Goal: Information Seeking & Learning: Compare options

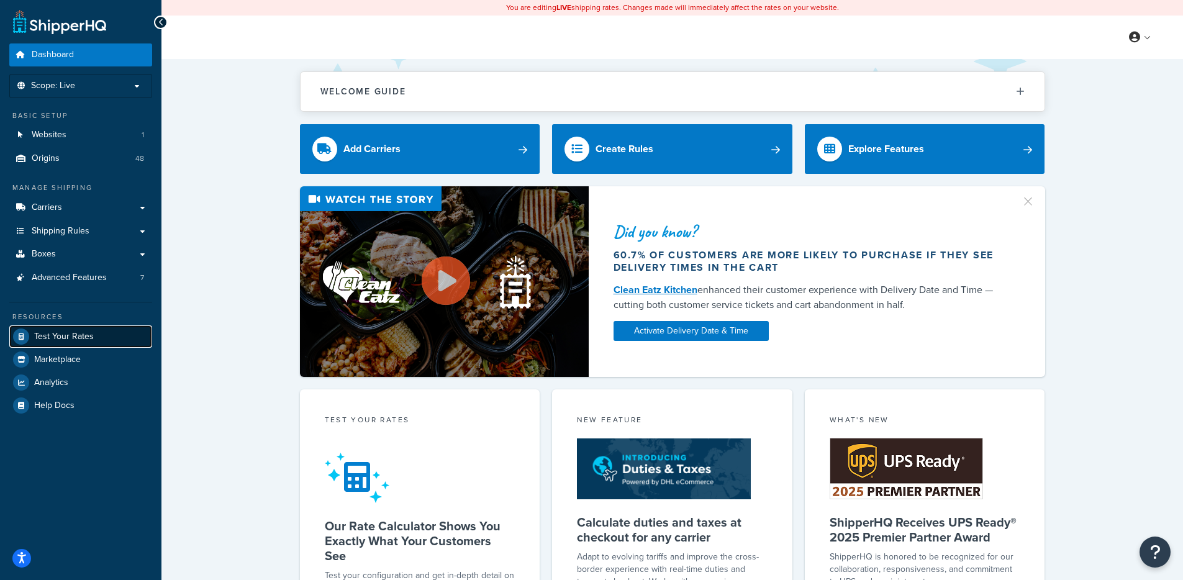
click at [72, 332] on span "Test Your Rates" at bounding box center [64, 337] width 60 height 11
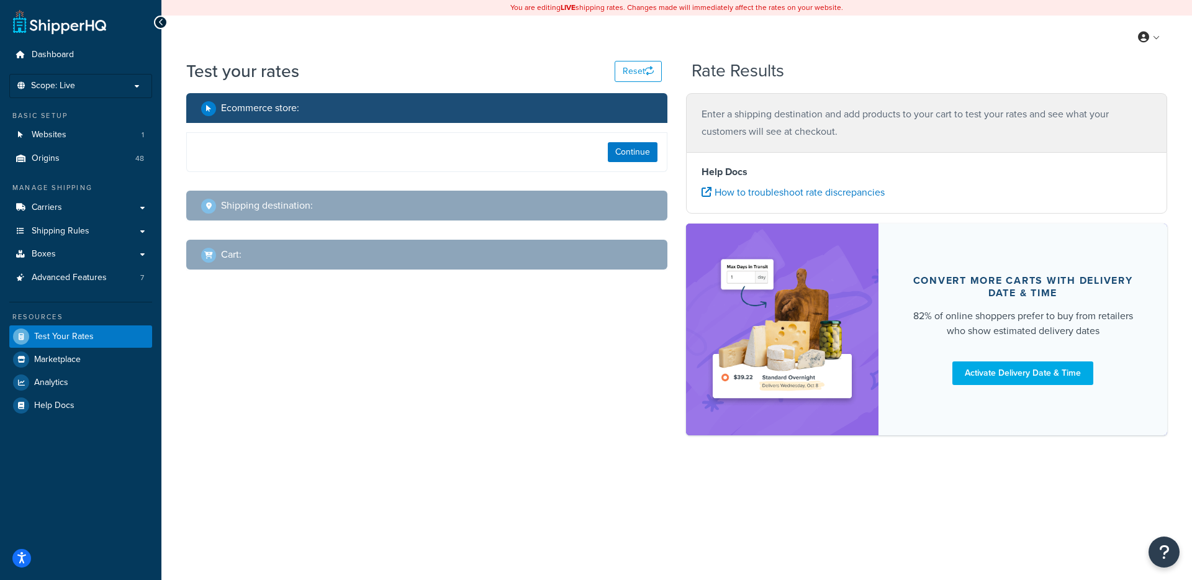
select select "TX"
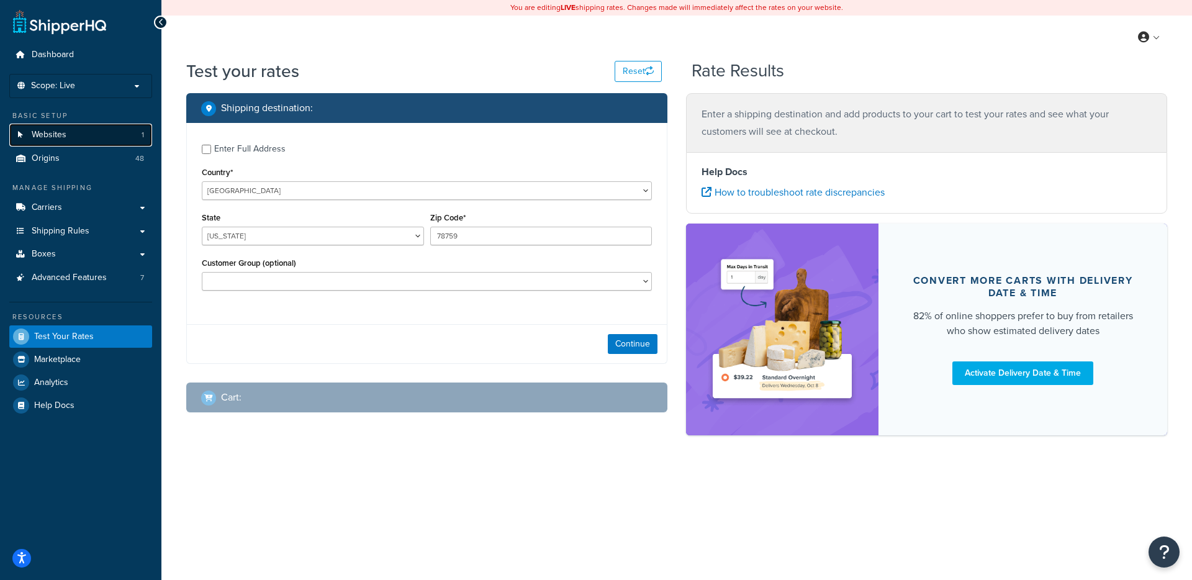
click at [49, 133] on span "Websites" at bounding box center [49, 135] width 35 height 11
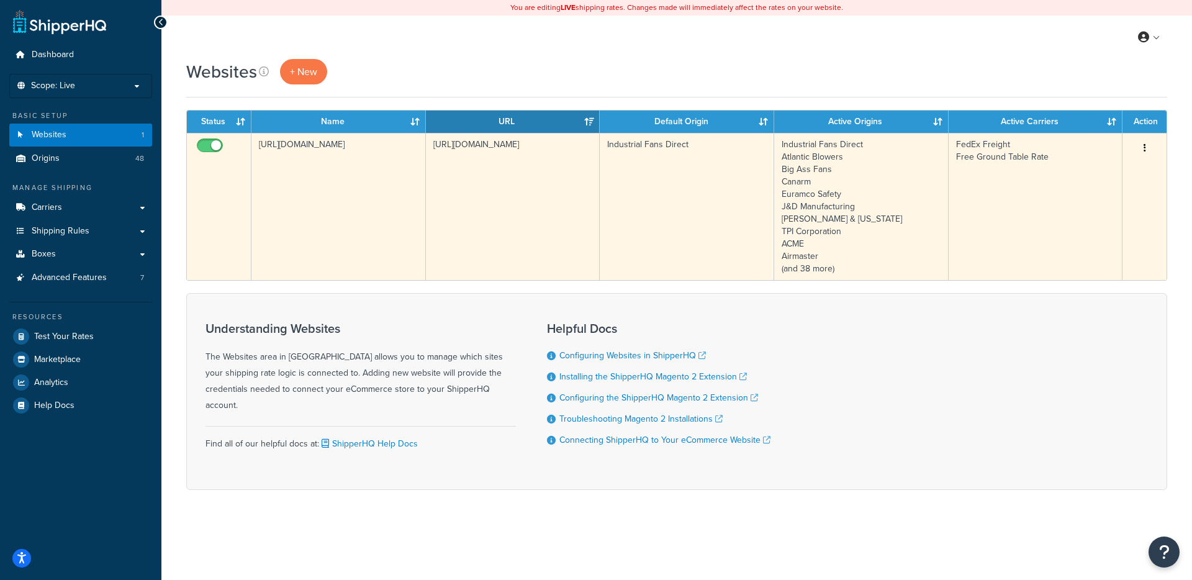
click at [393, 192] on td "https://industrialfansdirect.com" at bounding box center [338, 206] width 174 height 147
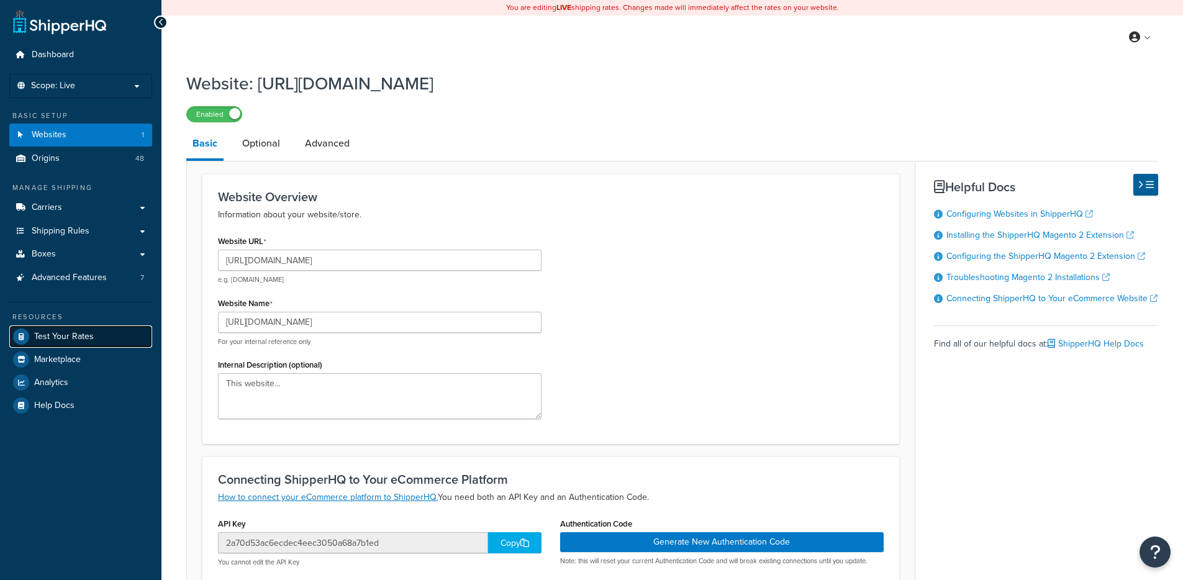
click at [104, 340] on link "Test Your Rates" at bounding box center [80, 336] width 143 height 22
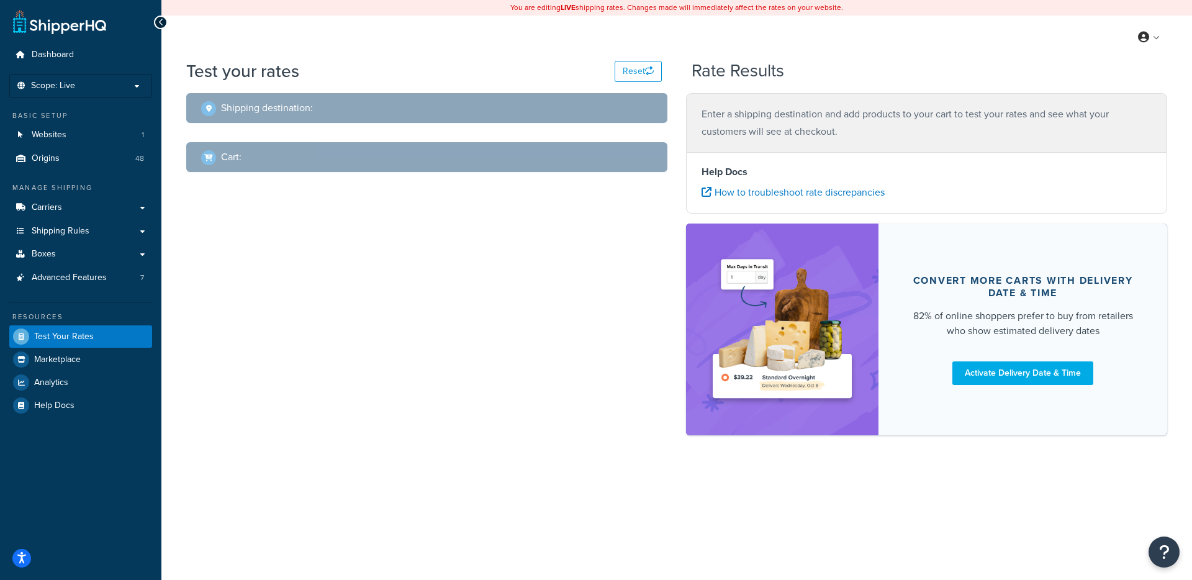
select select "TX"
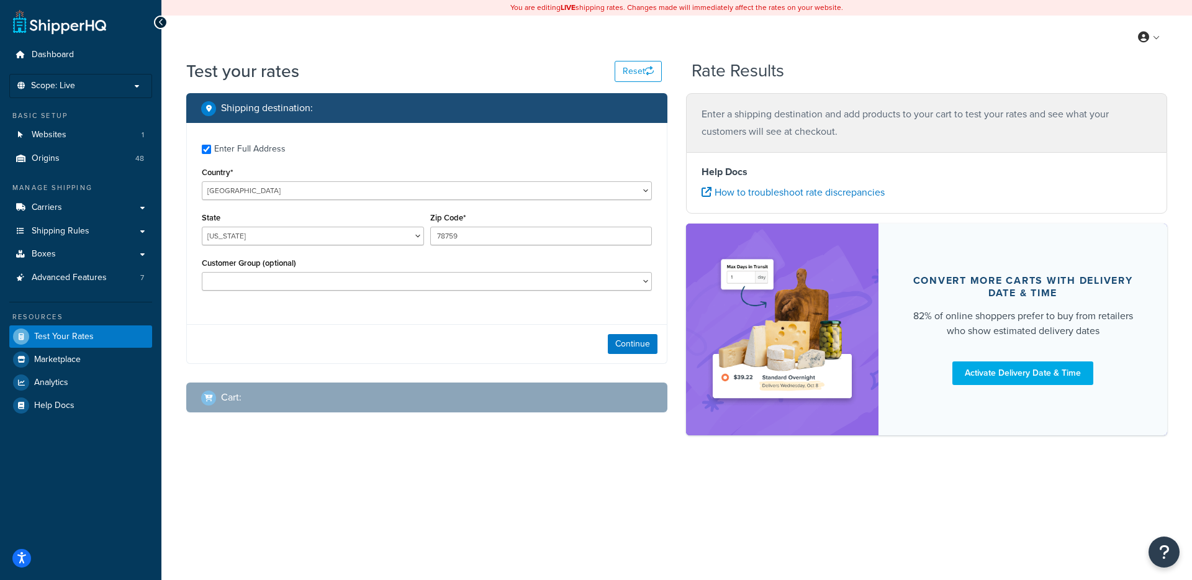
checkbox input "true"
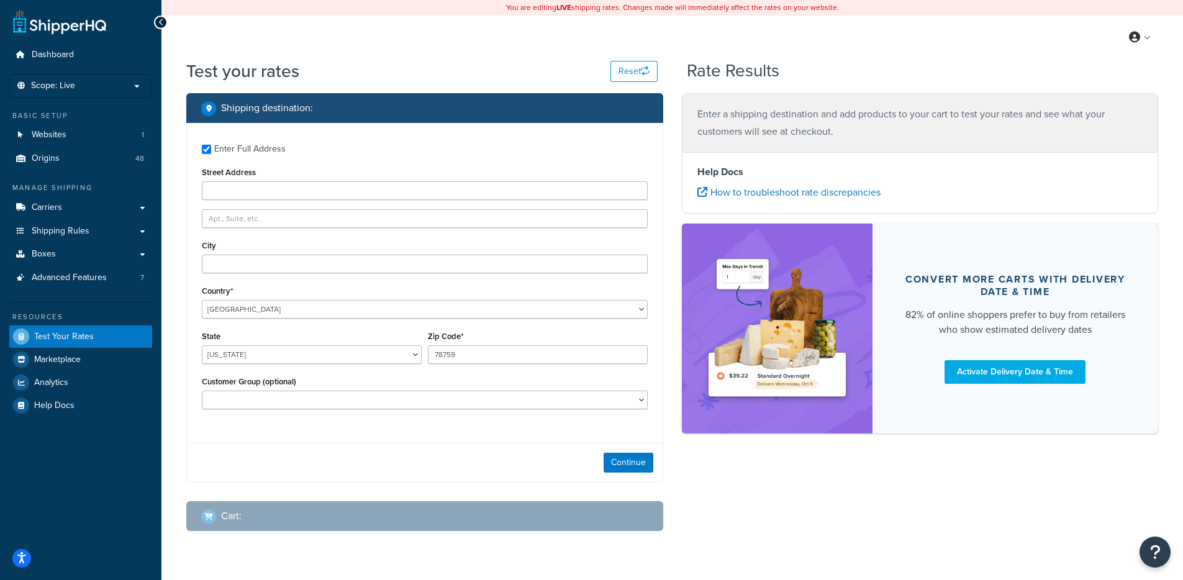
type input "ATLANTIC HIGHLANDS"
type input "07716-2506"
select select "NJ"
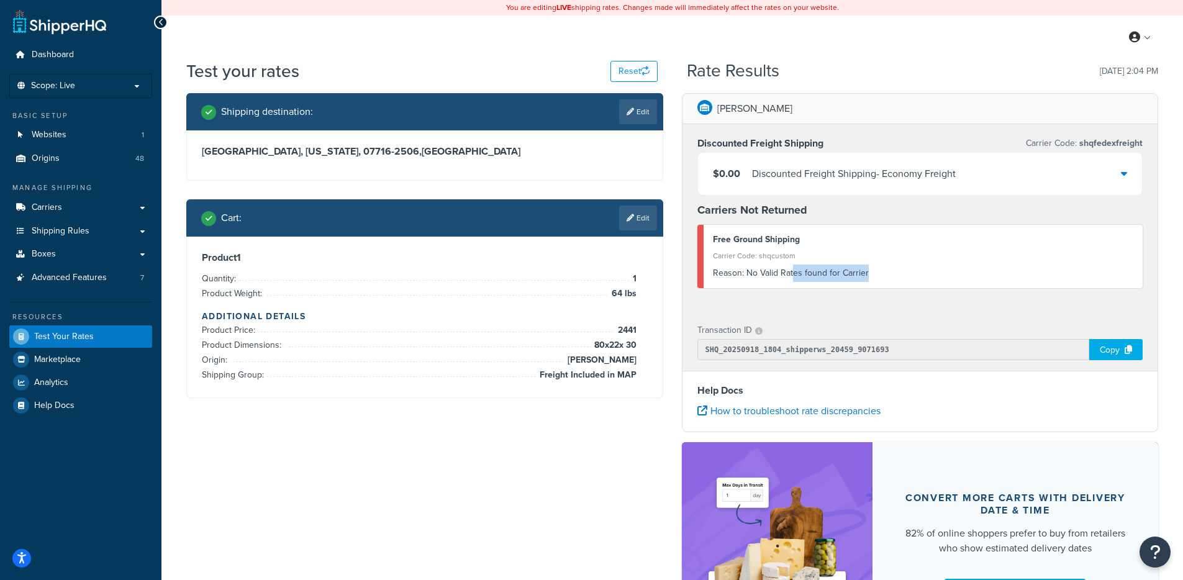
drag, startPoint x: 874, startPoint y: 279, endPoint x: 849, endPoint y: 228, distance: 55.8
click at [791, 273] on div "Reason: No Valid Rates found for Carrier" at bounding box center [923, 273] width 421 height 17
click at [947, 188] on div "$0.00 Discounted Freight Shipping - Economy Freight" at bounding box center [920, 174] width 445 height 42
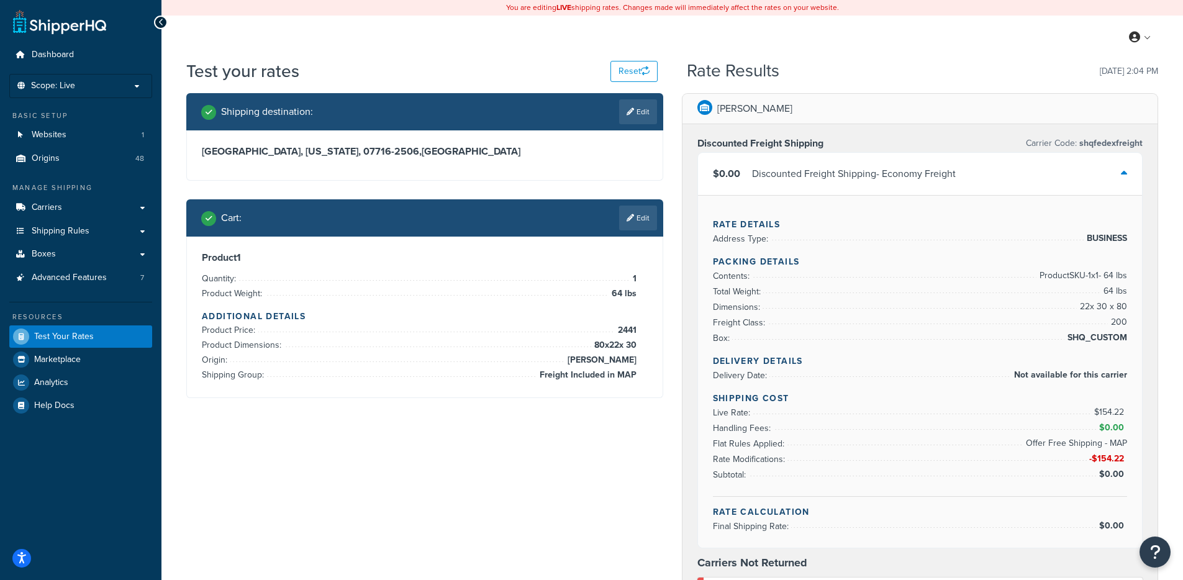
click at [941, 181] on div "Discounted Freight Shipping - Economy Freight" at bounding box center [854, 173] width 204 height 17
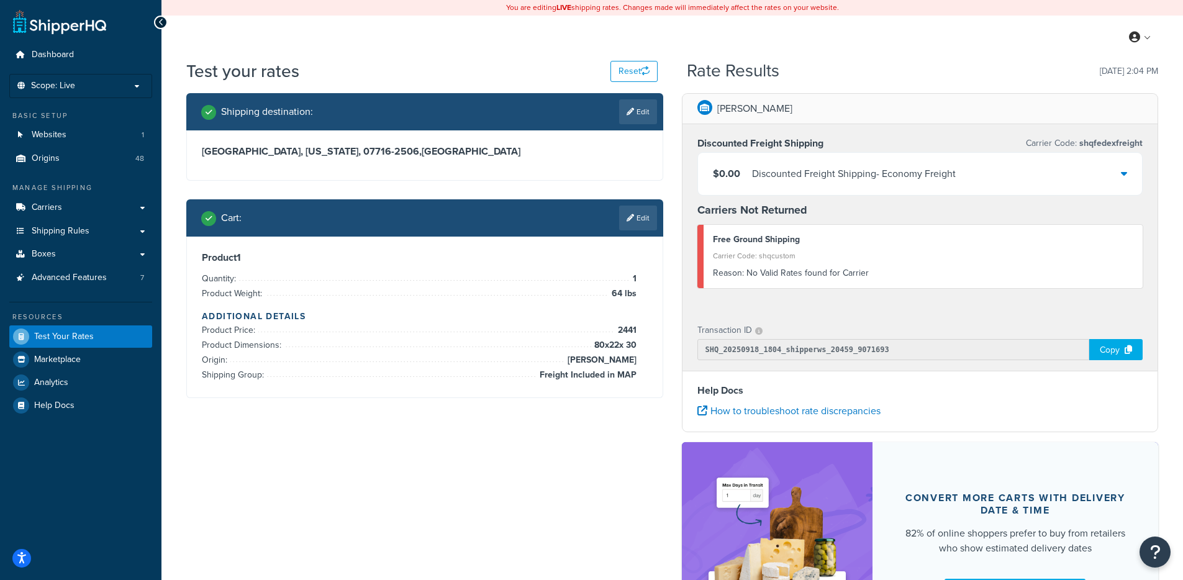
drag, startPoint x: 894, startPoint y: 304, endPoint x: 898, endPoint y: 295, distance: 10.3
click at [893, 304] on div "Discounted Freight Shipping Carrier Code: shqfedexfreight $0.00 Discounted Frei…" at bounding box center [920, 217] width 476 height 187
drag, startPoint x: 893, startPoint y: 291, endPoint x: 753, endPoint y: 282, distance: 140.6
click at [815, 282] on div "Discounted Freight Shipping Carrier Code: shqfedexfreight $0.00 Discounted Frei…" at bounding box center [920, 217] width 476 height 187
click at [104, 217] on link "Carriers" at bounding box center [80, 207] width 143 height 23
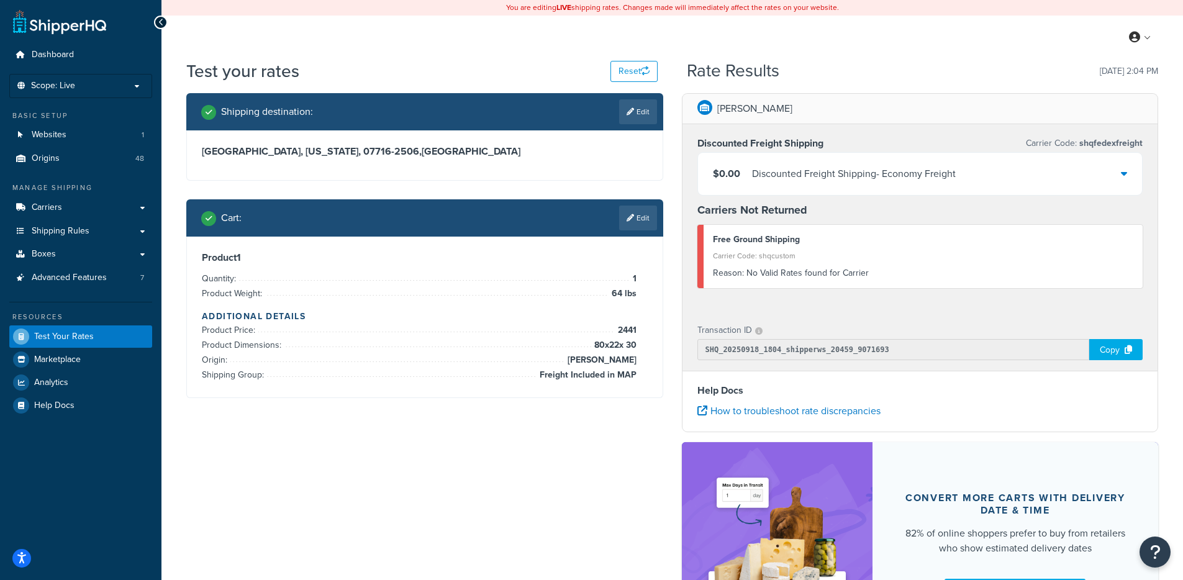
click at [834, 168] on div "Discounted Freight Shipping - Economy Freight" at bounding box center [854, 173] width 204 height 17
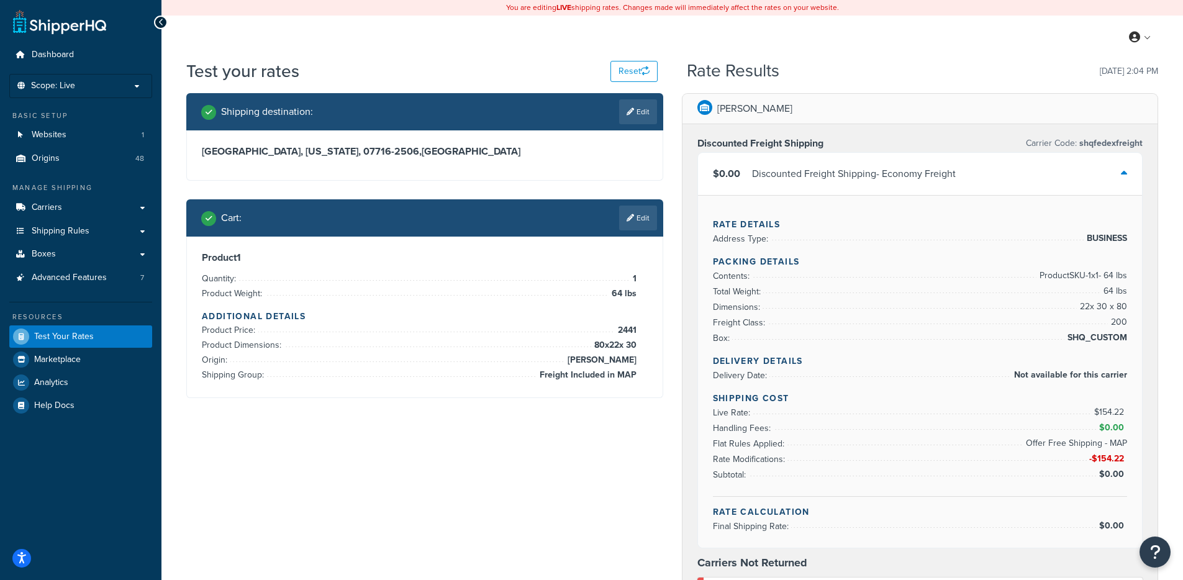
click at [837, 174] on div "Discounted Freight Shipping - Economy Freight" at bounding box center [854, 173] width 204 height 17
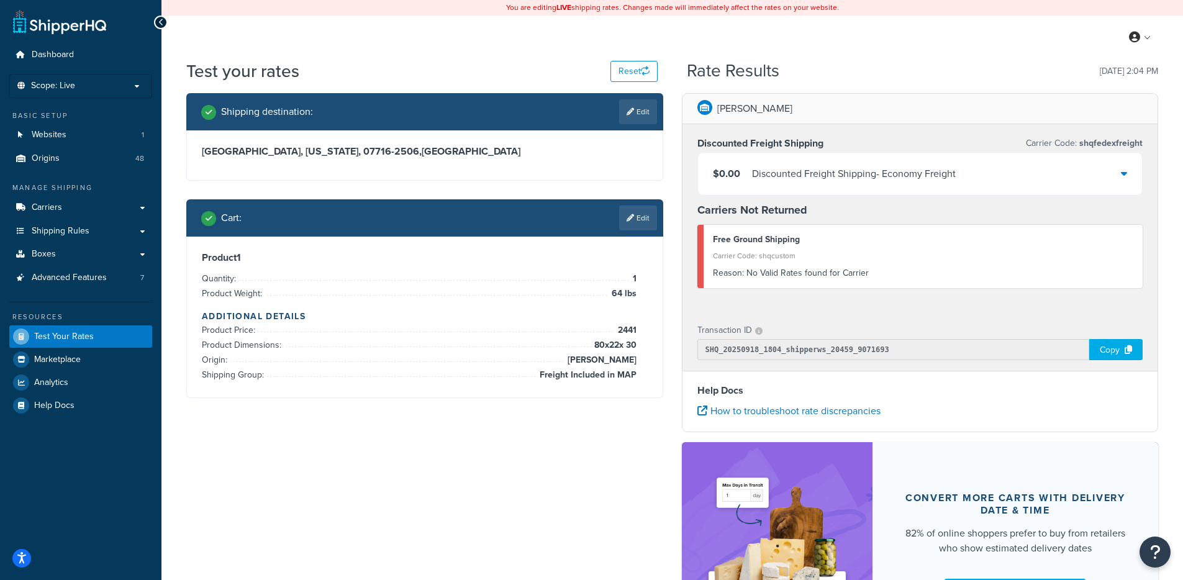
click at [849, 179] on div "Discounted Freight Shipping - Economy Freight" at bounding box center [854, 173] width 204 height 17
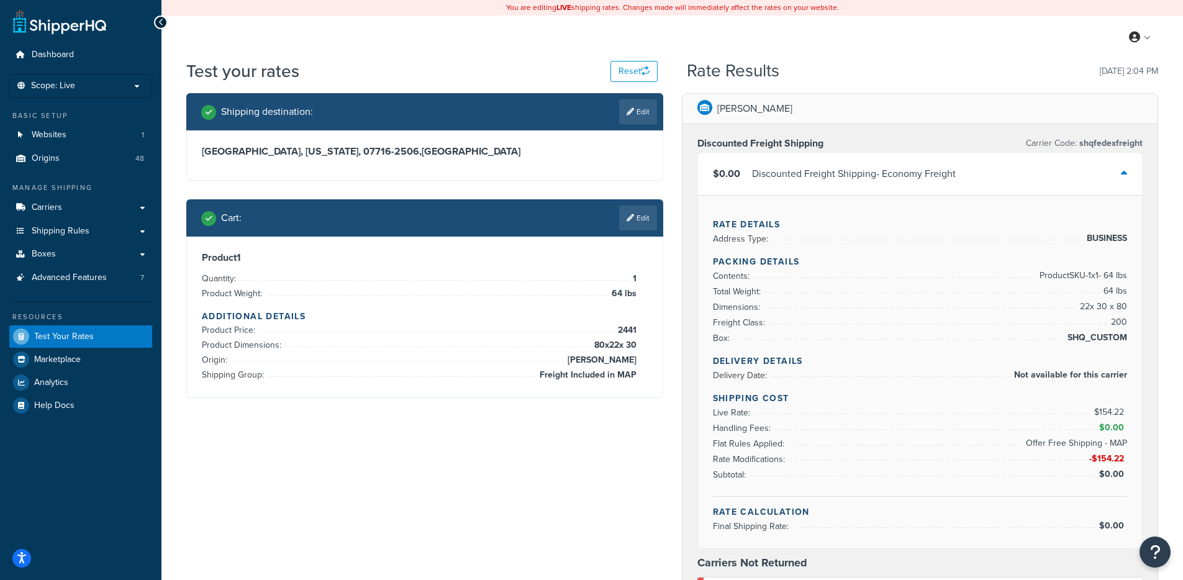
click at [849, 179] on div "Discounted Freight Shipping - Economy Freight" at bounding box center [854, 173] width 204 height 17
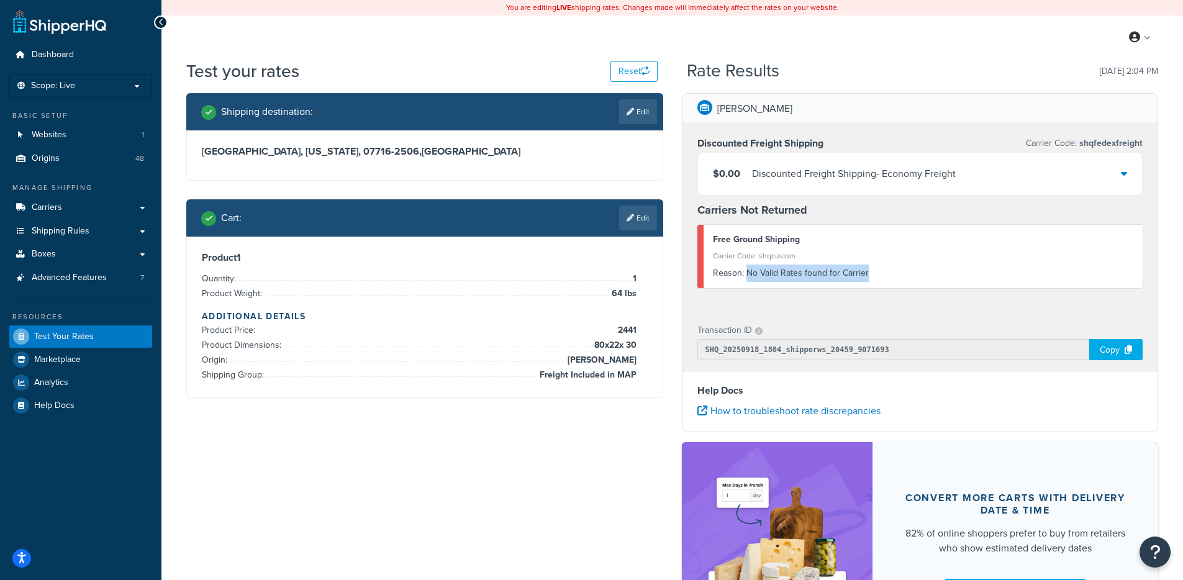
drag, startPoint x: 883, startPoint y: 275, endPoint x: 745, endPoint y: 273, distance: 137.9
click at [745, 273] on div "Reason: No Valid Rates found for Carrier" at bounding box center [923, 273] width 421 height 17
drag, startPoint x: 794, startPoint y: 249, endPoint x: 708, endPoint y: 245, distance: 85.2
click at [708, 245] on div "Free Ground Shipping Carrier Code: shqcustom Reason: No Valid Rates found for C…" at bounding box center [920, 256] width 446 height 63
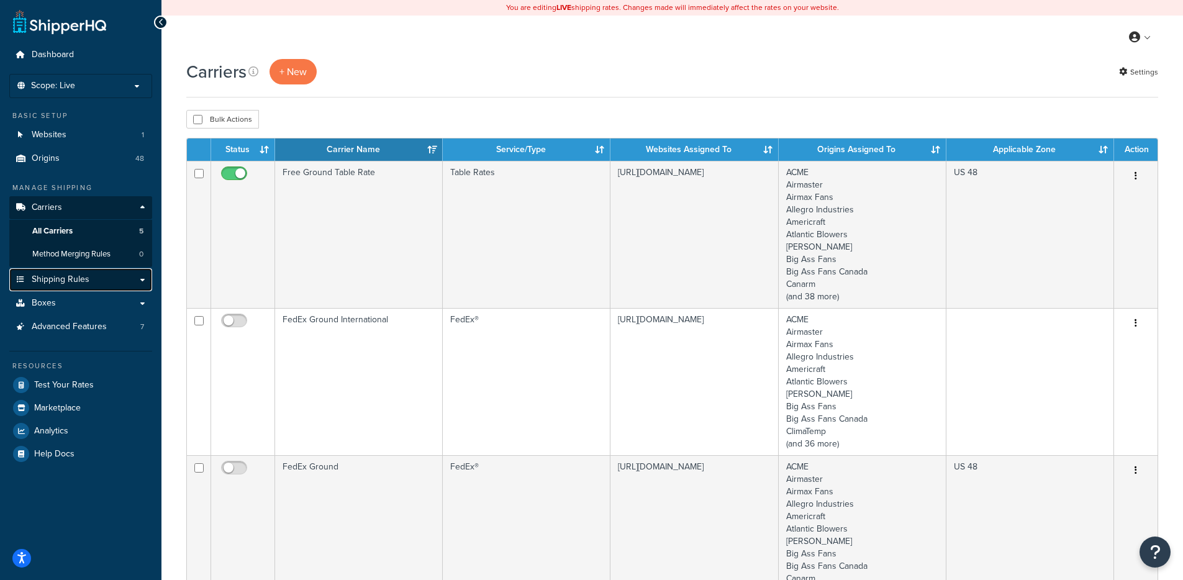
click at [73, 278] on span "Shipping Rules" at bounding box center [61, 279] width 58 height 11
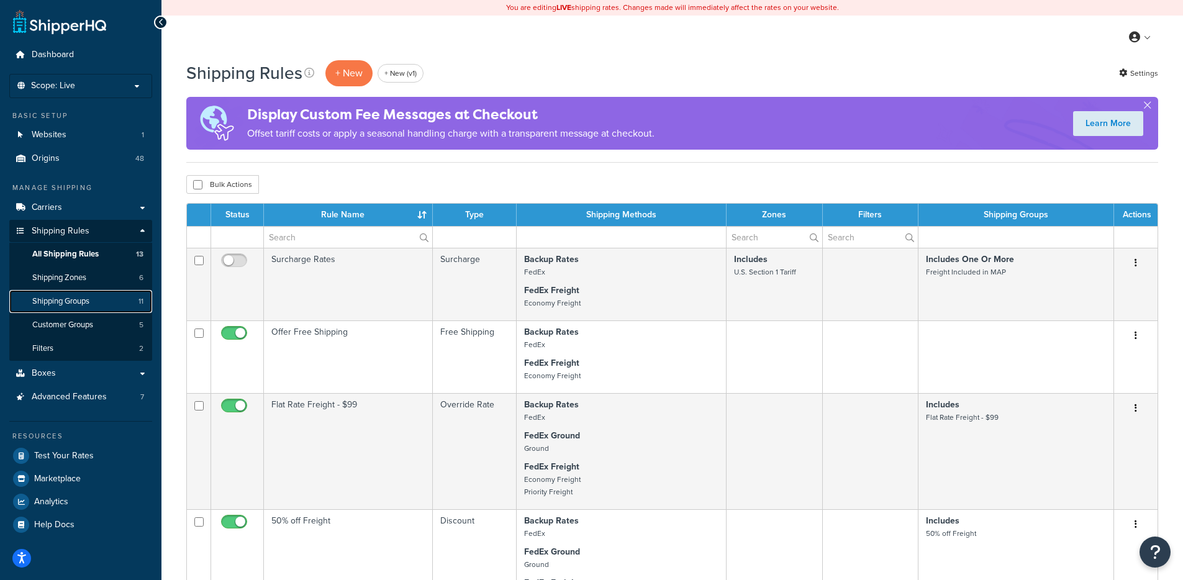
drag, startPoint x: 69, startPoint y: 302, endPoint x: 102, endPoint y: 302, distance: 32.9
click at [69, 302] on span "Shipping Groups" at bounding box center [60, 301] width 57 height 11
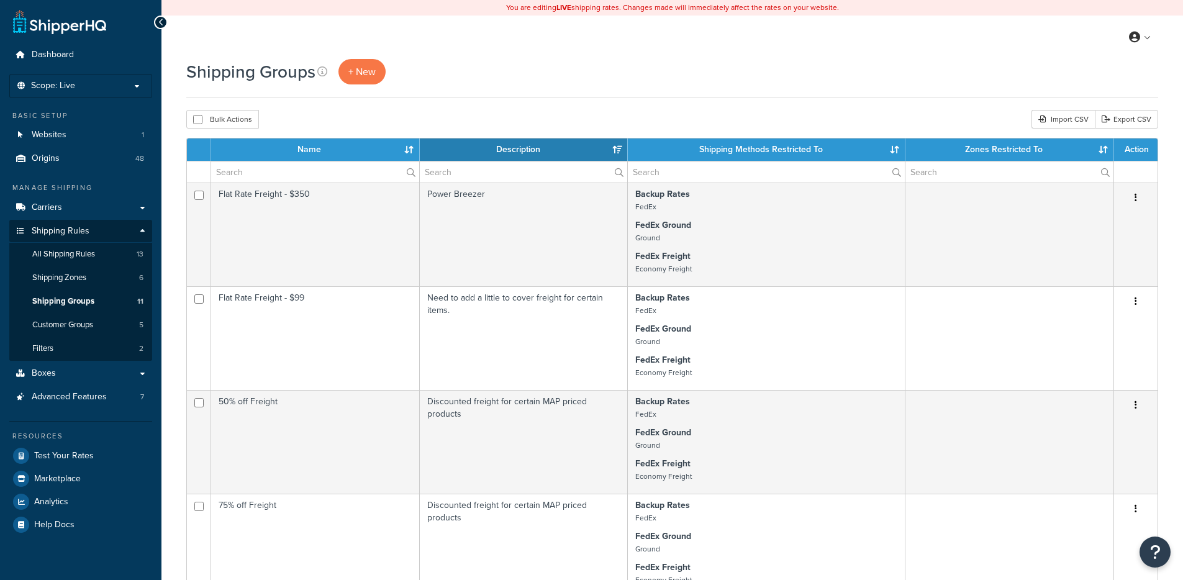
select select "15"
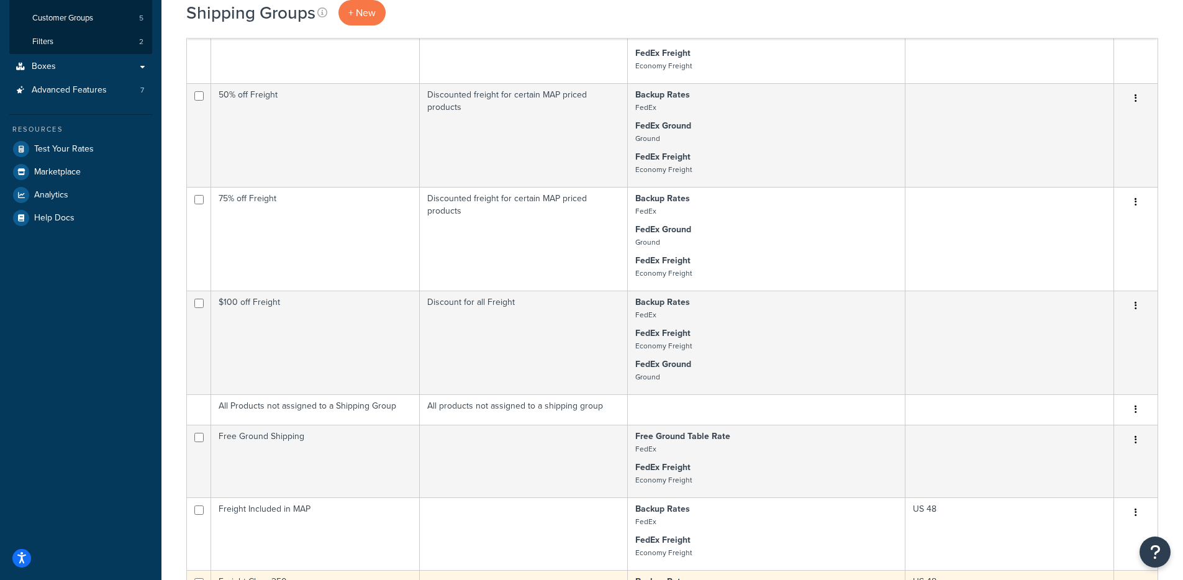
scroll to position [609, 0]
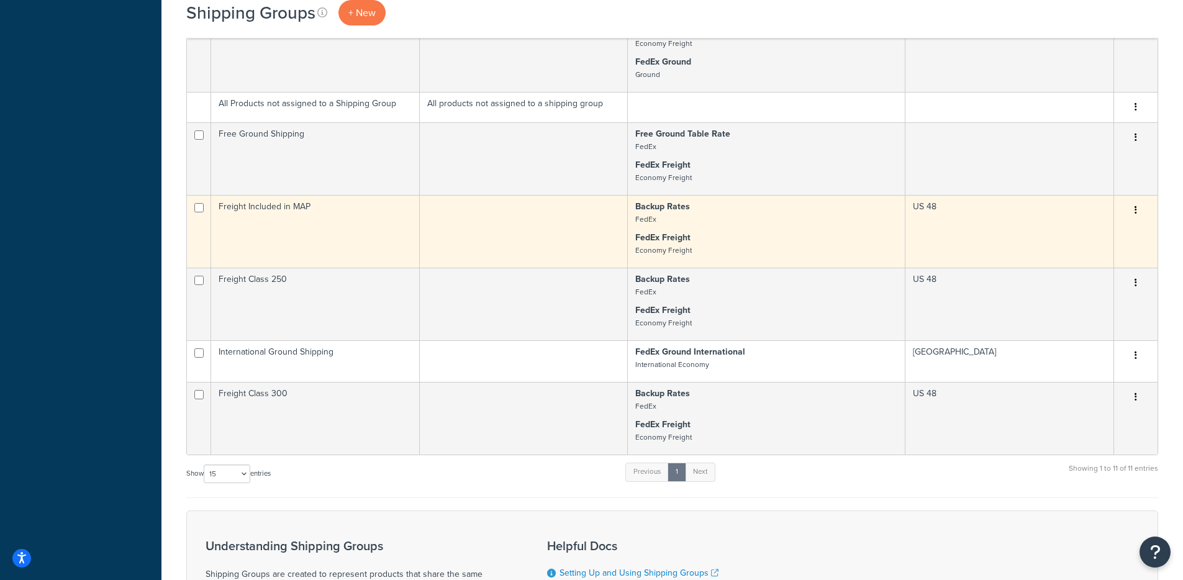
click at [708, 242] on p "FedEx Freight Economy Freight" at bounding box center [766, 244] width 262 height 25
click at [395, 258] on td "Freight Included in MAP" at bounding box center [315, 231] width 209 height 73
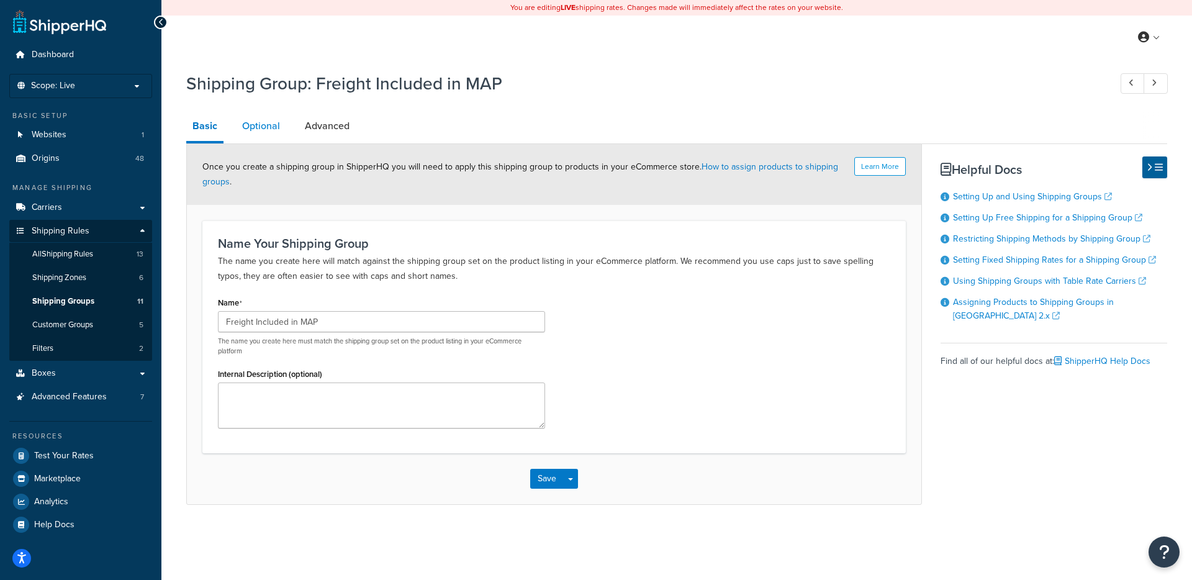
click at [269, 136] on link "Optional" at bounding box center [261, 126] width 50 height 30
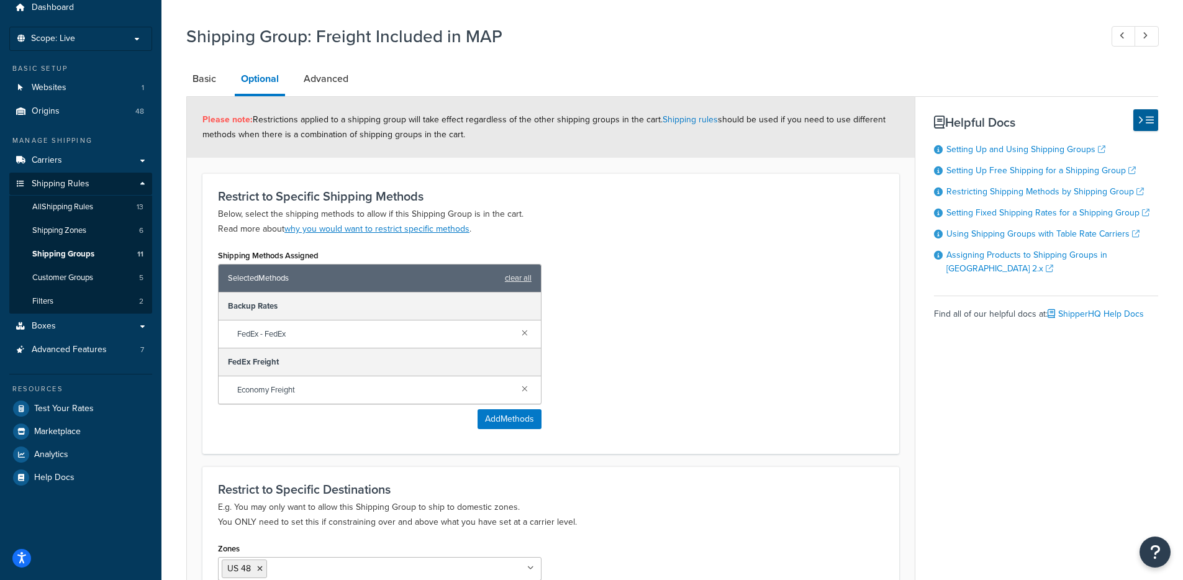
scroll to position [57, 0]
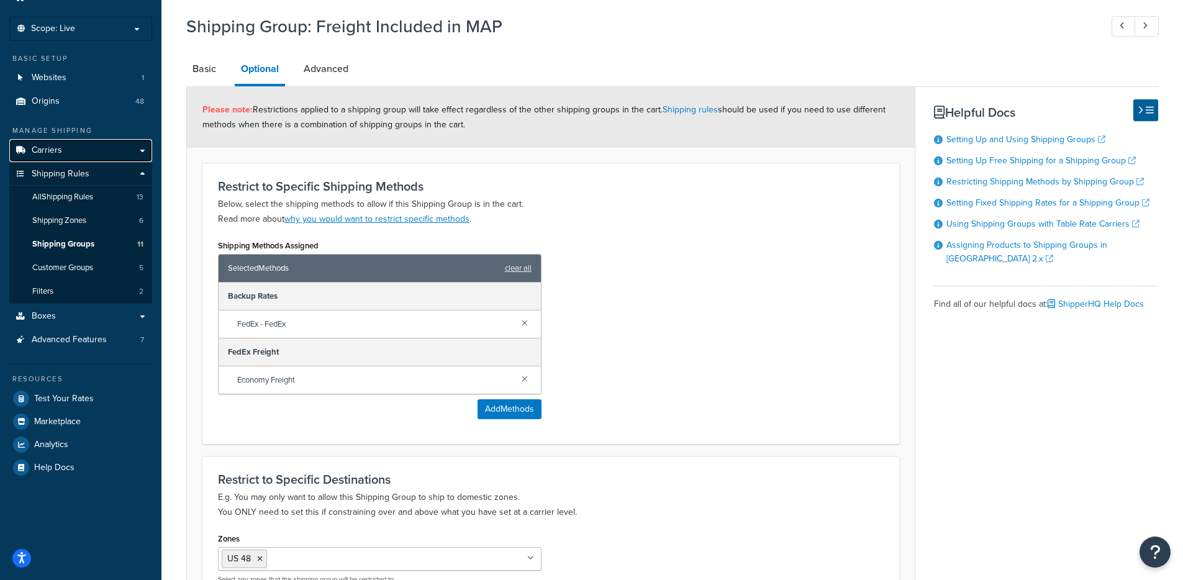
click at [58, 151] on span "Carriers" at bounding box center [47, 150] width 30 height 11
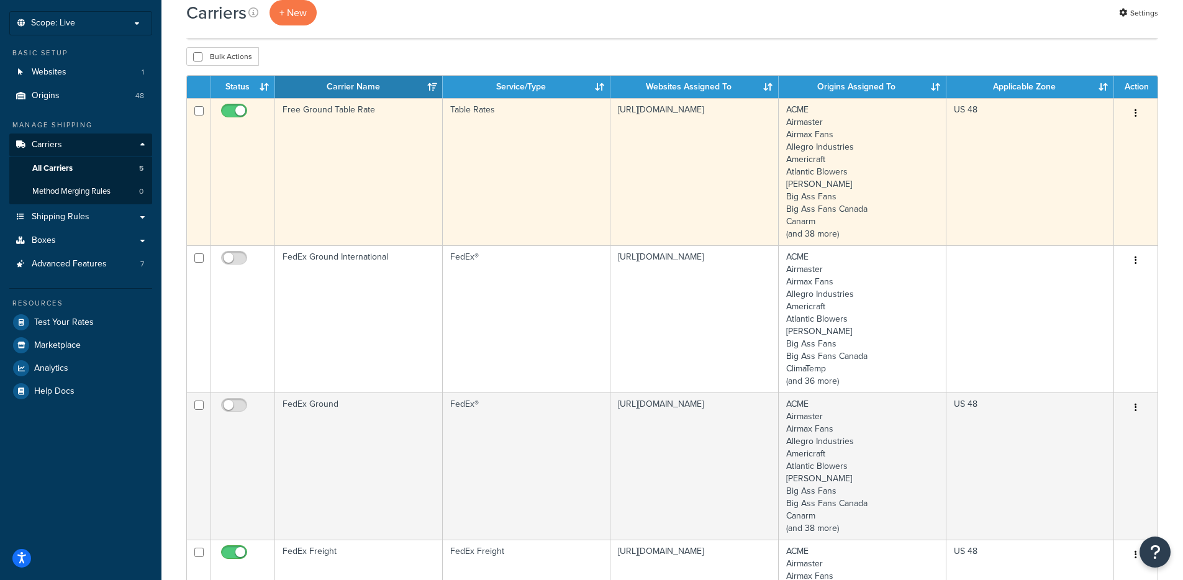
scroll to position [43, 0]
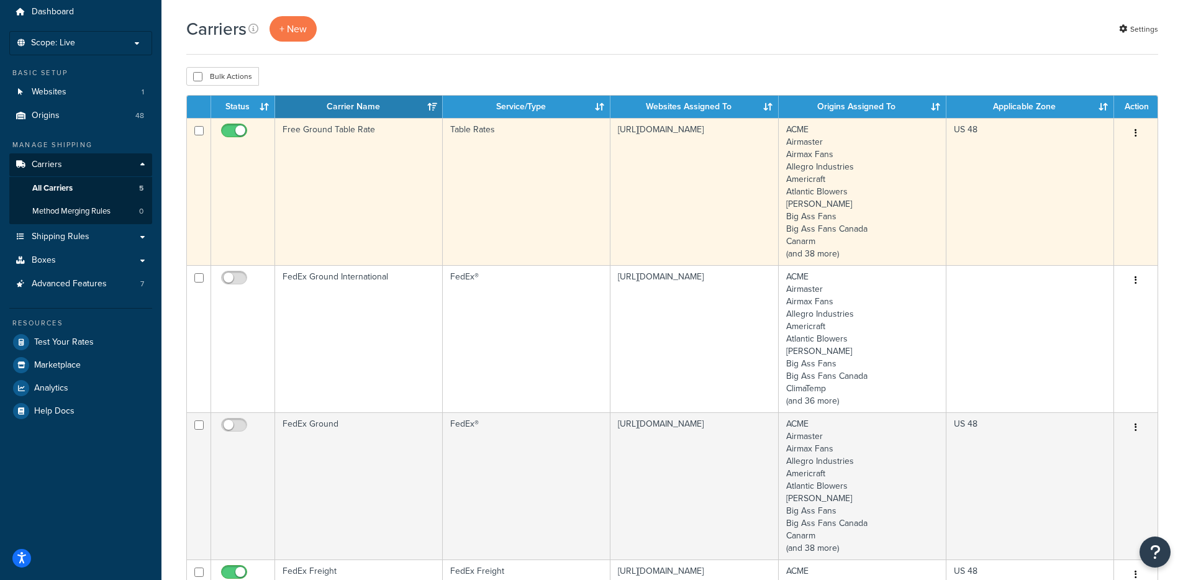
click at [536, 176] on td "Table Rates" at bounding box center [527, 191] width 168 height 147
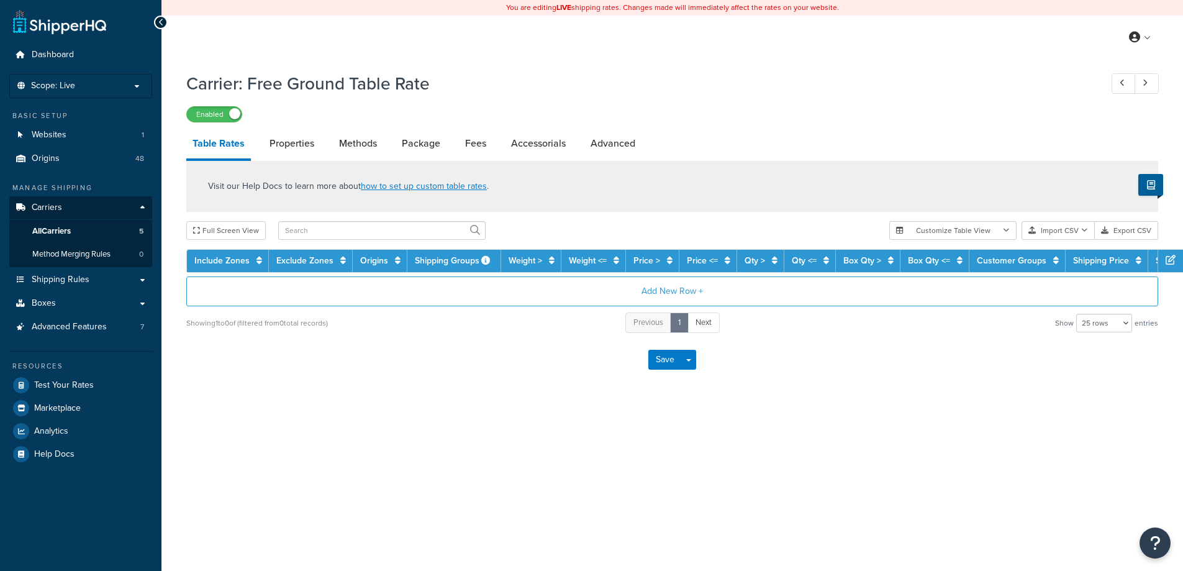
select select "25"
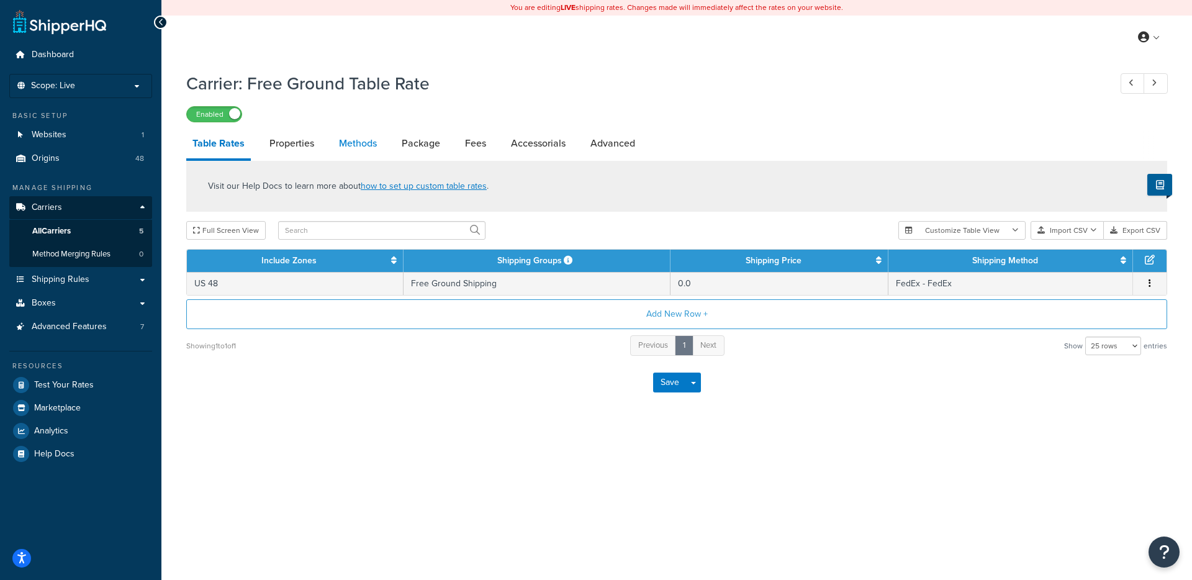
click at [347, 150] on link "Methods" at bounding box center [358, 144] width 50 height 30
select select "25"
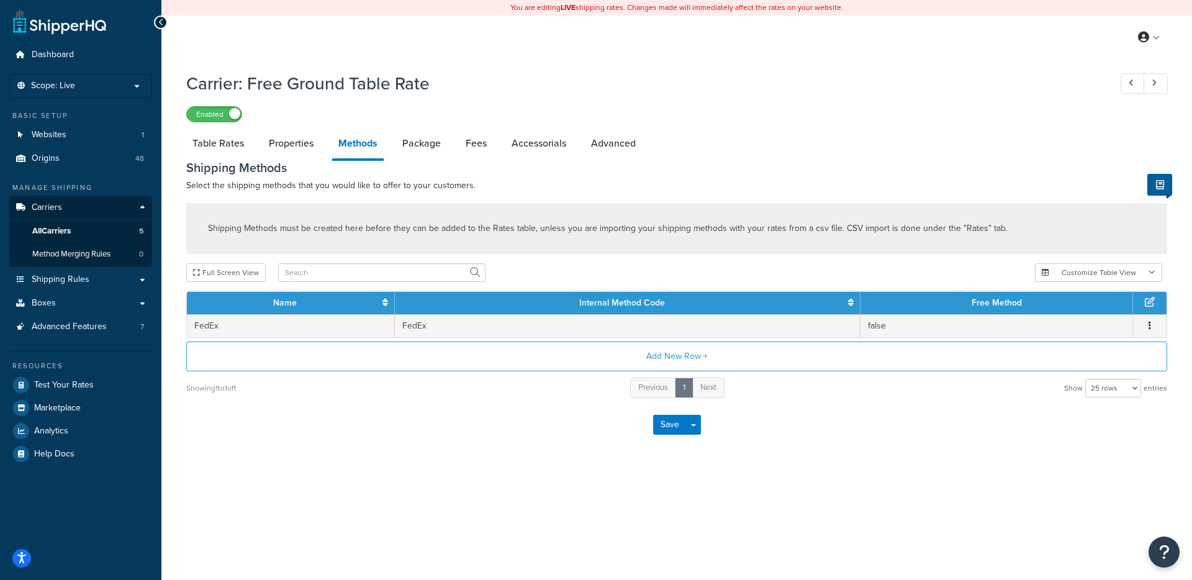
click at [498, 340] on div "Shipping Methods must be created here before they can be added to the Rates tab…" at bounding box center [677, 301] width 1000 height 196
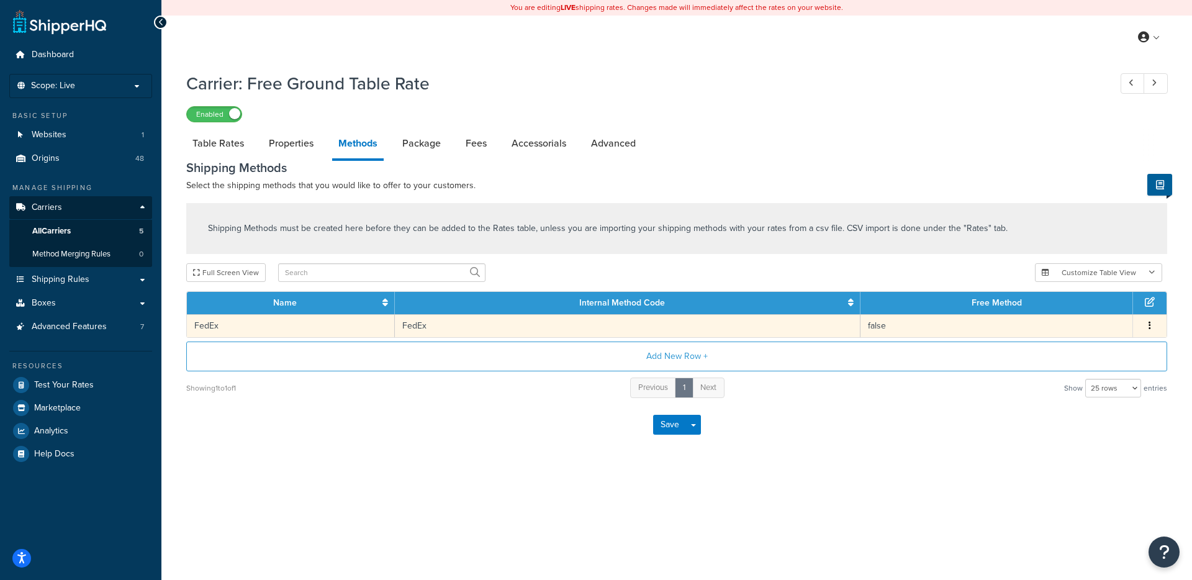
click at [494, 332] on td "FedEx" at bounding box center [628, 325] width 466 height 23
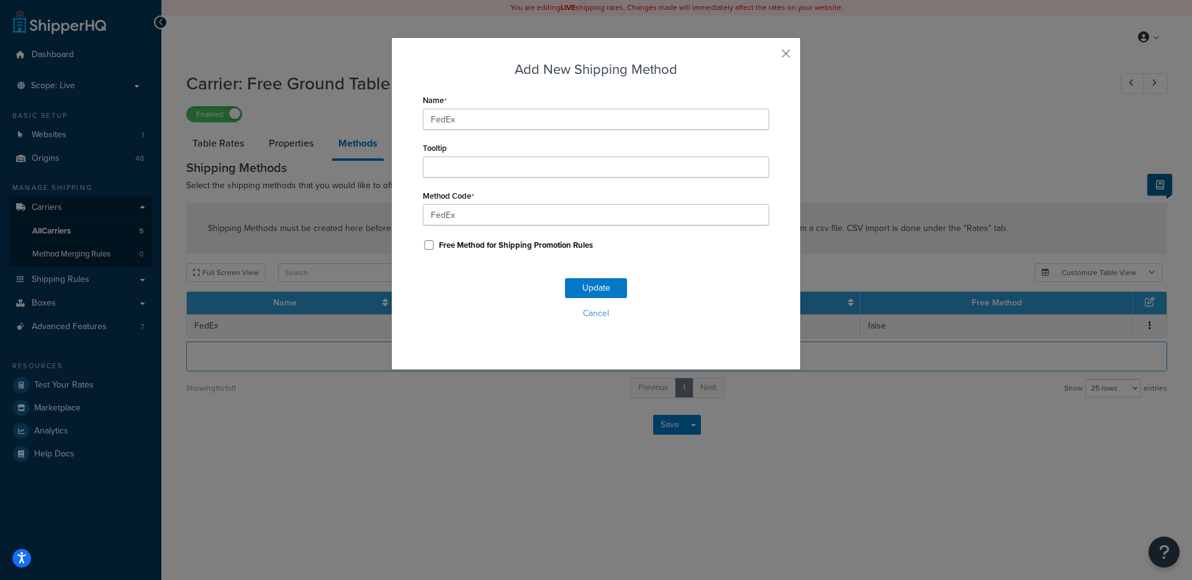
click at [794, 43] on div "Add New Shipping Method Name FedEx Tooltip Method Code FedEx Free Method for Sh…" at bounding box center [596, 203] width 410 height 333
click at [793, 48] on div "Add New Shipping Method Name FedEx Tooltip Method Code FedEx Free Method for Sh…" at bounding box center [596, 203] width 410 height 333
click at [769, 57] on button "button" at bounding box center [767, 58] width 3 height 3
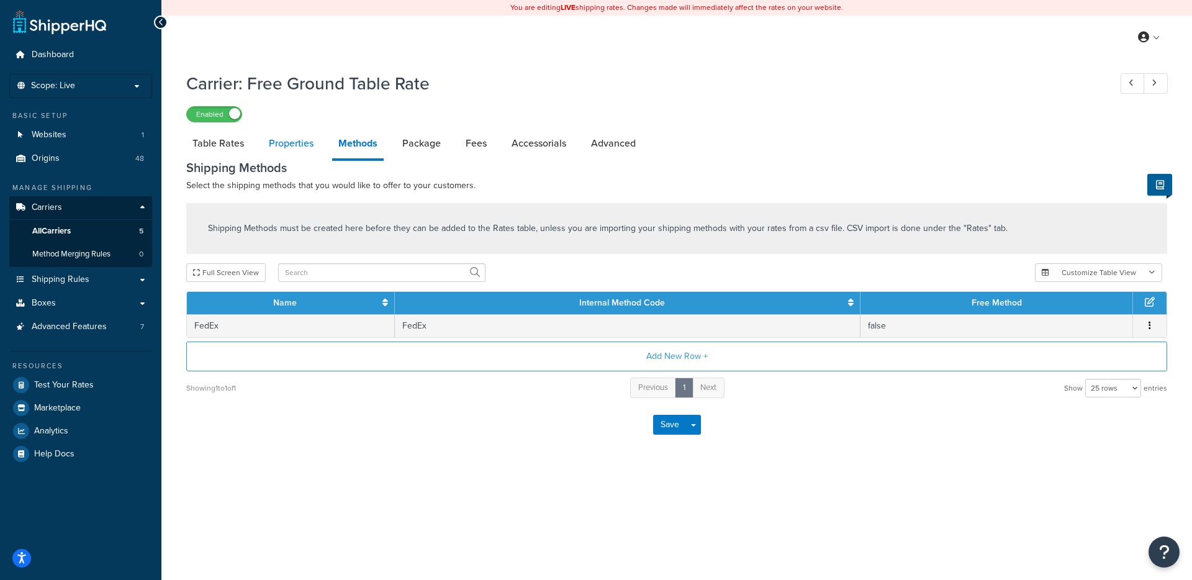
click at [312, 150] on link "Properties" at bounding box center [291, 144] width 57 height 30
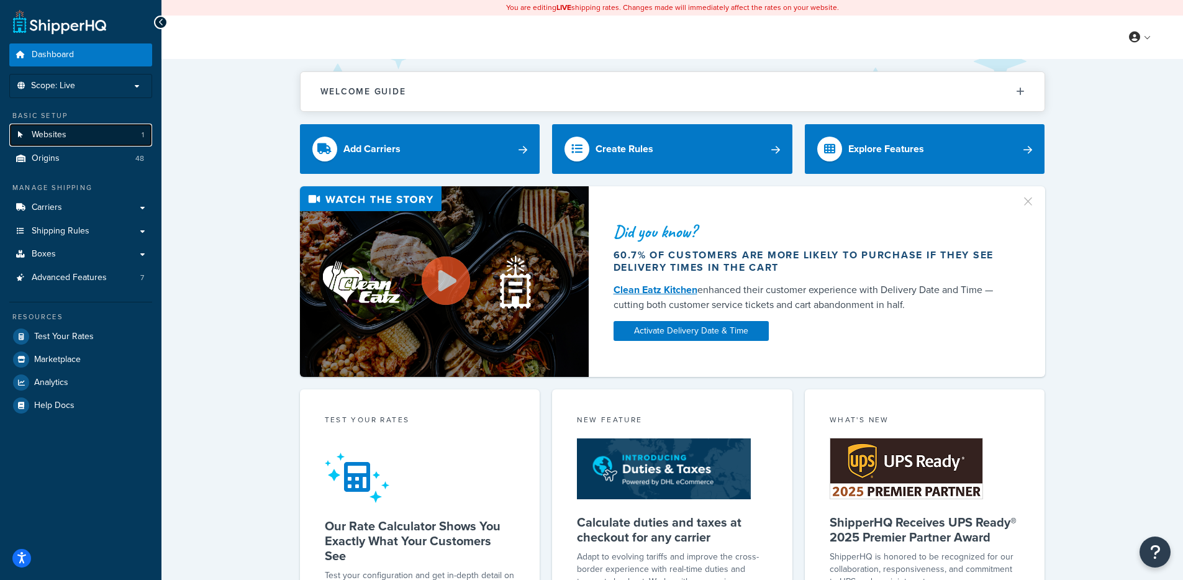
click at [94, 141] on link "Websites 1" at bounding box center [80, 135] width 143 height 23
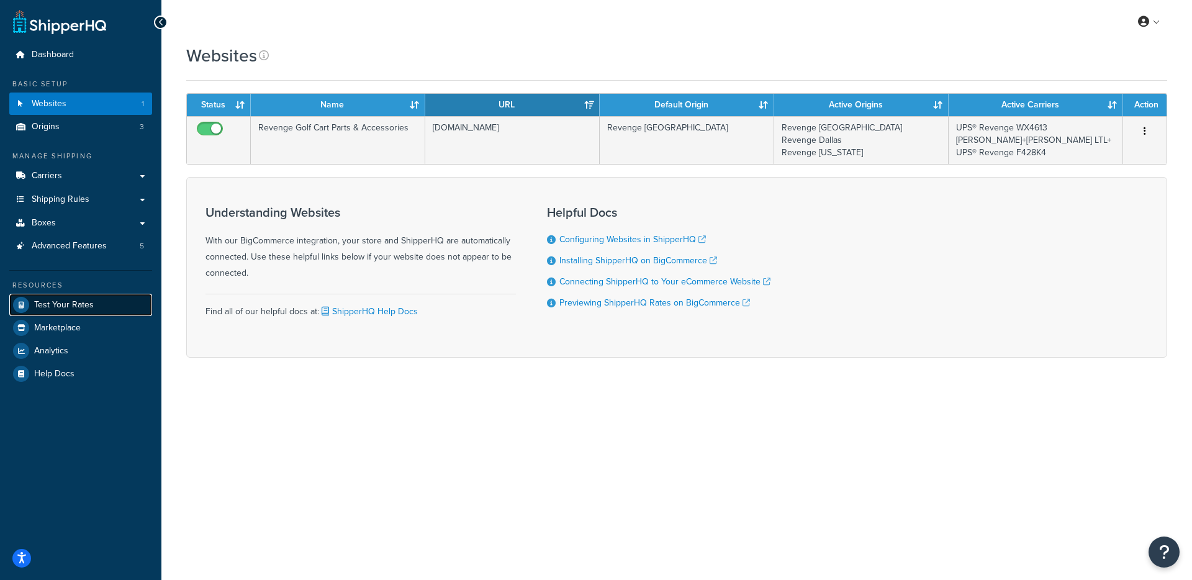
click at [88, 312] on link "Test Your Rates" at bounding box center [80, 305] width 143 height 22
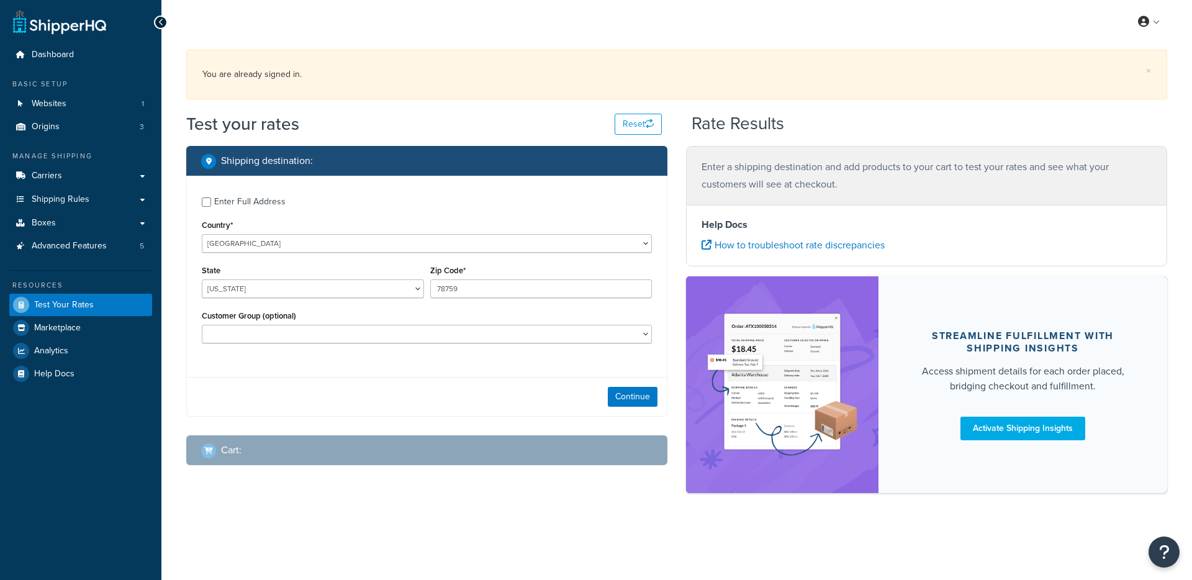
select select "[GEOGRAPHIC_DATA]"
checkbox input "true"
type input "55321"
select select "MN"
select select "Authorized Dealer"
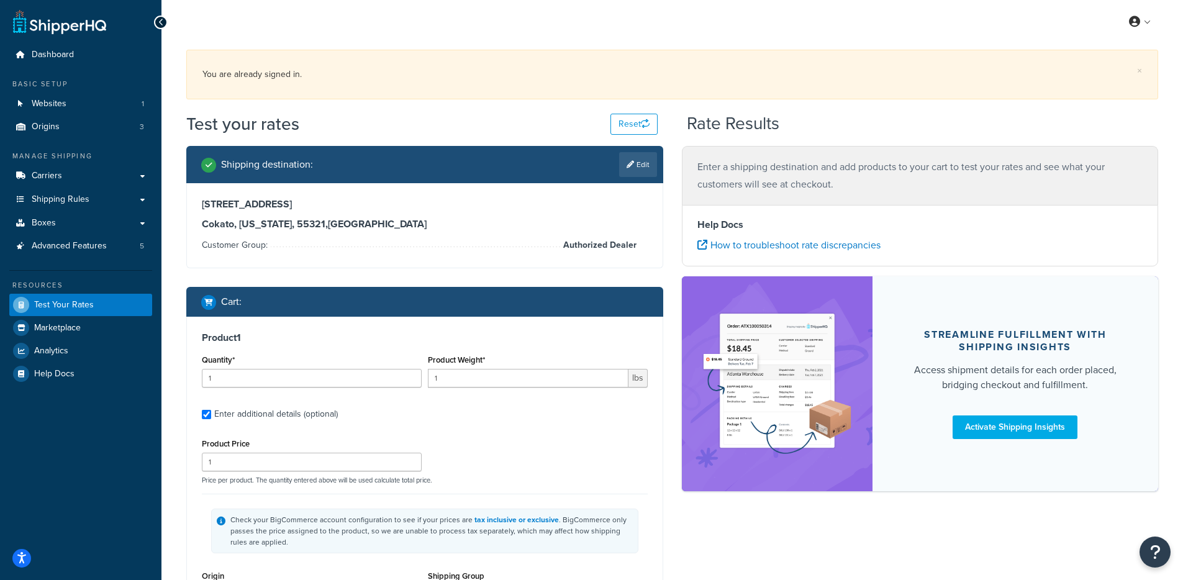
type input "3"
type input "44.73"
type input "3.0000"
type input "77.0000"
type input "13.0000"
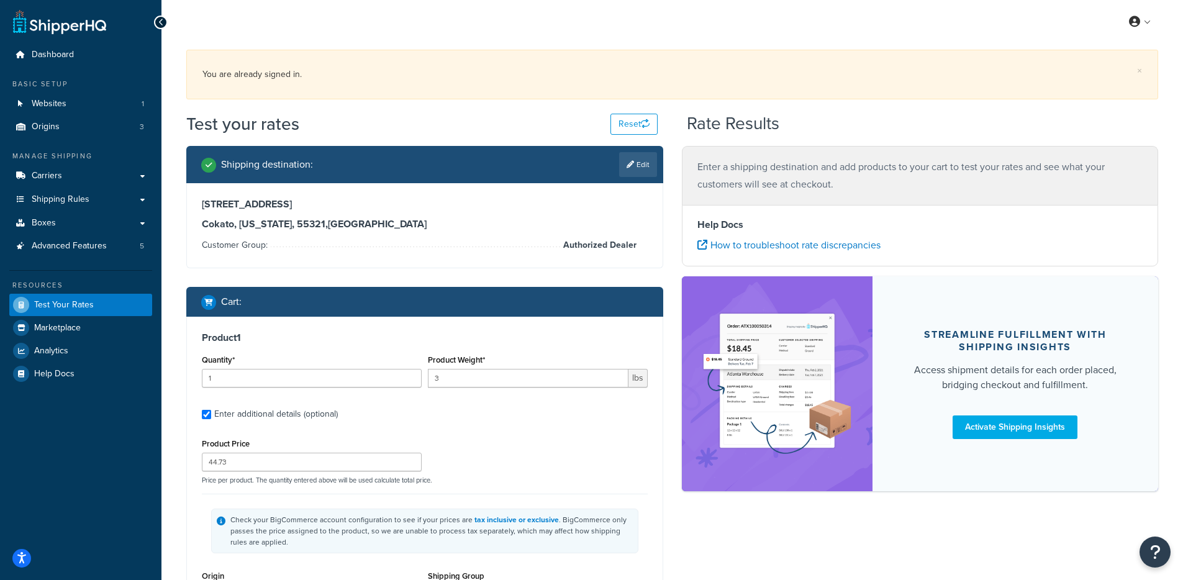
select select "65595"
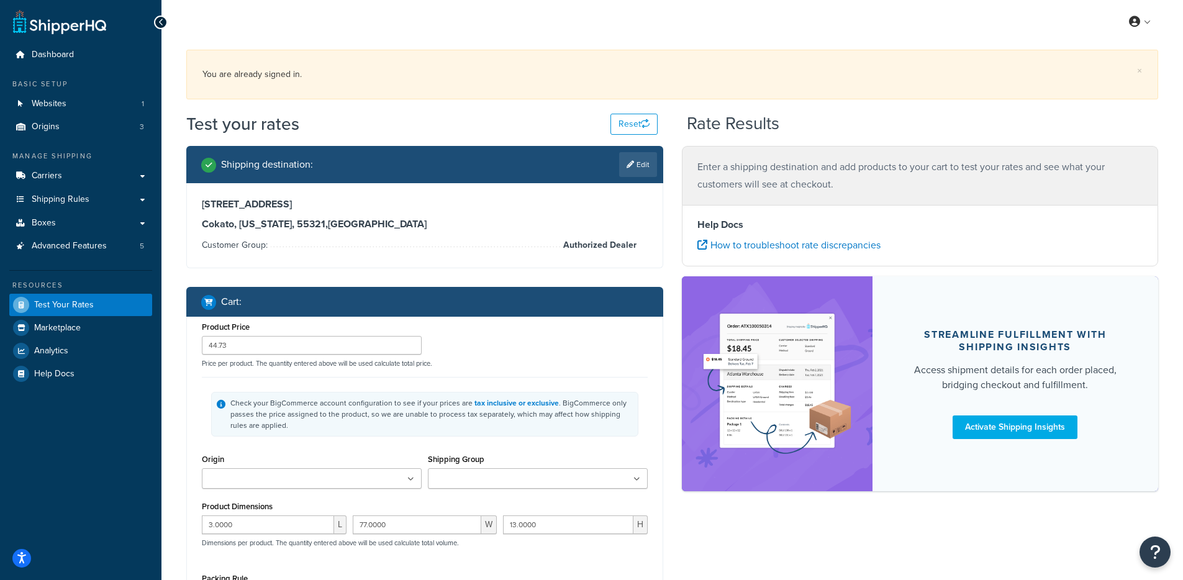
type input "32"
type input "114.5"
type input "21.0000"
type input "48.0000"
type input "24.0000"
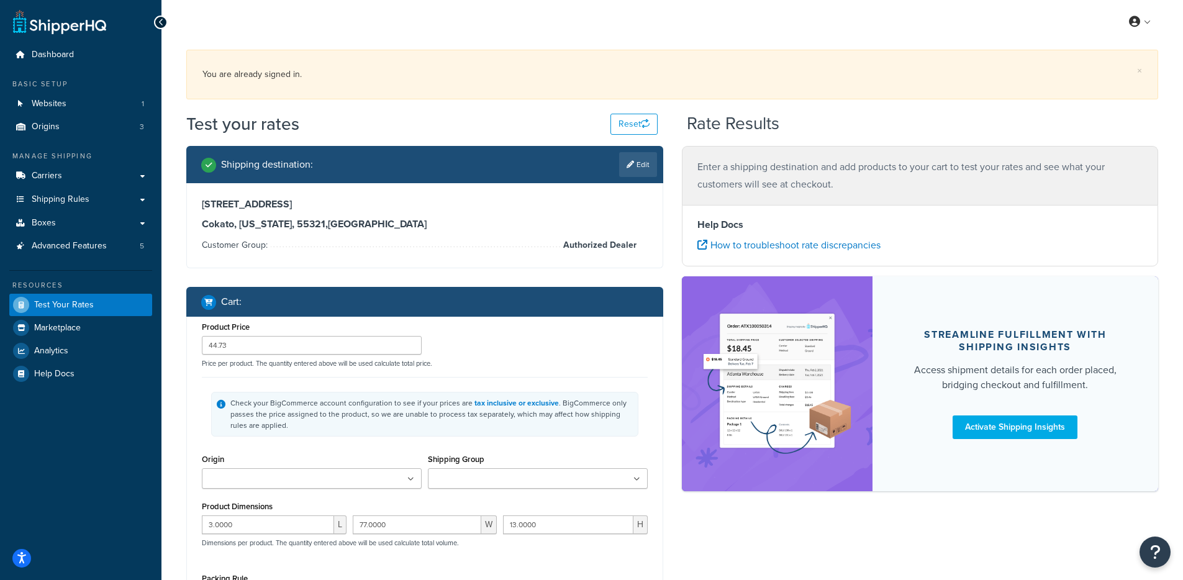
select select "65595"
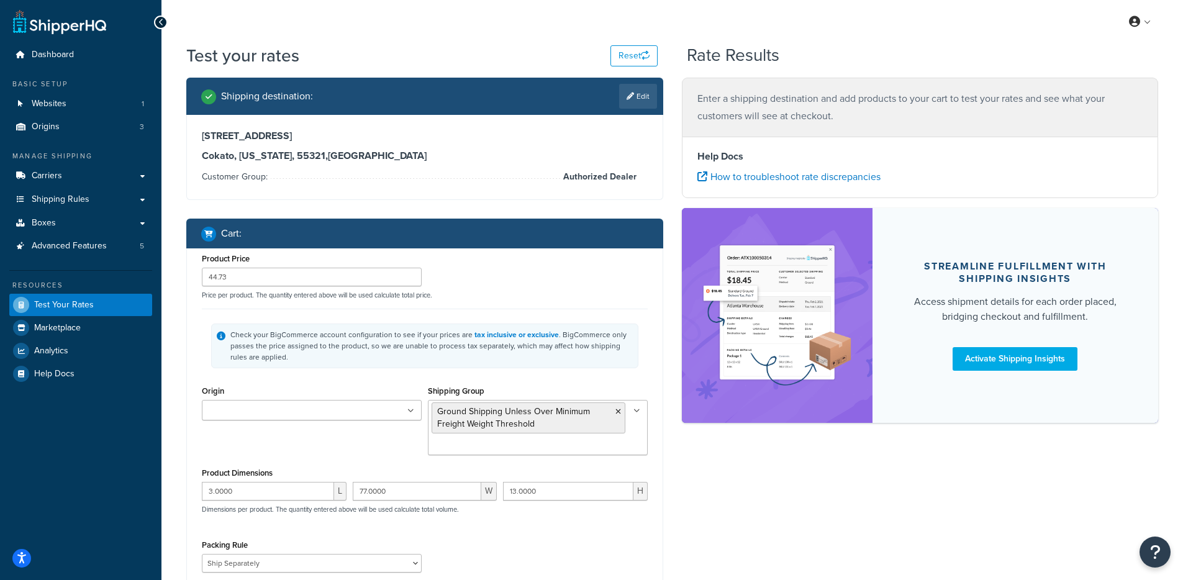
scroll to position [240, 0]
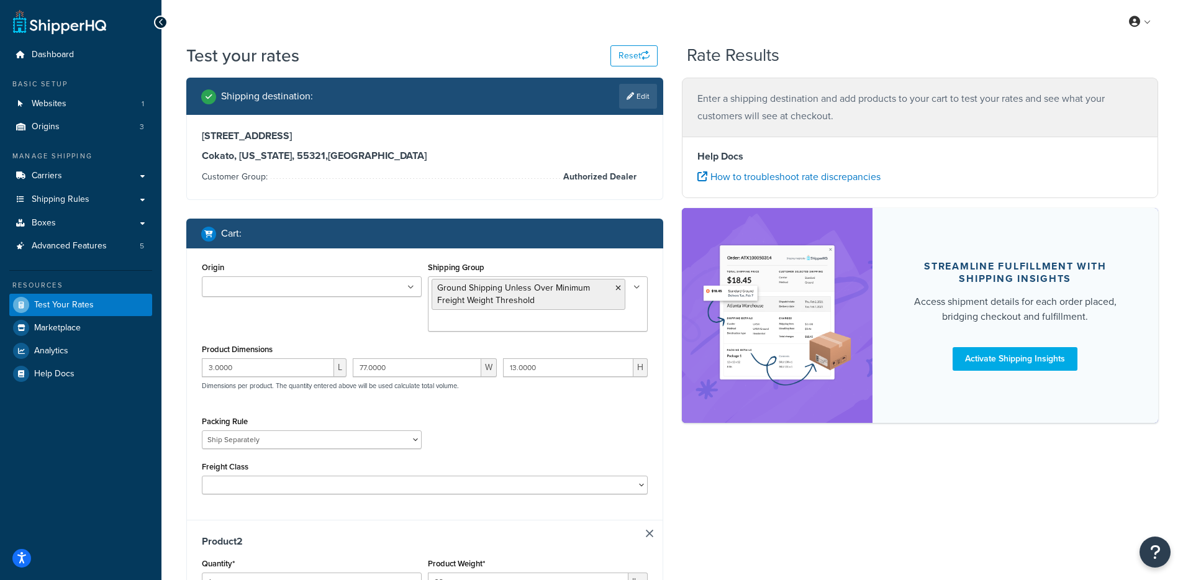
type input "4.25"
type input "50.7"
type input "4.0000"
type input "37.0000"
type input "15.0000"
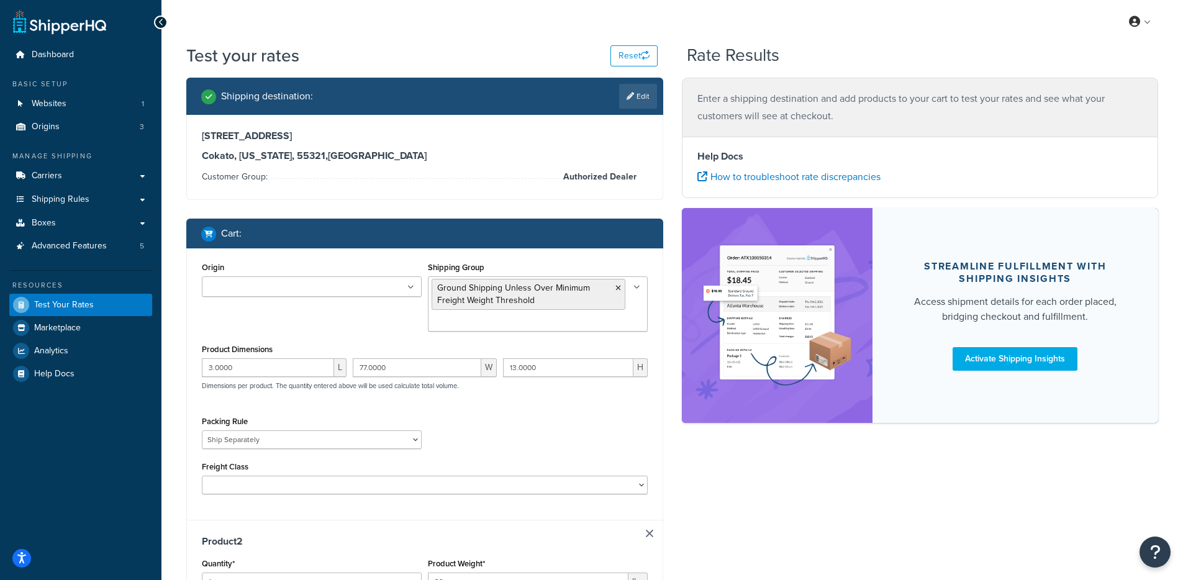
scroll to position [343, 0]
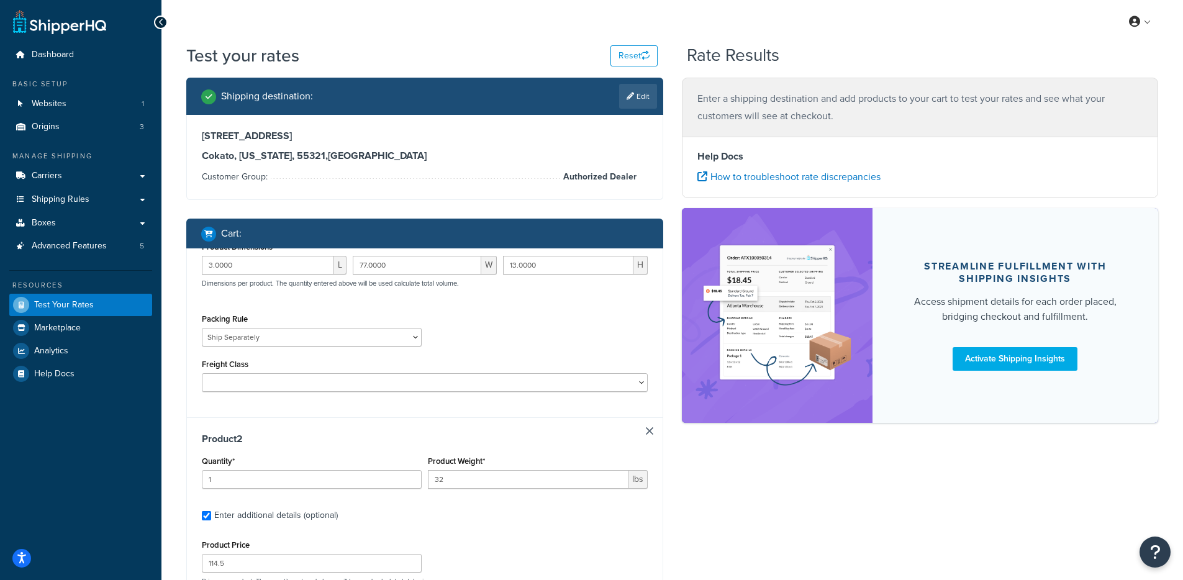
type input "4"
type input "36.21"
type input "12.0000"
type input "18.0000"
type input "12.0000"
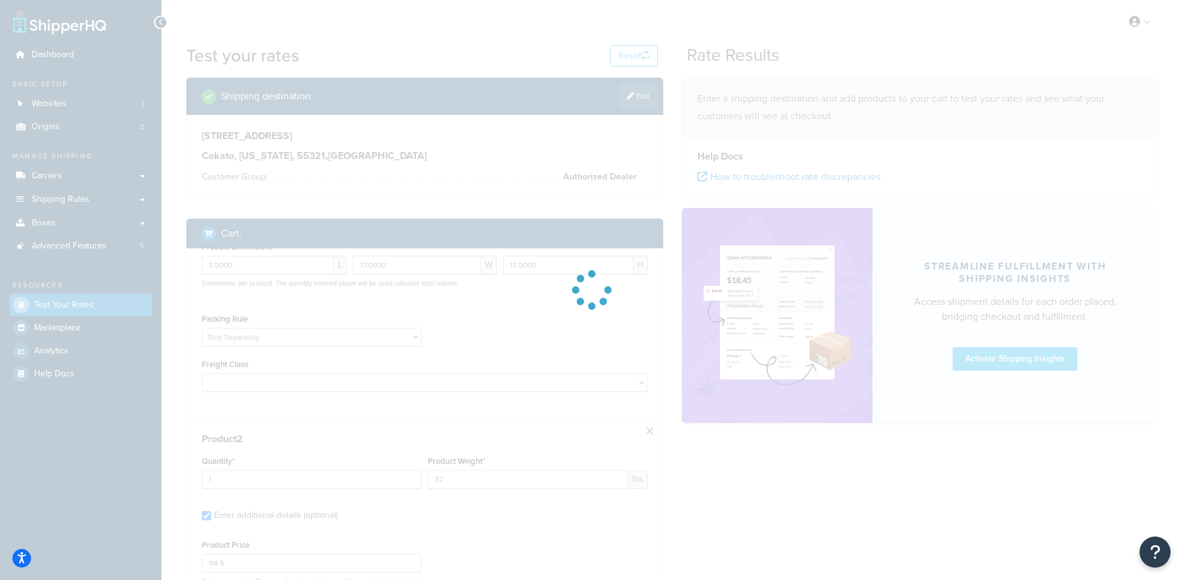
scroll to position [0, 0]
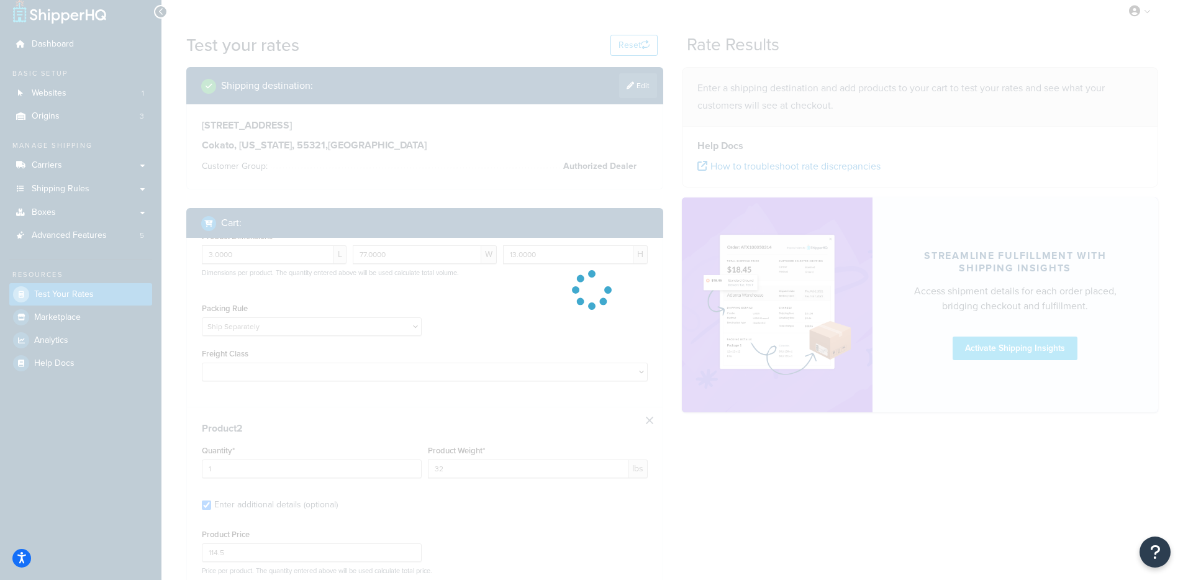
type input "5"
type input "48.89"
type input "12.0000"
type input "21.0000"
type input "14.0000"
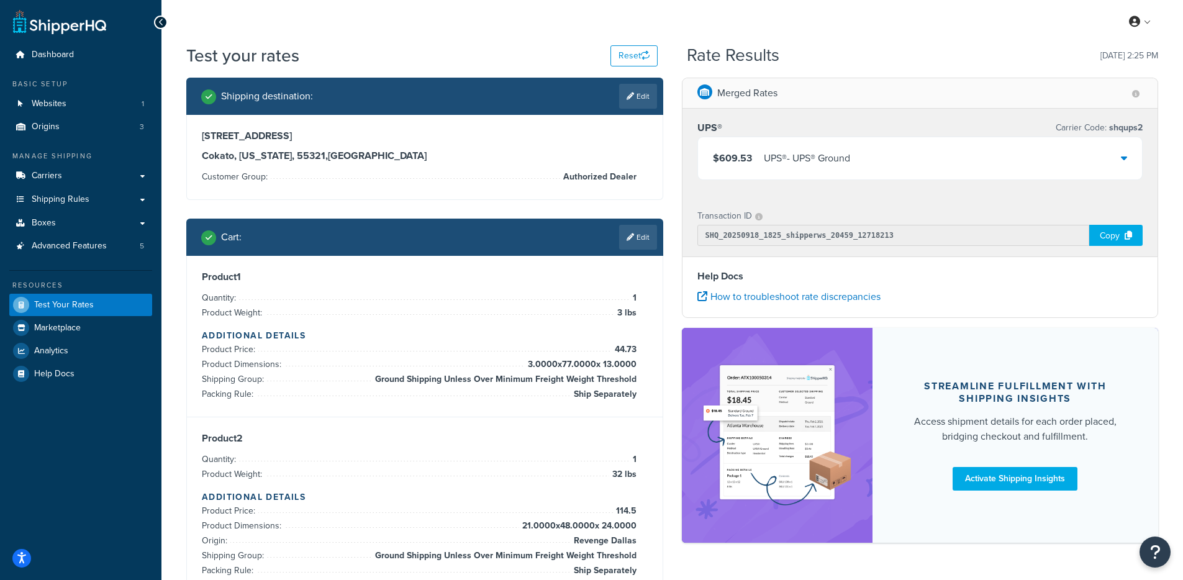
click at [788, 175] on div "$609.53 UPS® - UPS® Ground" at bounding box center [920, 158] width 445 height 42
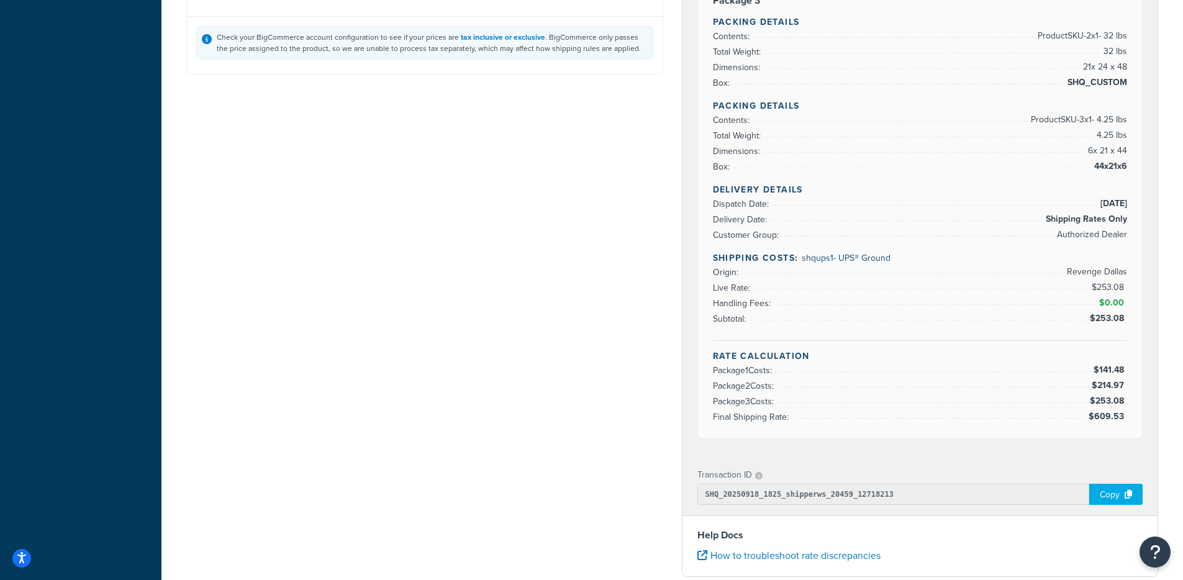
scroll to position [1281, 0]
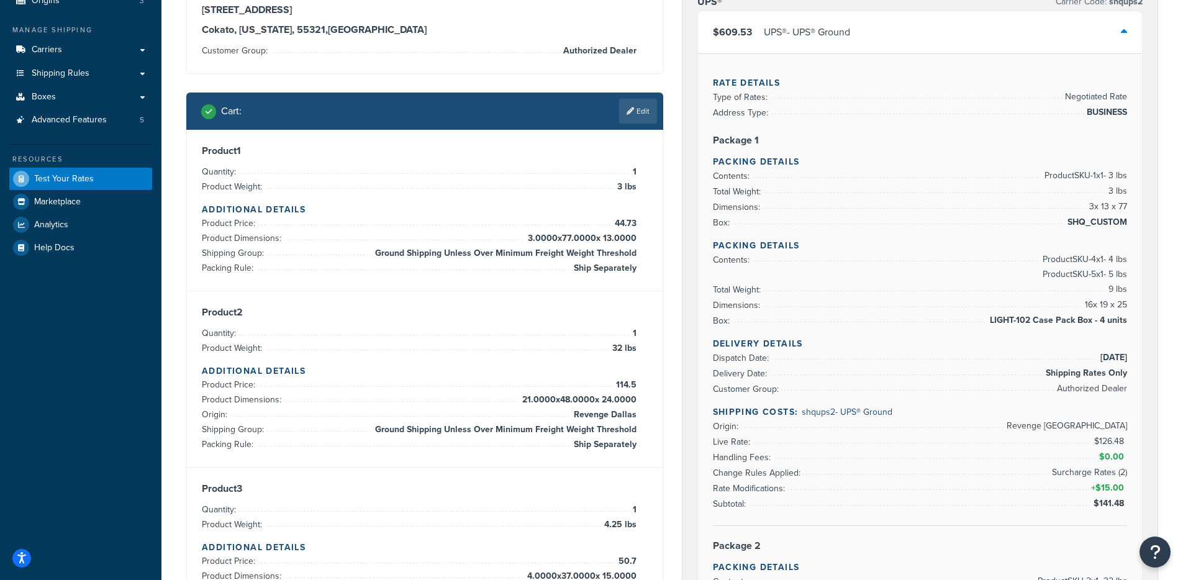
scroll to position [68, 0]
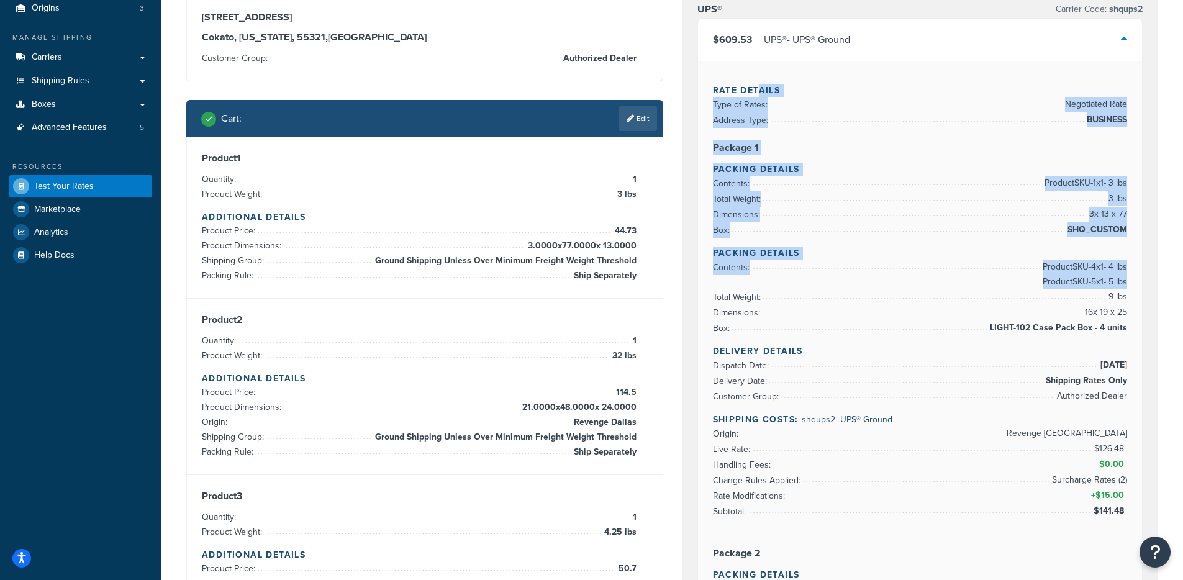
drag, startPoint x: 761, startPoint y: 163, endPoint x: 839, endPoint y: 288, distance: 147.8
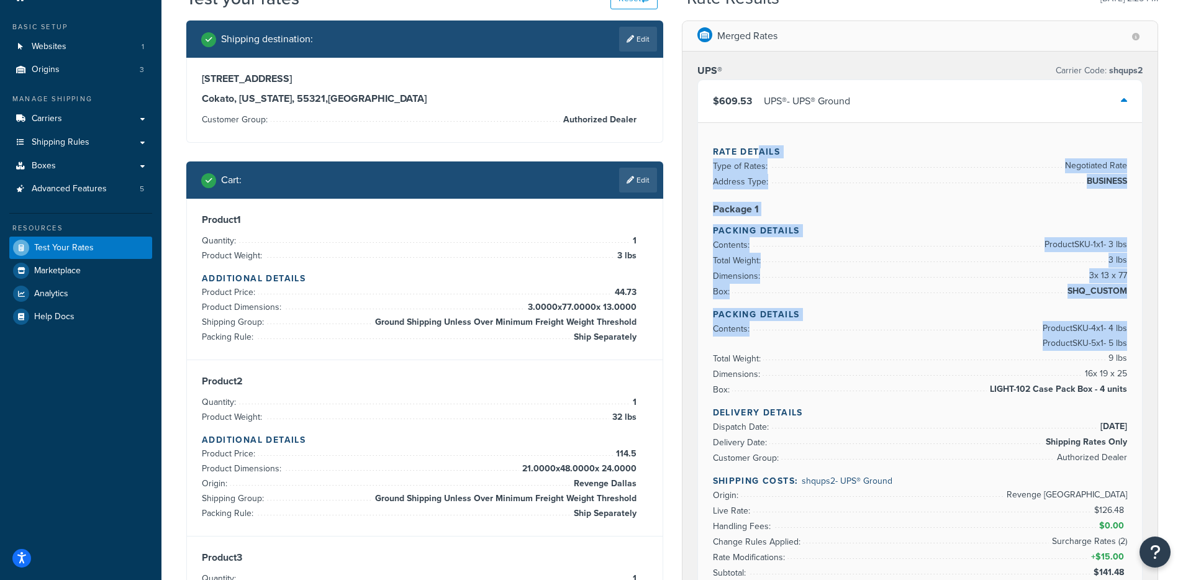
scroll to position [0, 0]
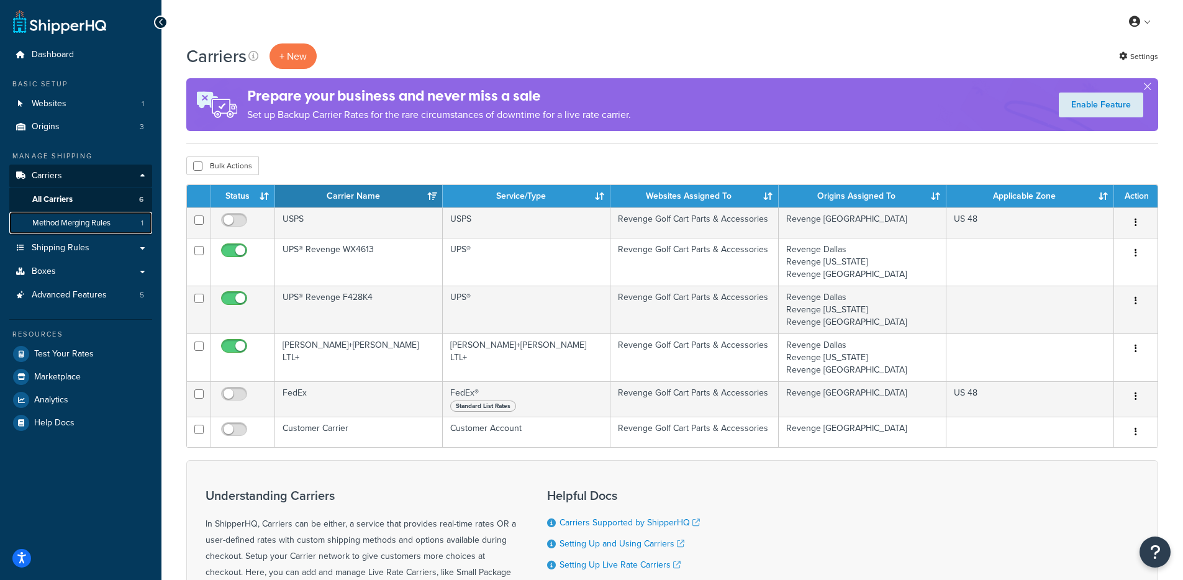
click at [62, 221] on span "Method Merging Rules" at bounding box center [71, 223] width 78 height 11
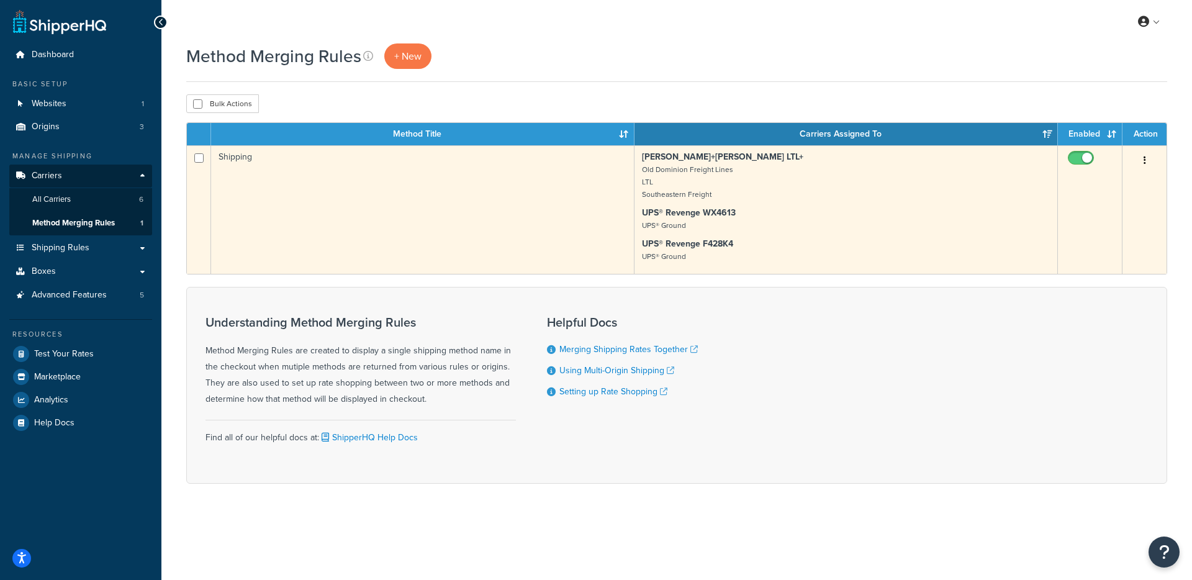
click at [1080, 155] on input "checkbox" at bounding box center [1082, 161] width 34 height 16
click at [1070, 157] on input "checkbox" at bounding box center [1082, 161] width 34 height 16
click at [1090, 161] on input "checkbox" at bounding box center [1082, 161] width 34 height 16
click at [1069, 160] on input "checkbox" at bounding box center [1082, 161] width 34 height 16
checkbox input "true"
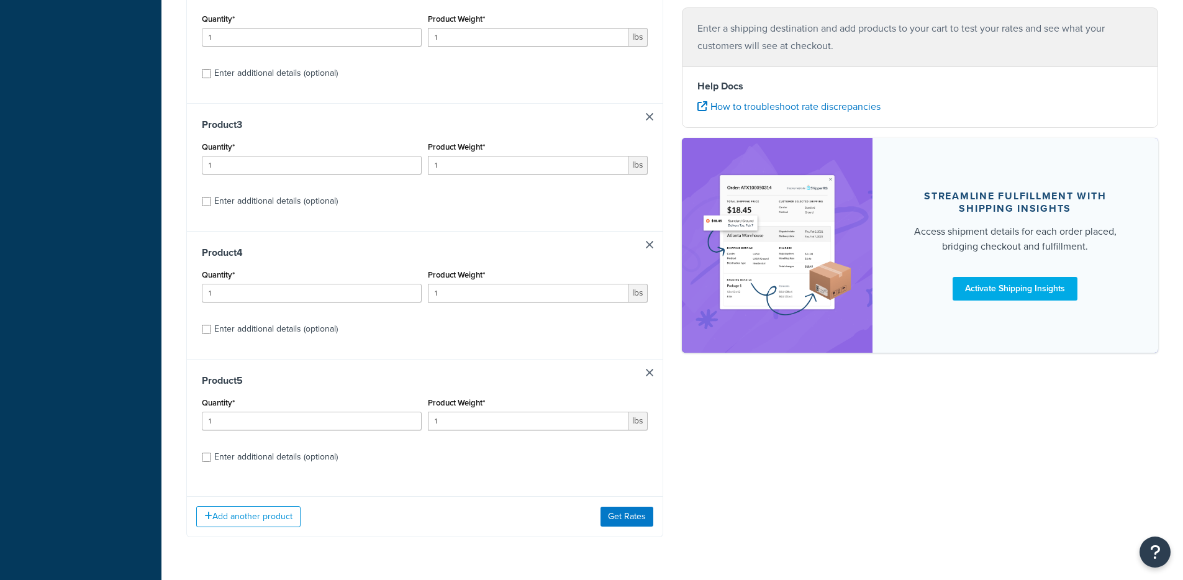
scroll to position [440, 0]
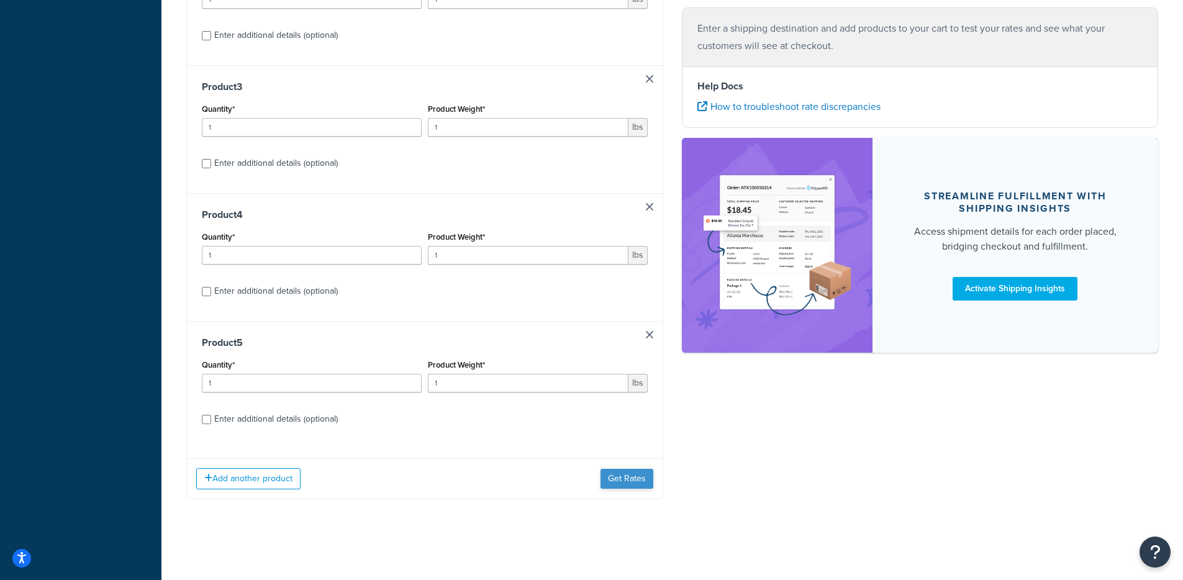
drag, startPoint x: 641, startPoint y: 467, endPoint x: 639, endPoint y: 477, distance: 10.2
click at [641, 468] on div "Add another product Get Rates" at bounding box center [425, 478] width 476 height 40
click at [639, 477] on button "Get Rates" at bounding box center [626, 479] width 53 height 20
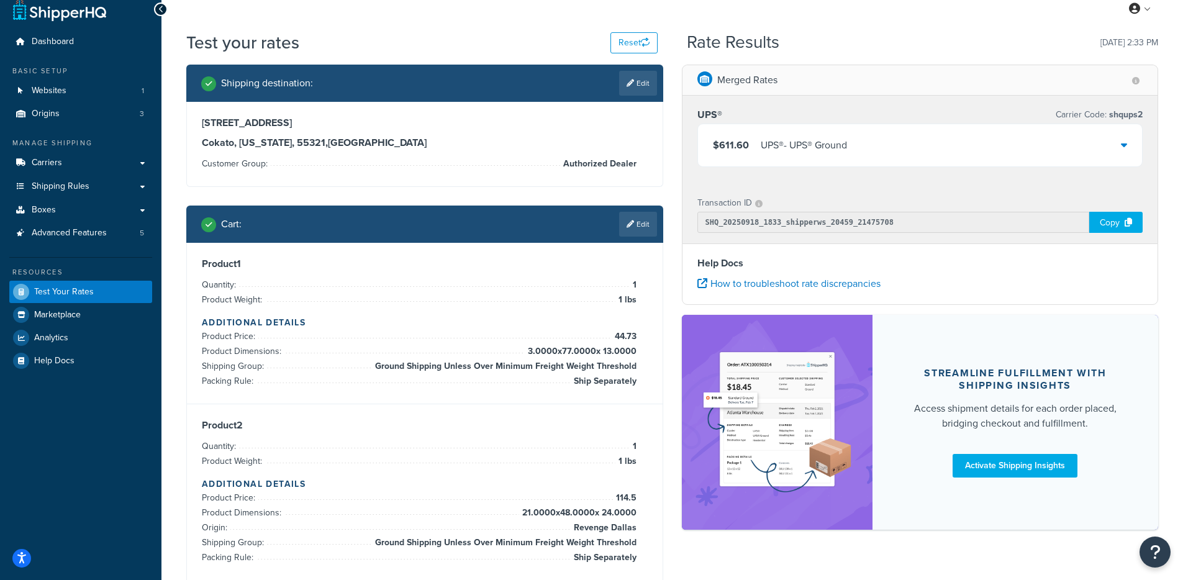
scroll to position [12, 0]
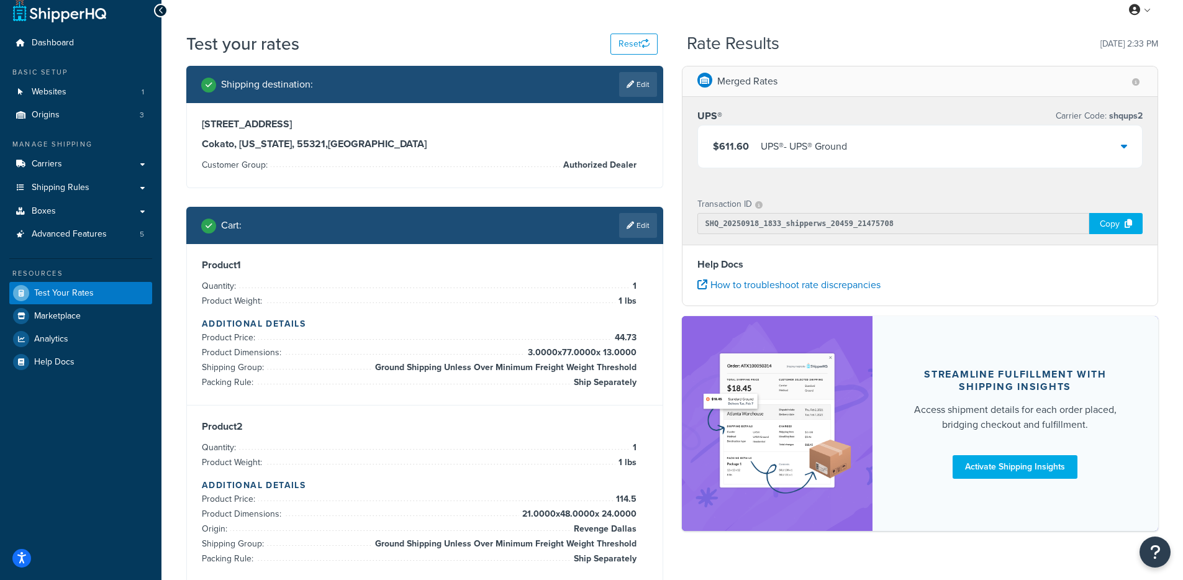
click at [834, 141] on div "UPS® - UPS® Ground" at bounding box center [804, 146] width 86 height 17
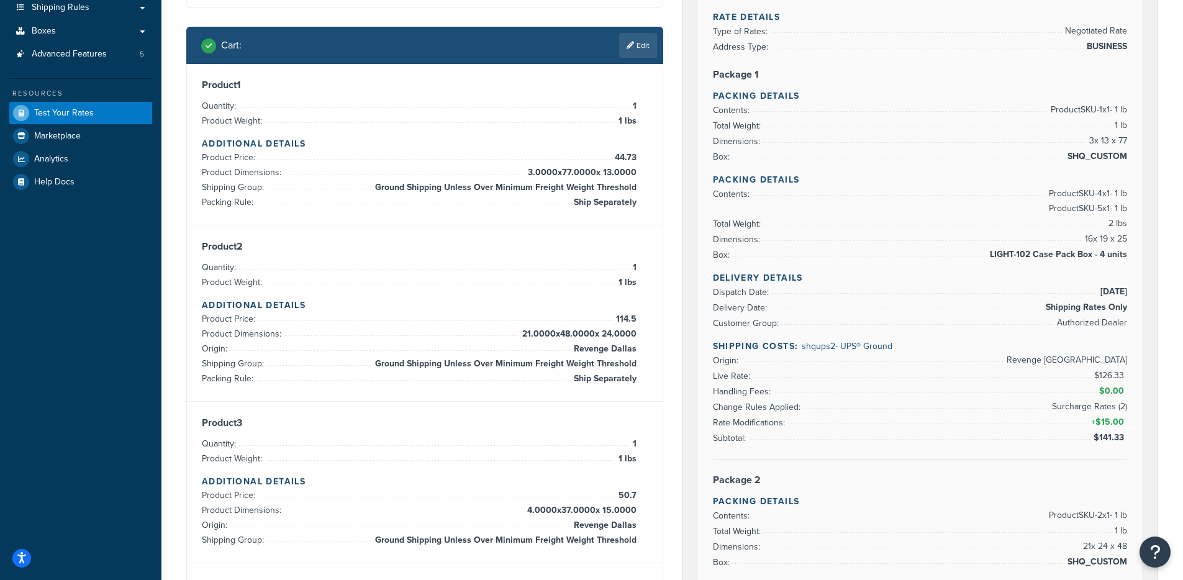
scroll to position [192, 0]
drag, startPoint x: 734, startPoint y: 356, endPoint x: 1056, endPoint y: 356, distance: 321.6
click at [1056, 356] on li "Origin: Revenge West Palm Beach" at bounding box center [920, 360] width 415 height 16
click at [1056, 356] on span "Revenge [GEOGRAPHIC_DATA]" at bounding box center [1065, 359] width 124 height 15
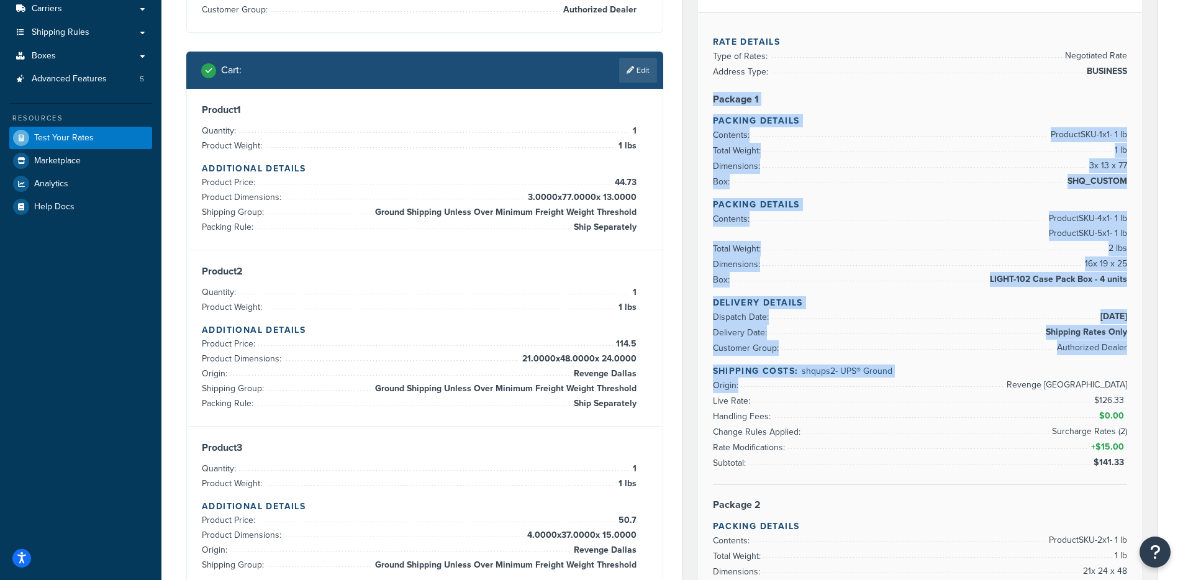
drag, startPoint x: 717, startPoint y: 93, endPoint x: 895, endPoint y: 379, distance: 336.6
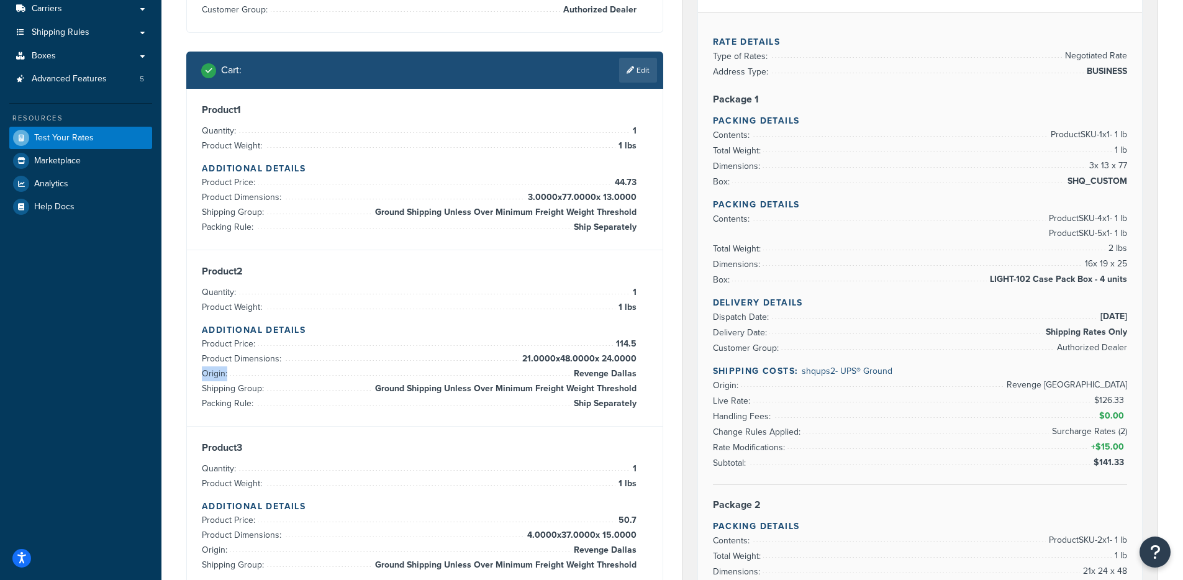
drag, startPoint x: 572, startPoint y: 376, endPoint x: 648, endPoint y: 376, distance: 75.1
click at [648, 376] on div "Product 2 Quantity: 1 Product Weight: 1 lbs Additional Details Product Price: 1…" at bounding box center [425, 338] width 476 height 176
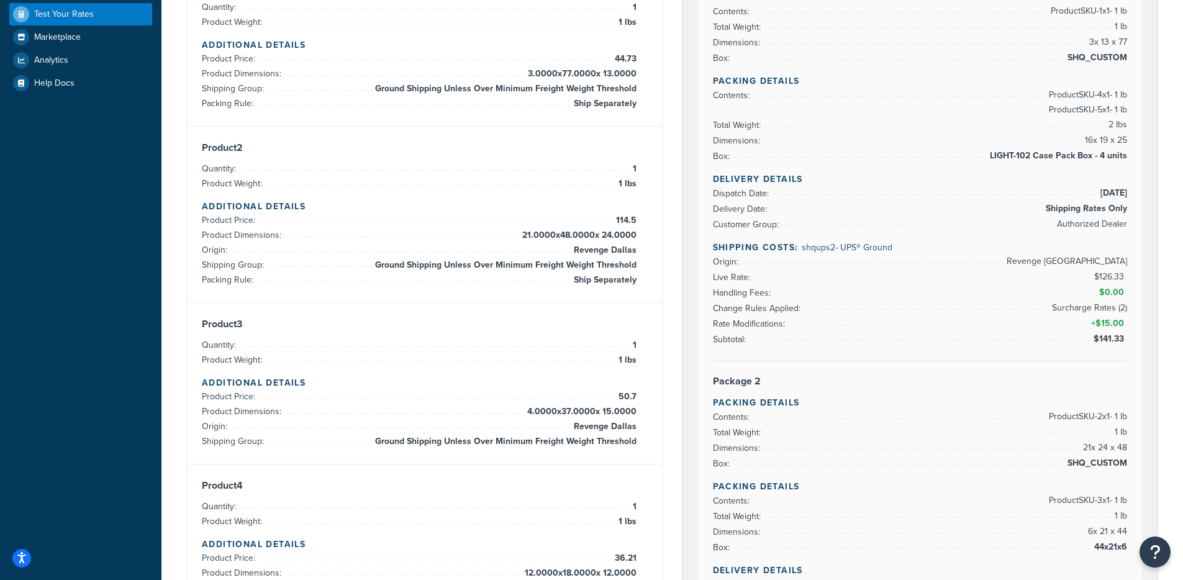
click at [646, 421] on div "Product 3 Quantity: 1 Product Weight: 1 lbs Additional Details Product Price: 5…" at bounding box center [425, 383] width 446 height 131
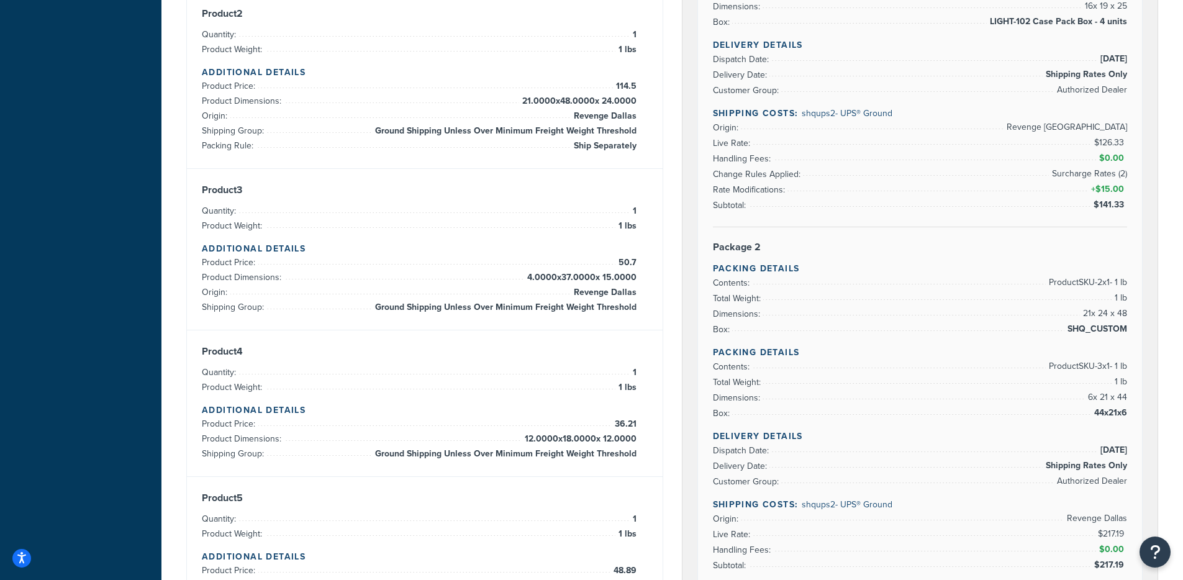
scroll to position [414, 0]
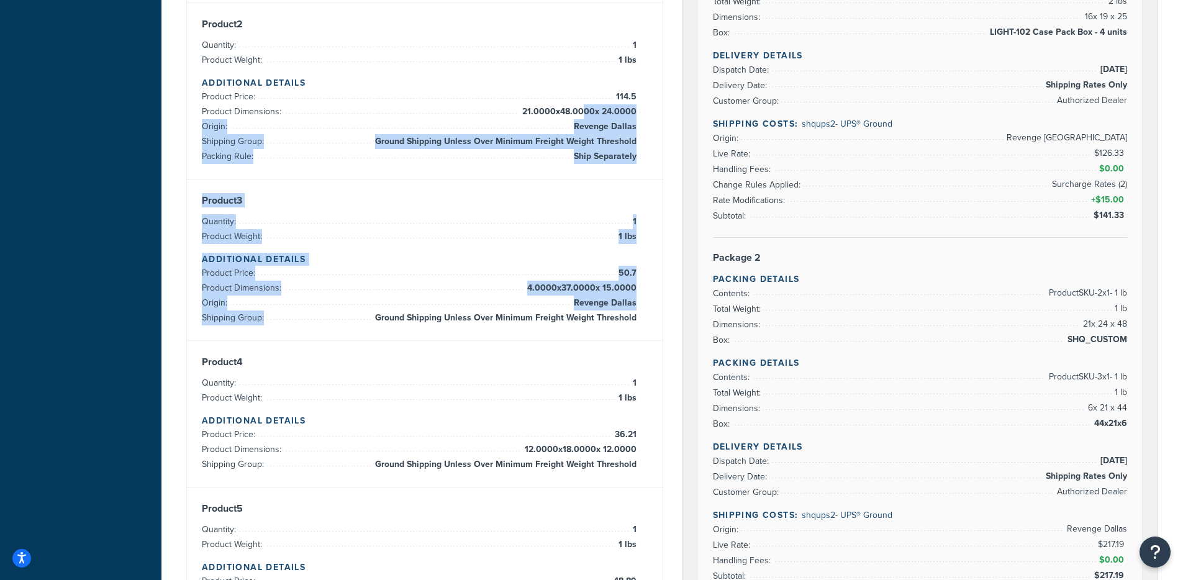
drag, startPoint x: 581, startPoint y: 117, endPoint x: 660, endPoint y: 320, distance: 217.5
click at [660, 320] on div "Product 1 Quantity: 1 Product Weight: 1 lbs Additional Details Product Price: 4…" at bounding box center [425, 238] width 476 height 792
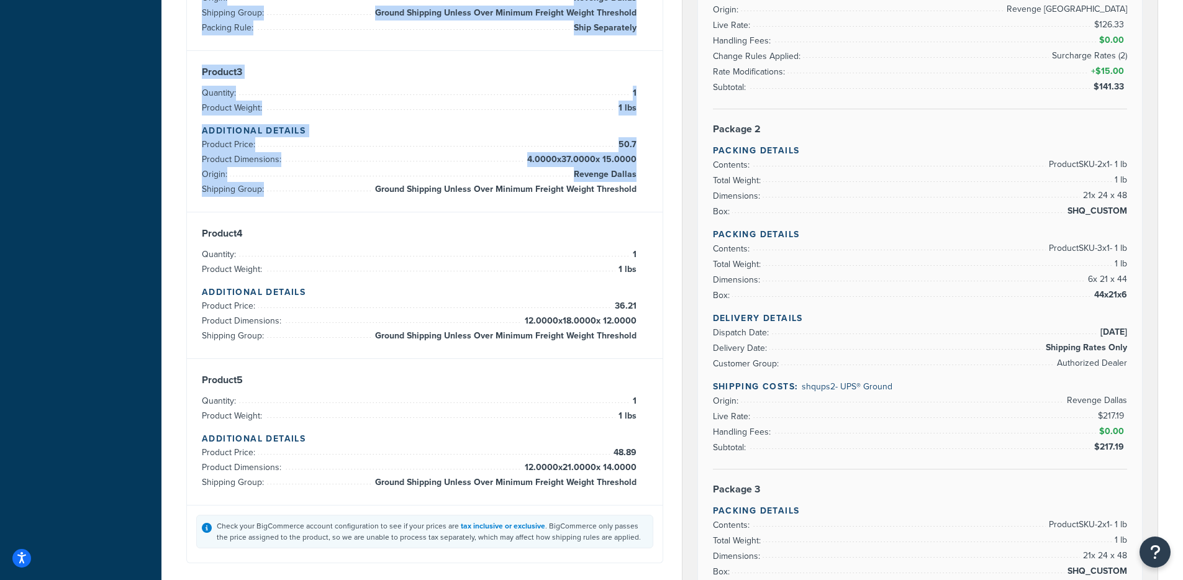
scroll to position [542, 0]
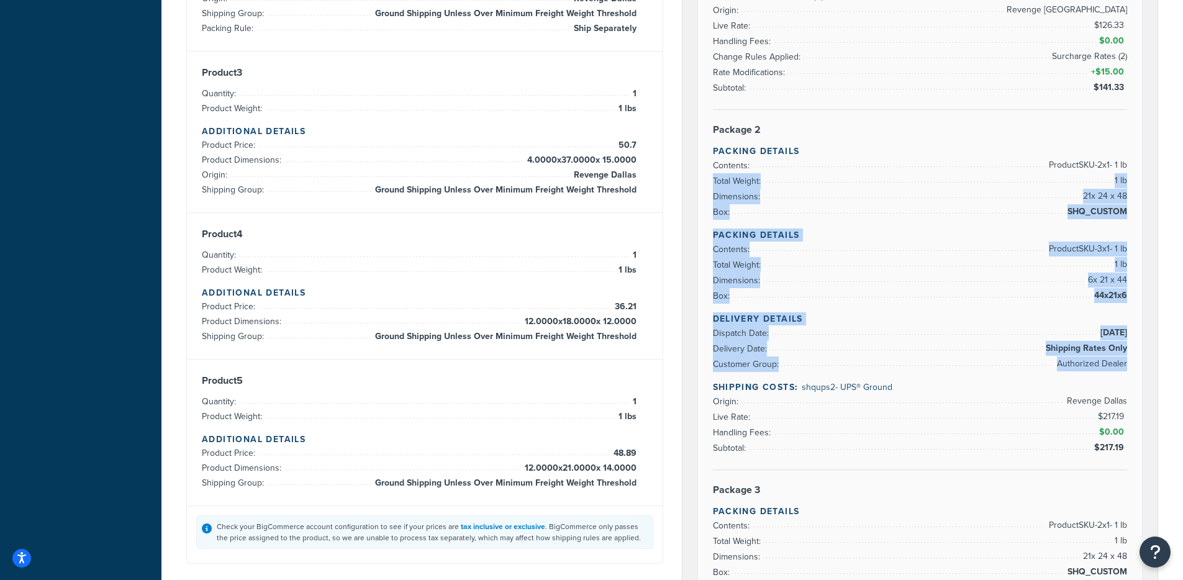
drag, startPoint x: 1036, startPoint y: 183, endPoint x: 1085, endPoint y: 372, distance: 195.8
click at [1085, 372] on div "Rate Details Type of Rates: Negotiated Rate Address Type: BUSINESS Package 1 Pa…" at bounding box center [920, 282] width 445 height 1290
drag, startPoint x: 1091, startPoint y: 370, endPoint x: 1073, endPoint y: 234, distance: 137.2
click at [1091, 370] on span "Authorized Dealer" at bounding box center [1090, 363] width 73 height 15
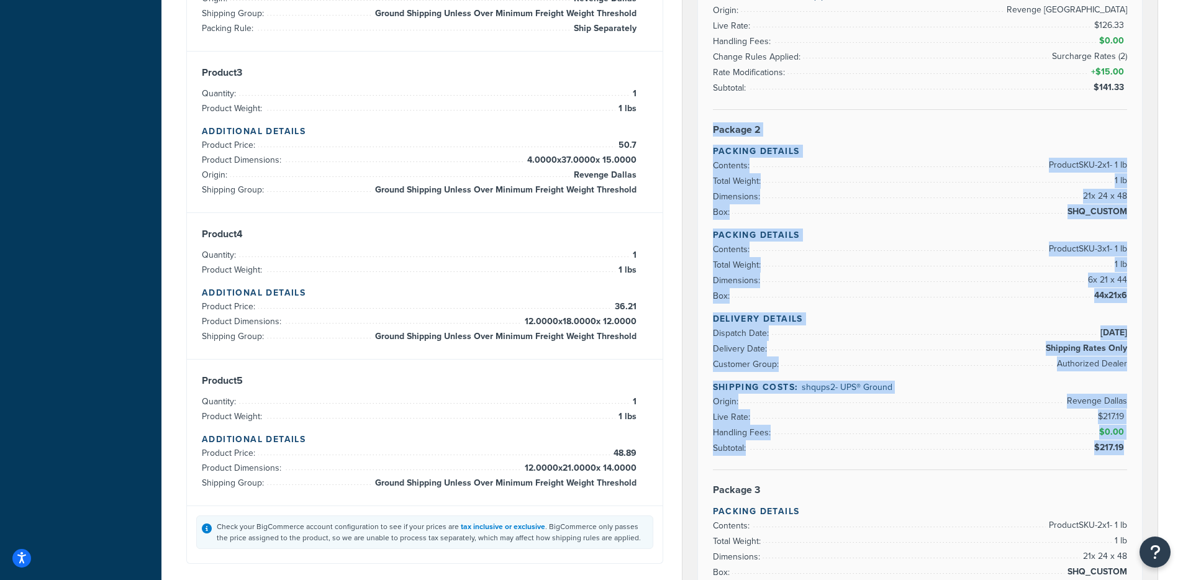
drag, startPoint x: 712, startPoint y: 122, endPoint x: 1126, endPoint y: 447, distance: 526.8
click at [1126, 447] on div "Rate Details Type of Rates: Negotiated Rate Address Type: BUSINESS Package 1 Pa…" at bounding box center [920, 282] width 445 height 1290
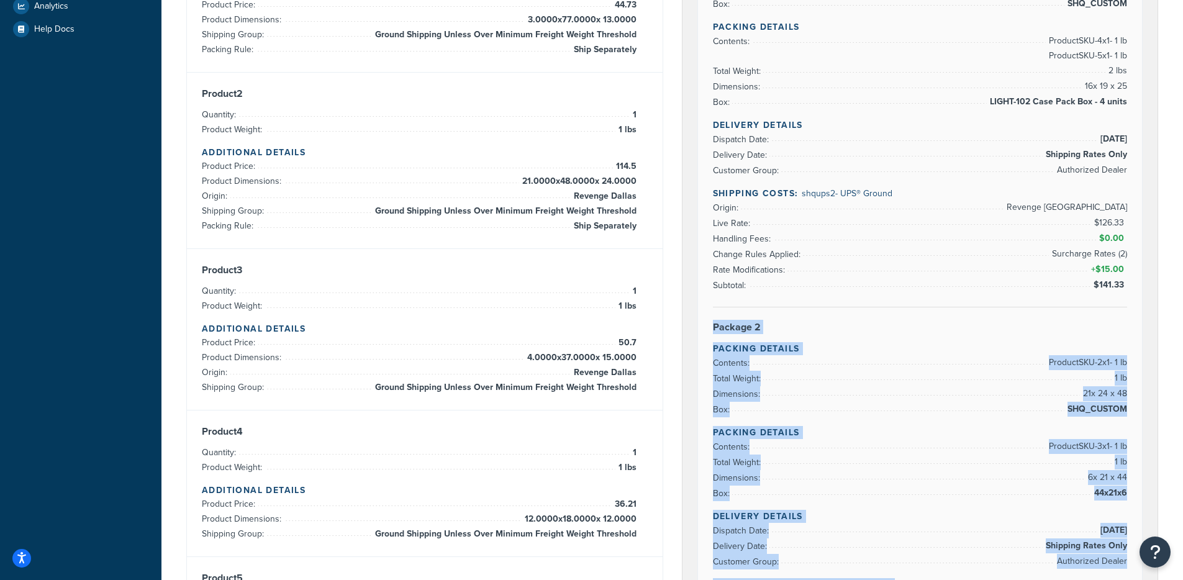
scroll to position [337, 0]
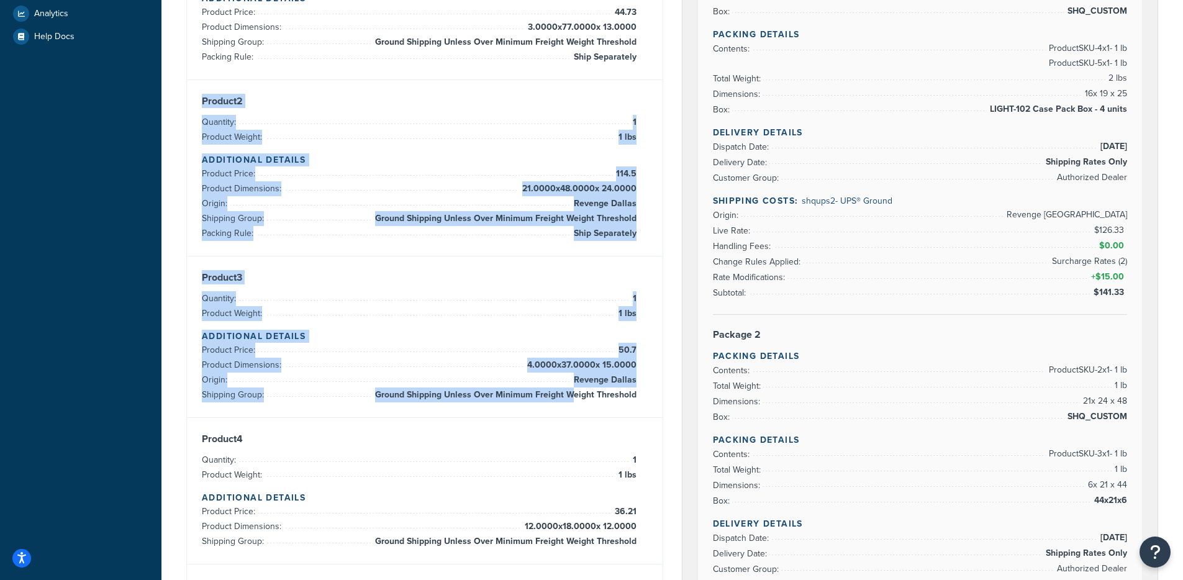
drag, startPoint x: 222, startPoint y: 118, endPoint x: 572, endPoint y: 394, distance: 446.6
click at [572, 394] on div "Product 1 Quantity: 1 Product Weight: 1 lbs Additional Details Product Price: 4…" at bounding box center [425, 315] width 476 height 792
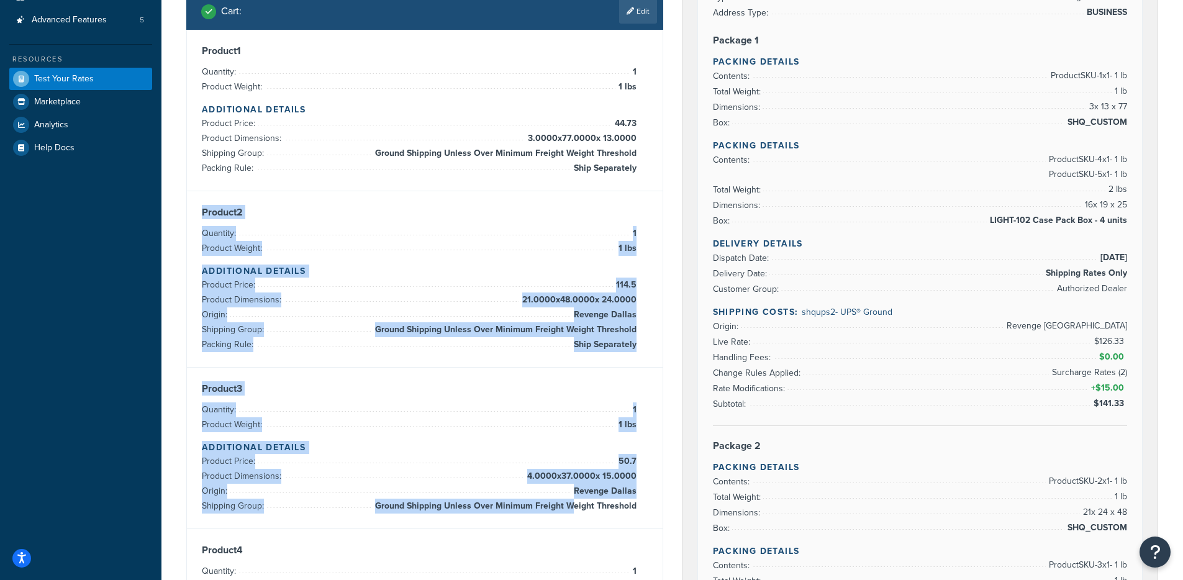
scroll to position [201, 0]
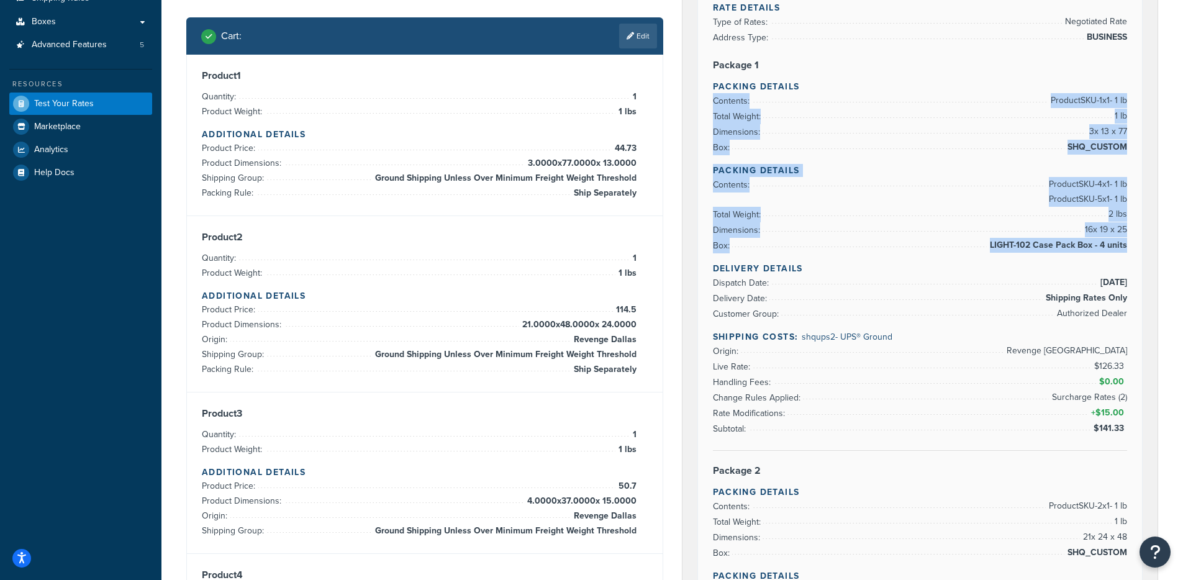
drag, startPoint x: 1023, startPoint y: 81, endPoint x: 1112, endPoint y: 254, distance: 194.1
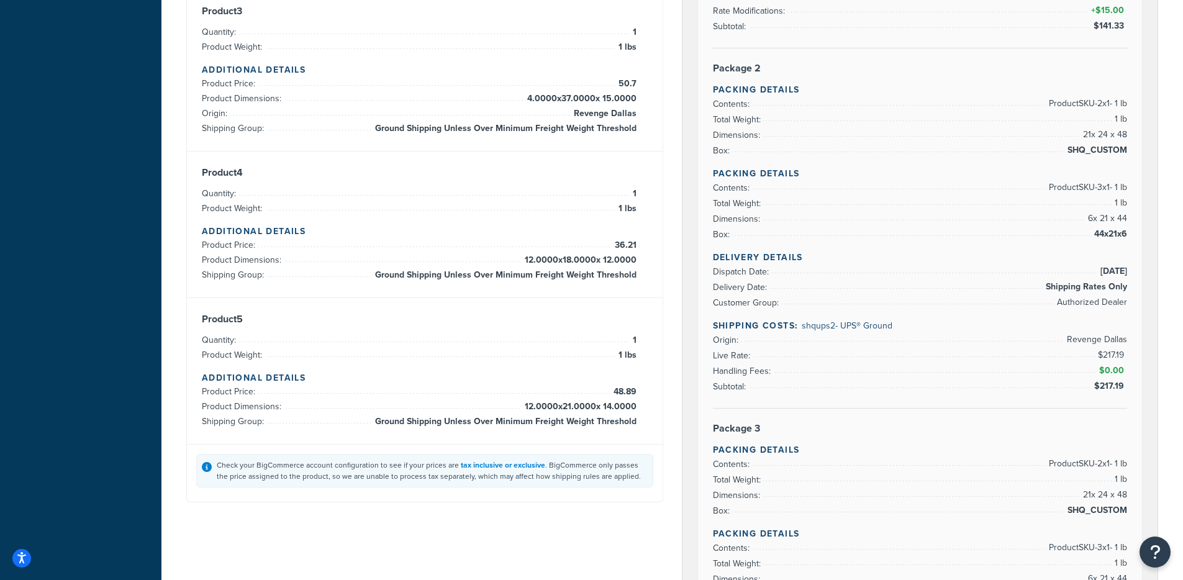
scroll to position [610, 0]
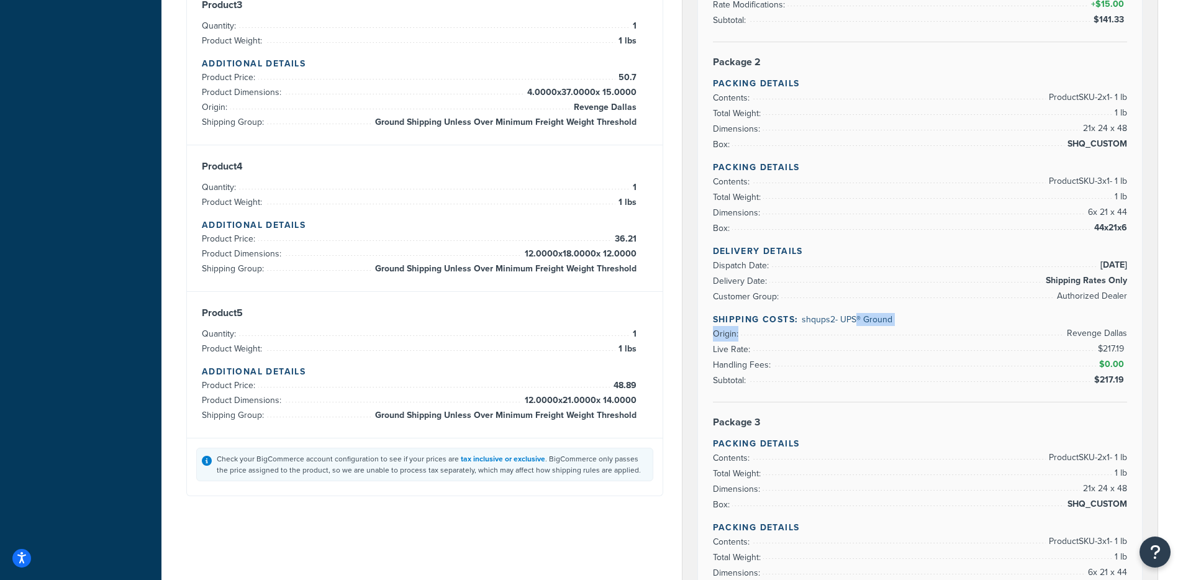
drag, startPoint x: 815, startPoint y: 328, endPoint x: 857, endPoint y: 324, distance: 43.0
click at [857, 324] on div "Delivery Details Dispatch Date: 9/18/2025 Delivery Date: Shipping Rates Only Cu…" at bounding box center [920, 324] width 415 height 158
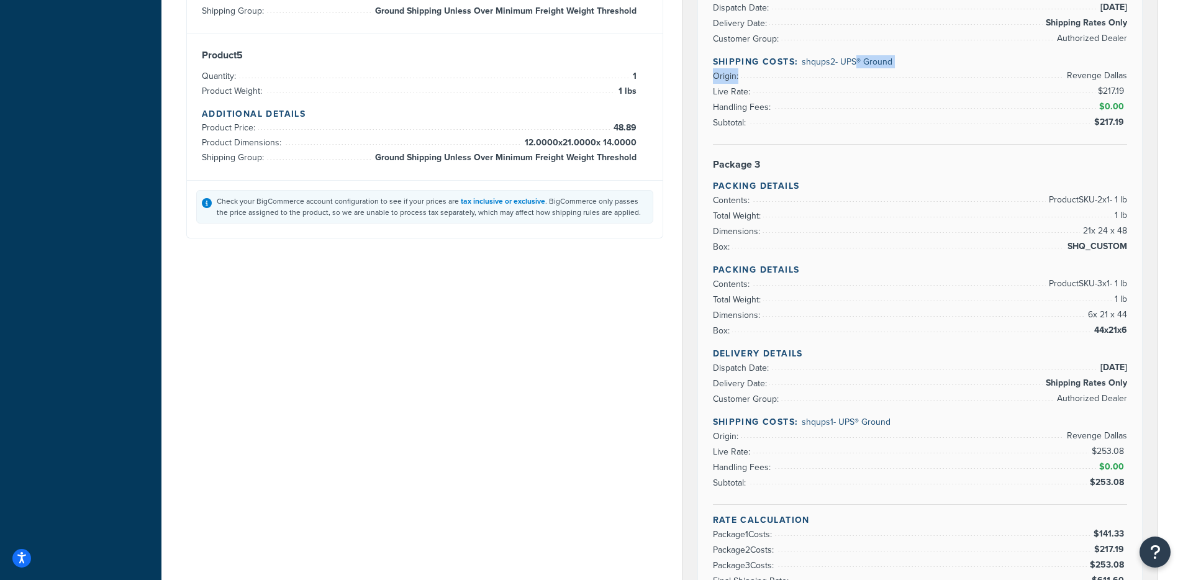
scroll to position [918, 0]
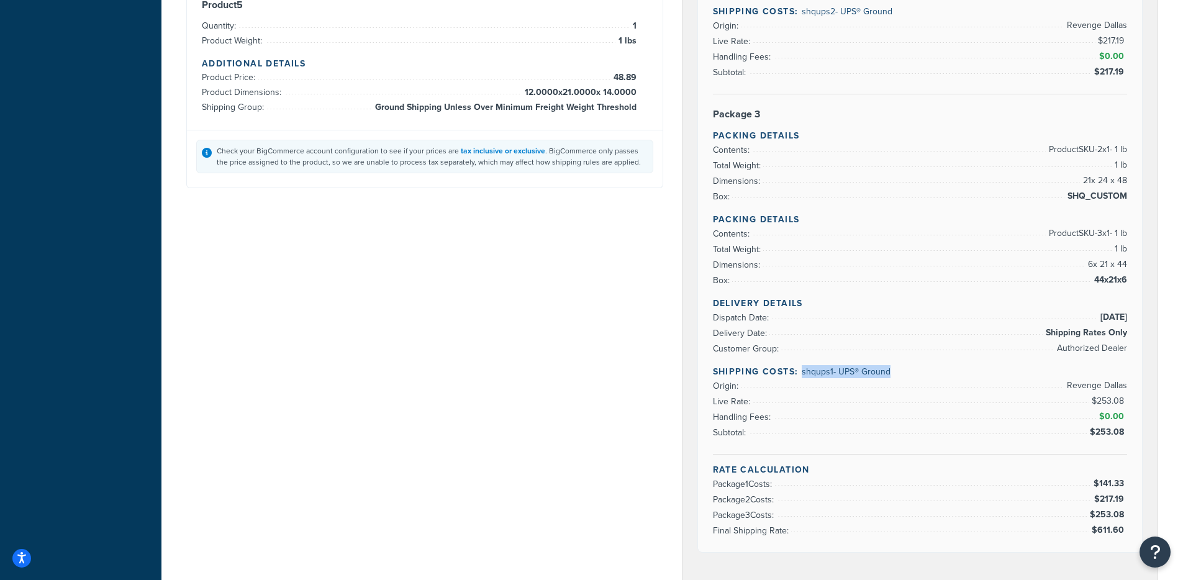
drag, startPoint x: 893, startPoint y: 373, endPoint x: 801, endPoint y: 374, distance: 91.9
click at [801, 374] on h4 "Shipping Costs: shqups1 - UPS® Ground" at bounding box center [920, 371] width 415 height 13
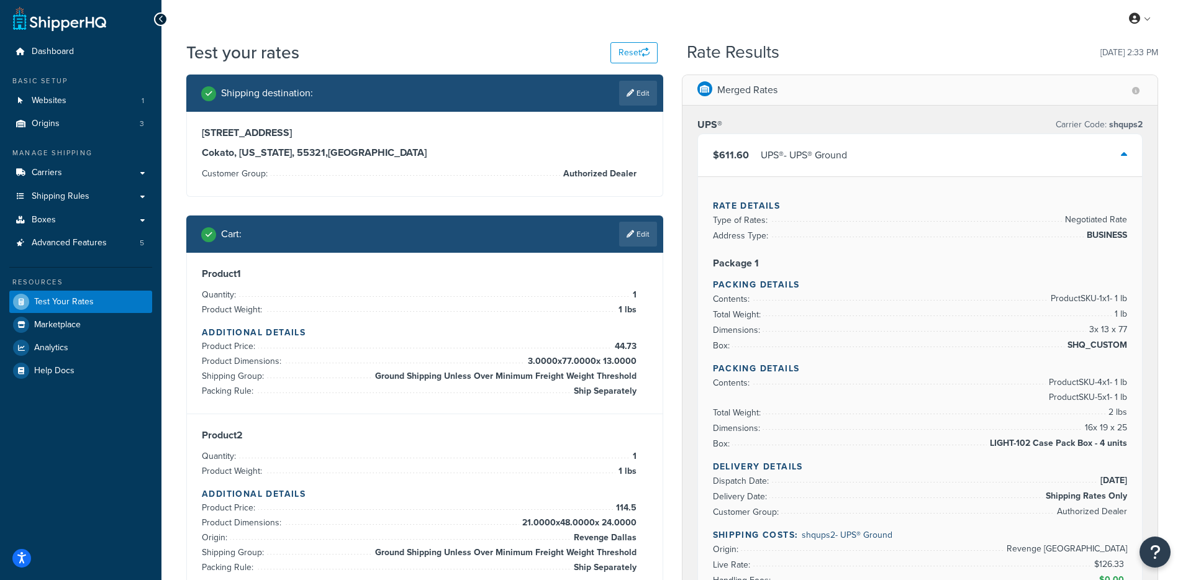
scroll to position [0, 0]
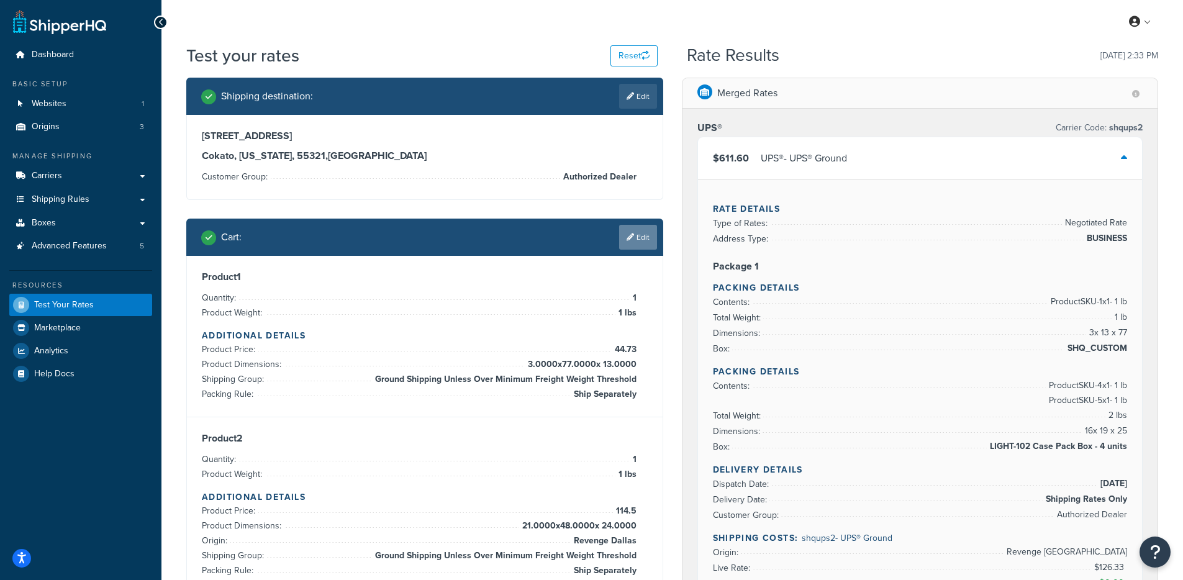
click at [636, 238] on link "Edit" at bounding box center [638, 237] width 38 height 25
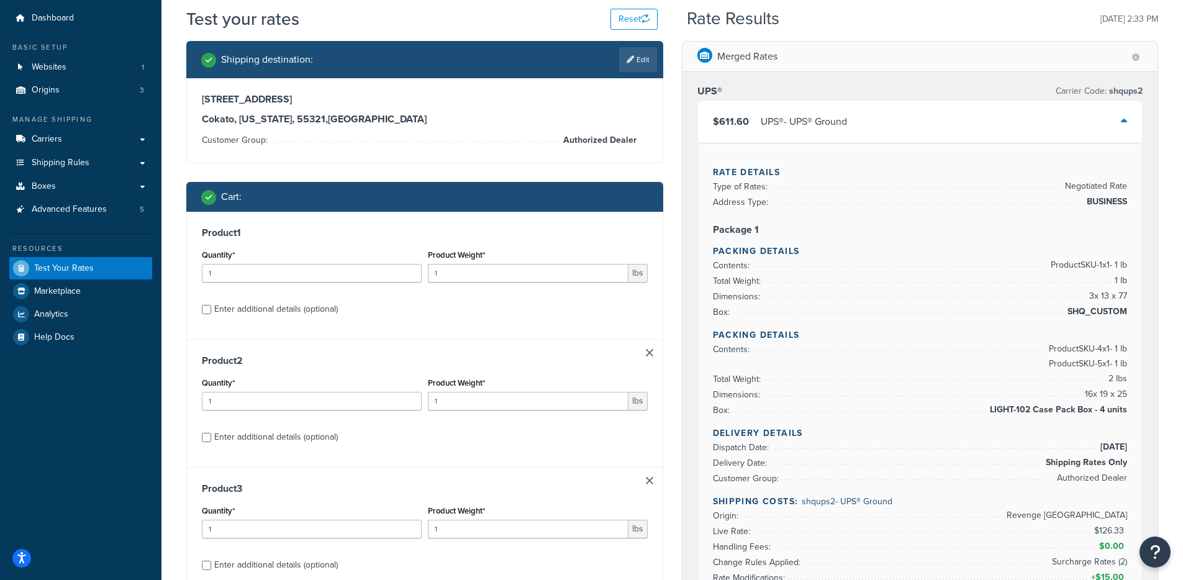
scroll to position [227, 0]
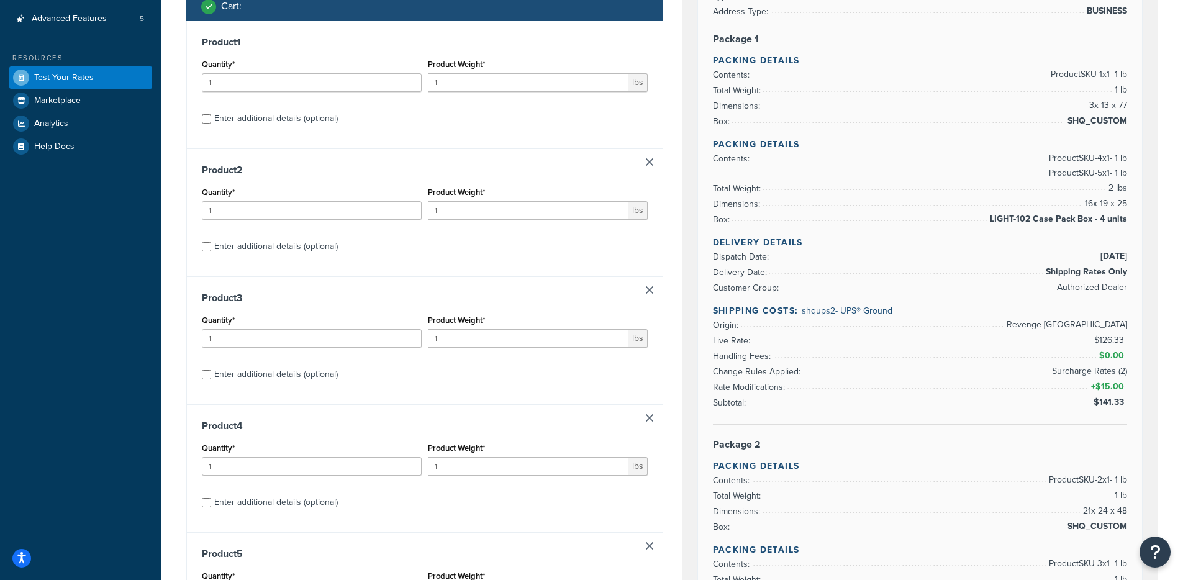
click at [264, 252] on div "Enter additional details (optional)" at bounding box center [276, 246] width 124 height 17
click at [211, 251] on input "Enter additional details (optional)" at bounding box center [206, 246] width 9 height 9
checkbox input "true"
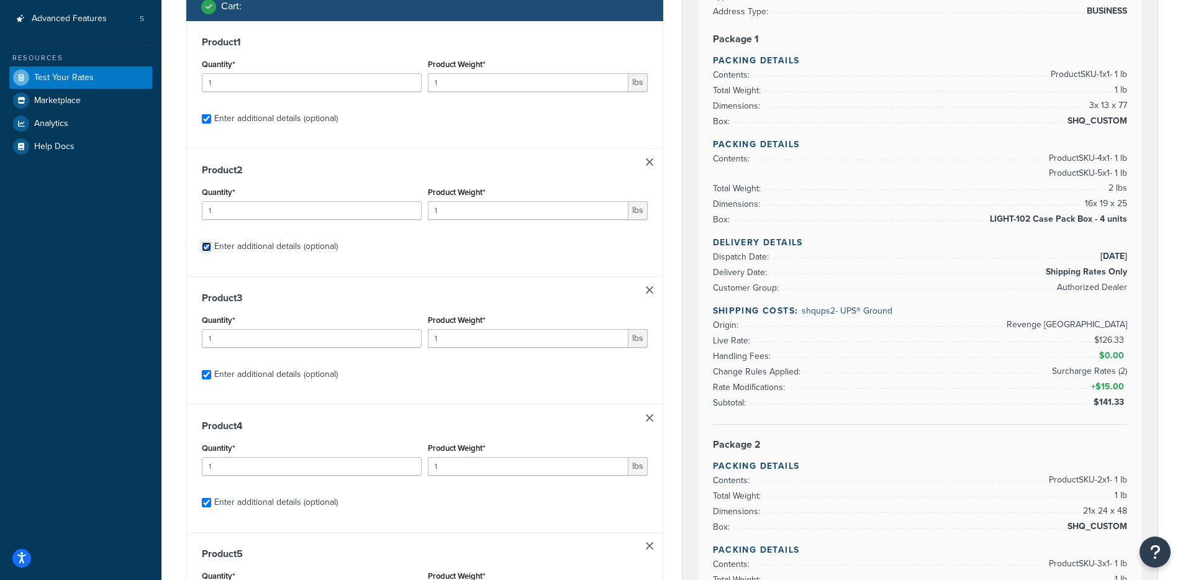
checkbox input "true"
select select "65595"
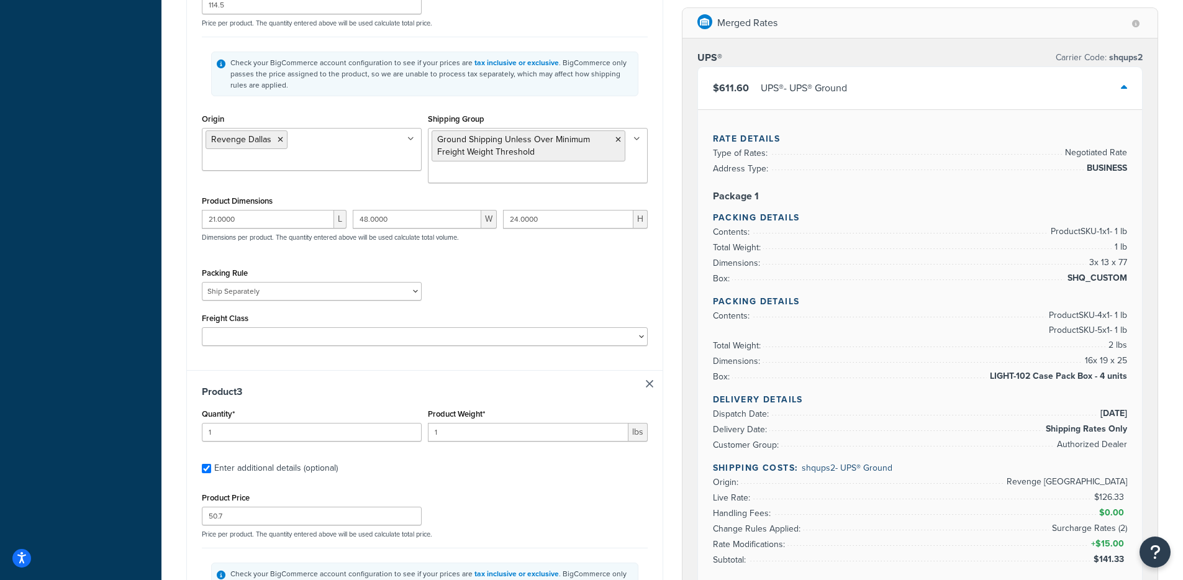
scroll to position [902, 0]
click at [280, 137] on icon at bounding box center [281, 136] width 6 height 7
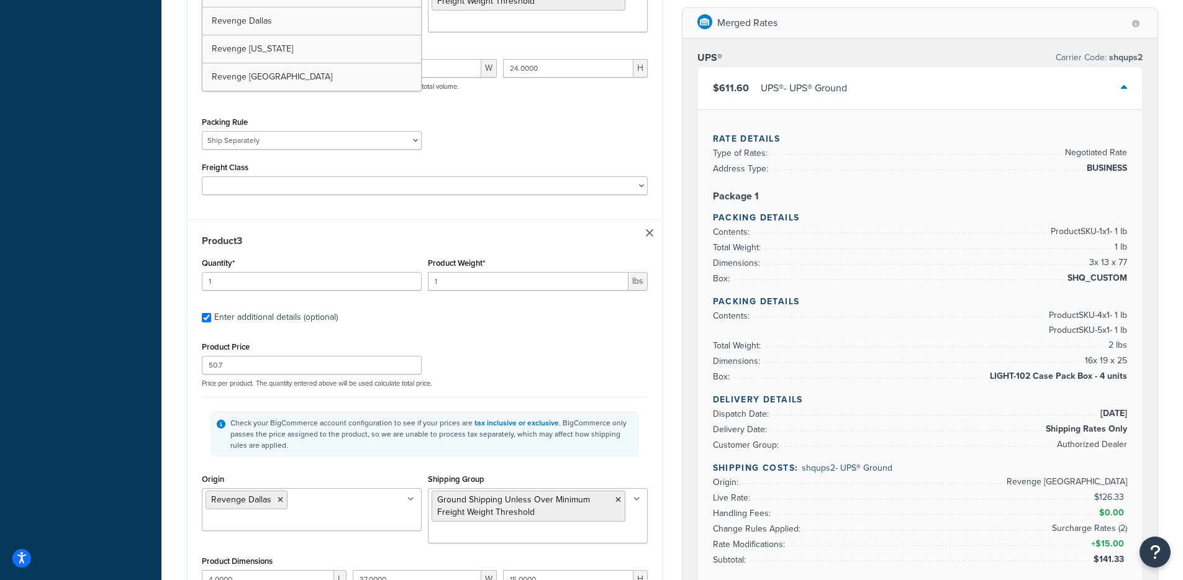
scroll to position [1316, 0]
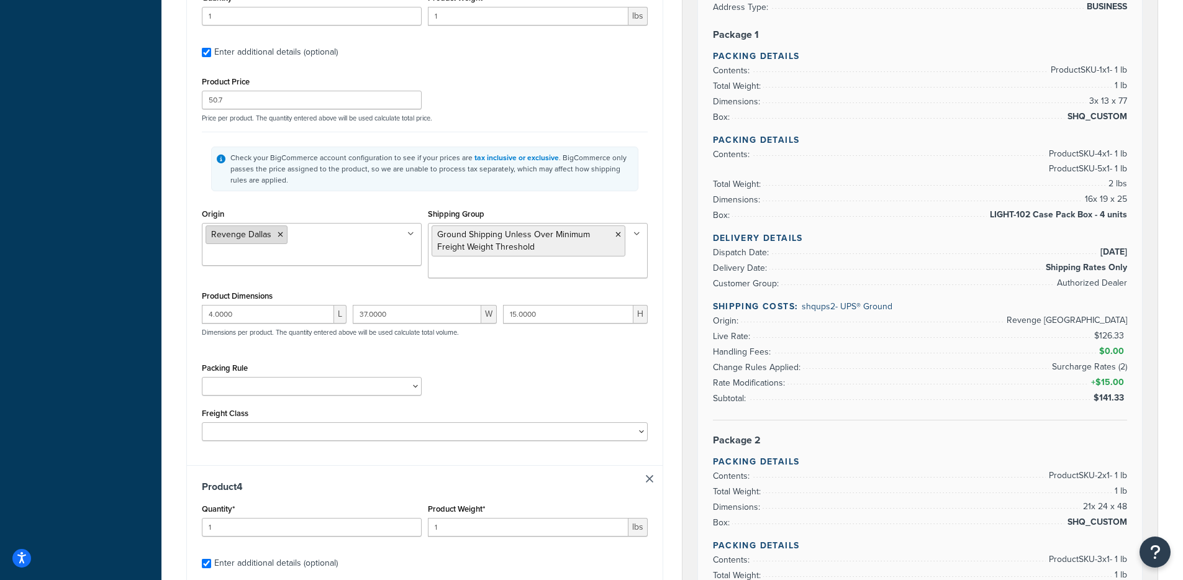
click at [280, 238] on icon at bounding box center [281, 234] width 6 height 7
click at [200, 211] on div "Origin Revenge Dallas Revenge North Carolina Revenge West Palm Beach" at bounding box center [312, 229] width 226 height 47
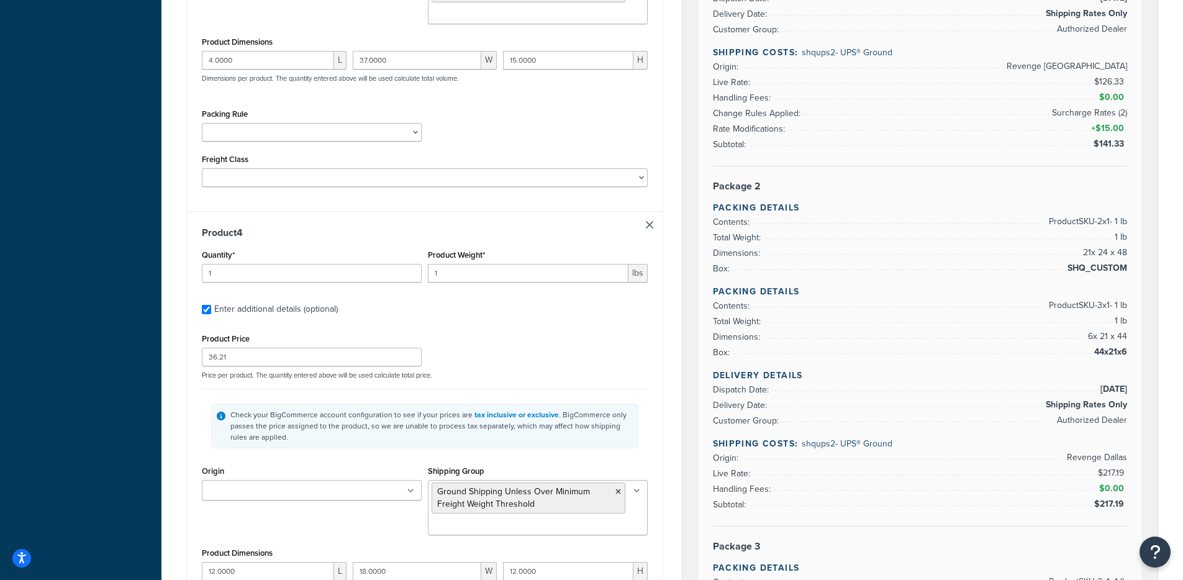
scroll to position [2314, 0]
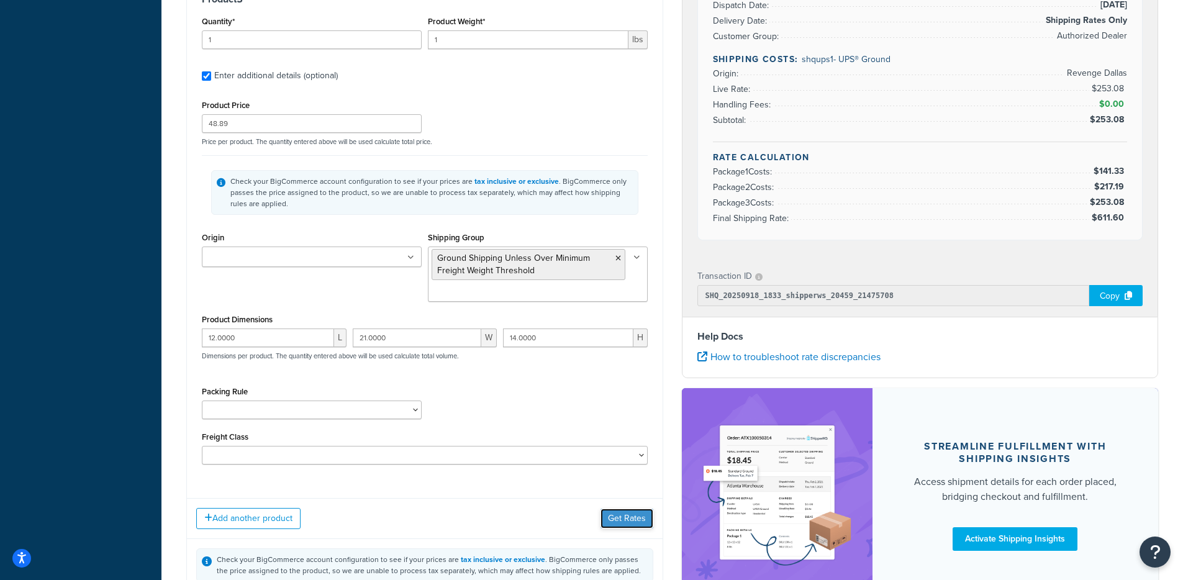
click at [624, 528] on button "Get Rates" at bounding box center [626, 519] width 53 height 20
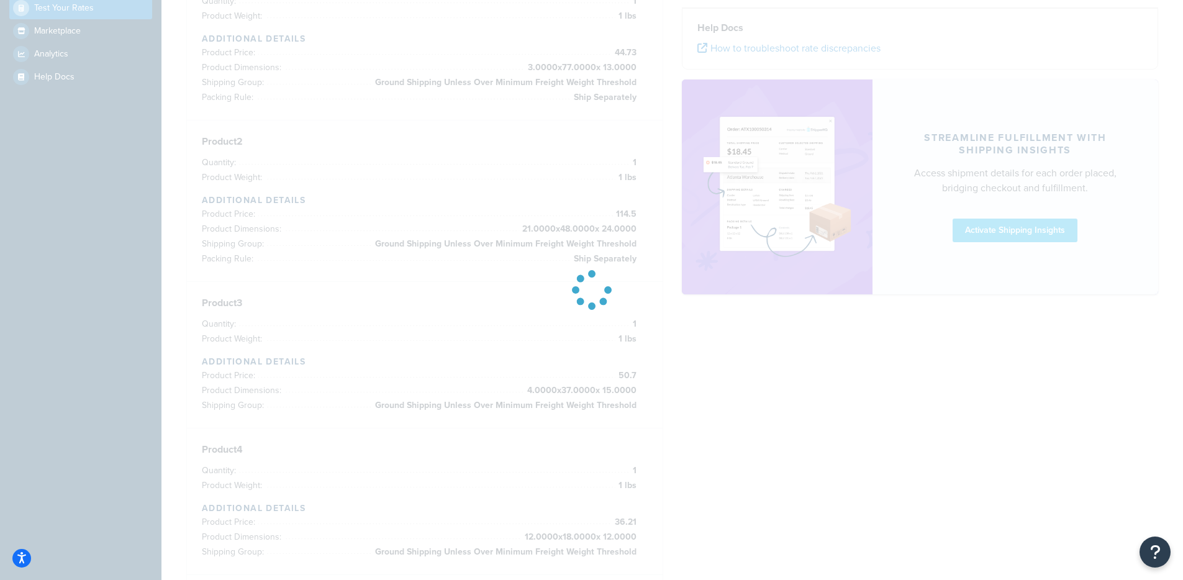
scroll to position [6, 0]
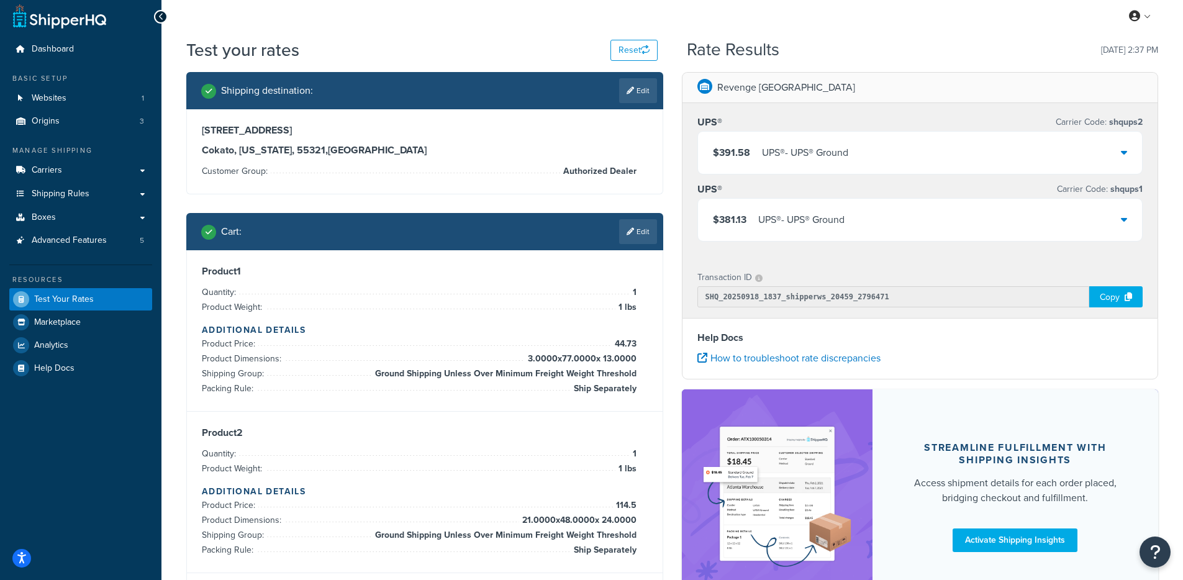
click at [816, 148] on div "UPS® - UPS® Ground" at bounding box center [805, 152] width 86 height 17
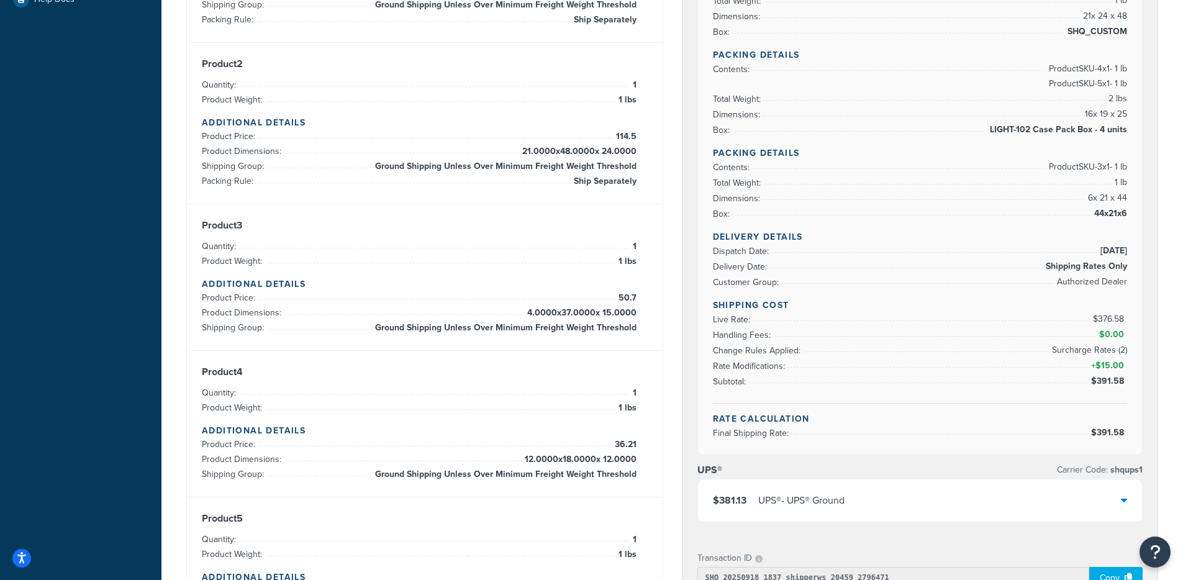
scroll to position [510, 0]
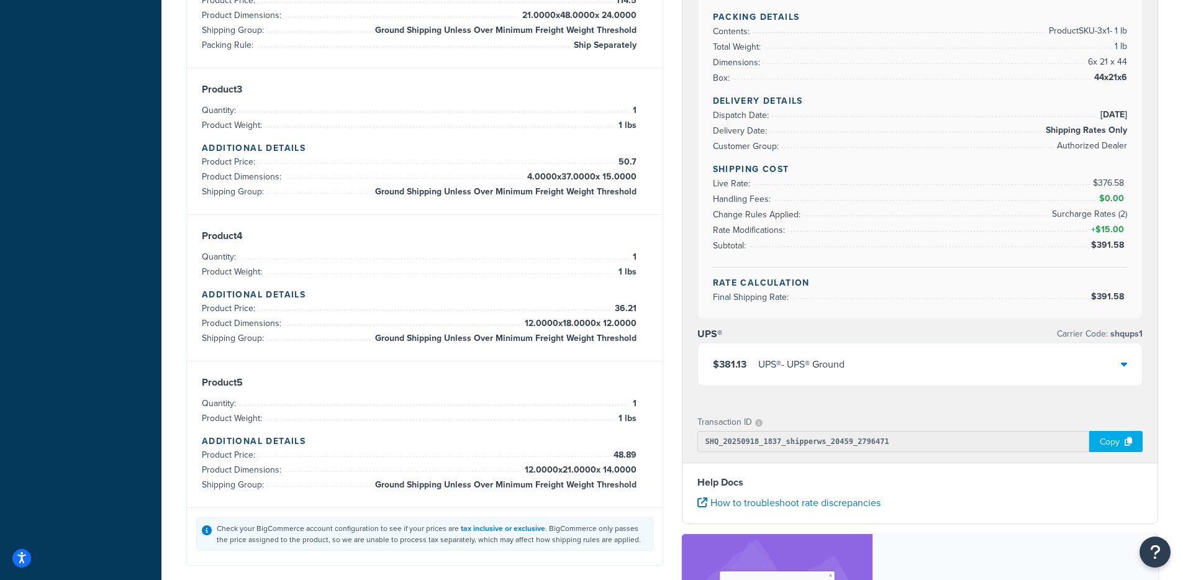
drag, startPoint x: 813, startPoint y: 376, endPoint x: 818, endPoint y: 367, distance: 10.3
click at [814, 376] on div "$381.13 UPS® - UPS® Ground" at bounding box center [920, 364] width 445 height 42
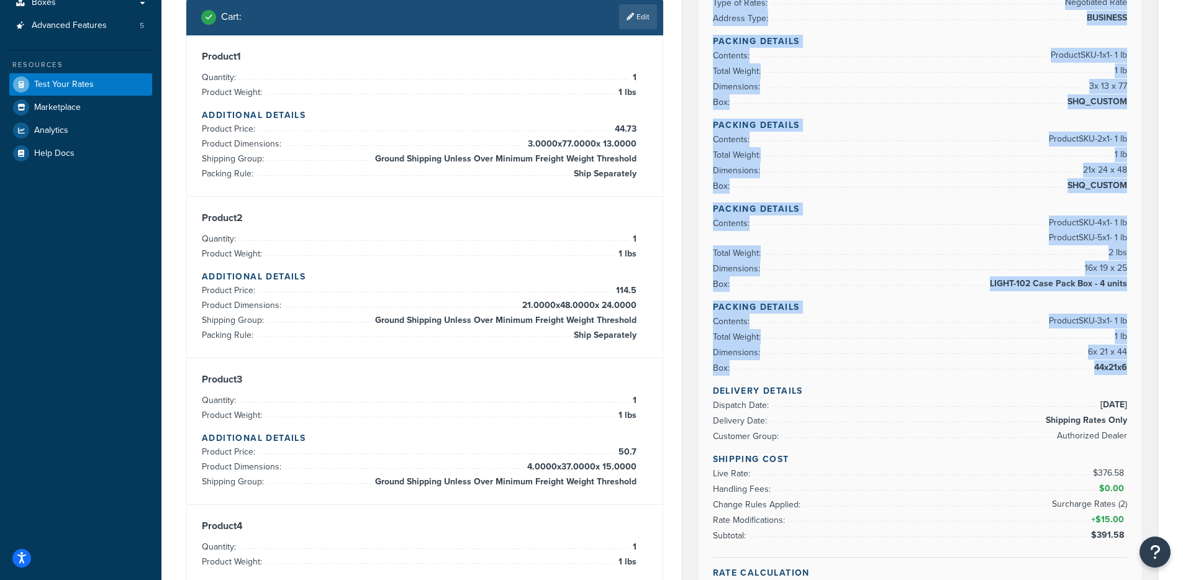
scroll to position [246, 0]
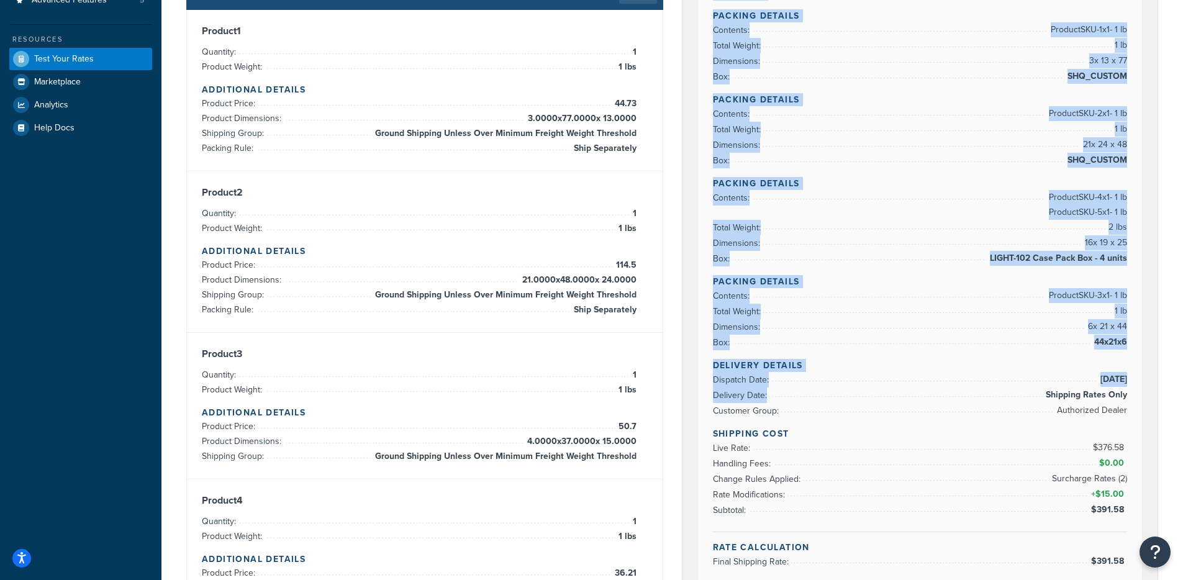
drag, startPoint x: 721, startPoint y: 96, endPoint x: 970, endPoint y: 390, distance: 385.4
click at [969, 394] on div "Rate Details Type of Rates: Negotiated Rate Address Type: BUSINESS Packing Deta…" at bounding box center [920, 258] width 445 height 649
click at [1000, 349] on li "Box: 44x21x6" at bounding box center [920, 343] width 415 height 16
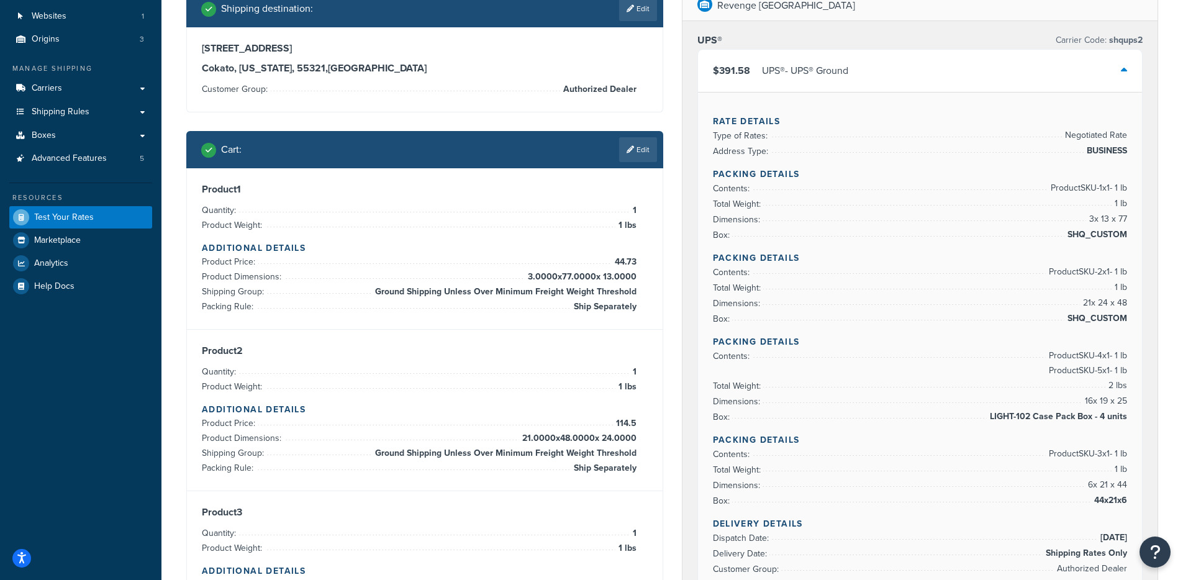
click at [875, 70] on div "$391.58 UPS® - UPS® Ground" at bounding box center [920, 71] width 445 height 42
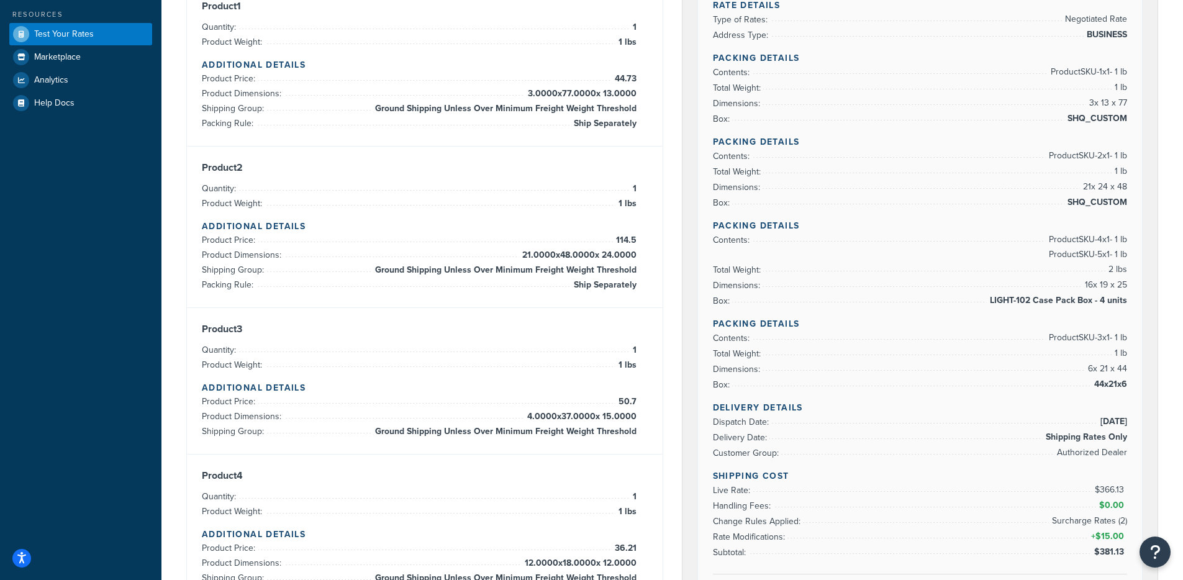
scroll to position [179, 0]
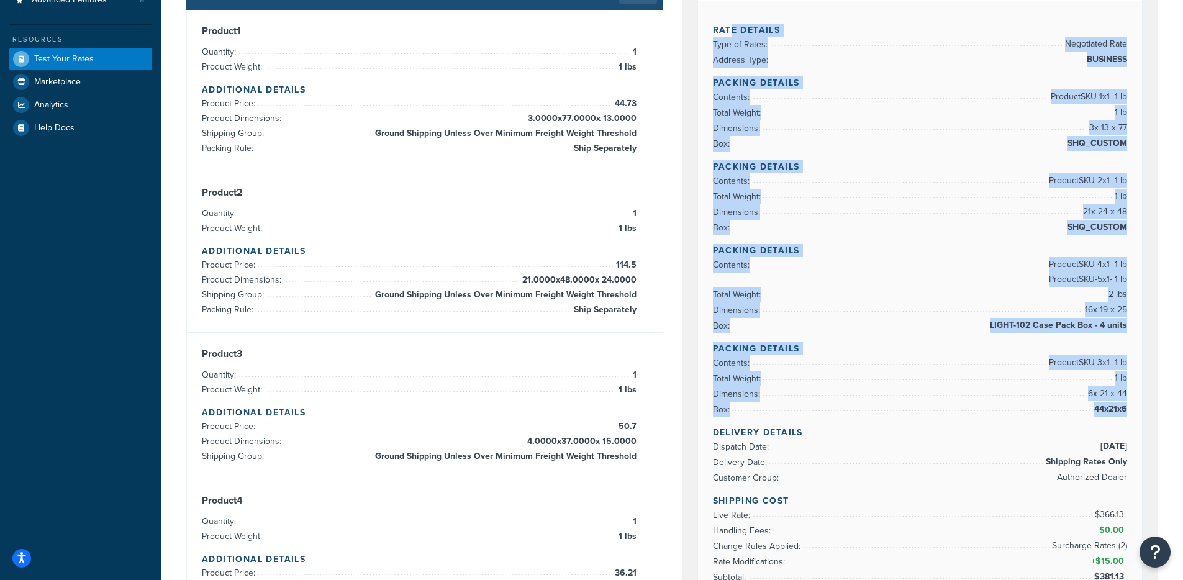
drag, startPoint x: 730, startPoint y: 101, endPoint x: 977, endPoint y: 420, distance: 403.5
click at [977, 420] on div "Rate Details Type of Rates: Negotiated Rate Address Type: BUSINESS Packing Deta…" at bounding box center [920, 325] width 445 height 649
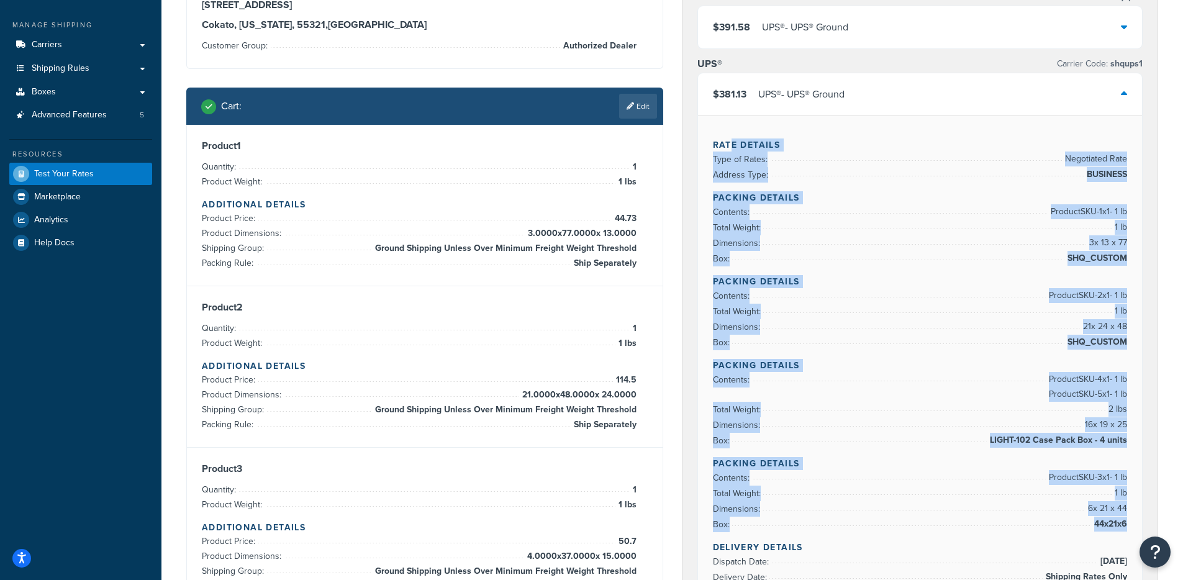
scroll to position [0, 0]
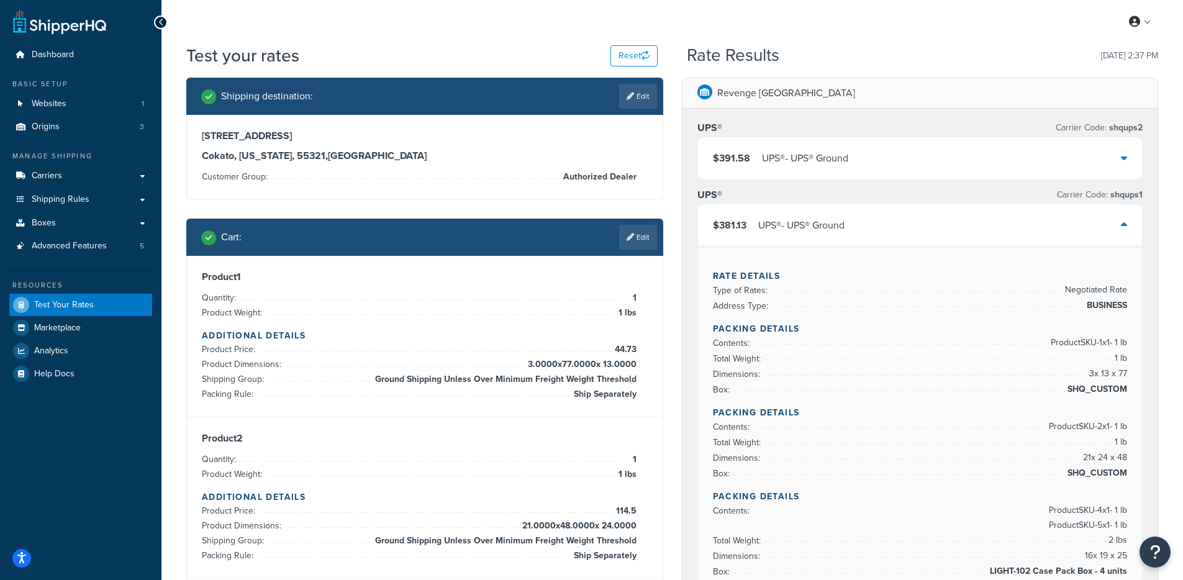
click at [842, 214] on div "$381.13 UPS® - UPS® Ground" at bounding box center [920, 225] width 445 height 42
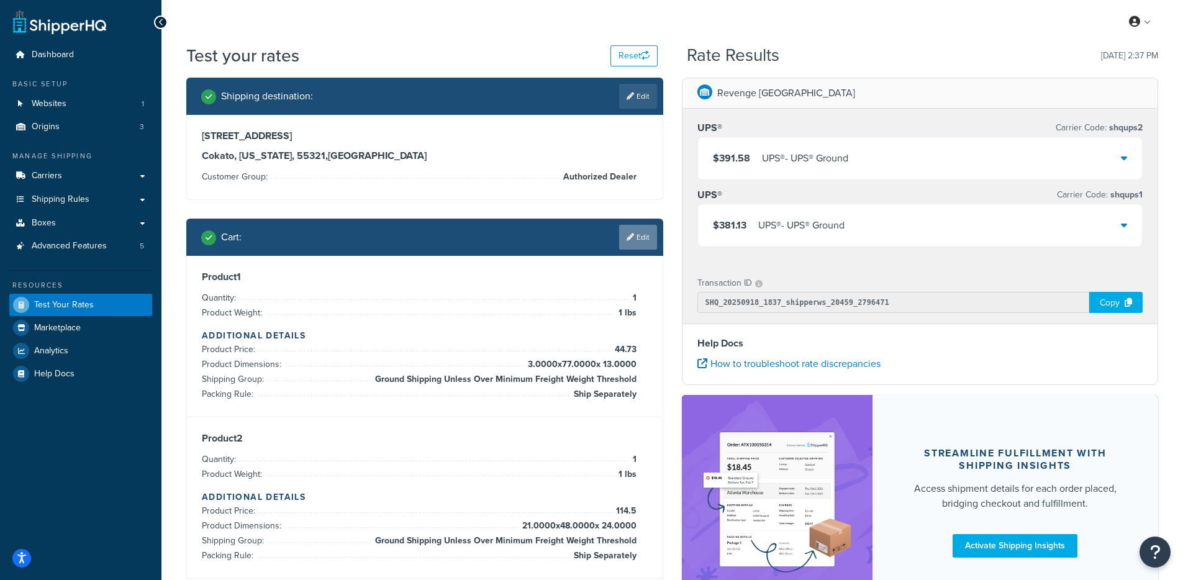
click at [654, 235] on link "Edit" at bounding box center [638, 237] width 38 height 25
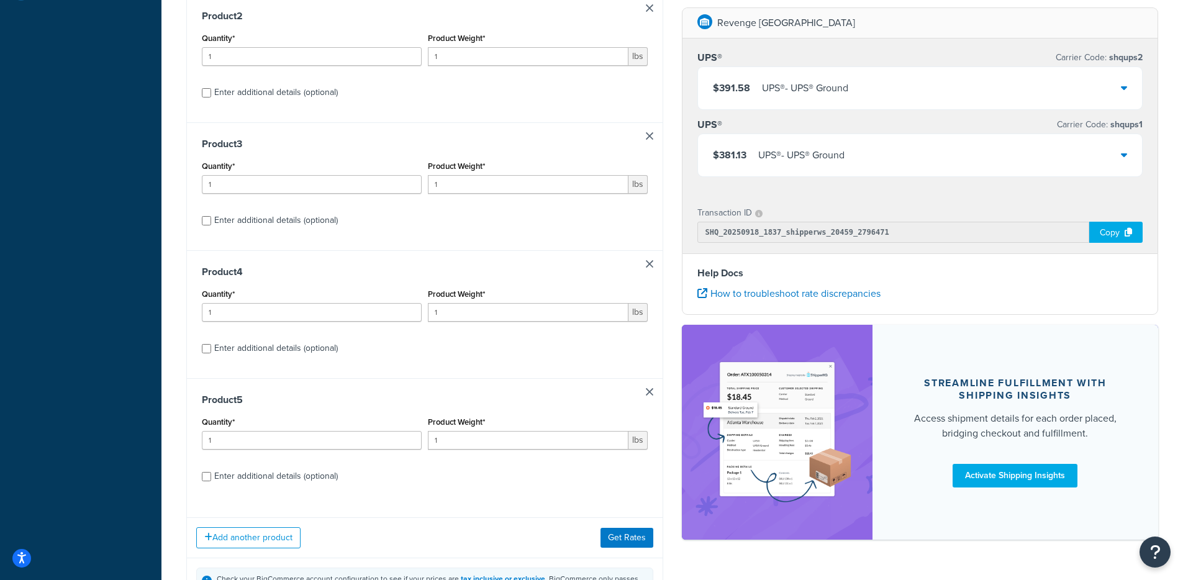
scroll to position [390, 0]
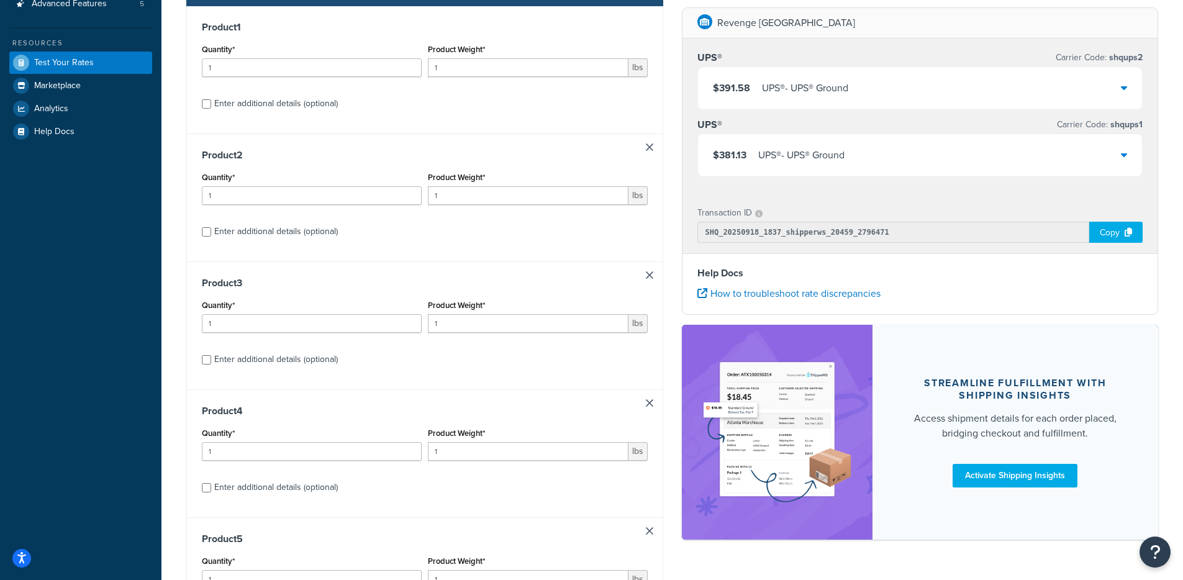
drag, startPoint x: 268, startPoint y: 231, endPoint x: 258, endPoint y: 232, distance: 10.0
click at [268, 231] on div "Enter additional details (optional)" at bounding box center [276, 231] width 124 height 17
click at [211, 231] on input "Enter additional details (optional)" at bounding box center [206, 231] width 9 height 9
checkbox input "true"
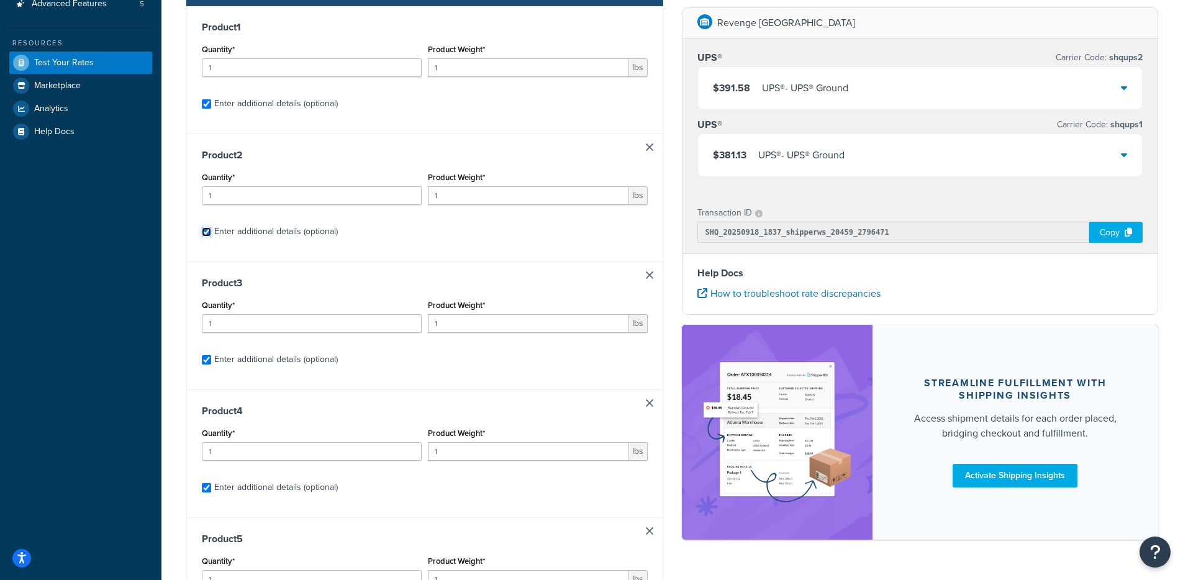
checkbox input "true"
select select "65595"
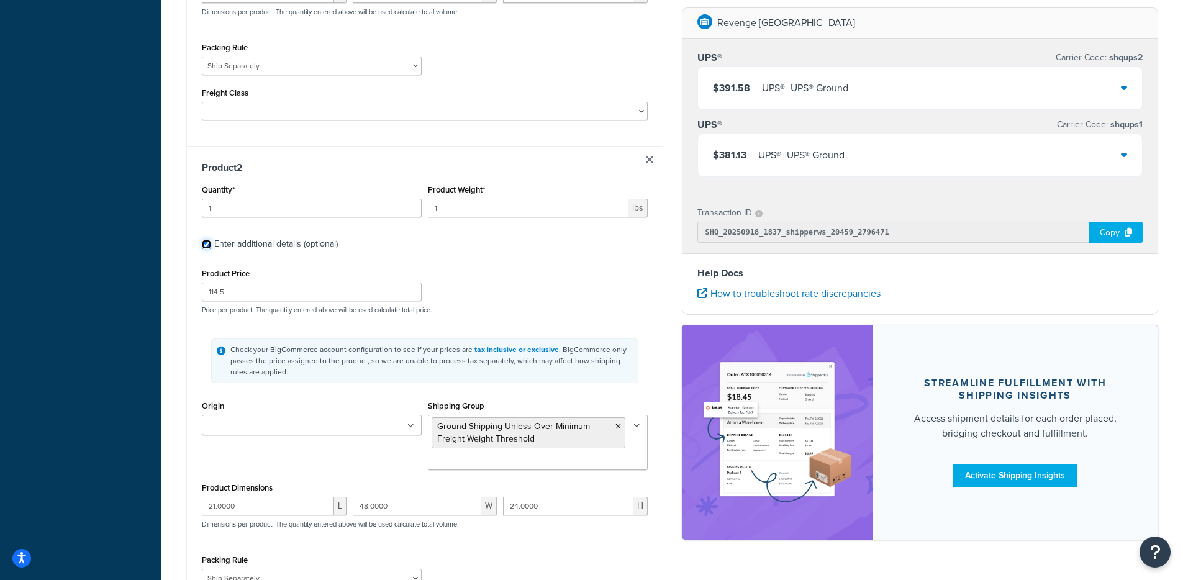
scroll to position [841, 0]
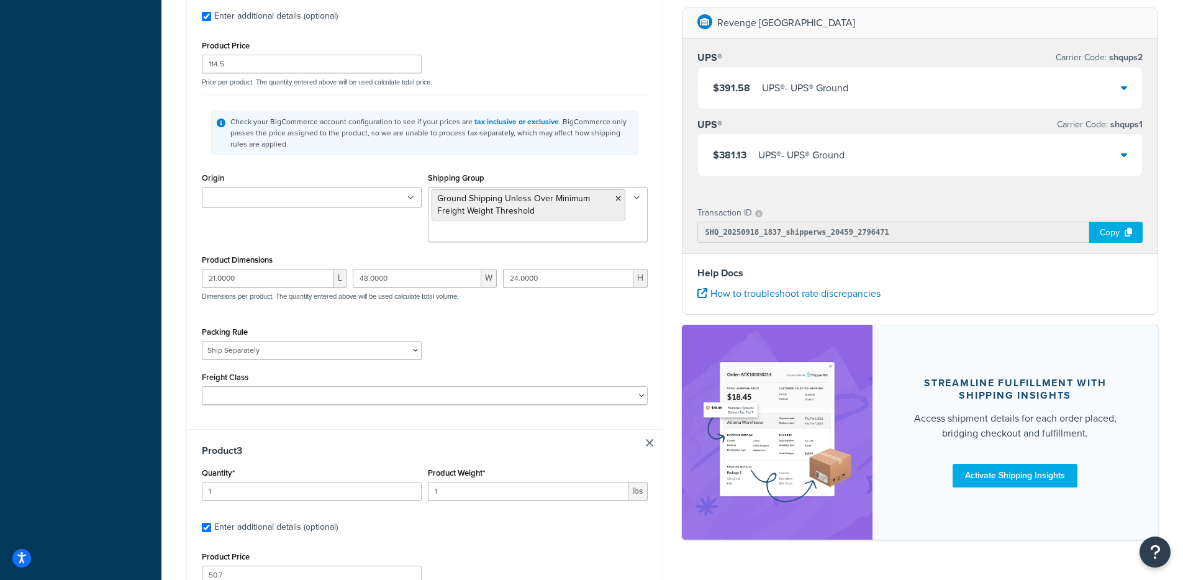
click at [225, 204] on input "Origin" at bounding box center [261, 198] width 110 height 14
click at [191, 261] on div "Product 2 Quantity* 1 Product Weight* 1 lbs Enter additional details (optional)…" at bounding box center [425, 173] width 476 height 511
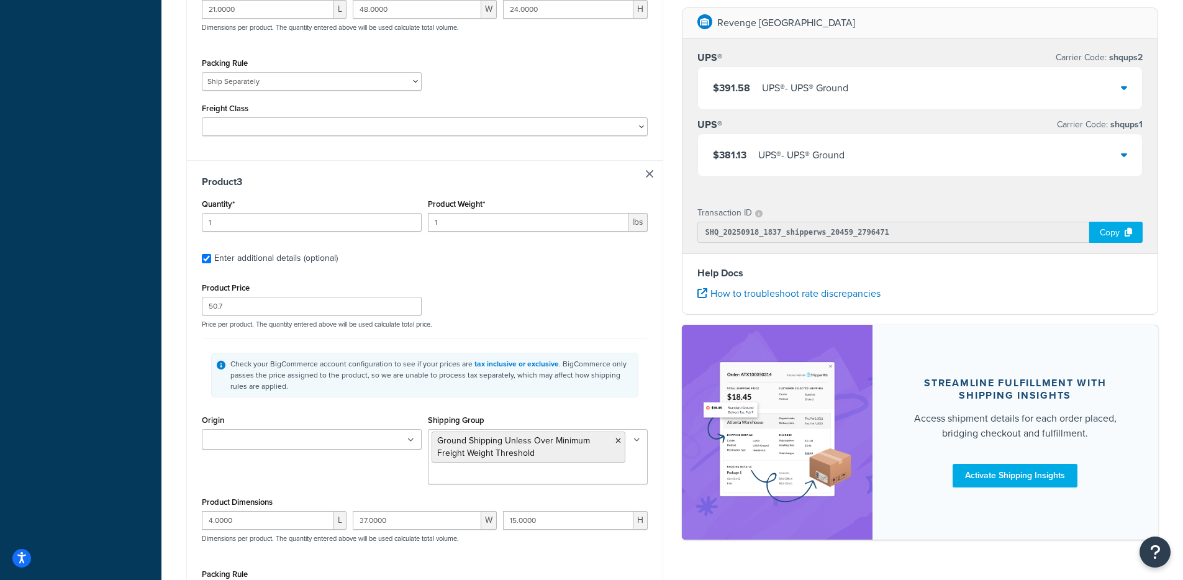
scroll to position [1119, 0]
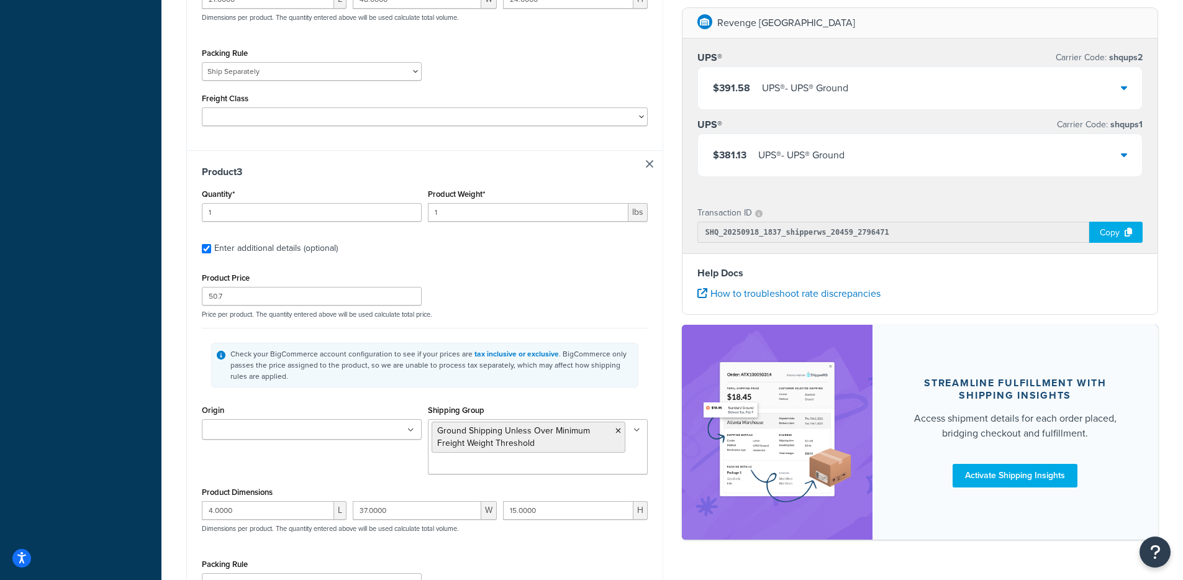
click at [261, 435] on input "Origin" at bounding box center [261, 430] width 110 height 14
click at [163, 441] on div "Test your rates Reset Rate Results 09/18/2025, 2:37 PM Shipping destination : E…" at bounding box center [671, 382] width 1021 height 2917
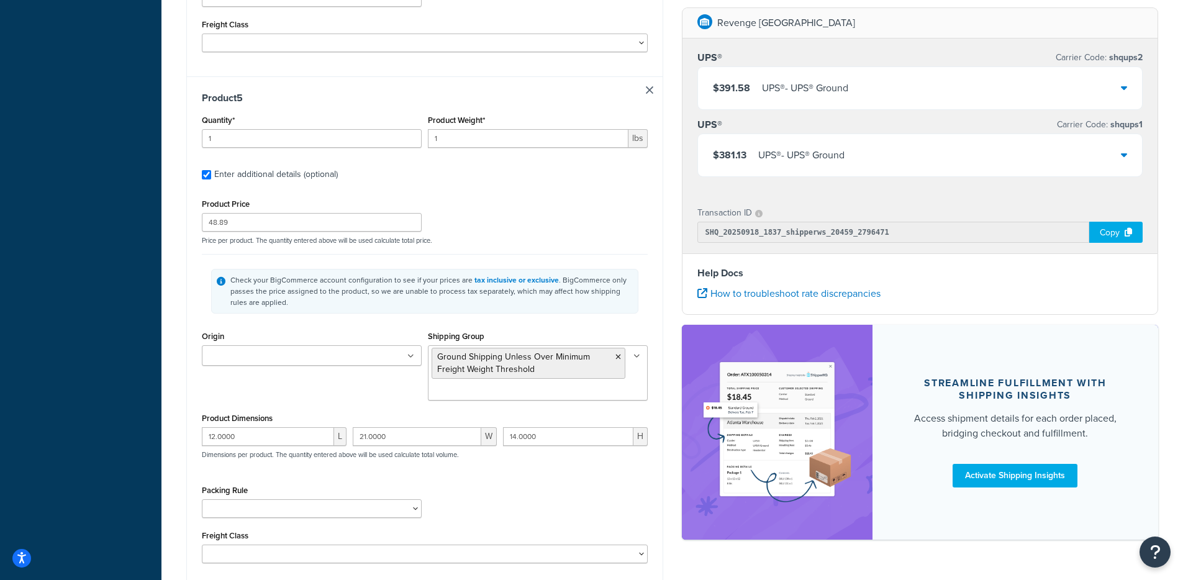
scroll to position [2353, 0]
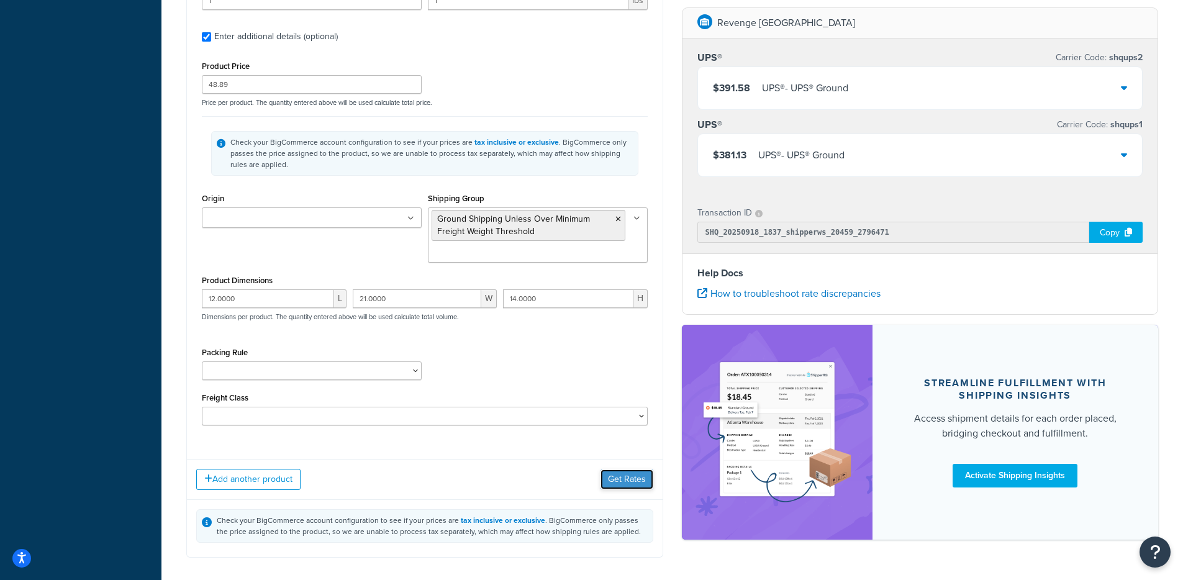
click at [637, 489] on button "Get Rates" at bounding box center [626, 479] width 53 height 20
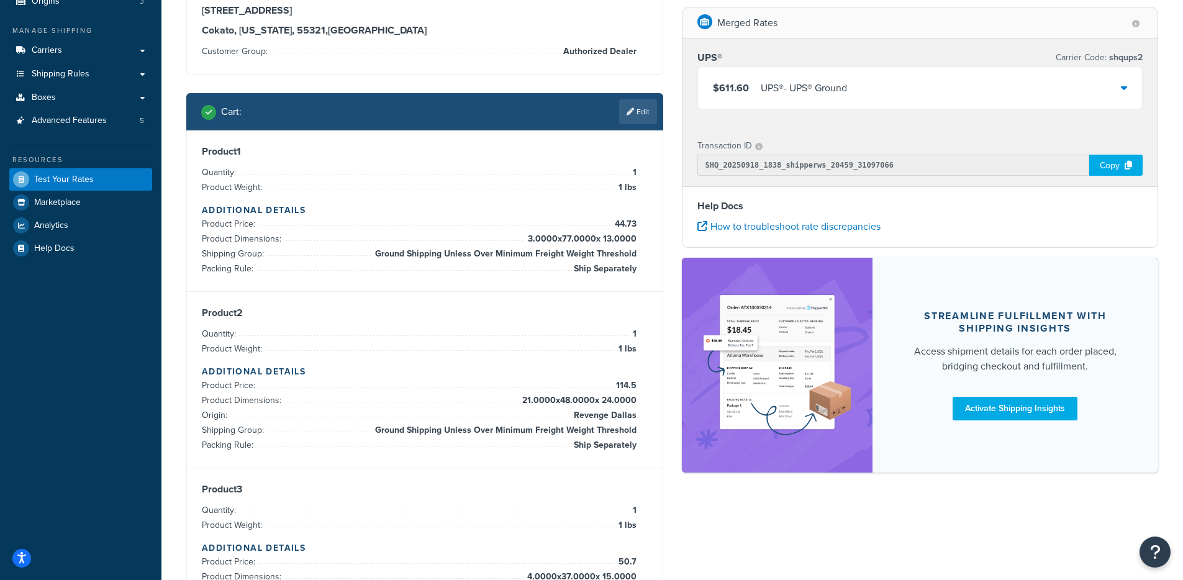
scroll to position [0, 0]
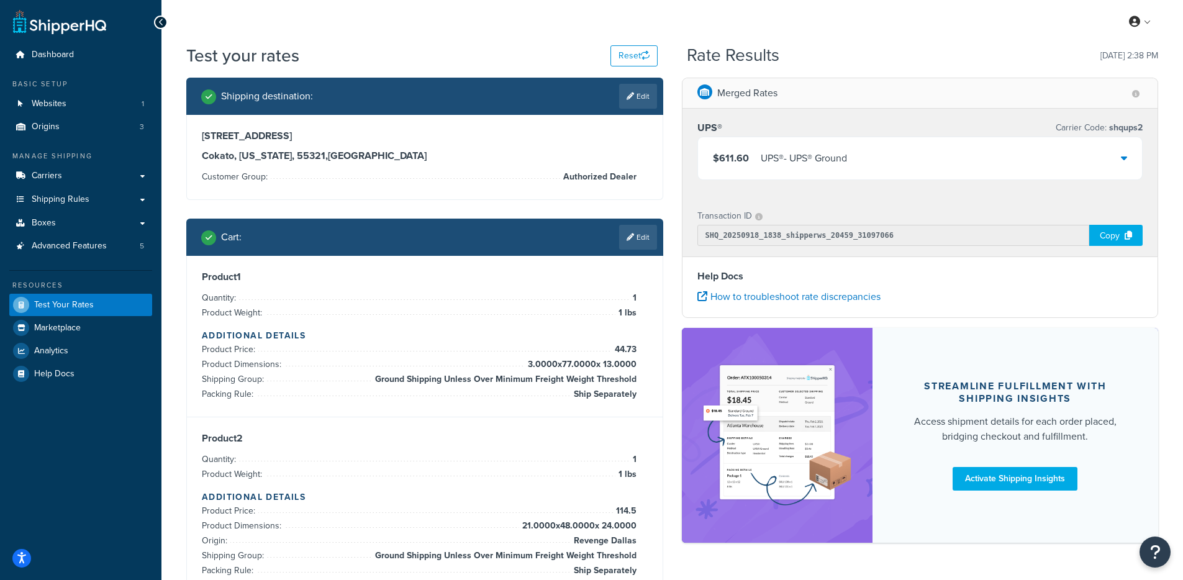
click at [768, 149] on div "$611.60 UPS® - UPS® Ground" at bounding box center [920, 158] width 445 height 42
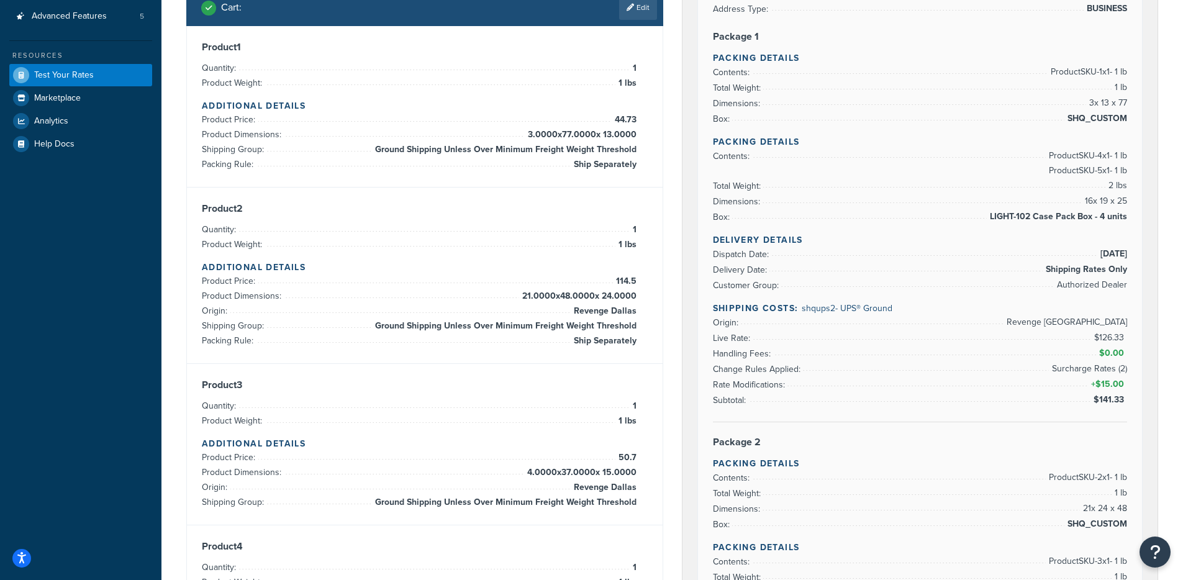
scroll to position [224, 0]
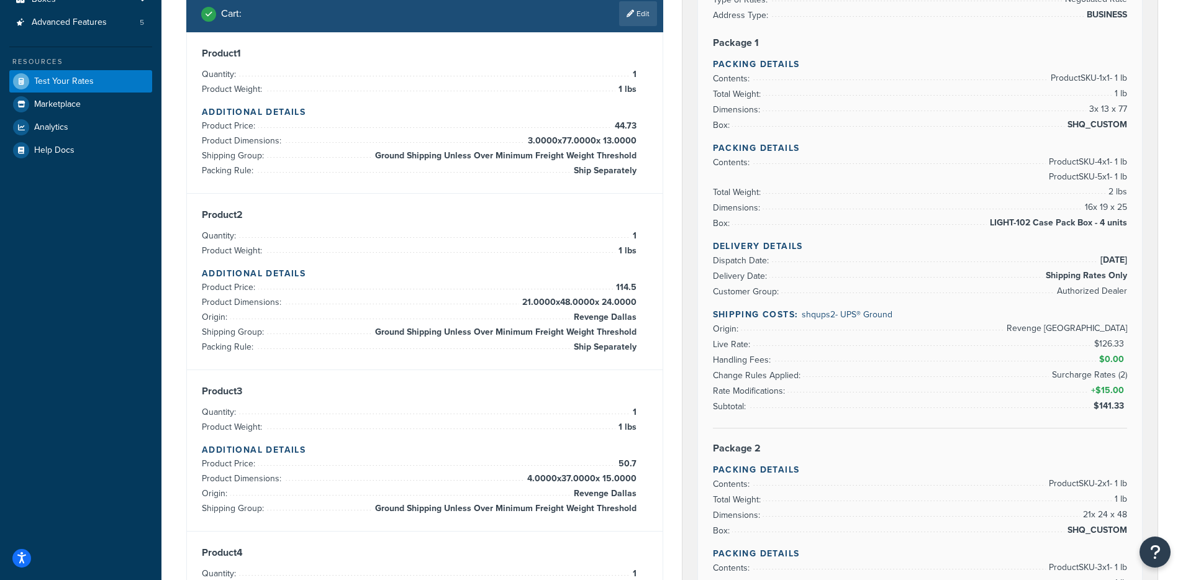
drag, startPoint x: 863, startPoint y: 318, endPoint x: 898, endPoint y: 319, distance: 35.4
click at [898, 319] on h4 "Shipping Costs: shqups2 - UPS® Ground" at bounding box center [920, 314] width 415 height 13
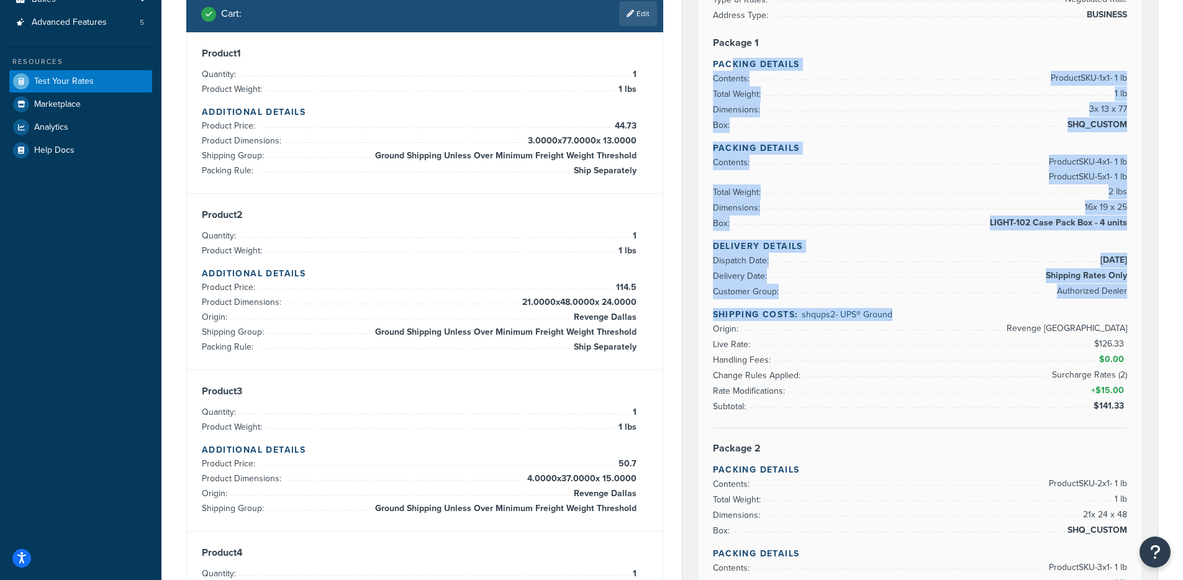
drag, startPoint x: 898, startPoint y: 319, endPoint x: 731, endPoint y: 66, distance: 302.4
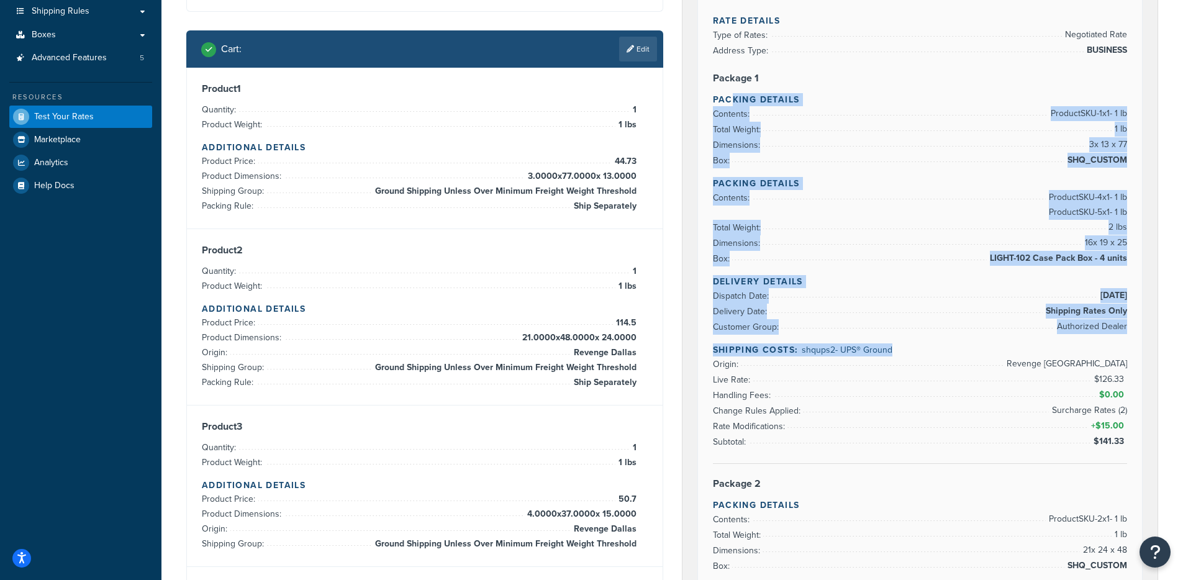
scroll to position [186, 0]
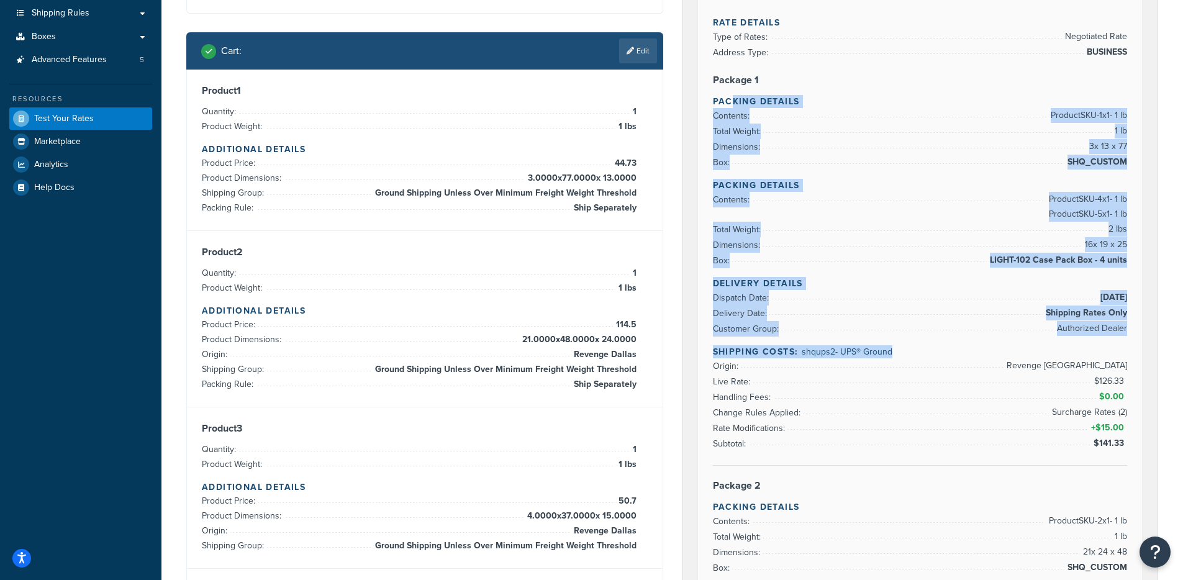
click at [911, 118] on li "Contents: Product SKU-1 x 1 - 1 lb" at bounding box center [920, 116] width 415 height 16
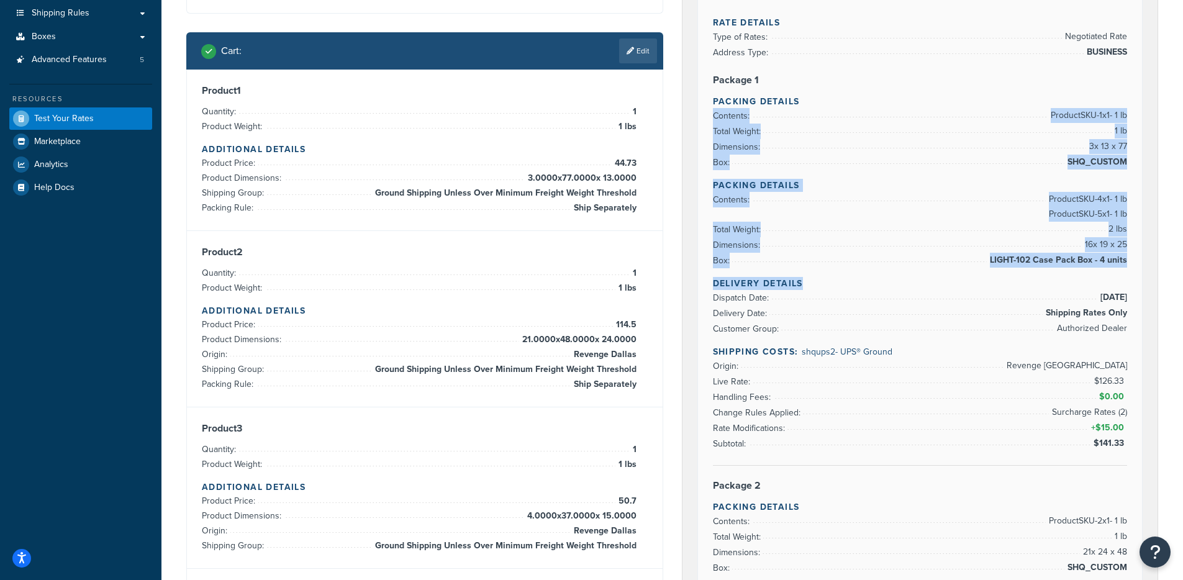
drag, startPoint x: 1012, startPoint y: 115, endPoint x: 1101, endPoint y: 286, distance: 192.5
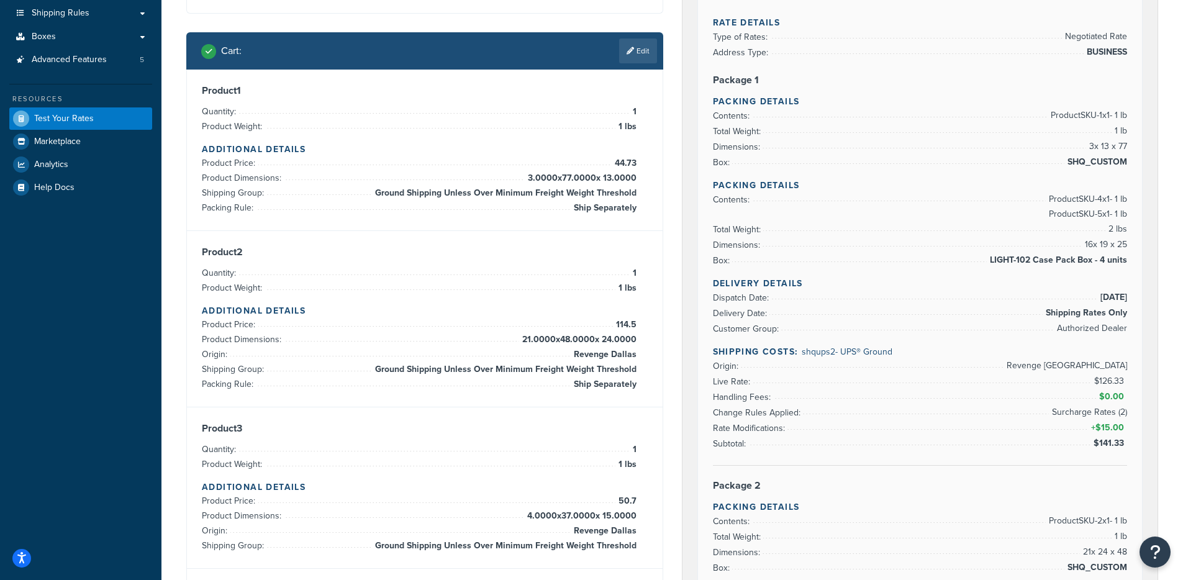
click at [787, 131] on li "Total Weight: 1 lb" at bounding box center [920, 132] width 415 height 16
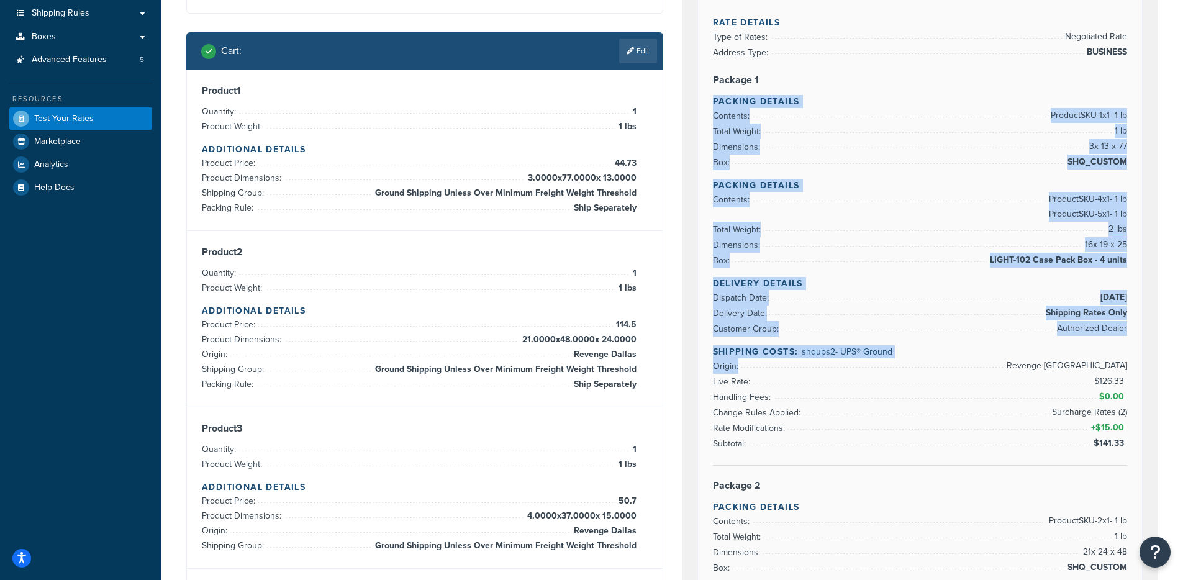
drag, startPoint x: 741, startPoint y: 183, endPoint x: 898, endPoint y: 360, distance: 236.6
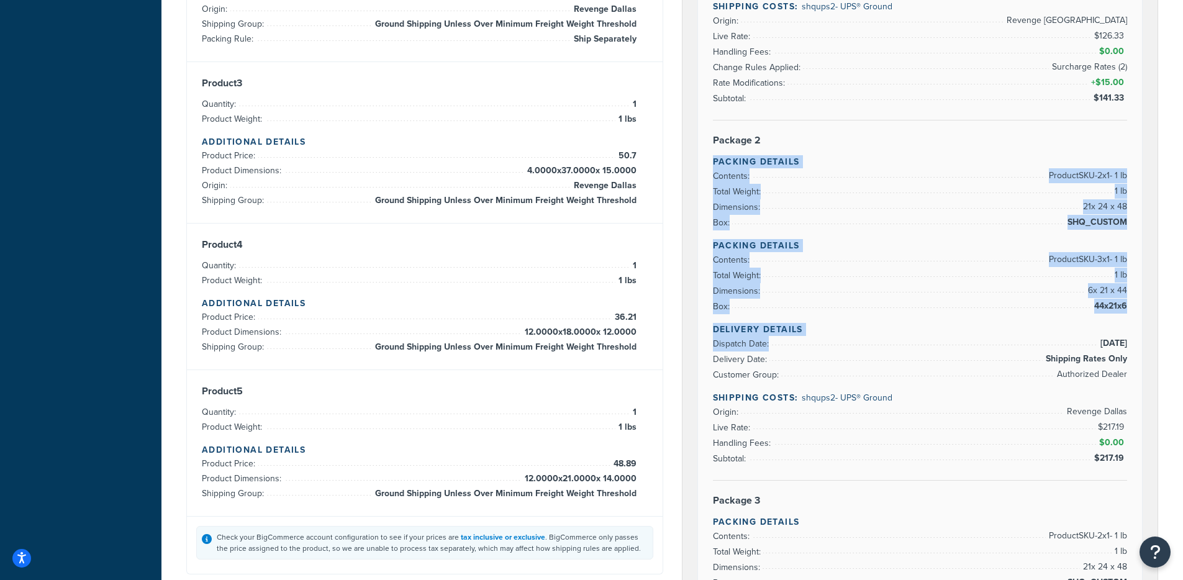
drag, startPoint x: 721, startPoint y: 165, endPoint x: 832, endPoint y: 337, distance: 205.0
click at [830, 337] on div "Rate Details Type of Rates: Negotiated Rate Address Type: BUSINESS Package 1 Pa…" at bounding box center [920, 293] width 445 height 1290
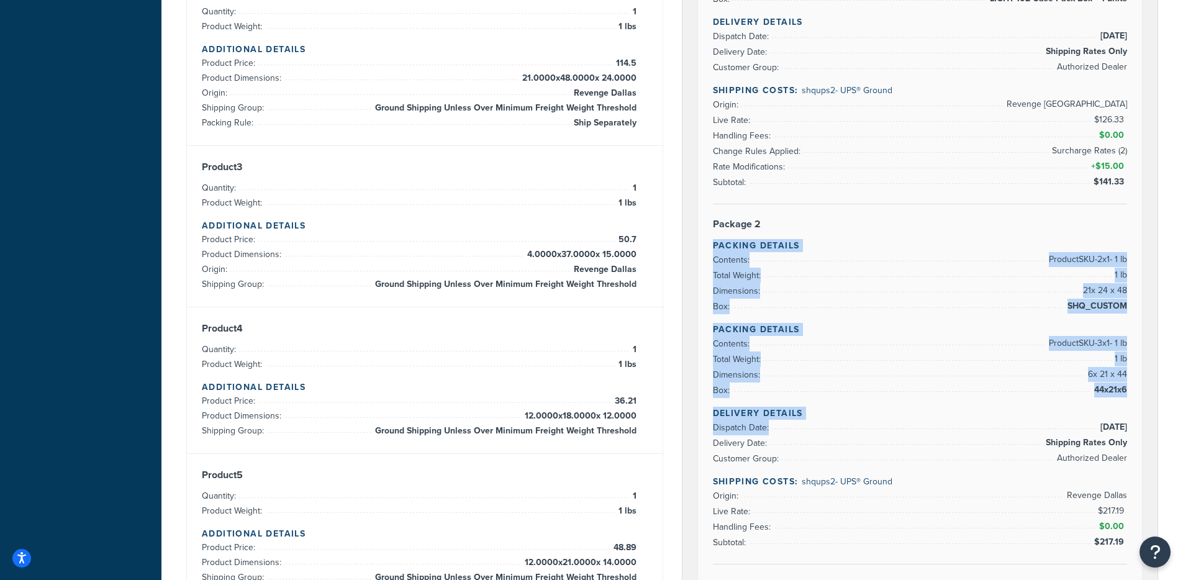
scroll to position [563, 0]
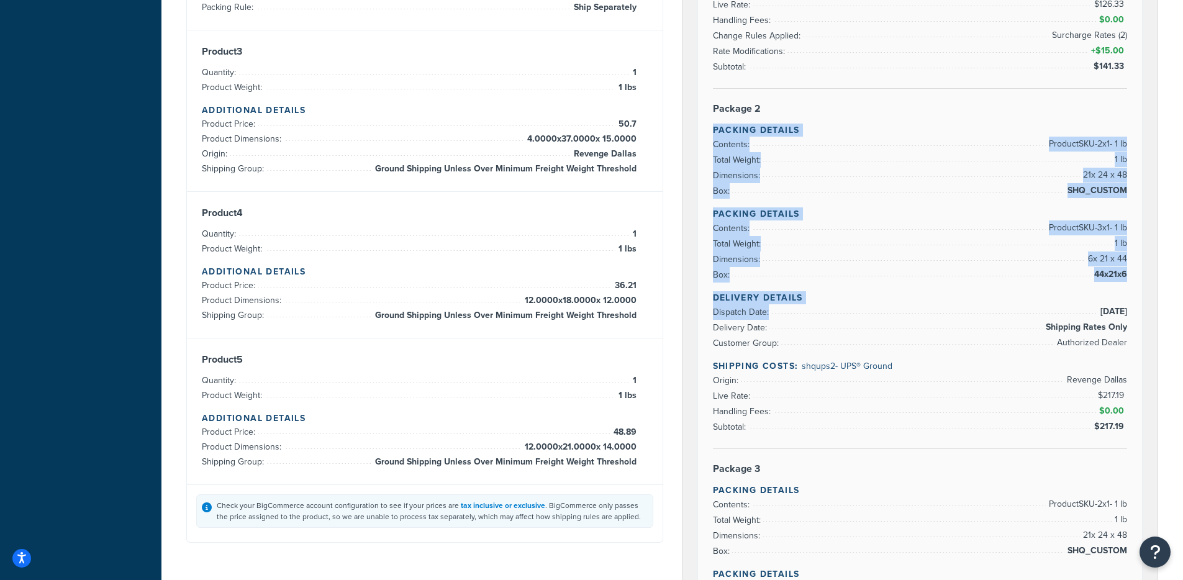
click at [712, 127] on div "Rate Details Type of Rates: Negotiated Rate Address Type: BUSINESS Package 1 Pa…" at bounding box center [920, 261] width 445 height 1290
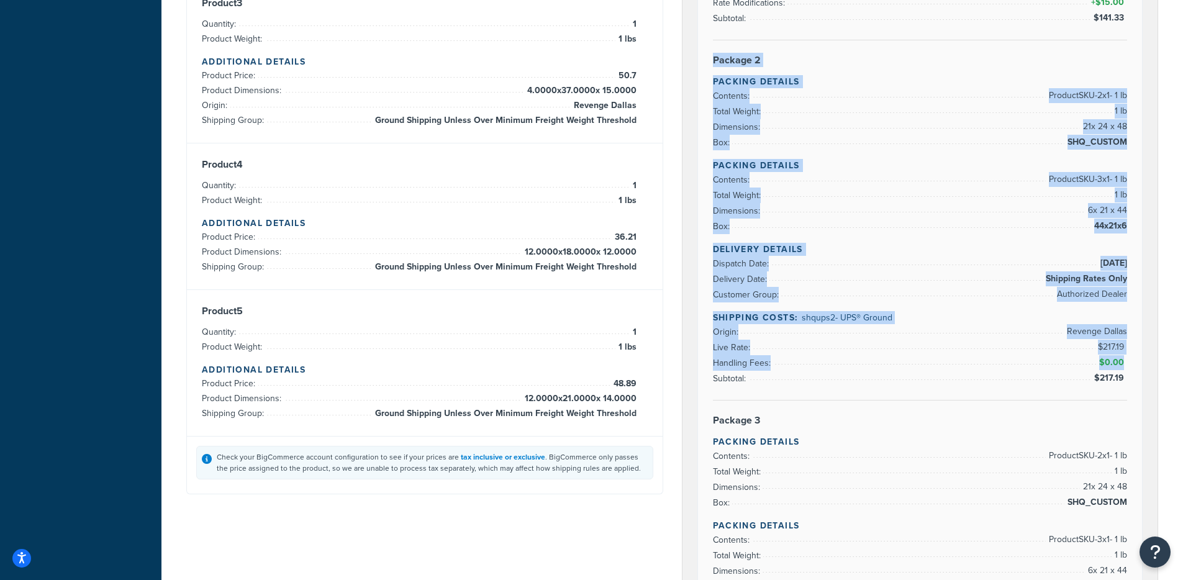
drag, startPoint x: 715, startPoint y: 100, endPoint x: 808, endPoint y: 376, distance: 291.6
click at [808, 376] on div "Rate Details Type of Rates: Negotiated Rate Address Type: BUSINESS Package 1 Pa…" at bounding box center [920, 213] width 445 height 1290
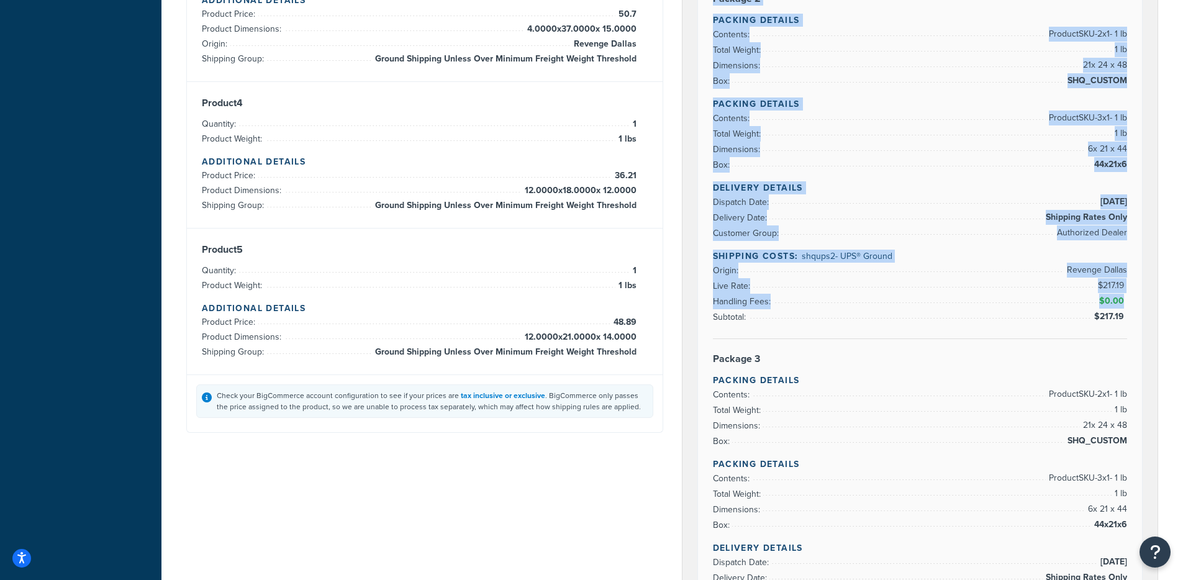
scroll to position [828, 0]
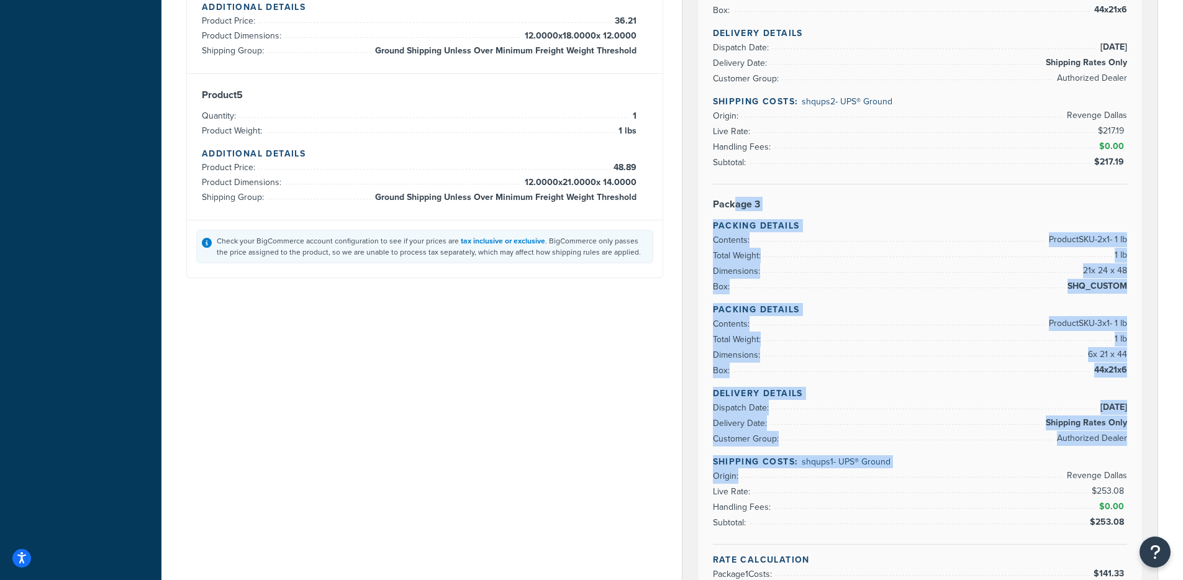
drag, startPoint x: 733, startPoint y: 233, endPoint x: 798, endPoint y: 470, distance: 246.0
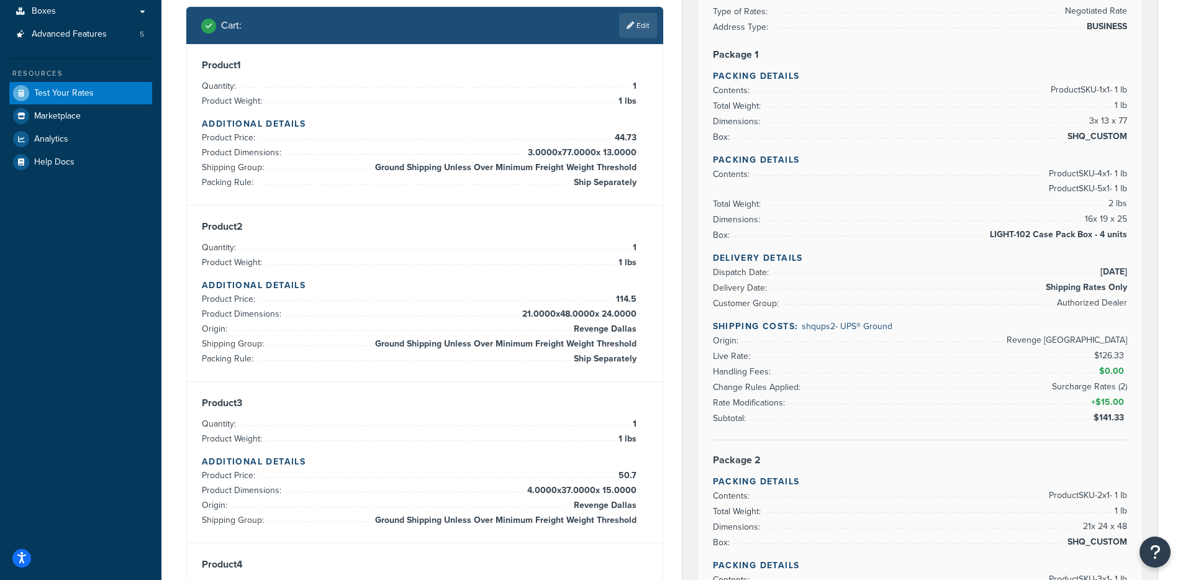
scroll to position [179, 0]
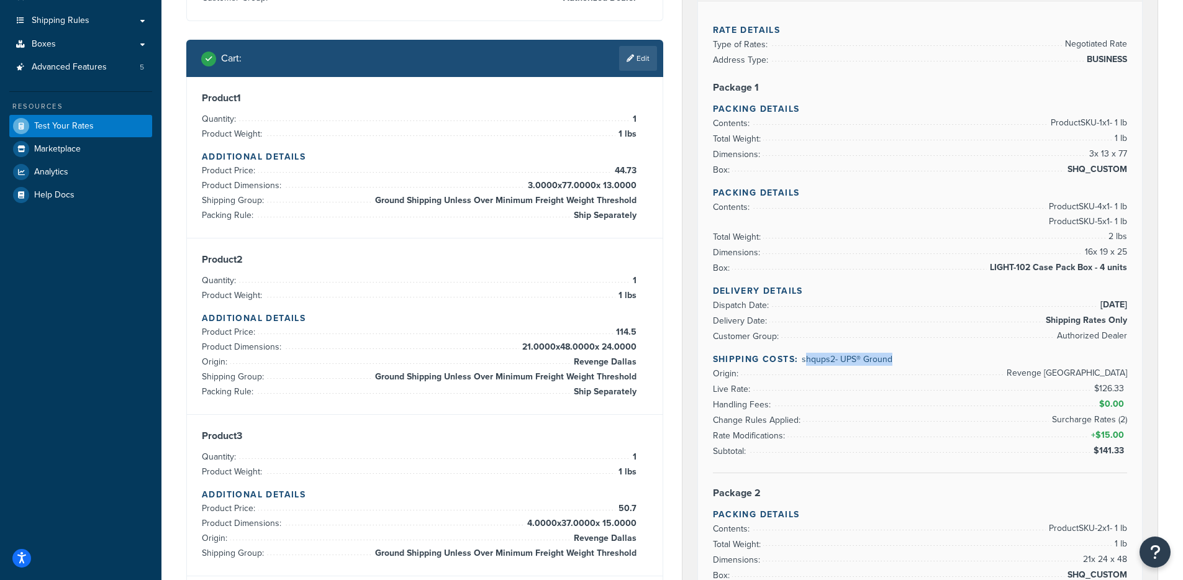
drag, startPoint x: 884, startPoint y: 363, endPoint x: 975, endPoint y: 367, distance: 90.7
click at [975, 367] on div "Delivery Details Dispatch Date: 9/18/2025 Delivery Date: Shipping Rates Only Cu…" at bounding box center [920, 378] width 415 height 189
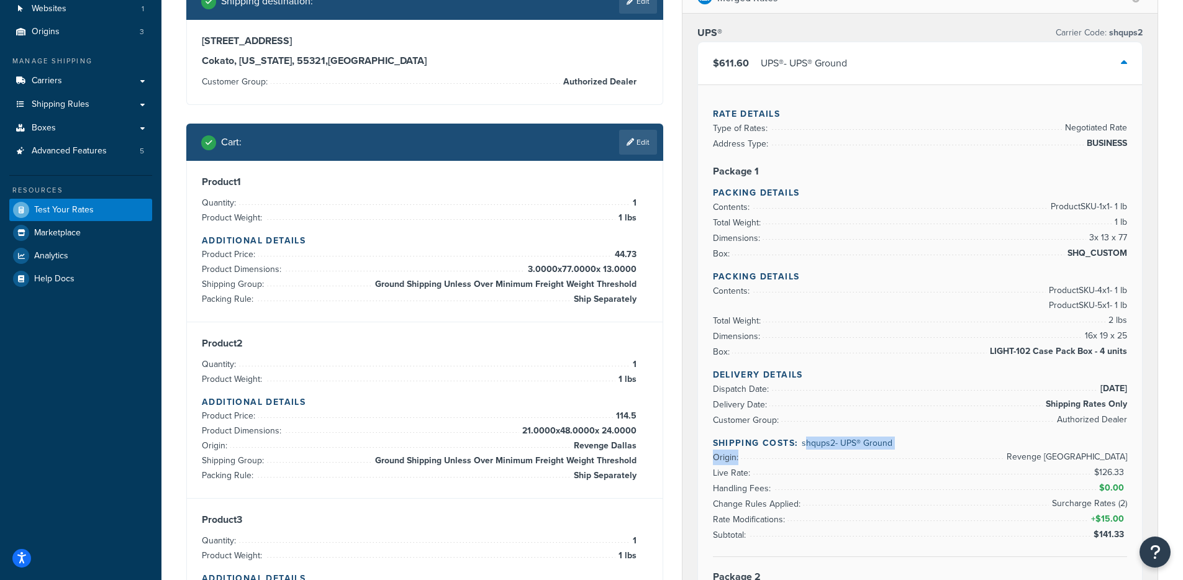
scroll to position [70, 0]
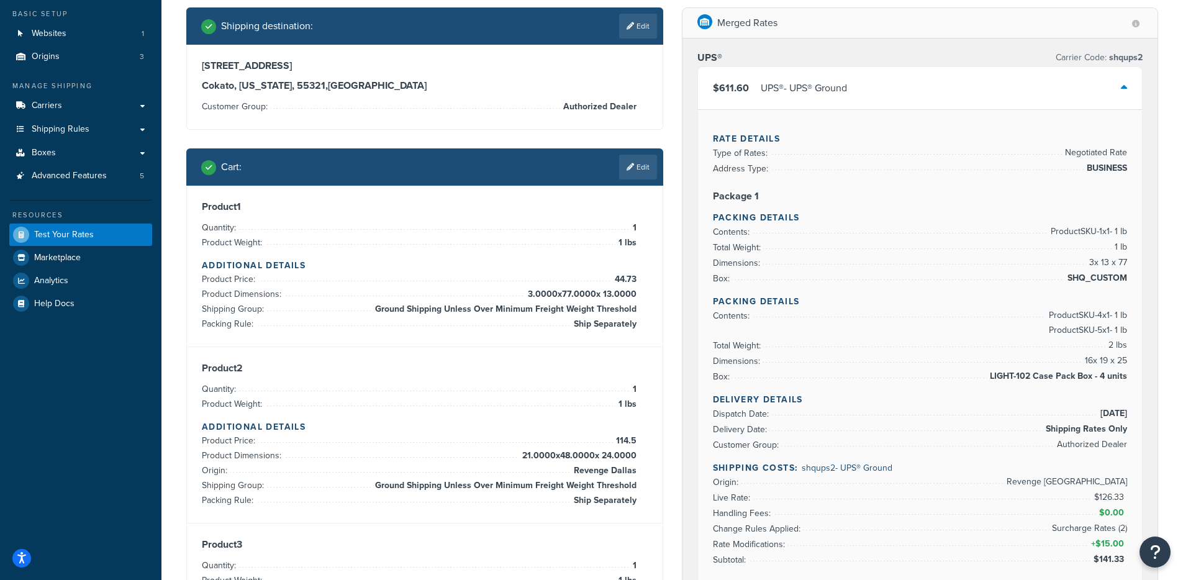
click at [910, 364] on li "Dimensions: 16 x 19 x 25" at bounding box center [920, 361] width 415 height 16
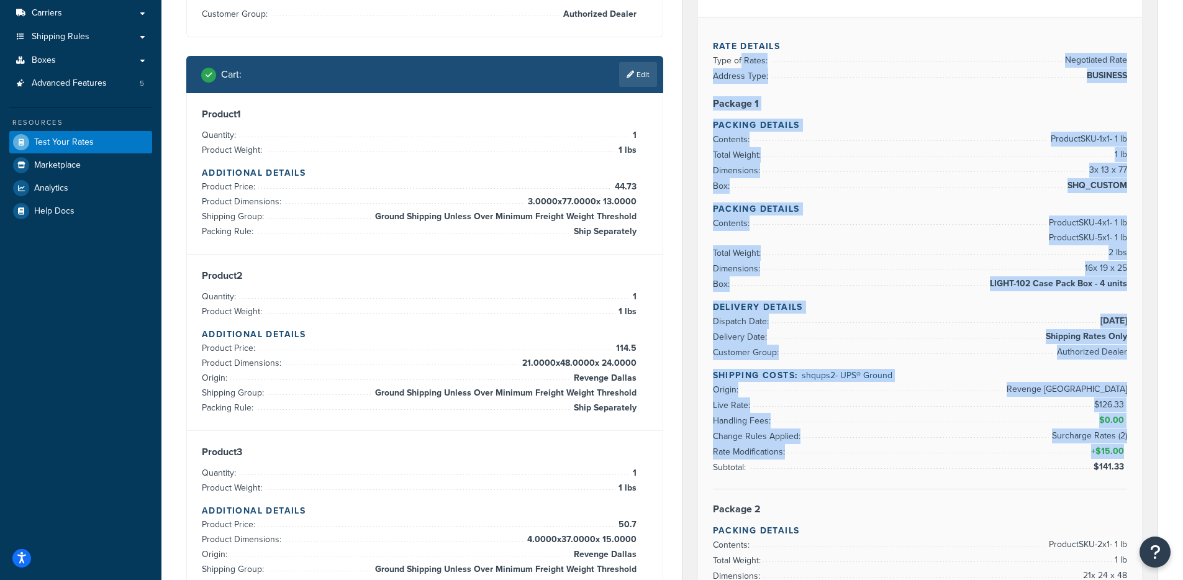
drag, startPoint x: 739, startPoint y: 156, endPoint x: 813, endPoint y: 446, distance: 299.1
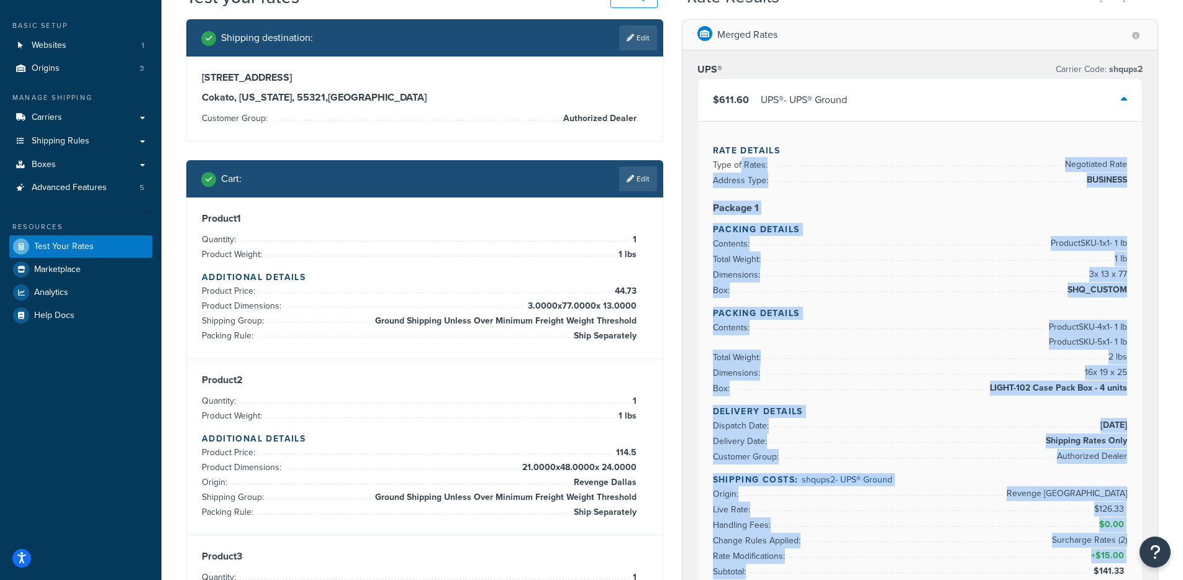
scroll to position [0, 0]
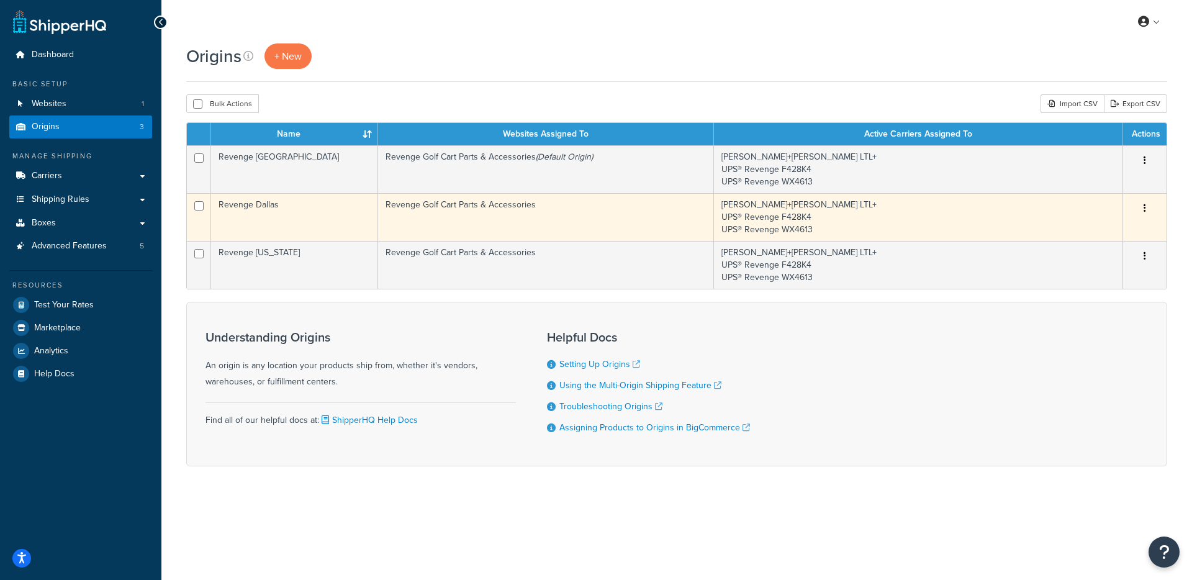
click at [584, 208] on td "Revenge Golf Cart Parts & Accessories" at bounding box center [546, 217] width 336 height 48
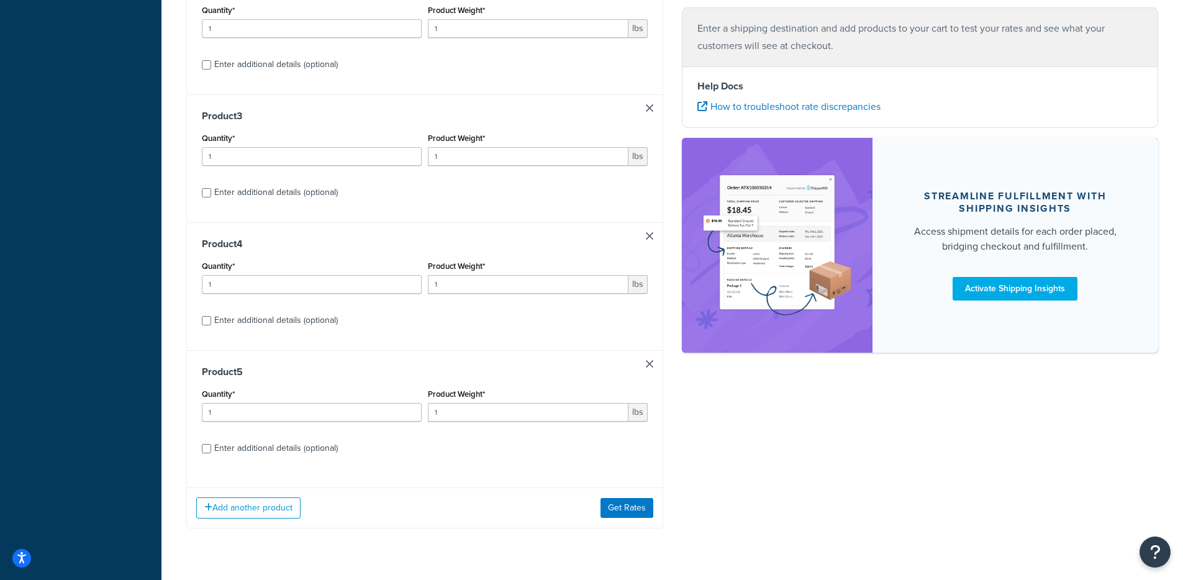
scroll to position [440, 0]
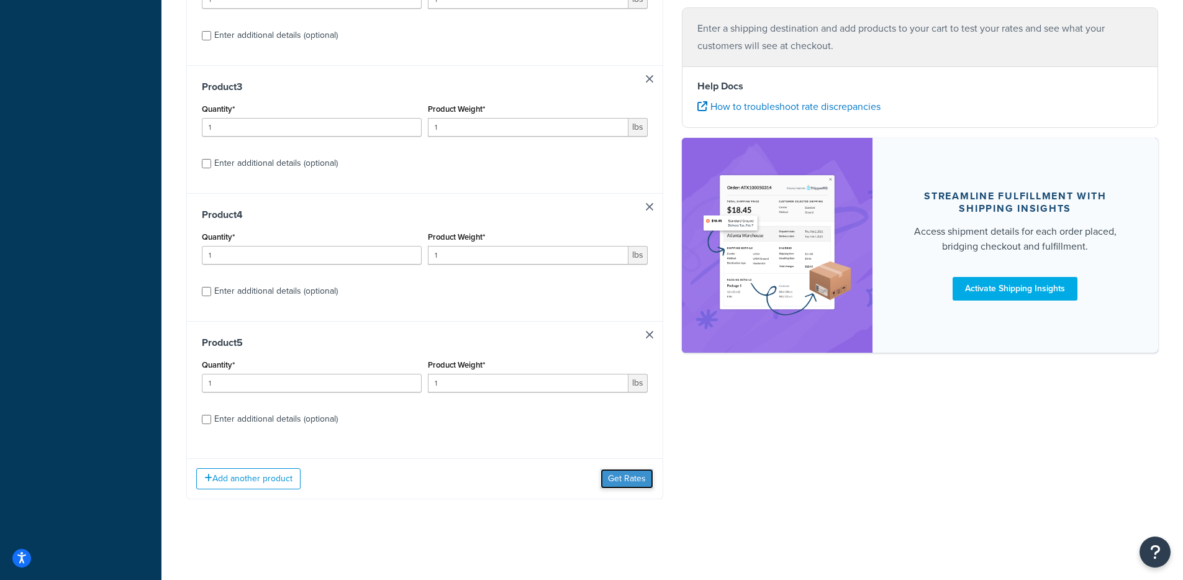
click at [633, 487] on button "Get Rates" at bounding box center [626, 479] width 53 height 20
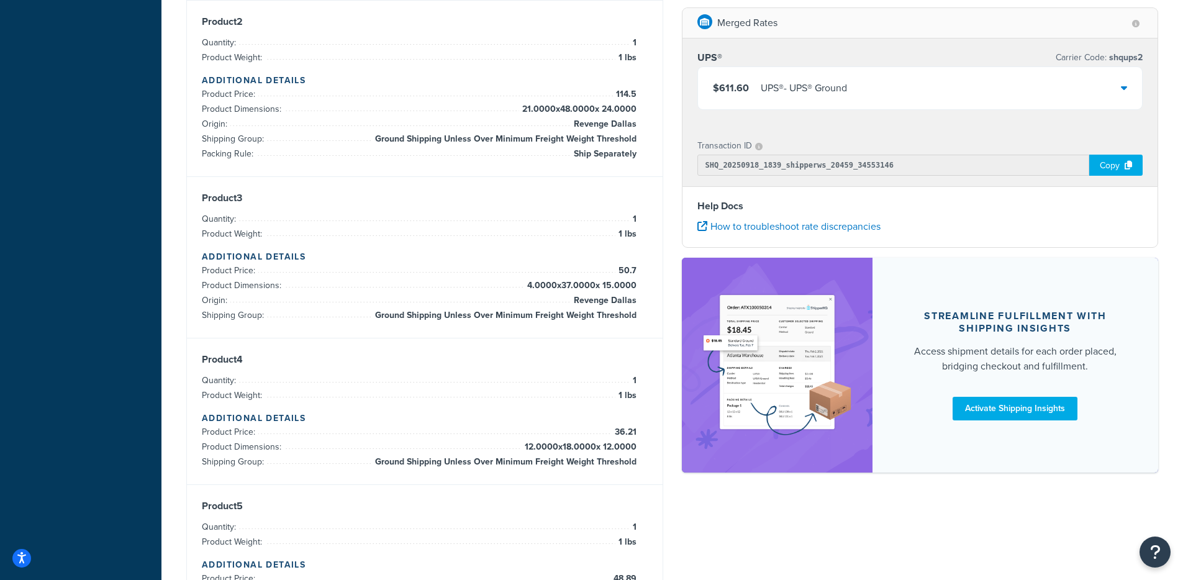
scroll to position [409, 0]
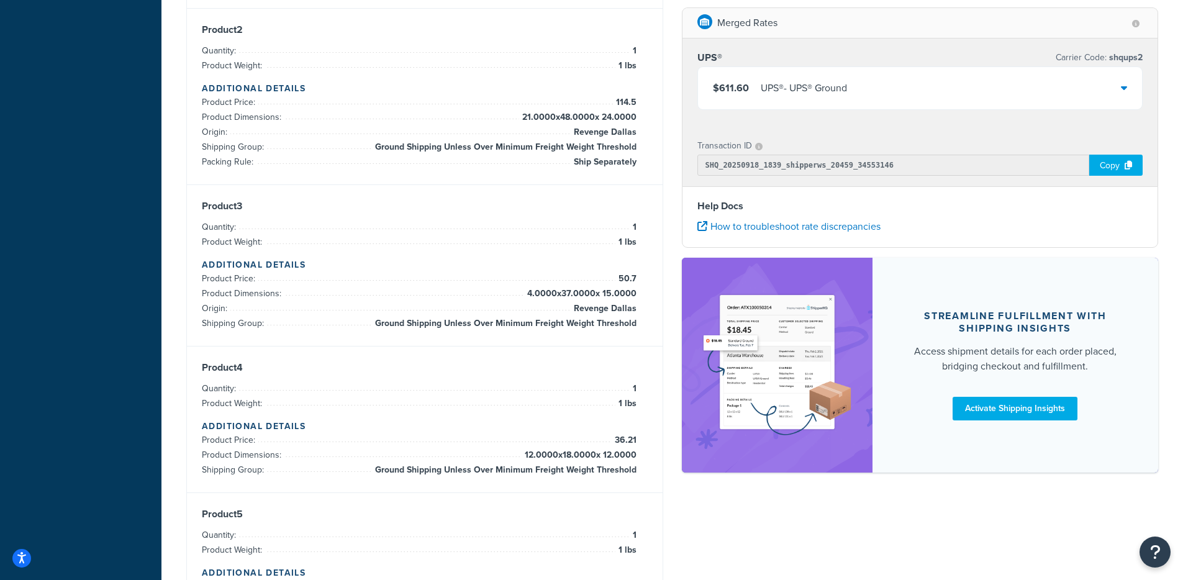
click at [831, 101] on div "$611.60 UPS® - UPS® Ground" at bounding box center [920, 88] width 445 height 42
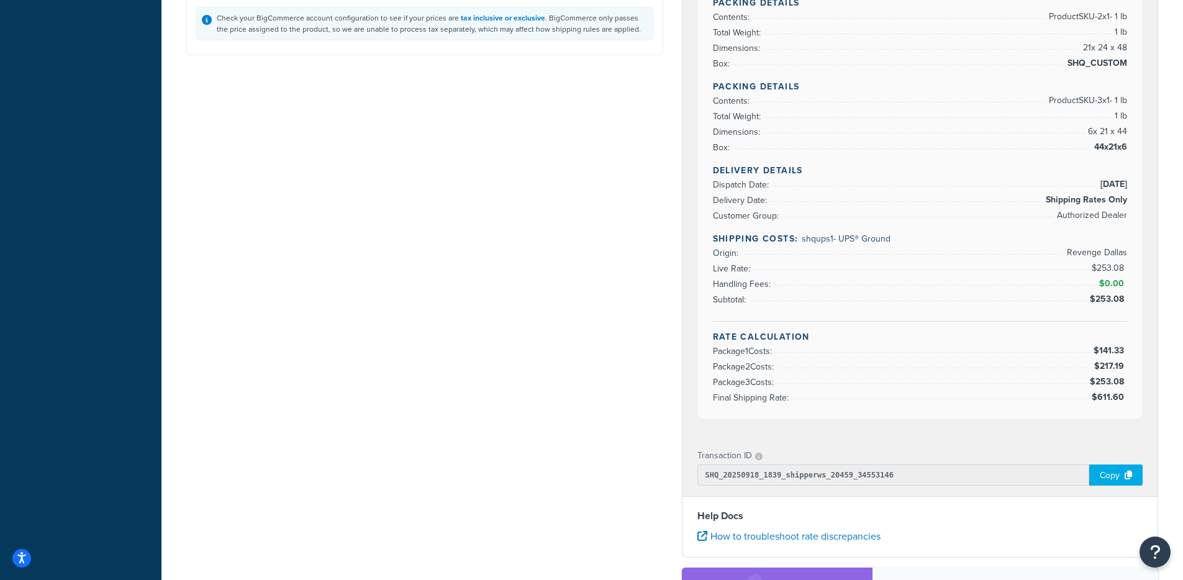
scroll to position [1052, 0]
click at [1107, 473] on div "Copy" at bounding box center [1115, 473] width 53 height 21
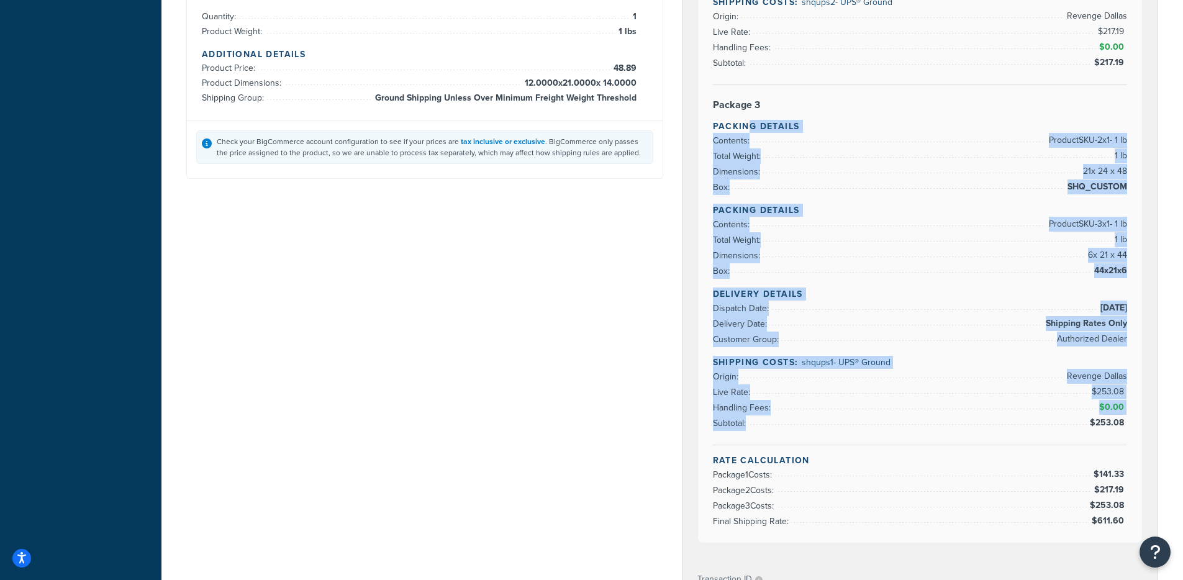
scroll to position [984, 0]
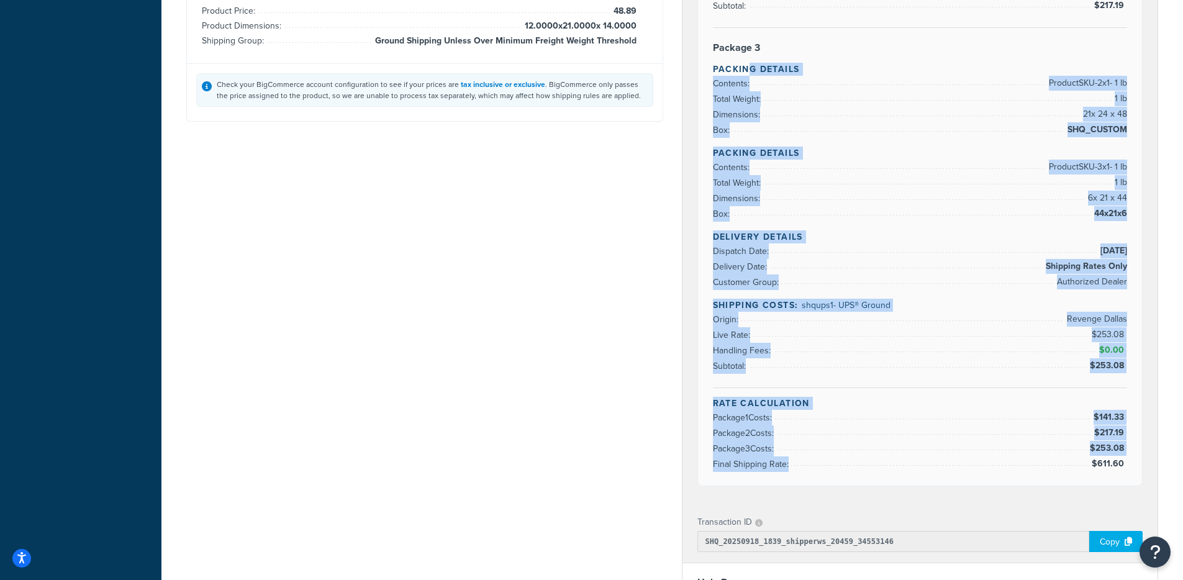
drag, startPoint x: 750, startPoint y: 310, endPoint x: 1074, endPoint y: 478, distance: 364.9
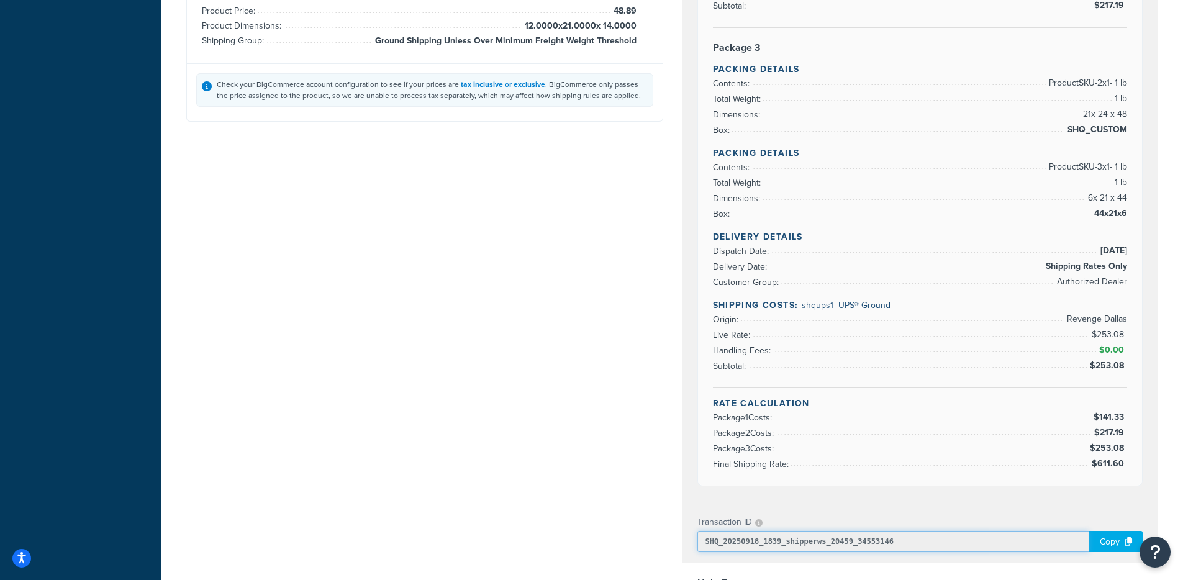
click at [927, 537] on input "SHQ_20250918_1839_shipperws_20459_34553146" at bounding box center [893, 541] width 392 height 21
click at [1107, 535] on div "Copy" at bounding box center [1115, 541] width 53 height 21
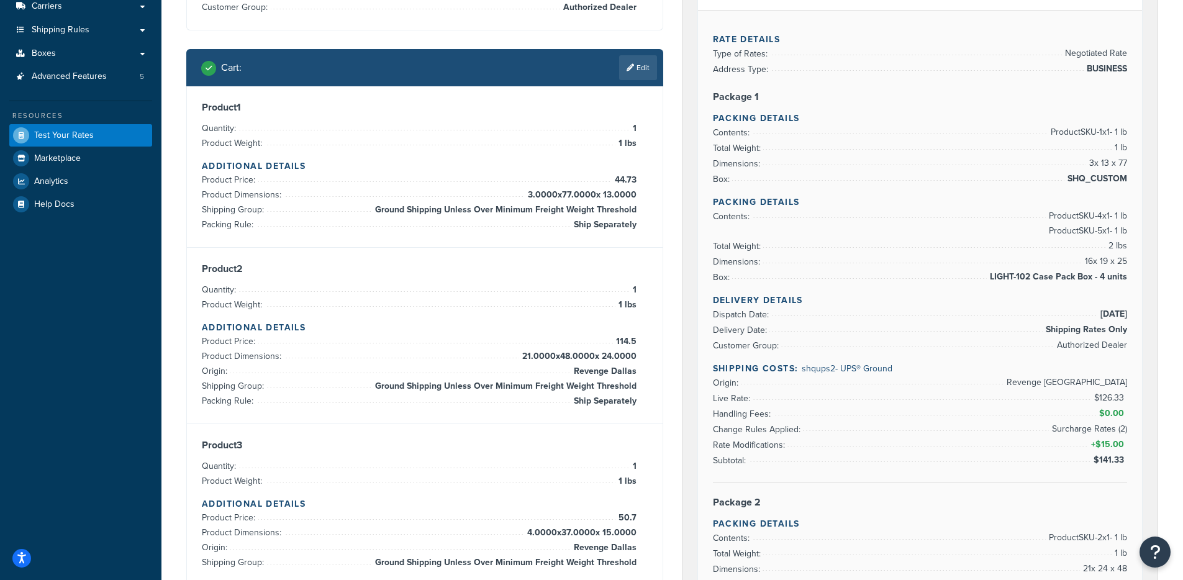
scroll to position [162, 0]
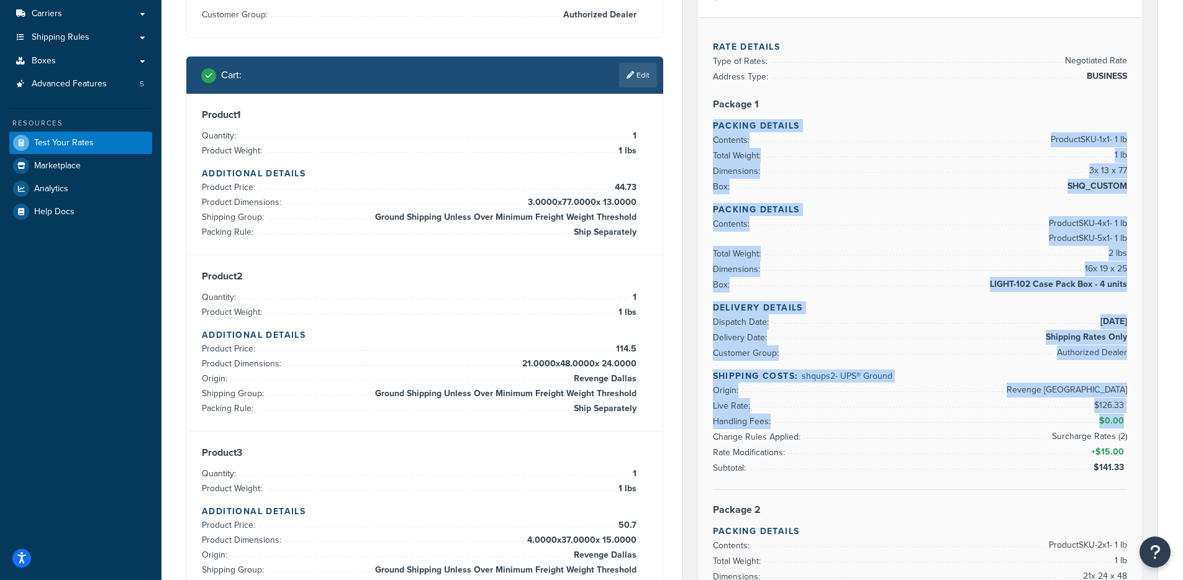
drag, startPoint x: 714, startPoint y: 120, endPoint x: 968, endPoint y: 440, distance: 408.3
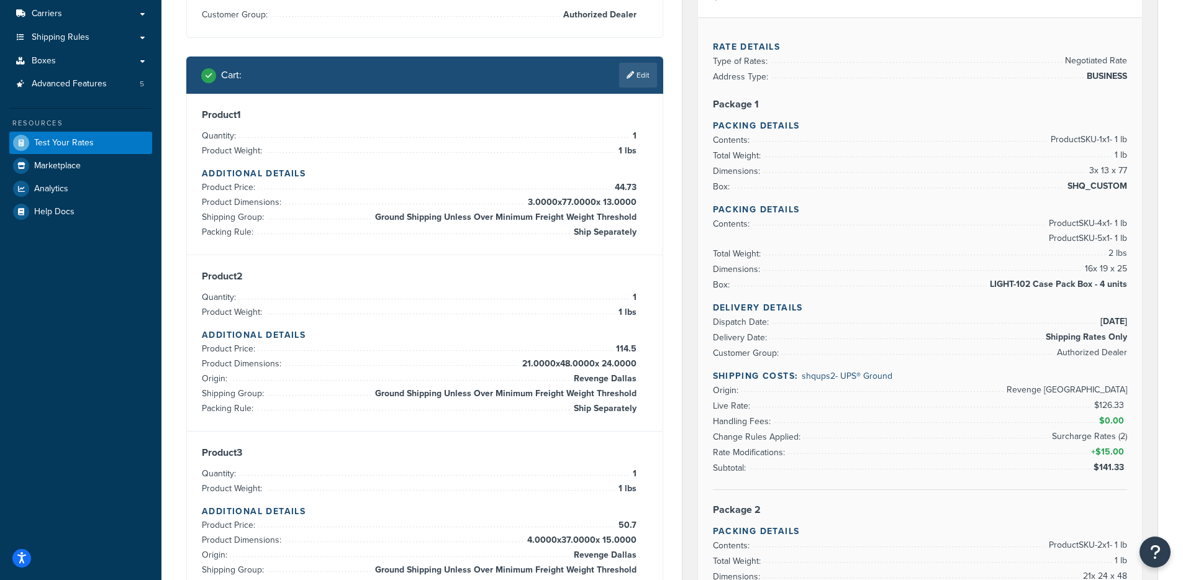
click at [974, 442] on li "Change Rules Applied: Surcharge Rates (2)" at bounding box center [920, 437] width 415 height 16
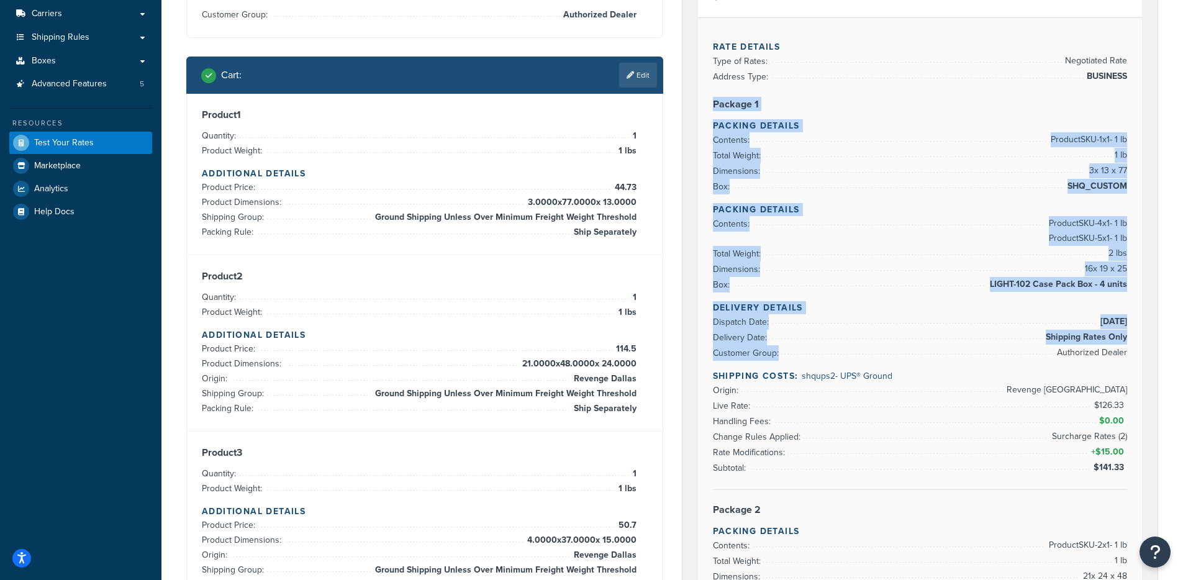
drag, startPoint x: 1132, startPoint y: 354, endPoint x: 707, endPoint y: 106, distance: 492.5
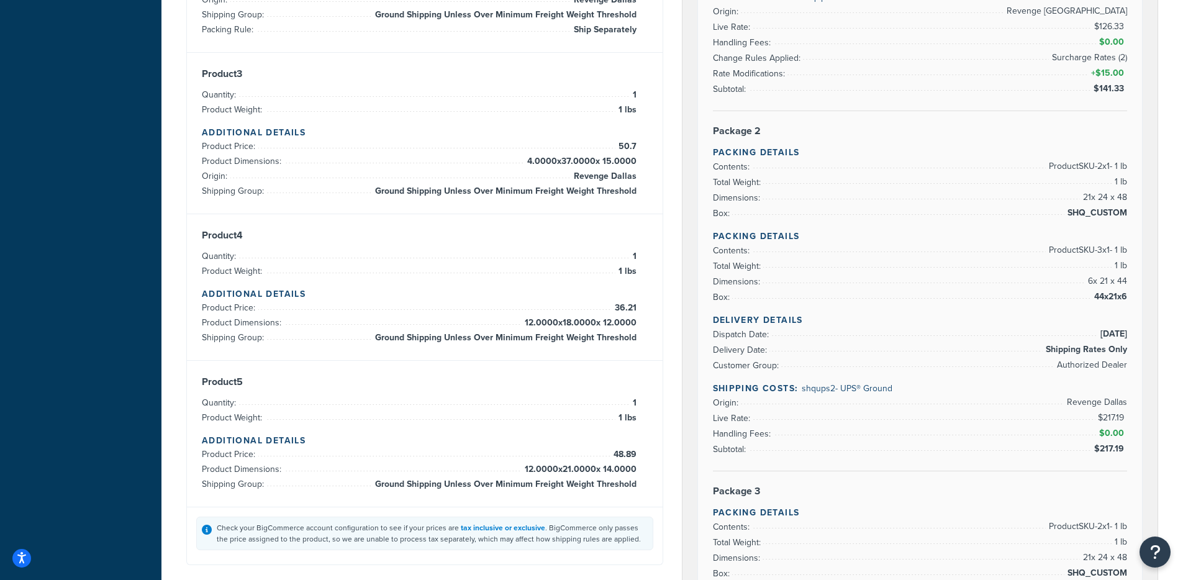
scroll to position [386, 0]
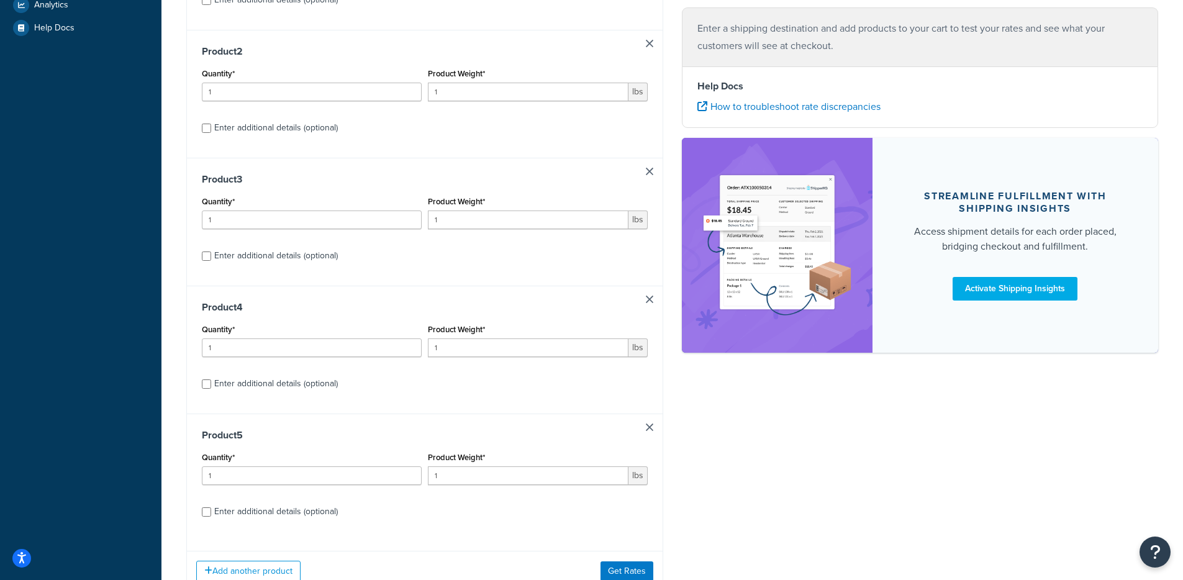
scroll to position [440, 0]
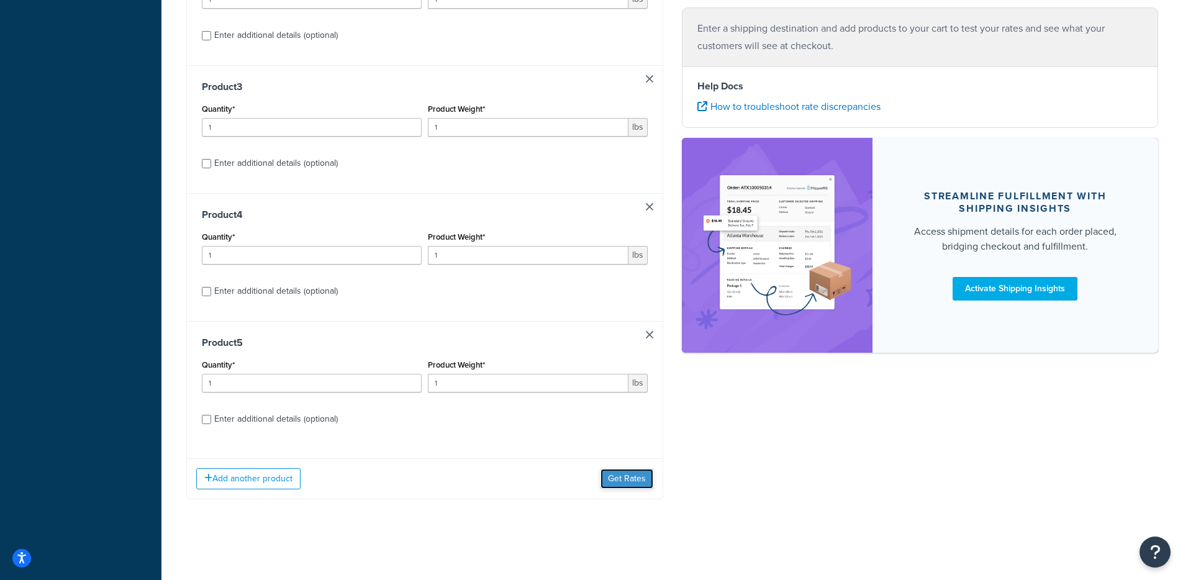
click at [620, 478] on button "Get Rates" at bounding box center [626, 479] width 53 height 20
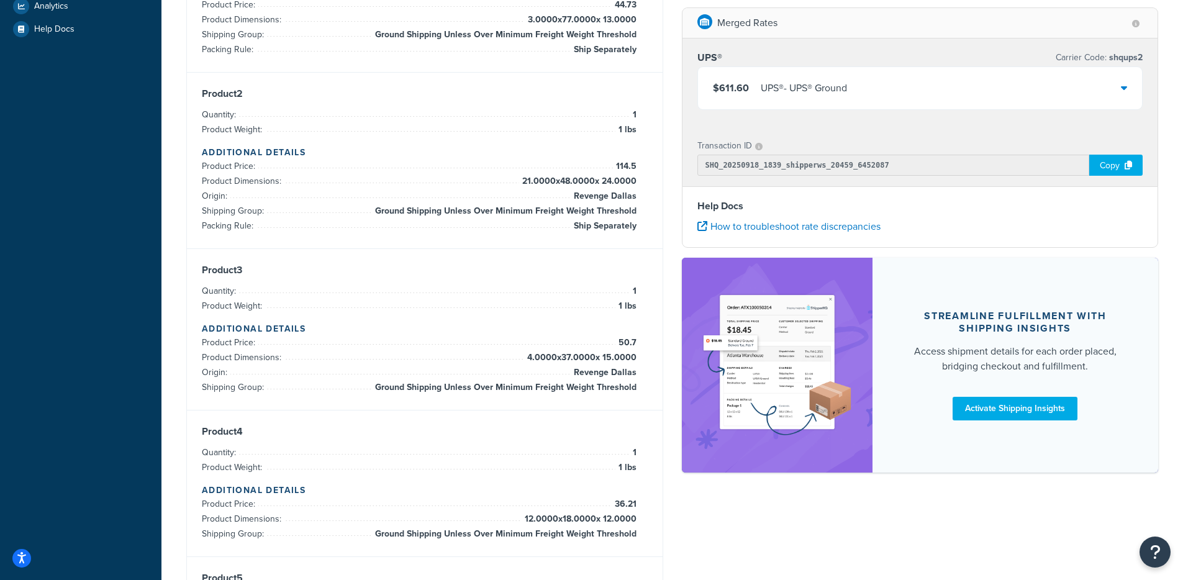
scroll to position [344, 0]
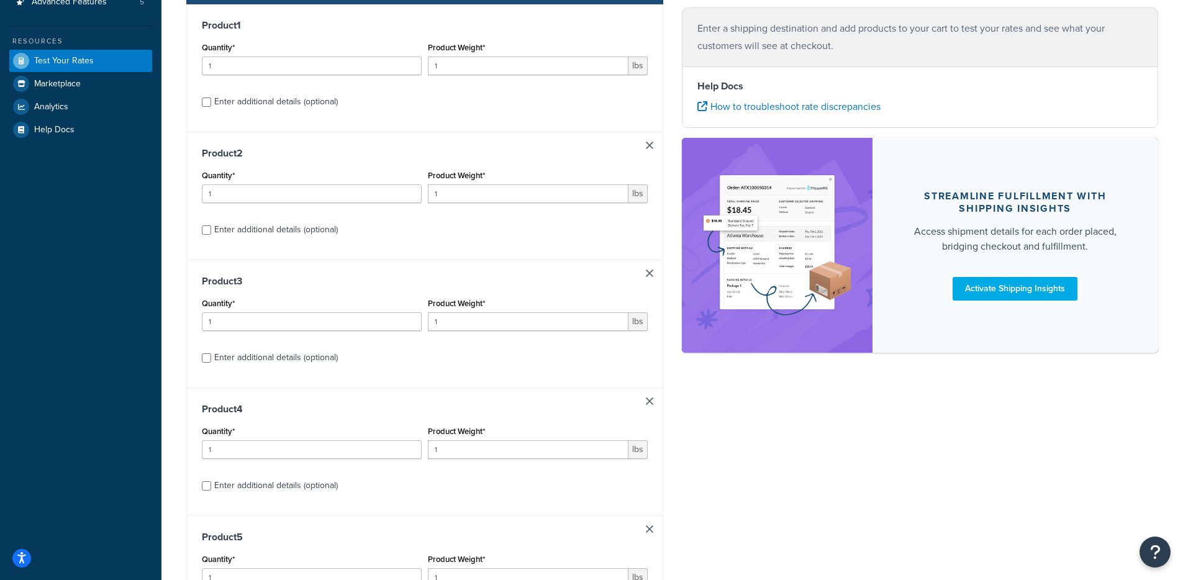
scroll to position [440, 0]
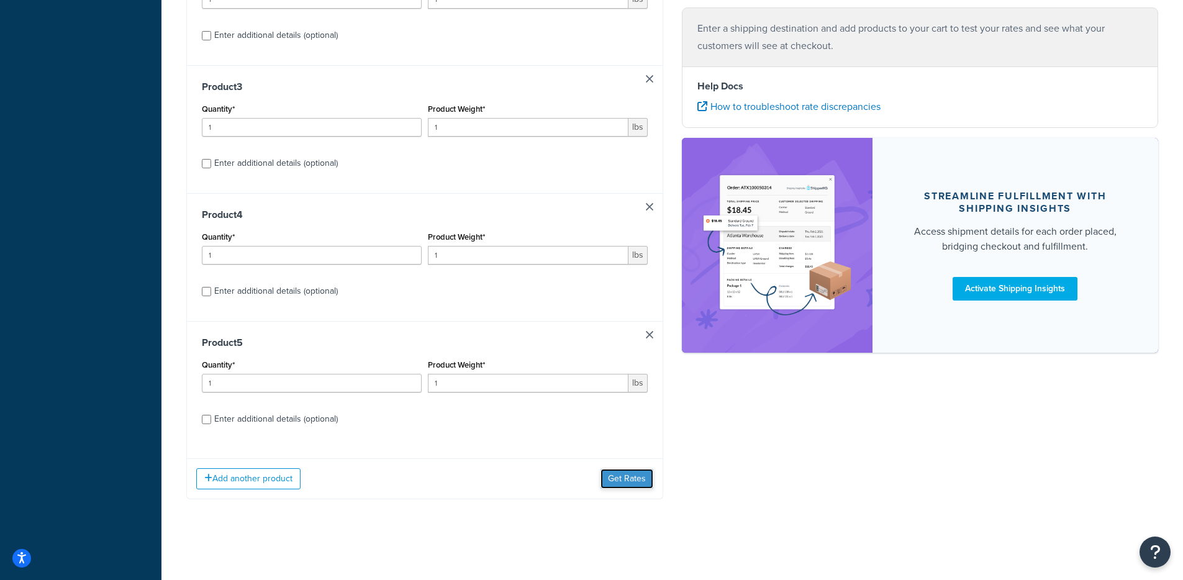
click at [628, 479] on button "Get Rates" at bounding box center [626, 479] width 53 height 20
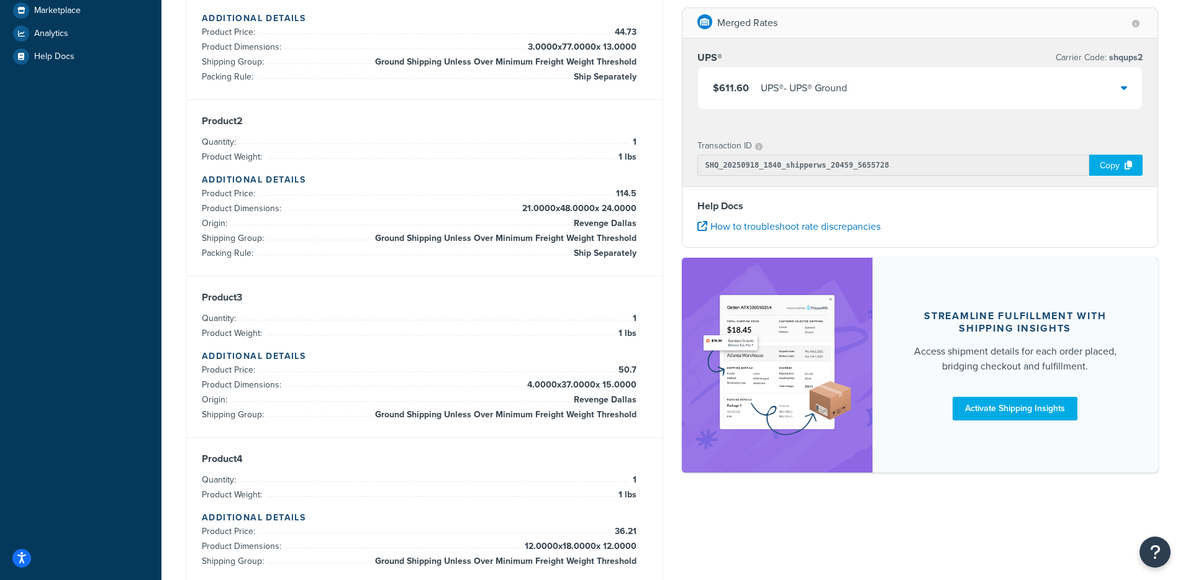
scroll to position [181, 0]
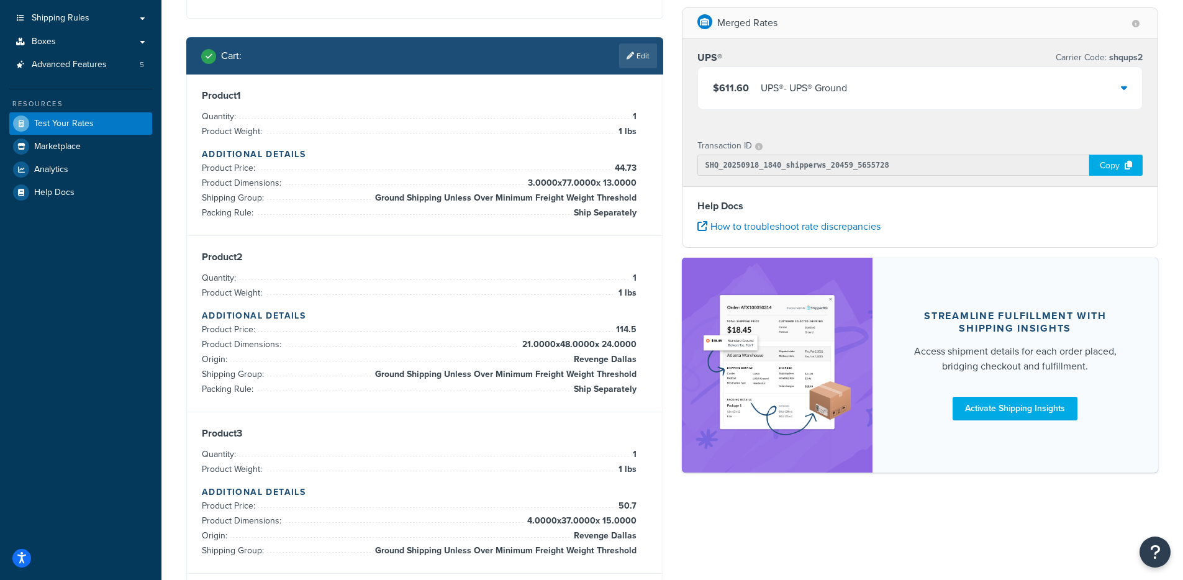
click at [761, 83] on div "UPS® - UPS® Ground" at bounding box center [804, 87] width 86 height 17
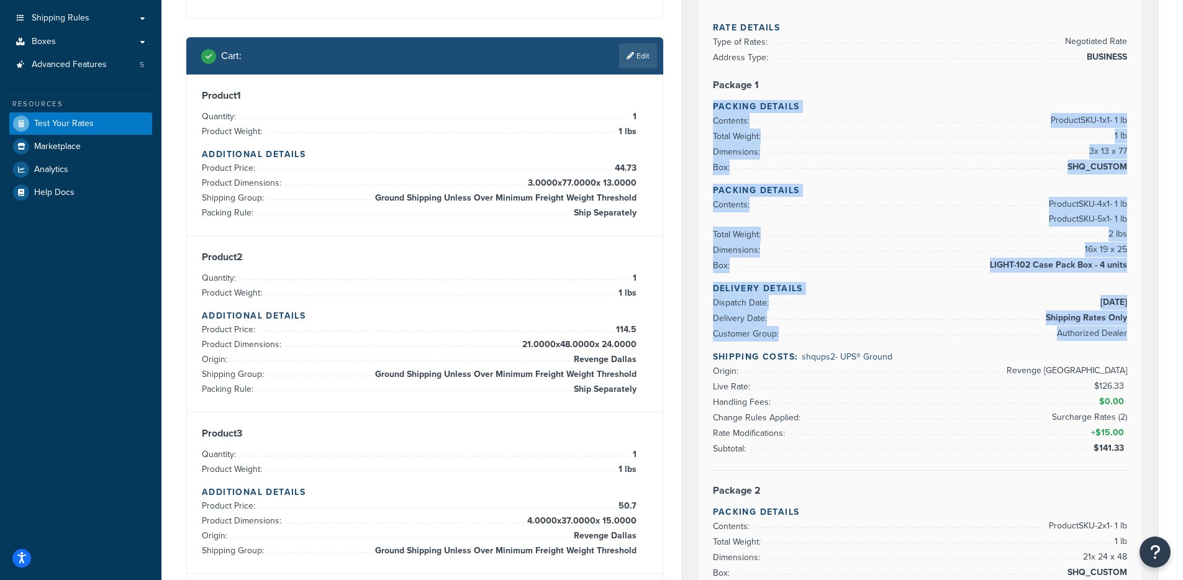
drag, startPoint x: 714, startPoint y: 99, endPoint x: 1126, endPoint y: 341, distance: 477.3
click at [724, 123] on span "Contents:" at bounding box center [733, 120] width 40 height 13
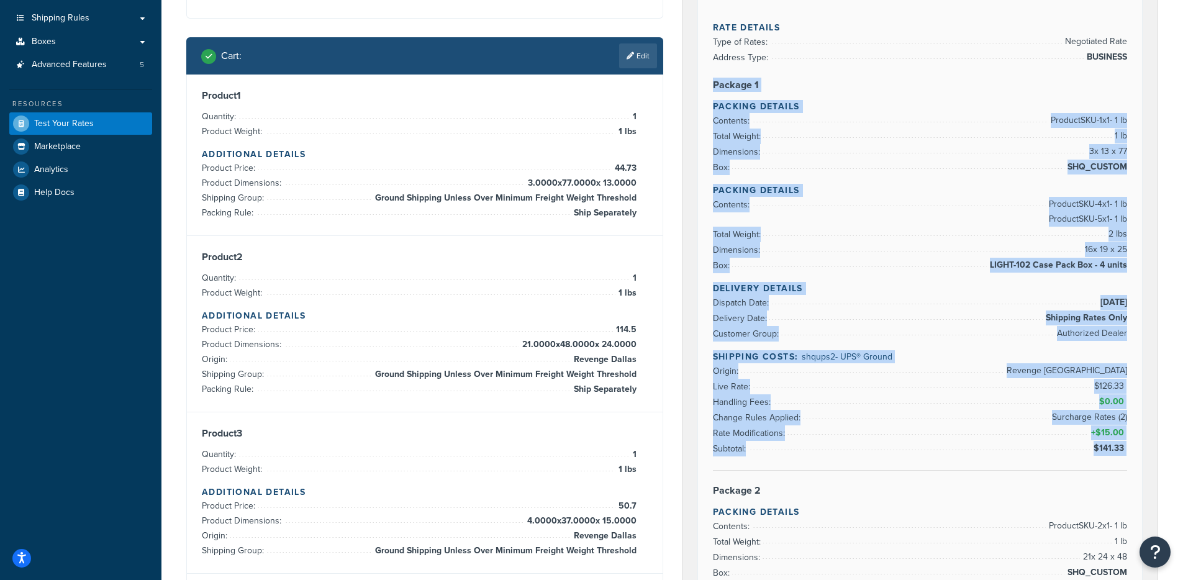
drag, startPoint x: 707, startPoint y: 81, endPoint x: 1131, endPoint y: 471, distance: 576.1
click at [1005, 356] on h4 "Shipping Costs: shqups2 - UPS® Ground" at bounding box center [920, 356] width 415 height 13
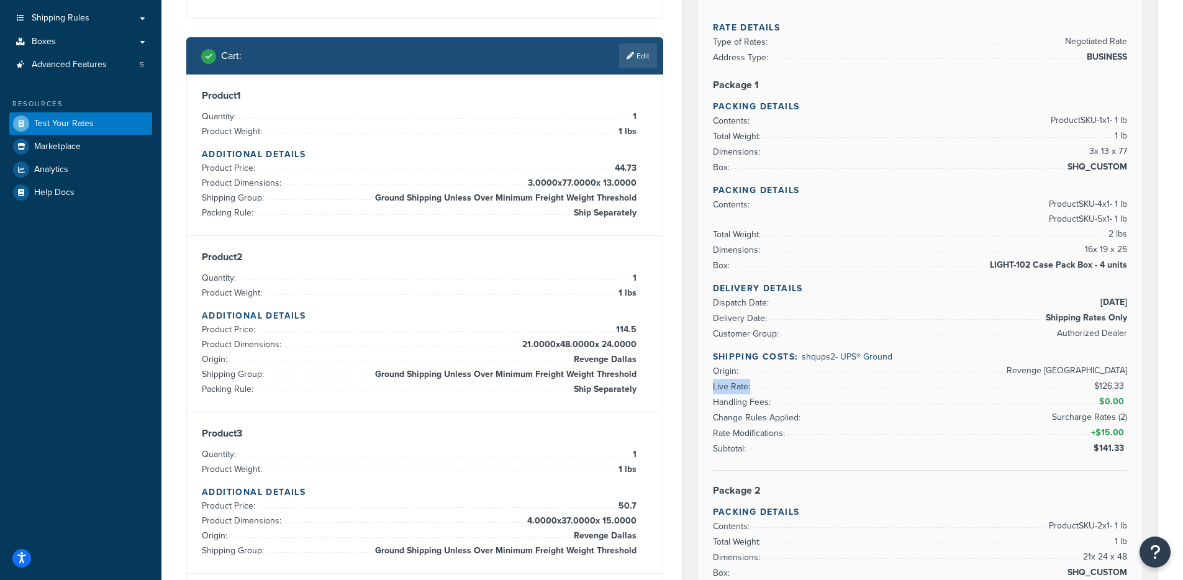
click at [762, 389] on li "Live Rate: $126.33" at bounding box center [920, 387] width 415 height 16
drag, startPoint x: 717, startPoint y: 375, endPoint x: 1126, endPoint y: 369, distance: 409.2
click at [1126, 369] on li "Origin: Revenge West Palm Beach" at bounding box center [920, 371] width 415 height 16
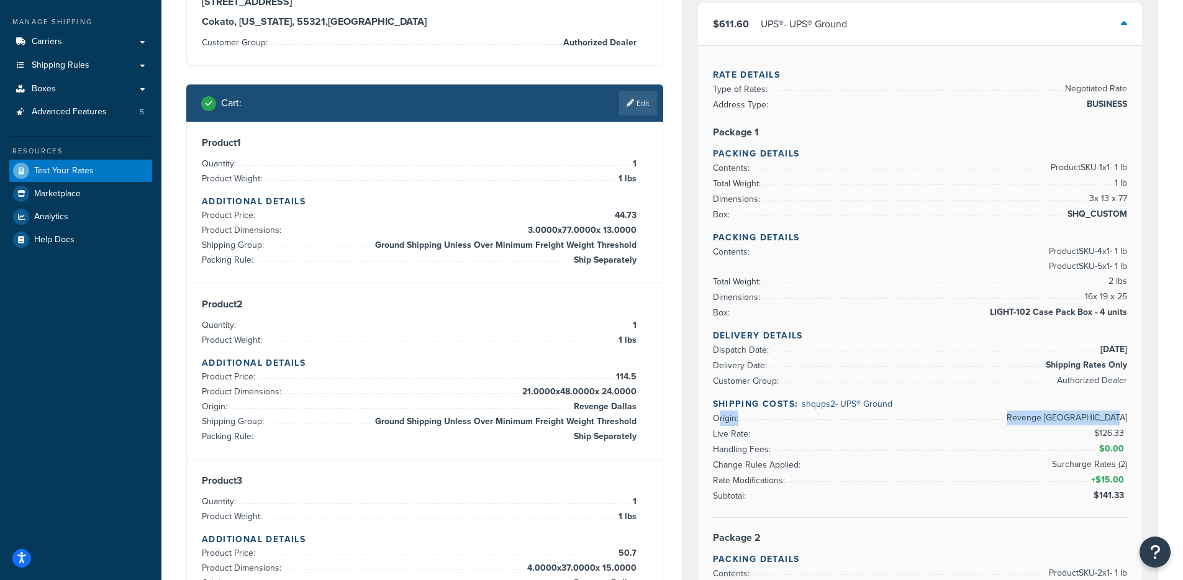
scroll to position [121, 0]
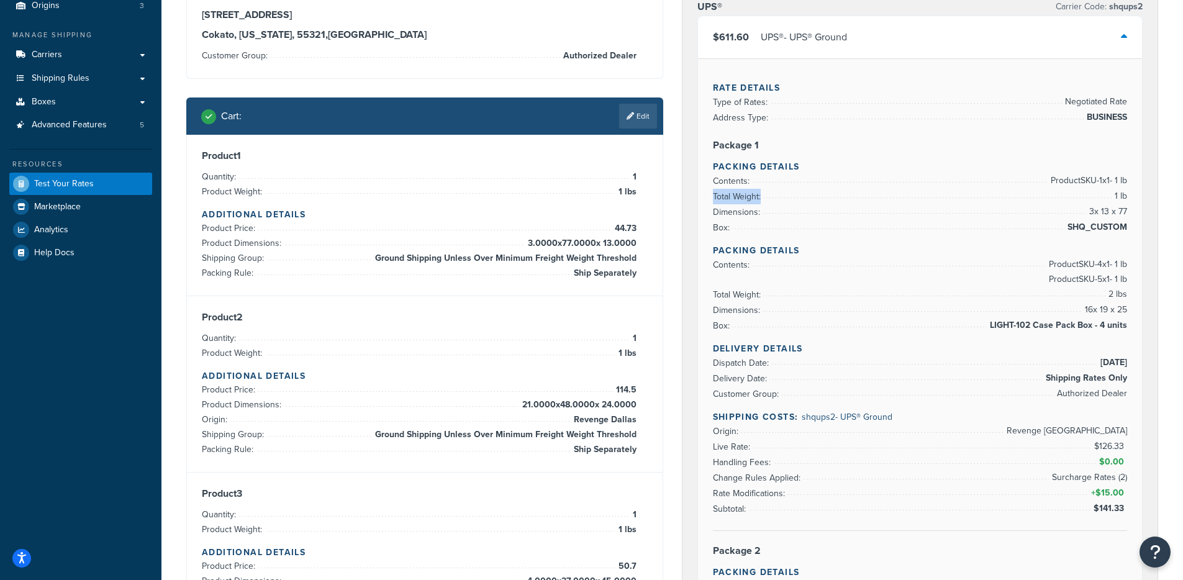
click at [762, 197] on li "Total Weight: 1 lb" at bounding box center [920, 197] width 415 height 16
click at [717, 168] on h4 "Packing Details" at bounding box center [920, 166] width 415 height 13
drag, startPoint x: 1008, startPoint y: 433, endPoint x: 1101, endPoint y: 432, distance: 92.5
click at [1101, 432] on li "Origin: Revenge West Palm Beach" at bounding box center [920, 431] width 415 height 16
drag, startPoint x: 1010, startPoint y: 178, endPoint x: 1136, endPoint y: 237, distance: 139.7
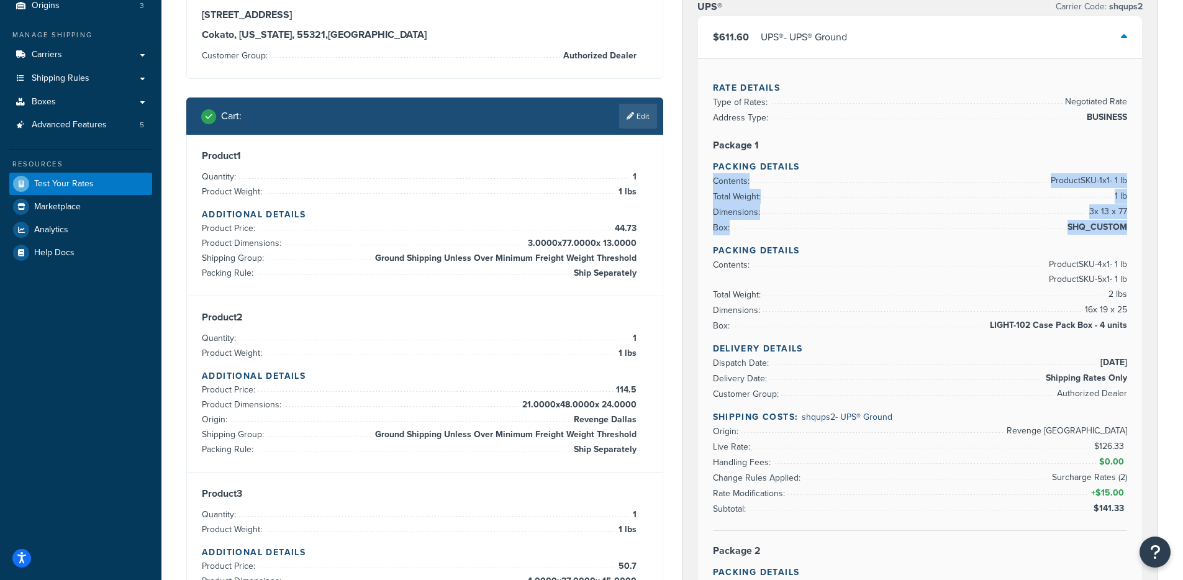
drag, startPoint x: 1036, startPoint y: 257, endPoint x: 1128, endPoint y: 331, distance: 117.4
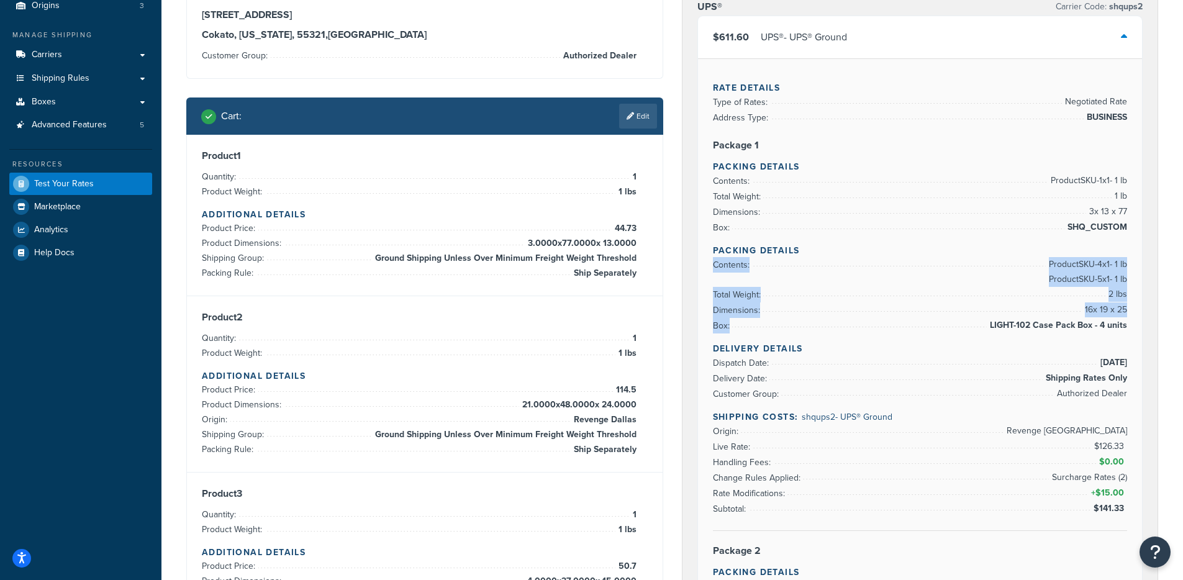
drag, startPoint x: 1128, startPoint y: 330, endPoint x: 1033, endPoint y: 262, distance: 116.1
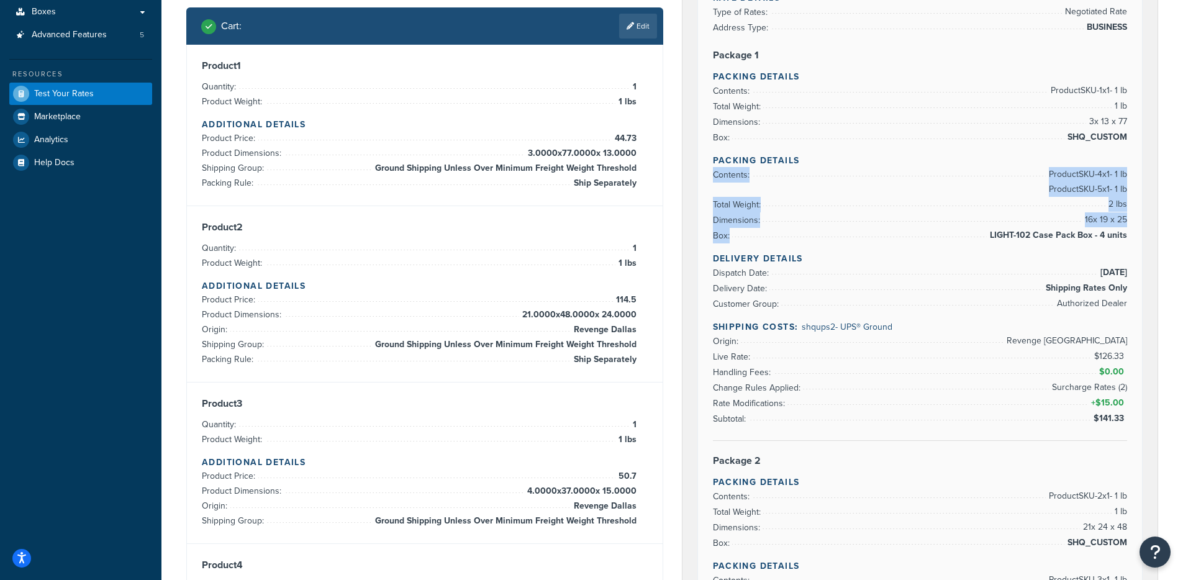
scroll to position [200, 0]
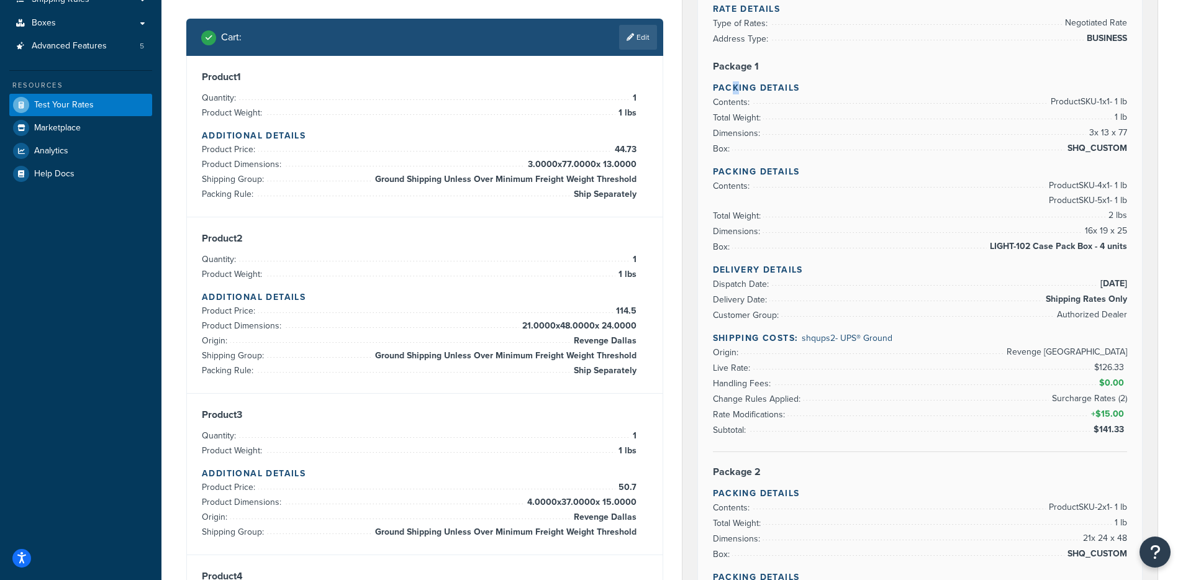
click at [731, 92] on h4 "Packing Details" at bounding box center [920, 87] width 415 height 13
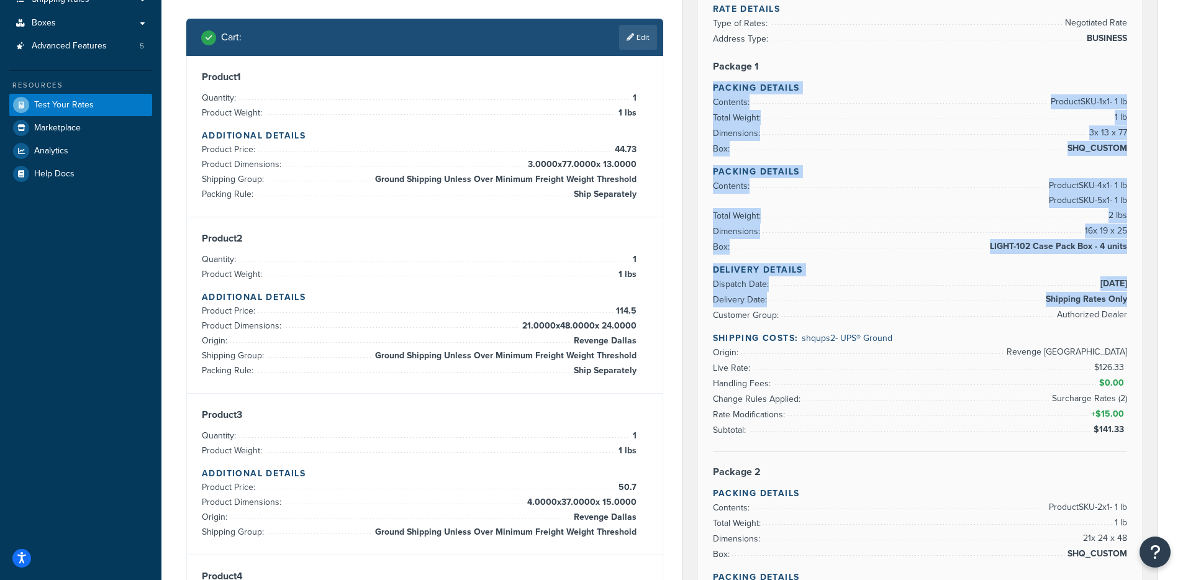
drag, startPoint x: 725, startPoint y: 80, endPoint x: 1125, endPoint y: 303, distance: 457.8
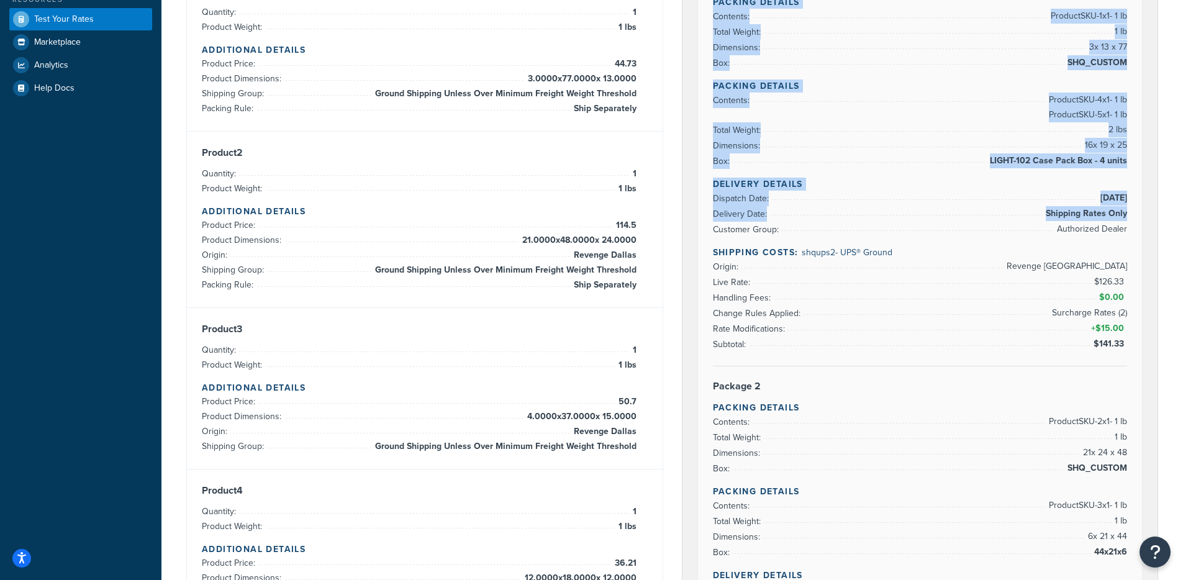
scroll to position [293, 0]
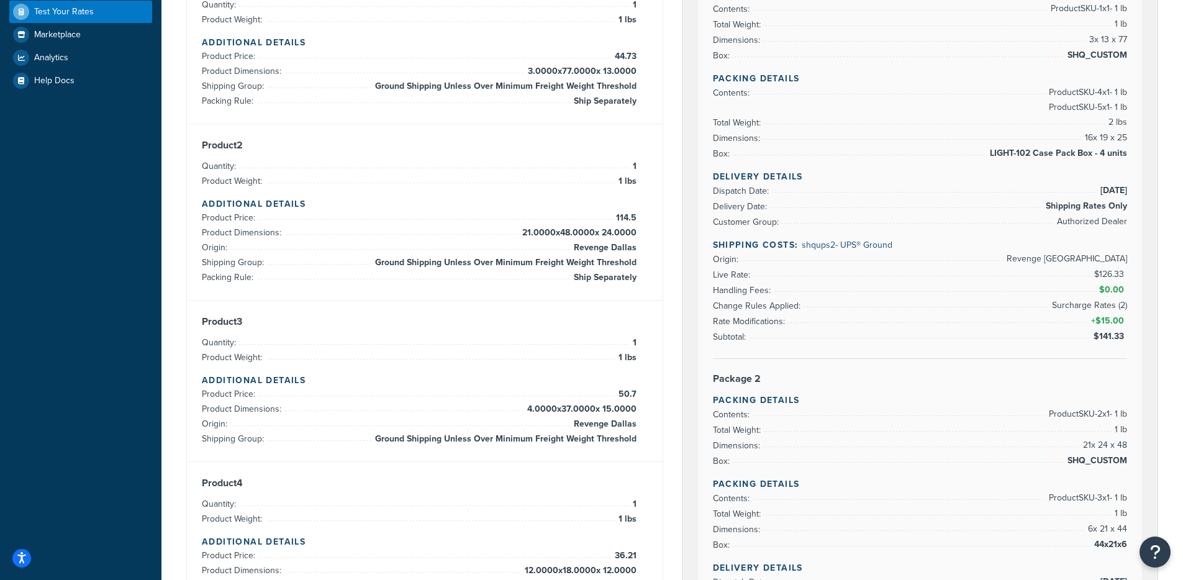
drag, startPoint x: 834, startPoint y: 242, endPoint x: 823, endPoint y: 243, distance: 11.2
click at [833, 242] on span "shqups2 - UPS® Ground" at bounding box center [847, 244] width 91 height 13
drag, startPoint x: 800, startPoint y: 242, endPoint x: 988, endPoint y: 258, distance: 188.8
click at [947, 255] on div "Delivery Details Dispatch Date: 9/18/2025 Delivery Date: Shipping Rates Only Cu…" at bounding box center [920, 264] width 415 height 189
click at [1064, 260] on span "Revenge [GEOGRAPHIC_DATA]" at bounding box center [1065, 258] width 124 height 15
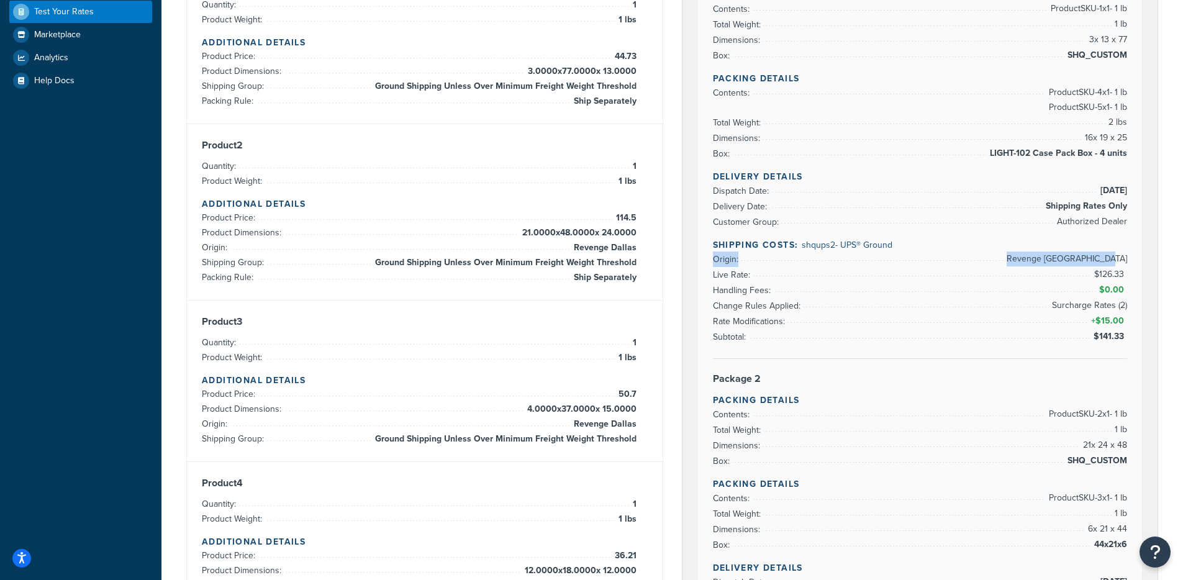
drag, startPoint x: 1006, startPoint y: 261, endPoint x: 1124, endPoint y: 265, distance: 117.4
click at [1124, 265] on li "Origin: Revenge West Palm Beach" at bounding box center [920, 259] width 415 height 16
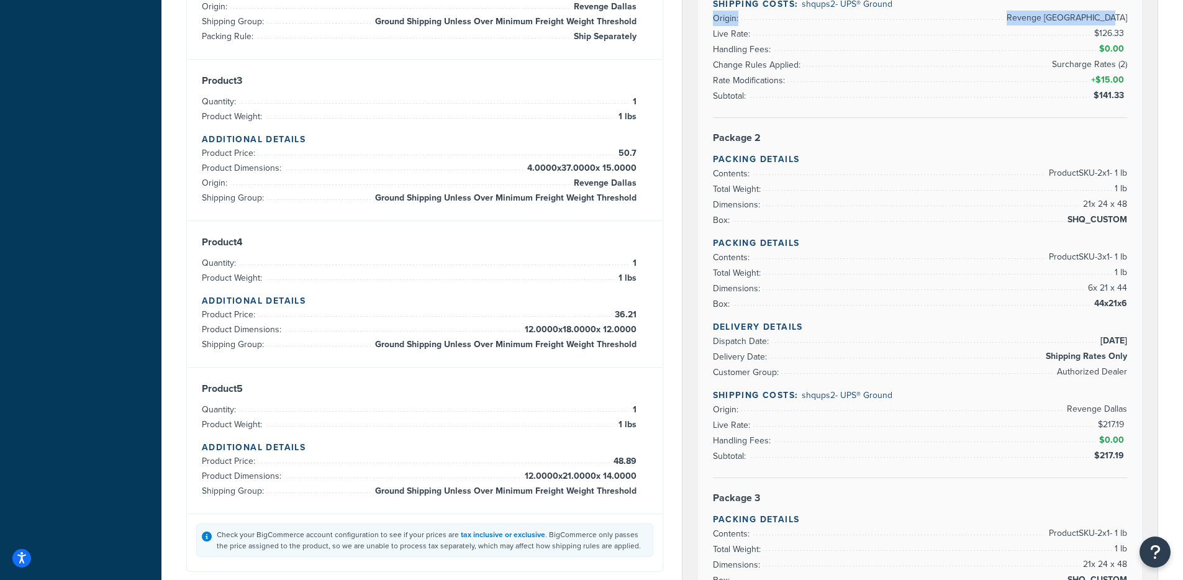
scroll to position [535, 0]
click at [812, 398] on span "shqups2 - UPS® Ground" at bounding box center [847, 394] width 91 height 13
drag, startPoint x: 817, startPoint y: 398, endPoint x: 895, endPoint y: 400, distance: 77.7
click at [892, 400] on h4 "Shipping Costs: shqups2 - UPS® Ground" at bounding box center [920, 394] width 415 height 13
click at [1067, 402] on span "Revenge Dallas" at bounding box center [1095, 408] width 63 height 15
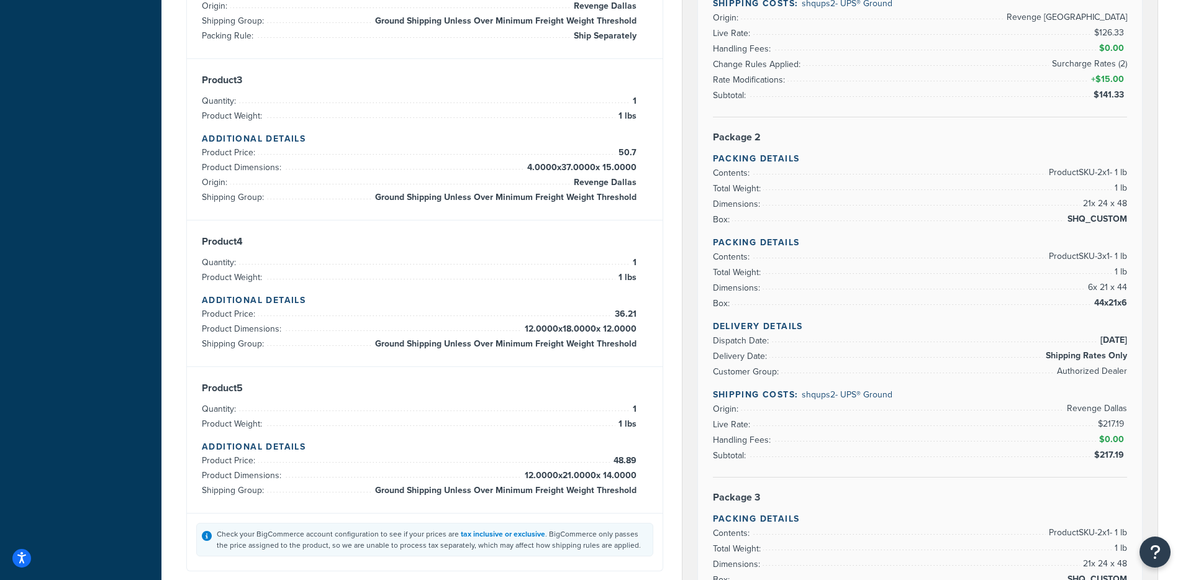
drag, startPoint x: 1068, startPoint y: 407, endPoint x: 1131, endPoint y: 411, distance: 62.9
click at [1131, 411] on div "Rate Details Type of Rates: Negotiated Rate Address Type: BUSINESS Package 1 Pa…" at bounding box center [920, 290] width 445 height 1290
drag, startPoint x: 1036, startPoint y: 172, endPoint x: 1046, endPoint y: 210, distance: 39.2
click at [1044, 181] on ul "Contents: Product SKU-2 x 1 - 1 lb Total Weight: 1 lb Dimensions: 21 x 24 x 48 …" at bounding box center [920, 196] width 415 height 62
drag, startPoint x: 1044, startPoint y: 248, endPoint x: 1075, endPoint y: 258, distance: 32.8
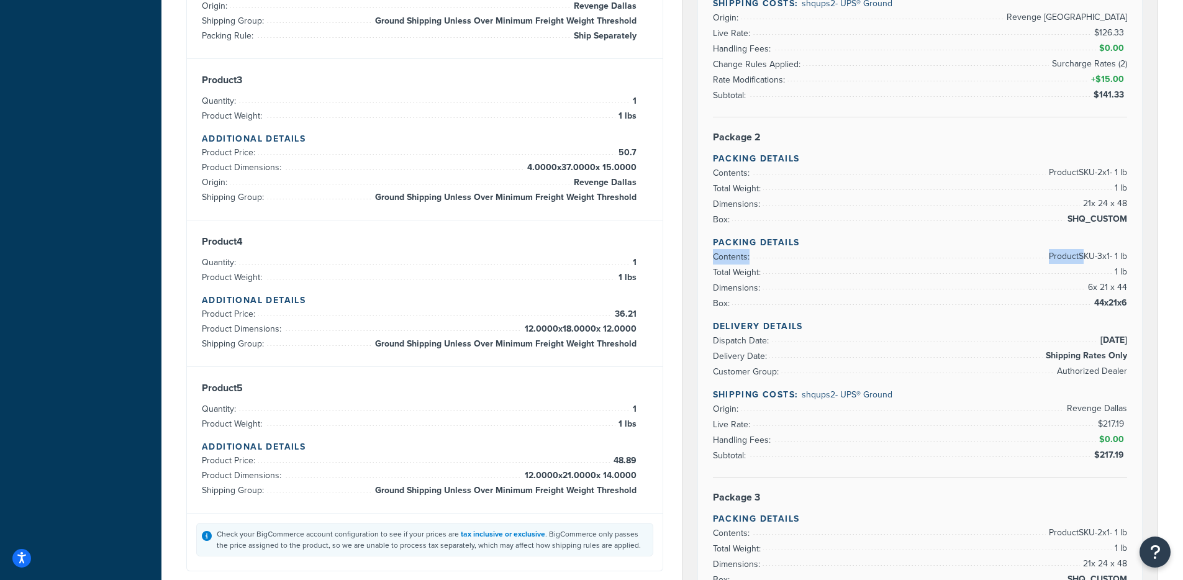
click at [1075, 258] on div "Rate Details Type of Rates: Negotiated Rate Address Type: BUSINESS Package 1 Pa…" at bounding box center [920, 290] width 445 height 1290
drag, startPoint x: 1044, startPoint y: 173, endPoint x: 1098, endPoint y: 173, distance: 54.0
click at [1098, 173] on span "Product SKU-2 x 1 - 1 lb" at bounding box center [1086, 172] width 81 height 15
drag, startPoint x: 1046, startPoint y: 259, endPoint x: 1096, endPoint y: 258, distance: 50.3
click at [1096, 258] on span "Product SKU-3 x 1 - 1 lb" at bounding box center [1086, 256] width 81 height 15
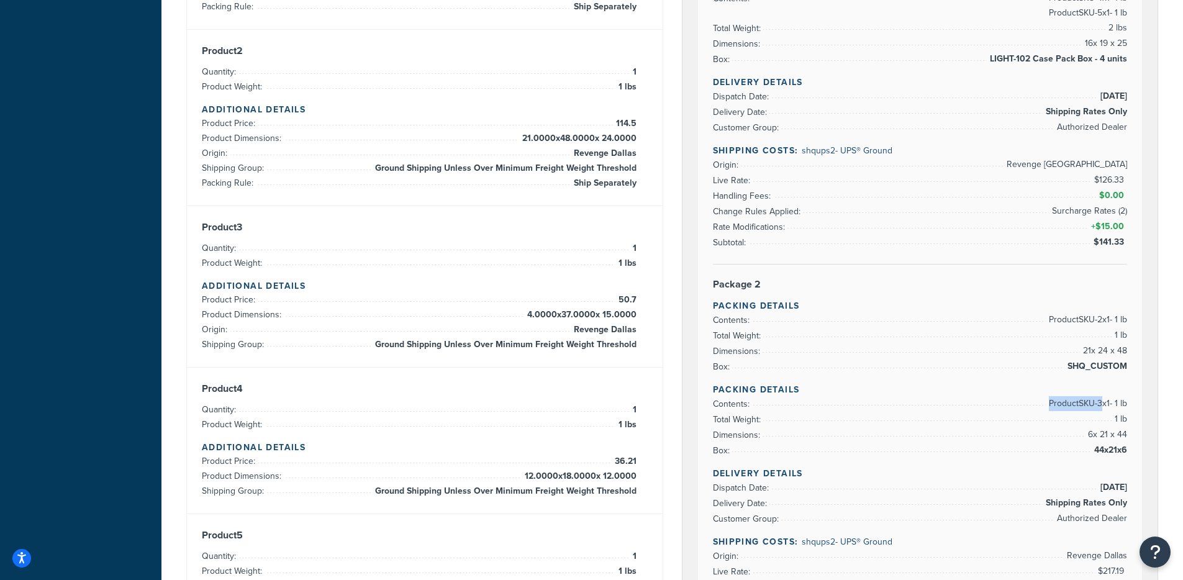
scroll to position [393, 0]
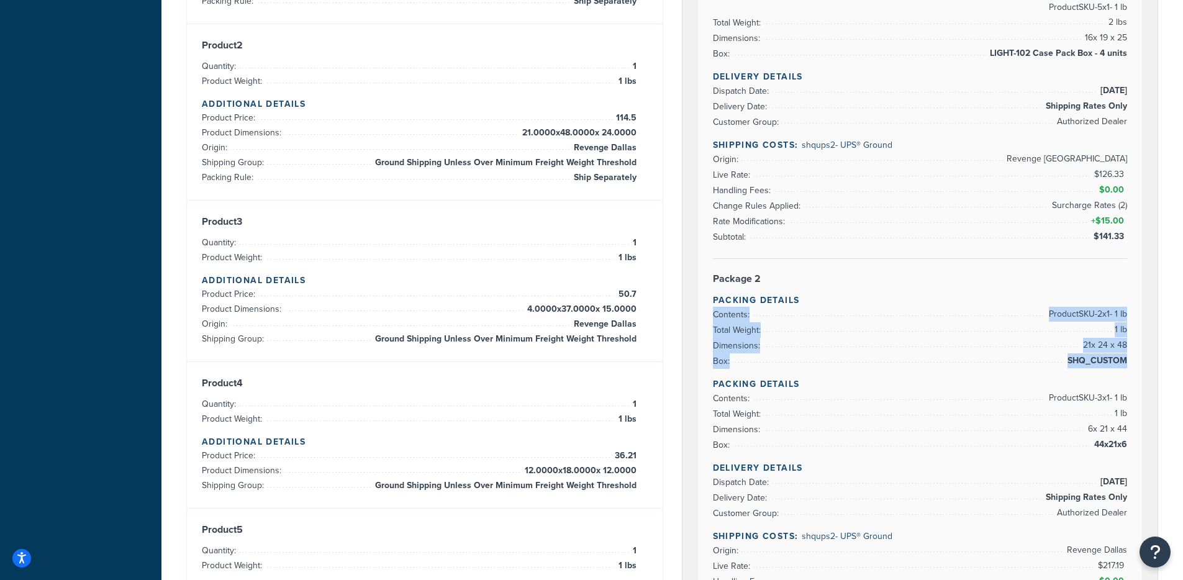
drag, startPoint x: 1015, startPoint y: 302, endPoint x: 1155, endPoint y: 373, distance: 157.4
click at [1155, 373] on div "UPS® Carrier Code: shqups2 $611.60 UPS® - UPS® Ground Rate Details Type of Rate…" at bounding box center [920, 405] width 476 height 1378
drag, startPoint x: 376, startPoint y: 338, endPoint x: 636, endPoint y: 341, distance: 260.8
click at [636, 341] on div "Product 3 Quantity: 1 Product Weight: 1 lbs Additional Details Product Price: 5…" at bounding box center [425, 280] width 446 height 131
drag, startPoint x: 1005, startPoint y: 421, endPoint x: 1123, endPoint y: 419, distance: 117.4
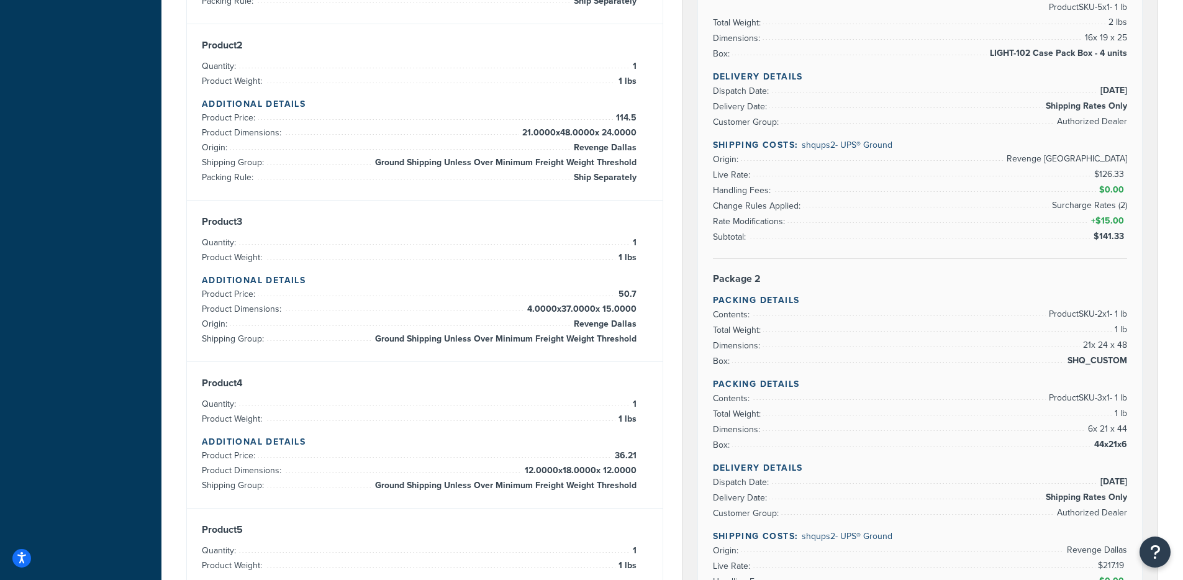
click at [1021, 422] on li "Dimensions: 6 x 21 x 44" at bounding box center [920, 430] width 415 height 16
drag, startPoint x: 1061, startPoint y: 405, endPoint x: 1126, endPoint y: 447, distance: 77.3
click at [1124, 445] on ul "Contents: Product SKU-3 x 1 - 1 lb Total Weight: 1 lb Dimensions: 6 x 21 x 44 B…" at bounding box center [920, 422] width 415 height 62
click at [1126, 447] on span "44x21x6" at bounding box center [1109, 444] width 36 height 15
drag, startPoint x: 590, startPoint y: 317, endPoint x: 627, endPoint y: 309, distance: 37.7
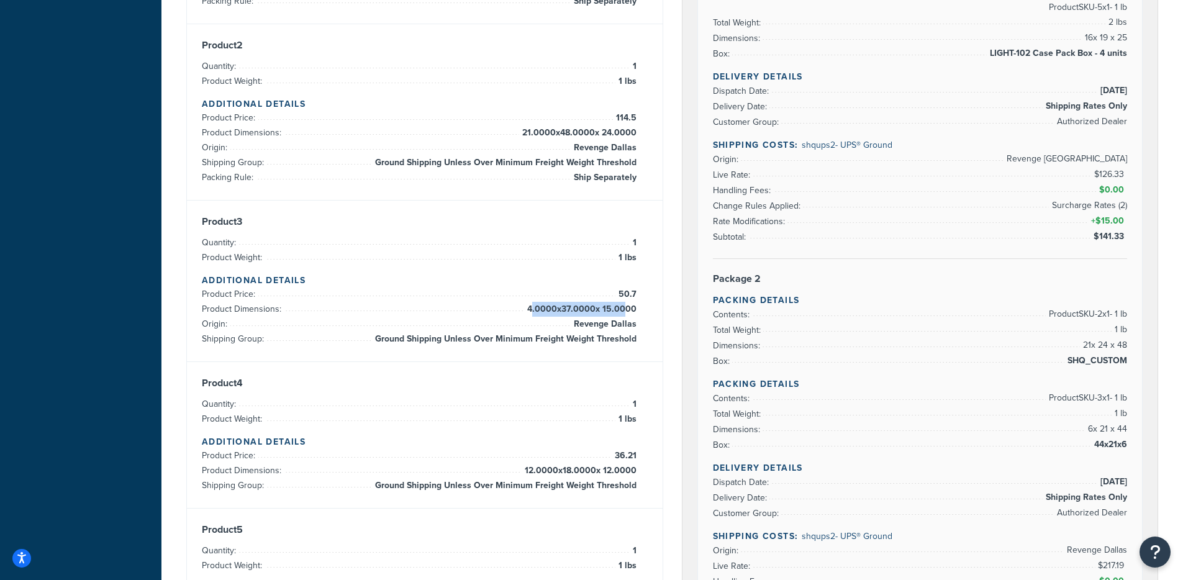
click at [627, 309] on span "4.0000 x 37.0000 x 15.0000" at bounding box center [580, 309] width 112 height 15
click at [718, 391] on li "Contents: Product SKU-3 x 1 - 1 lb" at bounding box center [920, 399] width 415 height 16
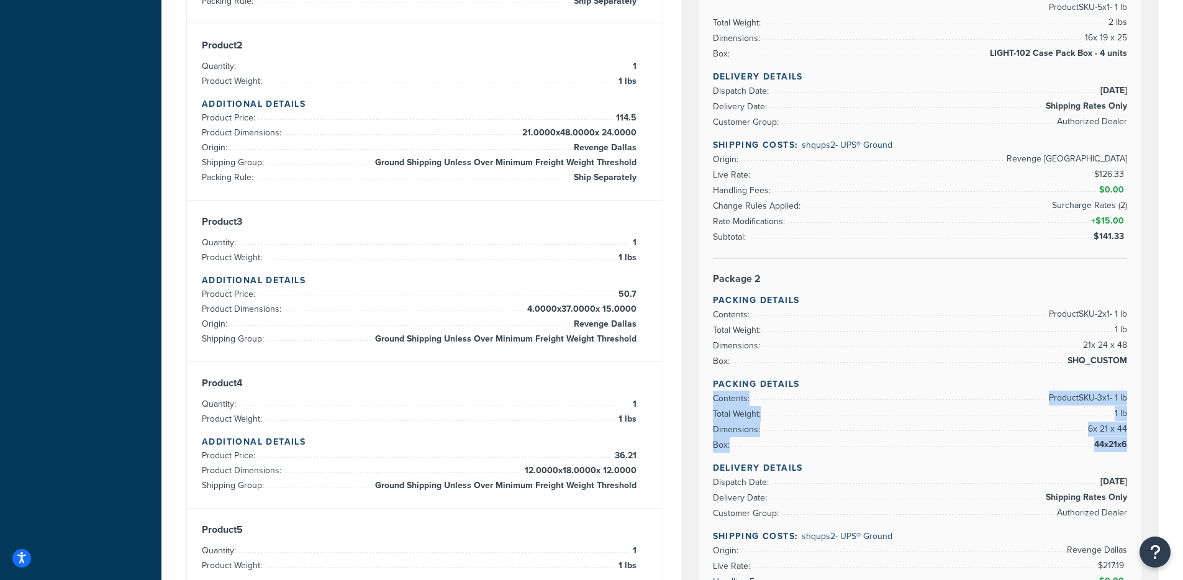
drag, startPoint x: 730, startPoint y: 393, endPoint x: 1126, endPoint y: 450, distance: 400.1
click at [1126, 450] on ul "Contents: Product SKU-3 x 1 - 1 lb Total Weight: 1 lb Dimensions: 6 x 21 x 44 B…" at bounding box center [920, 422] width 415 height 62
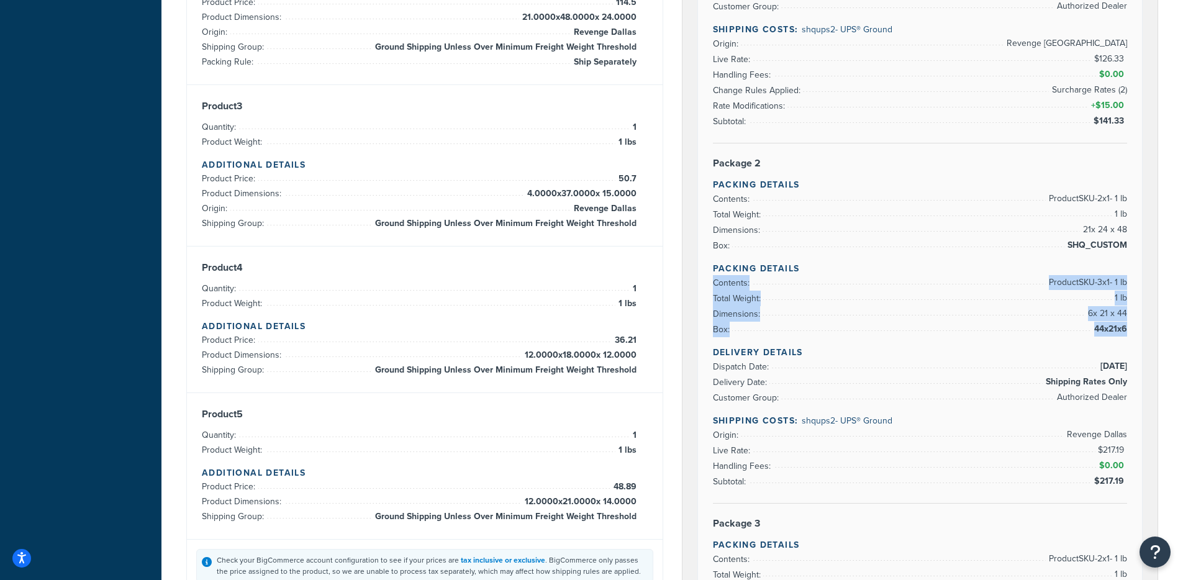
scroll to position [510, 0]
drag, startPoint x: 1067, startPoint y: 441, endPoint x: 1128, endPoint y: 435, distance: 60.5
click at [1128, 435] on div "Rate Details Type of Rates: Negotiated Rate Address Type: BUSINESS Package 1 Pa…" at bounding box center [920, 315] width 445 height 1290
click at [1123, 432] on span "Revenge Dallas" at bounding box center [1095, 433] width 63 height 15
drag, startPoint x: 1120, startPoint y: 435, endPoint x: 1126, endPoint y: 434, distance: 6.2
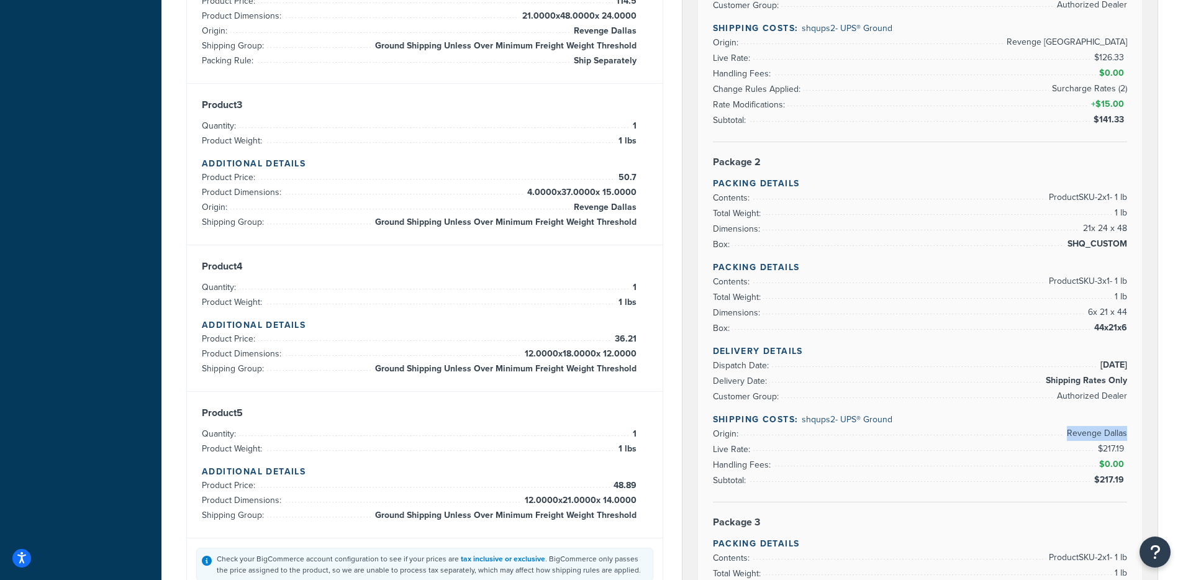
click at [1126, 434] on div "Rate Details Type of Rates: Negotiated Rate Address Type: BUSINESS Package 1 Pa…" at bounding box center [920, 315] width 445 height 1290
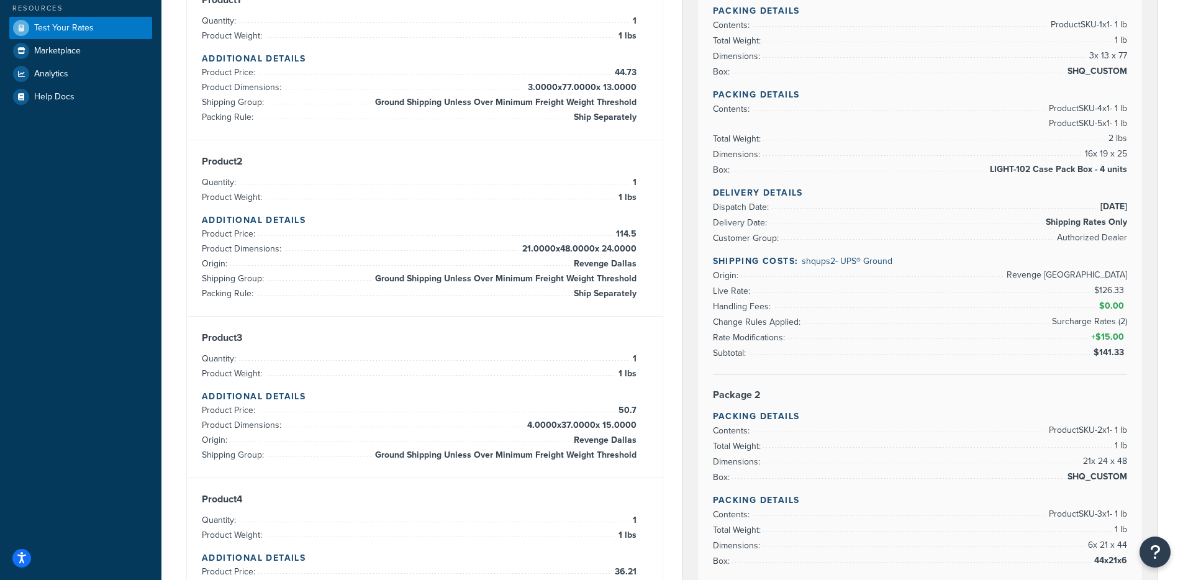
scroll to position [279, 0]
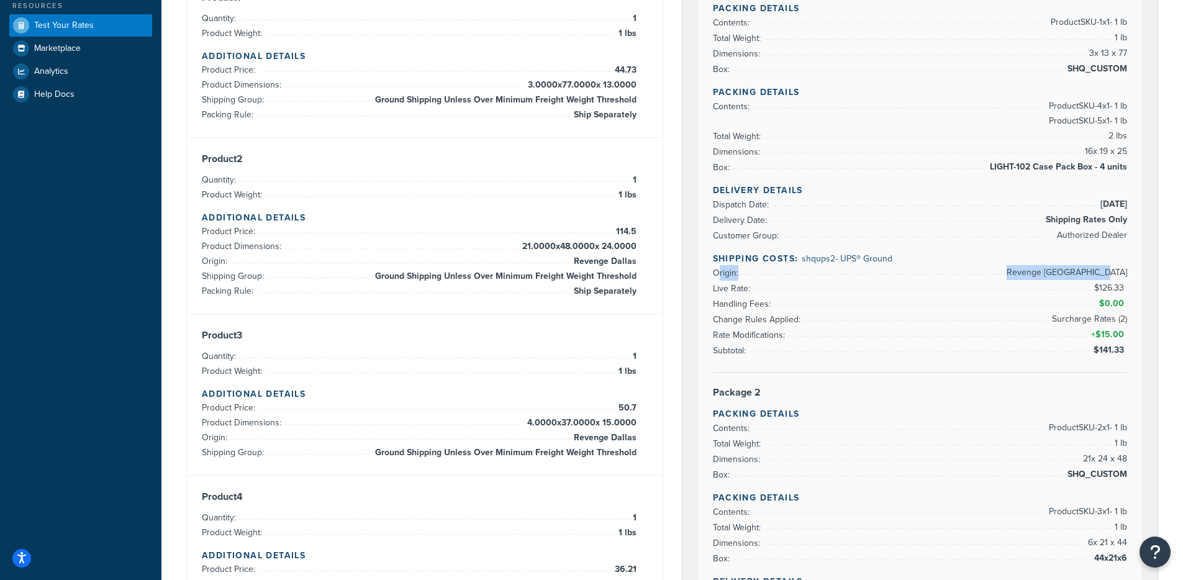
drag, startPoint x: 718, startPoint y: 277, endPoint x: 1118, endPoint y: 279, distance: 399.9
click at [1118, 279] on li "Origin: Revenge West Palm Beach" at bounding box center [920, 273] width 415 height 16
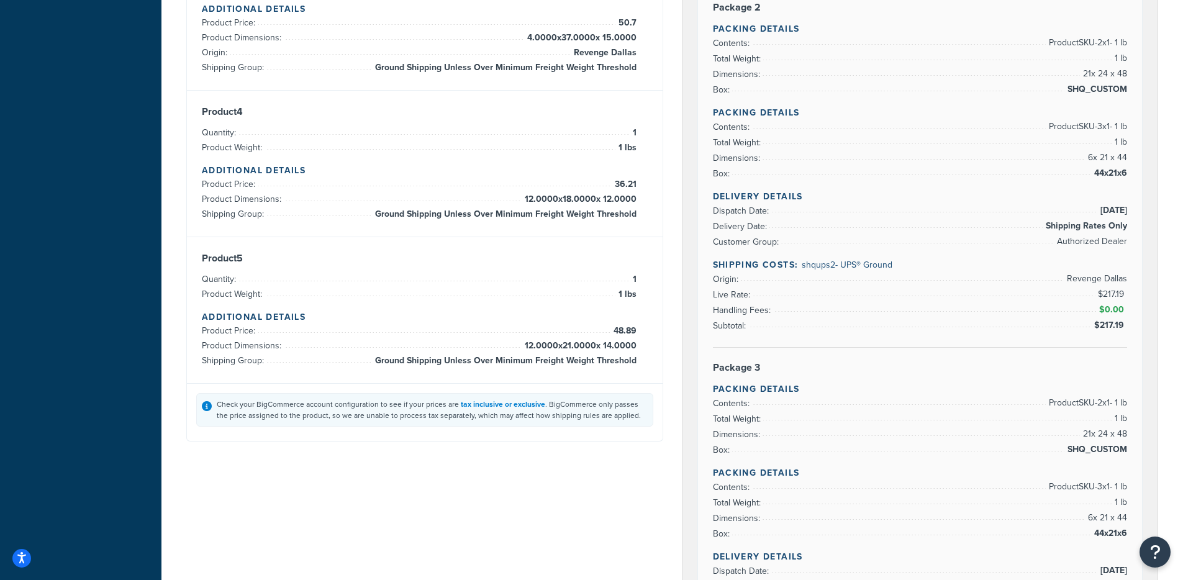
scroll to position [704, 0]
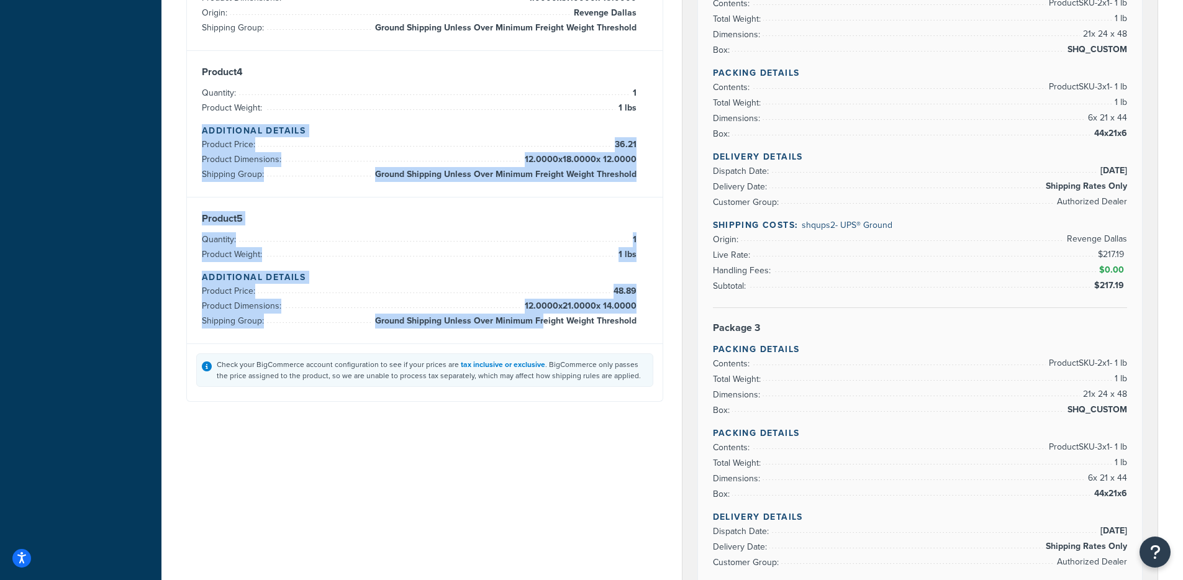
drag, startPoint x: 489, startPoint y: 117, endPoint x: 547, endPoint y: 325, distance: 216.0
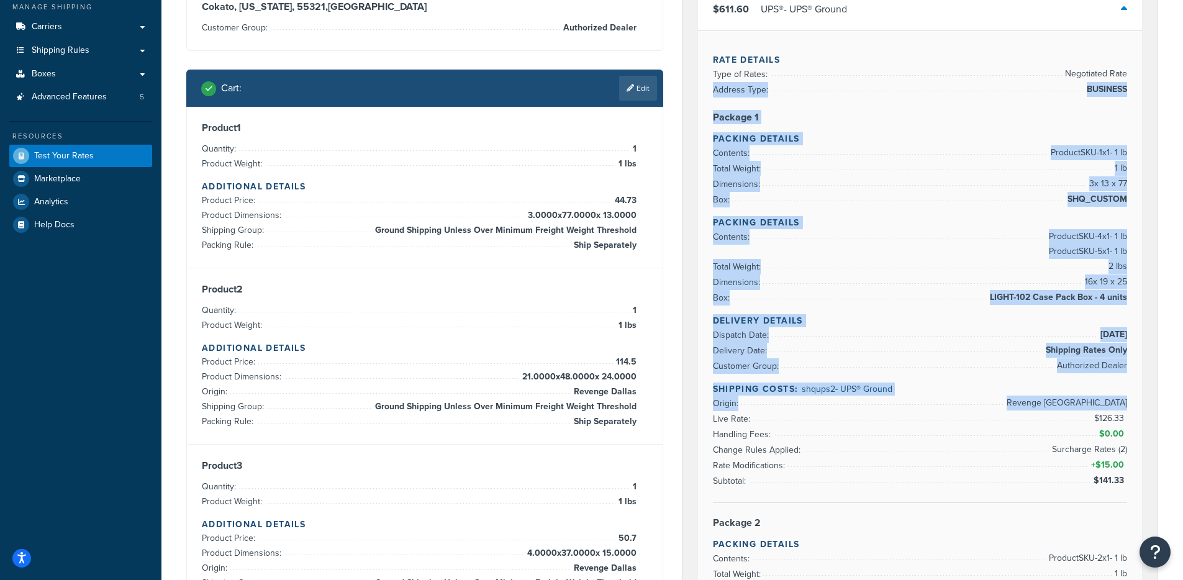
drag, startPoint x: 774, startPoint y: 86, endPoint x: 1014, endPoint y: 422, distance: 413.0
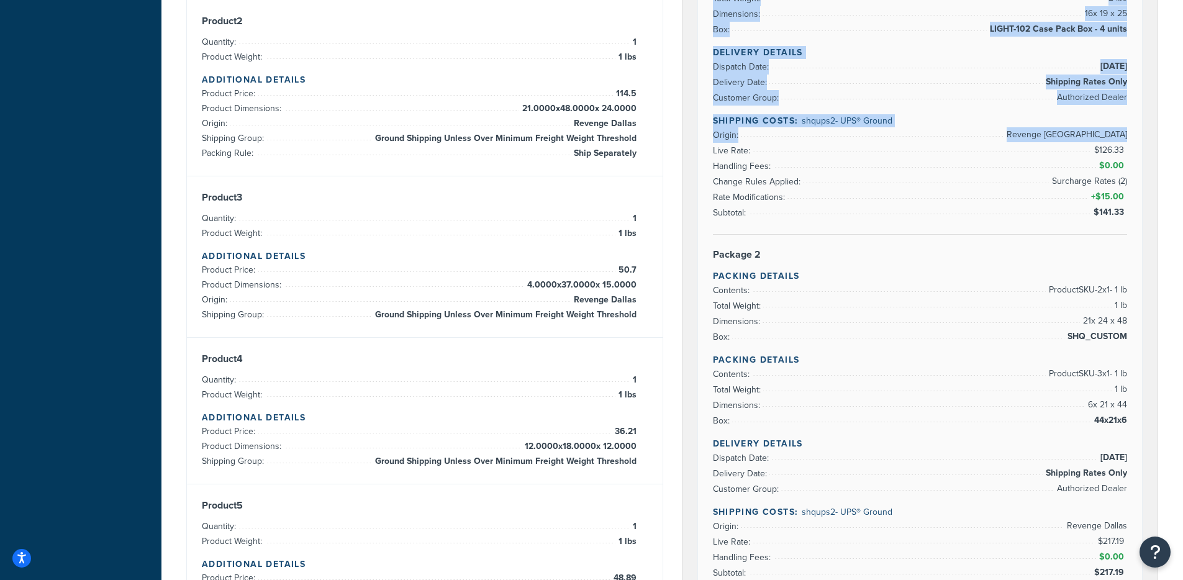
scroll to position [490, 0]
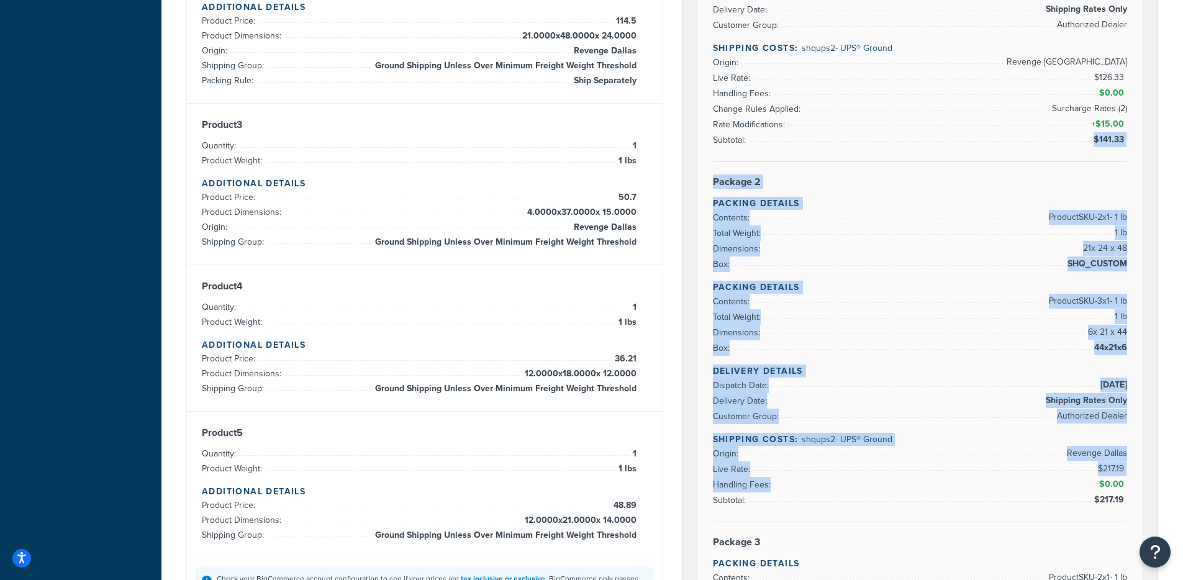
drag, startPoint x: 834, startPoint y: 164, endPoint x: 1048, endPoint y: 491, distance: 391.1
click at [1048, 491] on div "Rate Details Type of Rates: Negotiated Rate Address Type: BUSINESS Package 1 Pa…" at bounding box center [920, 335] width 445 height 1290
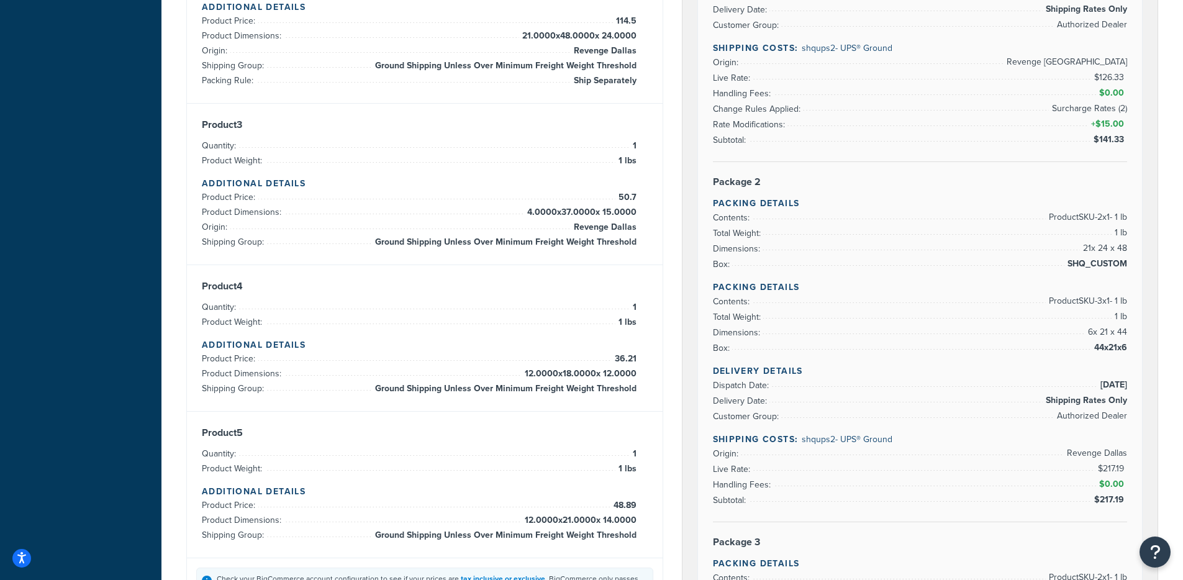
click at [1046, 458] on li "Origin: Revenge Dallas" at bounding box center [920, 454] width 415 height 16
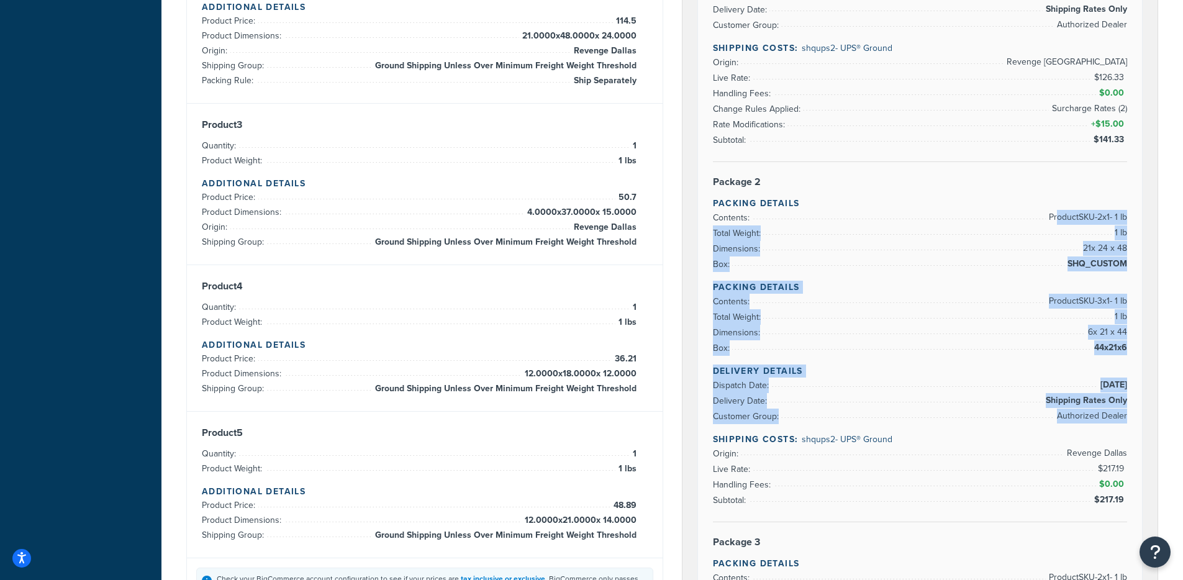
drag, startPoint x: 1048, startPoint y: 227, endPoint x: 1106, endPoint y: 428, distance: 209.5
click at [1106, 428] on div "Rate Details Type of Rates: Negotiated Rate Address Type: BUSINESS Package 1 Pa…" at bounding box center [920, 335] width 445 height 1290
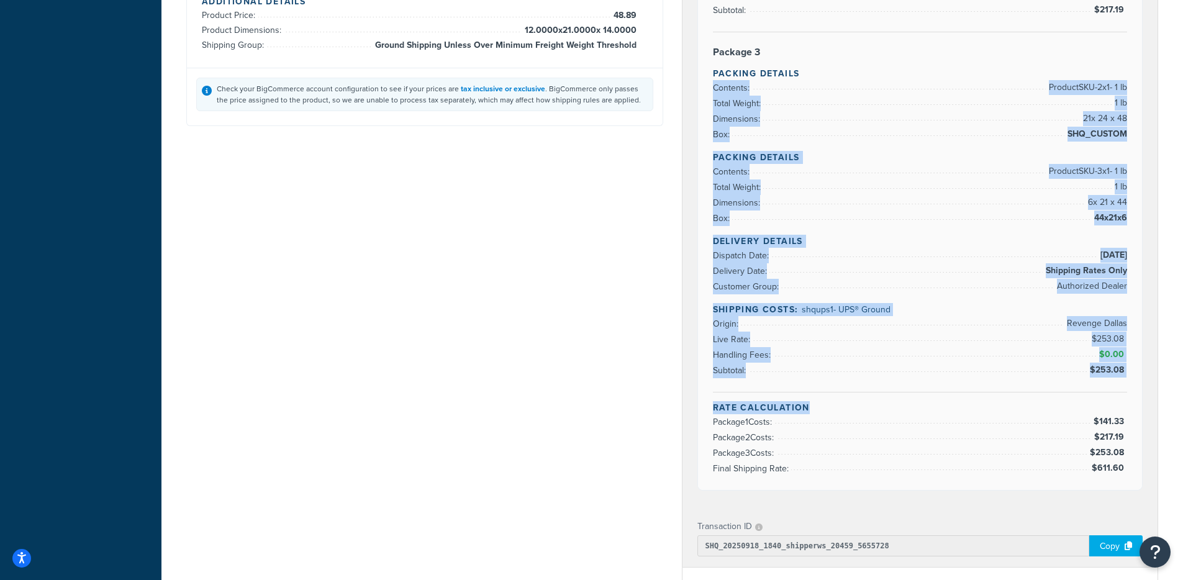
scroll to position [992, 0]
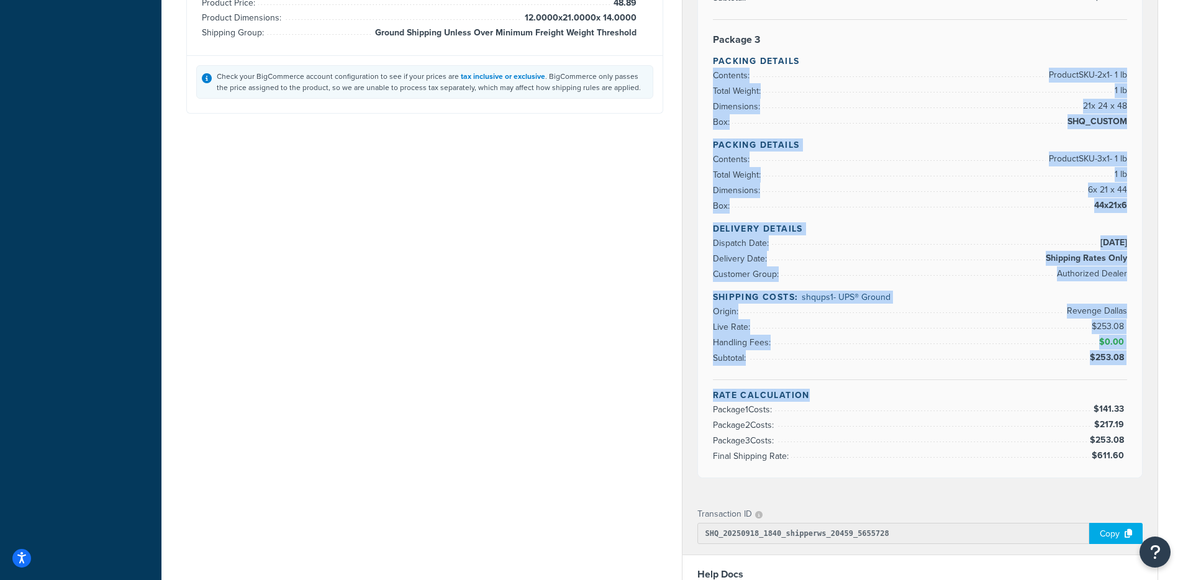
drag, startPoint x: 1008, startPoint y: 278, endPoint x: 1115, endPoint y: 396, distance: 160.0
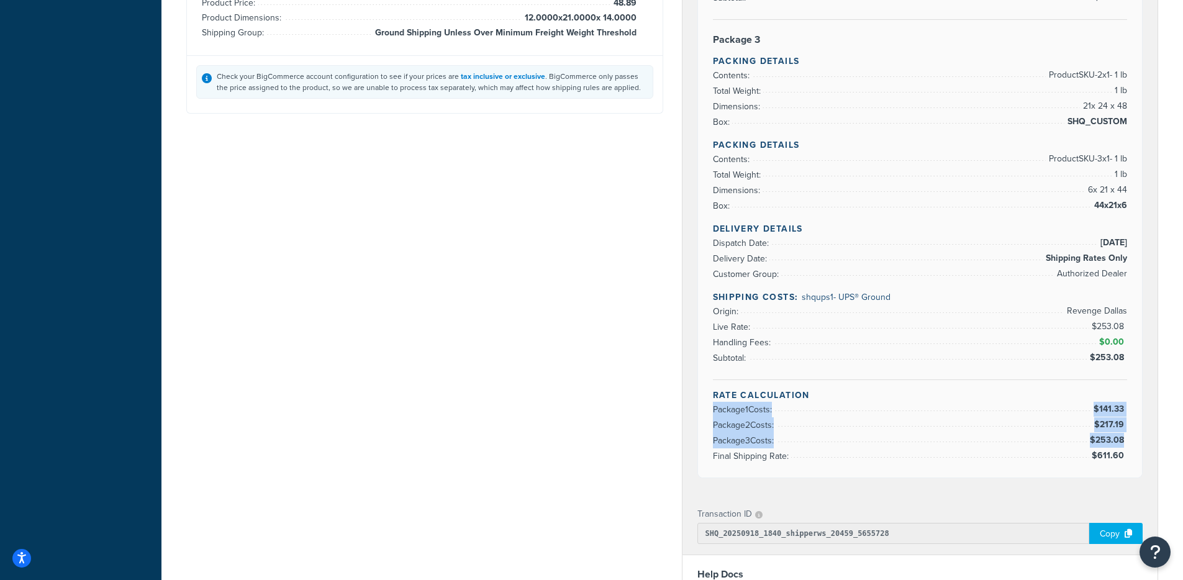
drag, startPoint x: 698, startPoint y: 409, endPoint x: 1126, endPoint y: 445, distance: 429.9
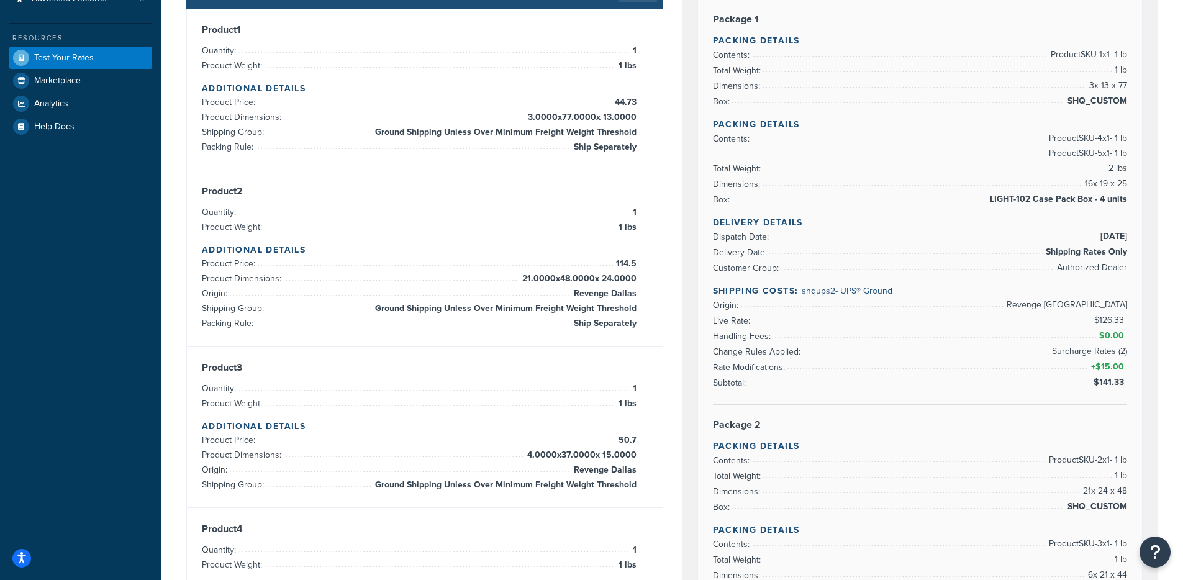
scroll to position [240, 0]
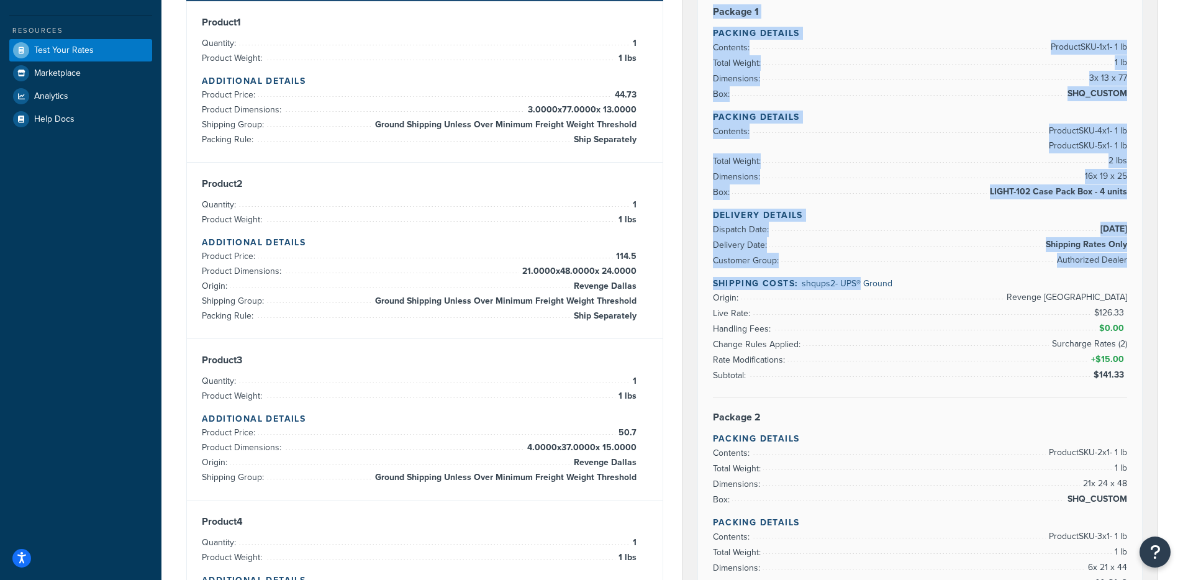
drag, startPoint x: 788, startPoint y: 181, endPoint x: 861, endPoint y: 289, distance: 130.0
click at [861, 289] on div "Rate Details Type of Rates: Negotiated Rate Address Type: BUSINESS Package 1 Pa…" at bounding box center [920, 570] width 445 height 1290
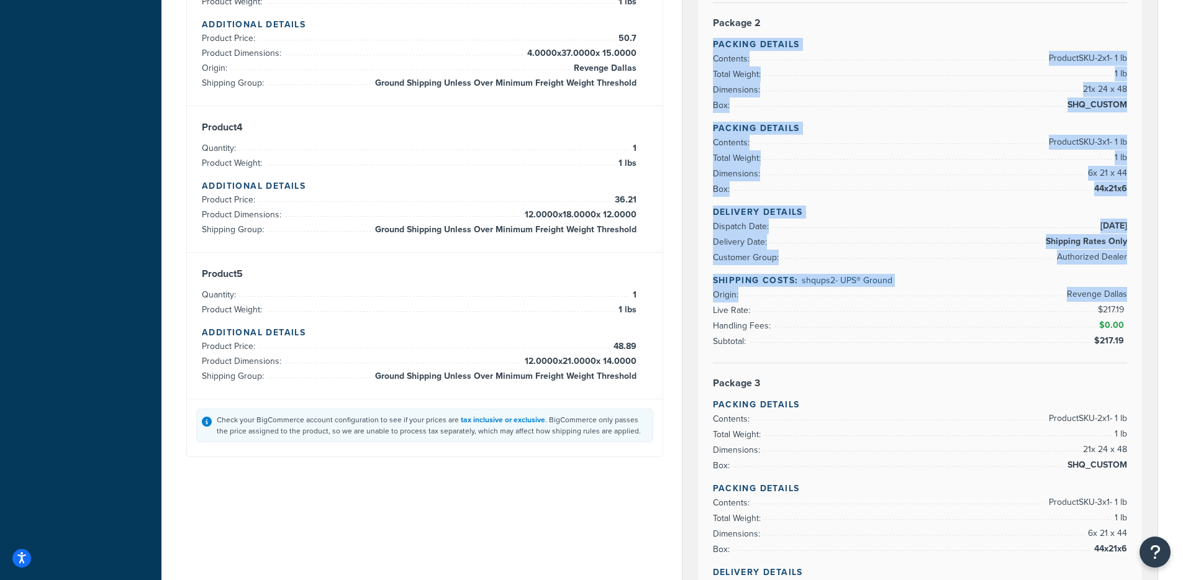
scroll to position [618, 0]
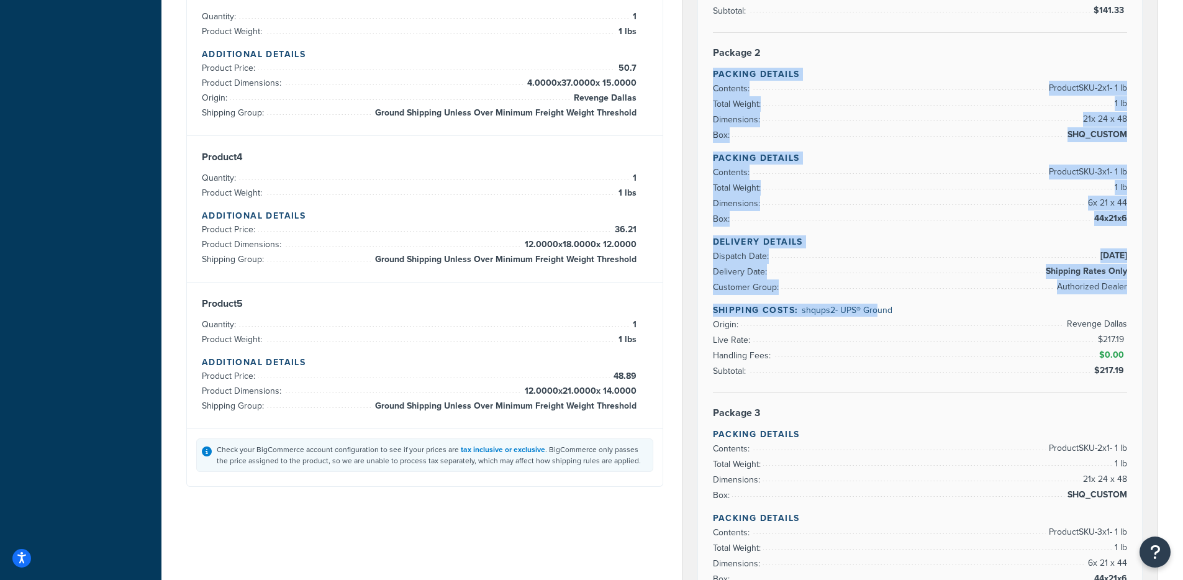
drag, startPoint x: 863, startPoint y: 317, endPoint x: 876, endPoint y: 307, distance: 16.4
click at [876, 307] on div "Rate Details Type of Rates: Negotiated Rate Address Type: BUSINESS Package 1 Pa…" at bounding box center [920, 205] width 445 height 1290
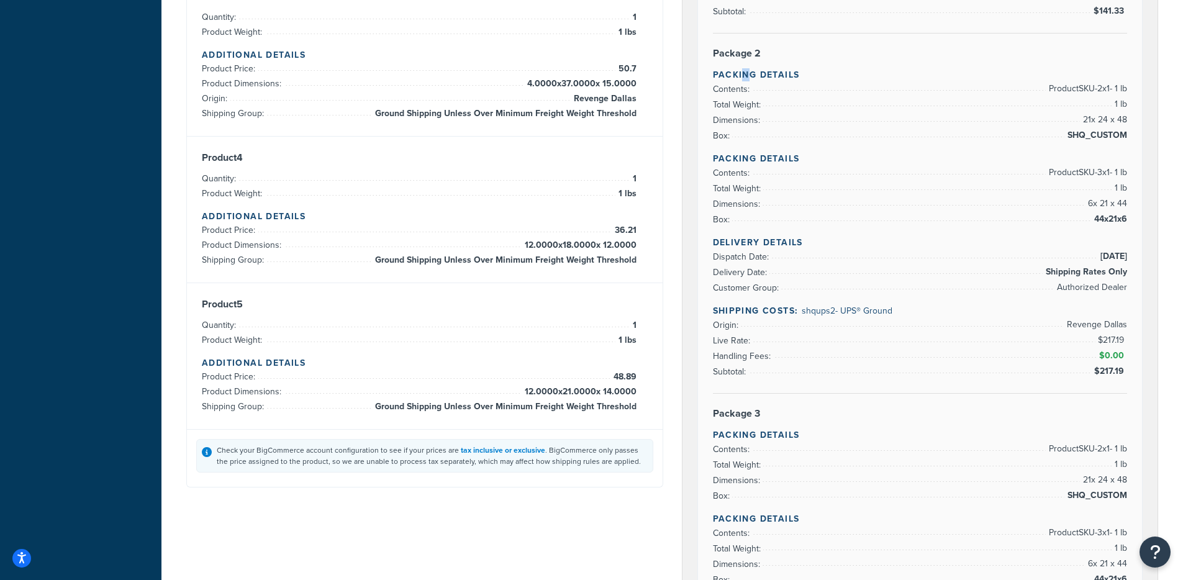
click at [744, 78] on h4 "Packing Details" at bounding box center [920, 74] width 415 height 13
drag, startPoint x: 739, startPoint y: 77, endPoint x: 842, endPoint y: 294, distance: 240.3
click at [842, 294] on div "Rate Details Type of Rates: Negotiated Rate Address Type: BUSINESS Package 1 Pa…" at bounding box center [920, 206] width 445 height 1290
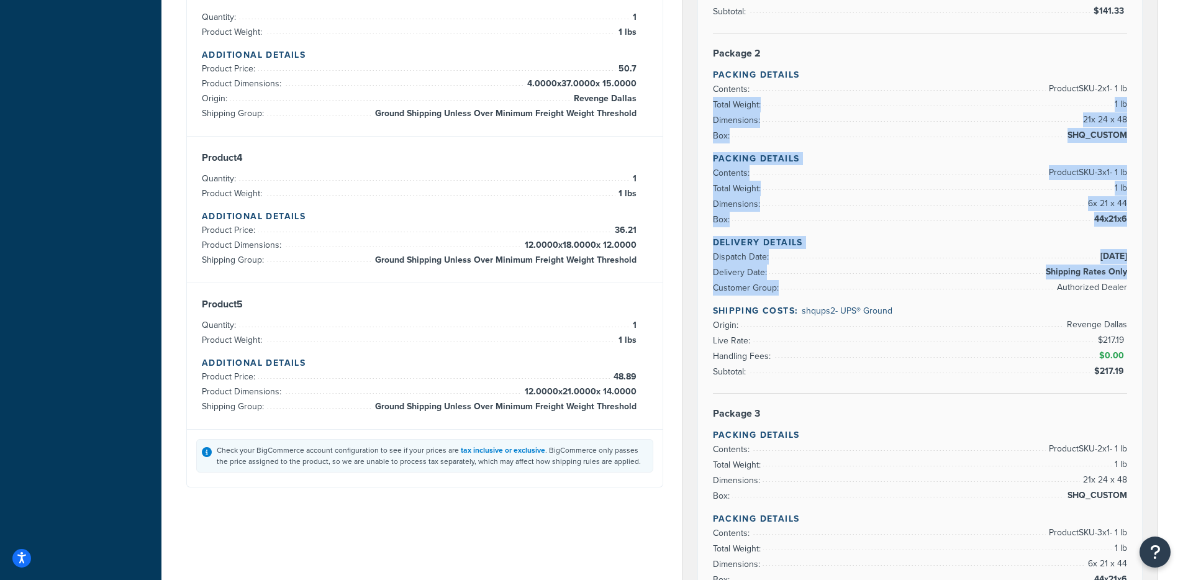
drag, startPoint x: 964, startPoint y: 282, endPoint x: 850, endPoint y: 107, distance: 208.2
click at [850, 107] on div "Rate Details Type of Rates: Negotiated Rate Address Type: BUSINESS Package 1 Pa…" at bounding box center [920, 206] width 445 height 1290
click at [855, 132] on li "Box: SHQ_CUSTOM" at bounding box center [920, 136] width 415 height 16
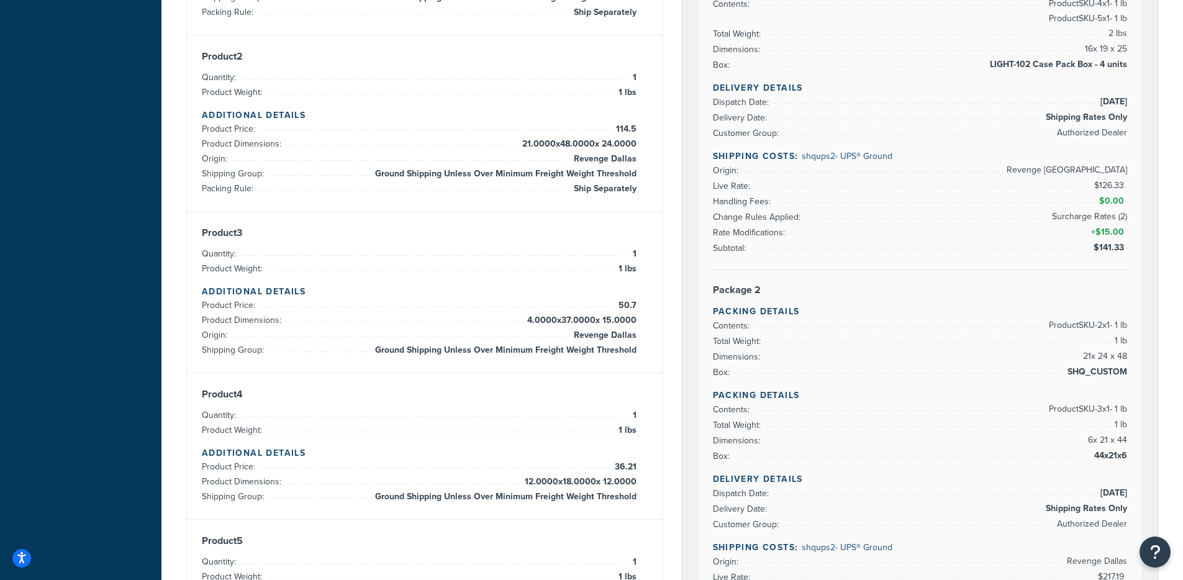
scroll to position [304, 0]
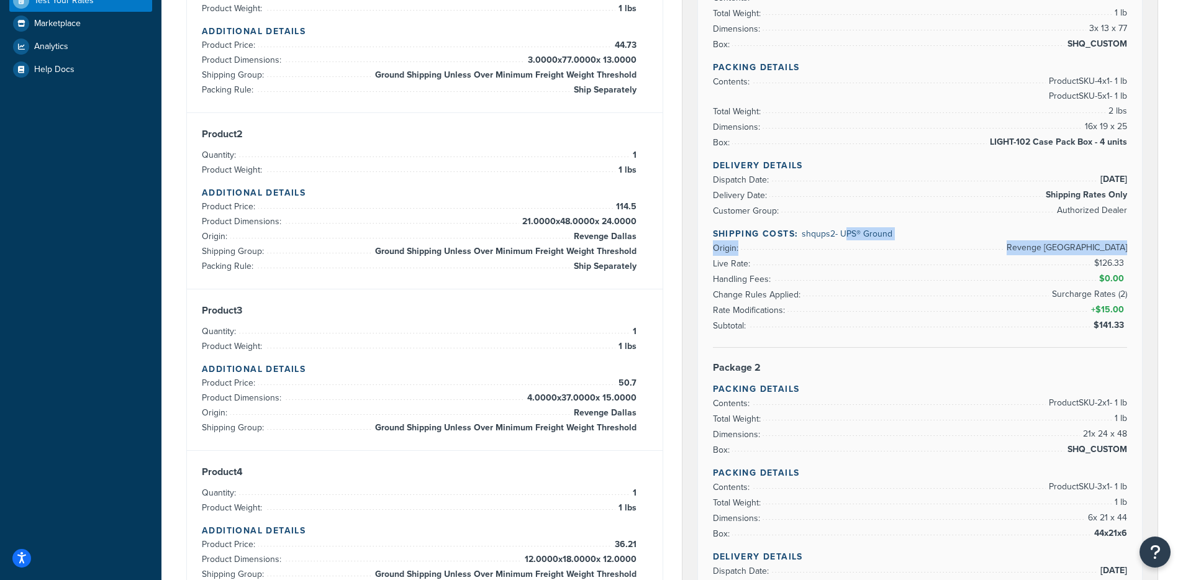
drag, startPoint x: 807, startPoint y: 259, endPoint x: 853, endPoint y: 233, distance: 52.8
click at [850, 232] on div "Delivery Details Dispatch Date: 9/18/2025 Delivery Date: Shipping Rates Only Cu…" at bounding box center [920, 253] width 415 height 189
click at [859, 234] on span "shqups2 - UPS® Ground" at bounding box center [847, 233] width 91 height 13
drag, startPoint x: 1056, startPoint y: 251, endPoint x: 1103, endPoint y: 252, distance: 47.2
click at [1104, 252] on span "Revenge [GEOGRAPHIC_DATA]" at bounding box center [1065, 247] width 124 height 15
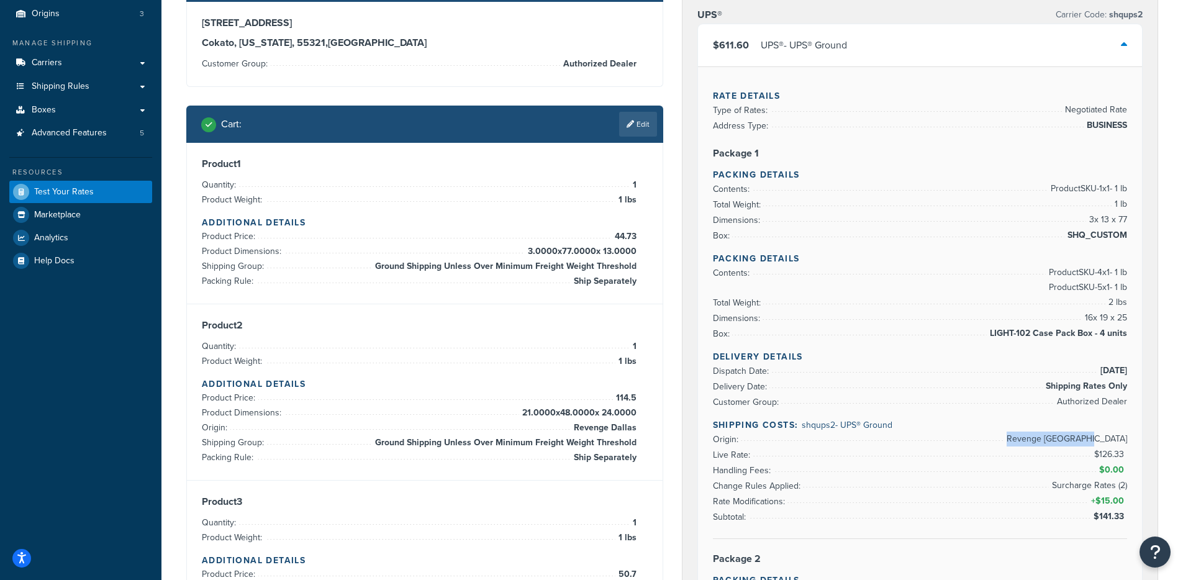
scroll to position [114, 0]
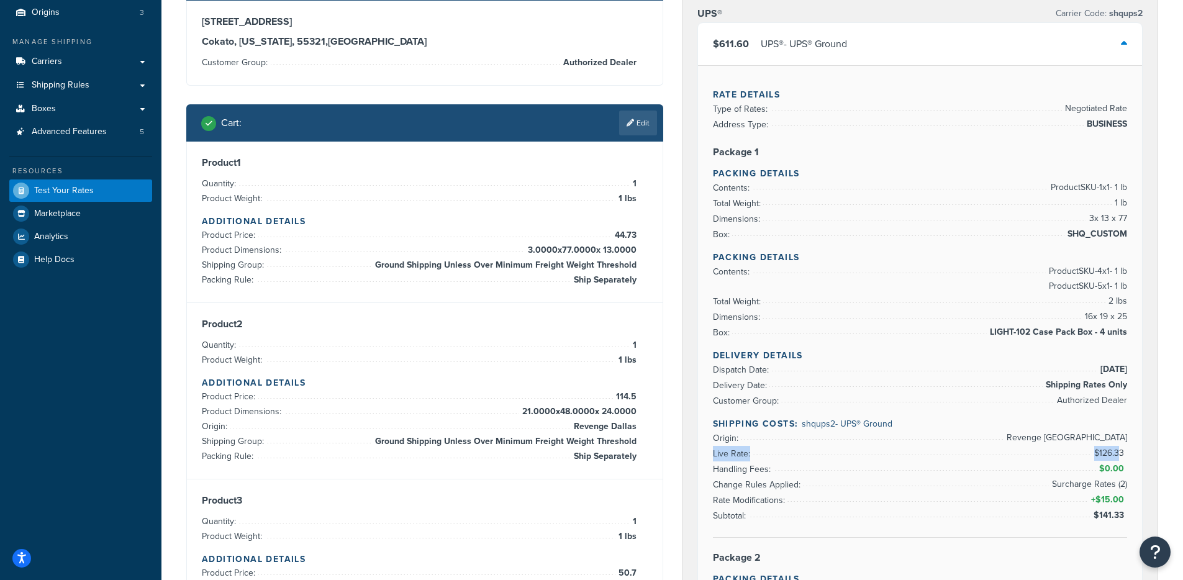
drag, startPoint x: 1087, startPoint y: 450, endPoint x: 1118, endPoint y: 456, distance: 31.7
click at [1118, 456] on li "Live Rate: $126.33" at bounding box center [920, 454] width 415 height 16
click at [1055, 373] on li "Dispatch Date: 9/18/2025" at bounding box center [920, 370] width 415 height 16
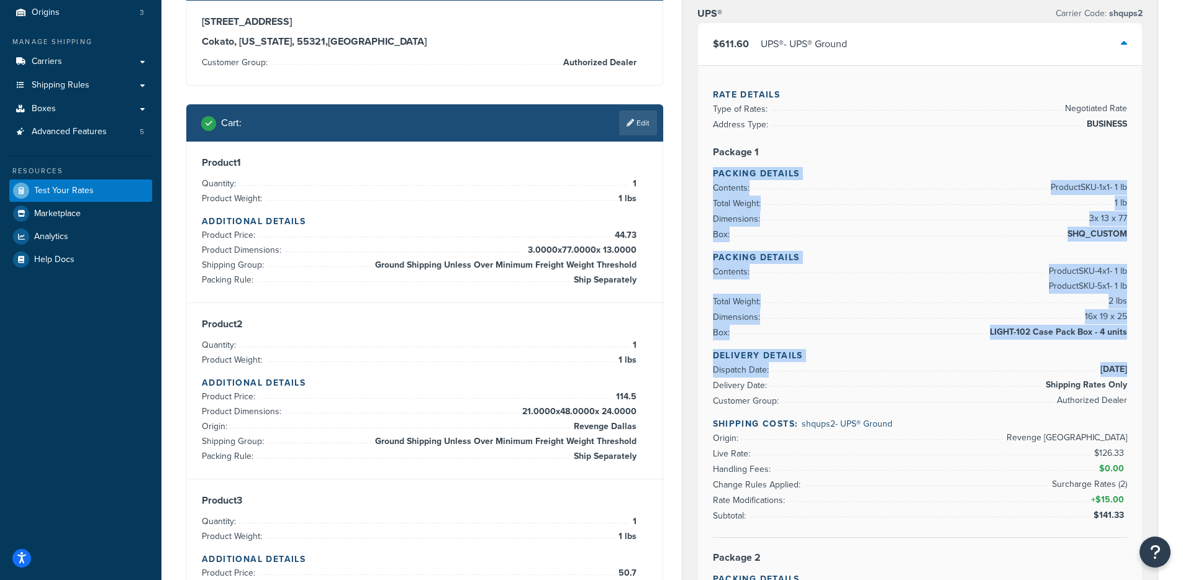
drag, startPoint x: 998, startPoint y: 152, endPoint x: 1111, endPoint y: 375, distance: 249.9
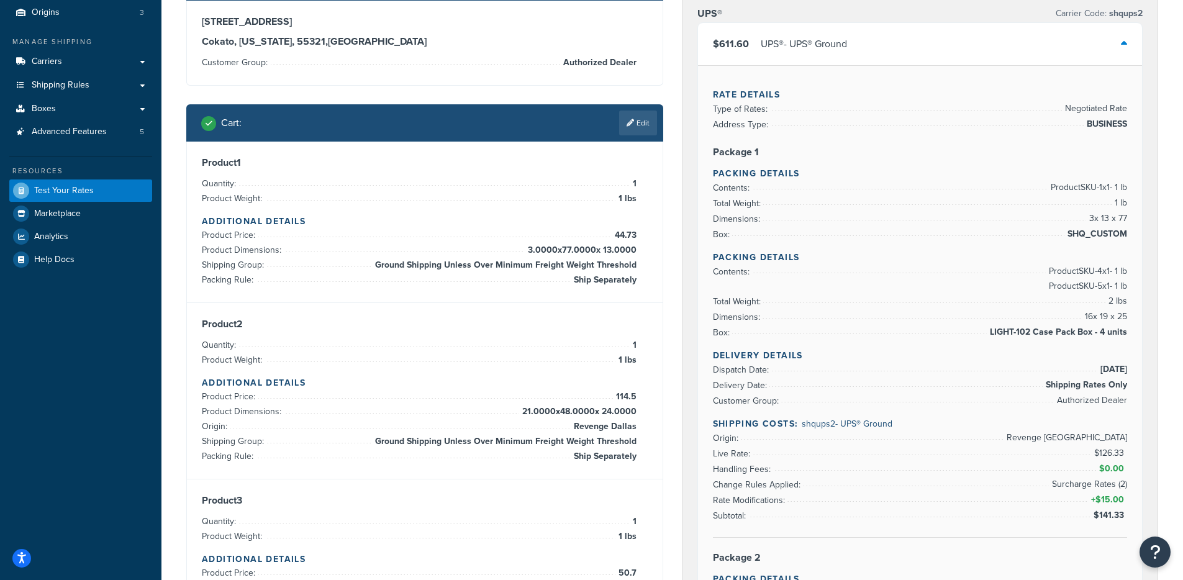
click at [1113, 373] on span "9/18/2025" at bounding box center [1112, 369] width 30 height 15
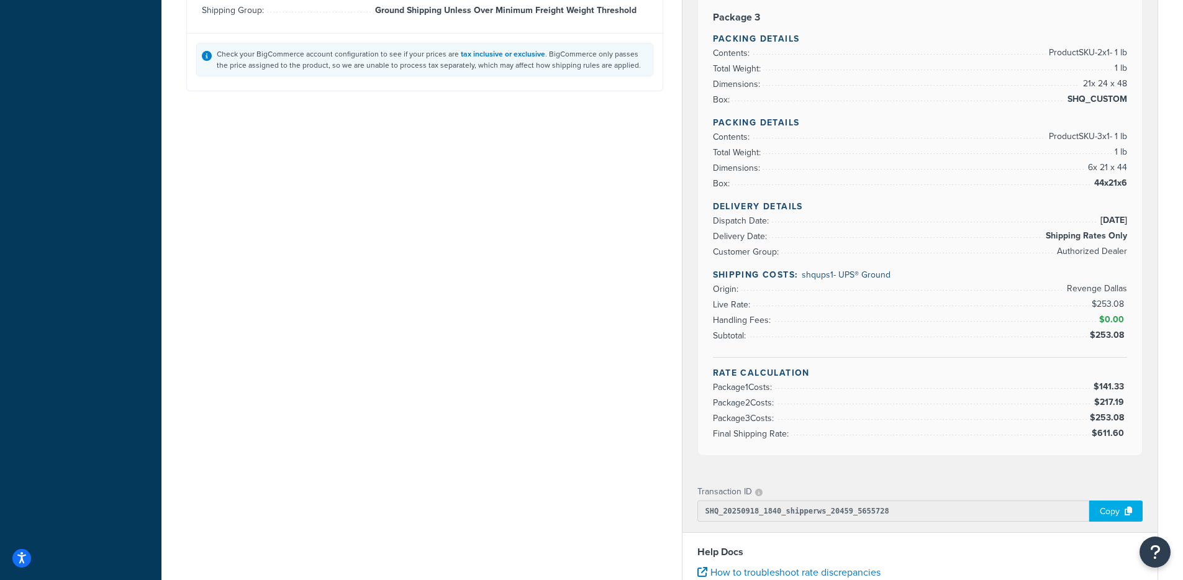
scroll to position [944, 0]
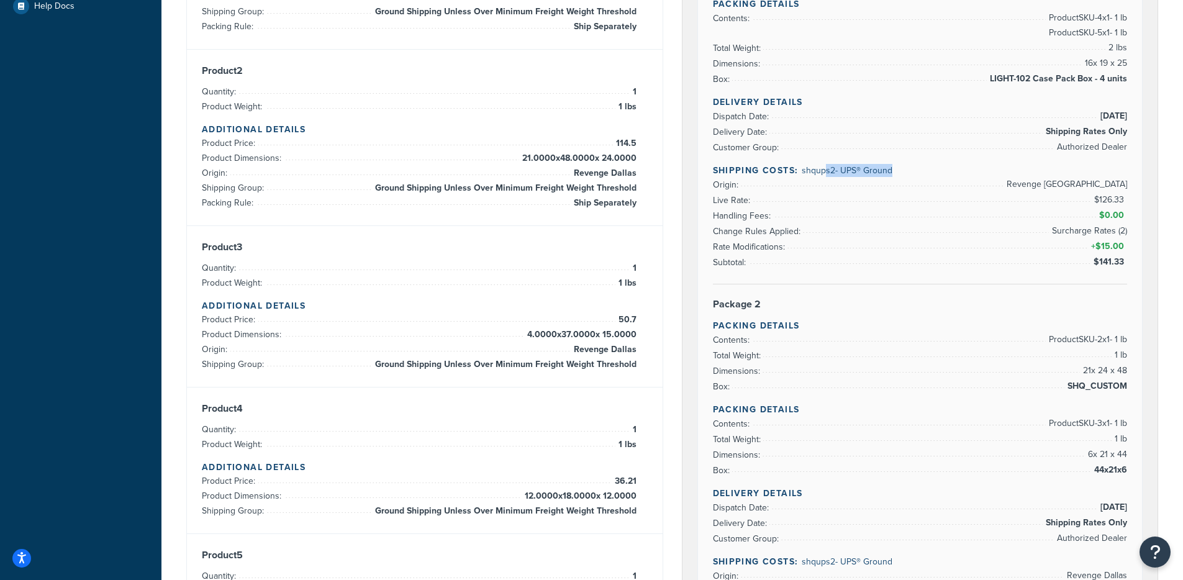
drag, startPoint x: 822, startPoint y: 175, endPoint x: 885, endPoint y: 183, distance: 63.2
click at [885, 183] on div "Delivery Details Dispatch Date: 9/18/2025 Delivery Date: Shipping Rates Only Cu…" at bounding box center [920, 190] width 415 height 189
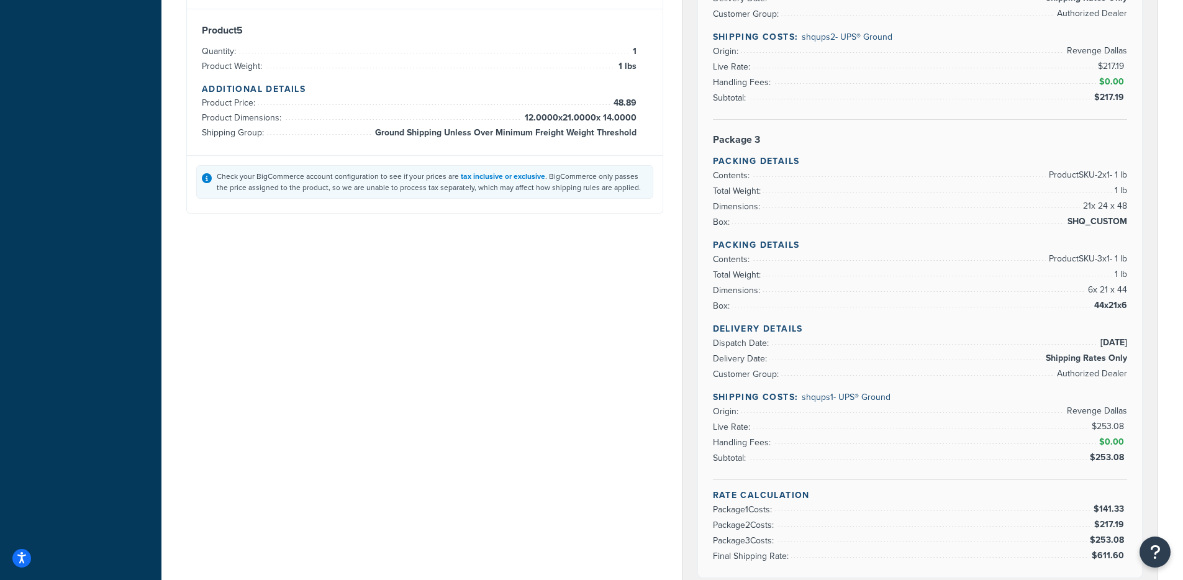
scroll to position [941, 0]
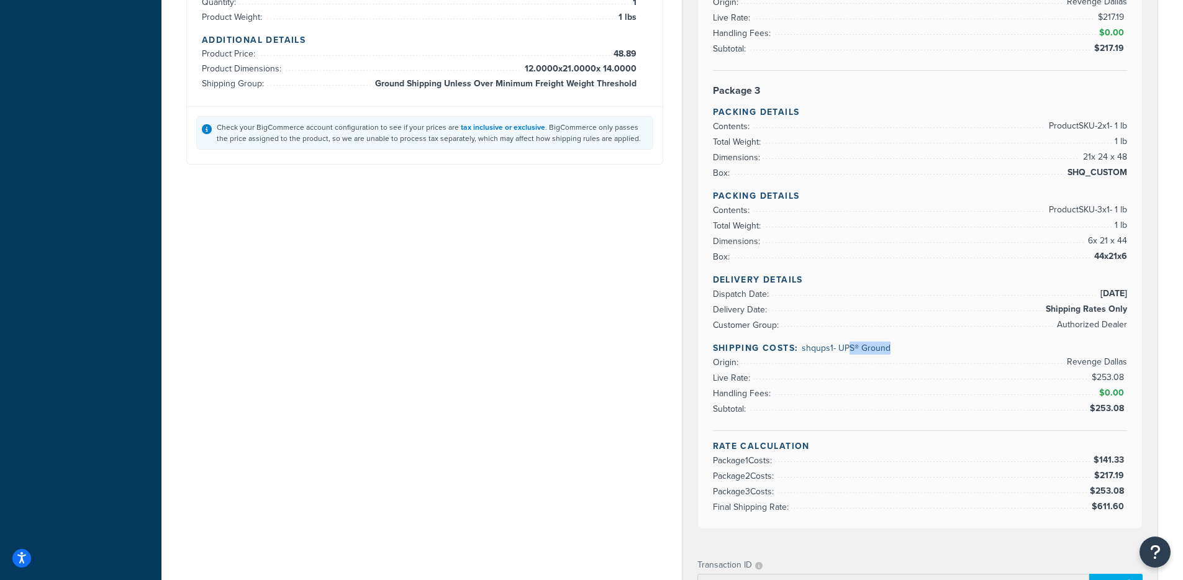
drag, startPoint x: 872, startPoint y: 352, endPoint x: 905, endPoint y: 353, distance: 32.9
click at [903, 353] on h4 "Shipping Costs: shqups1 - UPS® Ground" at bounding box center [920, 347] width 415 height 13
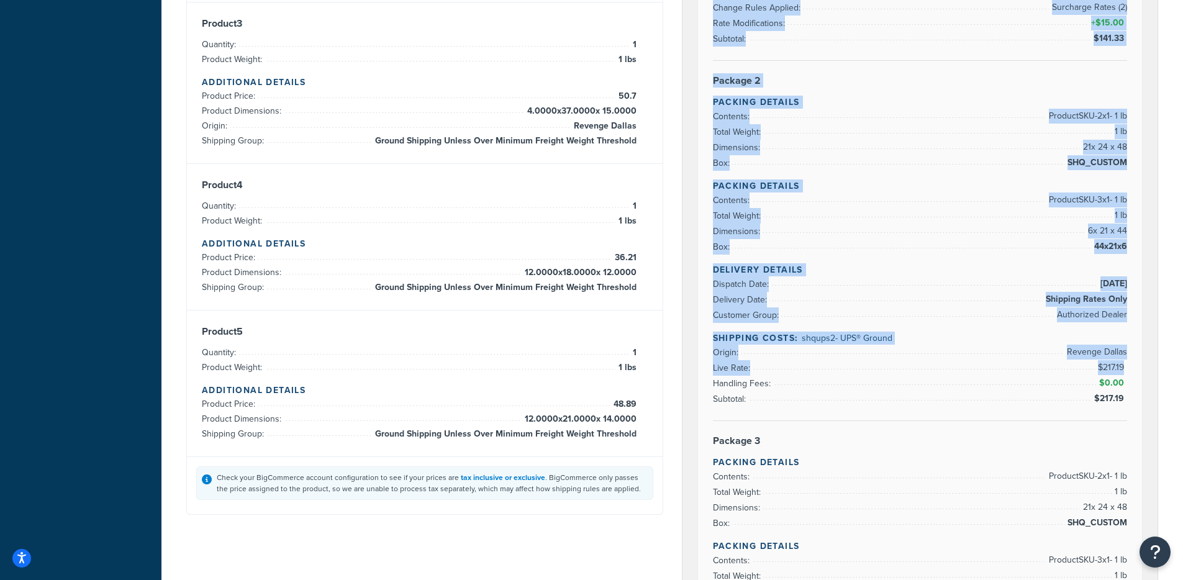
scroll to position [738, 0]
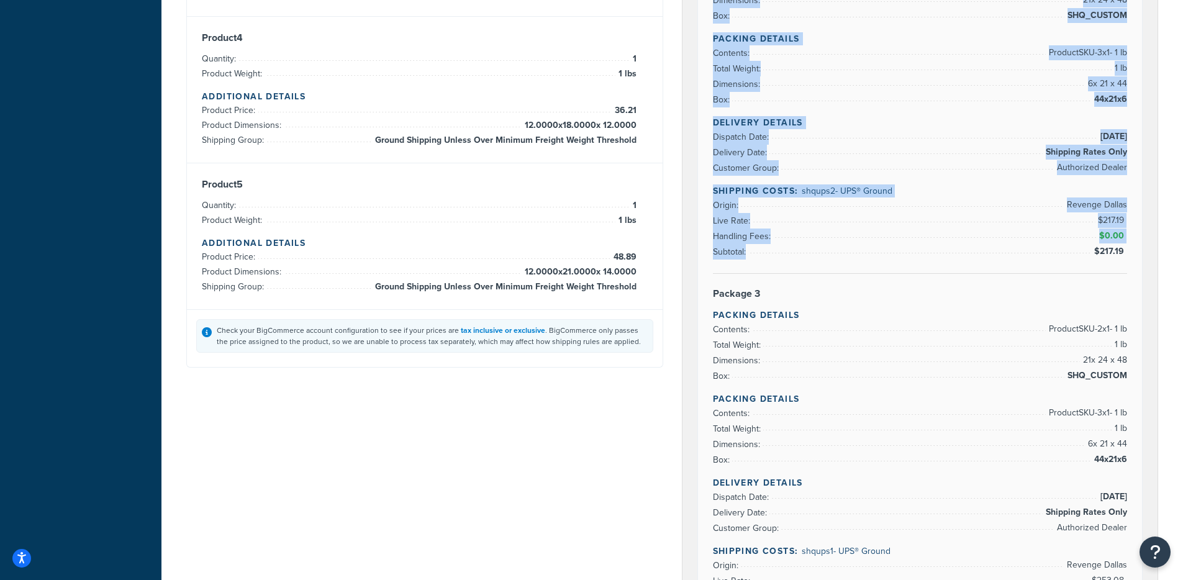
drag, startPoint x: 720, startPoint y: 116, endPoint x: 904, endPoint y: 260, distance: 234.0
click at [904, 260] on div "Rate Details Type of Rates: Negotiated Rate Address Type: BUSINESS Package 1 Pa…" at bounding box center [920, 86] width 445 height 1290
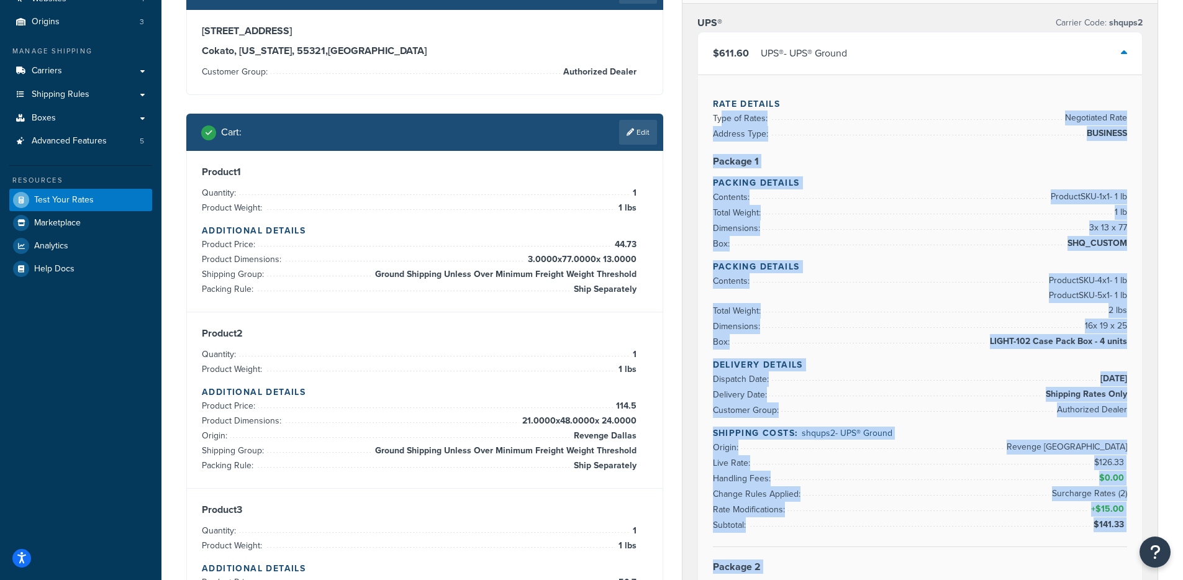
scroll to position [58, 0]
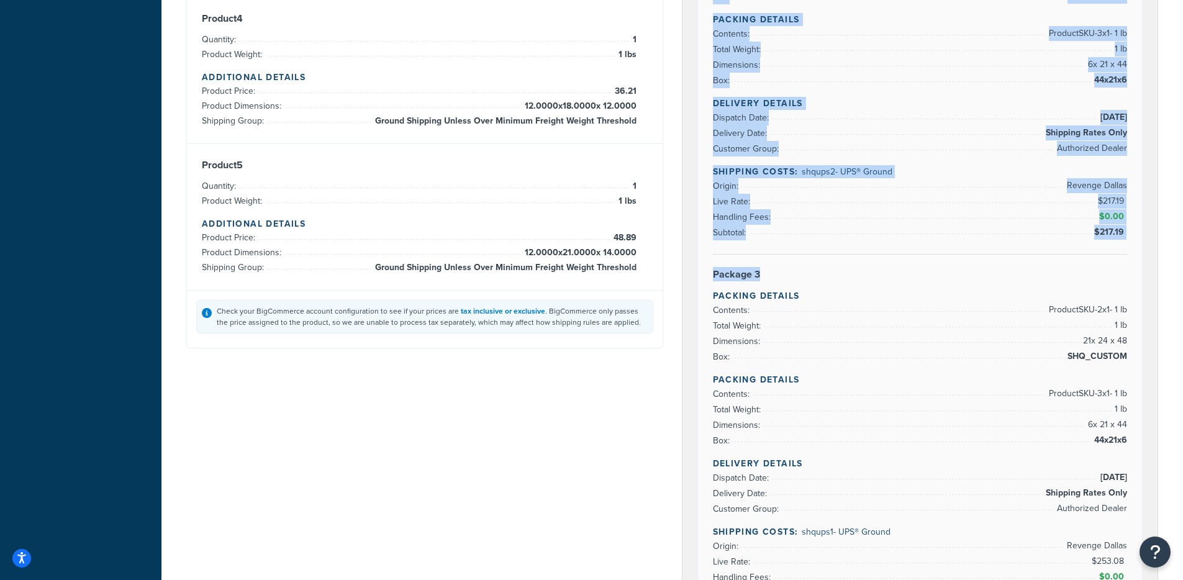
scroll to position [759, 0]
drag, startPoint x: 709, startPoint y: 156, endPoint x: 831, endPoint y: 240, distance: 148.3
click at [831, 240] on div "Rate Details Type of Rates: Negotiated Rate Address Type: BUSINESS Package 1 Pa…" at bounding box center [920, 65] width 445 height 1290
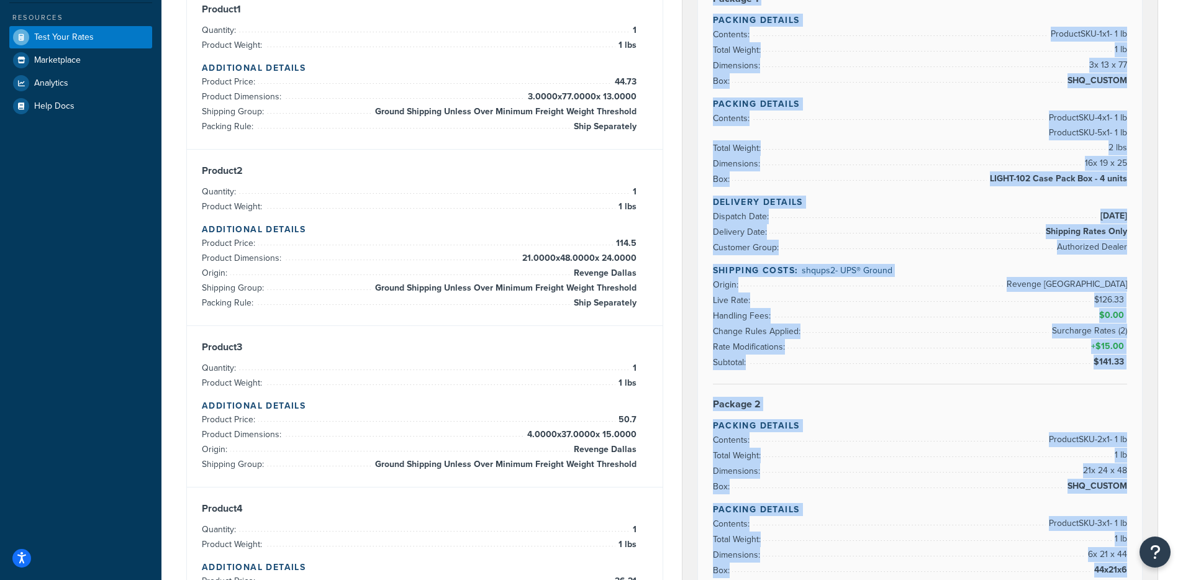
scroll to position [277, 0]
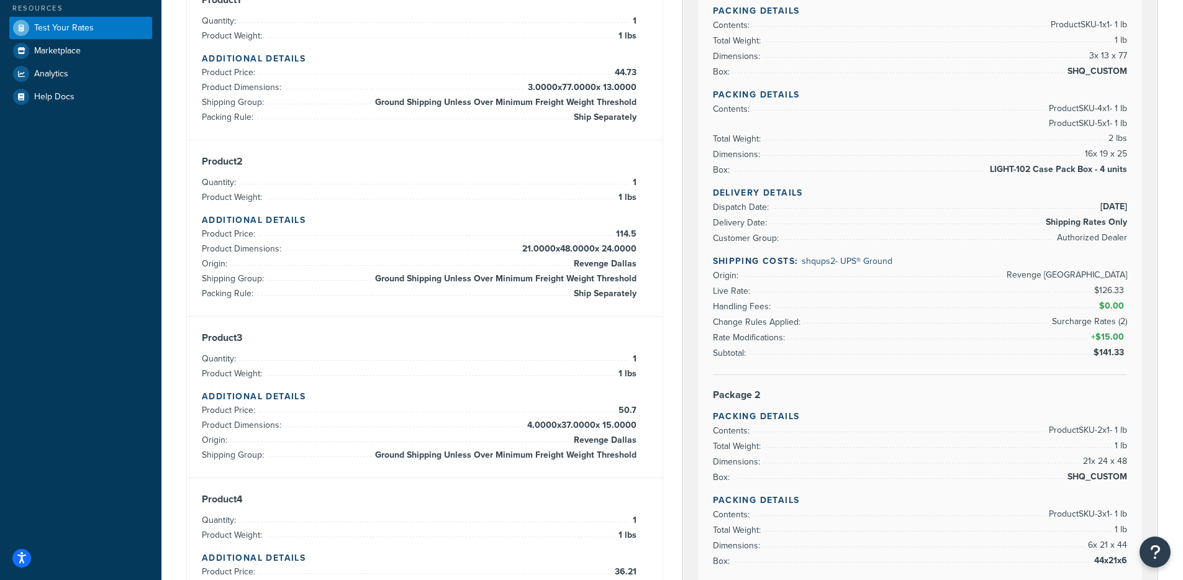
click at [904, 267] on div "Delivery Details Dispatch Date: 9/18/2025 Delivery Date: Shipping Rates Only Cu…" at bounding box center [920, 280] width 415 height 189
drag, startPoint x: 857, startPoint y: 261, endPoint x: 806, endPoint y: 263, distance: 50.9
click at [806, 263] on h4 "Shipping Costs: shqups2 - UPS® Ground" at bounding box center [920, 261] width 415 height 13
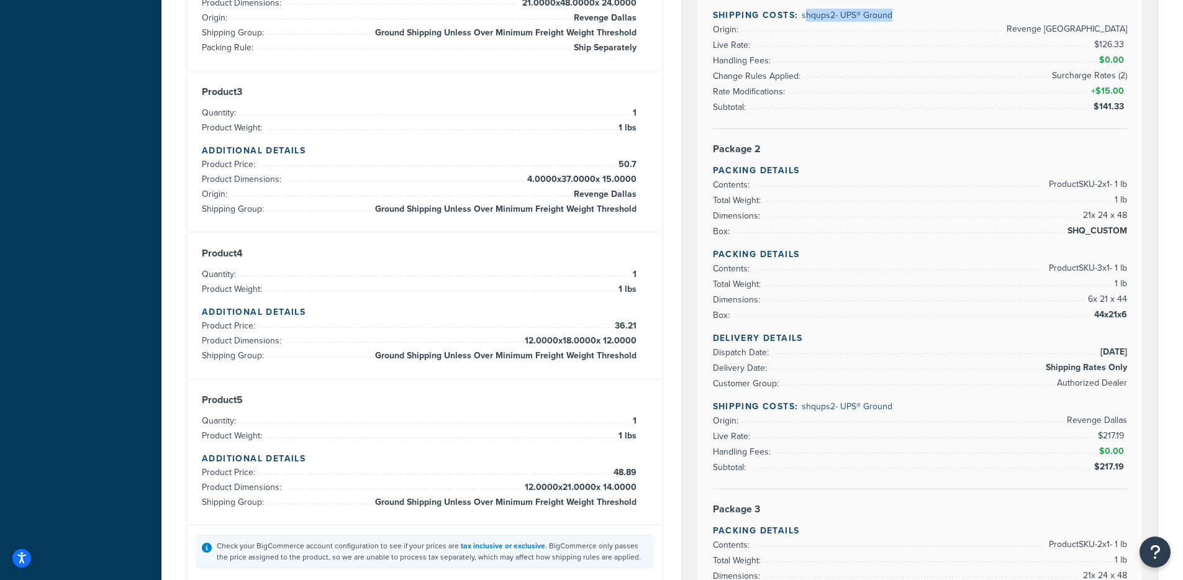
scroll to position [587, 0]
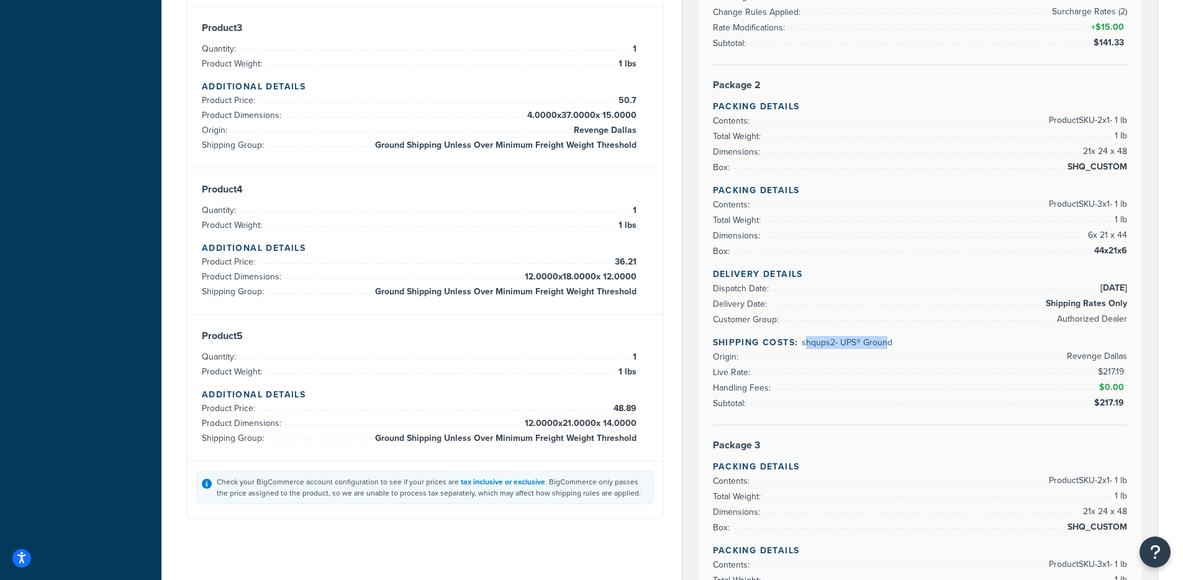
drag, startPoint x: 885, startPoint y: 337, endPoint x: 804, endPoint y: 340, distance: 81.4
click at [804, 340] on span "shqups2 - UPS® Ground" at bounding box center [847, 342] width 91 height 13
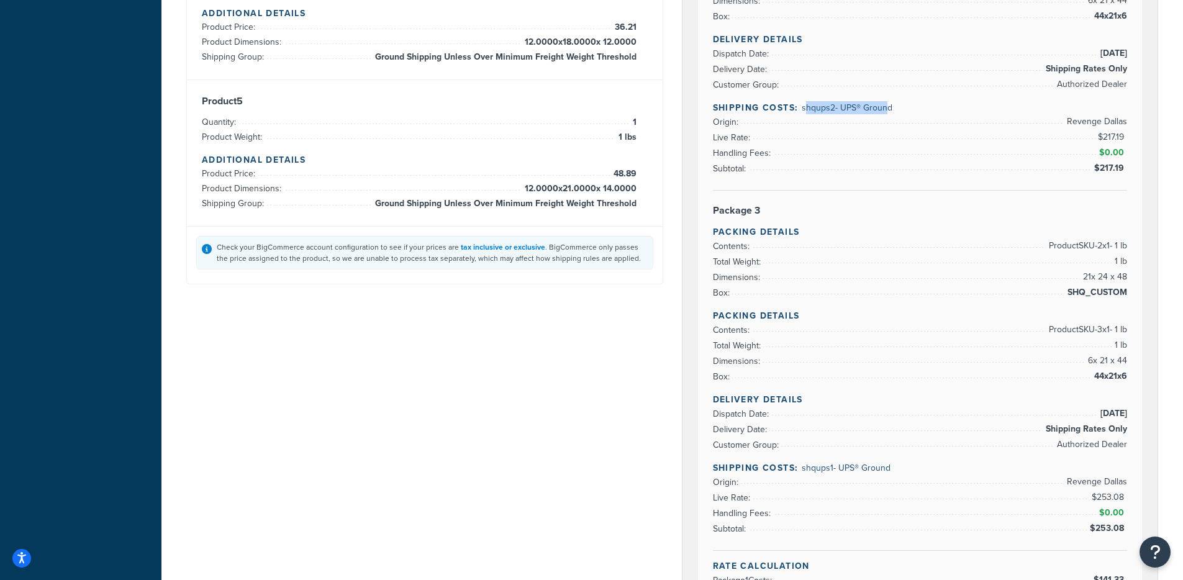
scroll to position [834, 0]
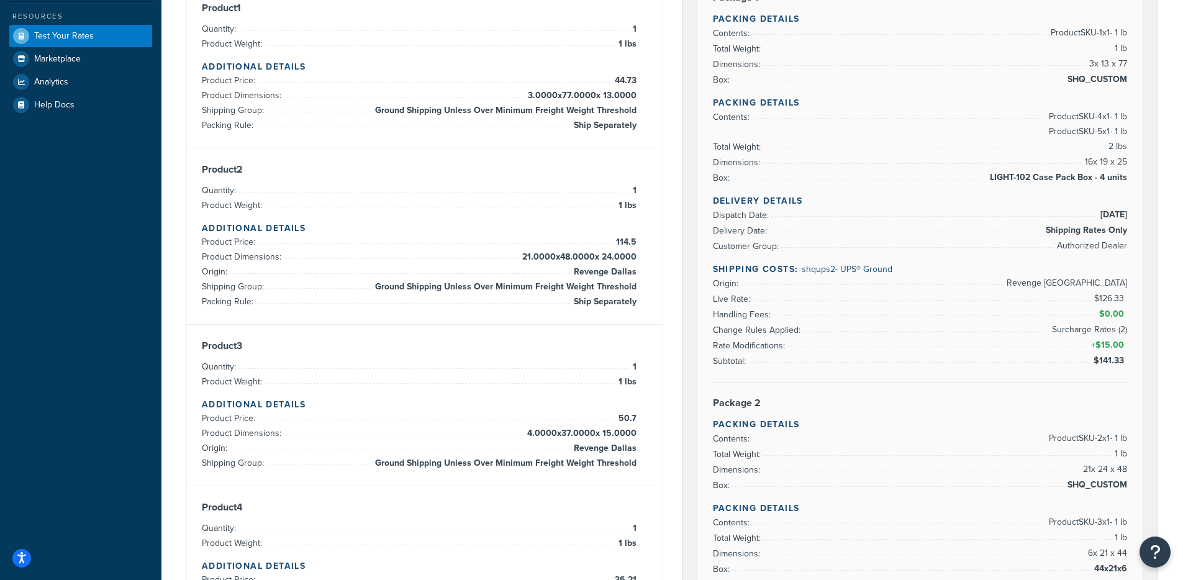
drag, startPoint x: 846, startPoint y: 269, endPoint x: 798, endPoint y: 282, distance: 49.4
click at [790, 278] on li "Origin: Revenge West Palm Beach" at bounding box center [920, 284] width 415 height 16
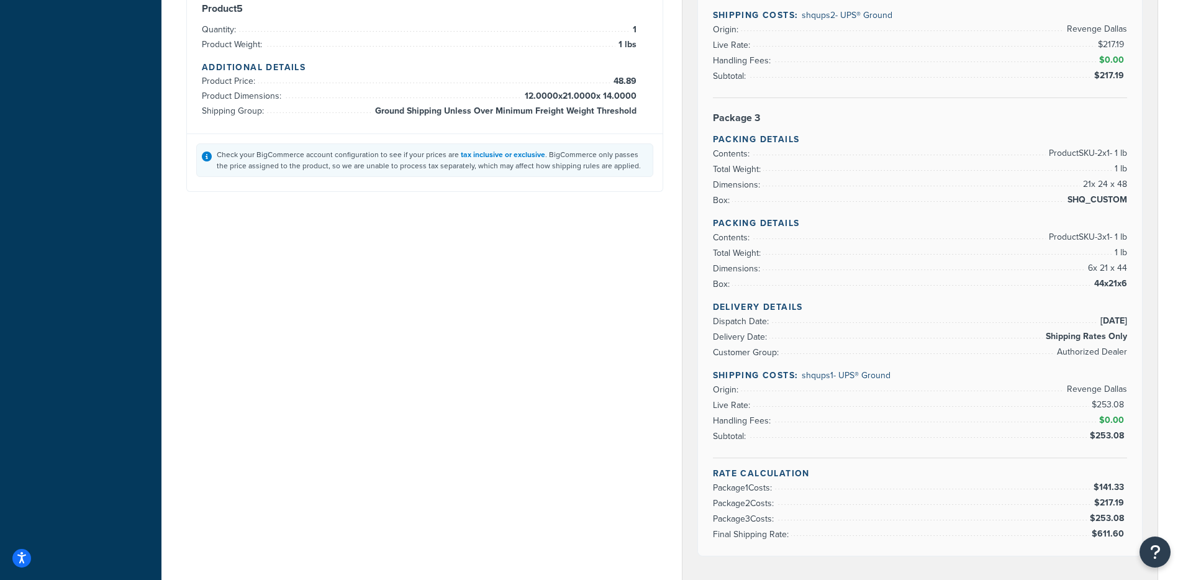
scroll to position [919, 0]
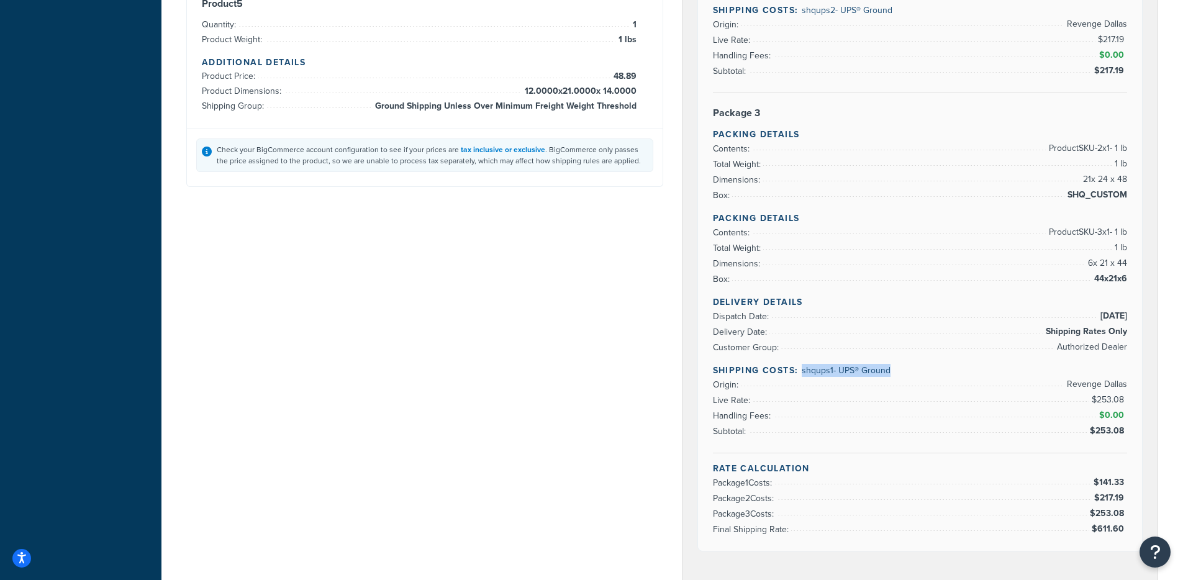
drag, startPoint x: 837, startPoint y: 368, endPoint x: 801, endPoint y: 376, distance: 36.9
click at [801, 376] on h4 "Shipping Costs: shqups1 - UPS® Ground" at bounding box center [920, 370] width 415 height 13
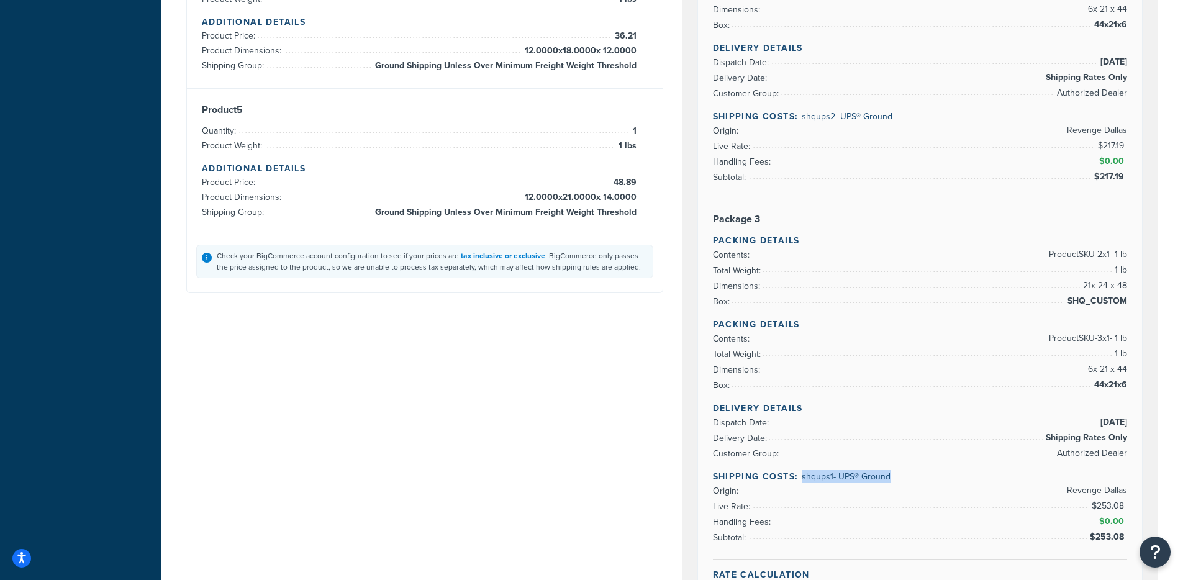
scroll to position [543, 0]
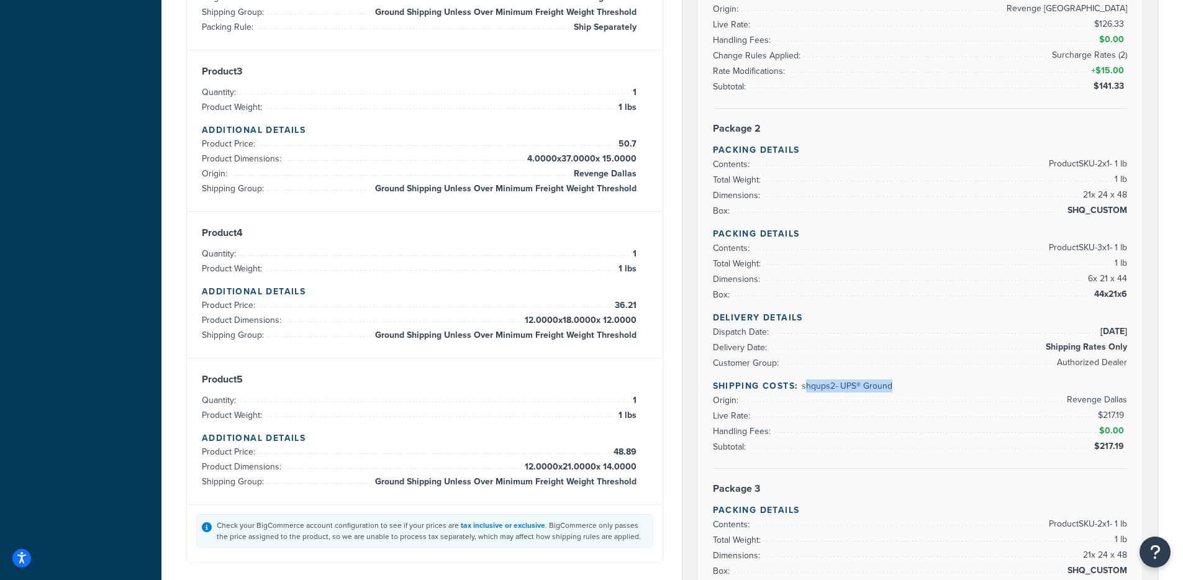
drag, startPoint x: 805, startPoint y: 385, endPoint x: 927, endPoint y: 389, distance: 122.4
click at [927, 389] on h4 "Shipping Costs: shqups2 - UPS® Ground" at bounding box center [920, 385] width 415 height 13
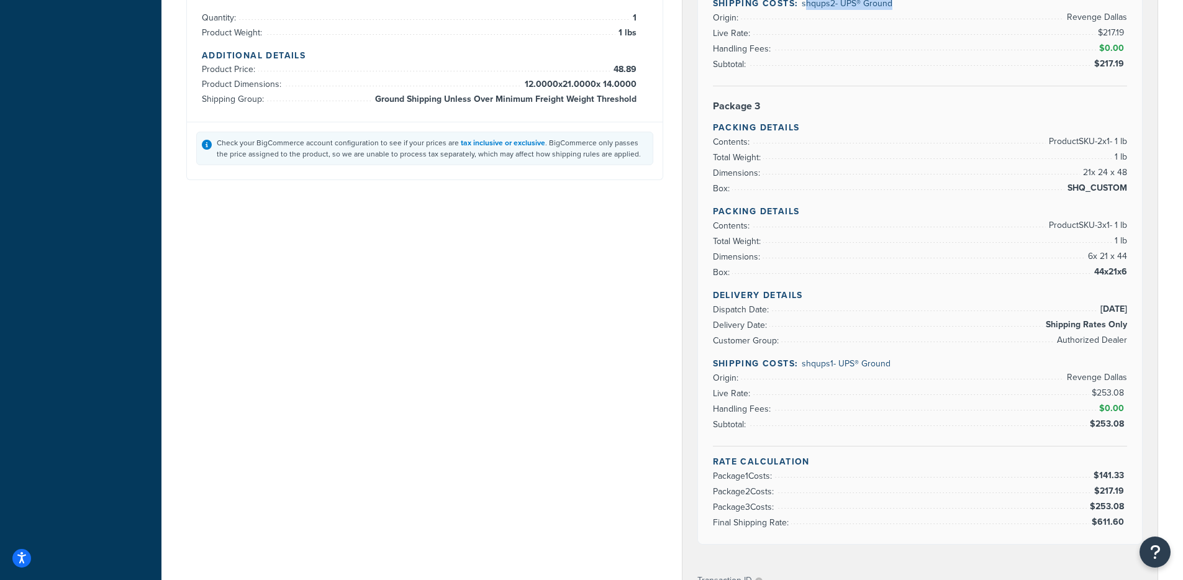
scroll to position [946, 0]
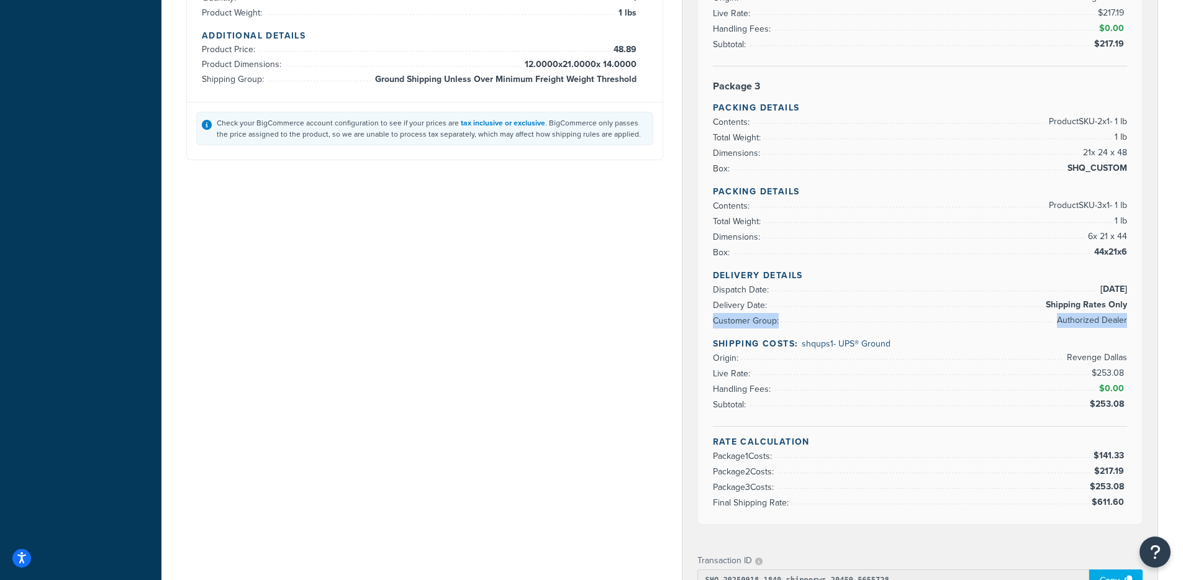
drag, startPoint x: 797, startPoint y: 320, endPoint x: 891, endPoint y: 333, distance: 94.7
click at [890, 333] on div "Delivery Details Dispatch Date: 9/18/2025 Delivery Date: Shipping Rates Only Cu…" at bounding box center [920, 348] width 415 height 158
drag, startPoint x: 879, startPoint y: 343, endPoint x: 826, endPoint y: 348, distance: 52.5
click at [802, 343] on span "shqups1 - UPS® Ground" at bounding box center [846, 343] width 89 height 13
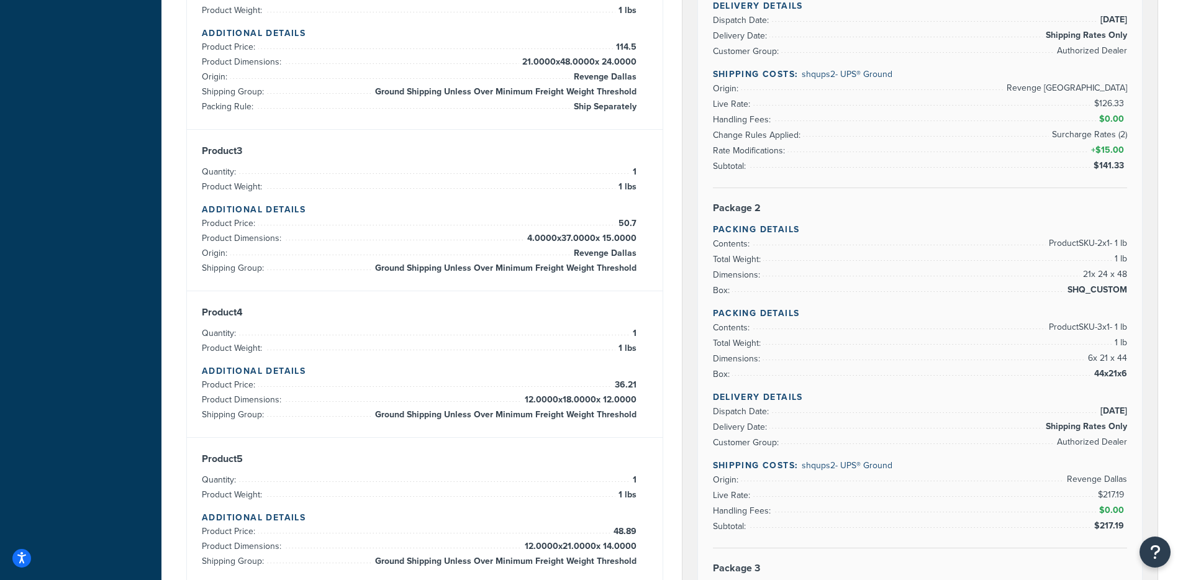
scroll to position [448, 0]
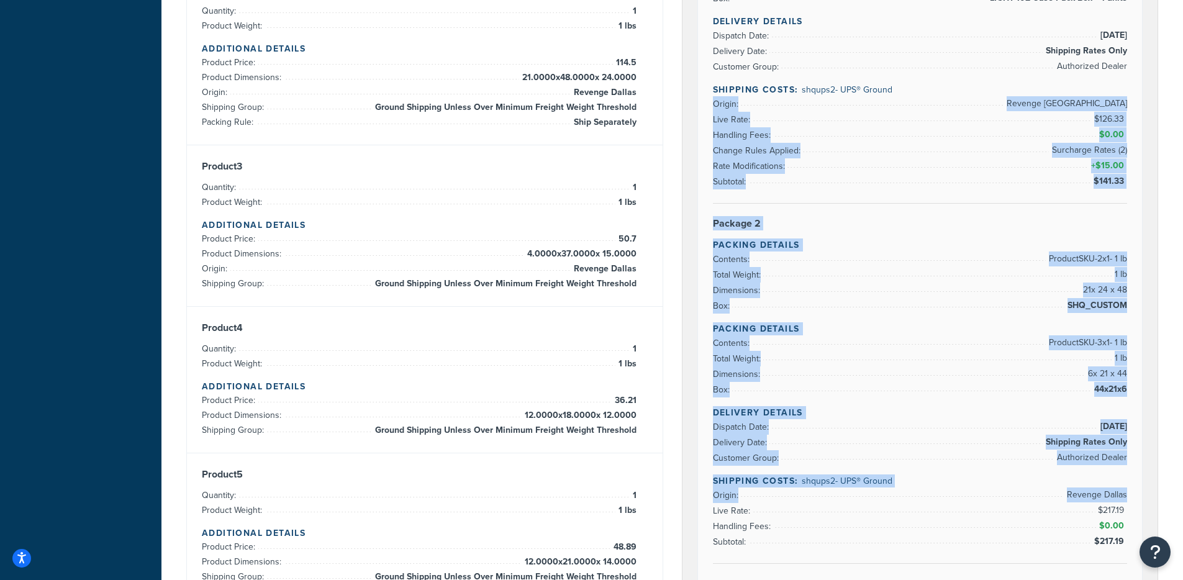
drag, startPoint x: 1020, startPoint y: 106, endPoint x: 1092, endPoint y: 508, distance: 408.6
click at [1092, 509] on div "Rate Details Type of Rates: Negotiated Rate Address Type: BUSINESS Package 1 Pa…" at bounding box center [920, 376] width 445 height 1290
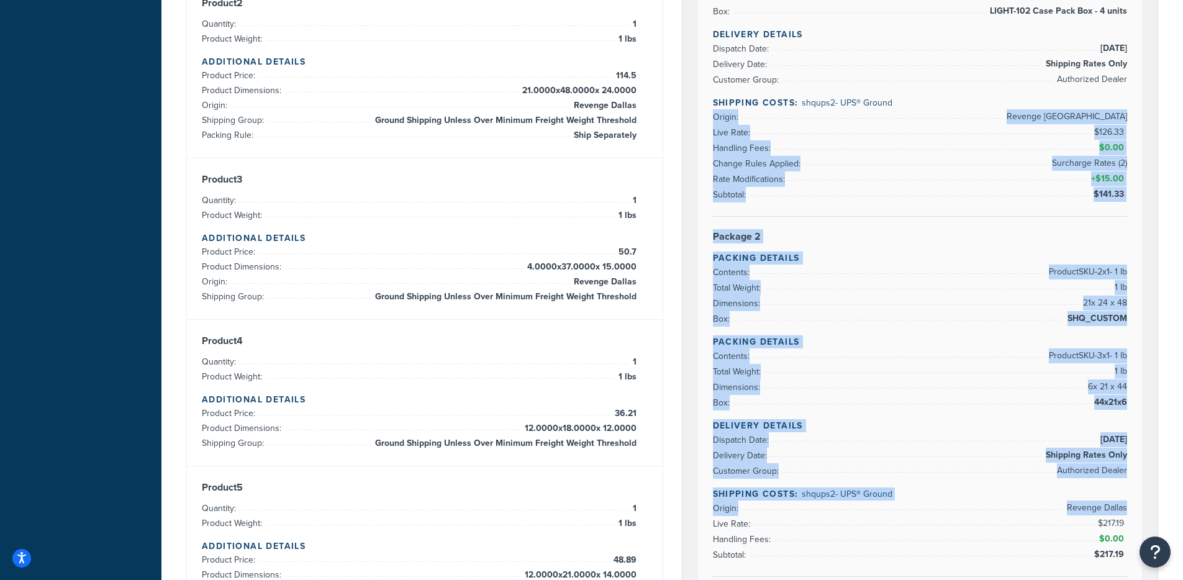
scroll to position [253, 0]
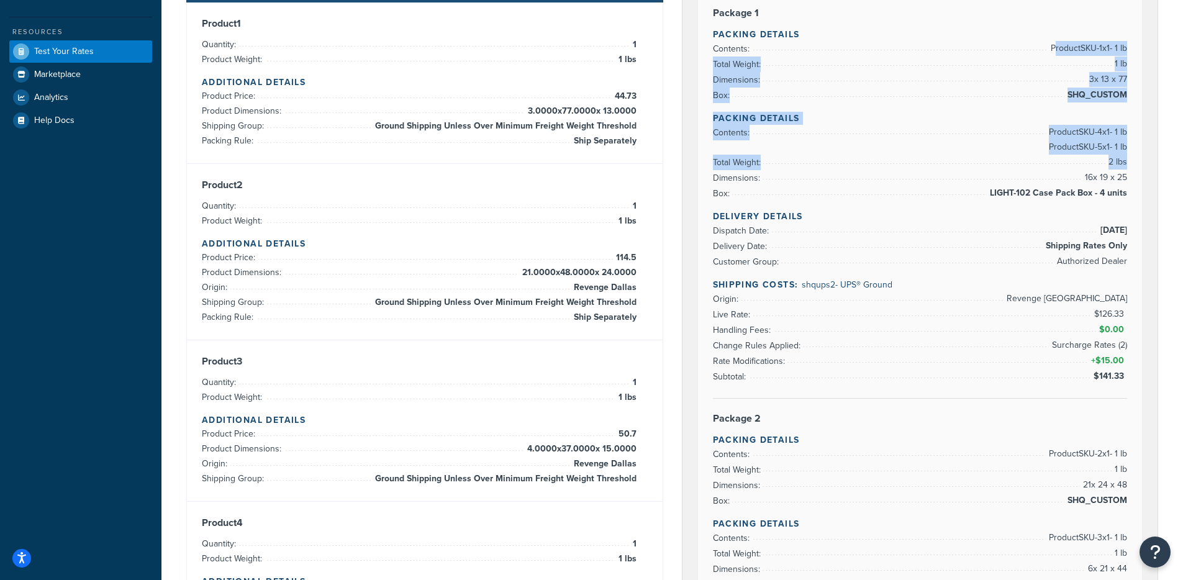
drag, startPoint x: 1048, startPoint y: 42, endPoint x: 1071, endPoint y: 178, distance: 137.9
click at [1071, 178] on div "Rate Details Type of Rates: Negotiated Rate Address Type: BUSINESS Package 1 Pa…" at bounding box center [920, 571] width 445 height 1290
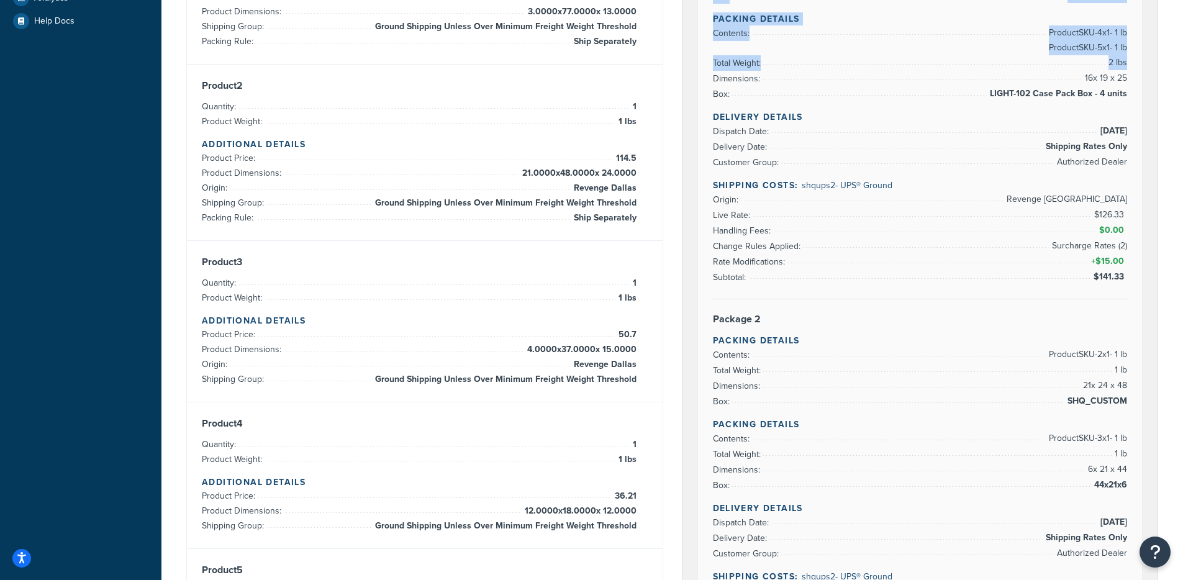
scroll to position [409, 0]
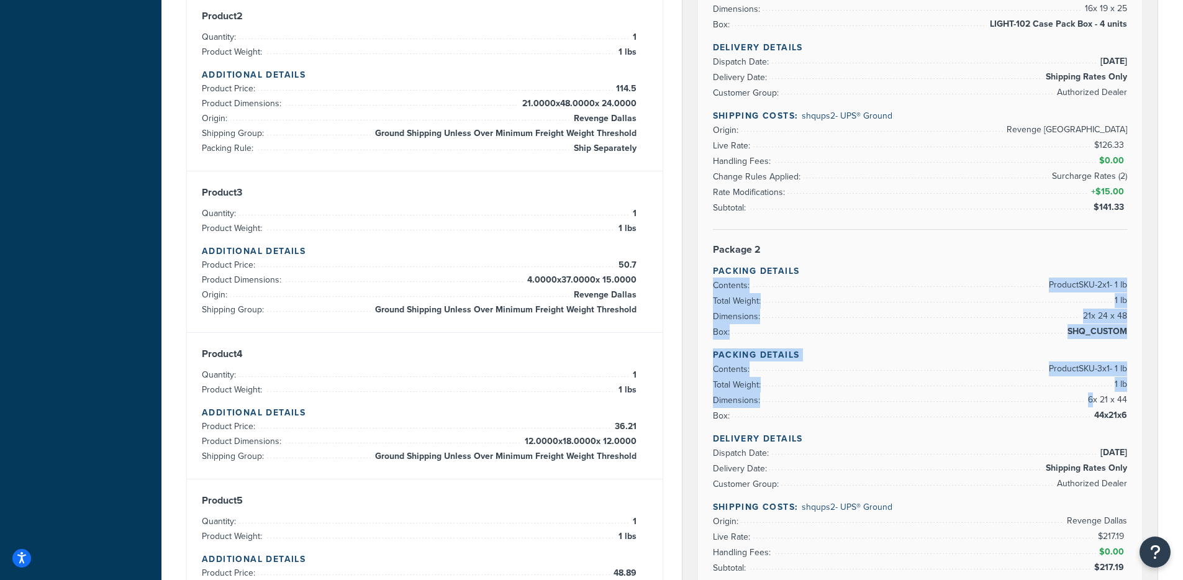
drag, startPoint x: 1045, startPoint y: 287, endPoint x: 1092, endPoint y: 398, distance: 119.9
click at [1090, 401] on div "Rate Details Type of Rates: Negotiated Rate Address Type: BUSINESS Package 1 Pa…" at bounding box center [920, 402] width 445 height 1290
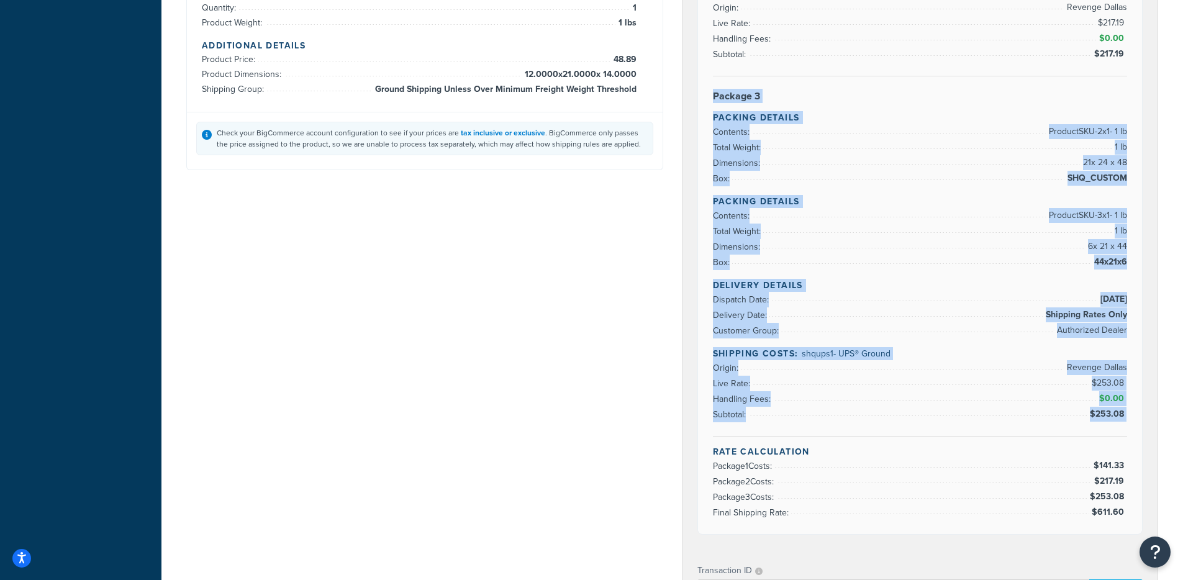
scroll to position [936, 0]
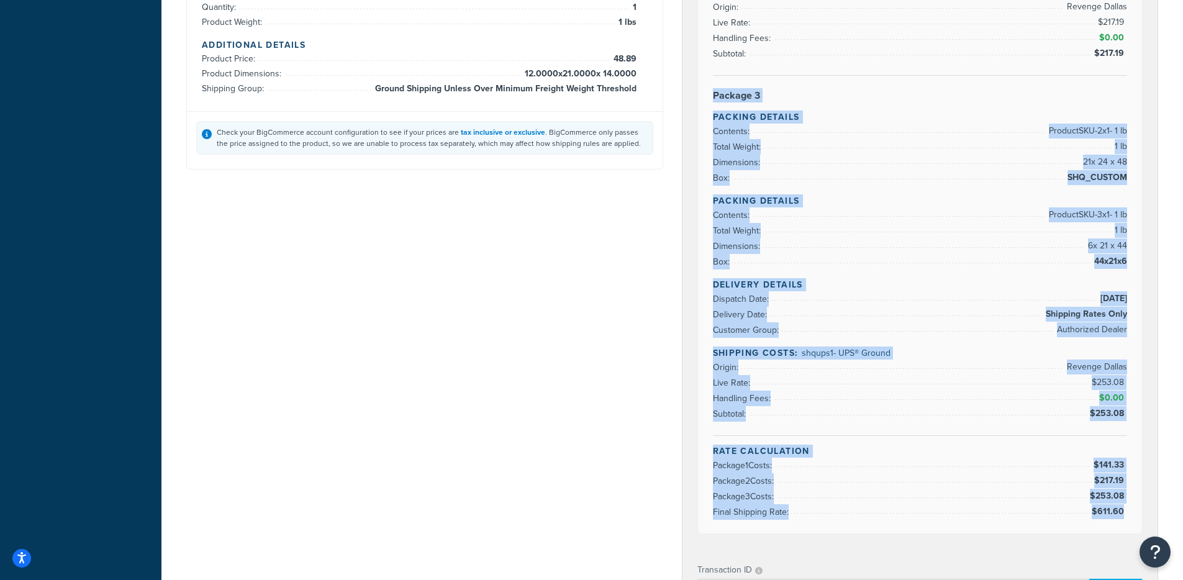
drag, startPoint x: 707, startPoint y: 219, endPoint x: 1125, endPoint y: 510, distance: 509.3
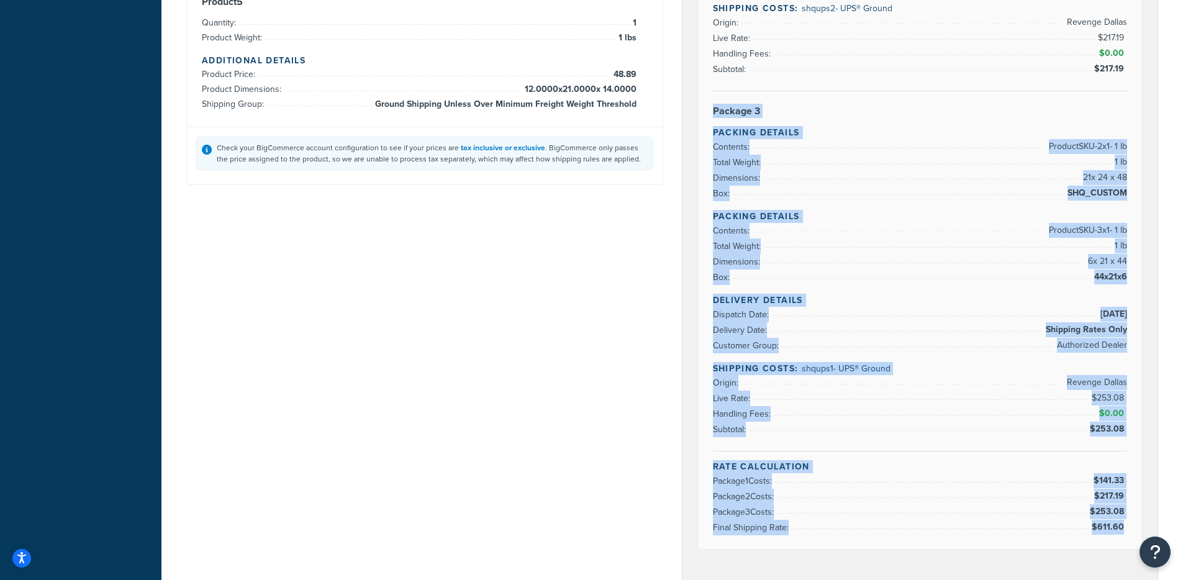
scroll to position [907, 0]
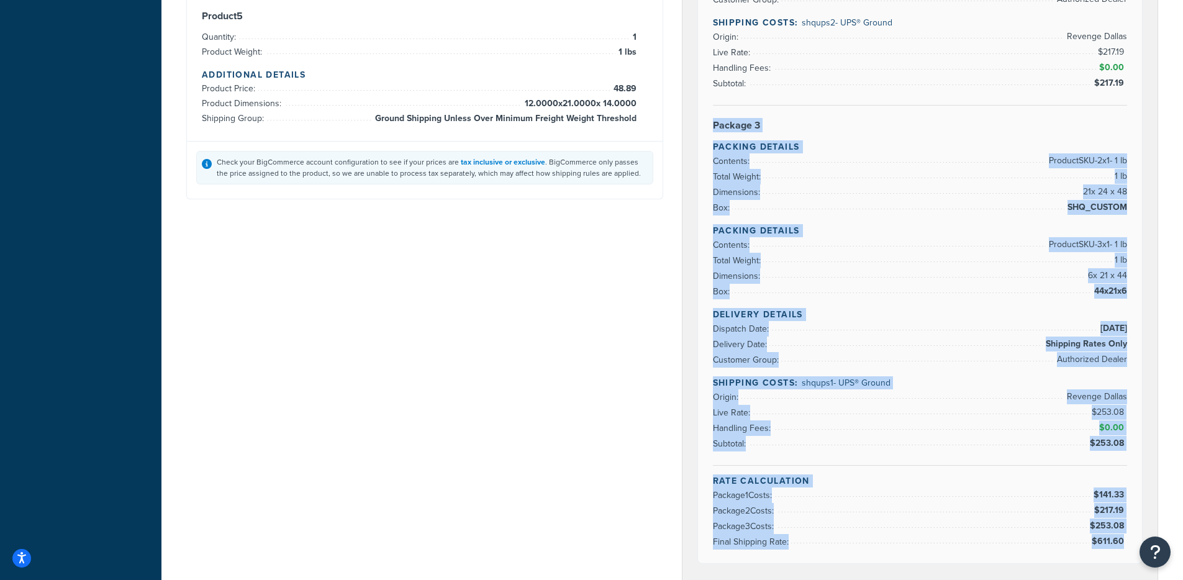
click at [1020, 328] on li "Dispatch Date: 9/18/2025" at bounding box center [920, 329] width 415 height 16
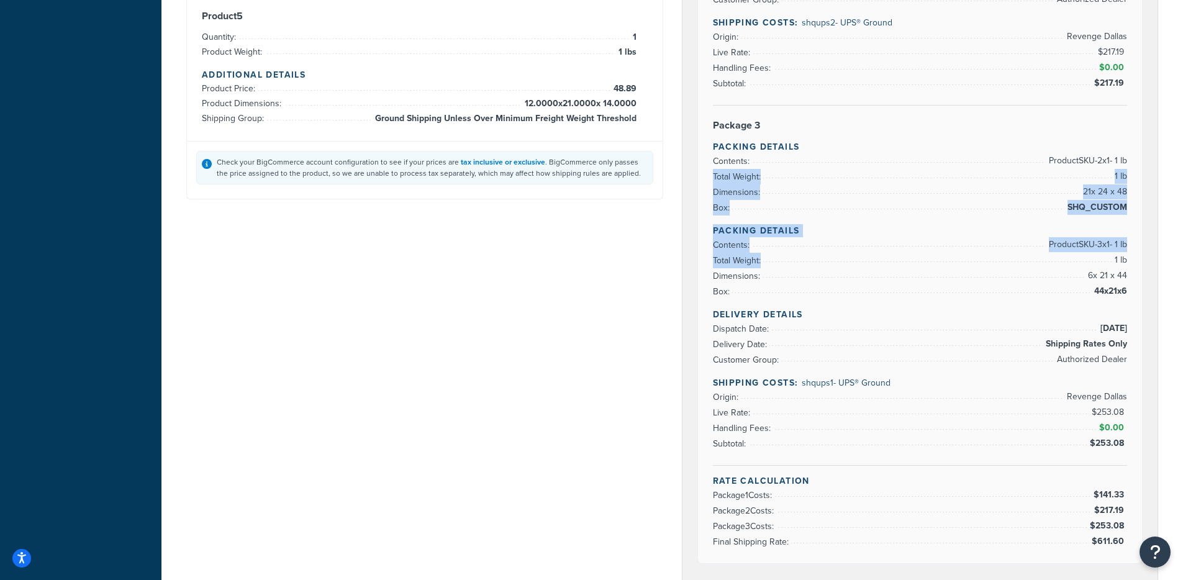
drag, startPoint x: 1046, startPoint y: 175, endPoint x: 1083, endPoint y: 268, distance: 99.5
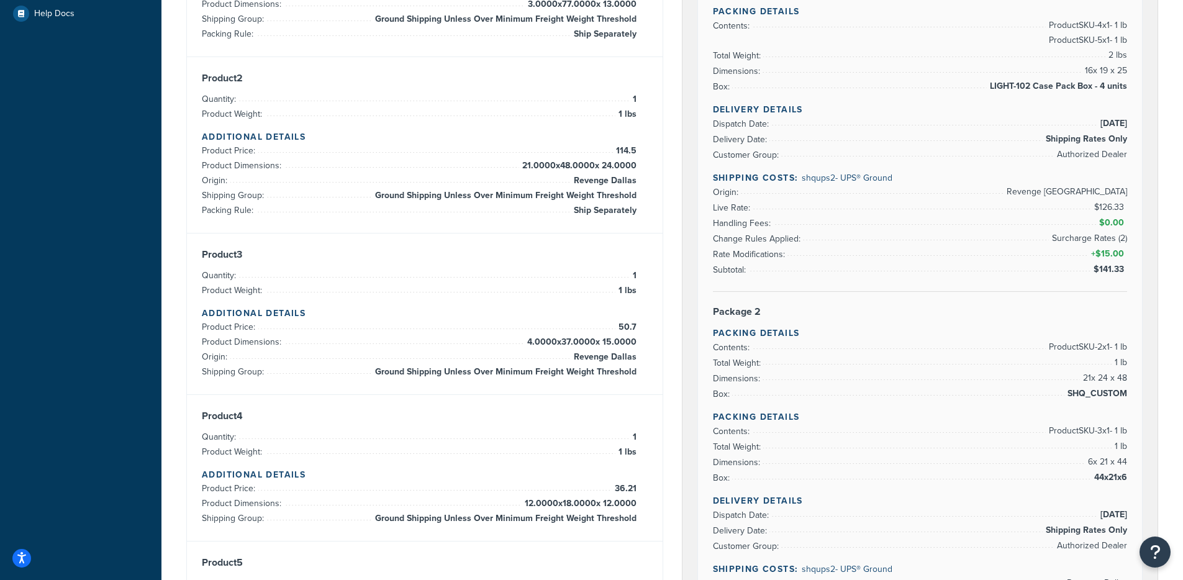
scroll to position [337, 0]
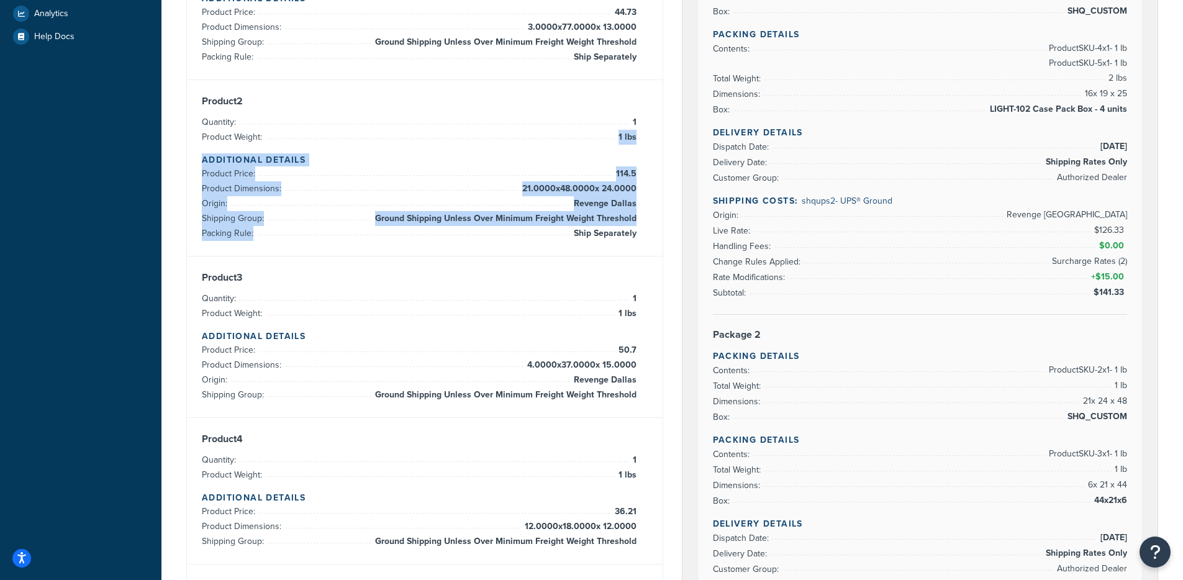
drag, startPoint x: 468, startPoint y: 132, endPoint x: 580, endPoint y: 254, distance: 165.7
click at [580, 254] on div "Product 2 Quantity: 1 Product Weight: 1 lbs Additional Details Product Price: 1…" at bounding box center [425, 168] width 476 height 176
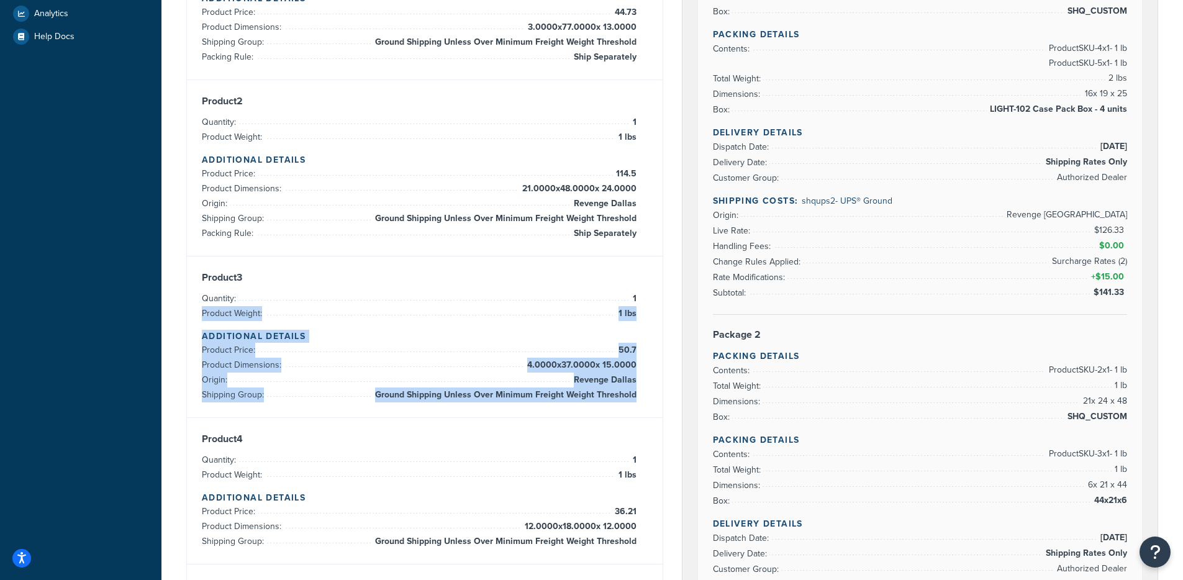
drag, startPoint x: 577, startPoint y: 312, endPoint x: 646, endPoint y: 428, distance: 135.6
click at [646, 428] on div "Product 1 Quantity: 1 Product Weight: 1 lbs Additional Details Product Price: 4…" at bounding box center [425, 315] width 476 height 792
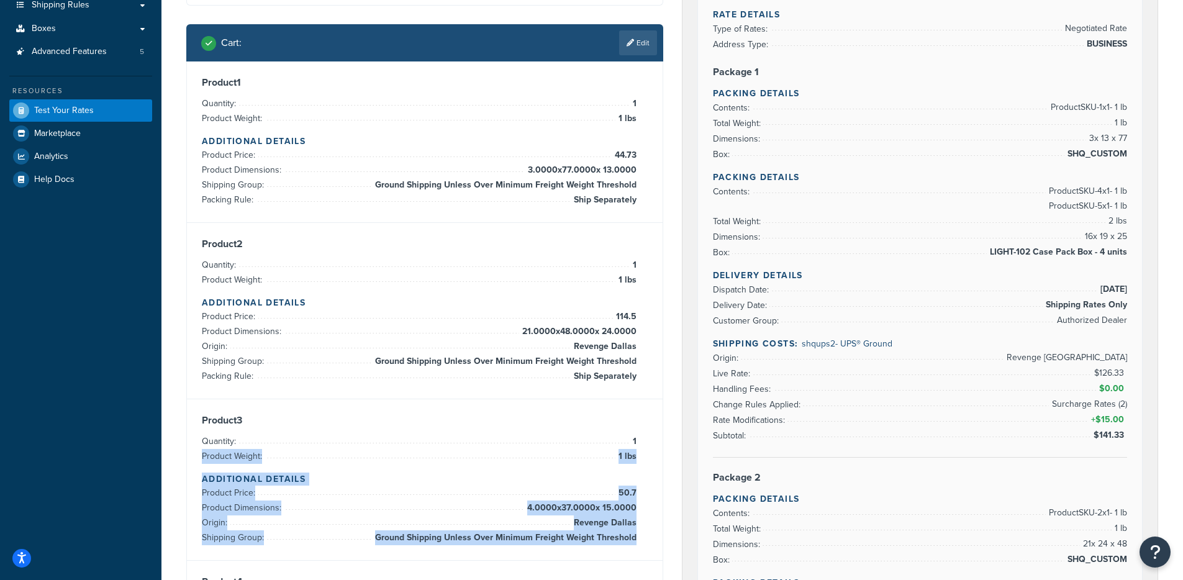
scroll to position [188, 0]
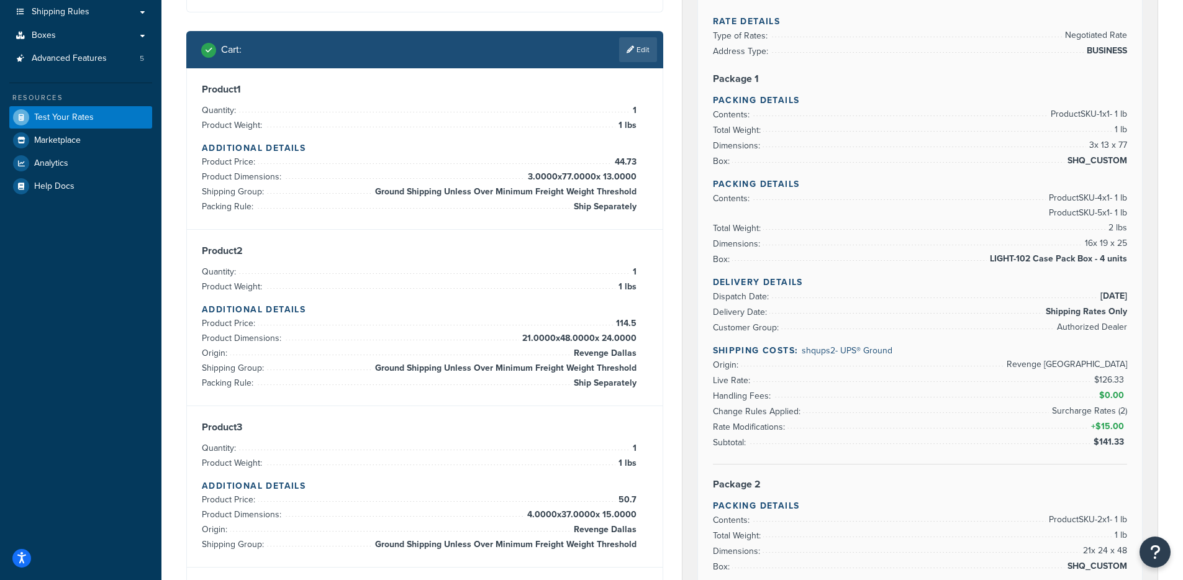
drag, startPoint x: 504, startPoint y: 120, endPoint x: 634, endPoint y: 217, distance: 162.4
click at [618, 228] on div "Product 1 Quantity: 1 Product Weight: 1 lbs Additional Details Product Price: 4…" at bounding box center [425, 148] width 476 height 161
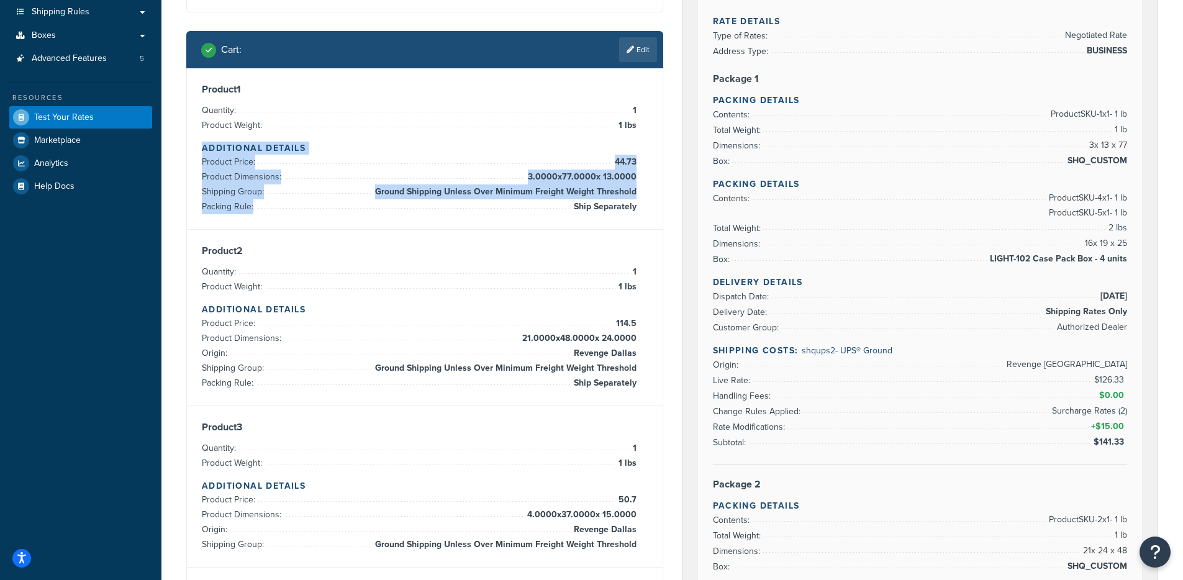
drag, startPoint x: 636, startPoint y: 217, endPoint x: 501, endPoint y: 134, distance: 158.6
click at [501, 134] on div "Product 1 Quantity: 1 Product Weight: 1 lbs Additional Details Product Price: 4…" at bounding box center [425, 148] width 476 height 161
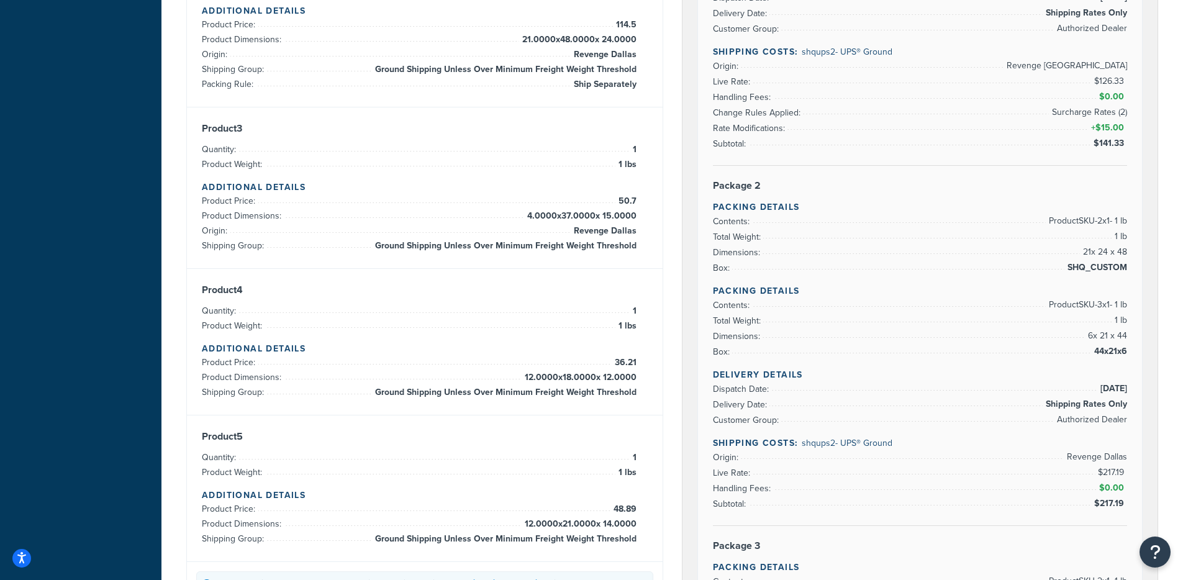
scroll to position [488, 0]
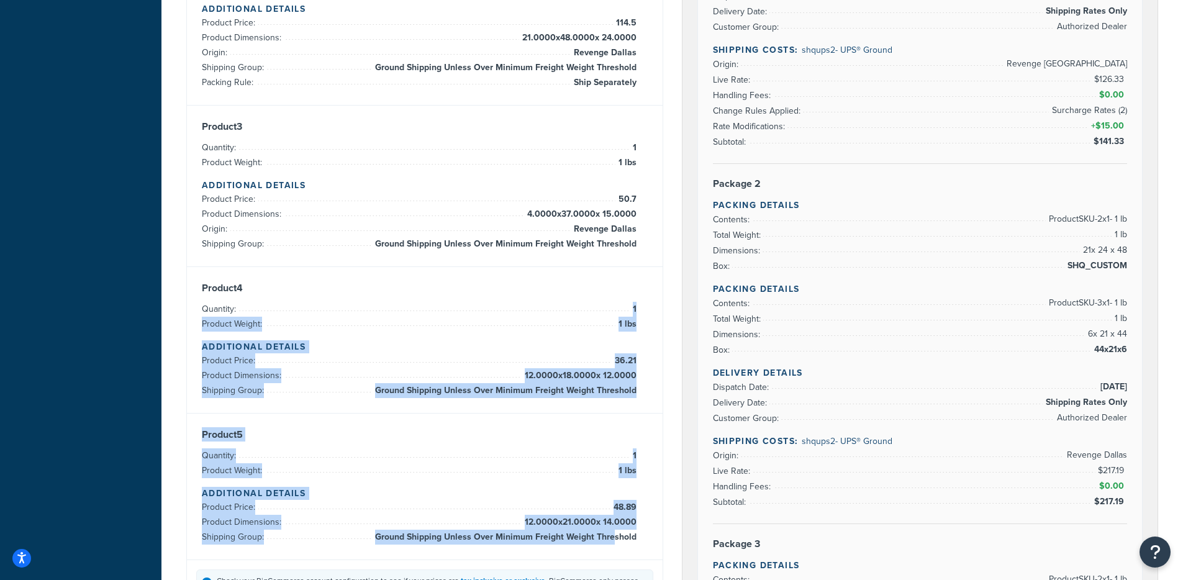
drag, startPoint x: 536, startPoint y: 315, endPoint x: 628, endPoint y: 522, distance: 226.0
click at [615, 531] on div "Product 1 Quantity: 1 Product Weight: 1 lbs Additional Details Product Price: 4…" at bounding box center [425, 164] width 476 height 792
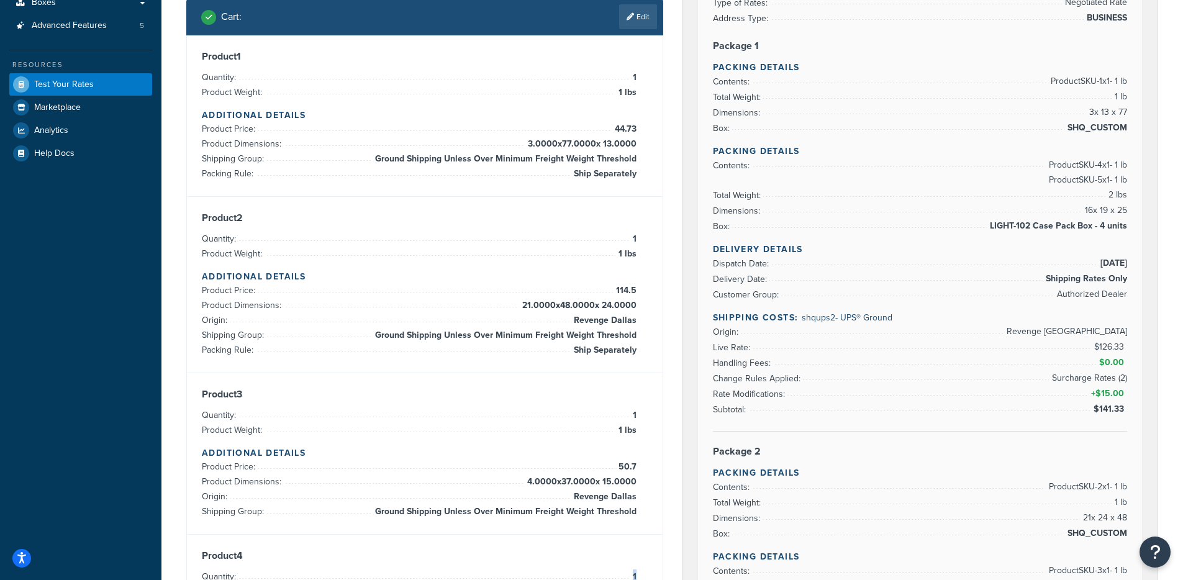
scroll to position [190, 0]
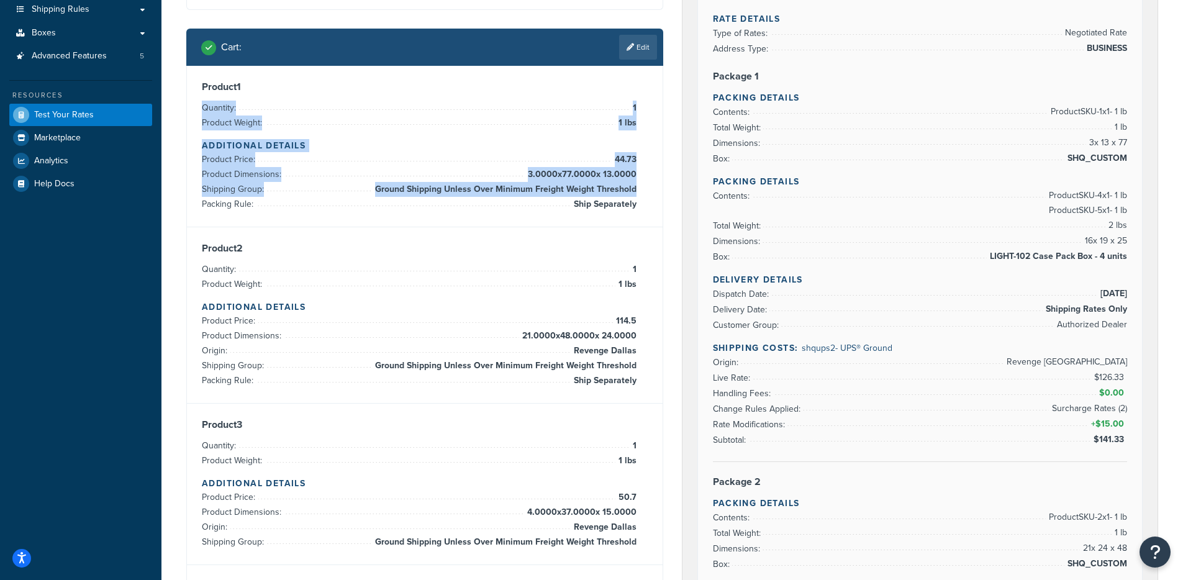
drag, startPoint x: 525, startPoint y: 128, endPoint x: 570, endPoint y: 203, distance: 87.7
click at [570, 203] on div "Product 1 Quantity: 1 Product Weight: 1 lbs Additional Details Product Price: 4…" at bounding box center [425, 146] width 446 height 131
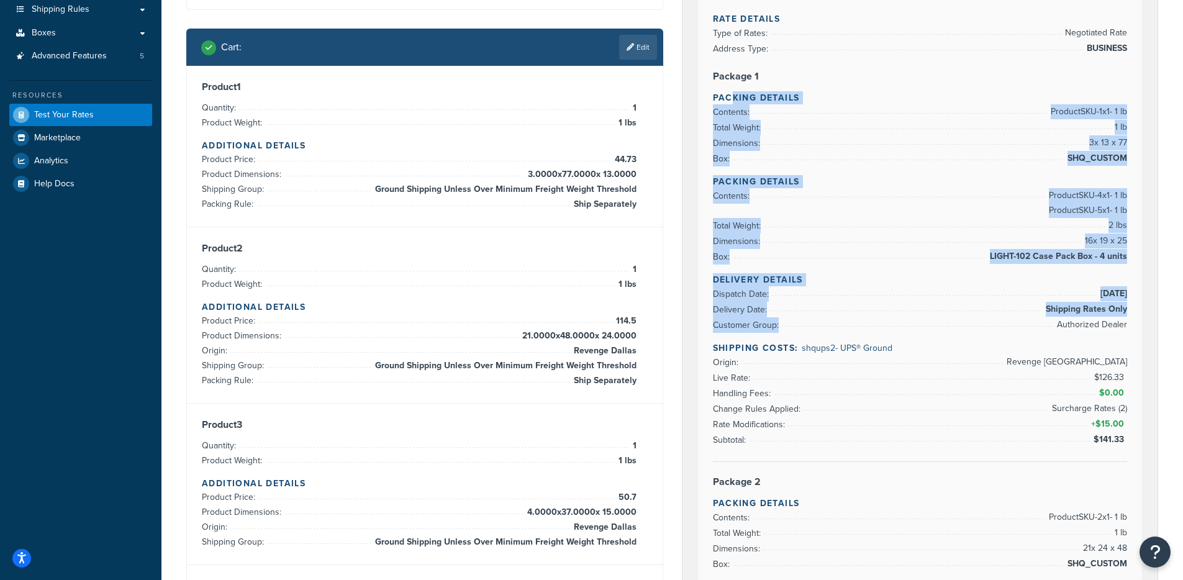
drag, startPoint x: 730, startPoint y: 93, endPoint x: 1131, endPoint y: 319, distance: 460.7
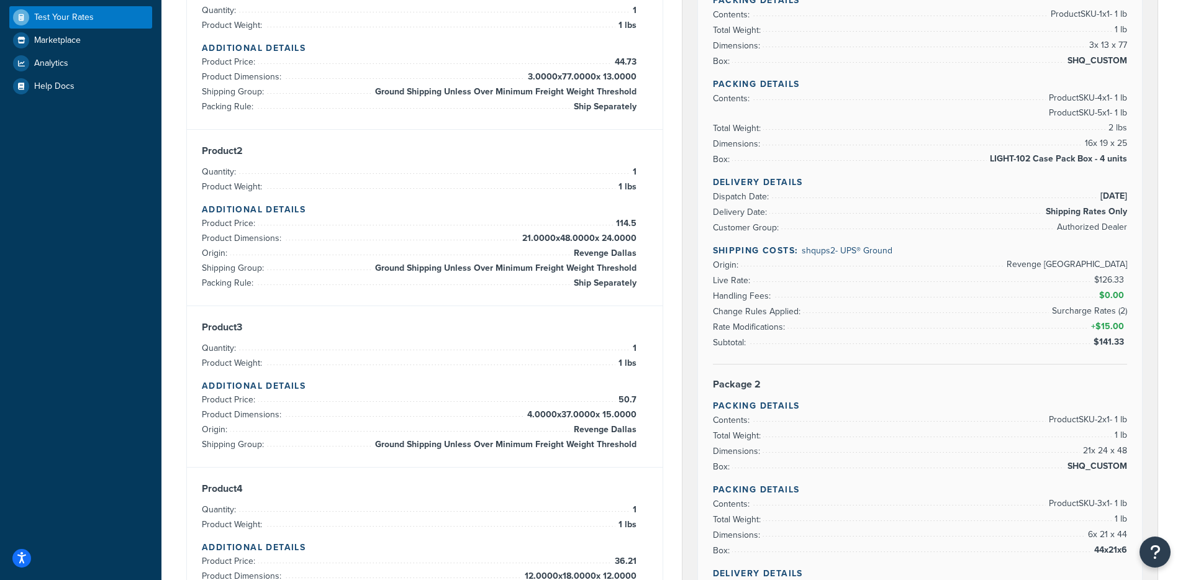
scroll to position [294, 0]
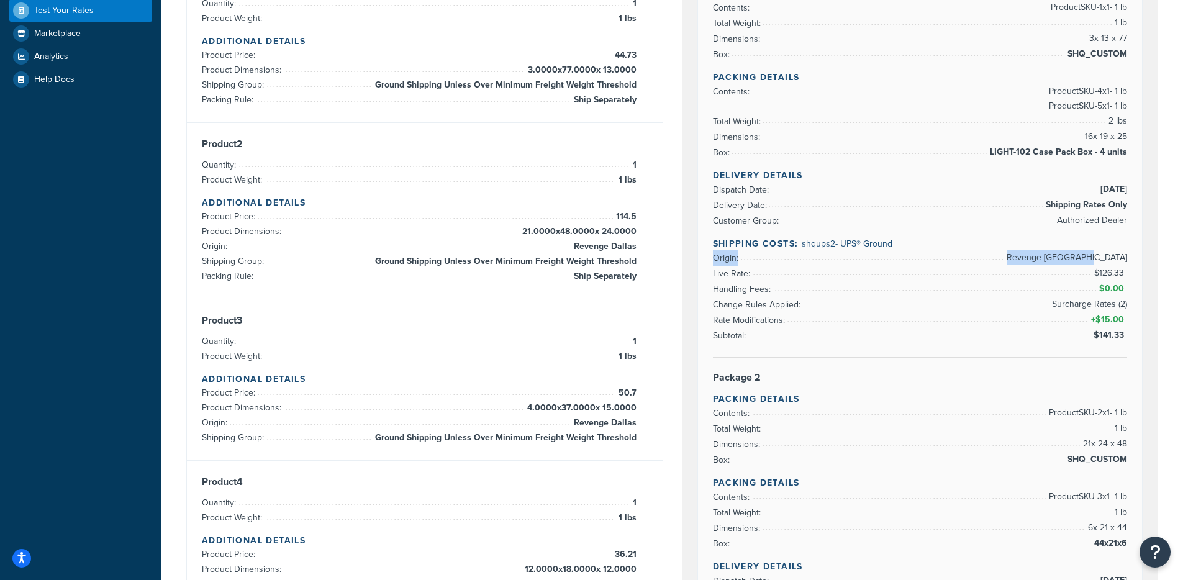
drag, startPoint x: 1064, startPoint y: 256, endPoint x: 1105, endPoint y: 263, distance: 41.5
click at [1105, 263] on li "Origin: Revenge West Palm Beach" at bounding box center [920, 258] width 415 height 16
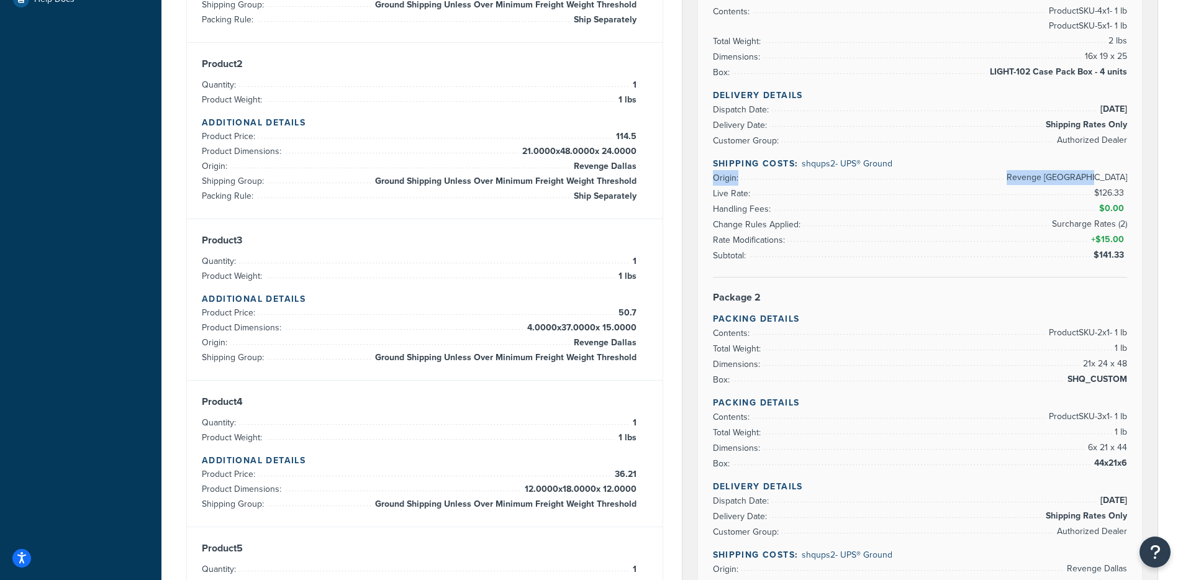
scroll to position [427, 0]
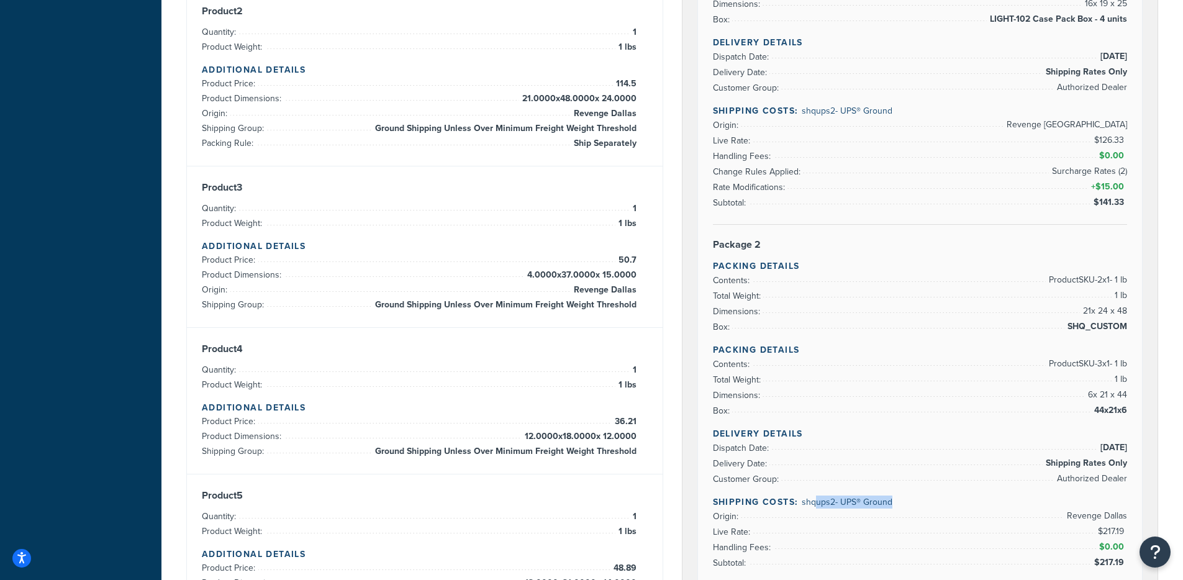
drag, startPoint x: 890, startPoint y: 496, endPoint x: 903, endPoint y: 390, distance: 107.0
click at [815, 497] on span "shqups2 - UPS® Ground" at bounding box center [847, 501] width 91 height 13
drag, startPoint x: 909, startPoint y: 111, endPoint x: 843, endPoint y: 103, distance: 66.9
click at [833, 101] on div "Delivery Details Dispatch Date: 9/18/2025 Delivery Date: Shipping Rates Only Cu…" at bounding box center [920, 130] width 415 height 189
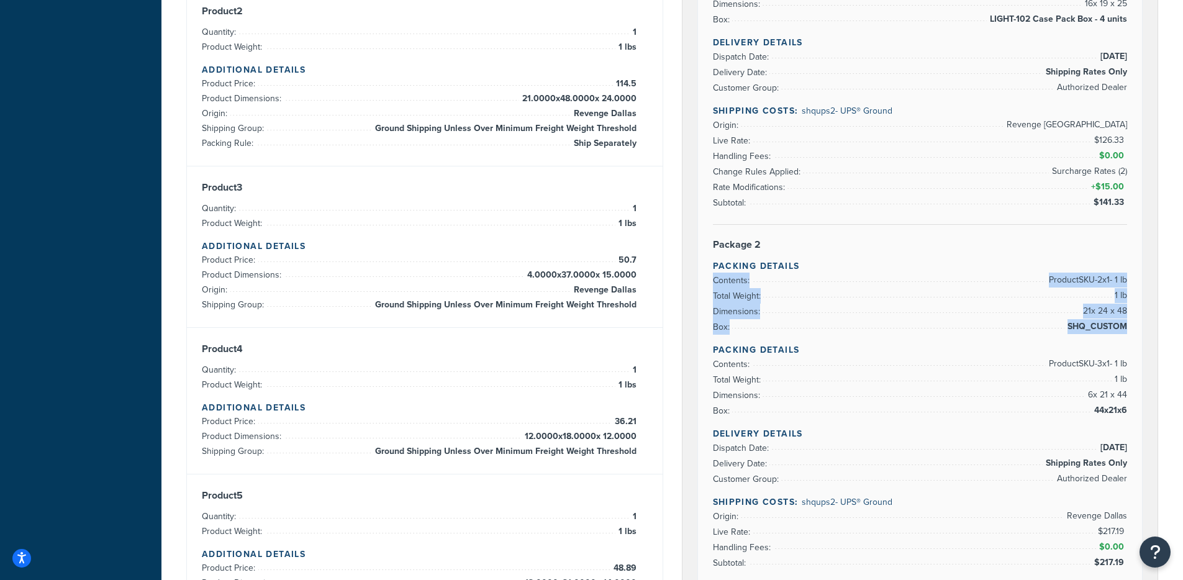
drag, startPoint x: 925, startPoint y: 335, endPoint x: 1041, endPoint y: 265, distance: 135.9
click at [1041, 265] on div "Rate Details Type of Rates: Negotiated Rate Address Type: BUSINESS Package 1 Pa…" at bounding box center [920, 397] width 445 height 1290
click at [1037, 289] on li "Total Weight: 1 lb" at bounding box center [920, 296] width 415 height 16
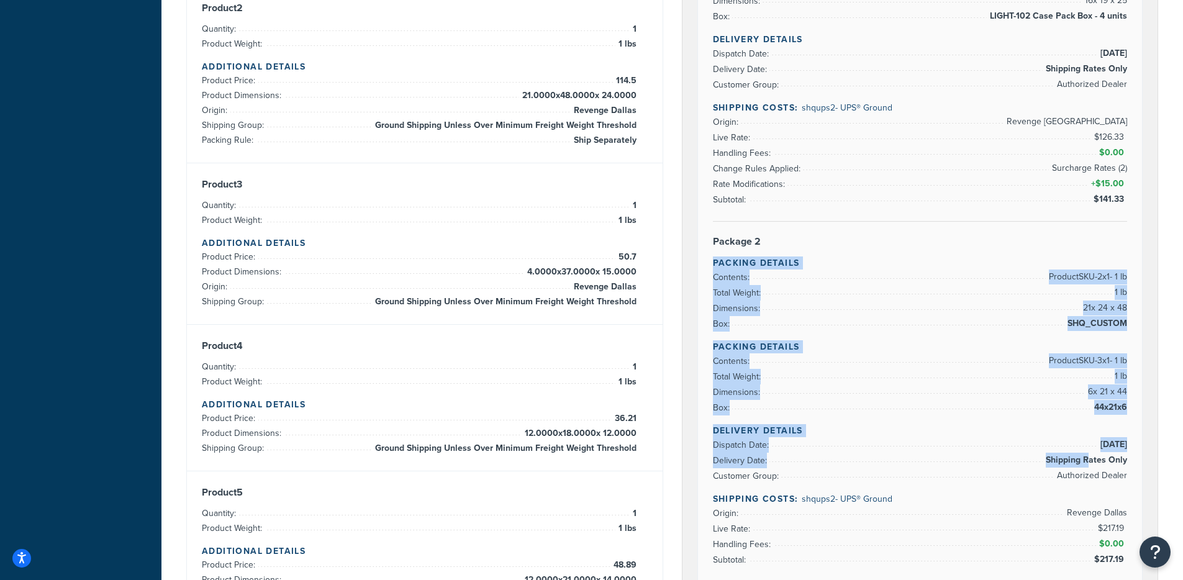
drag, startPoint x: 1044, startPoint y: 258, endPoint x: 1087, endPoint y: 457, distance: 203.4
click at [1087, 457] on div "Rate Details Type of Rates: Negotiated Rate Address Type: BUSINESS Package 1 Pa…" at bounding box center [920, 394] width 445 height 1290
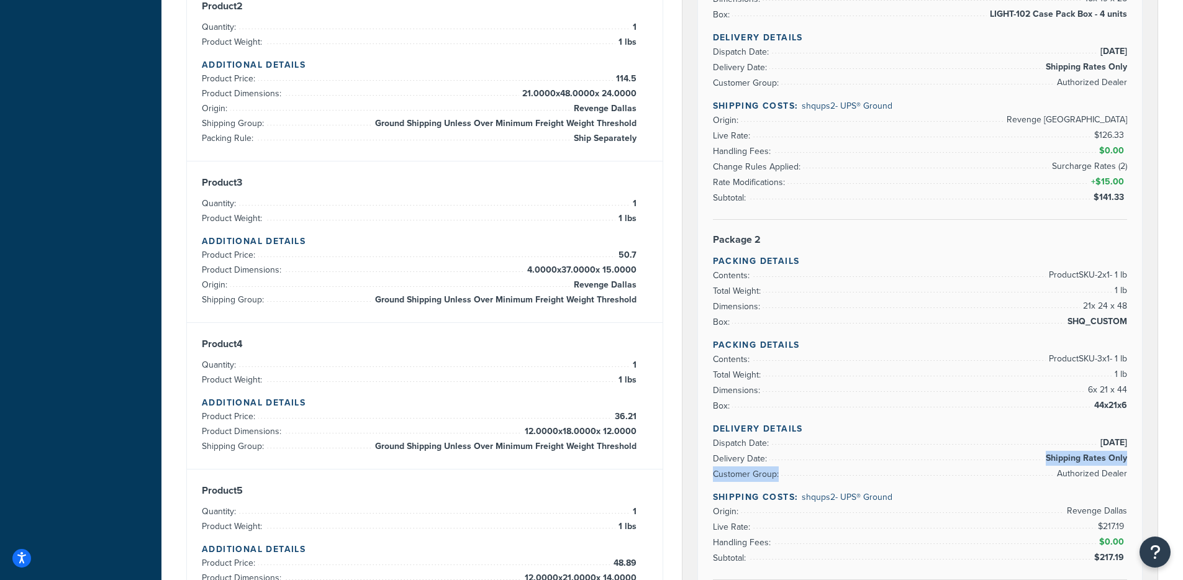
drag, startPoint x: 872, startPoint y: 466, endPoint x: 916, endPoint y: 492, distance: 51.2
click at [871, 468] on ul "Dispatch Date: 9/18/2025 Delivery Date: Shipping Rates Only Customer Group: Aut…" at bounding box center [920, 458] width 415 height 47
drag, startPoint x: 916, startPoint y: 492, endPoint x: 799, endPoint y: 489, distance: 117.4
click at [799, 489] on div "Delivery Details Dispatch Date: 9/18/2025 Delivery Date: Shipping Rates Only Cu…" at bounding box center [920, 501] width 415 height 158
drag, startPoint x: 902, startPoint y: 111, endPoint x: 797, endPoint y: 109, distance: 104.3
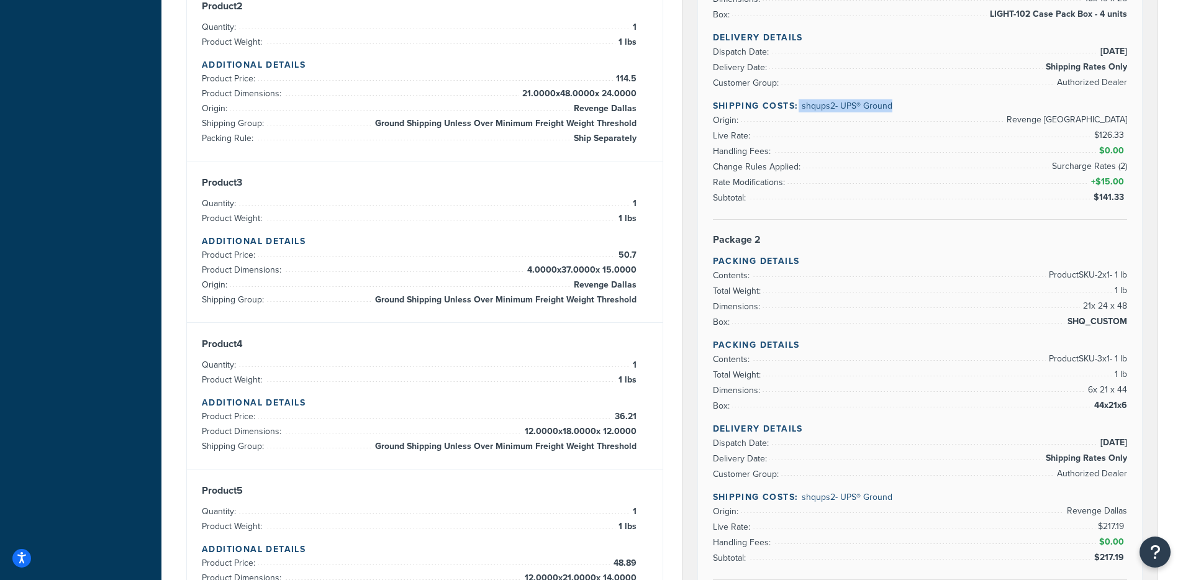
click at [797, 109] on h4 "Shipping Costs: shqups2 - UPS® Ground" at bounding box center [920, 105] width 415 height 13
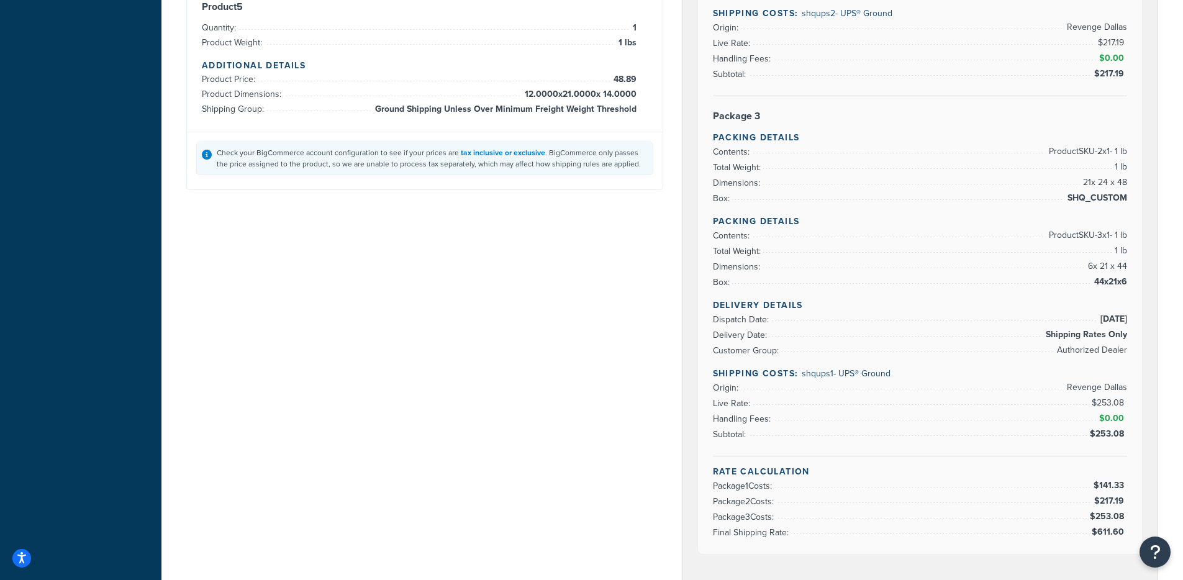
scroll to position [1006, 0]
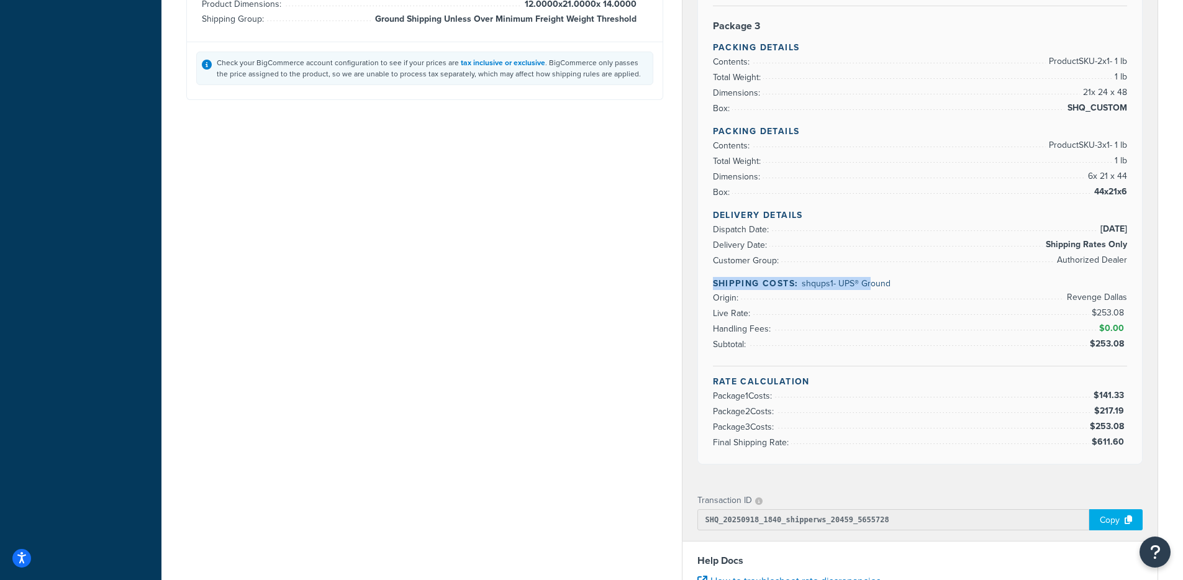
drag, startPoint x: 908, startPoint y: 274, endPoint x: 871, endPoint y: 286, distance: 39.7
click at [871, 286] on div "Delivery Details Dispatch Date: 9/18/2025 Delivery Date: Shipping Rates Only Cu…" at bounding box center [920, 288] width 415 height 158
click at [892, 286] on h4 "Shipping Costs: shqups1 - UPS® Ground" at bounding box center [920, 283] width 415 height 13
drag, startPoint x: 895, startPoint y: 285, endPoint x: 801, endPoint y: 285, distance: 93.8
click at [801, 285] on h4 "Shipping Costs: shqups1 - UPS® Ground" at bounding box center [920, 283] width 415 height 13
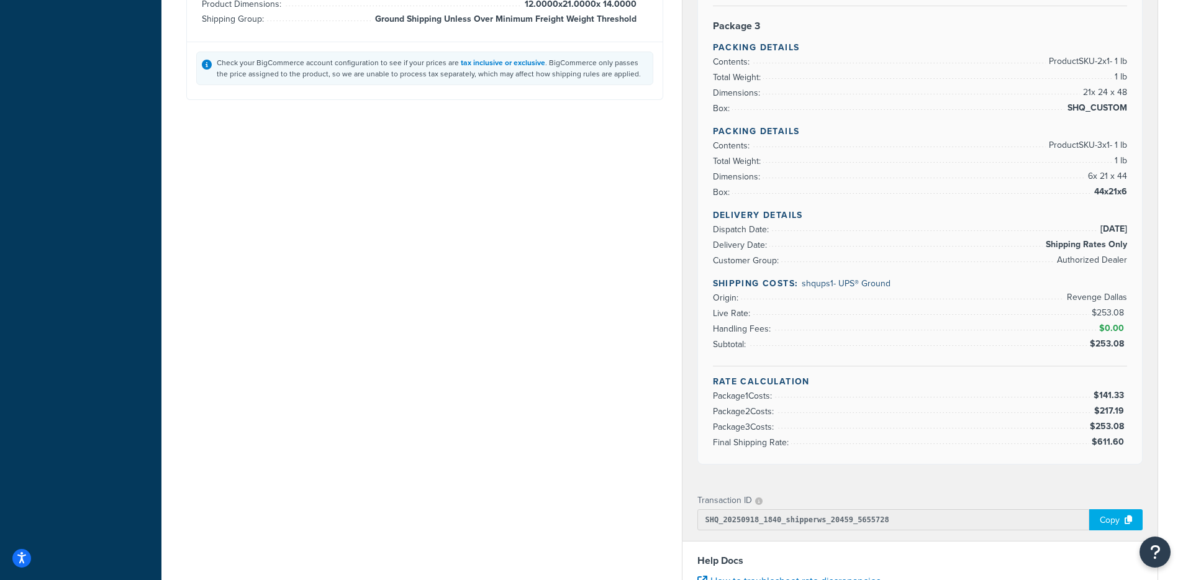
click at [1099, 535] on div "Transaction ID SHQ_20250918_1840_shipperws_20459_5655728 Copy" at bounding box center [920, 511] width 476 height 60
click at [1100, 520] on div "Copy" at bounding box center [1115, 519] width 53 height 21
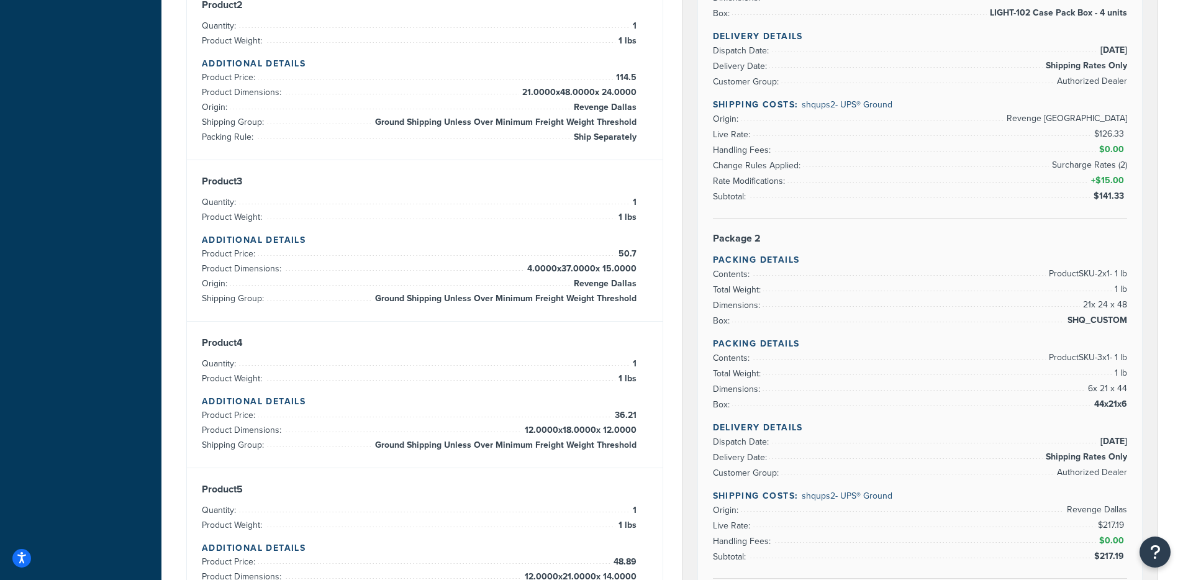
scroll to position [458, 0]
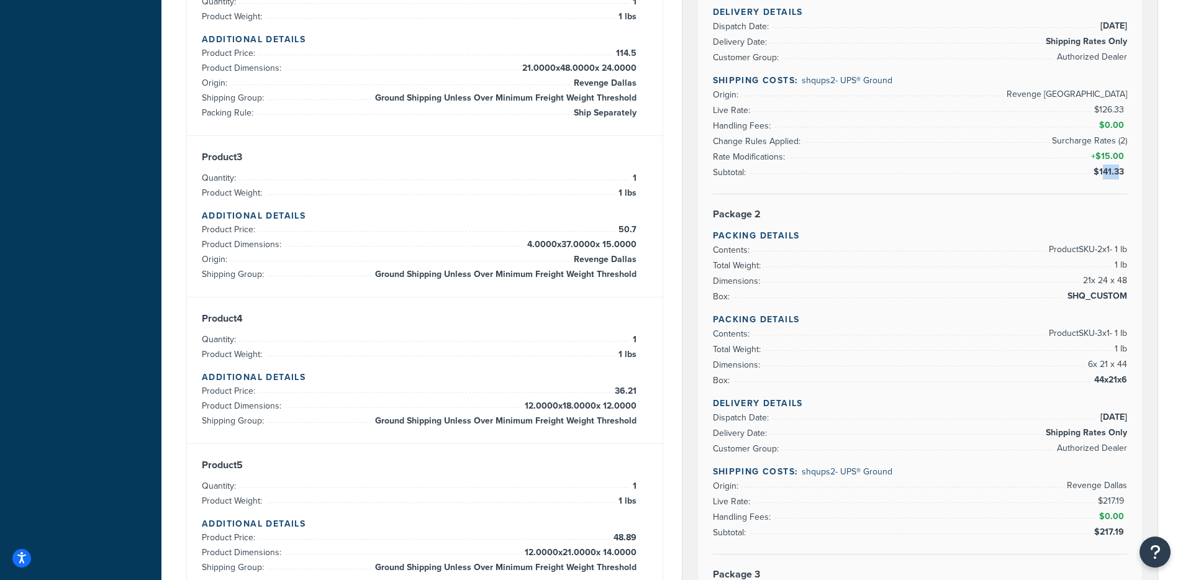
drag, startPoint x: 1104, startPoint y: 168, endPoint x: 1118, endPoint y: 178, distance: 17.4
click at [1118, 173] on span "$141.33" at bounding box center [1110, 171] width 34 height 13
drag, startPoint x: 1128, startPoint y: 114, endPoint x: 1118, endPoint y: 115, distance: 10.0
click at [1116, 113] on div "Rate Details Type of Rates: Negotiated Rate Address Type: BUSINESS Package 1 Pa…" at bounding box center [920, 367] width 445 height 1290
click at [1125, 501] on span "$217.19" at bounding box center [1112, 500] width 29 height 13
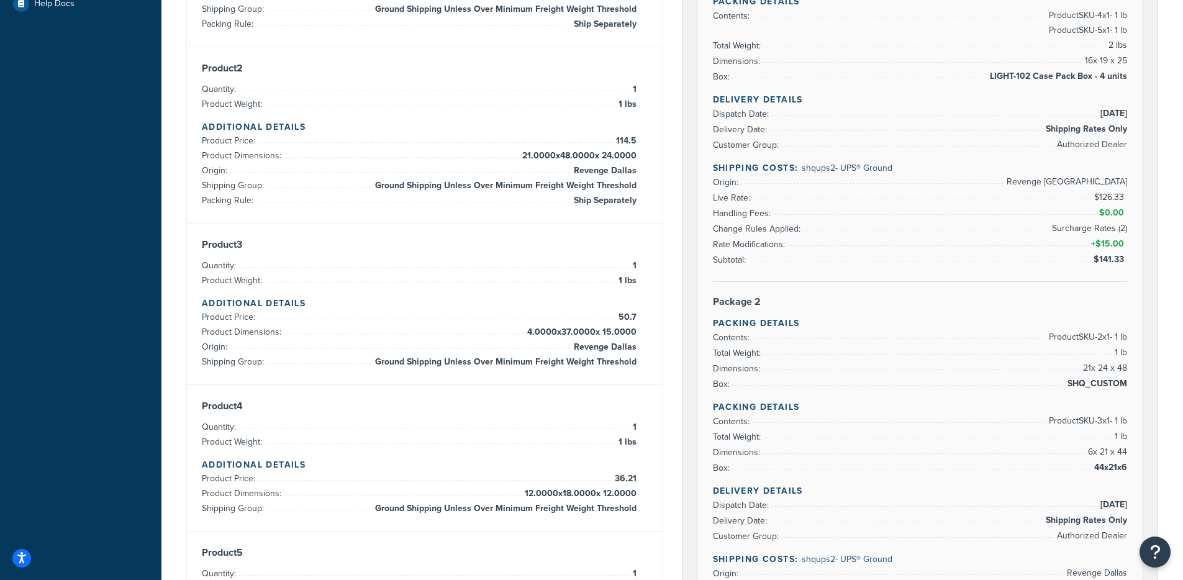
scroll to position [445, 0]
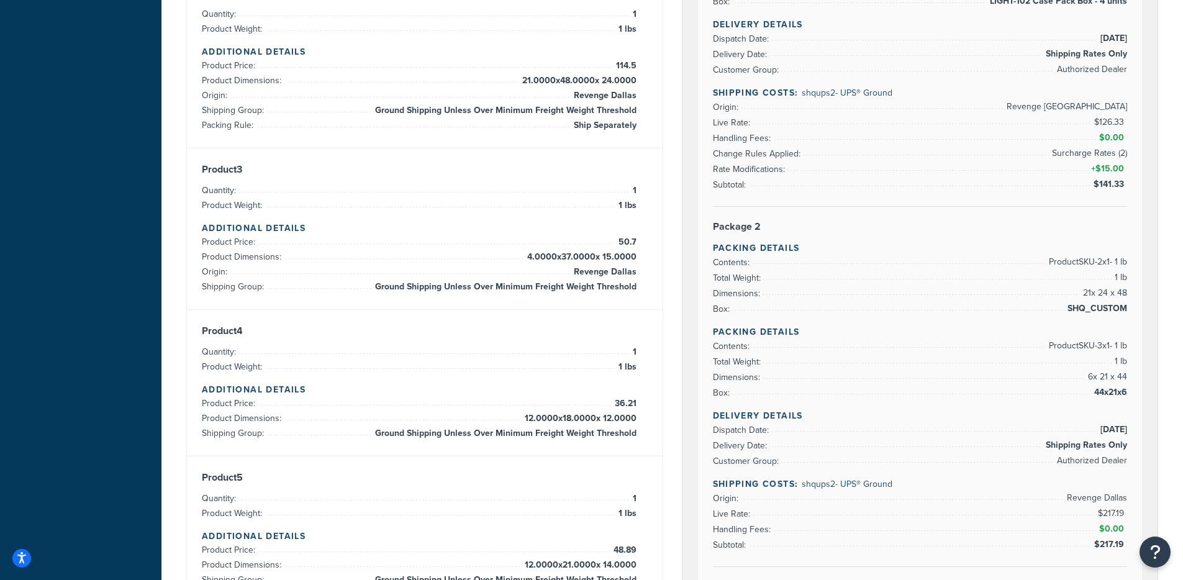
drag, startPoint x: 923, startPoint y: 104, endPoint x: 808, endPoint y: 109, distance: 115.0
click at [808, 109] on li "Origin: Revenge West Palm Beach" at bounding box center [920, 107] width 415 height 16
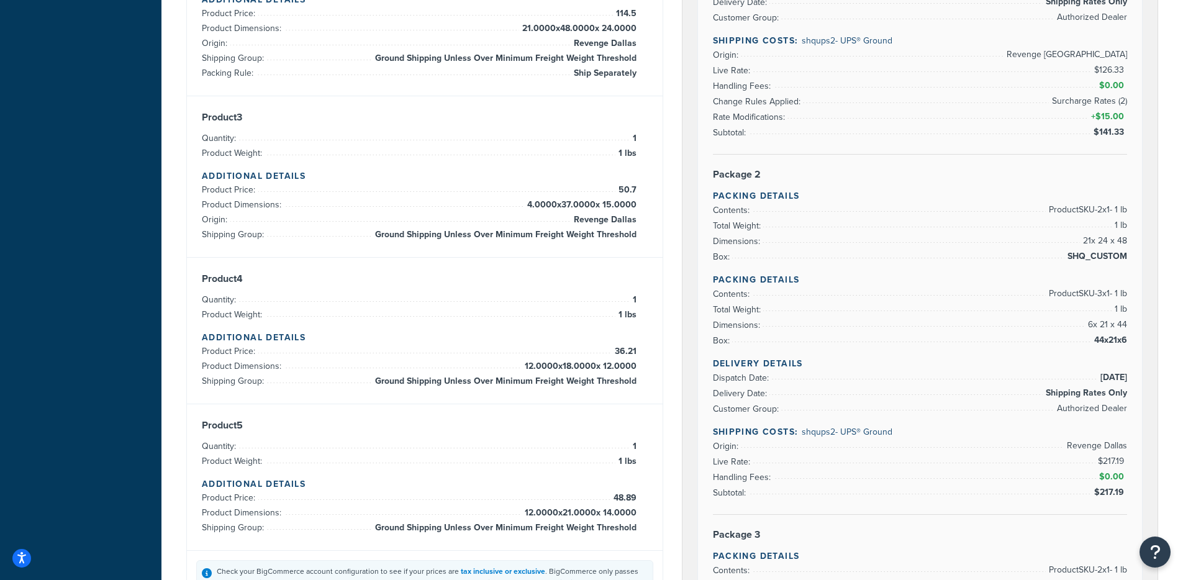
scroll to position [690, 0]
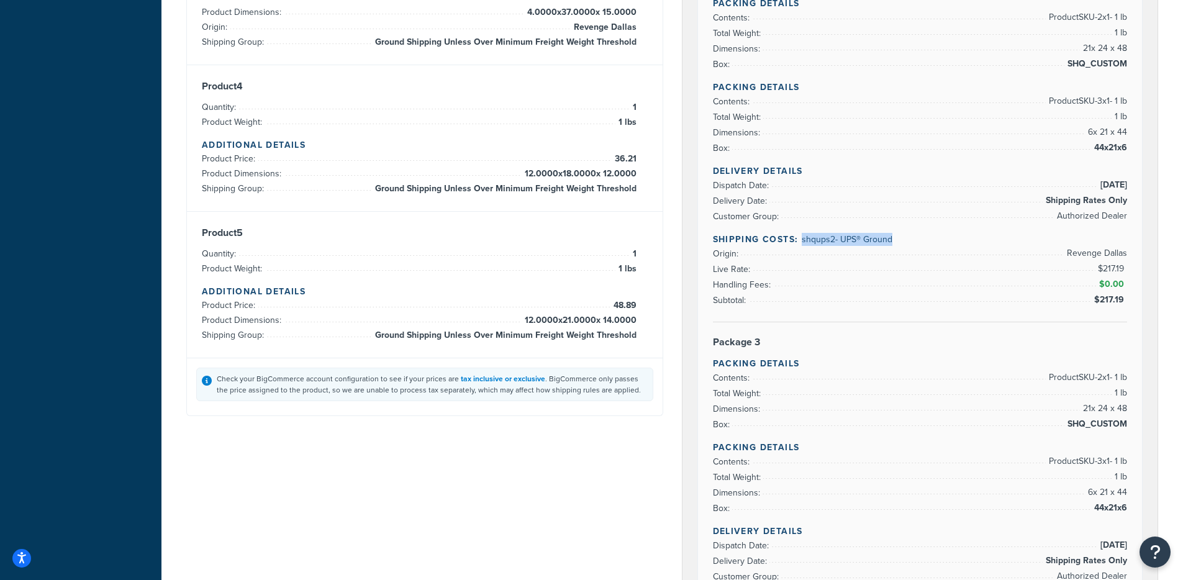
drag, startPoint x: 911, startPoint y: 240, endPoint x: 919, endPoint y: 250, distance: 13.3
click at [802, 243] on h4 "Shipping Costs: shqups2 - UPS® Ground" at bounding box center [920, 239] width 415 height 13
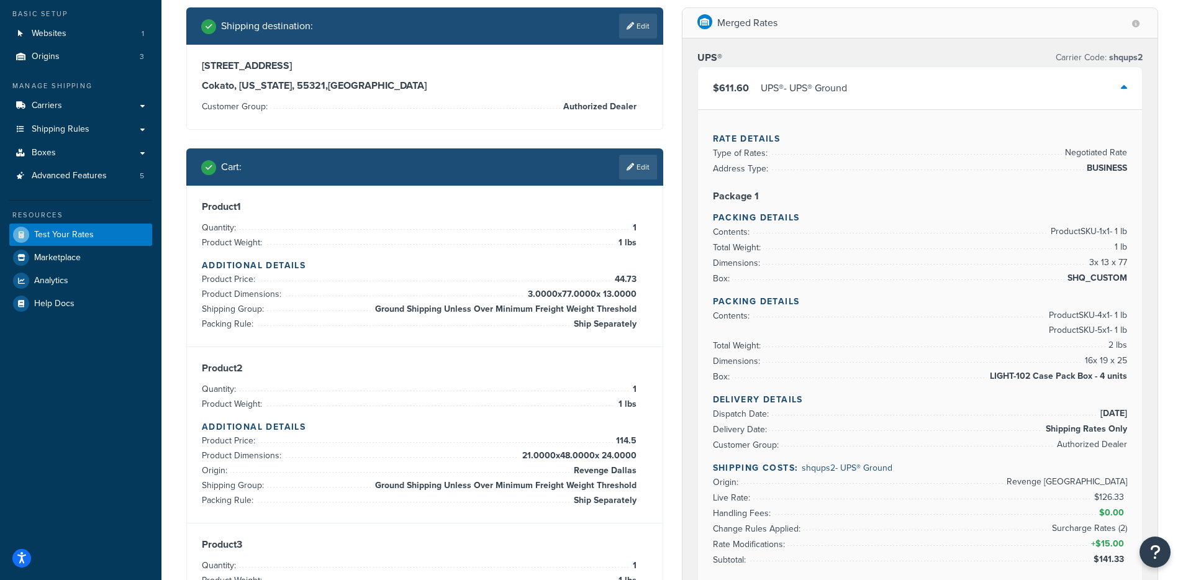
scroll to position [83, 0]
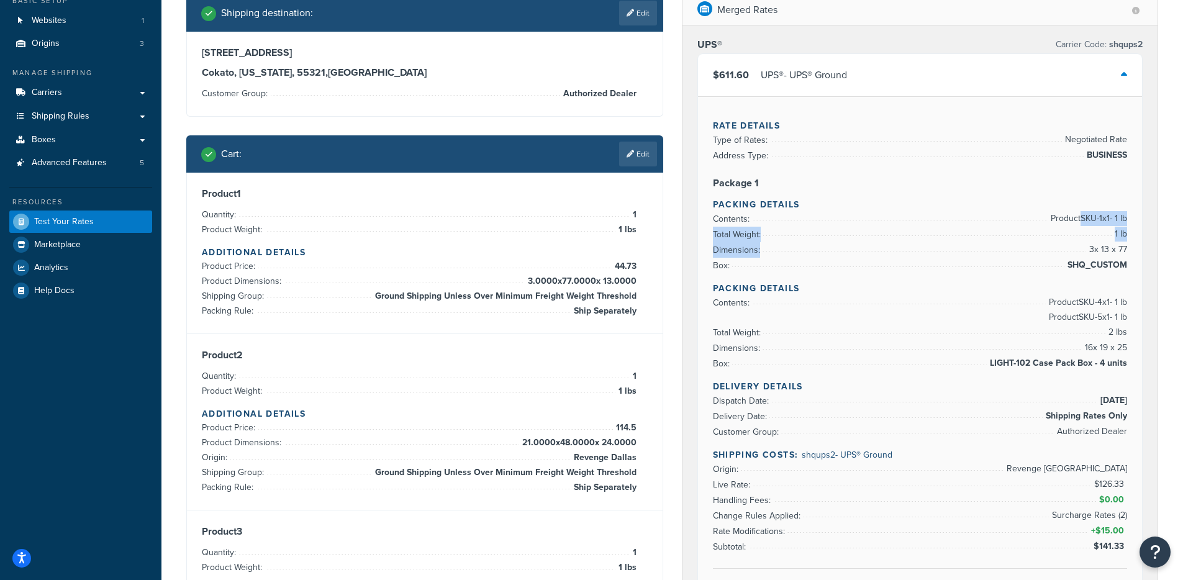
drag, startPoint x: 1075, startPoint y: 220, endPoint x: 1090, endPoint y: 257, distance: 39.3
click at [1090, 257] on ul "Contents: Product SKU-1 x 1 - 1 lb Total Weight: 1 lb Dimensions: 3 x 13 x 77 B…" at bounding box center [920, 242] width 415 height 62
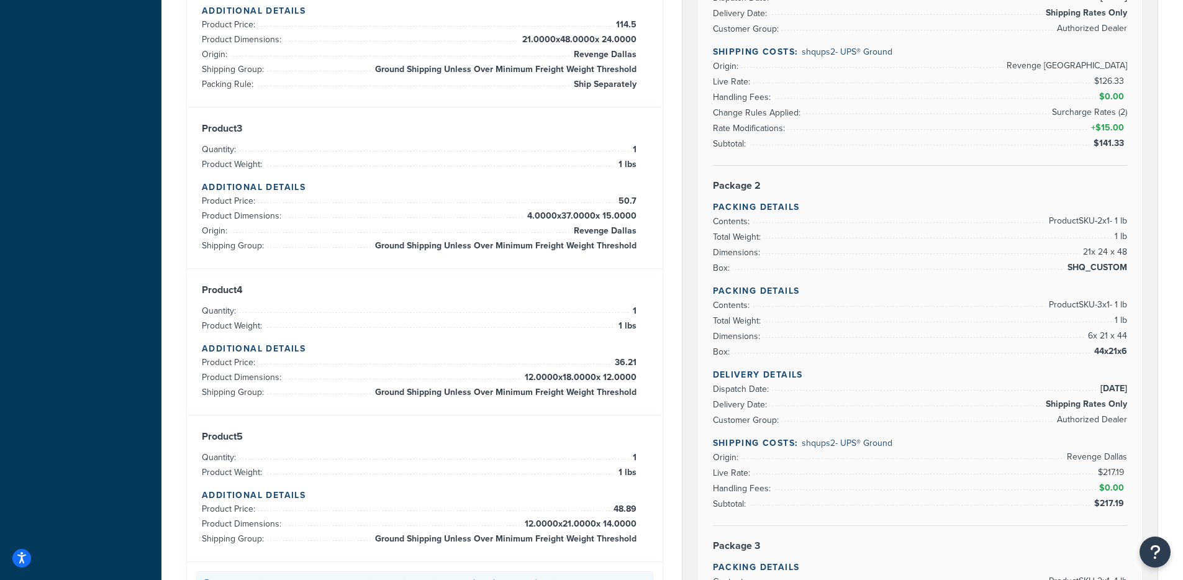
scroll to position [514, 0]
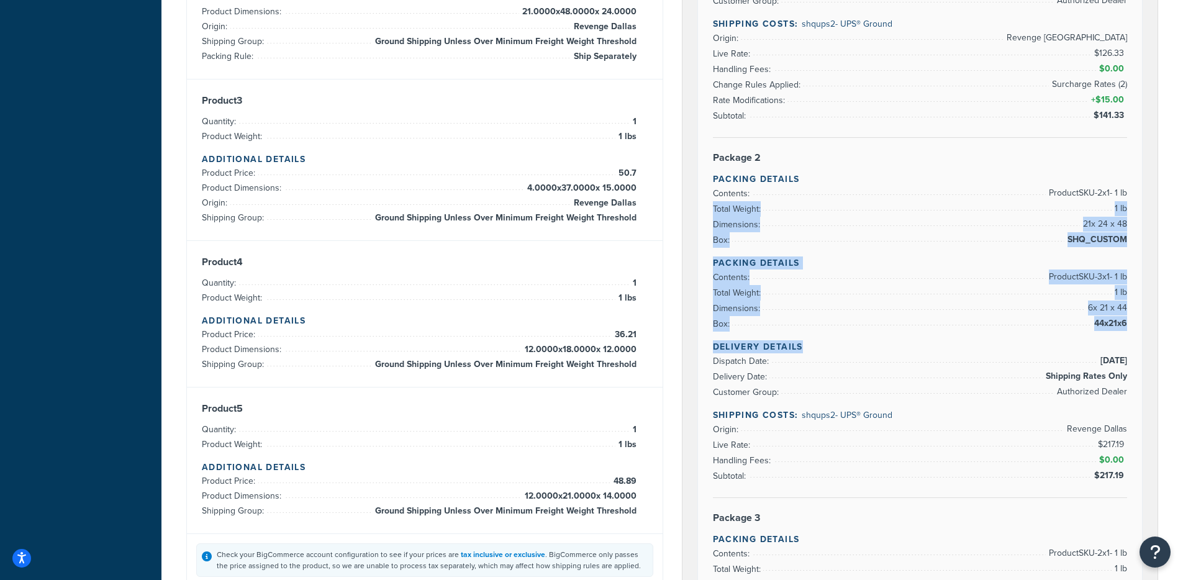
drag, startPoint x: 1054, startPoint y: 202, endPoint x: 1130, endPoint y: 351, distance: 167.4
click at [1131, 350] on div "Rate Details Type of Rates: Negotiated Rate Address Type: BUSINESS Package 1 Pa…" at bounding box center [920, 310] width 445 height 1290
click at [1130, 351] on div "Rate Details Type of Rates: Negotiated Rate Address Type: BUSINESS Package 1 Pa…" at bounding box center [920, 310] width 445 height 1290
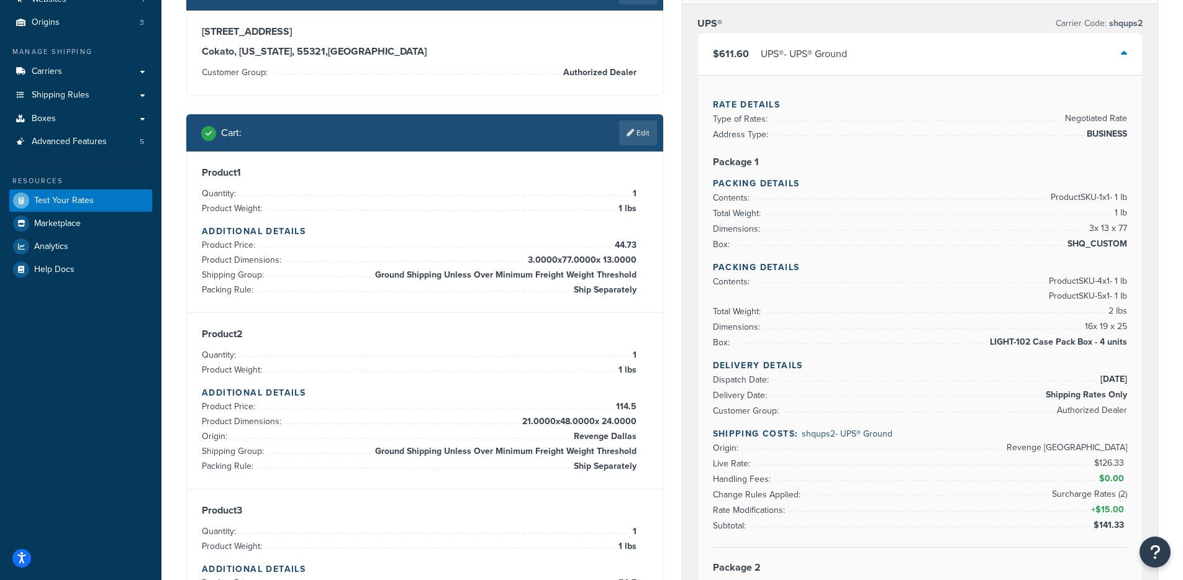
scroll to position [0, 0]
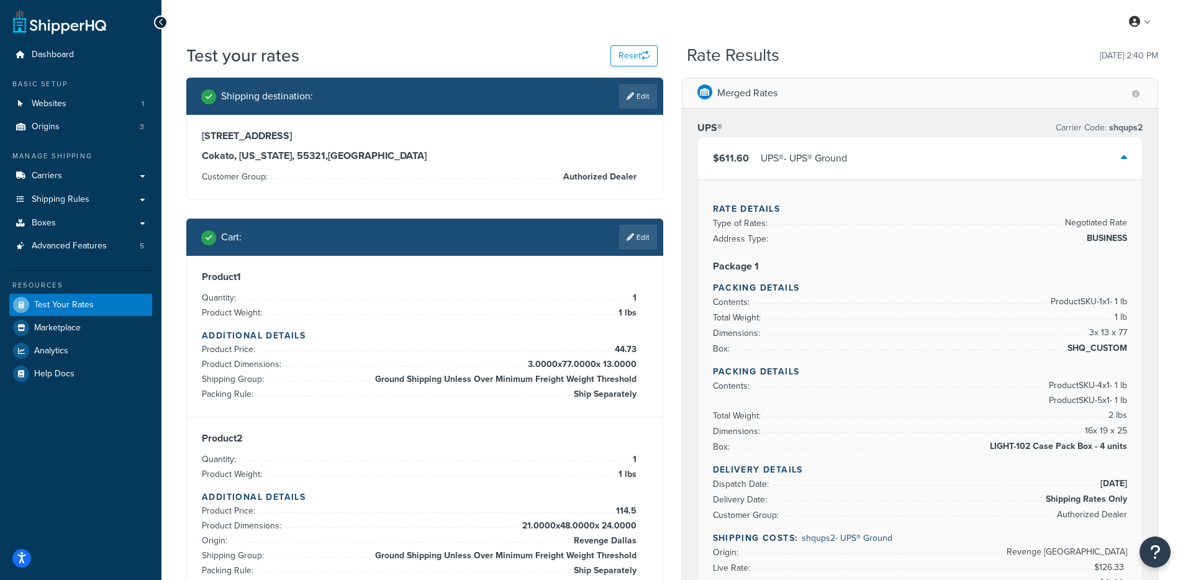
click at [859, 146] on div "$611.60 UPS® - UPS® Ground" at bounding box center [920, 158] width 445 height 42
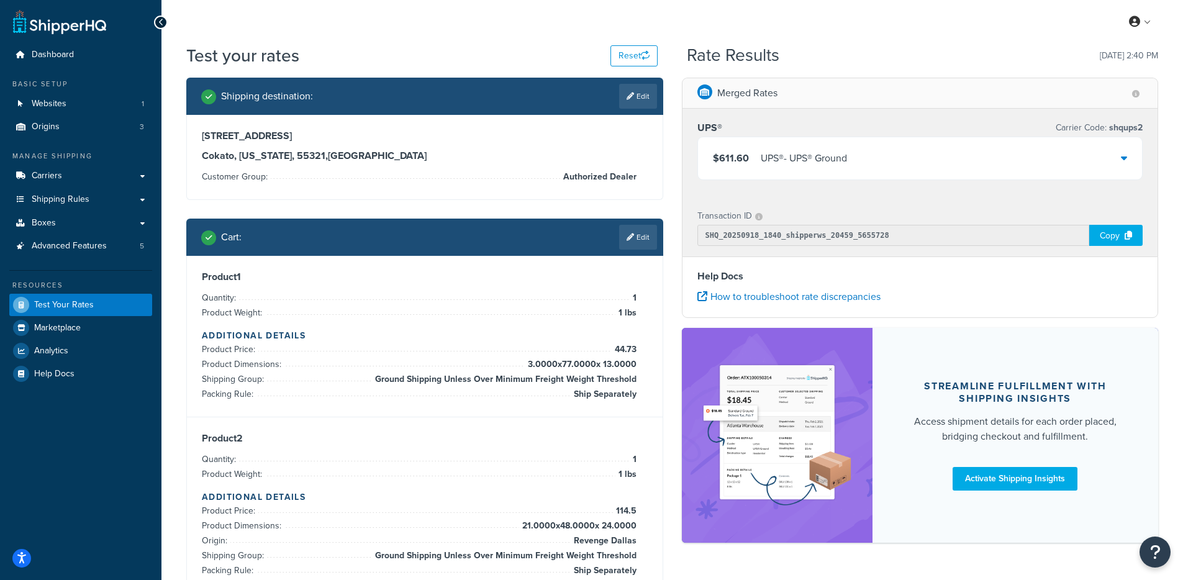
click at [821, 158] on div "UPS® - UPS® Ground" at bounding box center [804, 158] width 86 height 17
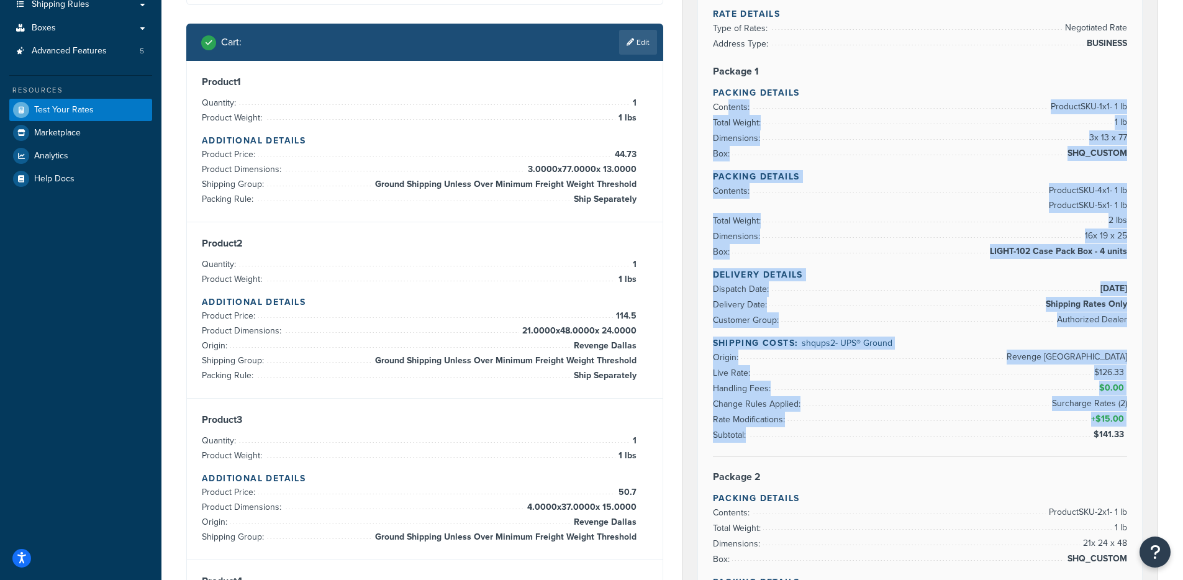
drag, startPoint x: 728, startPoint y: 108, endPoint x: 871, endPoint y: 427, distance: 349.1
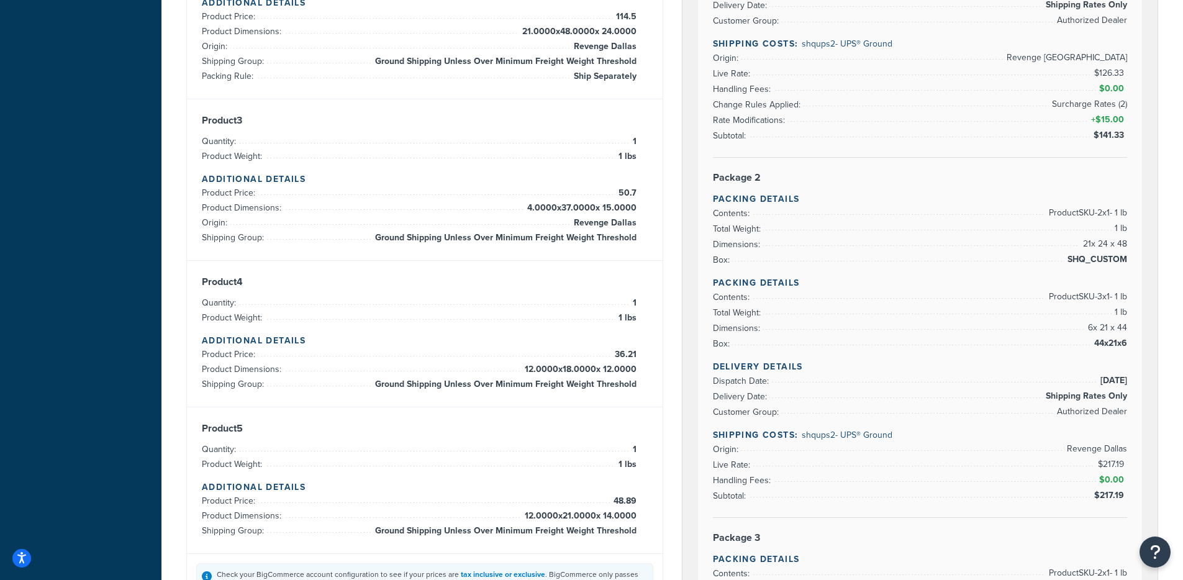
drag, startPoint x: 813, startPoint y: 291, endPoint x: 894, endPoint y: 510, distance: 233.6
click at [894, 510] on div "Rate Details Type of Rates: Negotiated Rate Address Type: BUSINESS Package 1 Pa…" at bounding box center [920, 330] width 445 height 1290
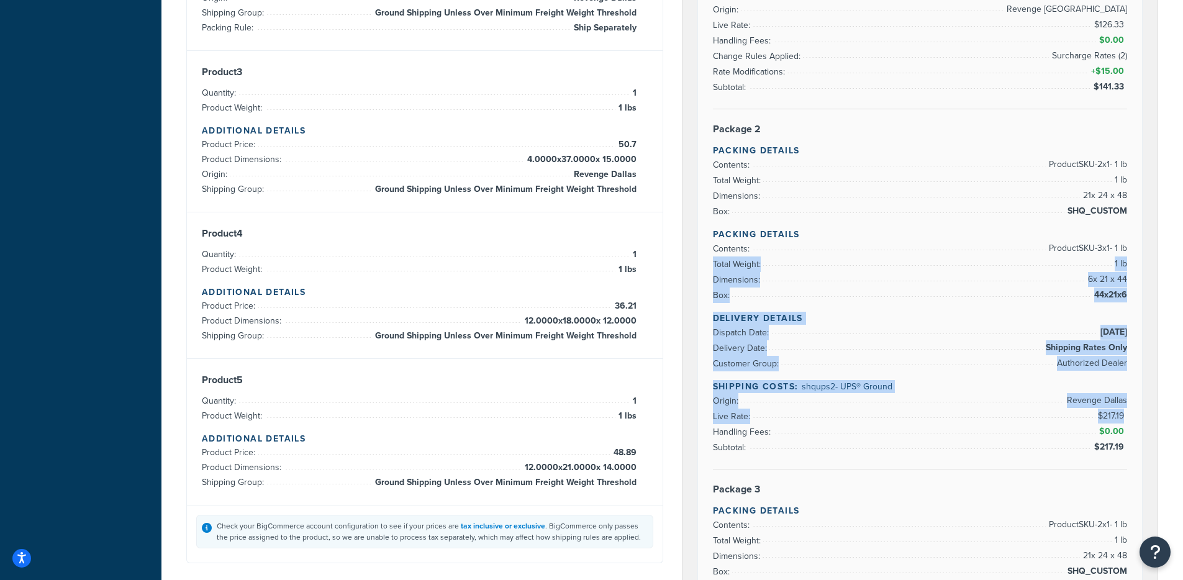
drag, startPoint x: 897, startPoint y: 429, endPoint x: 823, endPoint y: 265, distance: 179.5
click at [824, 266] on div "Rate Details Type of Rates: Negotiated Rate Address Type: BUSINESS Package 1 Pa…" at bounding box center [920, 282] width 445 height 1290
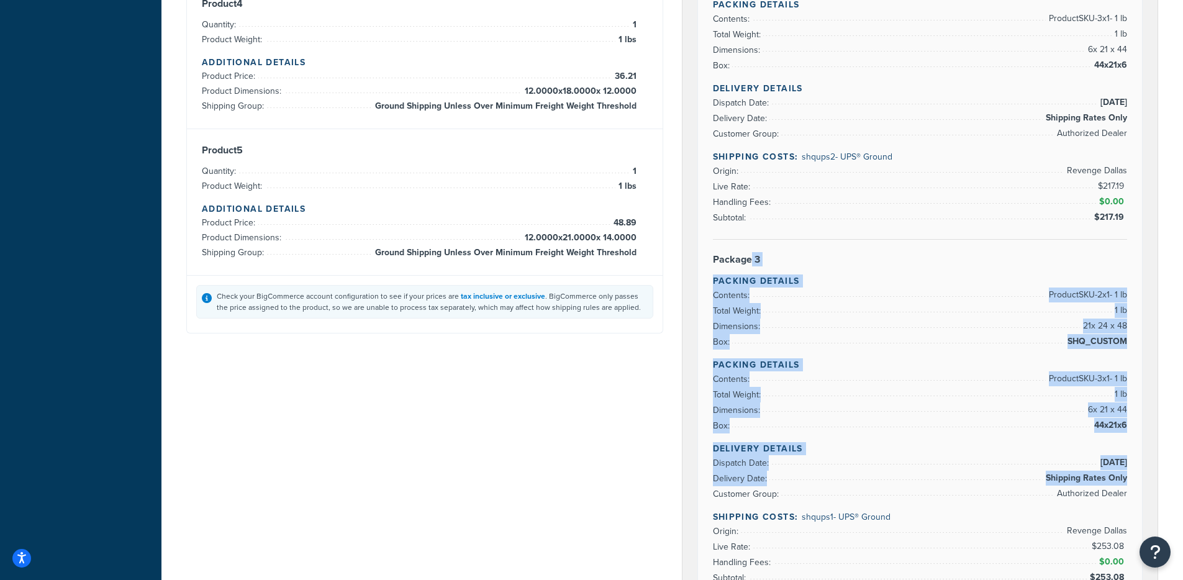
scroll to position [782, 0]
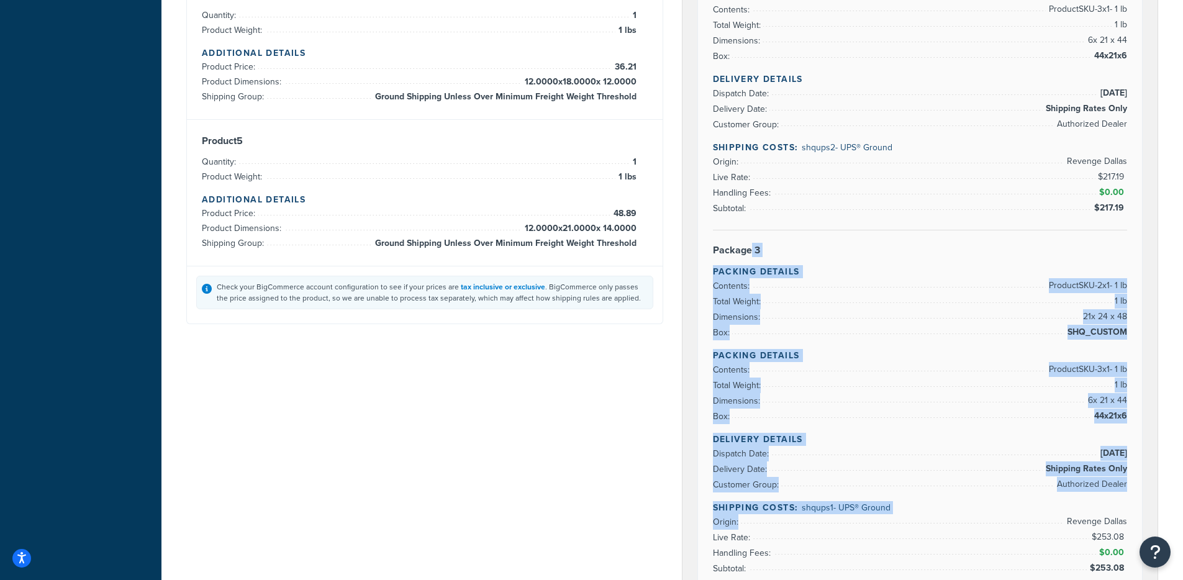
drag, startPoint x: 756, startPoint y: 306, endPoint x: 845, endPoint y: 527, distance: 237.6
click at [845, 527] on div "Rate Details Type of Rates: Negotiated Rate Address Type: BUSINESS Package 1 Pa…" at bounding box center [920, 43] width 445 height 1290
click at [849, 525] on li "Origin: Revenge Dallas" at bounding box center [920, 522] width 415 height 16
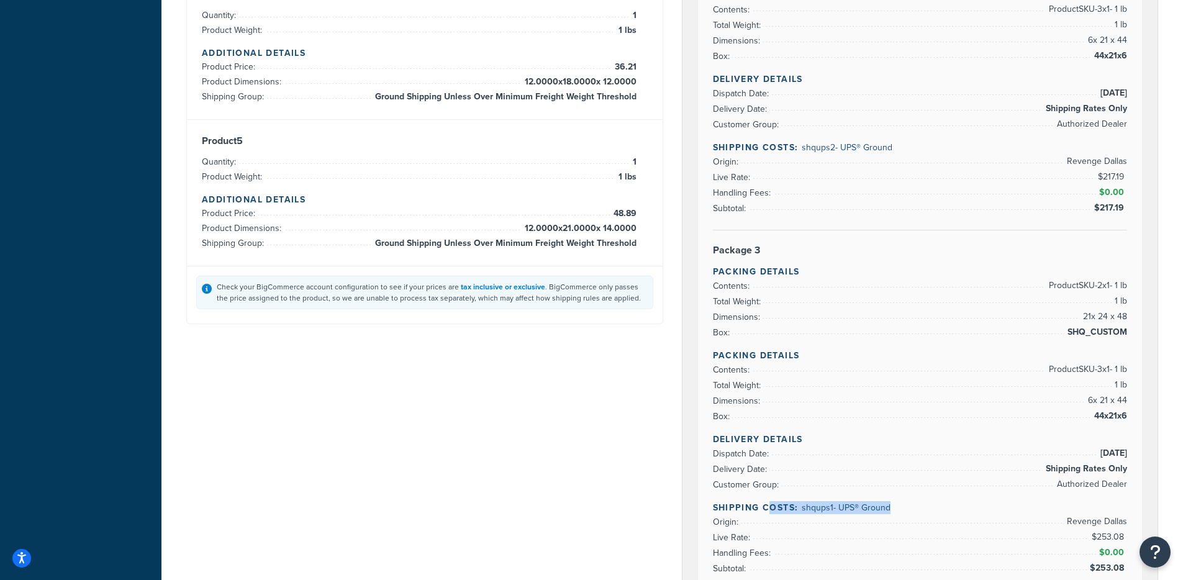
drag, startPoint x: 903, startPoint y: 509, endPoint x: 768, endPoint y: 513, distance: 134.8
click at [768, 513] on h4 "Shipping Costs: shqups1 - UPS® Ground" at bounding box center [920, 507] width 415 height 13
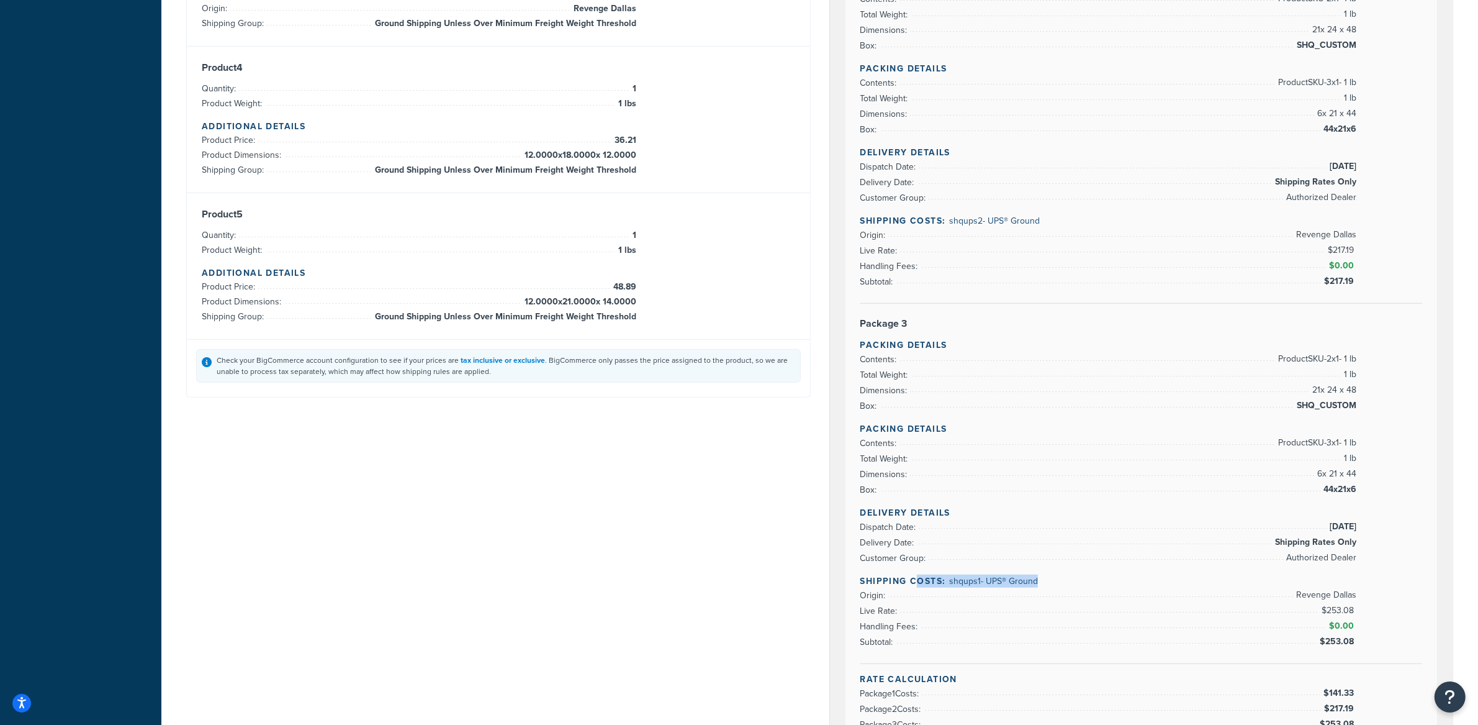
scroll to position [780, 0]
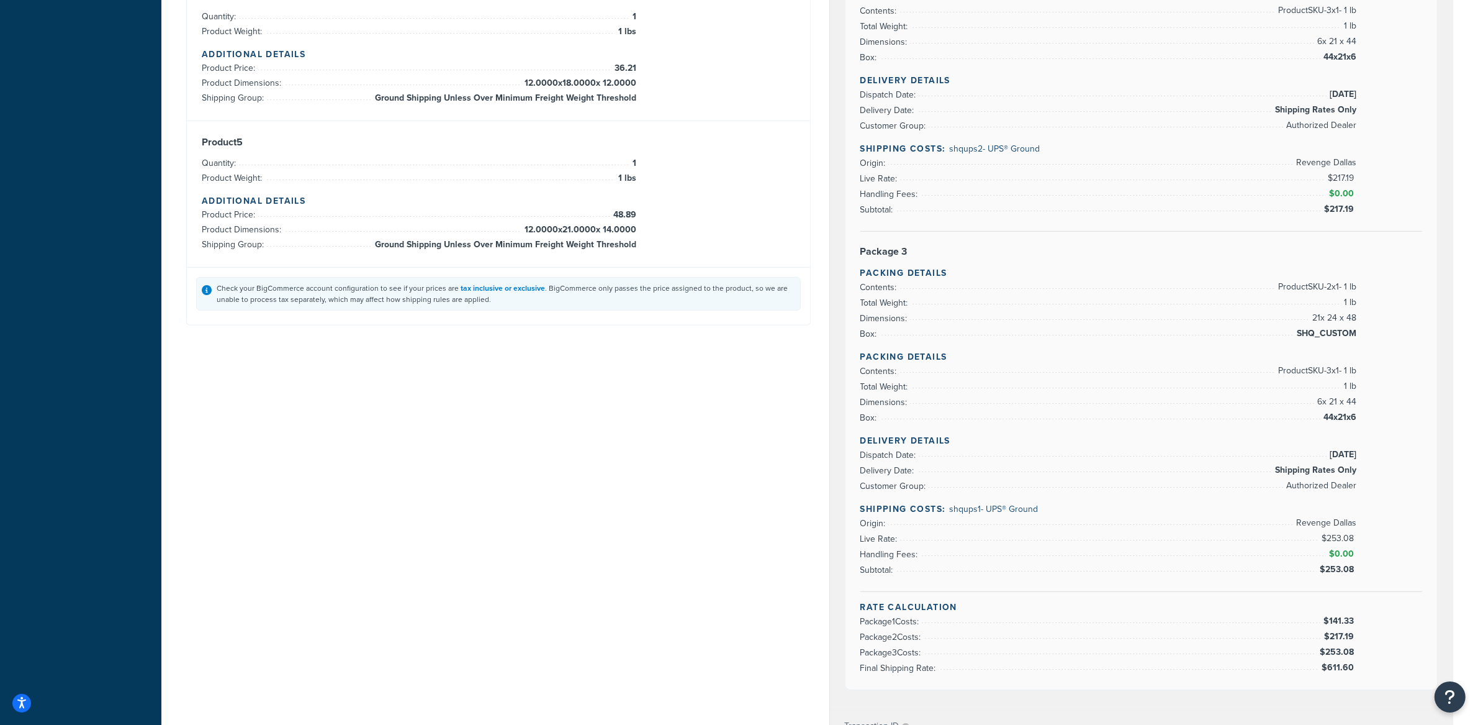
click at [821, 569] on div "Merged Rates UPS® Carrier Code: shqups2 $611.60 UPS® - UPS® Ground Rate Details…" at bounding box center [1141, 182] width 643 height 1770
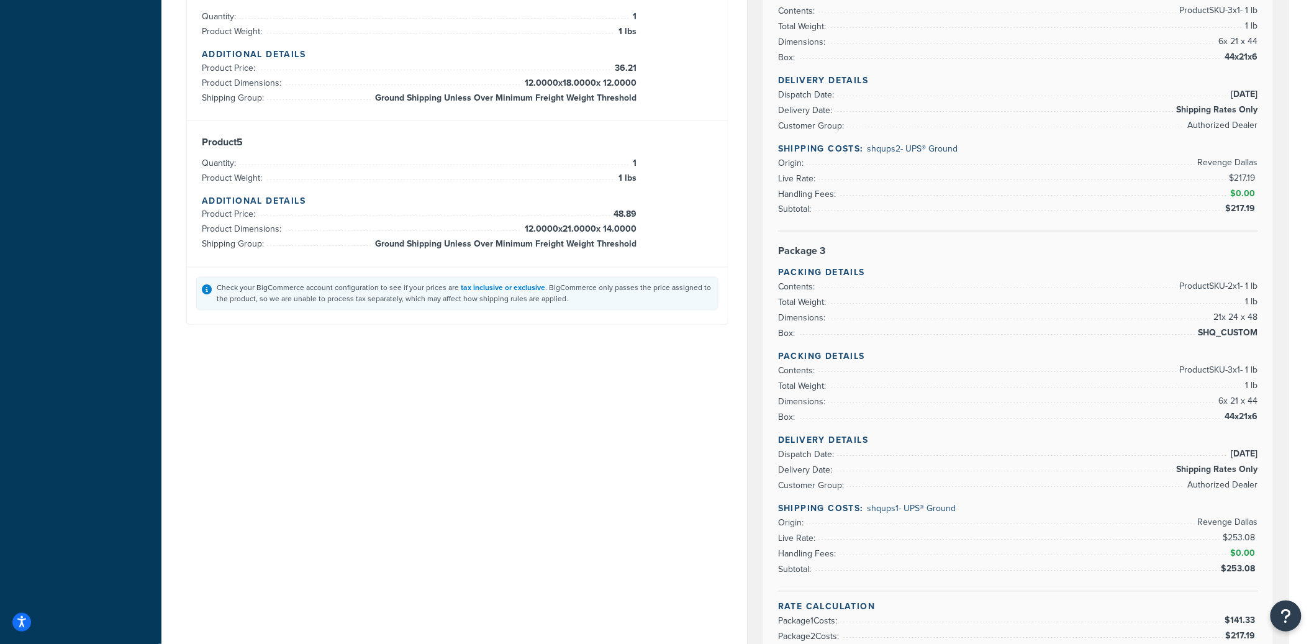
click at [474, 233] on li "Product Dimensions: 12.0000 x 21.0000 x 14.0000" at bounding box center [419, 229] width 435 height 15
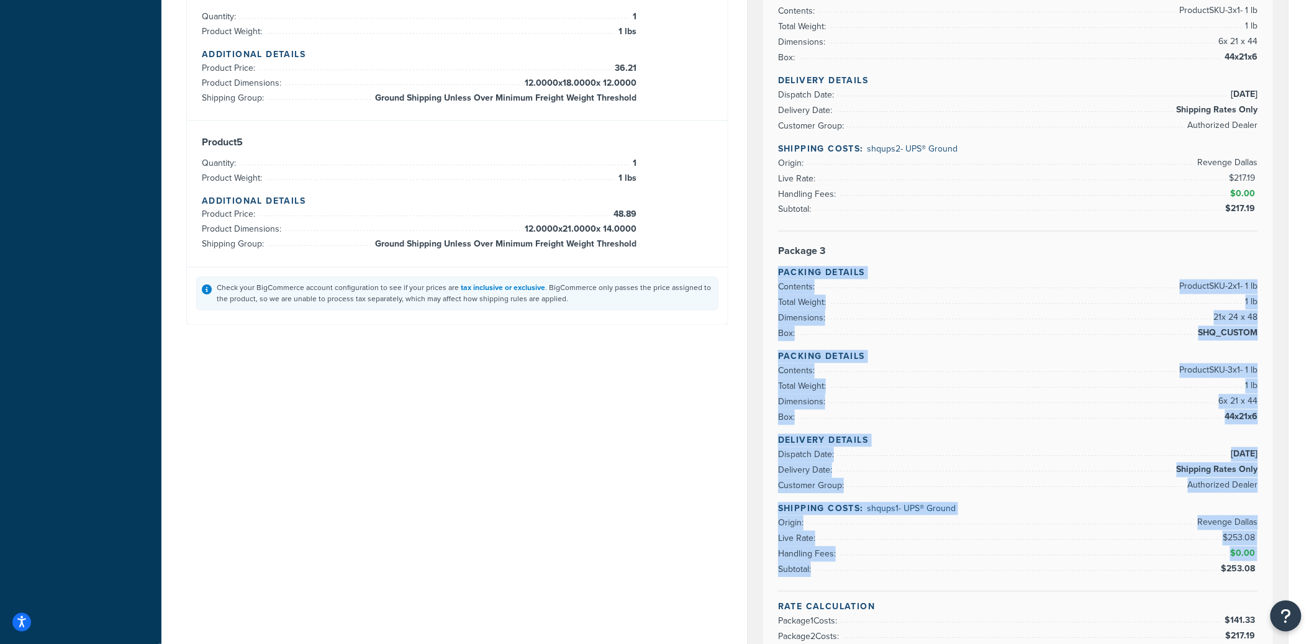
drag, startPoint x: 767, startPoint y: 277, endPoint x: 1018, endPoint y: 570, distance: 385.4
click at [1015, 579] on div "Rate Details Type of Rates: Negotiated Rate Address Type: BUSINESS Package 1 Pa…" at bounding box center [1018, 44] width 510 height 1290
click at [1018, 569] on li "Subtotal: $253.08" at bounding box center [1018, 570] width 480 height 16
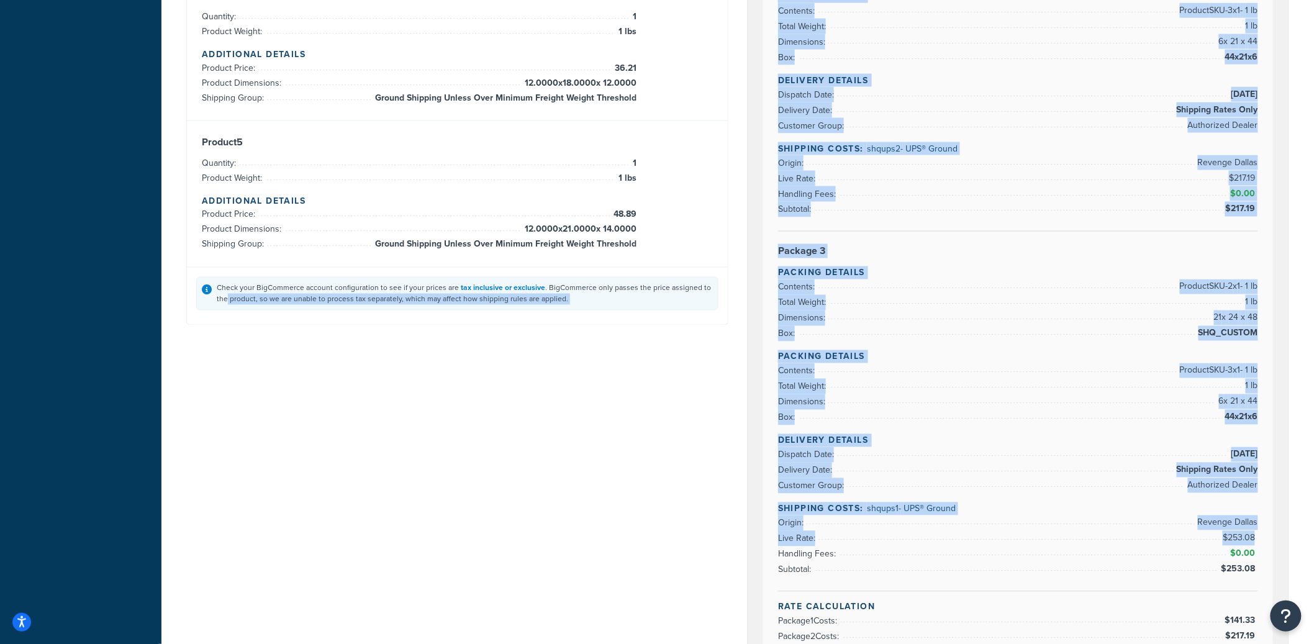
drag, startPoint x: 964, startPoint y: 549, endPoint x: 718, endPoint y: 292, distance: 355.3
click at [718, 292] on div "Shipping destination : Edit 370 Cokato St East, PO Box 279 Cokato, Minnesota, 5…" at bounding box center [737, 182] width 1121 height 1770
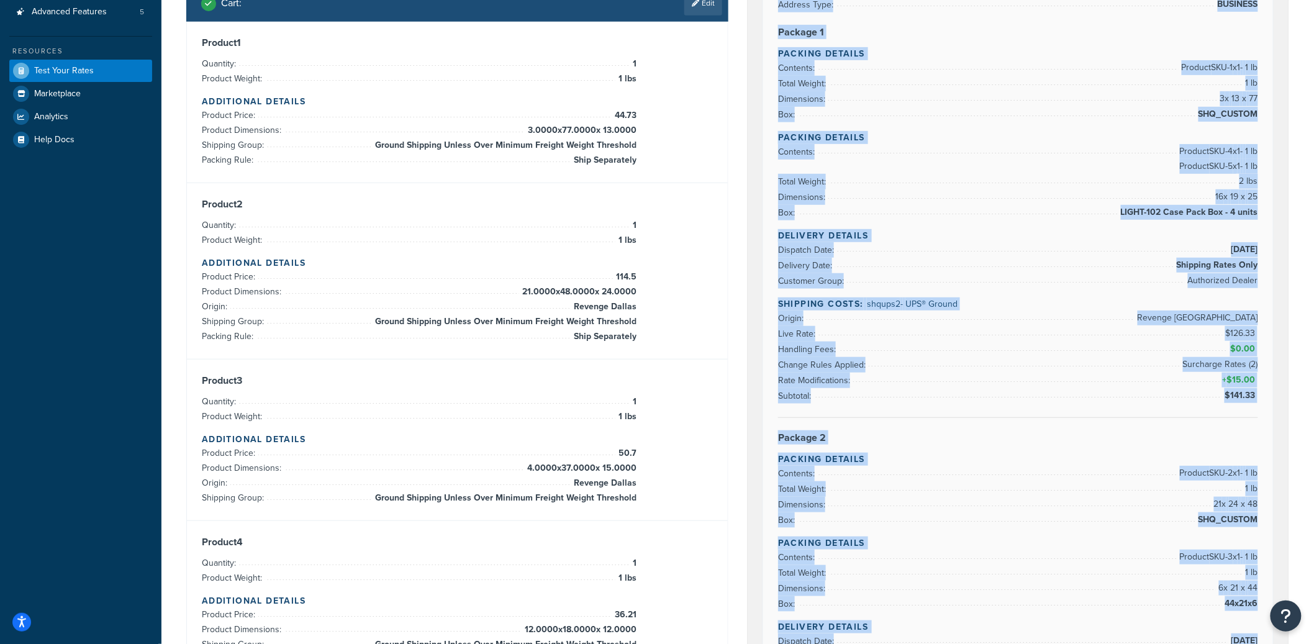
scroll to position [233, 0]
click at [821, 320] on li "Origin: Revenge West Palm Beach" at bounding box center [1018, 320] width 480 height 16
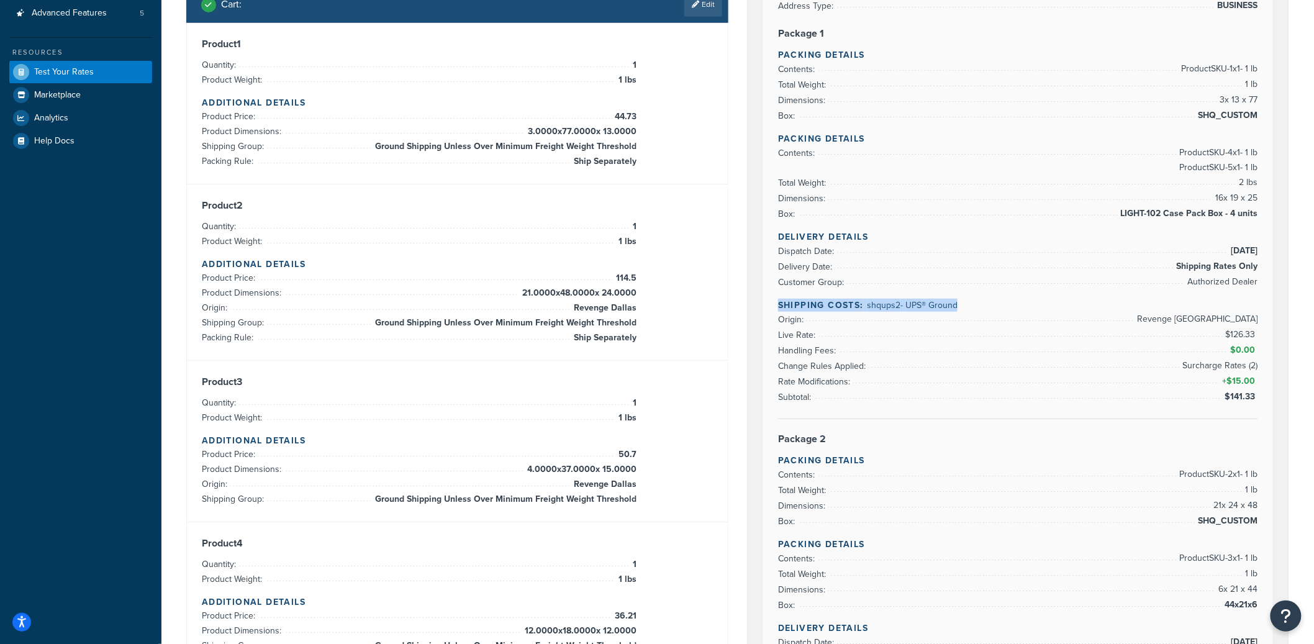
drag, startPoint x: 810, startPoint y: 298, endPoint x: 975, endPoint y: 312, distance: 166.4
click at [975, 312] on div "Delivery Details Dispatch Date: 9/18/2025 Delivery Date: Shipping Rates Only Cu…" at bounding box center [1018, 324] width 480 height 189
click at [976, 313] on li "Origin: Revenge West Palm Beach" at bounding box center [1018, 320] width 480 height 16
drag, startPoint x: 963, startPoint y: 309, endPoint x: 865, endPoint y: 309, distance: 98.1
click at [865, 309] on h4 "Shipping Costs: shqups2 - UPS® Ground" at bounding box center [1018, 305] width 480 height 13
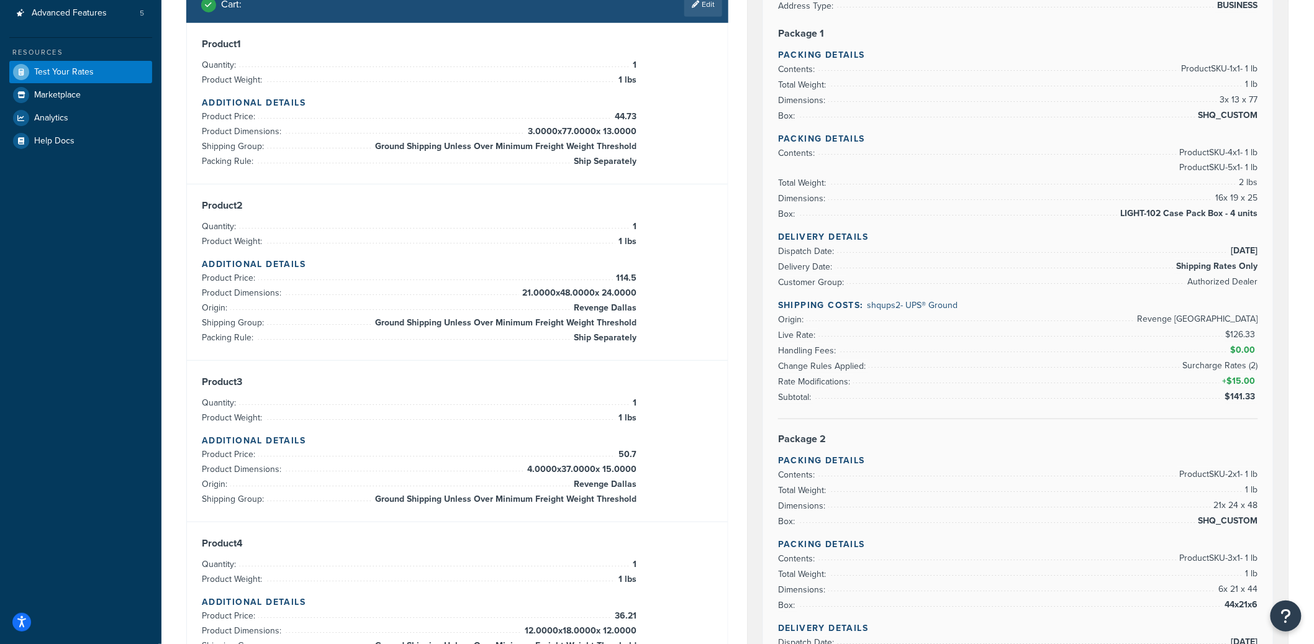
drag, startPoint x: 771, startPoint y: 366, endPoint x: 744, endPoint y: 372, distance: 27.3
click at [768, 368] on div "Rate Details Type of Rates: Negotiated Rate Address Type: BUSINESS Package 1 Pa…" at bounding box center [1018, 592] width 510 height 1290
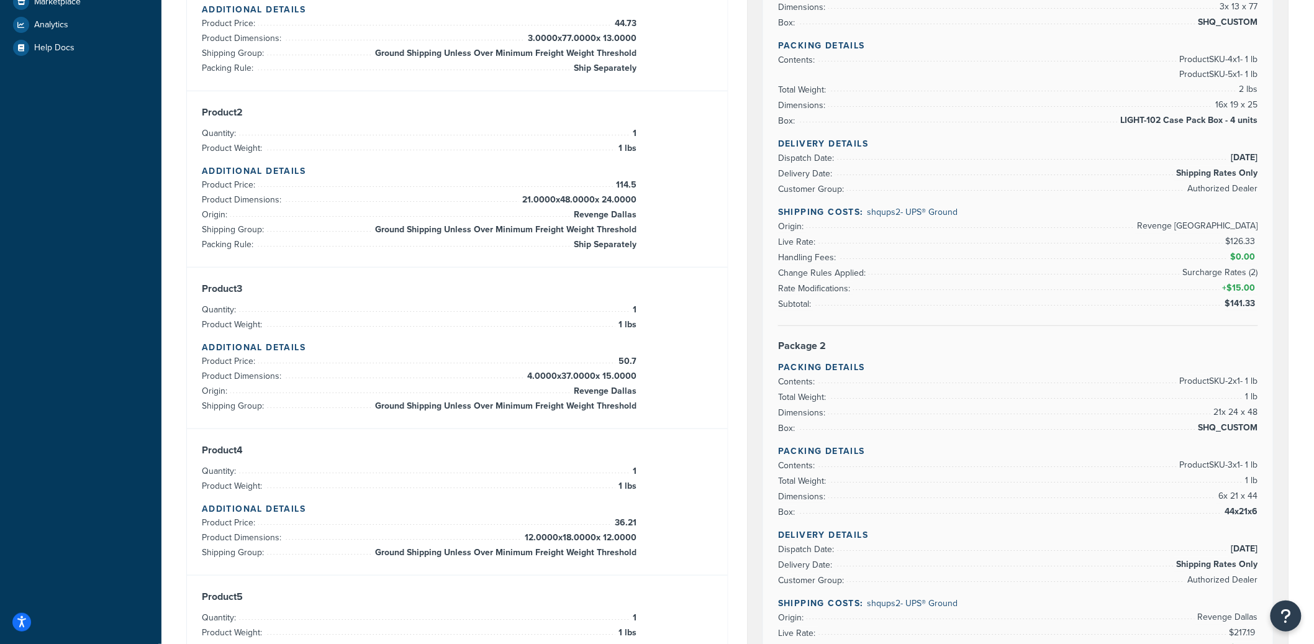
scroll to position [327, 0]
drag, startPoint x: 871, startPoint y: 212, endPoint x: 884, endPoint y: 211, distance: 13.7
click at [884, 211] on span "shqups2 - UPS® Ground" at bounding box center [912, 211] width 91 height 13
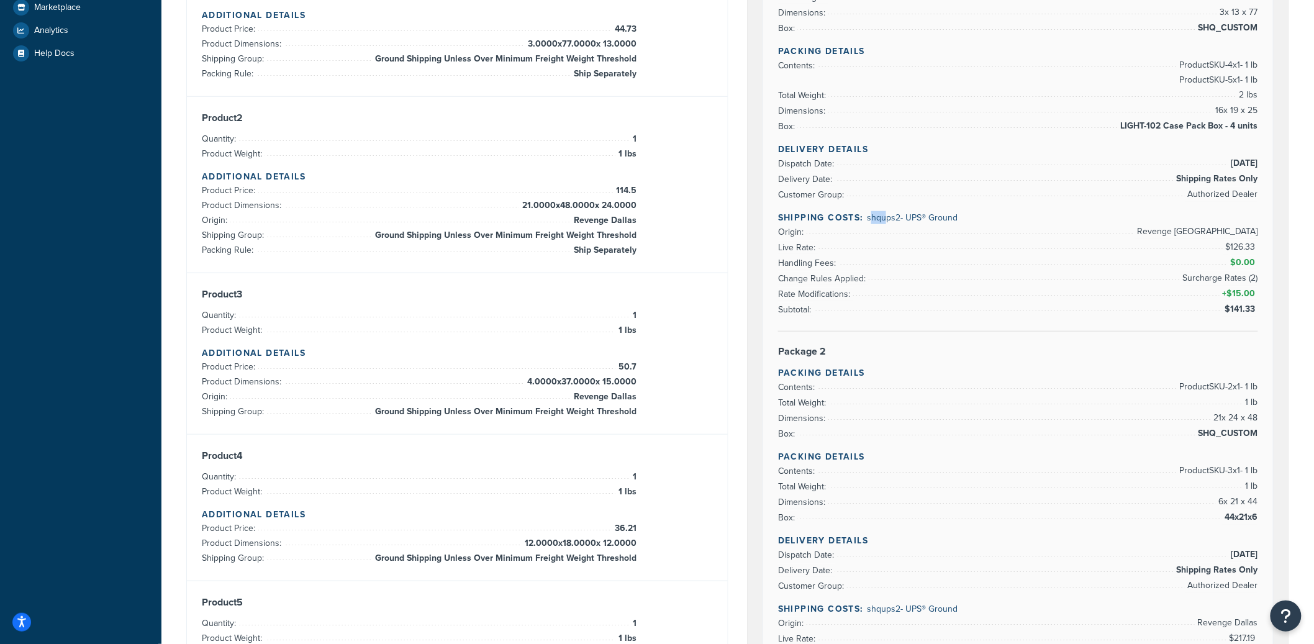
scroll to position [303, 0]
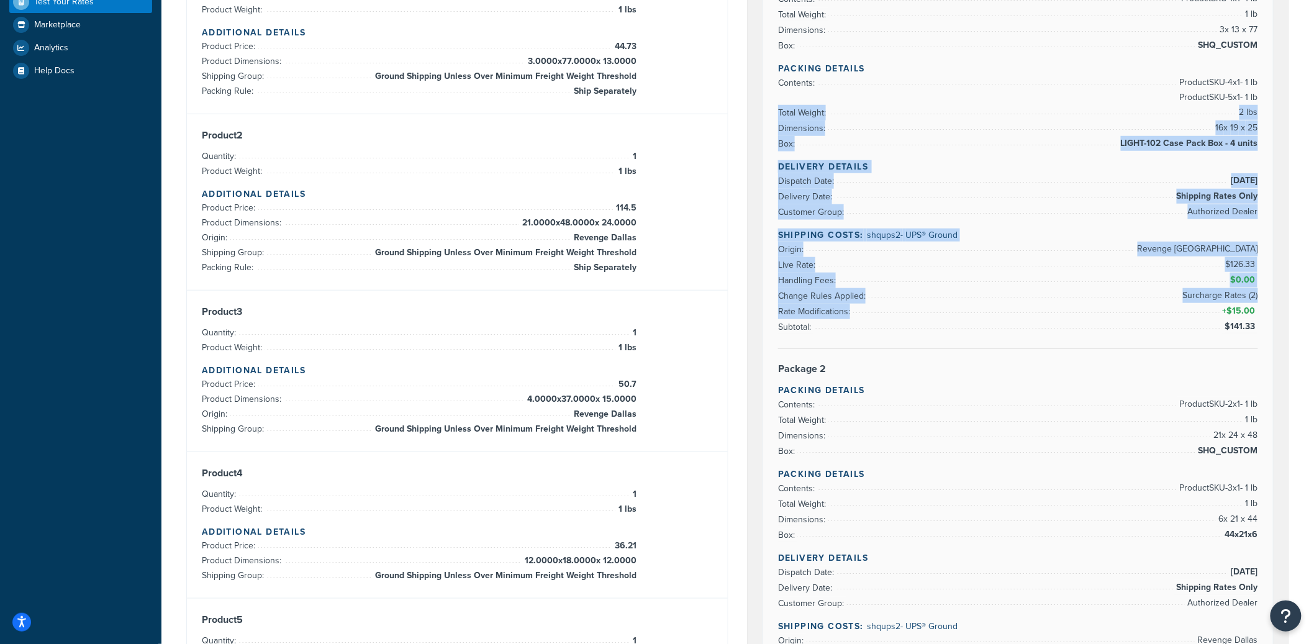
drag, startPoint x: 841, startPoint y: 92, endPoint x: 985, endPoint y: 317, distance: 267.5
click at [985, 317] on div "Rate Details Type of Rates: Negotiated Rate Address Type: BUSINESS Package 1 Pa…" at bounding box center [1018, 521] width 510 height 1290
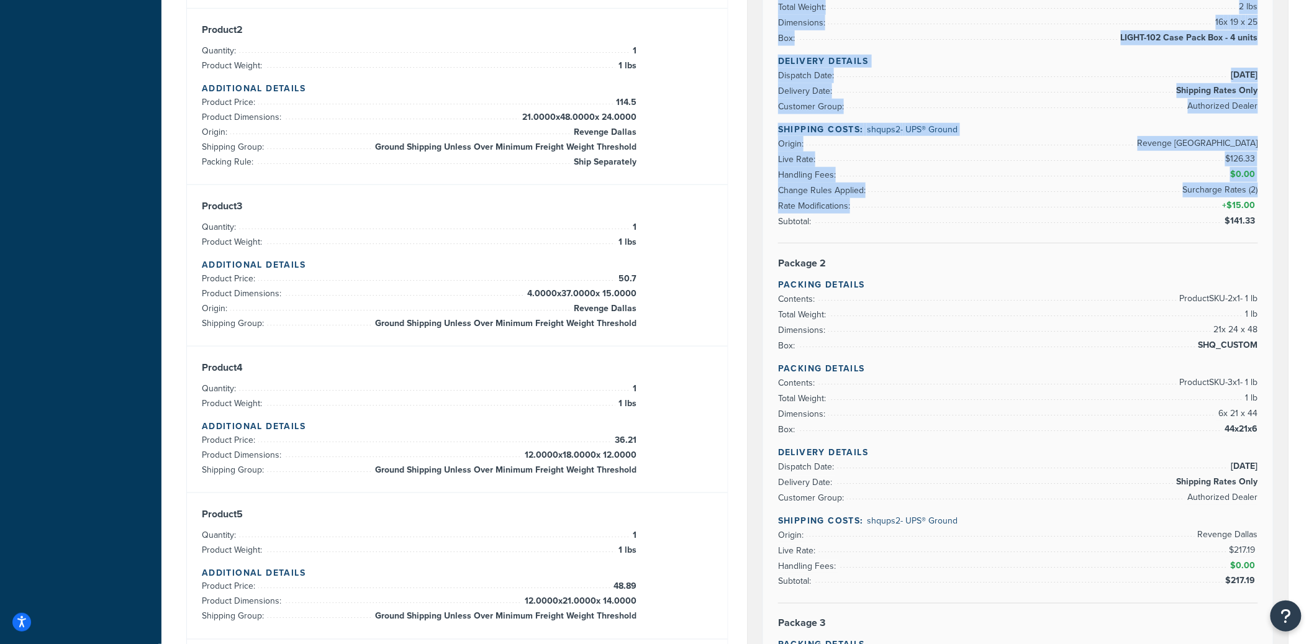
scroll to position [407, 0]
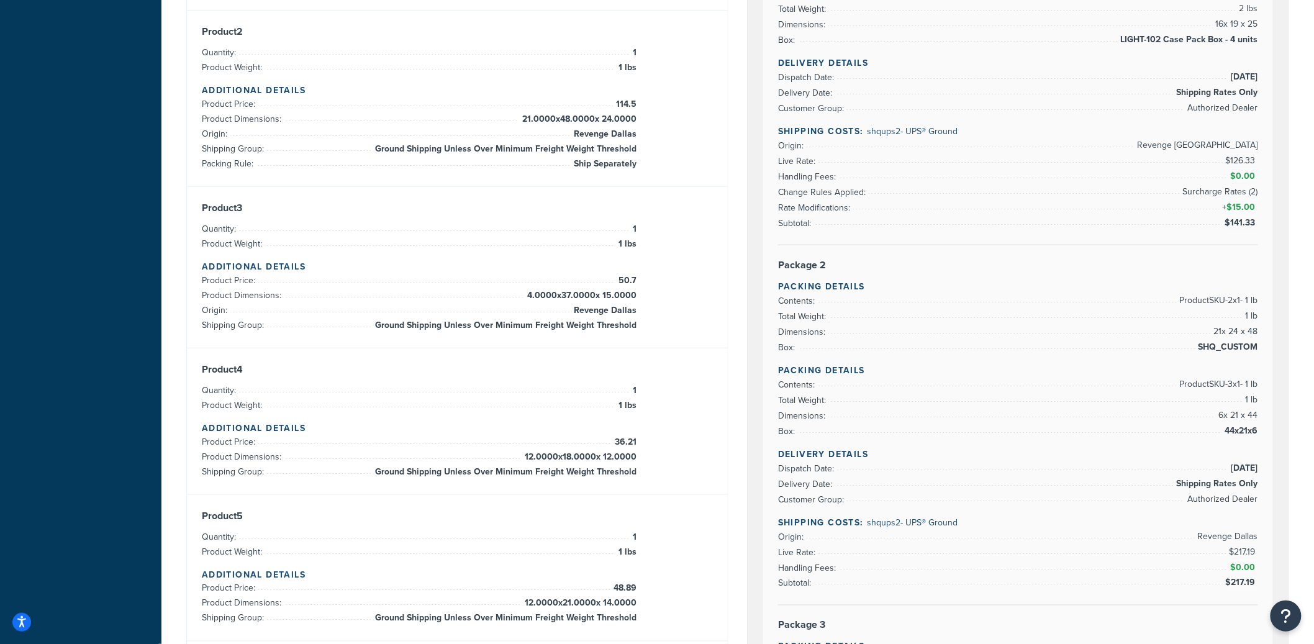
click at [1135, 230] on li "Subtotal: $141.33" at bounding box center [1018, 223] width 480 height 16
drag, startPoint x: 787, startPoint y: 148, endPoint x: 1185, endPoint y: 306, distance: 428.1
click at [1182, 151] on li "Origin: Revenge West Palm Beach" at bounding box center [1018, 146] width 480 height 16
drag, startPoint x: 979, startPoint y: 519, endPoint x: 872, endPoint y: 527, distance: 107.1
click at [870, 529] on h4 "Shipping Costs: shqups2 - UPS® Ground" at bounding box center [1018, 522] width 480 height 13
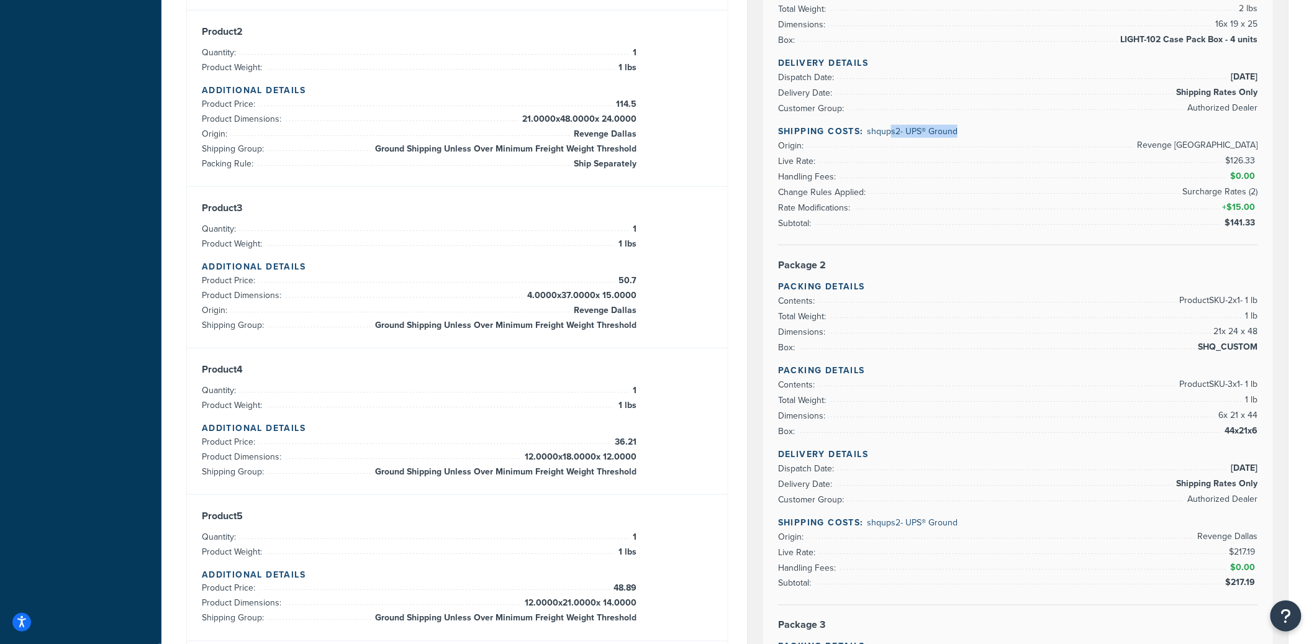
click at [891, 136] on span "shqups2 - UPS® Ground" at bounding box center [912, 131] width 91 height 13
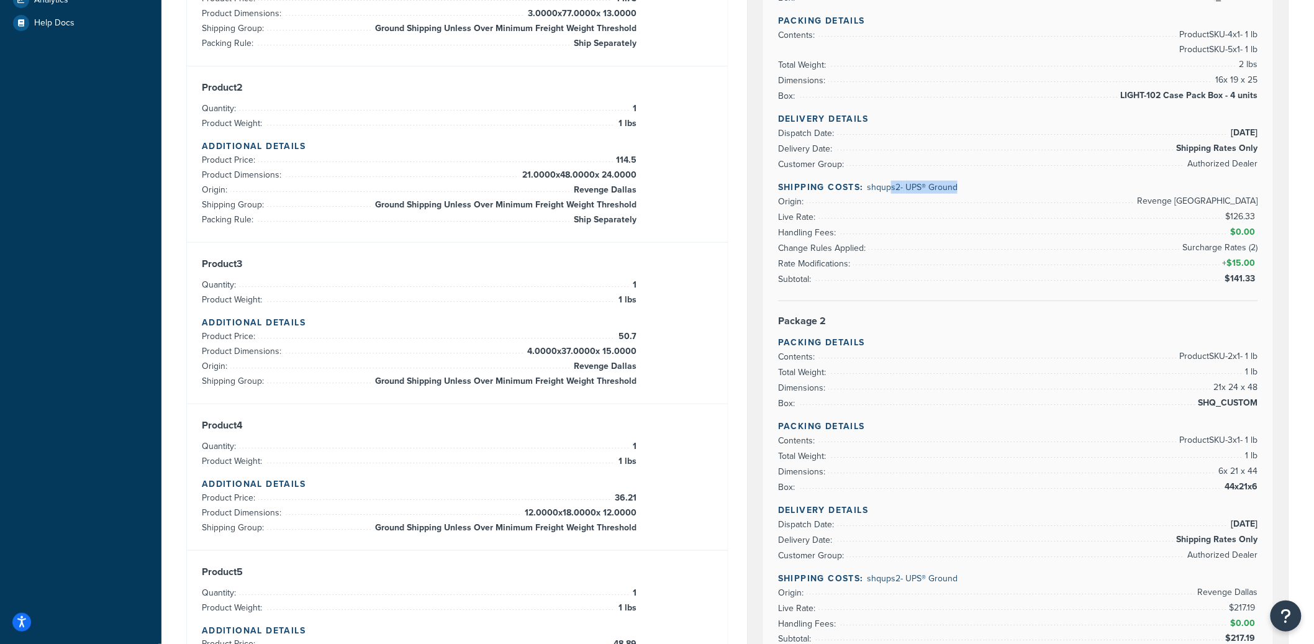
scroll to position [248, 0]
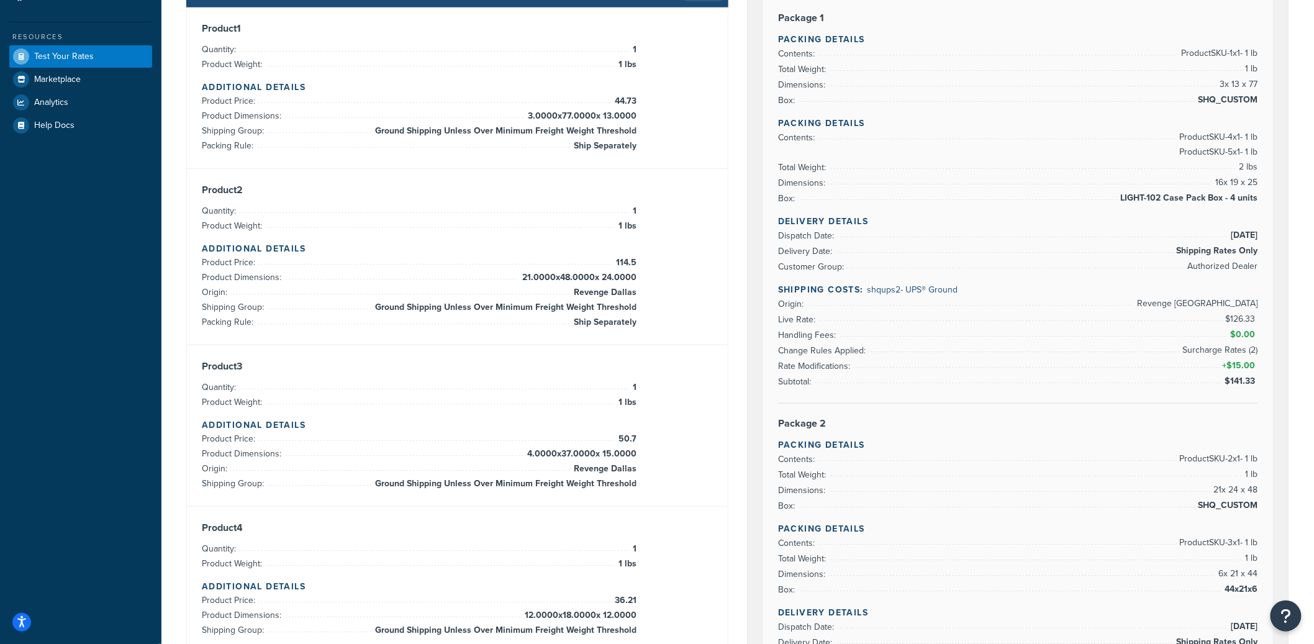
drag, startPoint x: 1204, startPoint y: 48, endPoint x: 1255, endPoint y: 104, distance: 75.1
click at [1182, 101] on ul "Contents: Product SKU-1 x 1 - 1 lb Total Weight: 1 lb Dimensions: 3 x 13 x 77 B…" at bounding box center [1018, 77] width 480 height 62
drag, startPoint x: 1227, startPoint y: 144, endPoint x: 1230, endPoint y: 158, distance: 14.0
click at [1182, 158] on div "Rate Details Type of Rates: Negotiated Rate Address Type: BUSINESS Package 1 Pa…" at bounding box center [1018, 576] width 510 height 1290
click at [1182, 164] on ul "Contents: Product SKU-4 x 1 - 1 lb Product SKU-5 x 1 - 1 lb Total Weight: 2 lbs…" at bounding box center [1018, 168] width 480 height 76
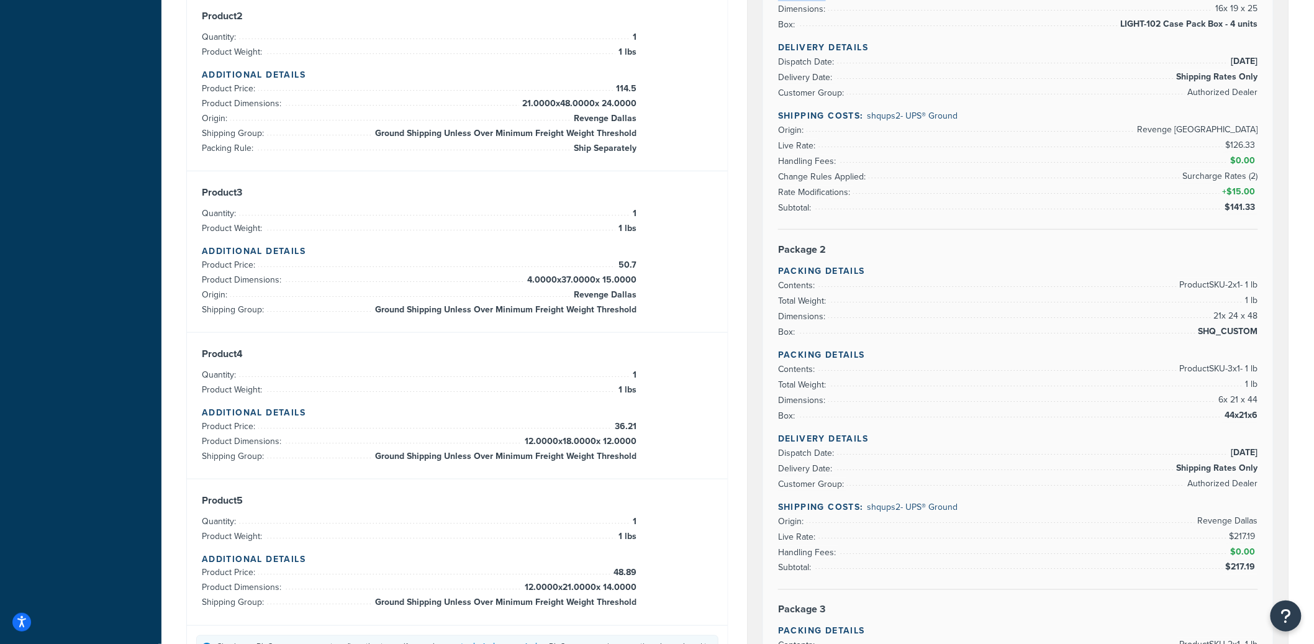
scroll to position [527, 0]
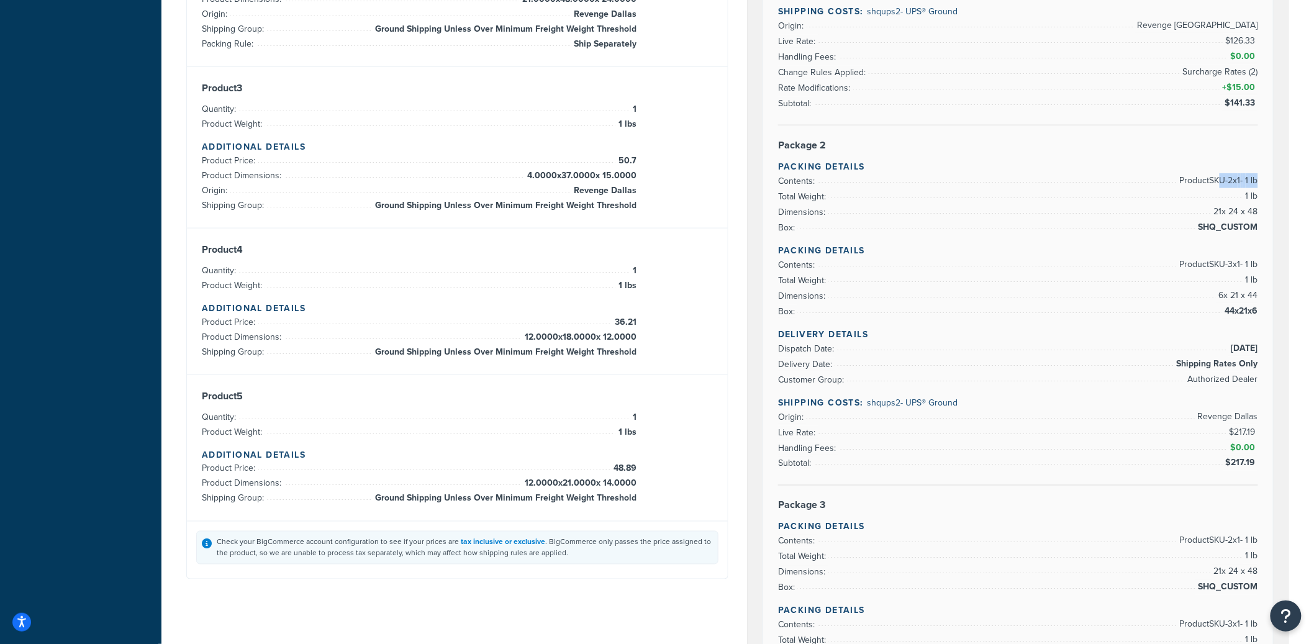
drag, startPoint x: 1212, startPoint y: 181, endPoint x: 1231, endPoint y: 227, distance: 50.2
click at [1182, 225] on ul "Contents: Product SKU-2 x 1 - 1 lb Total Weight: 1 lb Dimensions: 21 x 24 x 48 …" at bounding box center [1018, 204] width 480 height 62
click at [1182, 286] on ul "Contents: Product SKU-3 x 1 - 1 lb Total Weight: 1 lb Dimensions: 6 x 21 x 44 B…" at bounding box center [1018, 288] width 480 height 62
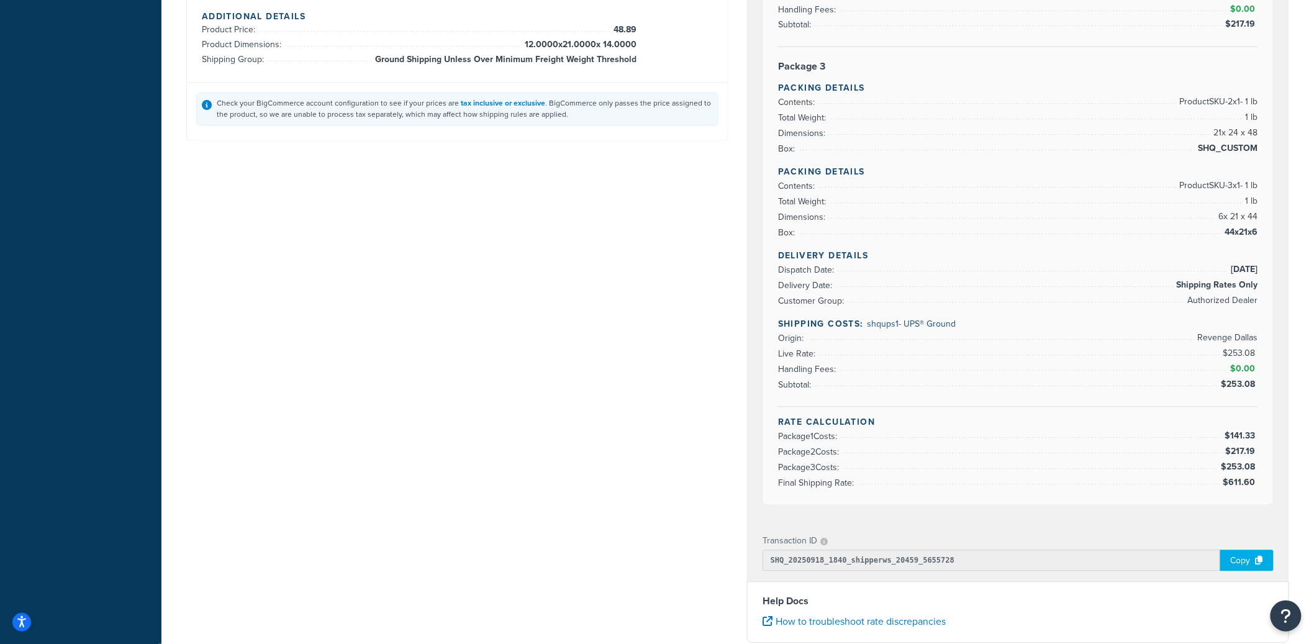
scroll to position [939, 0]
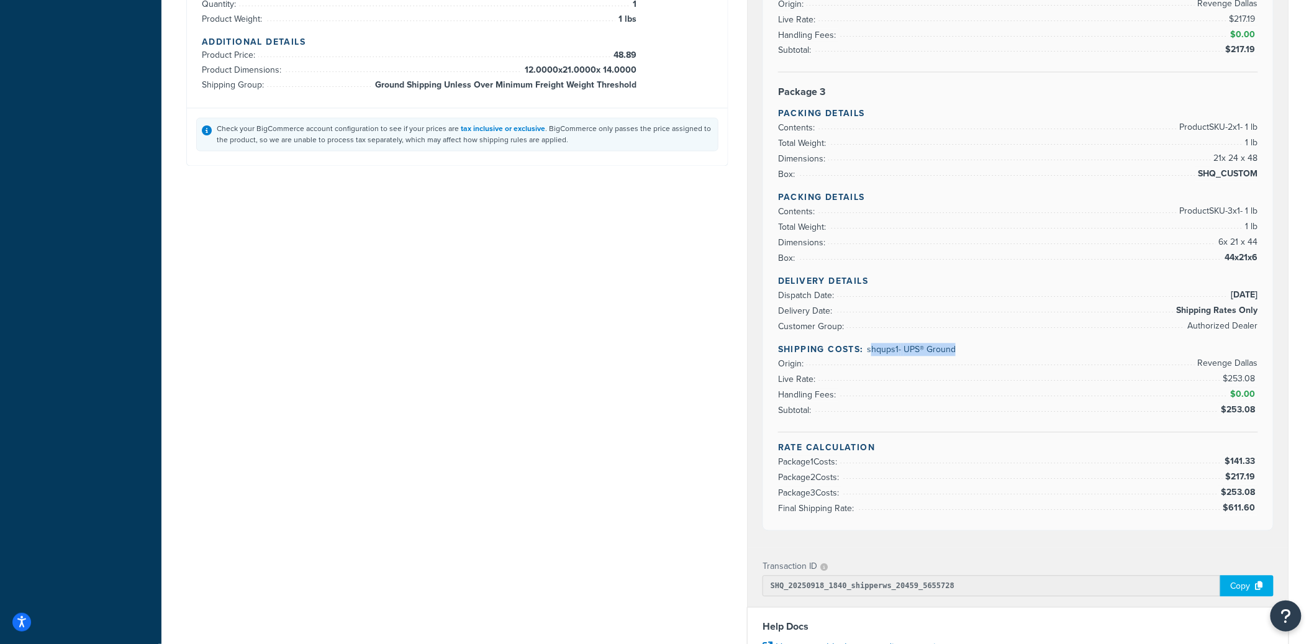
drag, startPoint x: 871, startPoint y: 353, endPoint x: 976, endPoint y: 355, distance: 105.6
click at [976, 355] on h4 "Shipping Costs: shqups1 - UPS® Ground" at bounding box center [1018, 349] width 480 height 13
drag, startPoint x: 970, startPoint y: 360, endPoint x: 920, endPoint y: 359, distance: 50.3
click at [880, 356] on h4 "Shipping Costs: shqups1 - UPS® Ground" at bounding box center [1018, 349] width 480 height 13
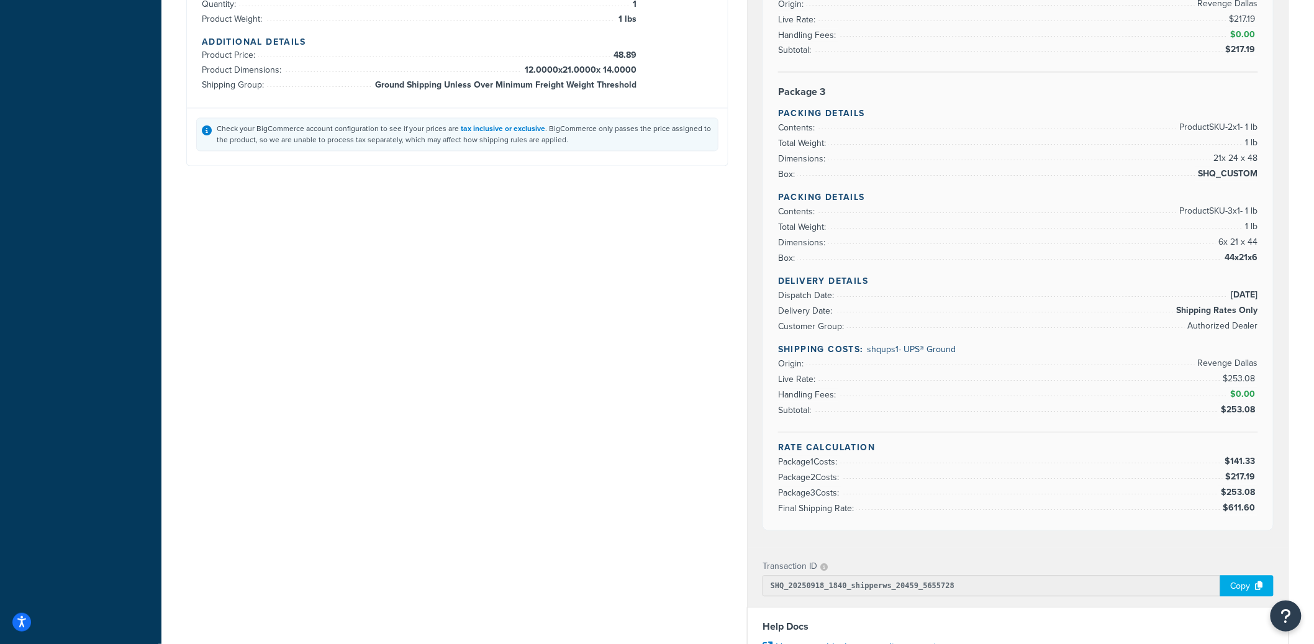
click at [947, 356] on span "shqups1 - UPS® Ground" at bounding box center [911, 349] width 89 height 13
drag, startPoint x: 959, startPoint y: 356, endPoint x: 897, endPoint y: 357, distance: 62.7
click at [890, 355] on h4 "Shipping Costs: shqups1 - UPS® Ground" at bounding box center [1018, 349] width 480 height 13
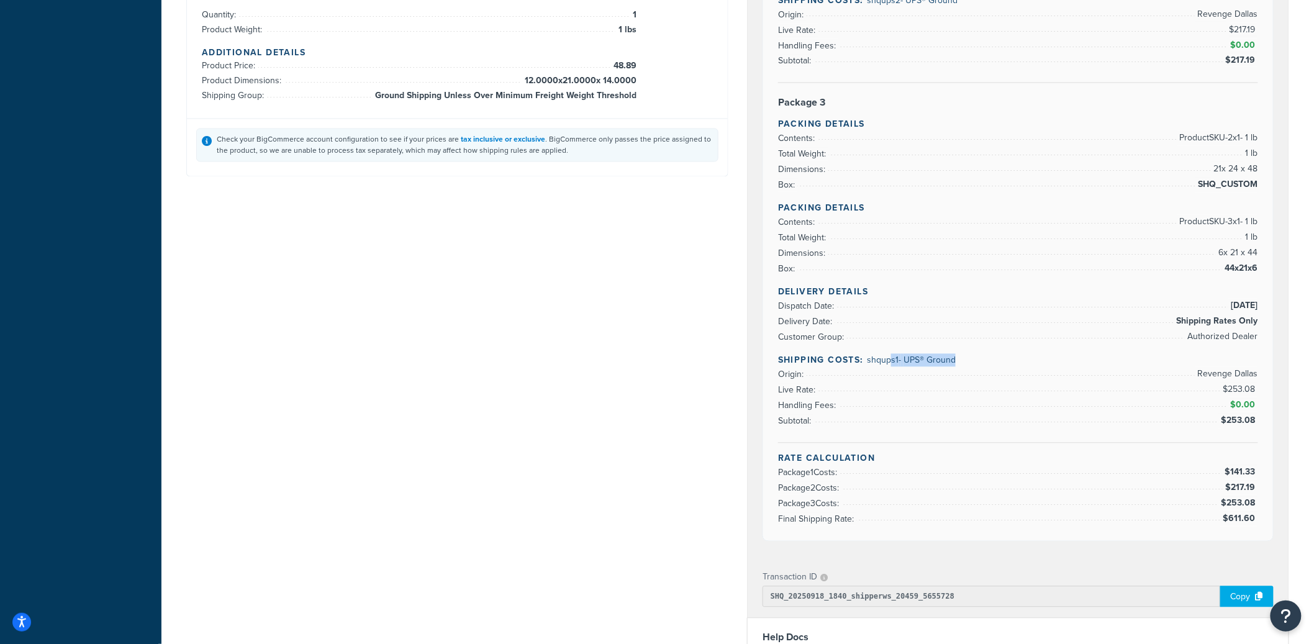
scroll to position [861, 0]
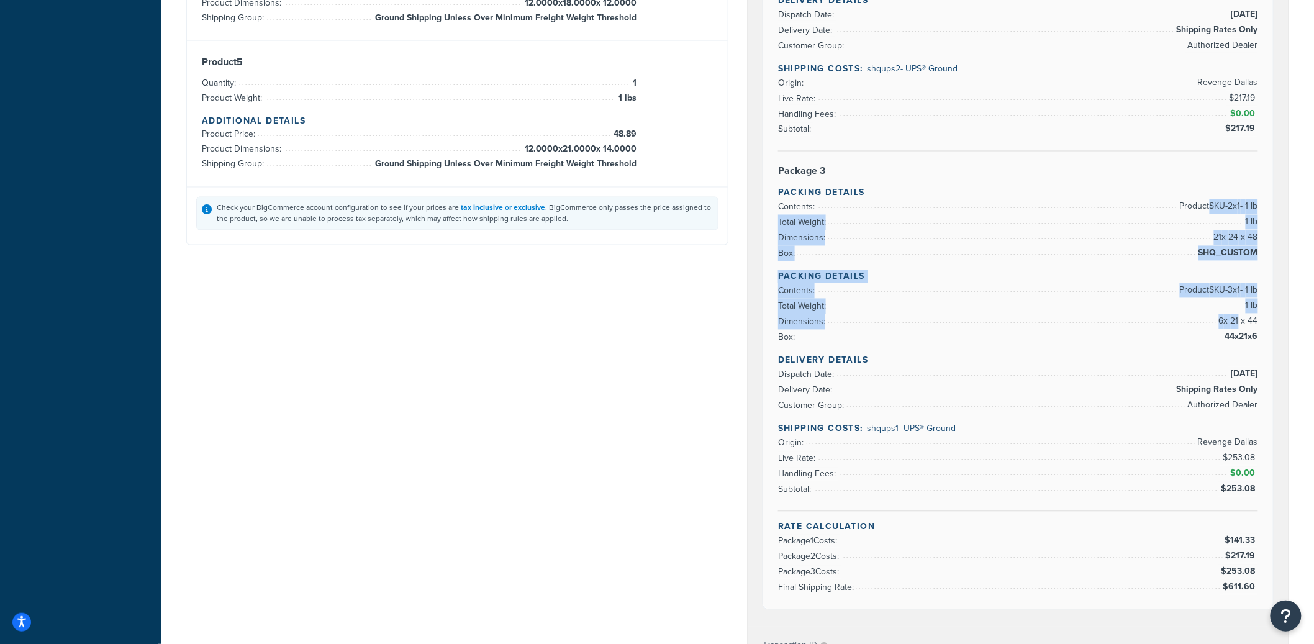
drag, startPoint x: 1204, startPoint y: 213, endPoint x: 1224, endPoint y: 257, distance: 48.4
drag, startPoint x: 1195, startPoint y: 206, endPoint x: 1246, endPoint y: 343, distance: 145.8
click at [1182, 345] on span "44x21x6" at bounding box center [1240, 337] width 36 height 15
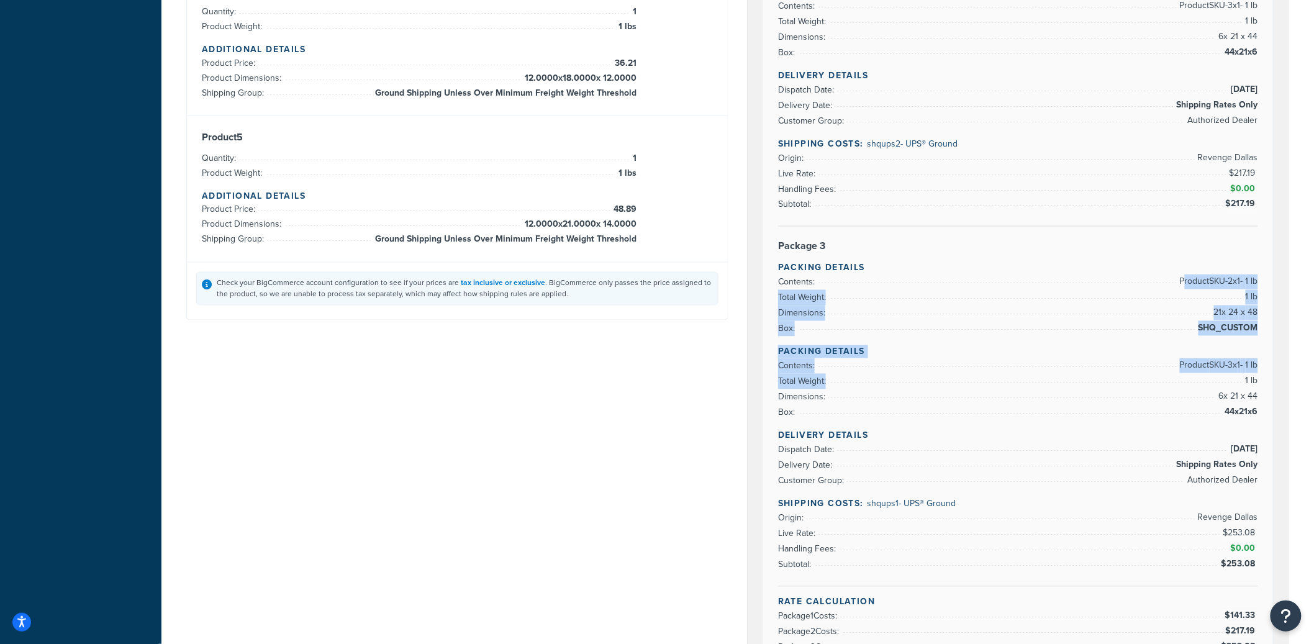
drag, startPoint x: 1177, startPoint y: 286, endPoint x: 1195, endPoint y: 405, distance: 121.1
click at [1182, 392] on div "Rate Details Type of Rates: Negotiated Rate Address Type: BUSINESS Package 1 Pa…" at bounding box center [1018, 39] width 510 height 1290
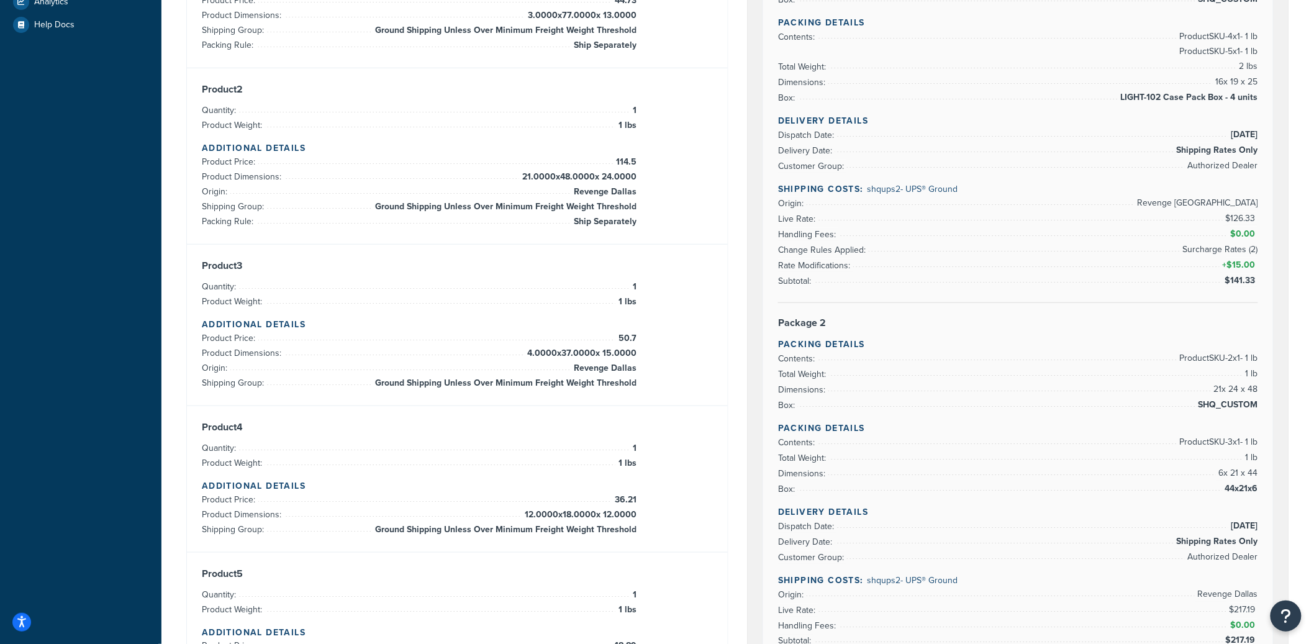
scroll to position [348, 0]
drag, startPoint x: 592, startPoint y: 371, endPoint x: 621, endPoint y: 369, distance: 29.2
click at [621, 369] on span "Revenge Dallas" at bounding box center [604, 368] width 66 height 15
drag, startPoint x: 577, startPoint y: 195, endPoint x: 679, endPoint y: 196, distance: 101.8
click at [681, 195] on div "Product 2 Quantity: 1 Product Weight: 1 lbs Additional Details Product Price: 1…" at bounding box center [457, 157] width 511 height 146
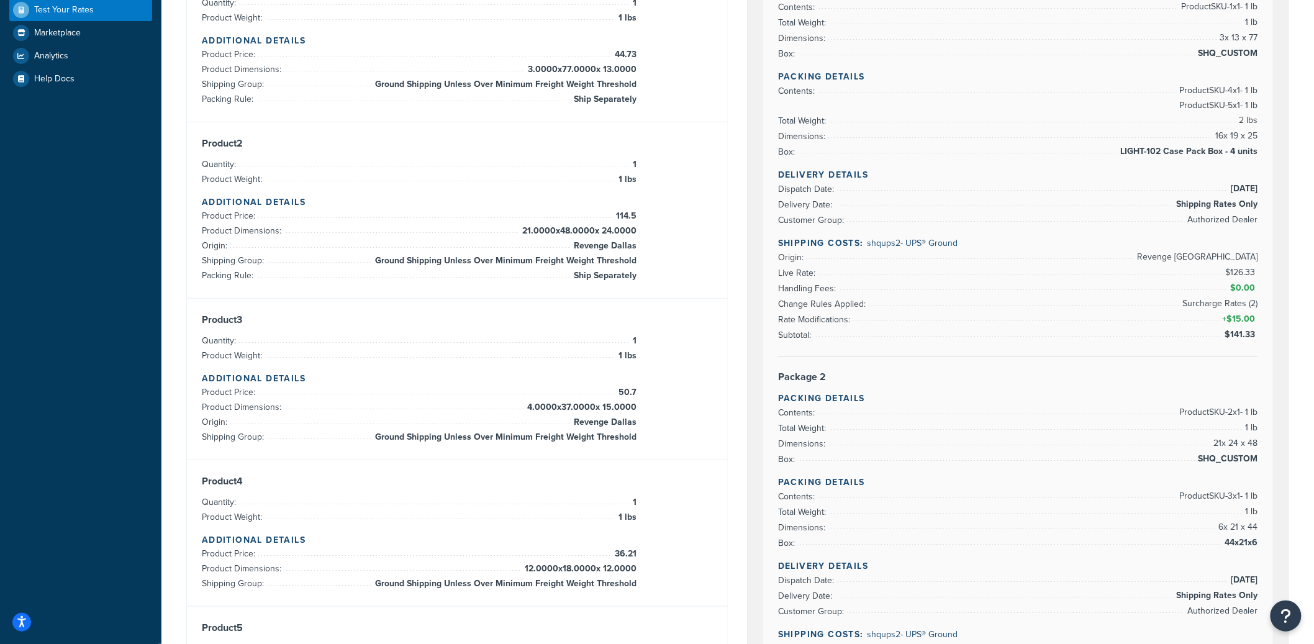
scroll to position [232, 0]
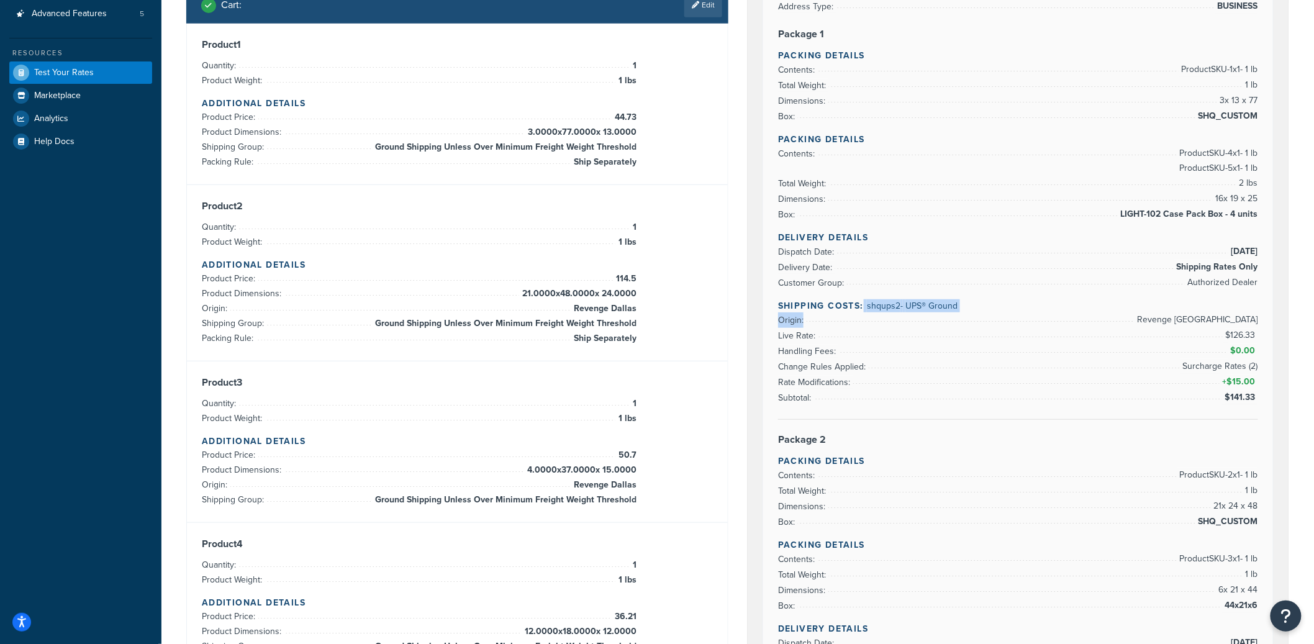
click at [864, 312] on div "Delivery Details Dispatch Date: 9/18/2025 Delivery Date: Shipping Rates Only Cu…" at bounding box center [1018, 325] width 480 height 189
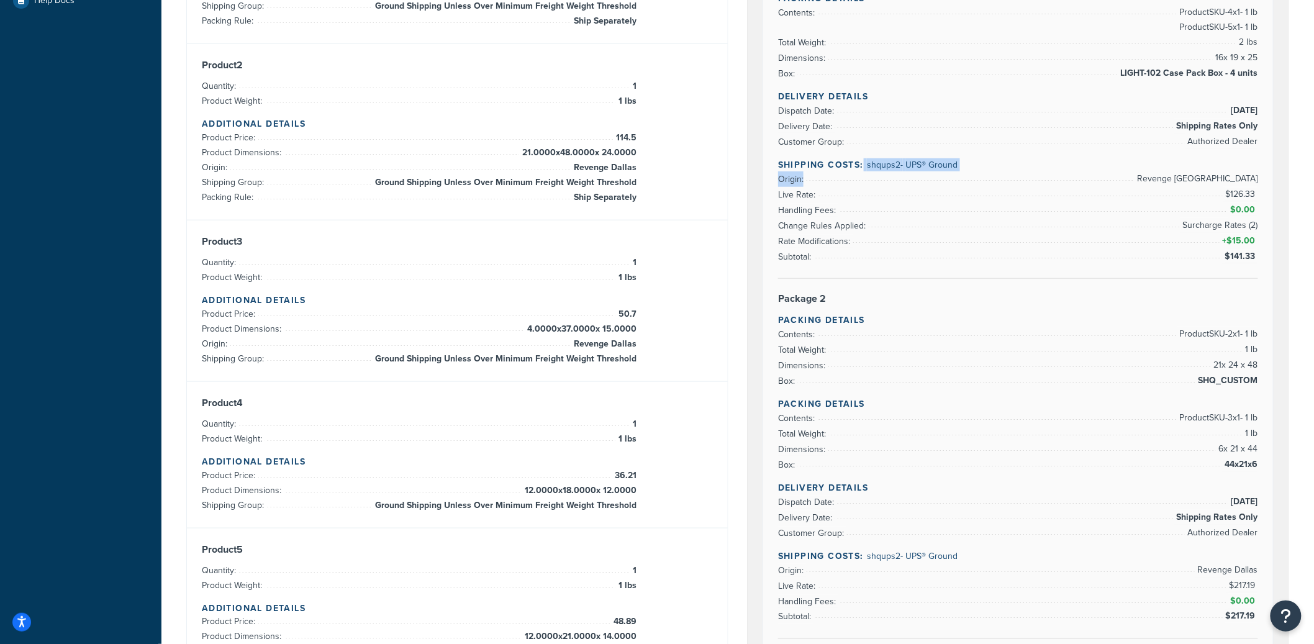
scroll to position [374, 0]
drag, startPoint x: 1160, startPoint y: 347, endPoint x: 1180, endPoint y: 411, distance: 67.2
click at [1180, 411] on div "Rate Details Type of Rates: Negotiated Rate Address Type: BUSINESS Package 1 Pa…" at bounding box center [1018, 451] width 510 height 1290
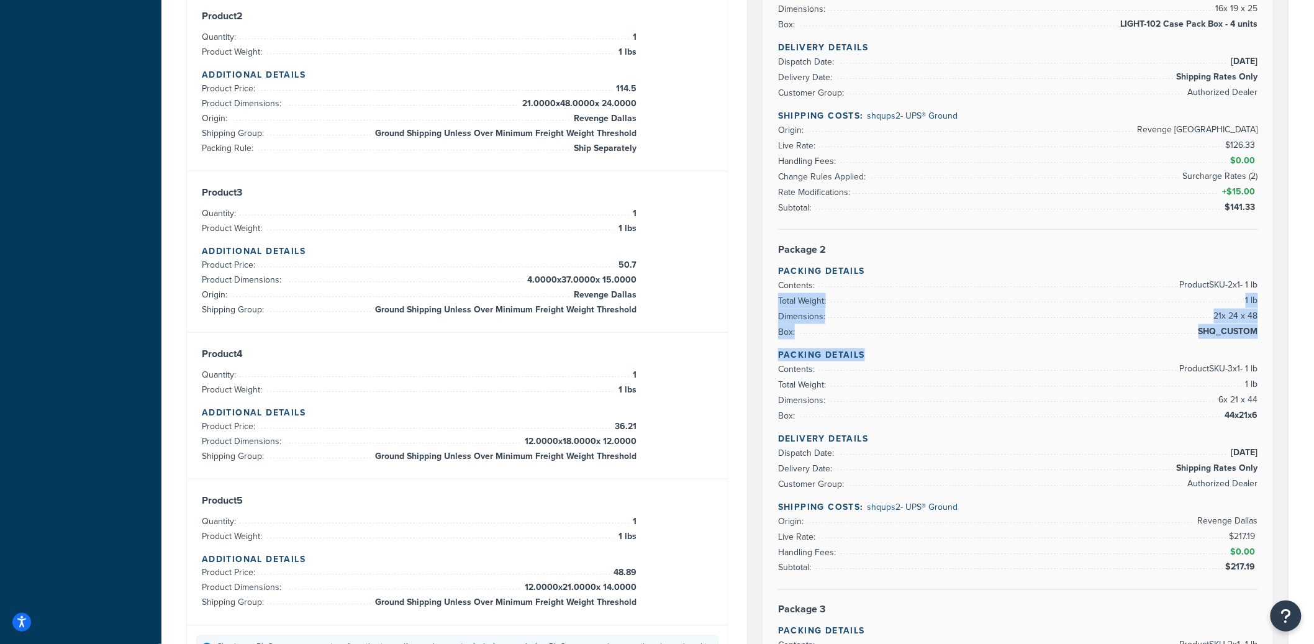
scroll to position [514, 0]
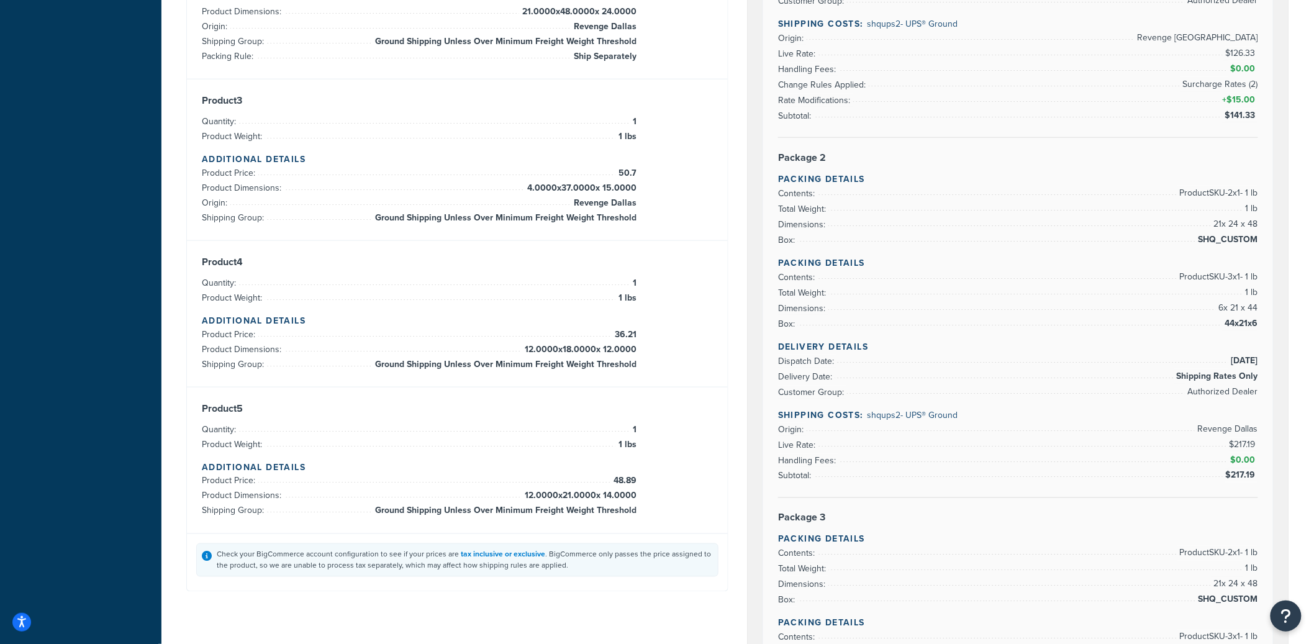
drag, startPoint x: 875, startPoint y: 421, endPoint x: 937, endPoint y: 417, distance: 62.2
click at [937, 417] on span "shqups2 - UPS® Ground" at bounding box center [912, 415] width 91 height 13
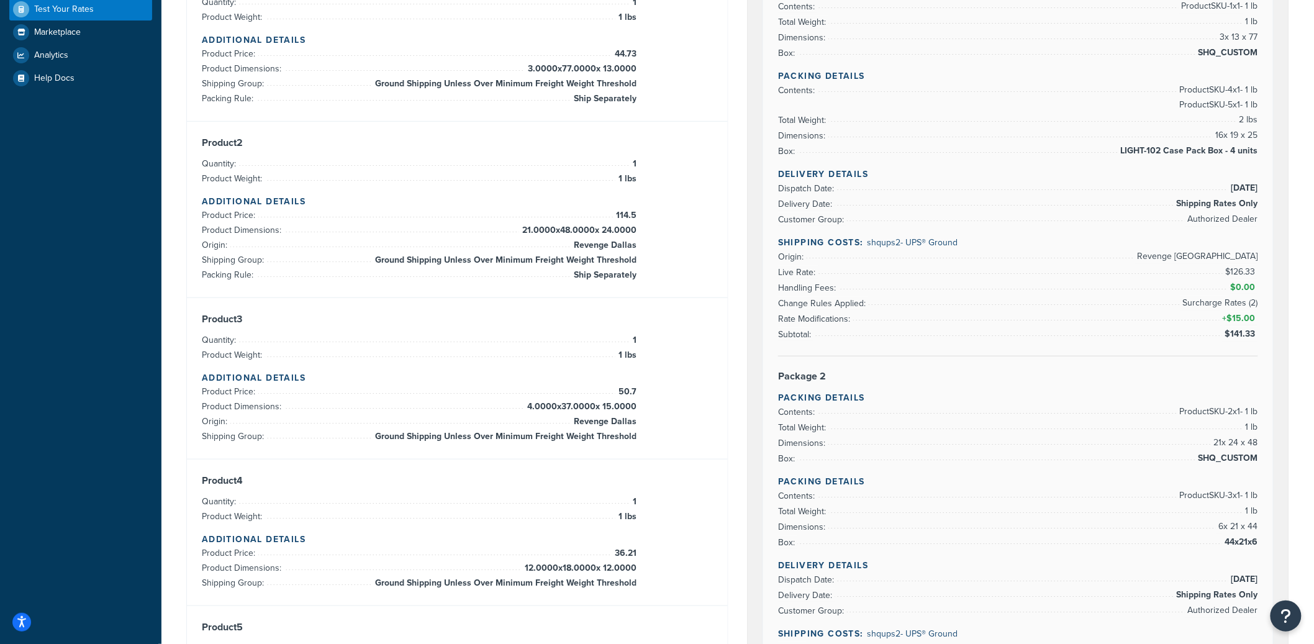
scroll to position [278, 0]
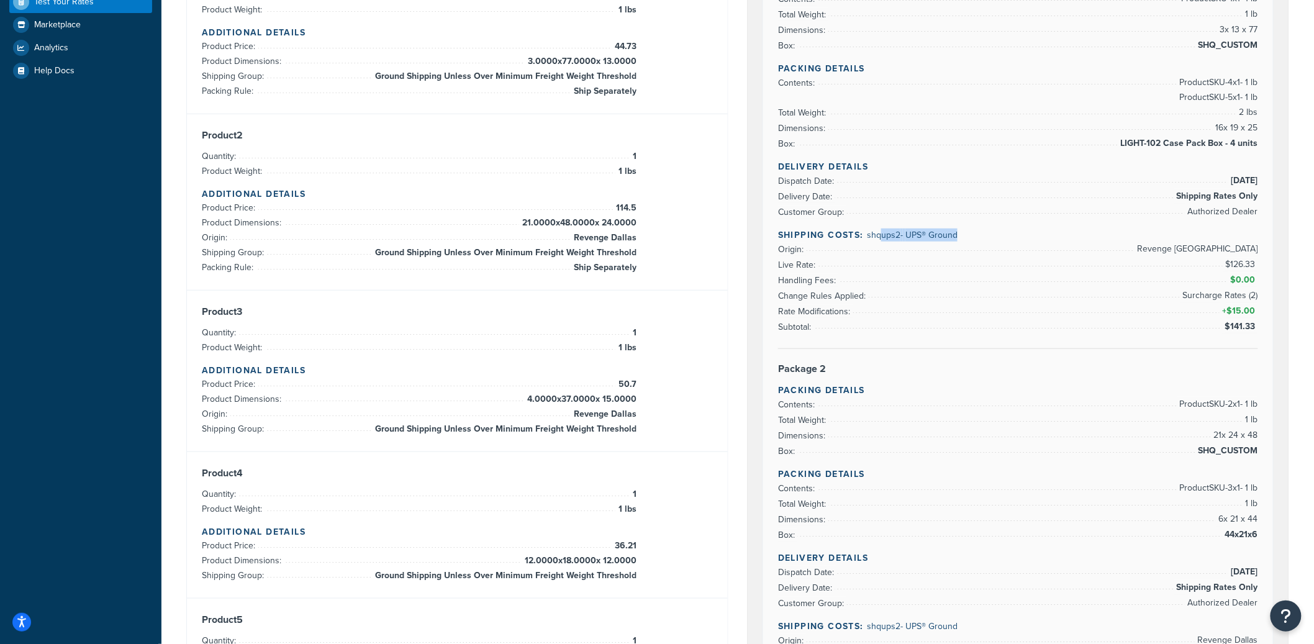
drag, startPoint x: 882, startPoint y: 235, endPoint x: 1012, endPoint y: 237, distance: 129.8
click at [1012, 237] on h4 "Shipping Costs: shqups2 - UPS® Ground" at bounding box center [1018, 234] width 480 height 13
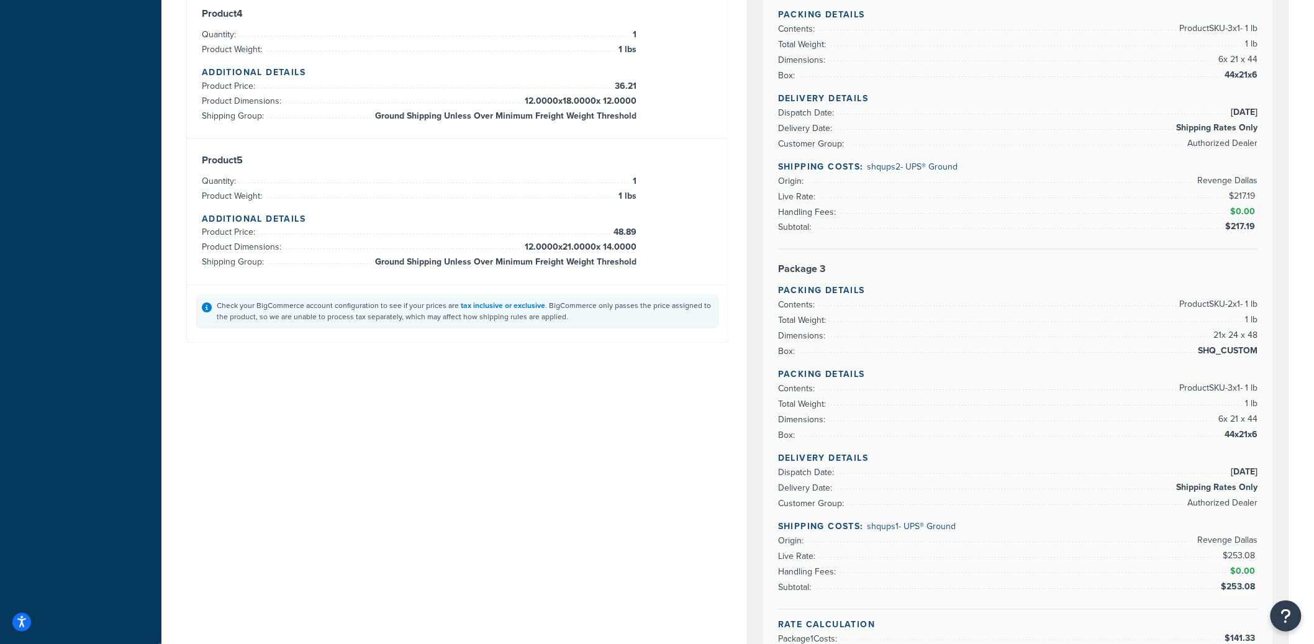
scroll to position [764, 0]
drag, startPoint x: 936, startPoint y: 165, endPoint x: 977, endPoint y: 283, distance: 124.5
click at [1007, 196] on div "Delivery Details Dispatch Date: 9/18/2025 Delivery Date: Shipping Rates Only Cu…" at bounding box center [1018, 170] width 480 height 158
drag, startPoint x: 852, startPoint y: 550, endPoint x: 1004, endPoint y: 540, distance: 151.8
click at [1008, 541] on li "Origin: Revenge Dallas" at bounding box center [1018, 540] width 480 height 16
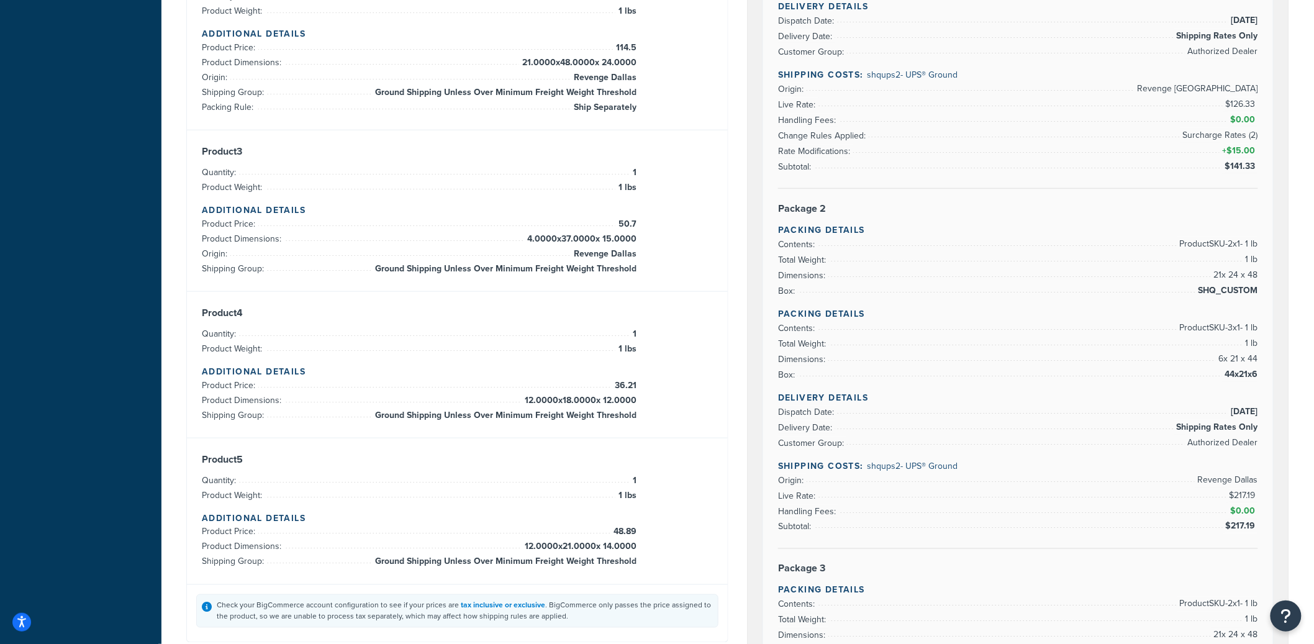
scroll to position [405, 0]
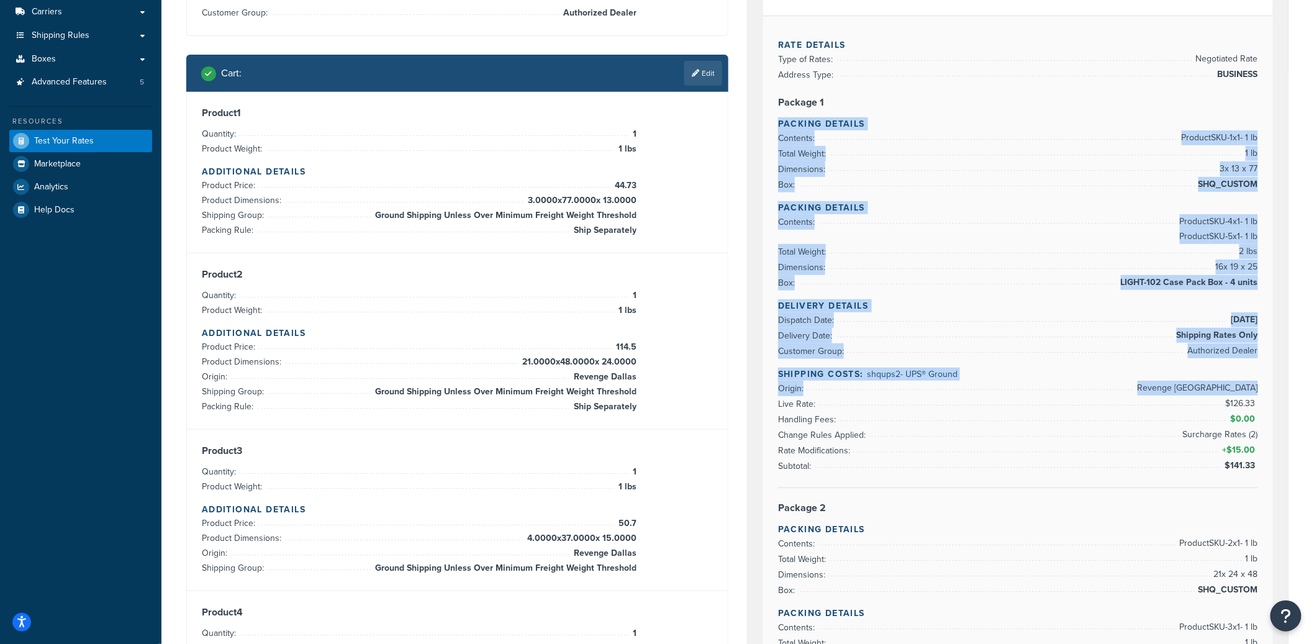
drag, startPoint x: 994, startPoint y: 104, endPoint x: 1119, endPoint y: 405, distance: 325.4
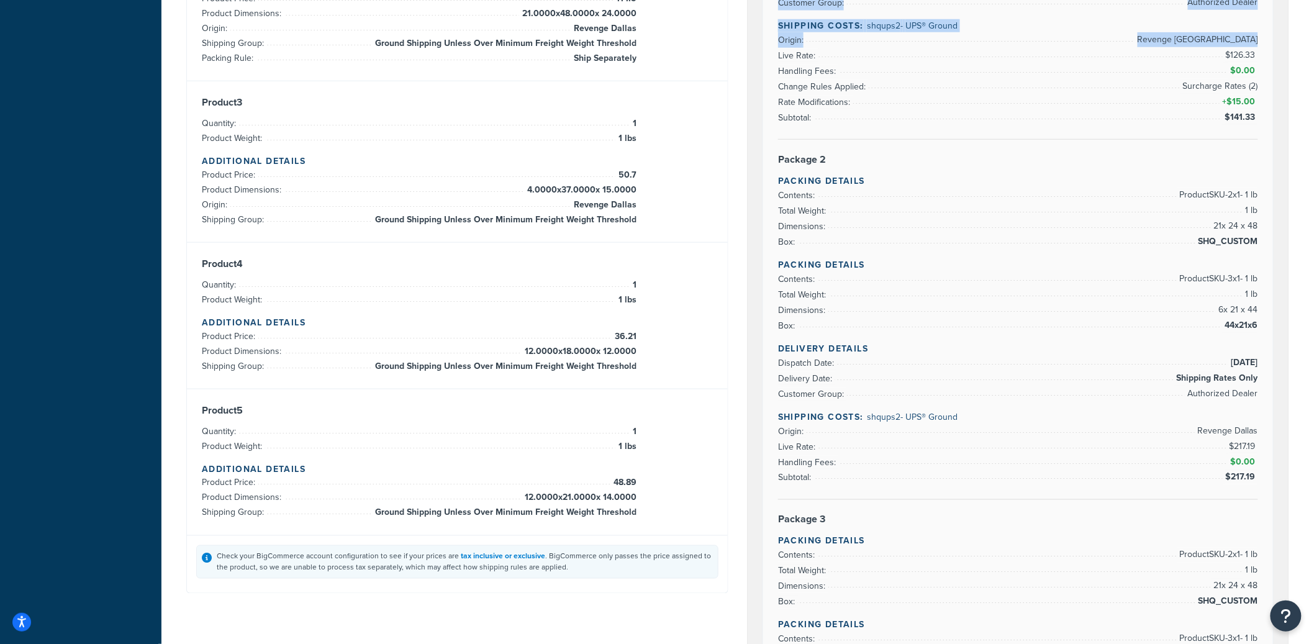
scroll to position [230, 0]
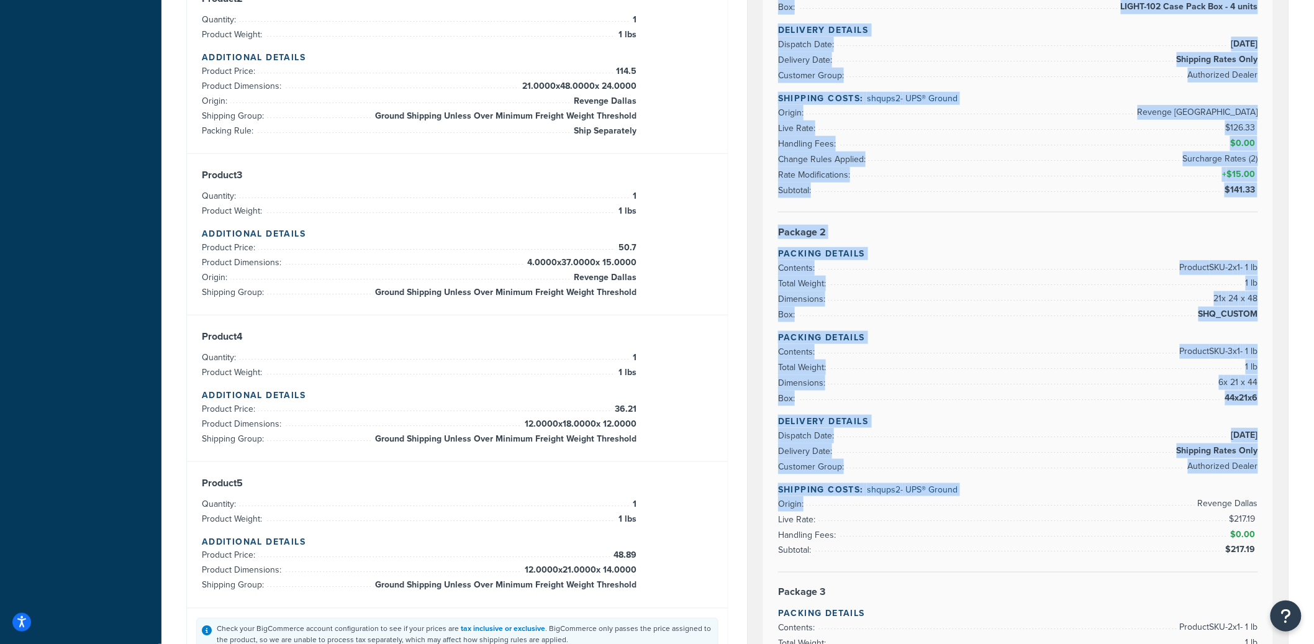
drag, startPoint x: 871, startPoint y: 167, endPoint x: 1058, endPoint y: 510, distance: 390.7
click at [1059, 510] on div "Rate Details Type of Rates: Negotiated Rate Address Type: BUSINESS Package 1 Pa…" at bounding box center [1018, 385] width 510 height 1290
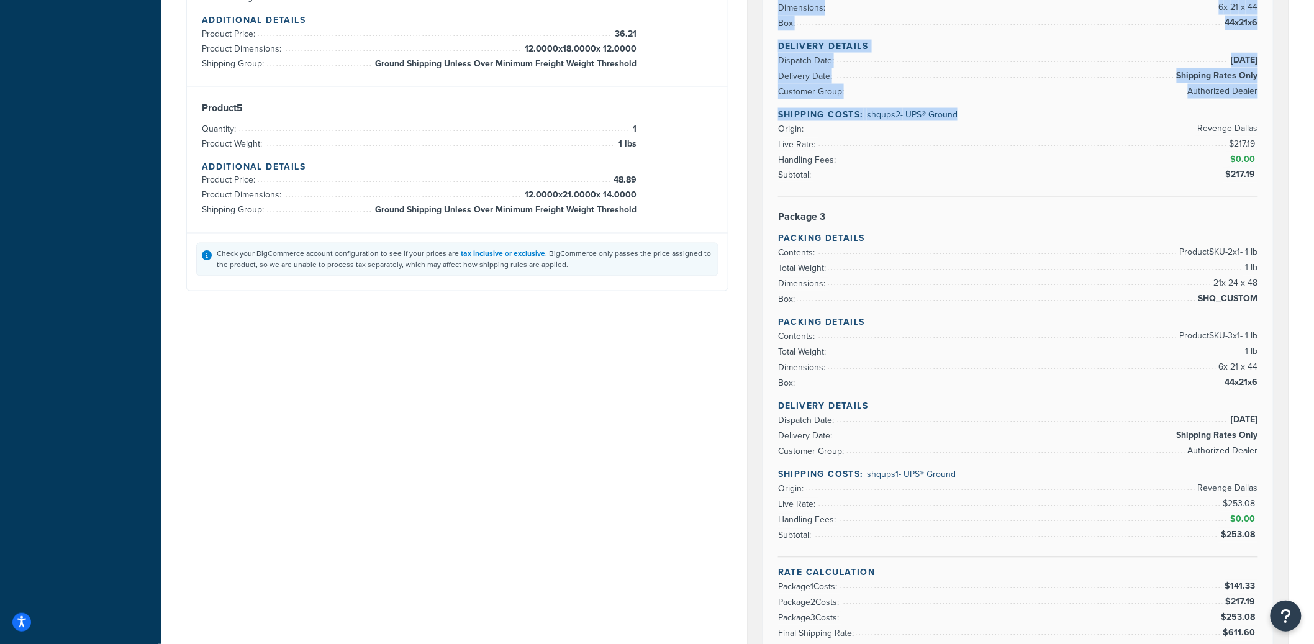
scroll to position [885, 0]
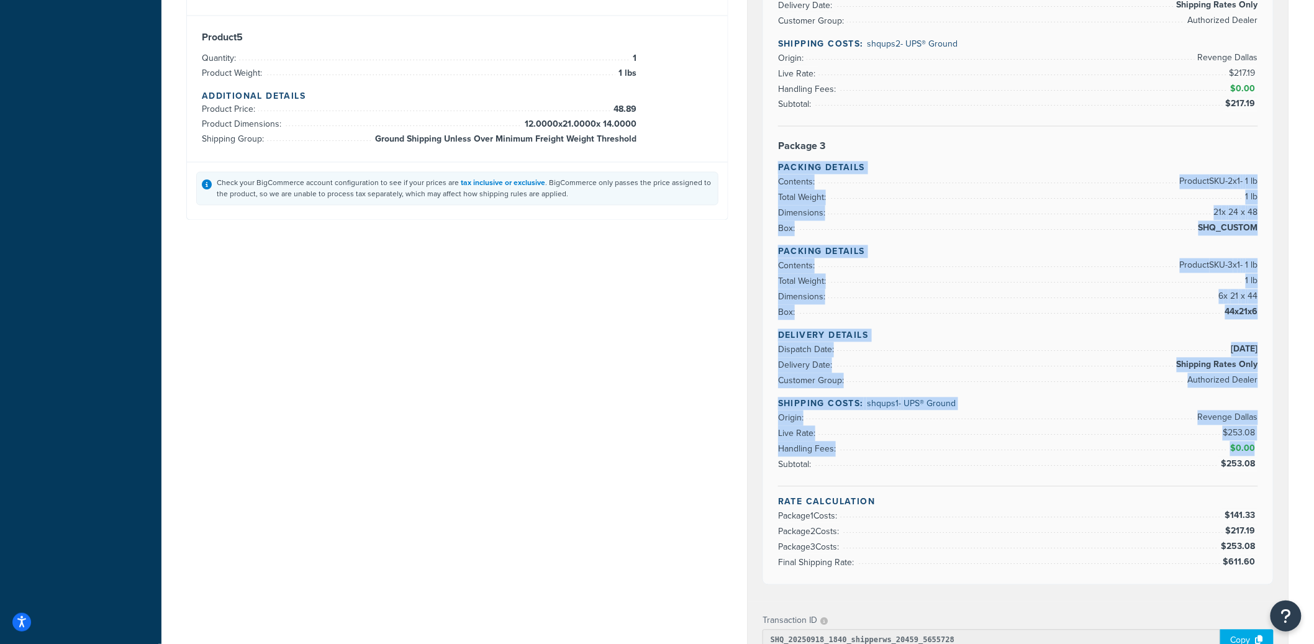
drag, startPoint x: 826, startPoint y: 148, endPoint x: 994, endPoint y: 468, distance: 360.8
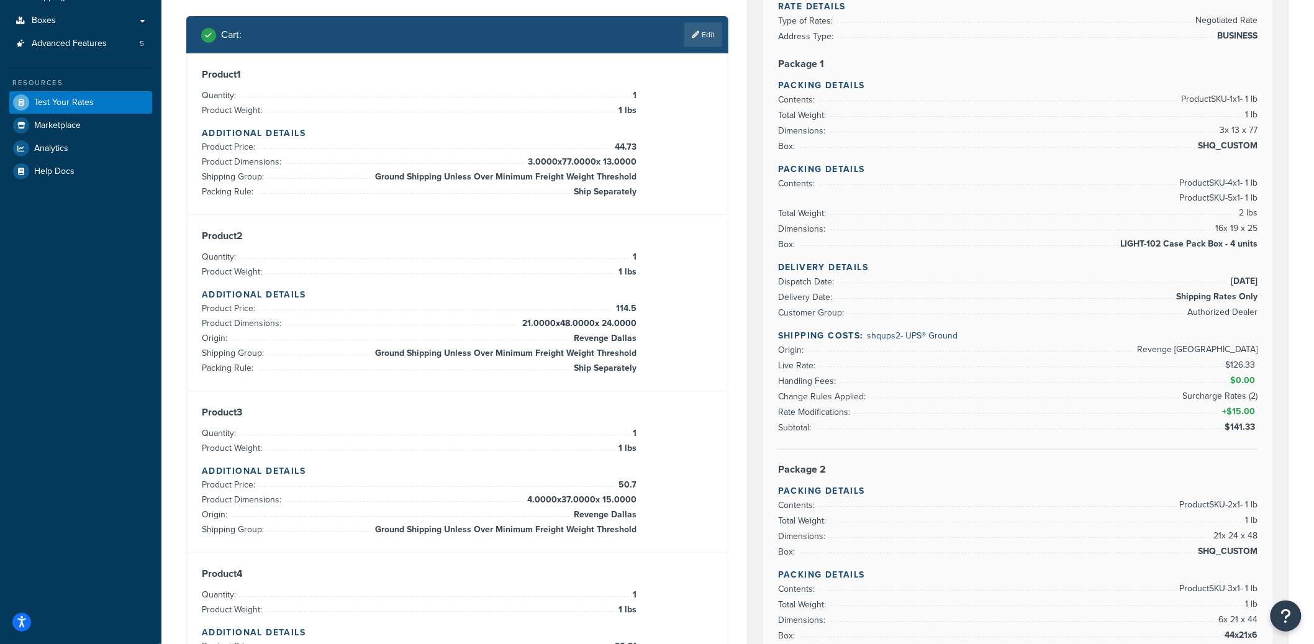
scroll to position [133, 0]
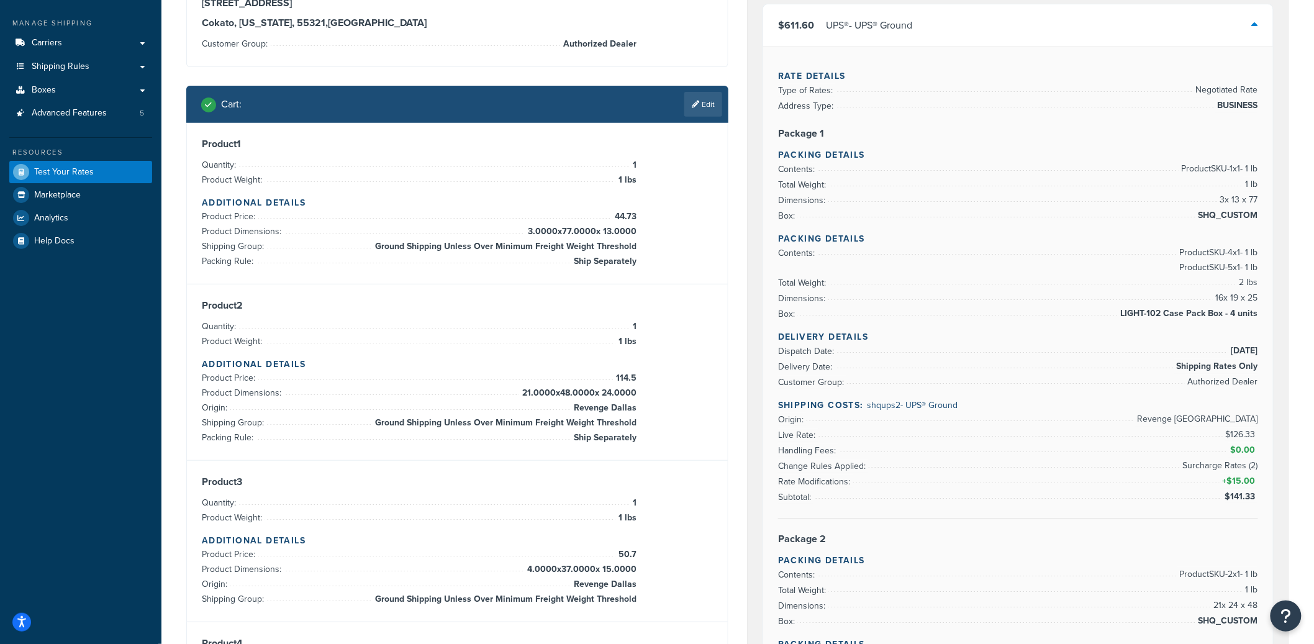
drag, startPoint x: 934, startPoint y: 38, endPoint x: 892, endPoint y: 129, distance: 100.0
click at [934, 38] on div "$611.60 UPS® - UPS® Ground" at bounding box center [1018, 25] width 510 height 42
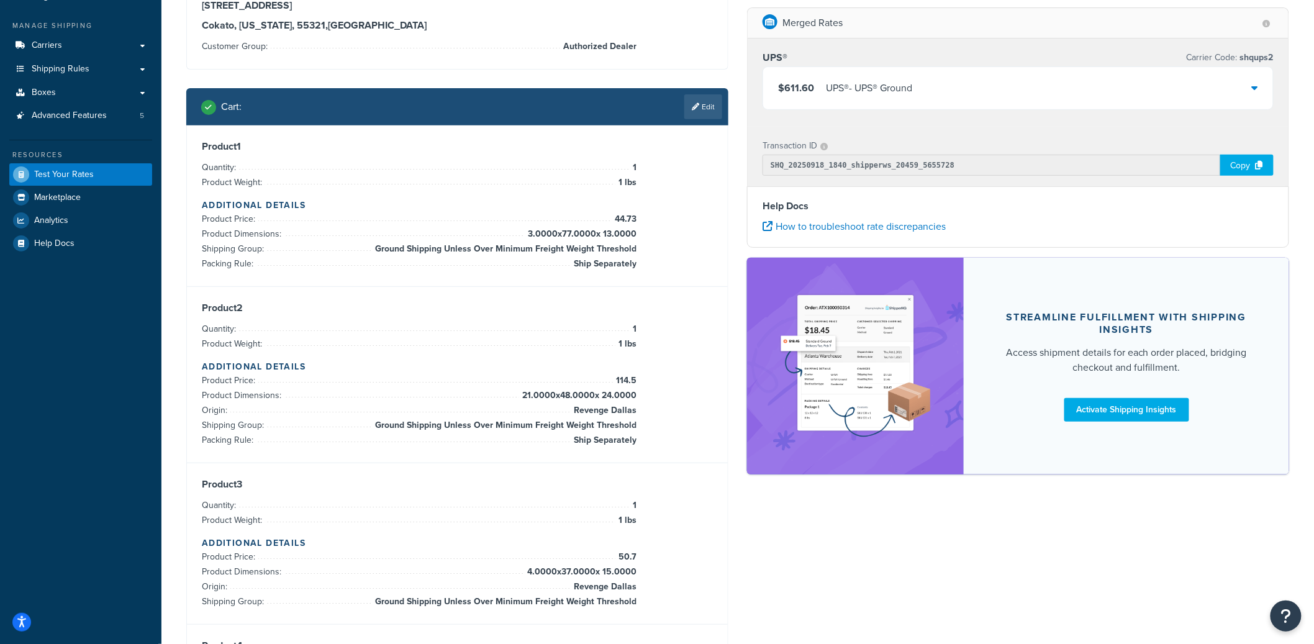
scroll to position [0, 0]
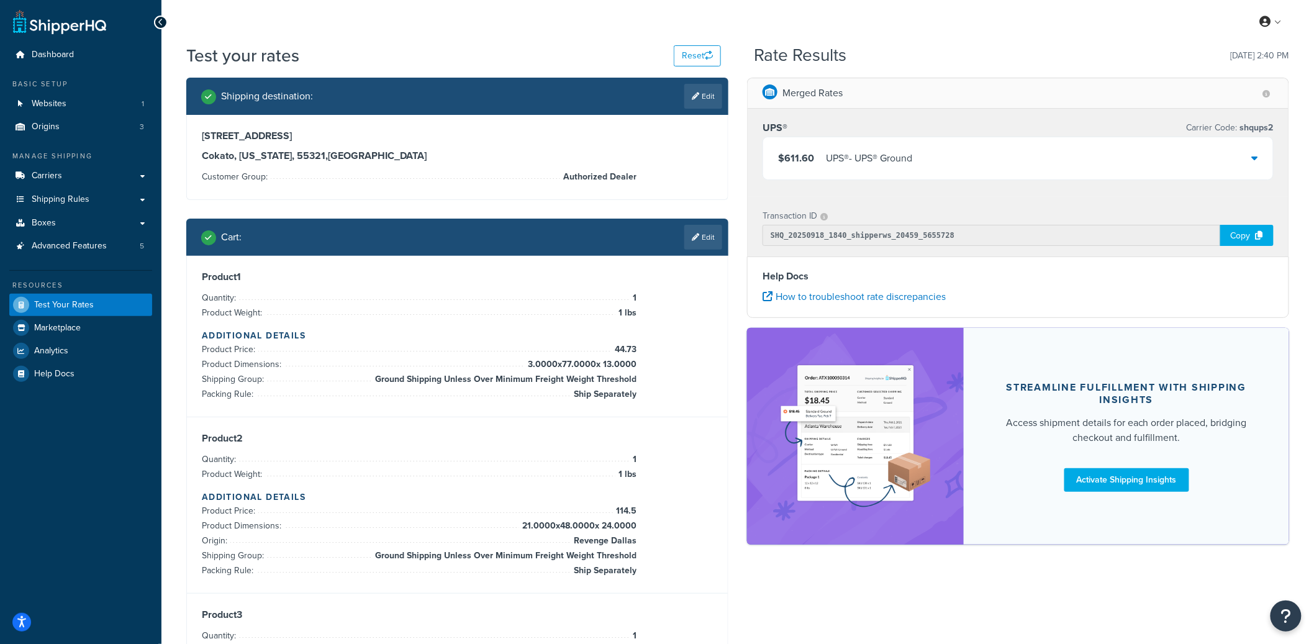
click at [1006, 156] on div "$611.60 UPS® - UPS® Ground" at bounding box center [1018, 158] width 510 height 42
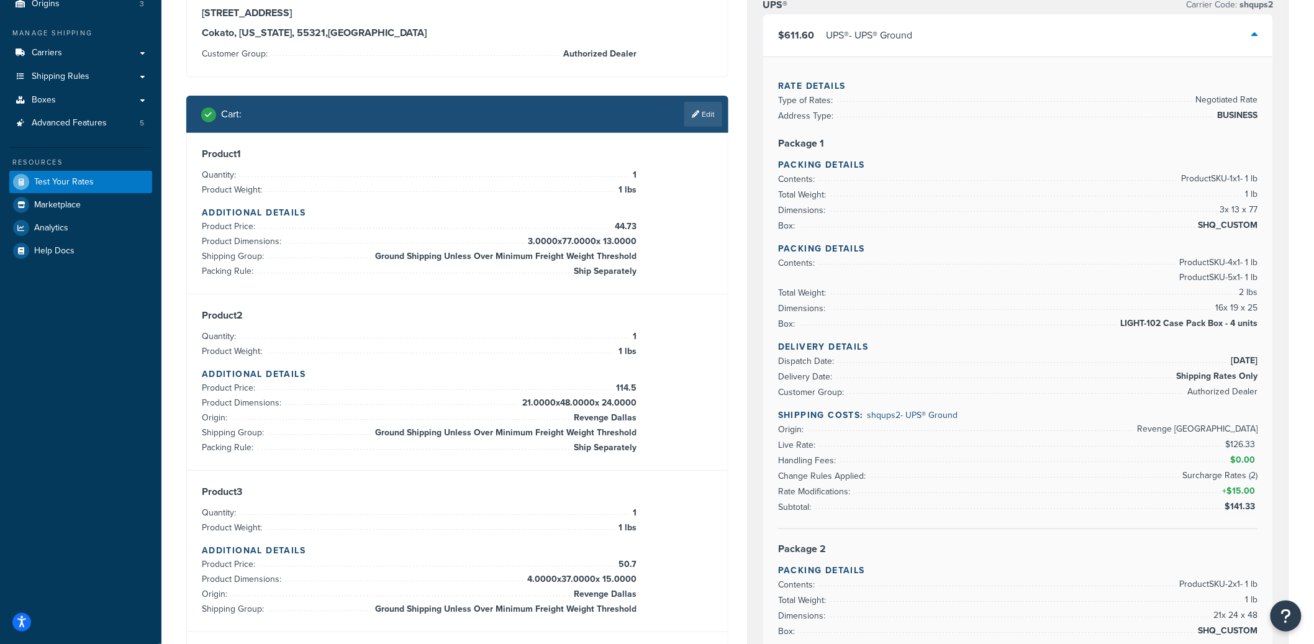
scroll to position [197, 0]
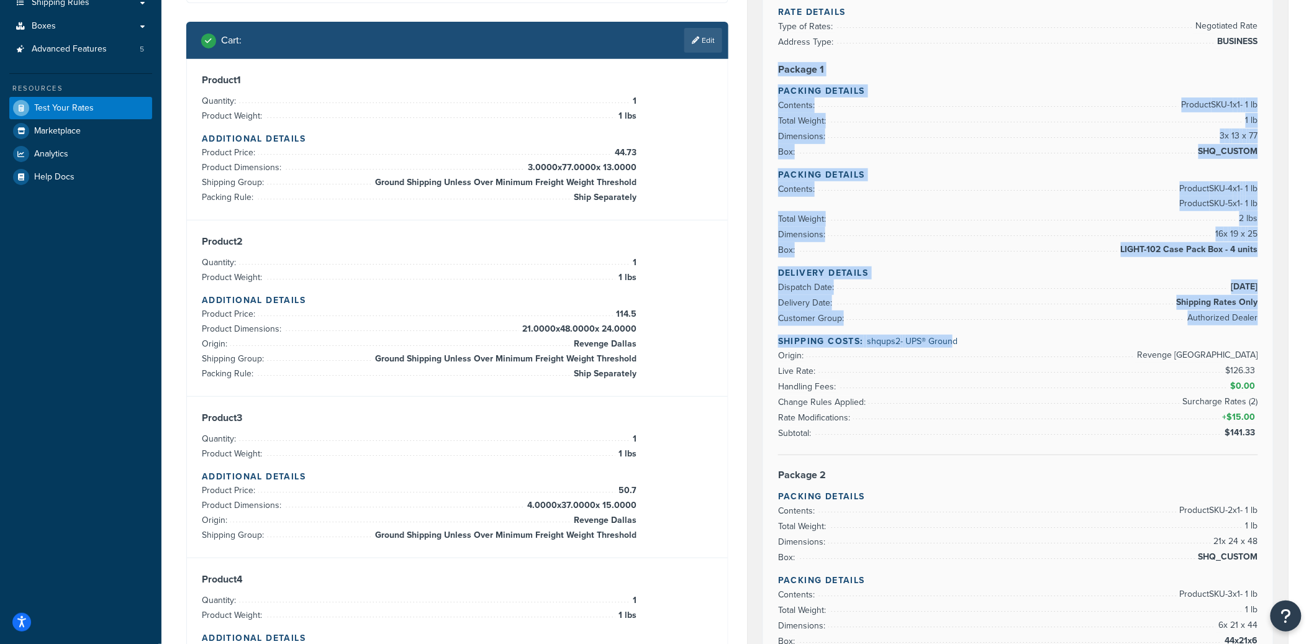
drag, startPoint x: 803, startPoint y: 55, endPoint x: 953, endPoint y: 346, distance: 327.4
click at [953, 346] on div "Rate Details Type of Rates: Negotiated Rate Address Type: BUSINESS Package 1 Pa…" at bounding box center [1018, 628] width 510 height 1290
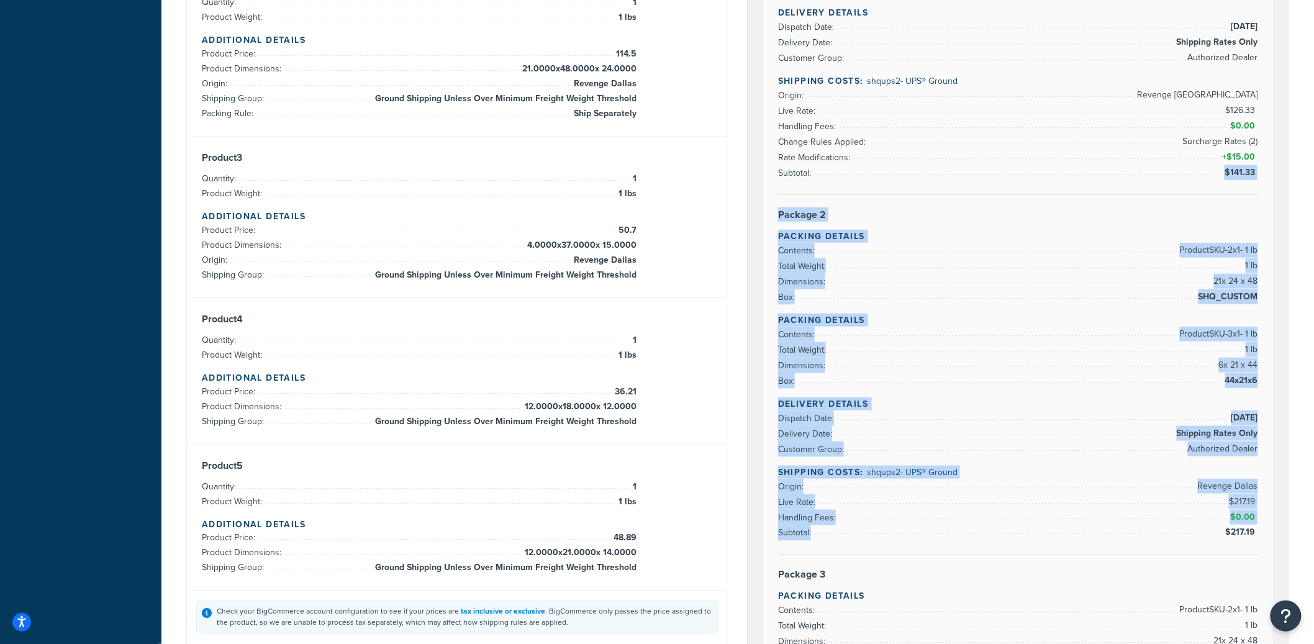
drag, startPoint x: 830, startPoint y: 405, endPoint x: 1050, endPoint y: 420, distance: 221.0
click at [959, 541] on div "Rate Details Type of Rates: Negotiated Rate Address Type: BUSINESS Package 1 Pa…" at bounding box center [1018, 367] width 510 height 1290
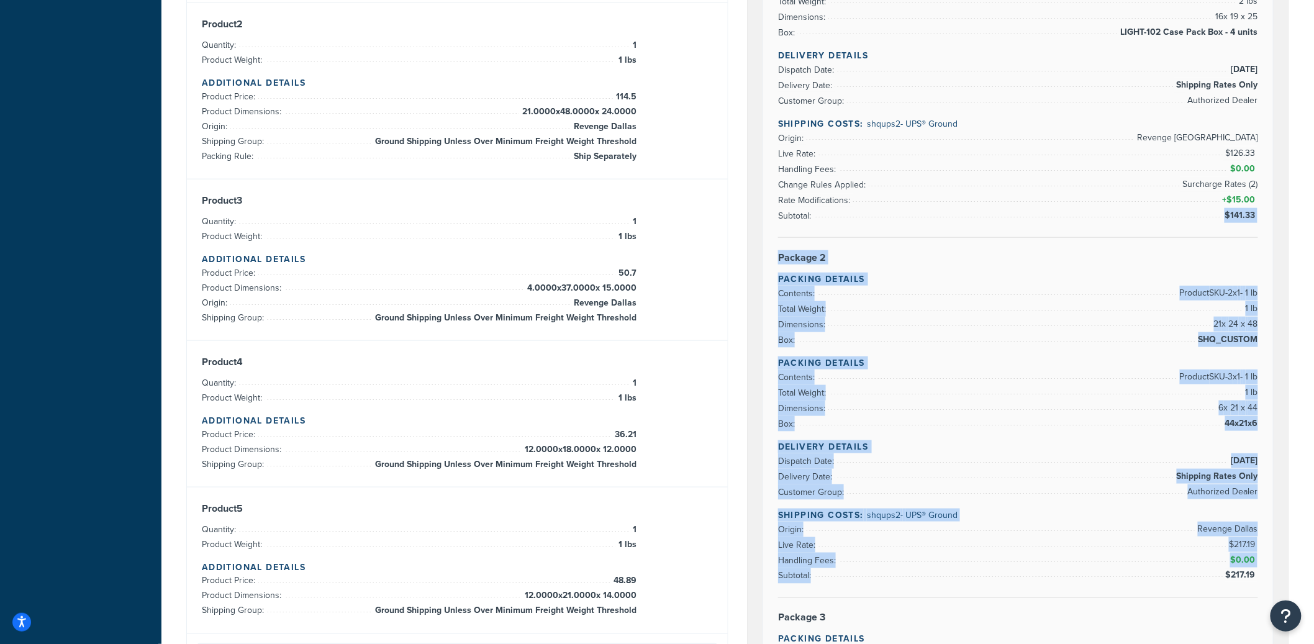
scroll to position [354, 0]
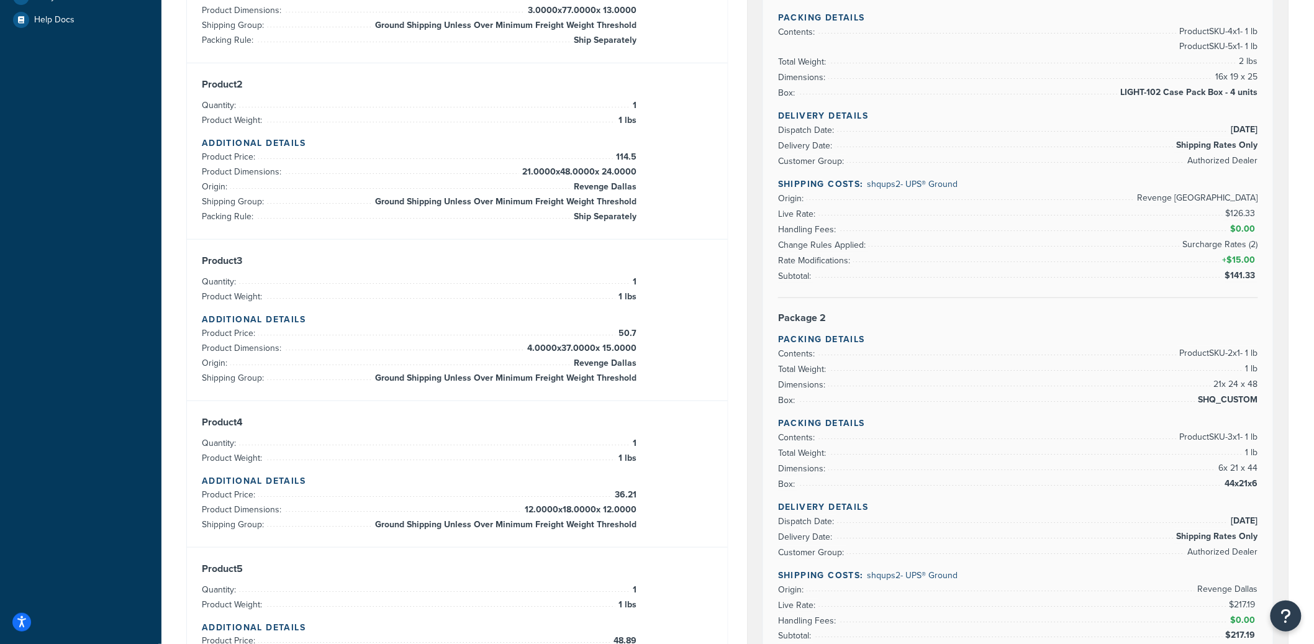
click at [1182, 189] on h4 "Shipping Costs: shqups2 - UPS® Ground" at bounding box center [1018, 184] width 480 height 13
drag, startPoint x: 1159, startPoint y: 198, endPoint x: 1217, endPoint y: 269, distance: 91.7
click at [1182, 205] on span "Revenge [GEOGRAPHIC_DATA]" at bounding box center [1196, 198] width 124 height 15
drag, startPoint x: 1200, startPoint y: 586, endPoint x: 1246, endPoint y: 589, distance: 46.1
click at [1182, 579] on div "Delivery Details Dispatch Date: 9/18/2025 Delivery Date: Shipping Rates Only Cu…" at bounding box center [1018, 579] width 480 height 158
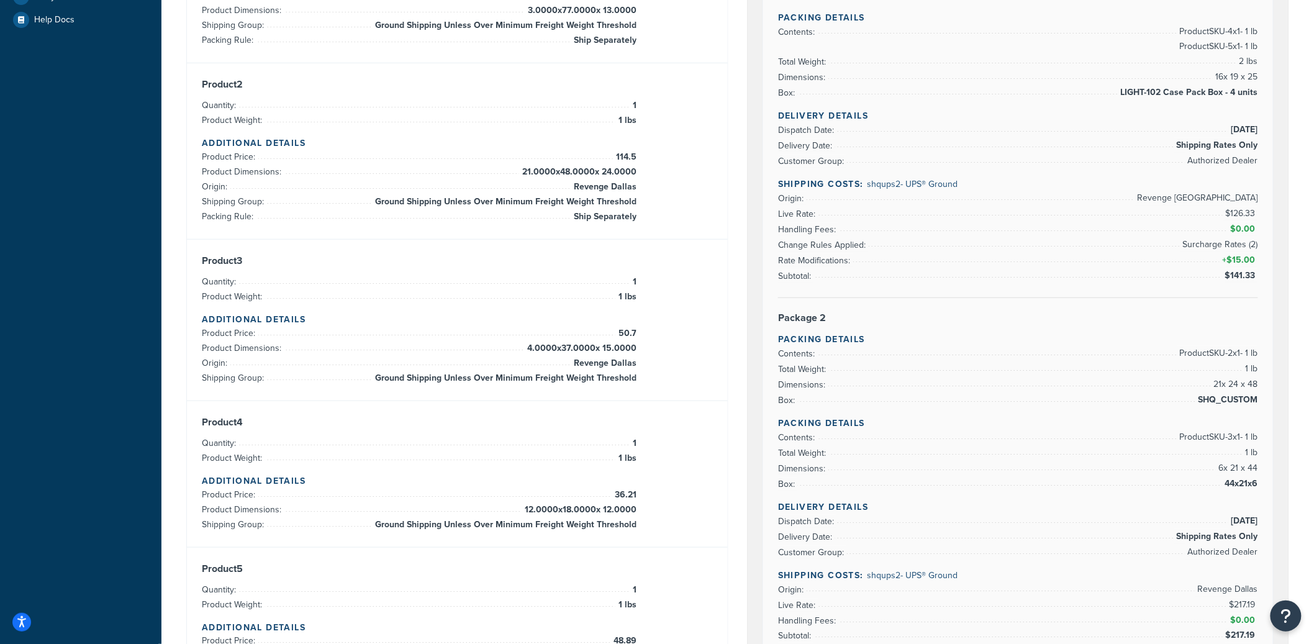
click at [1182, 579] on span "Revenge Dallas" at bounding box center [1226, 589] width 63 height 15
drag, startPoint x: 1159, startPoint y: 204, endPoint x: 1225, endPoint y: 240, distance: 75.0
click at [1182, 209] on ul "Origin: Revenge West Palm Beach Live Rate: $126.33 Handling Fees: $0.00 Change …" at bounding box center [1018, 237] width 480 height 93
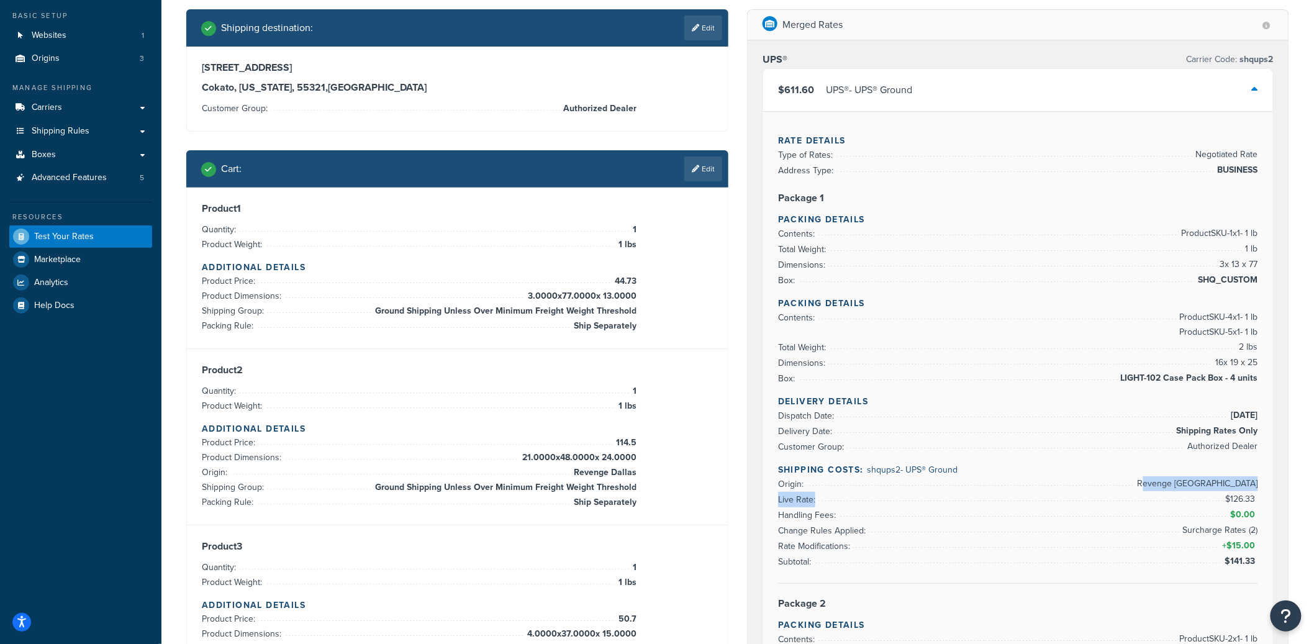
scroll to position [0, 0]
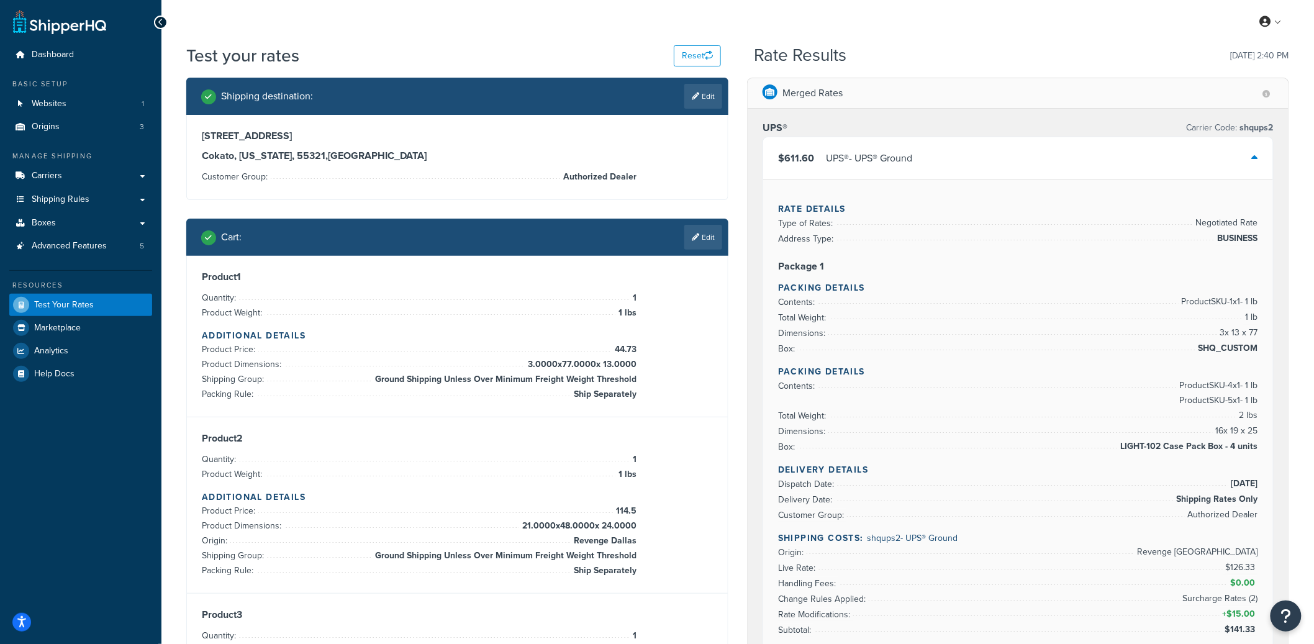
click at [884, 147] on div "$611.60 UPS® - UPS® Ground" at bounding box center [1018, 158] width 510 height 42
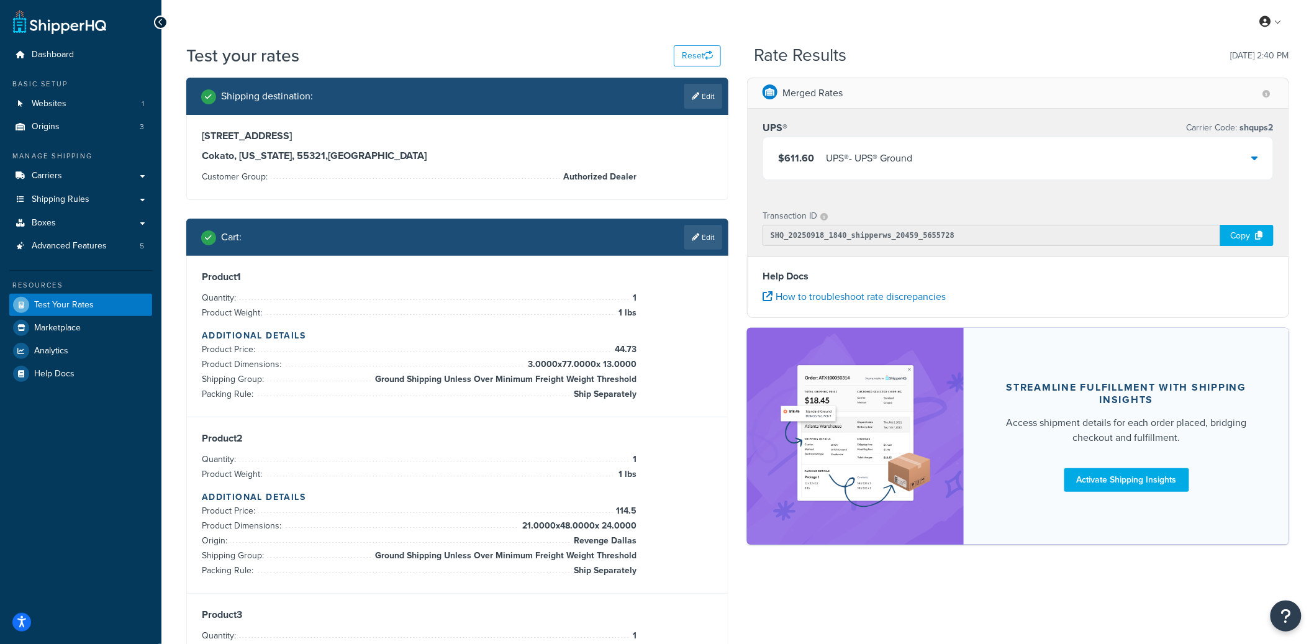
click at [923, 156] on div "$611.60 UPS® - UPS® Ground" at bounding box center [1018, 158] width 510 height 42
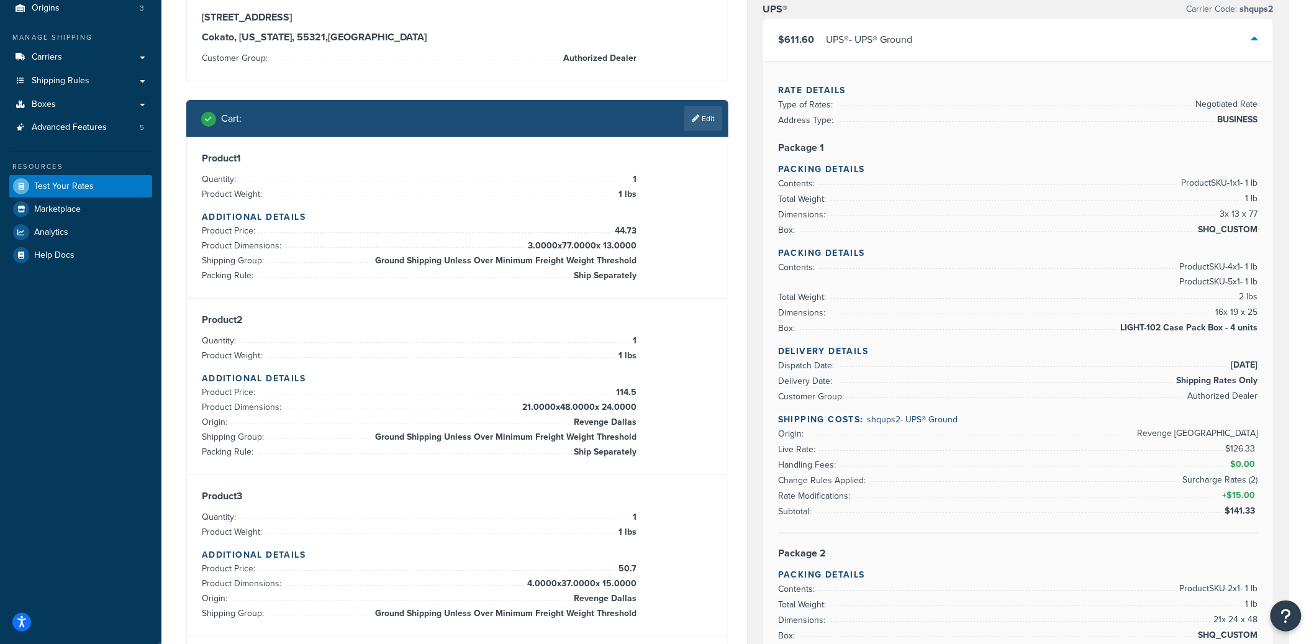
scroll to position [128, 0]
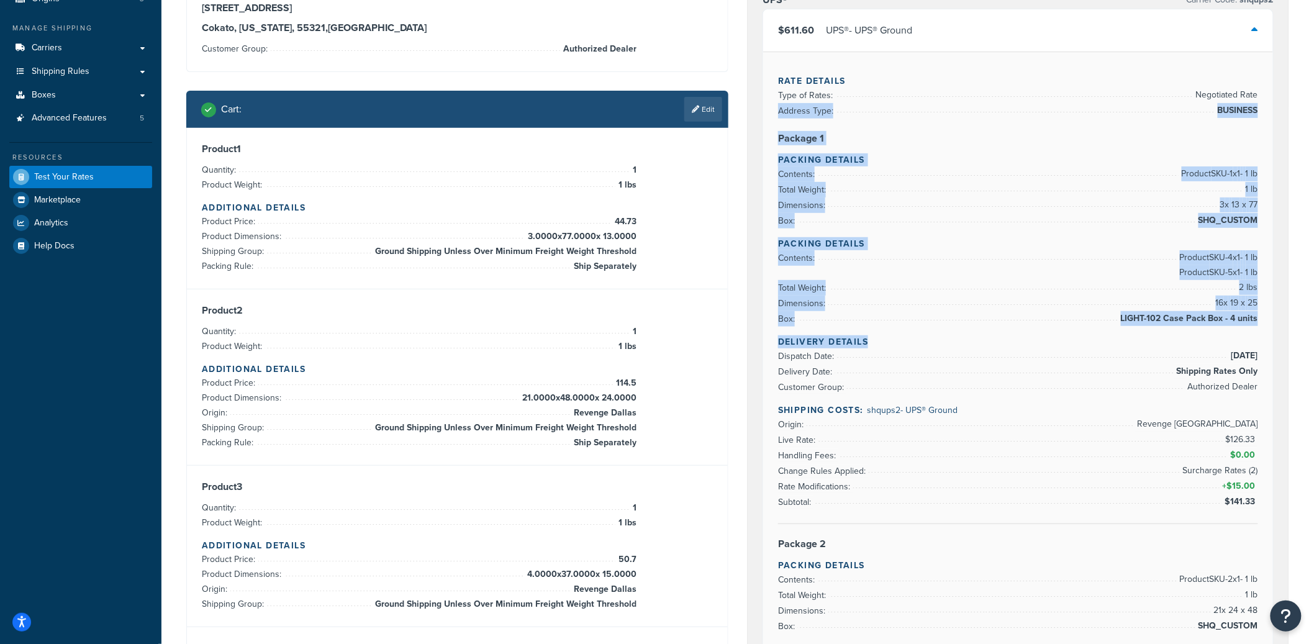
drag, startPoint x: 867, startPoint y: 109, endPoint x: 988, endPoint y: 389, distance: 305.4
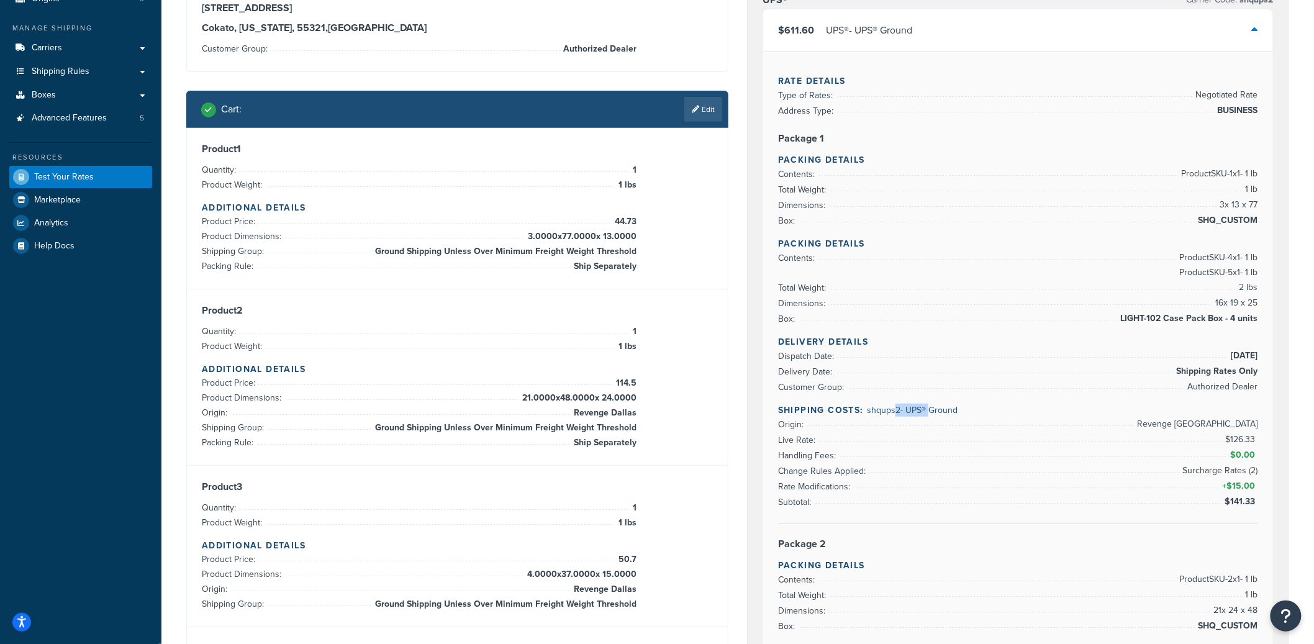
drag, startPoint x: 896, startPoint y: 407, endPoint x: 863, endPoint y: 409, distance: 33.0
click at [893, 406] on span "shqups2 - UPS® Ground" at bounding box center [912, 410] width 91 height 13
drag, startPoint x: 889, startPoint y: 412, endPoint x: 972, endPoint y: 414, distance: 83.8
click at [972, 413] on h4 "Shipping Costs: shqups2 - UPS® Ground" at bounding box center [1018, 410] width 480 height 13
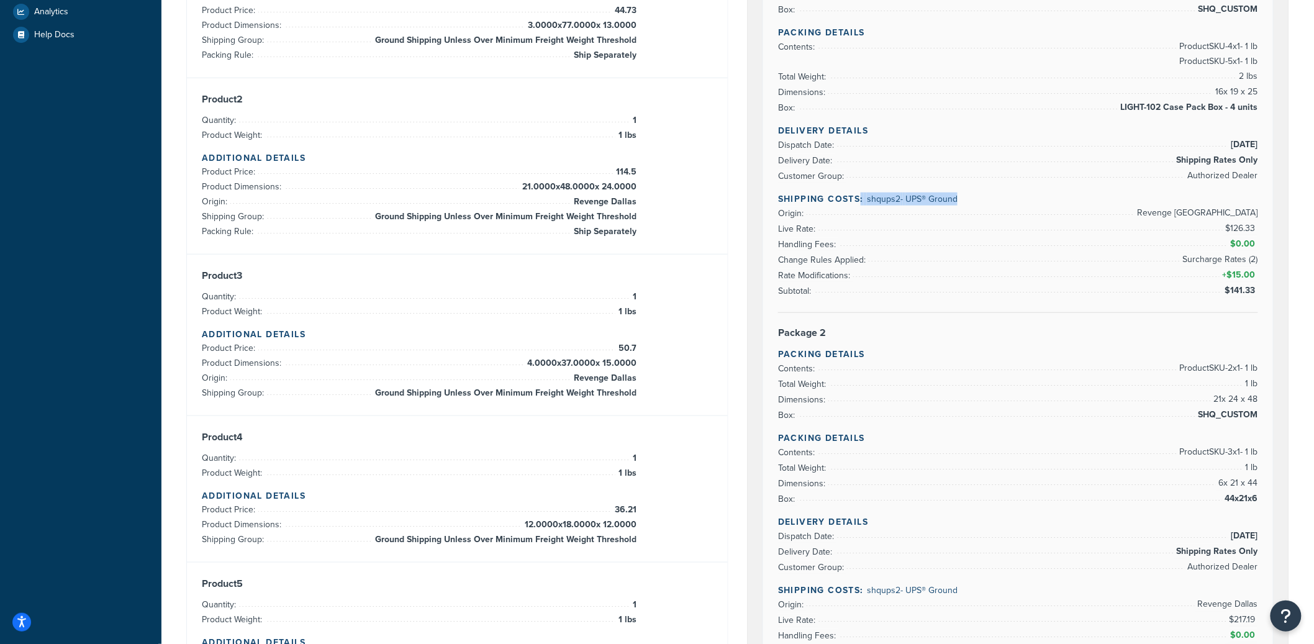
scroll to position [340, 0]
drag, startPoint x: 897, startPoint y: 595, endPoint x: 1028, endPoint y: 585, distance: 131.4
click at [1028, 579] on h4 "Shipping Costs: shqups2 - UPS® Ground" at bounding box center [1018, 589] width 480 height 13
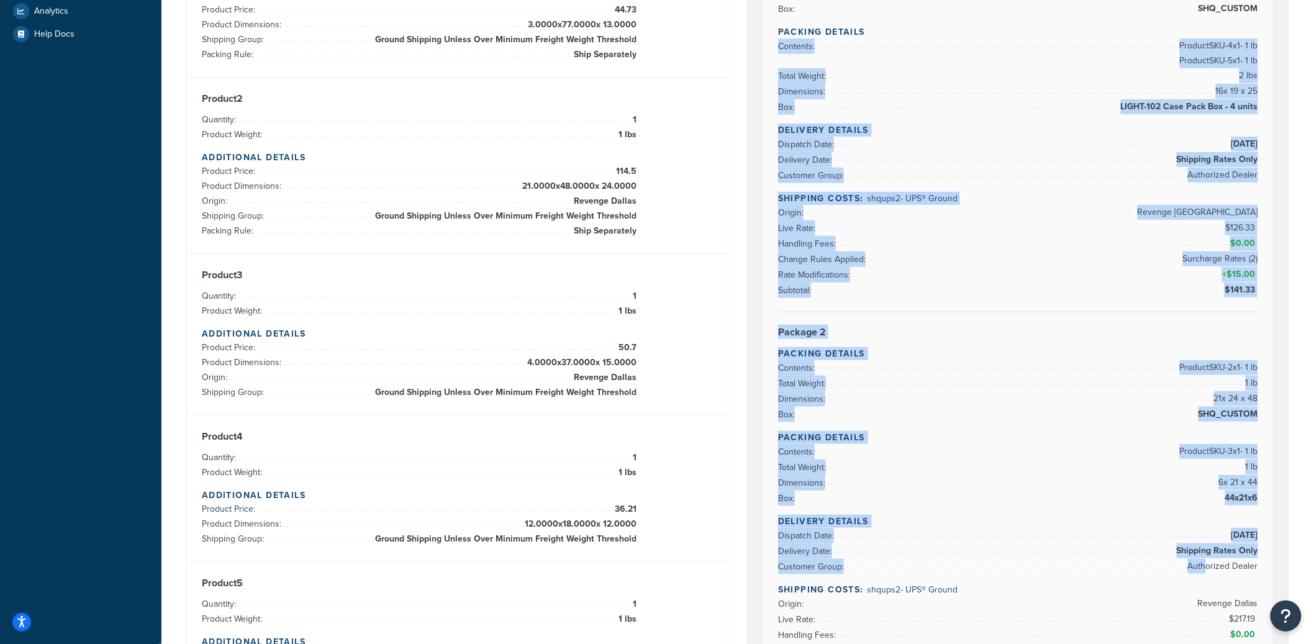
drag, startPoint x: 1118, startPoint y: 30, endPoint x: 1210, endPoint y: 572, distance: 549.7
click at [1182, 572] on div "Rate Details Type of Rates: Negotiated Rate Address Type: BUSINESS Package 1 Pa…" at bounding box center [1018, 485] width 510 height 1290
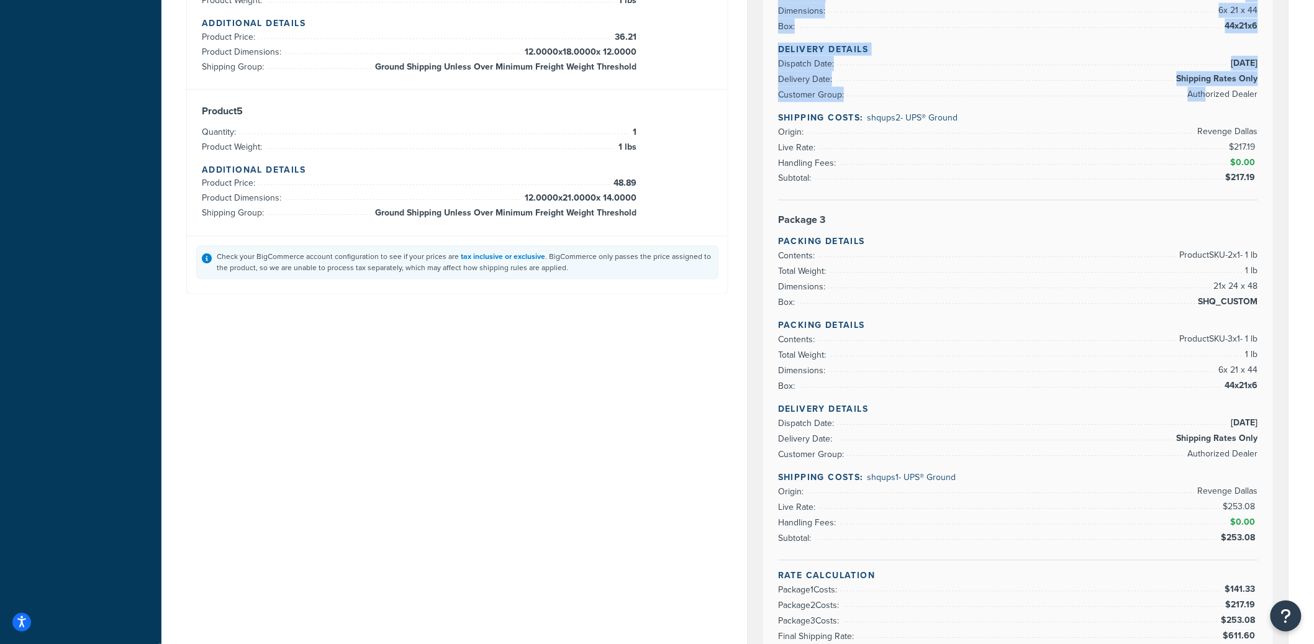
scroll to position [875, 0]
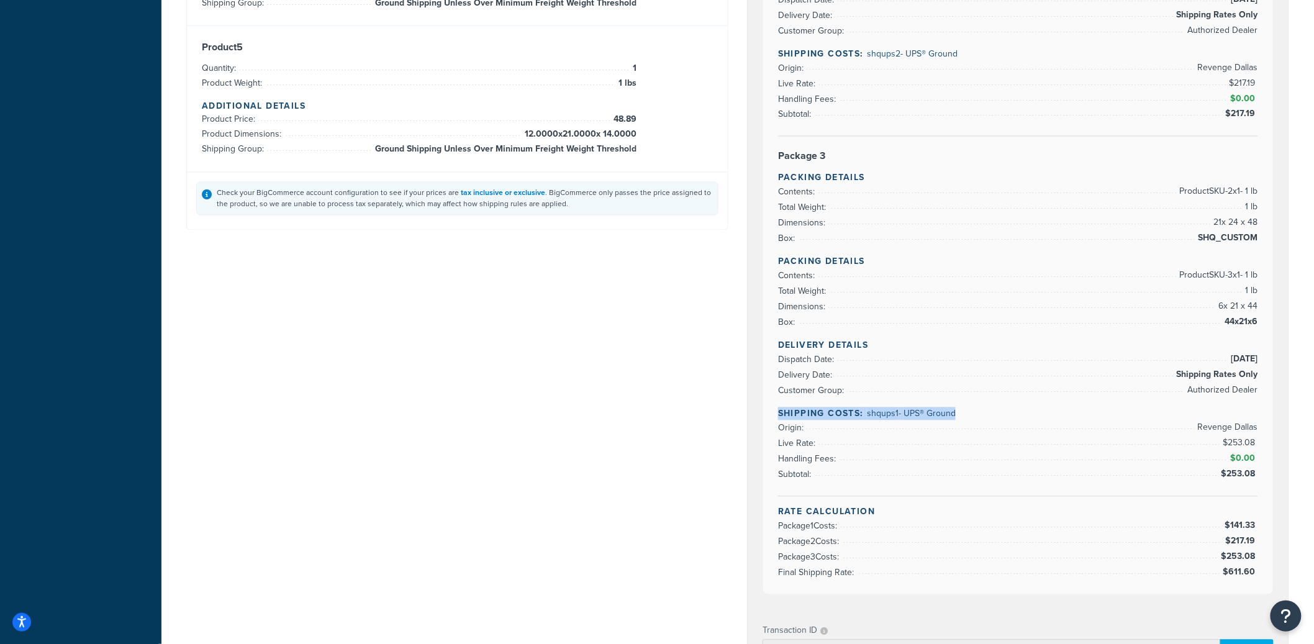
drag, startPoint x: 877, startPoint y: 408, endPoint x: 986, endPoint y: 418, distance: 109.8
click at [986, 418] on div "Delivery Details Dispatch Date: 9/18/2025 Delivery Date: Shipping Rates Only Cu…" at bounding box center [1018, 418] width 480 height 158
click at [984, 419] on h4 "Shipping Costs: shqups1 - UPS® Ground" at bounding box center [1018, 413] width 480 height 13
drag, startPoint x: 946, startPoint y: 417, endPoint x: 866, endPoint y: 417, distance: 80.7
click at [866, 417] on h4 "Shipping Costs: shqups1 - UPS® Ground" at bounding box center [1018, 413] width 480 height 13
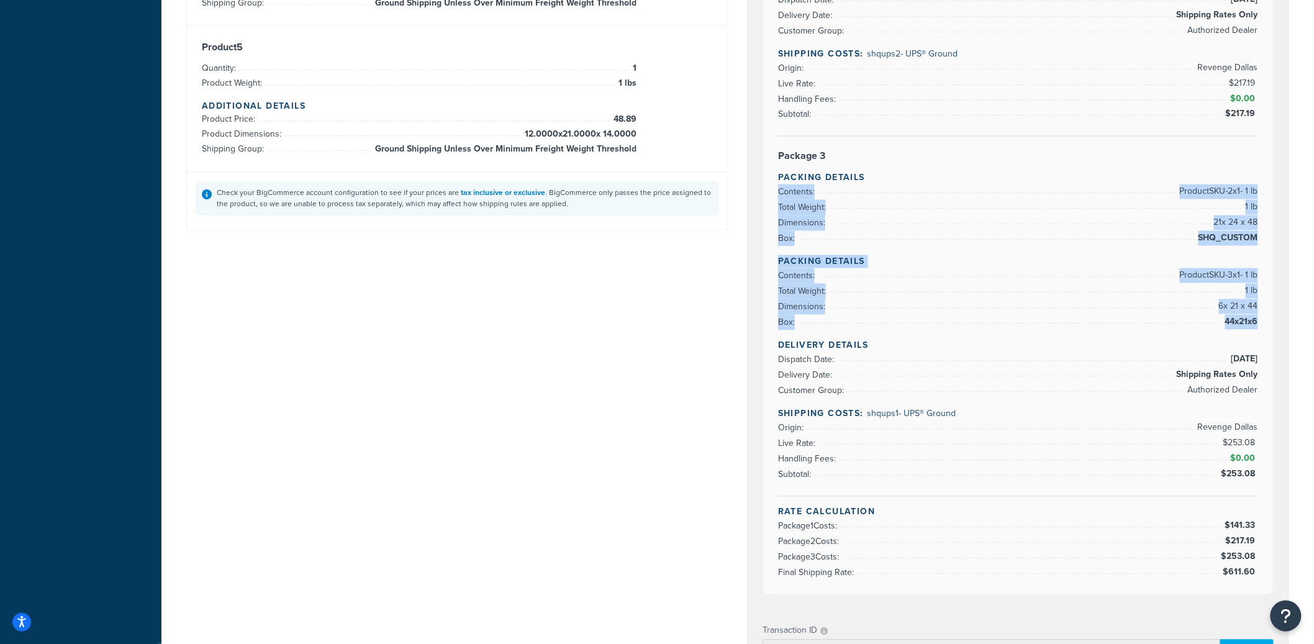
drag, startPoint x: 1162, startPoint y: 197, endPoint x: 1215, endPoint y: 344, distance: 156.3
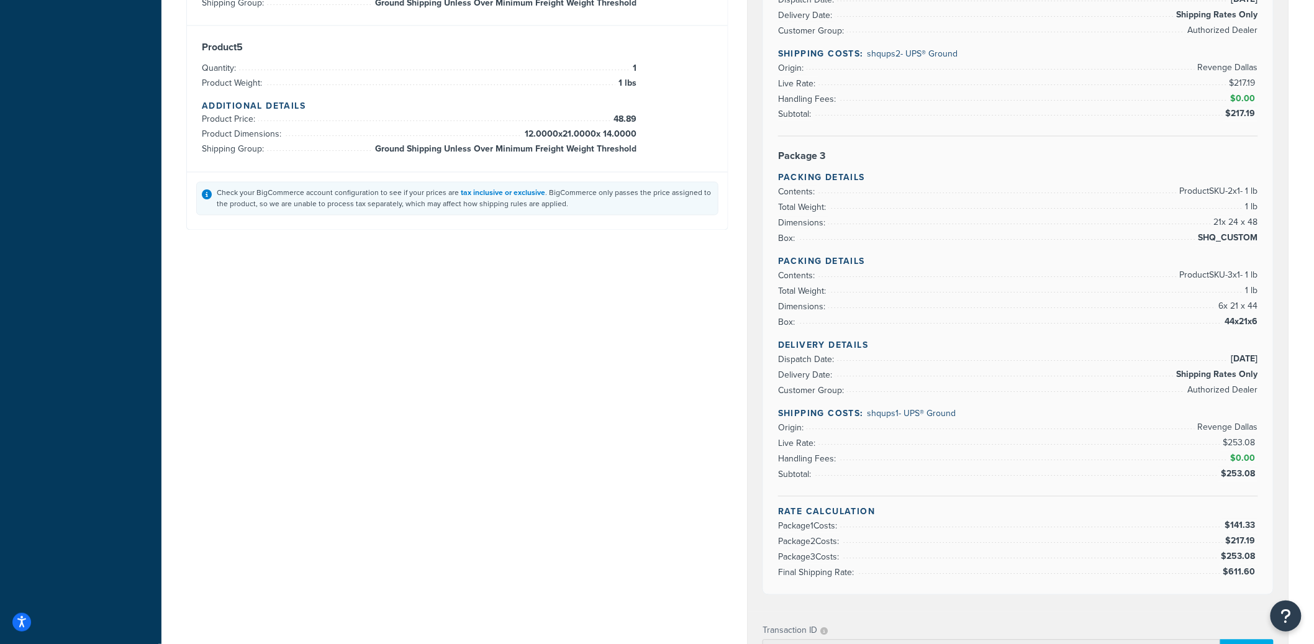
click at [1182, 208] on li "Total Weight: 1 lb" at bounding box center [1018, 208] width 480 height 16
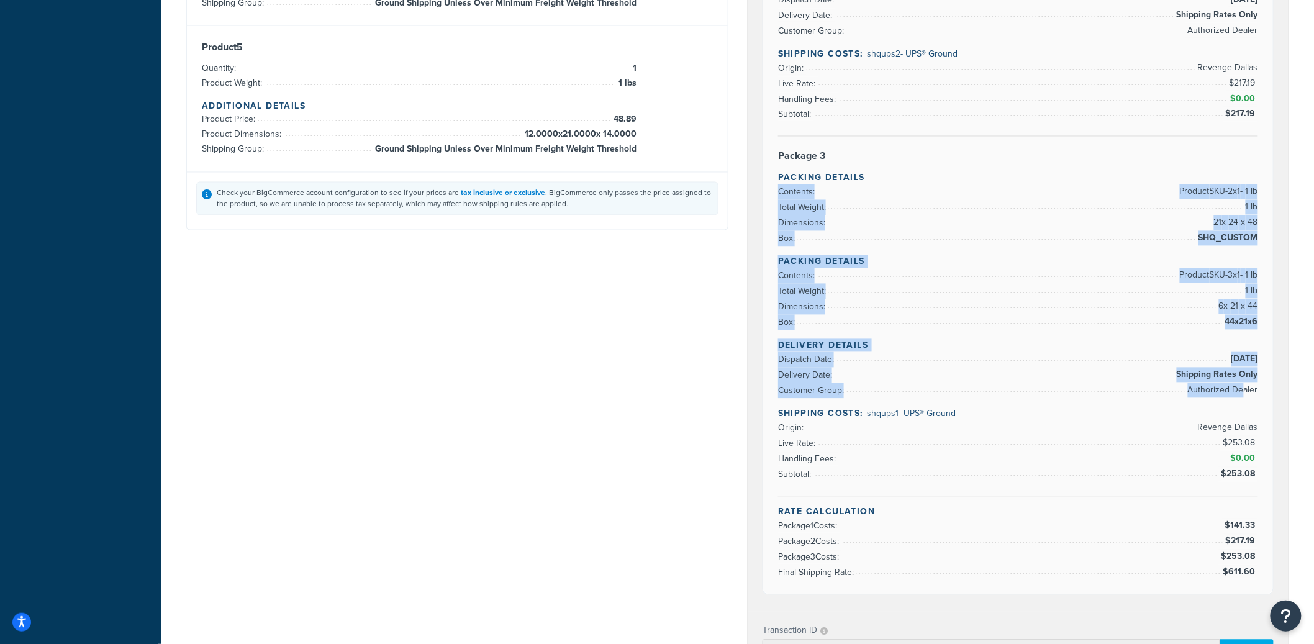
drag, startPoint x: 1163, startPoint y: 182, endPoint x: 1243, endPoint y: 399, distance: 231.0
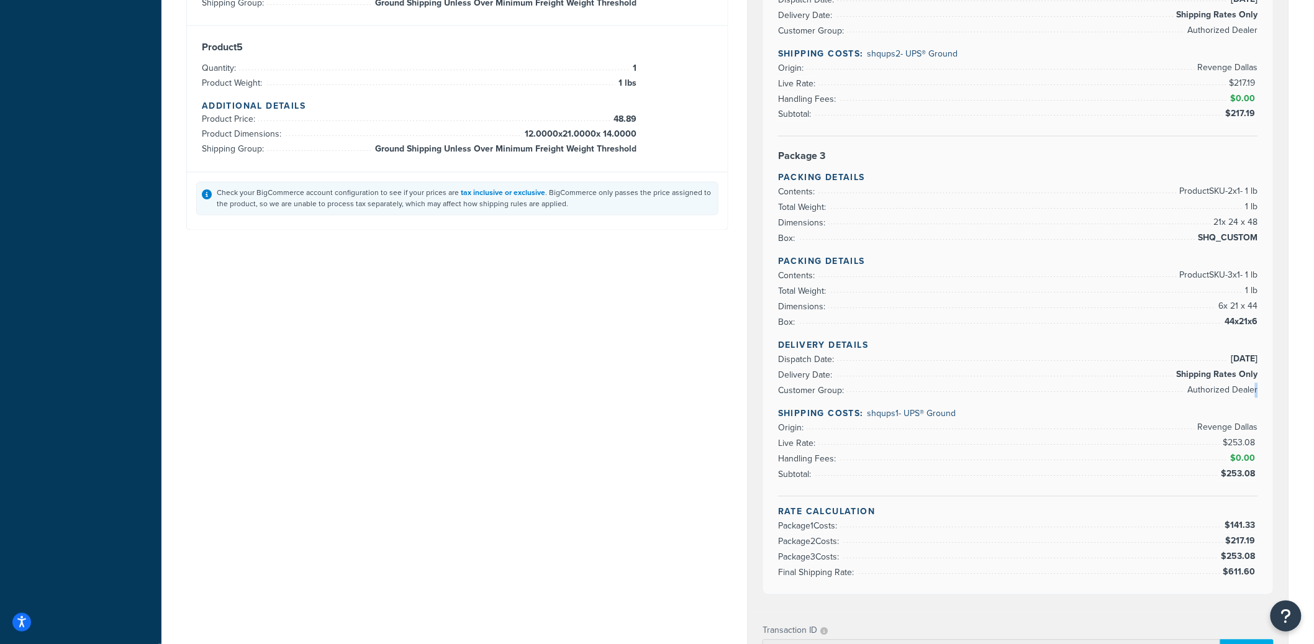
drag, startPoint x: 1256, startPoint y: 396, endPoint x: 1233, endPoint y: 338, distance: 62.7
click at [1182, 394] on span "Authorized Dealer" at bounding box center [1221, 390] width 73 height 15
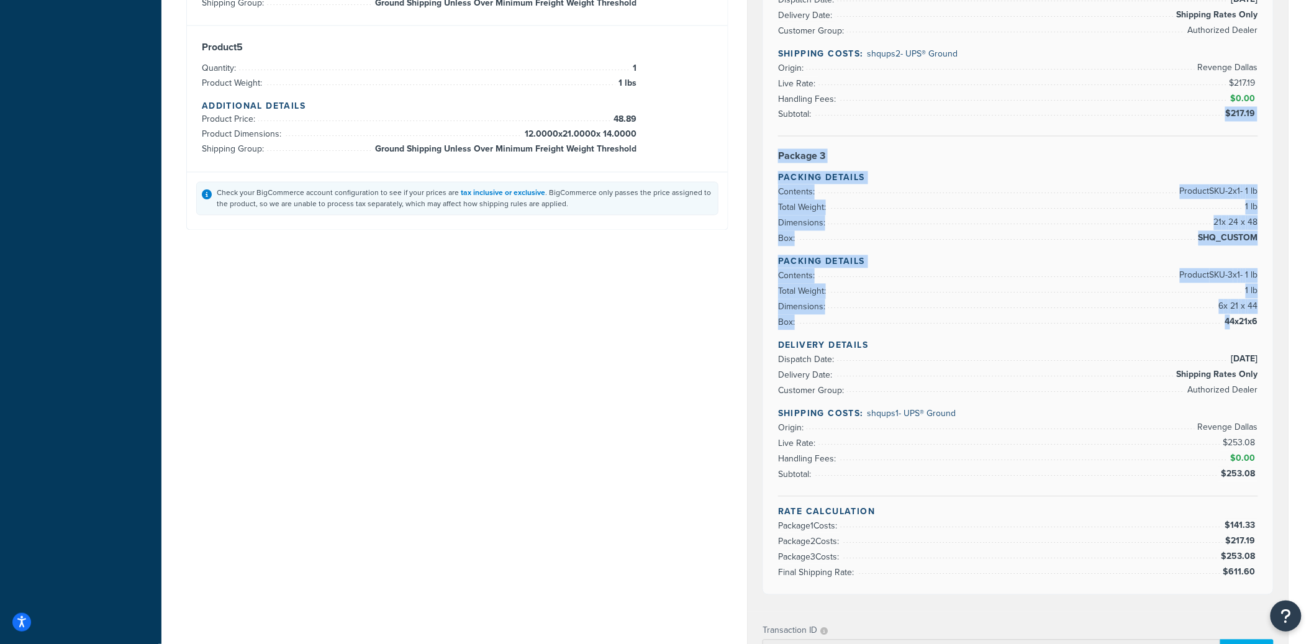
drag, startPoint x: 1169, startPoint y: 154, endPoint x: 1155, endPoint y: 193, distance: 41.4
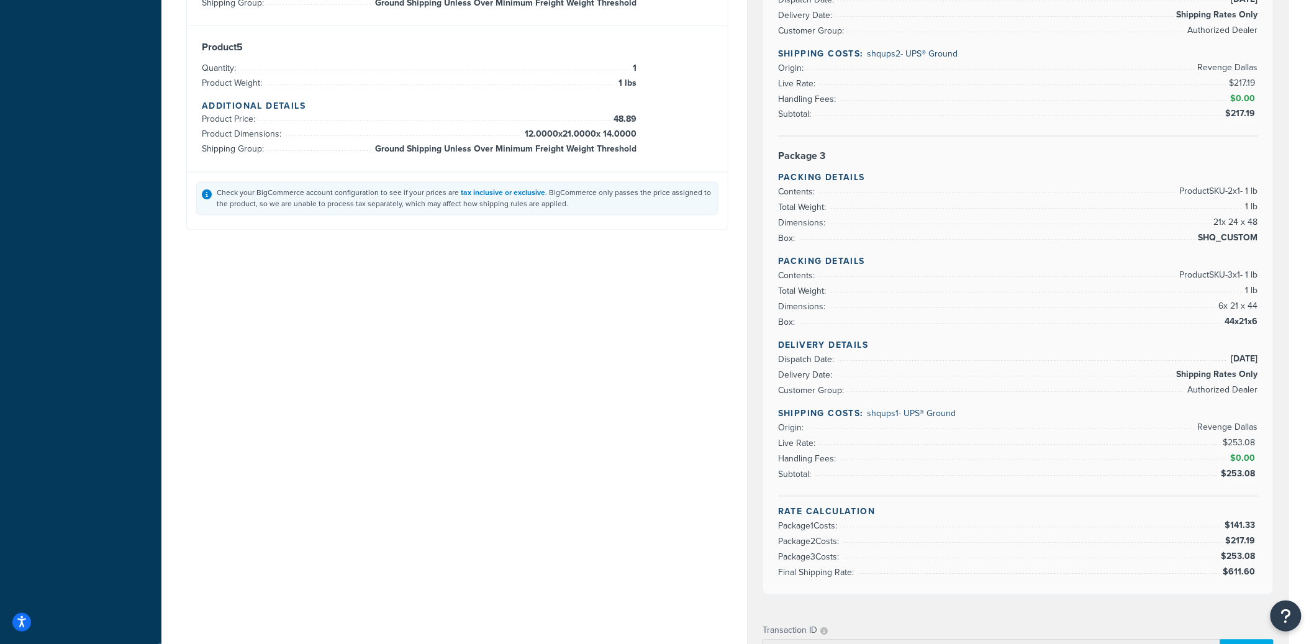
click at [943, 294] on li "Total Weight: 1 lb" at bounding box center [1018, 292] width 480 height 16
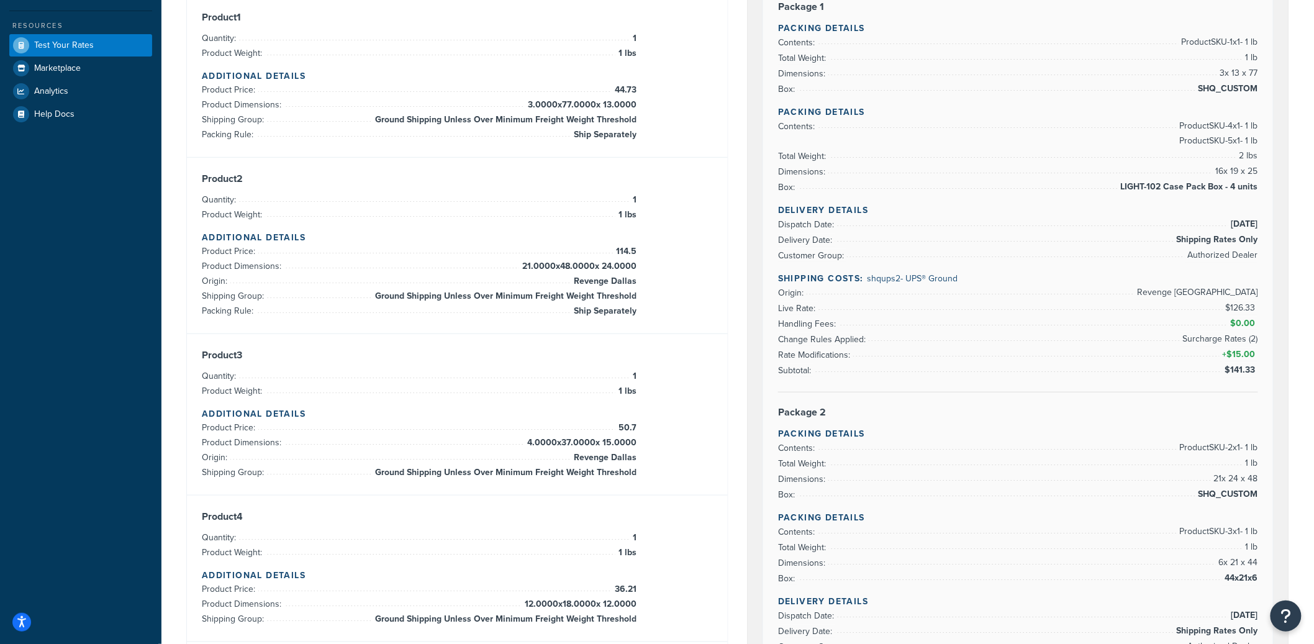
scroll to position [231, 0]
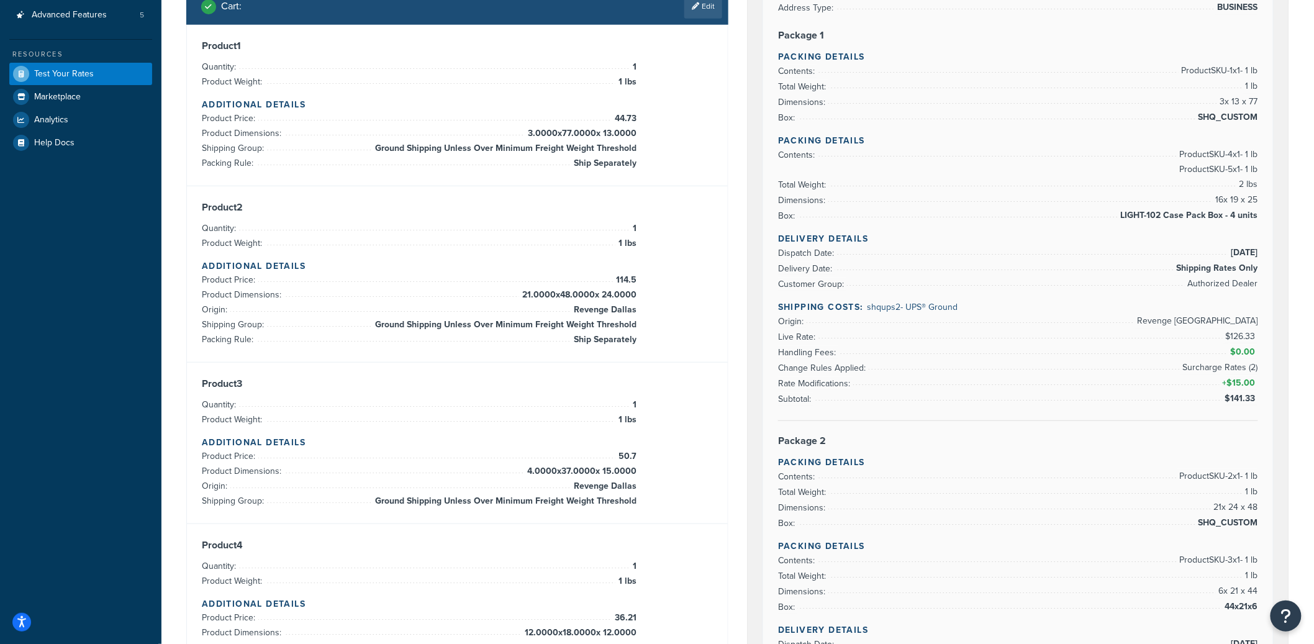
click at [938, 266] on li "Delivery Date: Shipping Rates Only" at bounding box center [1018, 269] width 480 height 16
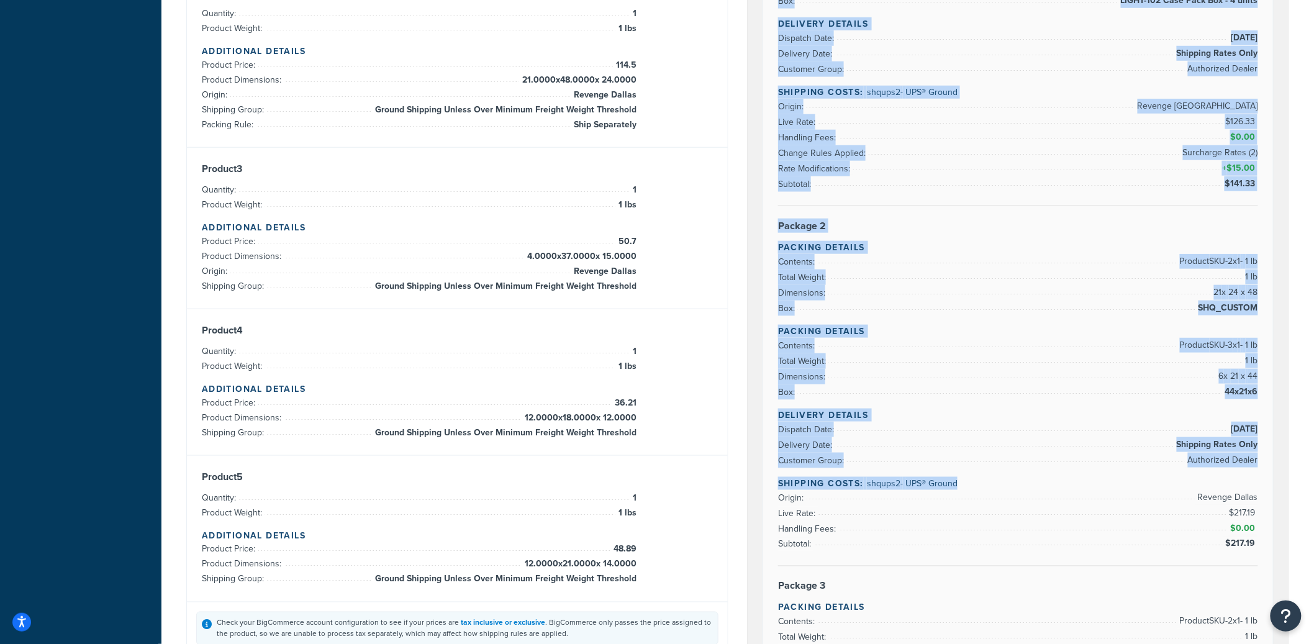
scroll to position [508, 0]
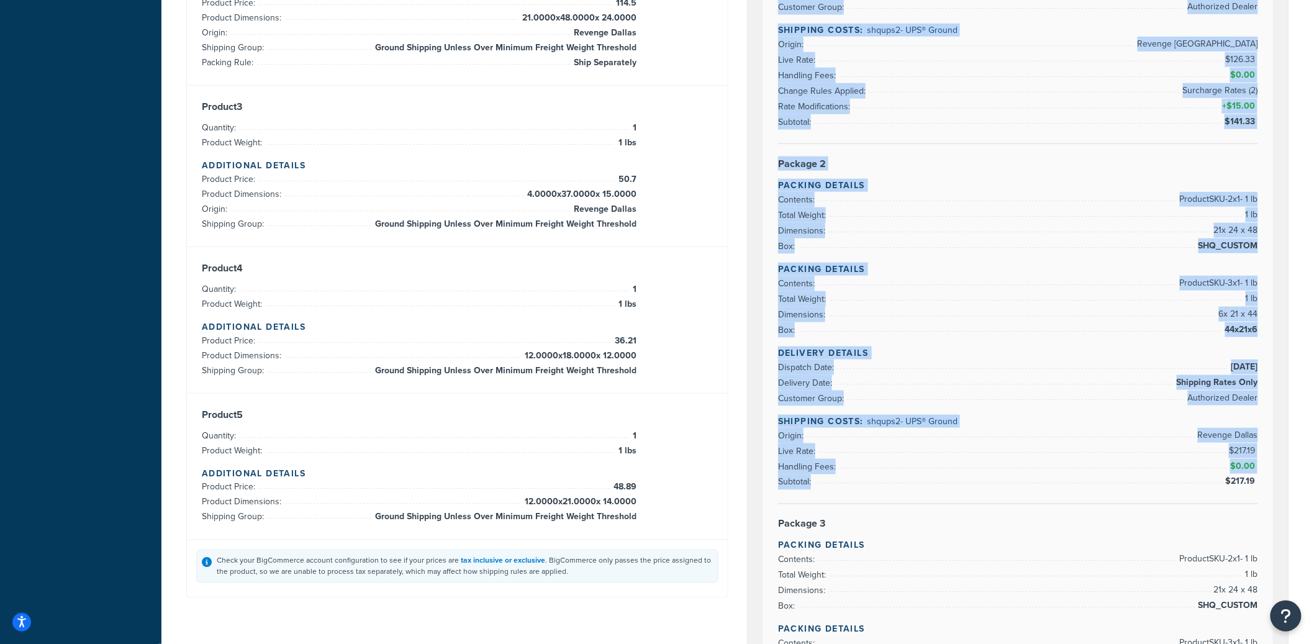
drag, startPoint x: 785, startPoint y: 65, endPoint x: 1183, endPoint y: 492, distance: 583.4
click at [1181, 491] on div "Rate Details Type of Rates: Negotiated Rate Address Type: BUSINESS Package 1 Pa…" at bounding box center [1018, 317] width 510 height 1290
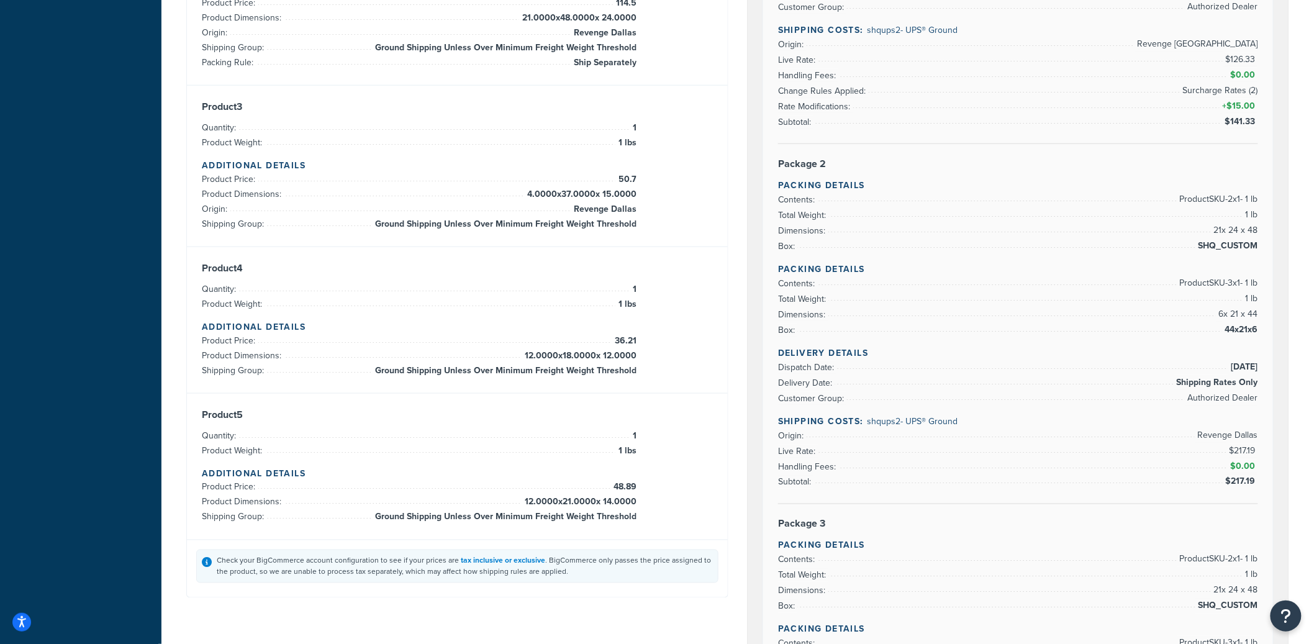
click at [1163, 477] on li "Subtotal: $217.19" at bounding box center [1018, 482] width 480 height 16
drag, startPoint x: 998, startPoint y: 433, endPoint x: 890, endPoint y: 427, distance: 107.6
click at [838, 418] on div "Delivery Details Dispatch Date: 9/18/2025 Delivery Date: Shipping Rates Only Cu…" at bounding box center [1018, 425] width 480 height 158
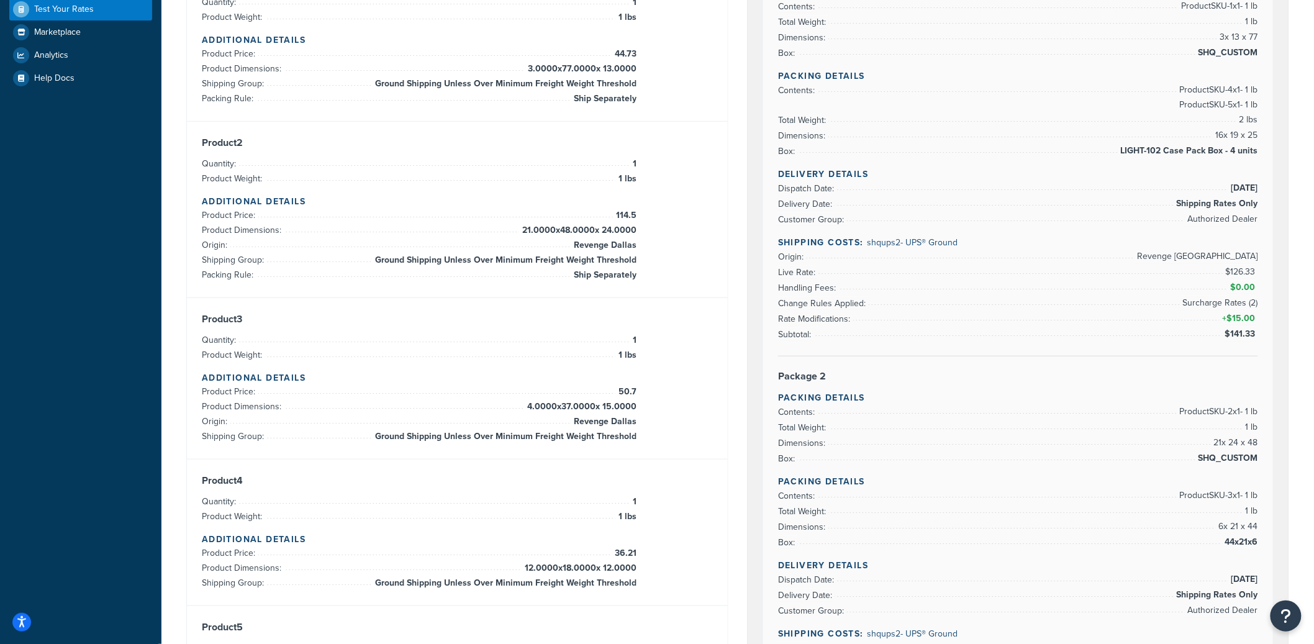
drag, startPoint x: 1149, startPoint y: 268, endPoint x: 1183, endPoint y: 252, distance: 38.3
click at [1177, 270] on li "Live Rate: $126.33" at bounding box center [1018, 273] width 480 height 16
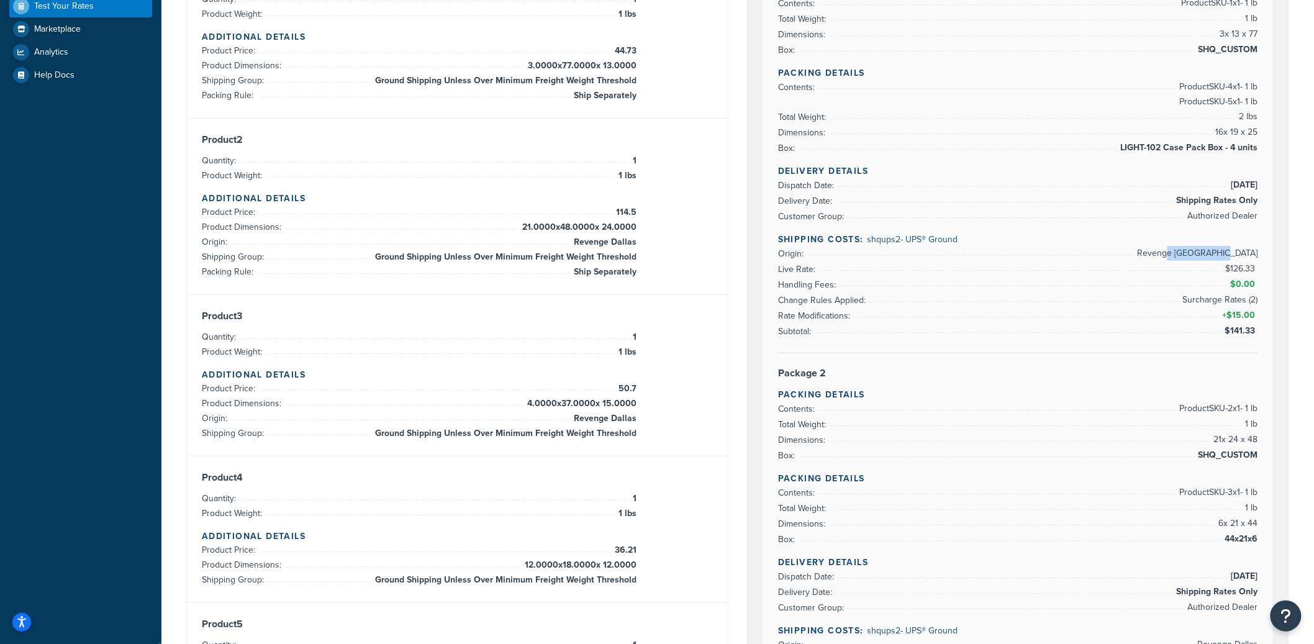
drag, startPoint x: 1183, startPoint y: 252, endPoint x: 1242, endPoint y: 254, distance: 58.4
click at [1182, 254] on span "Revenge [GEOGRAPHIC_DATA]" at bounding box center [1196, 253] width 124 height 15
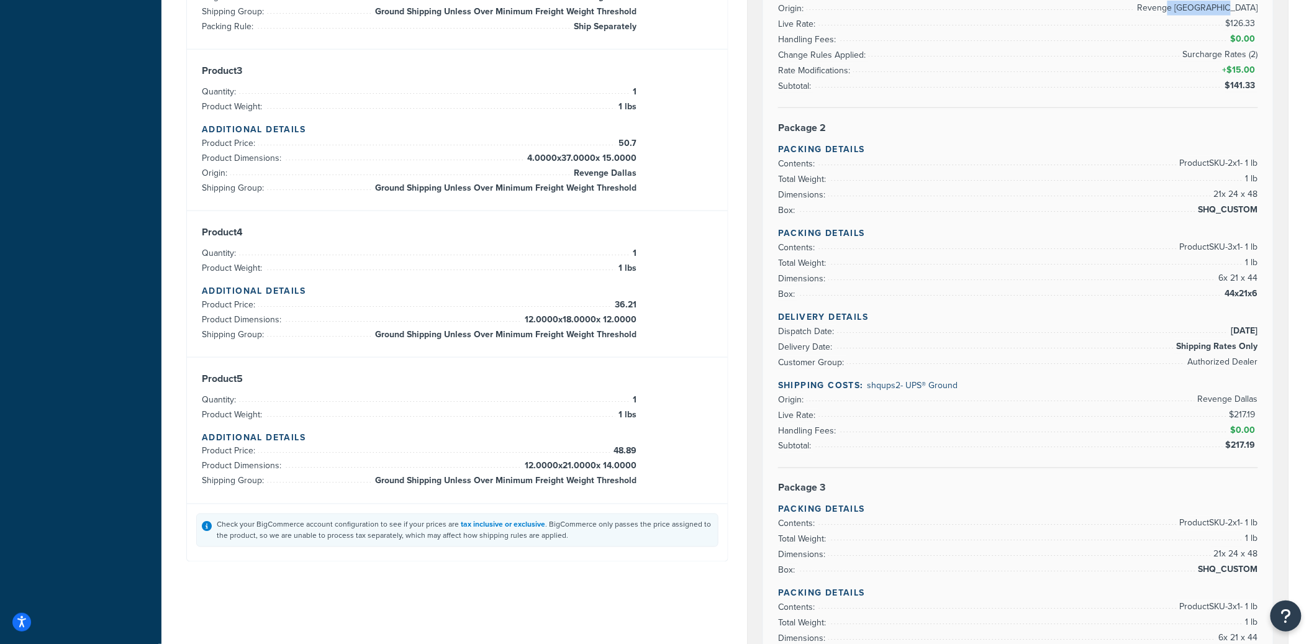
scroll to position [553, 0]
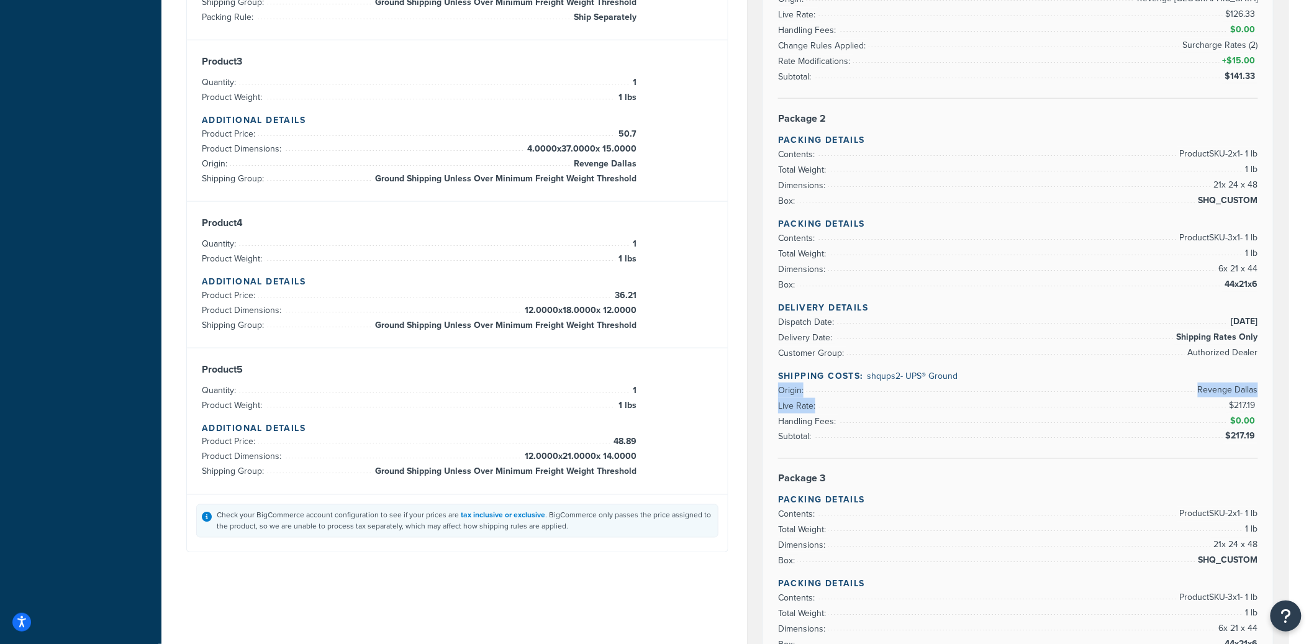
drag, startPoint x: 1198, startPoint y: 392, endPoint x: 1248, endPoint y: 402, distance: 50.7
click at [1182, 402] on ul "Origin: Revenge Dallas Live Rate: $217.19 Handling Fees: $0.00 Subtotal: $217.19" at bounding box center [1018, 413] width 480 height 62
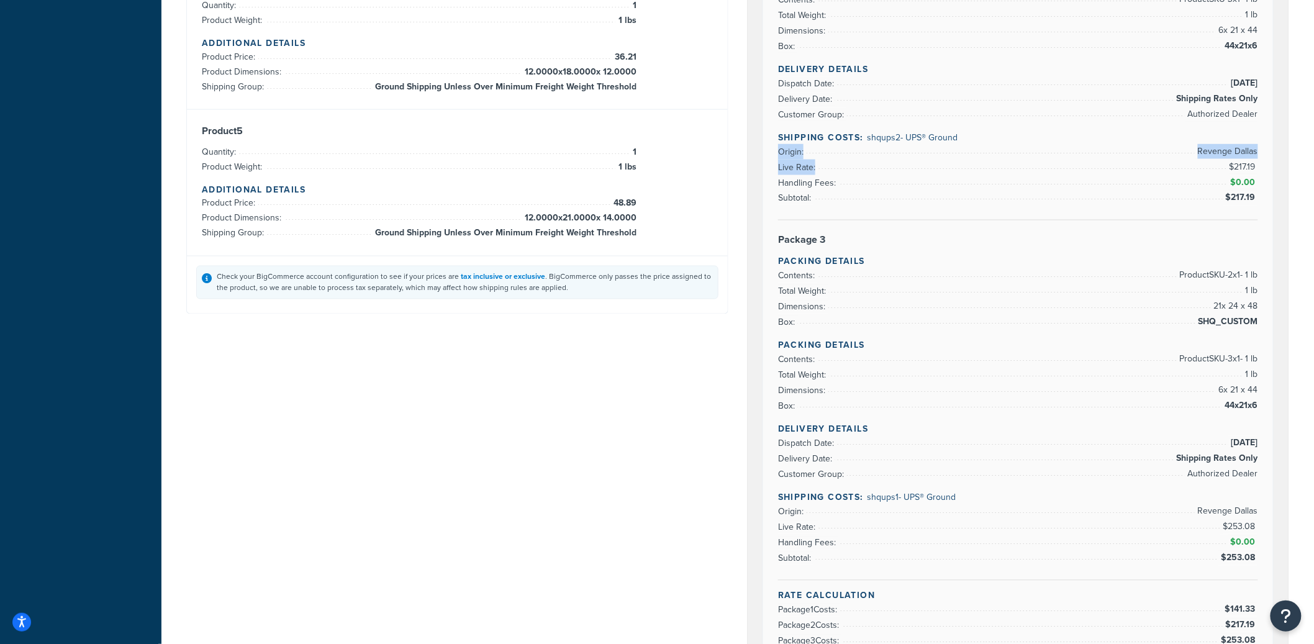
scroll to position [792, 0]
drag, startPoint x: 1207, startPoint y: 513, endPoint x: 1224, endPoint y: 517, distance: 17.9
click at [1182, 517] on span "Revenge Dallas" at bounding box center [1226, 511] width 63 height 15
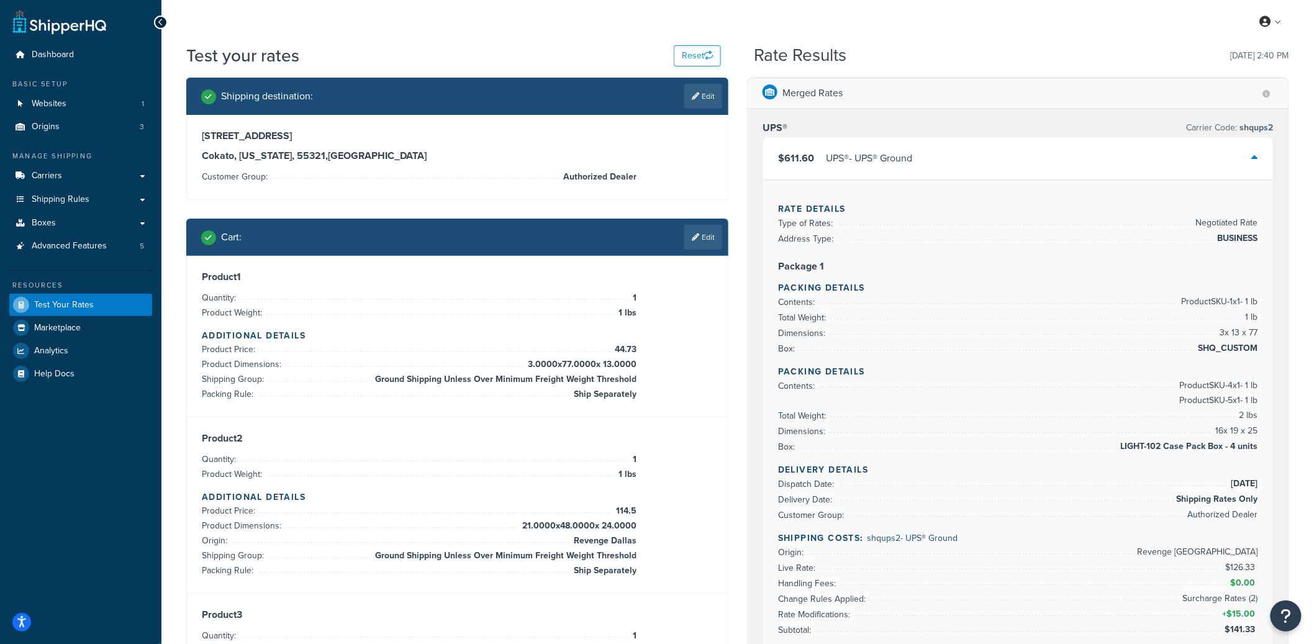
scroll to position [2, 0]
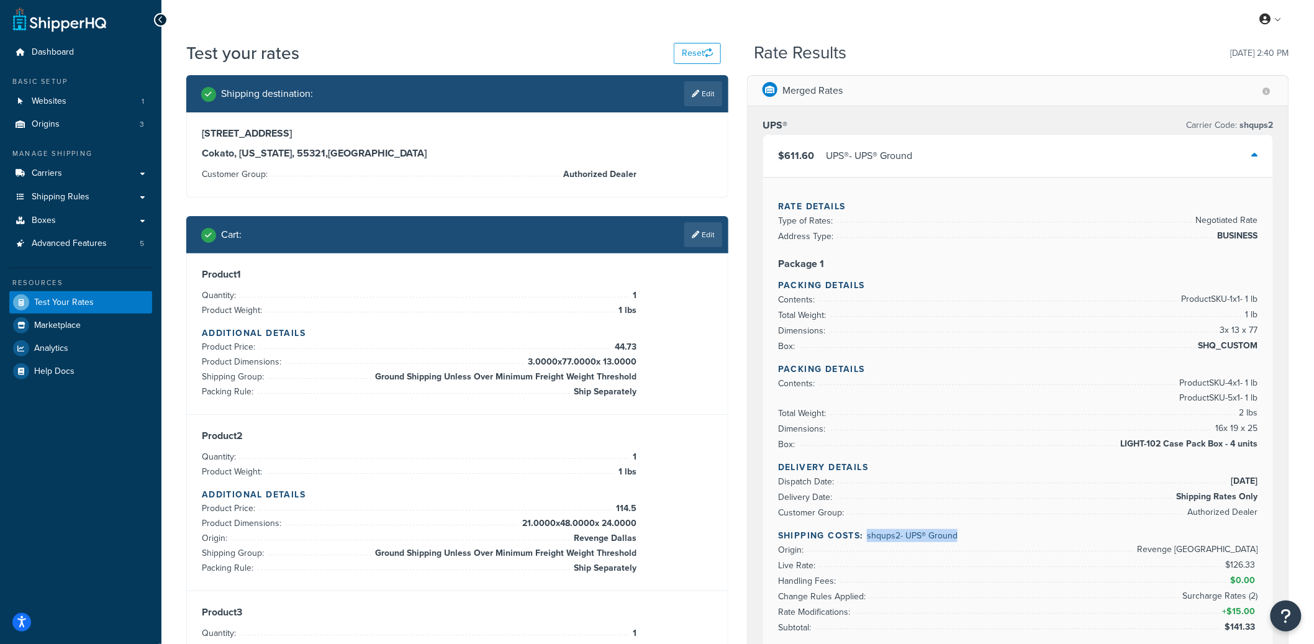
drag, startPoint x: 961, startPoint y: 541, endPoint x: 867, endPoint y: 538, distance: 93.8
click at [867, 538] on h4 "Shipping Costs: shqups2 - UPS® Ground" at bounding box center [1018, 535] width 480 height 13
copy span "shqups2 - UPS® Ground"
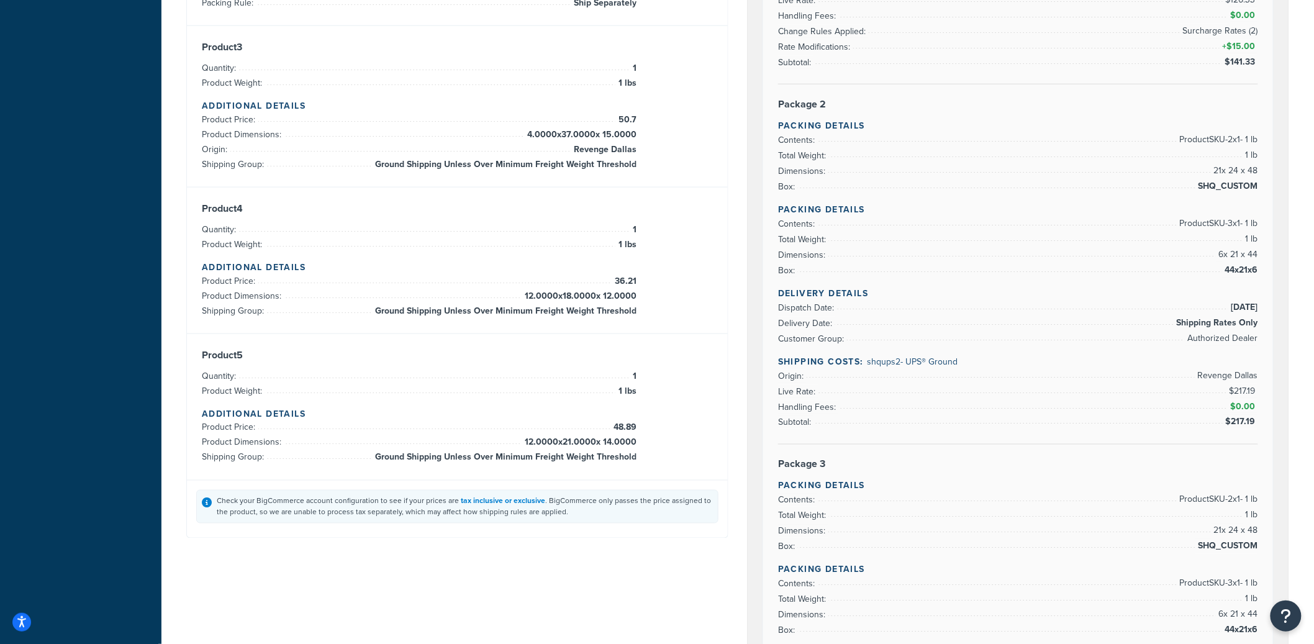
scroll to position [779, 0]
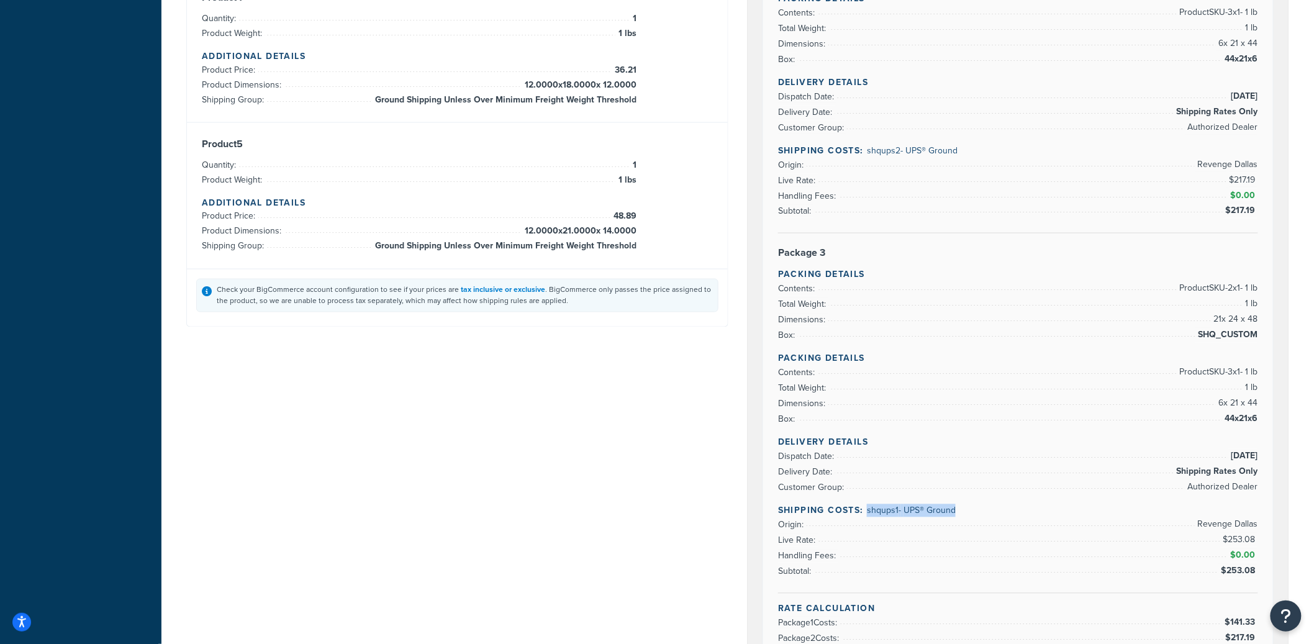
drag, startPoint x: 959, startPoint y: 524, endPoint x: 867, endPoint y: 518, distance: 92.1
click at [867, 518] on div "Delivery Details Dispatch Date: 9/18/2025 Delivery Date: Shipping Rates Only Cu…" at bounding box center [1018, 515] width 480 height 158
copy span "shqups1 - UPS® Ground"
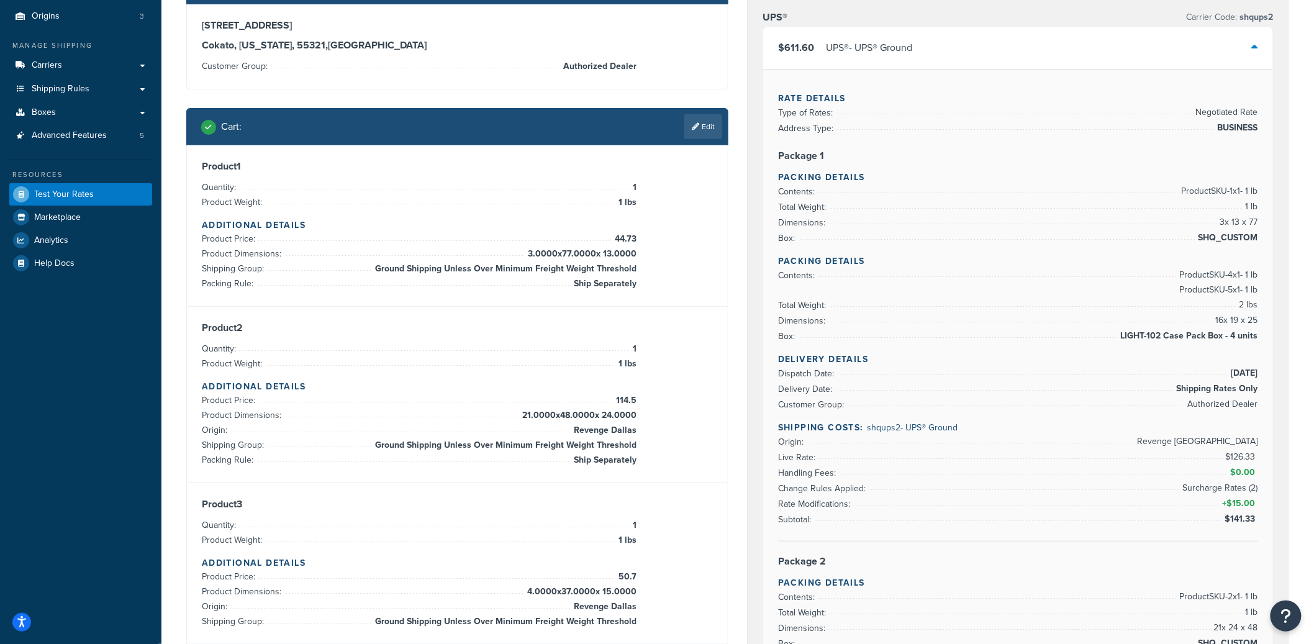
scroll to position [122, 0]
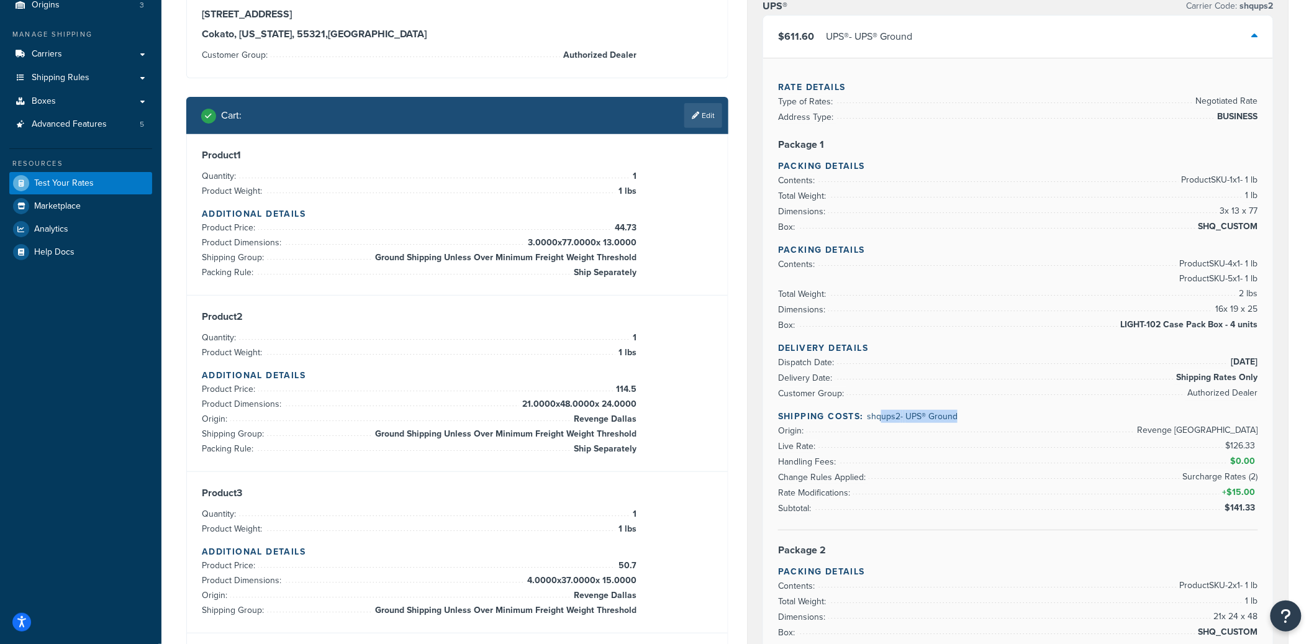
drag, startPoint x: 956, startPoint y: 422, endPoint x: 879, endPoint y: 418, distance: 76.5
click at [879, 418] on h4 "Shipping Costs: shqups2 - UPS® Ground" at bounding box center [1018, 416] width 480 height 13
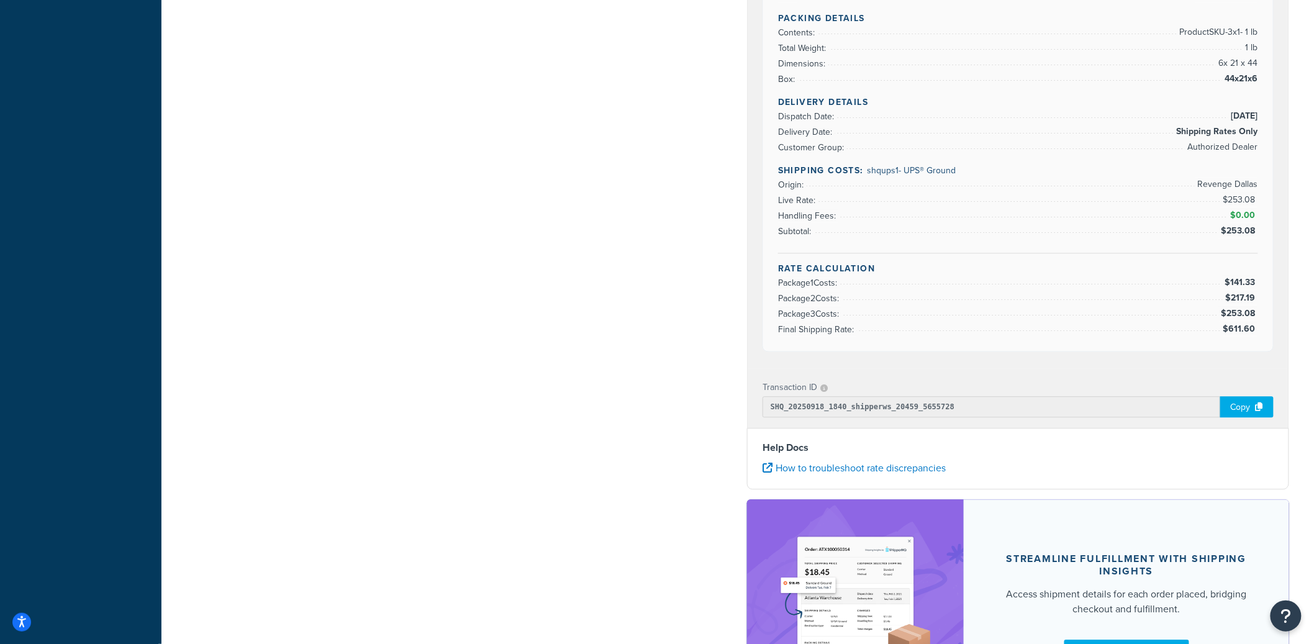
scroll to position [1270, 0]
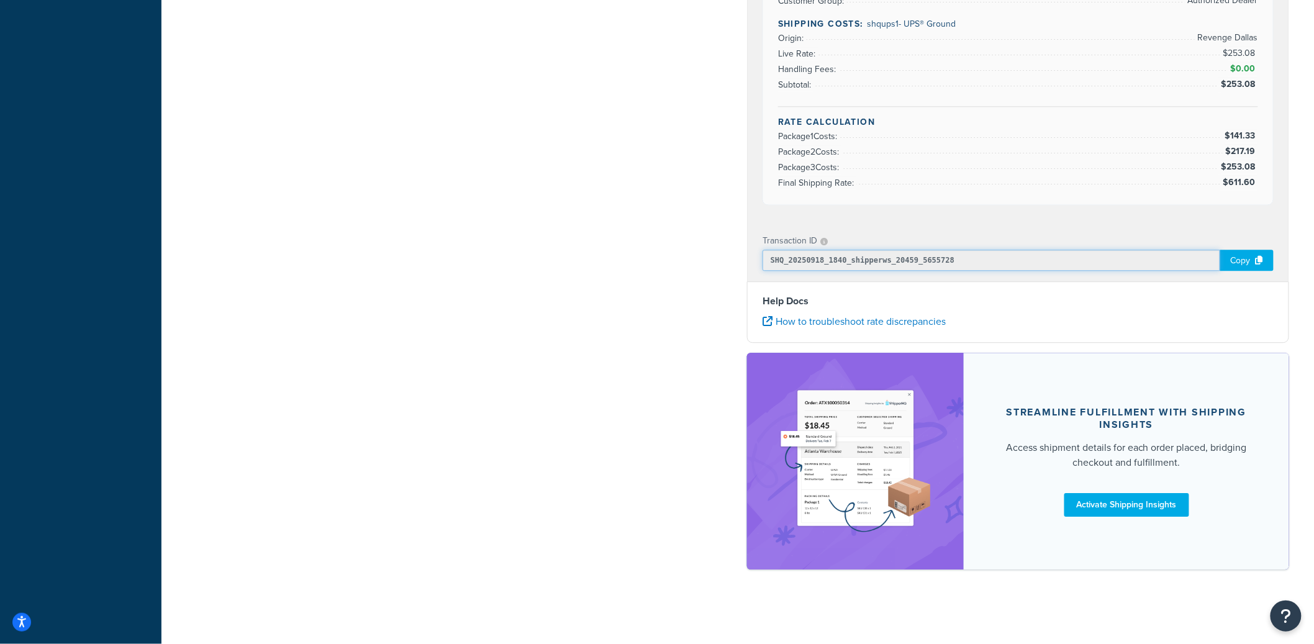
click at [980, 255] on input "SHQ_20250918_1840_shipperws_20459_5655728" at bounding box center [991, 260] width 458 height 21
click at [1182, 260] on div "Transaction ID SHQ_20250918_1840_shipperws_20459_5655728 Copy" at bounding box center [1018, 252] width 541 height 60
click at [1182, 264] on div "Copy" at bounding box center [1246, 260] width 53 height 21
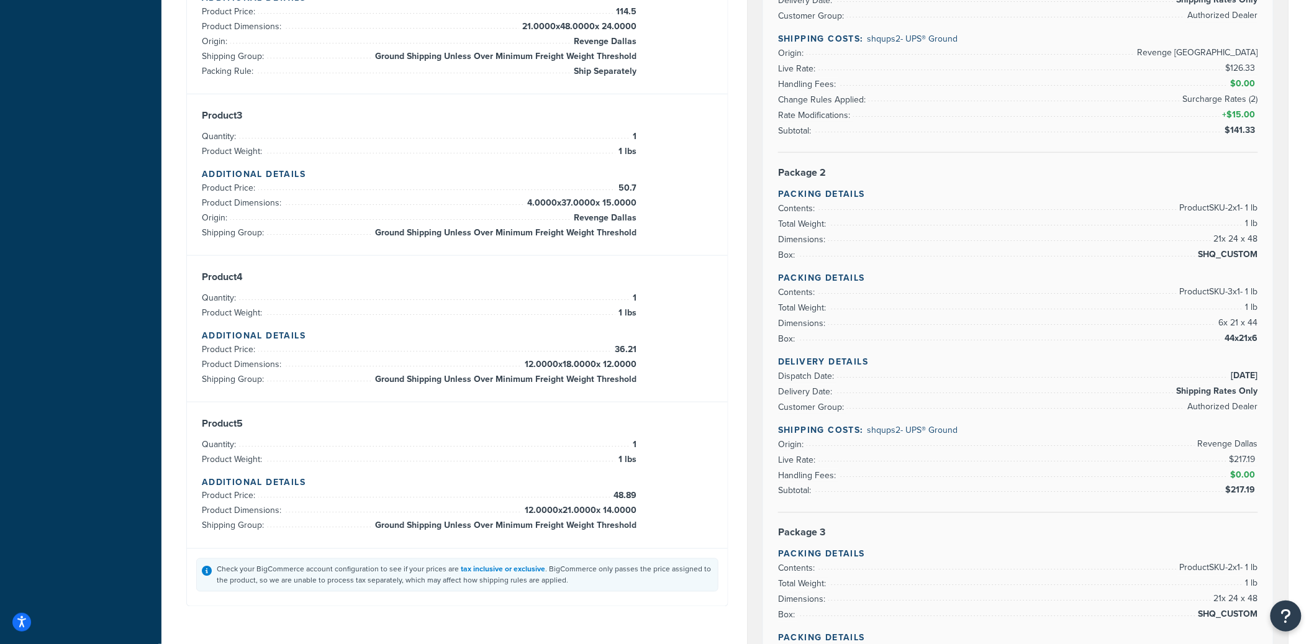
scroll to position [414, 0]
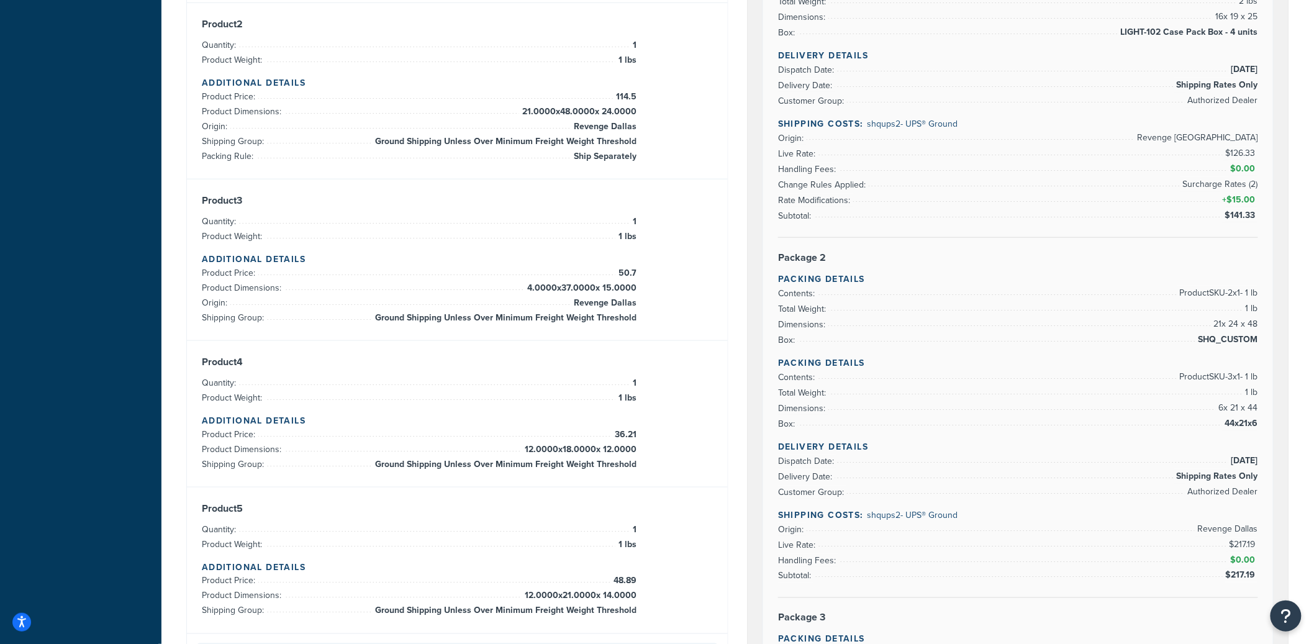
drag, startPoint x: 467, startPoint y: 308, endPoint x: 456, endPoint y: 312, distance: 11.8
click at [466, 309] on li "Origin: Revenge Dallas" at bounding box center [419, 303] width 435 height 15
drag, startPoint x: 387, startPoint y: 322, endPoint x: 544, endPoint y: 309, distance: 157.1
click at [530, 310] on span "Ground Shipping Unless Over Minimum Freight Weight Threshold" at bounding box center [504, 317] width 265 height 15
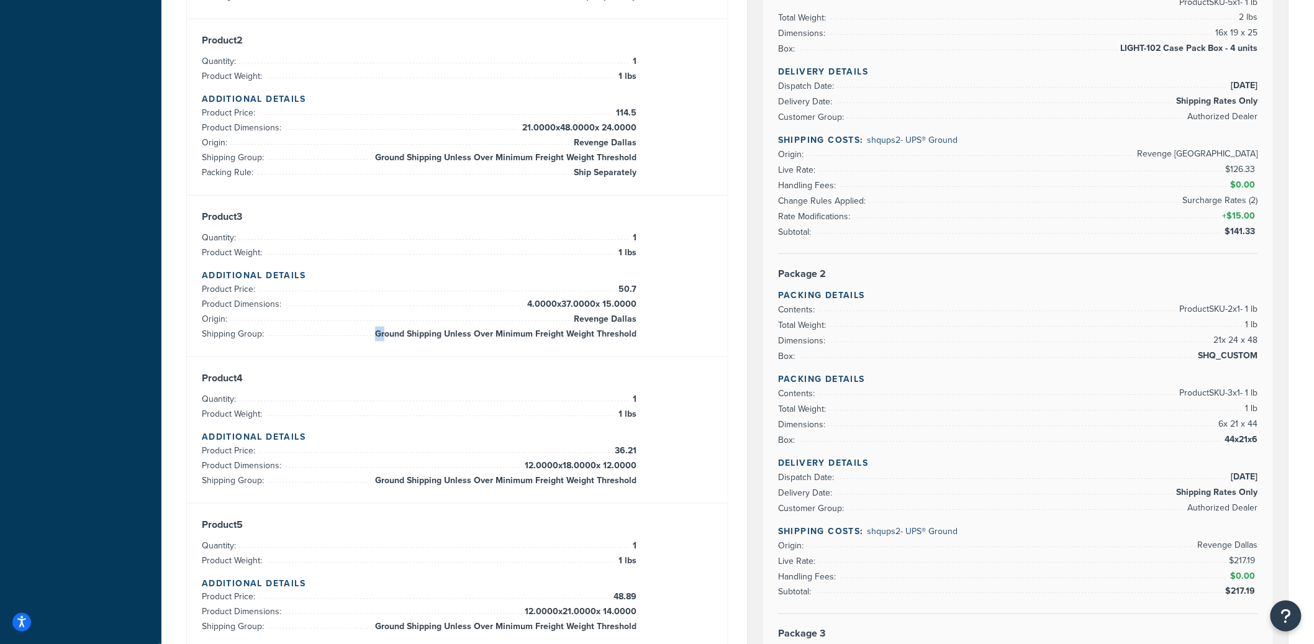
scroll to position [397, 0]
click at [595, 307] on span "4.0000 x 37.0000 x 15.0000" at bounding box center [580, 304] width 112 height 15
drag, startPoint x: 561, startPoint y: 334, endPoint x: 607, endPoint y: 325, distance: 46.8
click at [607, 325] on ul "Product Price: 50.7 Product Dimensions: 4.0000 x 37.0000 x 15.0000 Origin: Reve…" at bounding box center [419, 313] width 435 height 60
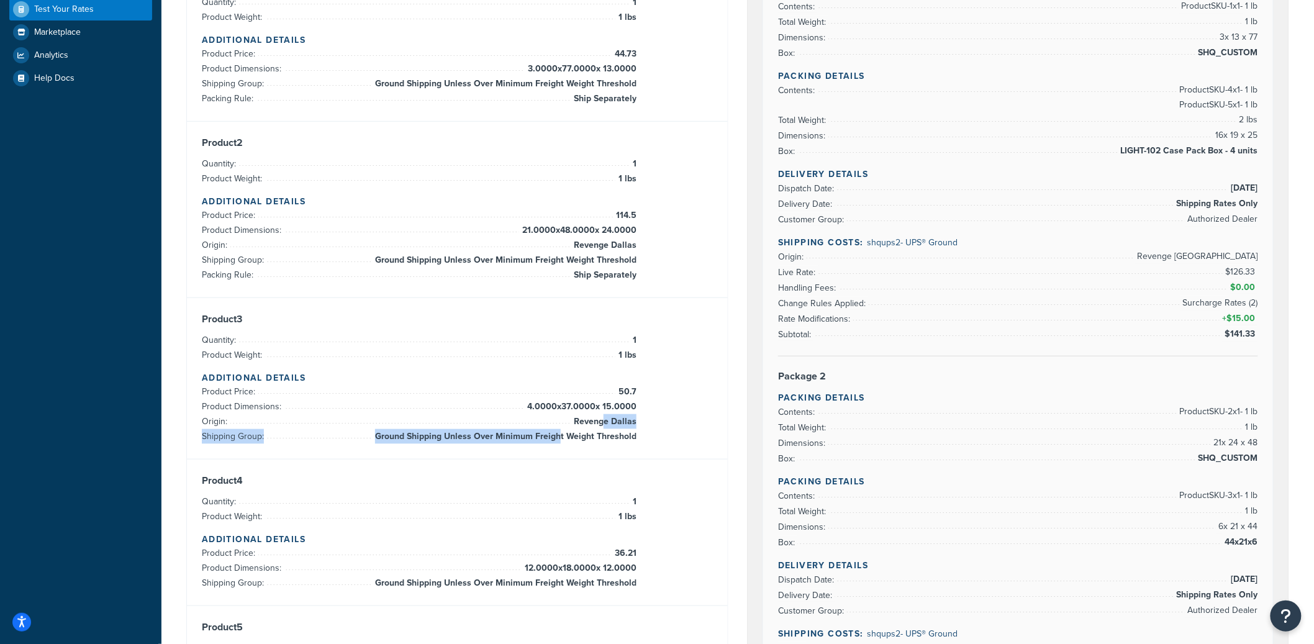
scroll to position [295, 0]
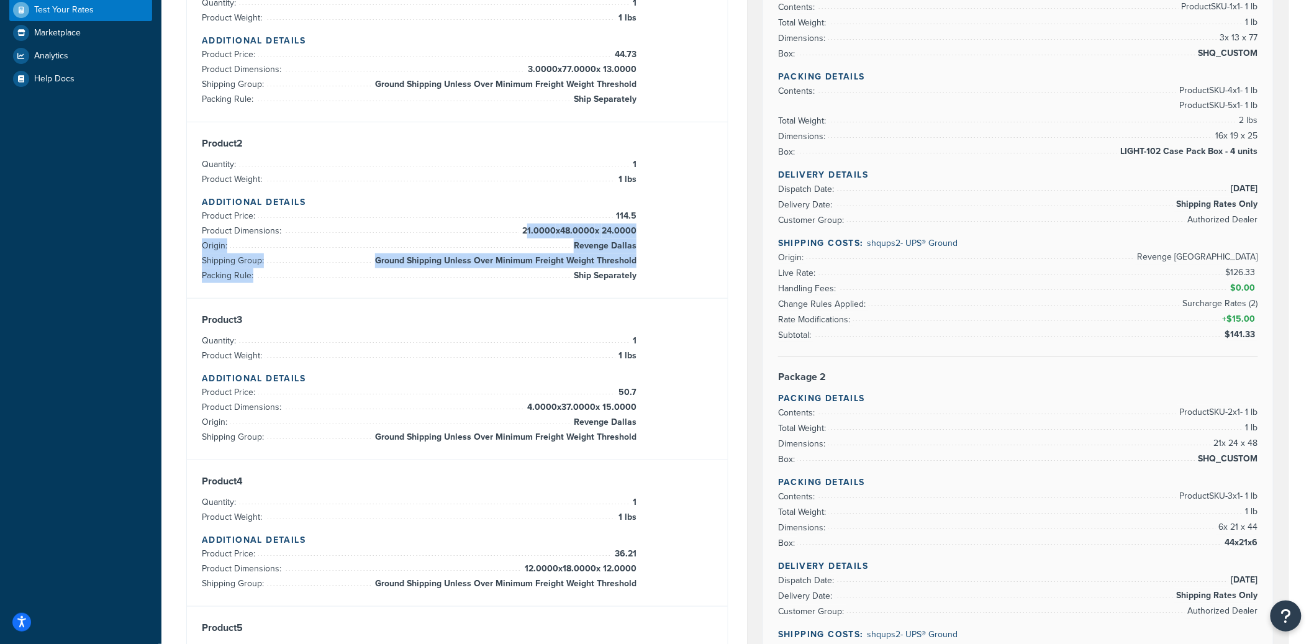
drag, startPoint x: 525, startPoint y: 224, endPoint x: 641, endPoint y: 272, distance: 125.6
click at [641, 272] on div "Product 2 Quantity: 1 Product Weight: 1 lbs Additional Details Product Price: 1…" at bounding box center [457, 210] width 511 height 146
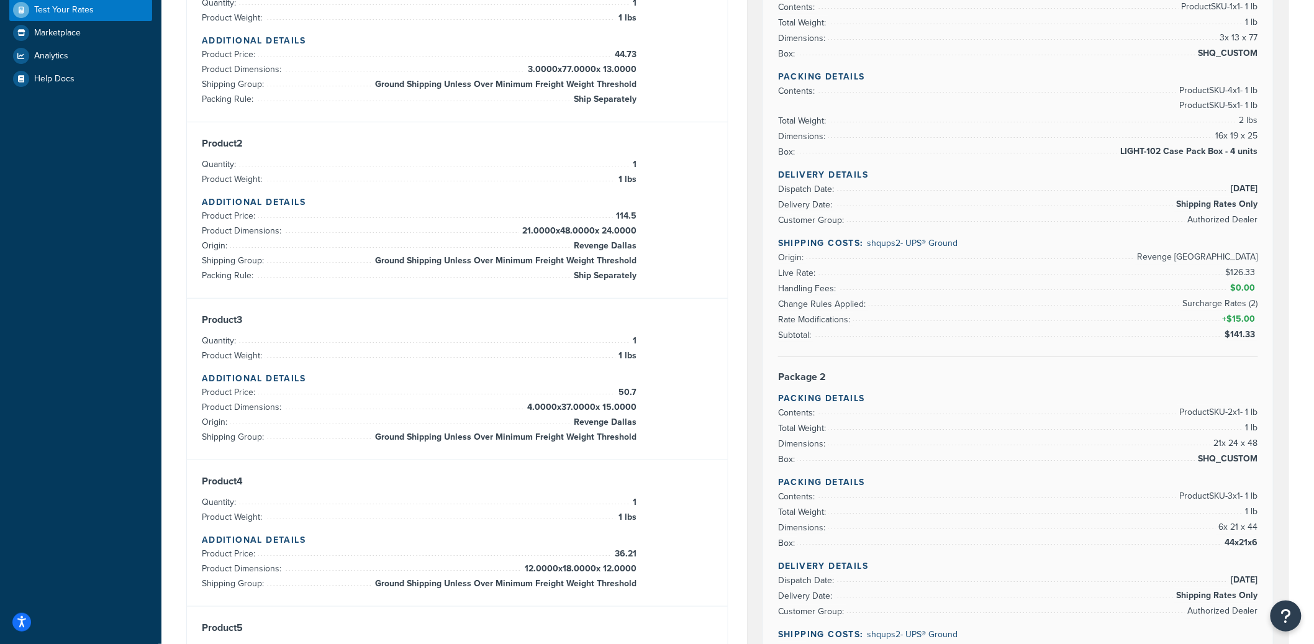
click at [539, 186] on li "Product Weight: 1 lbs" at bounding box center [419, 179] width 435 height 15
drag, startPoint x: 279, startPoint y: 161, endPoint x: 556, endPoint y: 311, distance: 315.1
click at [556, 311] on div "Product 1 Quantity: 1 Product Weight: 1 lbs Additional Details Product Price: 4…" at bounding box center [457, 357] width 541 height 792
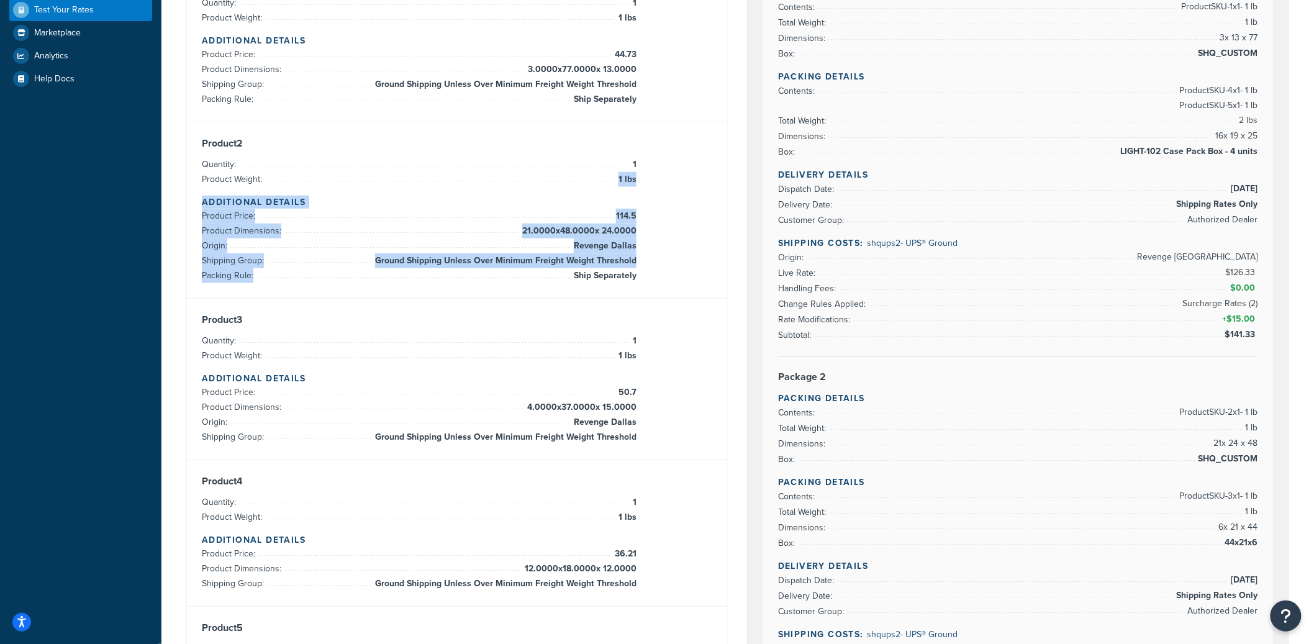
drag, startPoint x: 633, startPoint y: 263, endPoint x: 527, endPoint y: 174, distance: 137.5
click at [527, 173] on div "Product 2 Quantity: 1 Product Weight: 1 lbs Additional Details Product Price: 1…" at bounding box center [457, 210] width 541 height 176
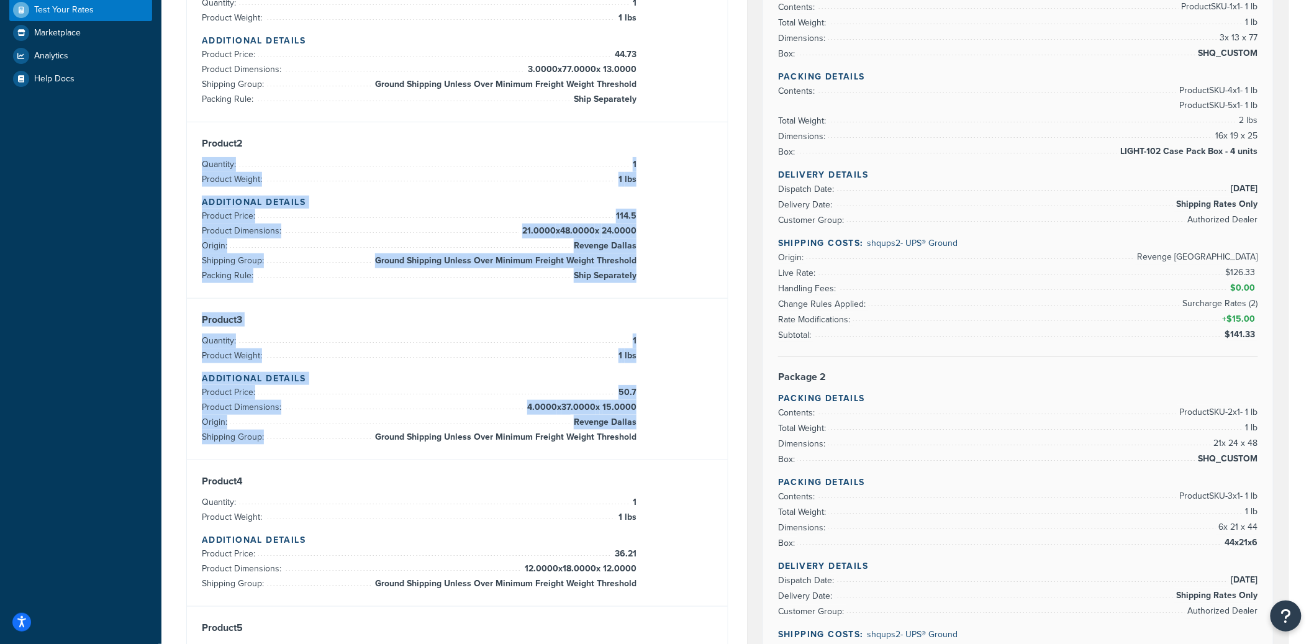
drag, startPoint x: 644, startPoint y: 440, endPoint x: 442, endPoint y: 168, distance: 338.1
click at [442, 168] on div "Product 1 Quantity: 1 Product Weight: 1 lbs Additional Details Product Price: 4…" at bounding box center [457, 357] width 541 height 792
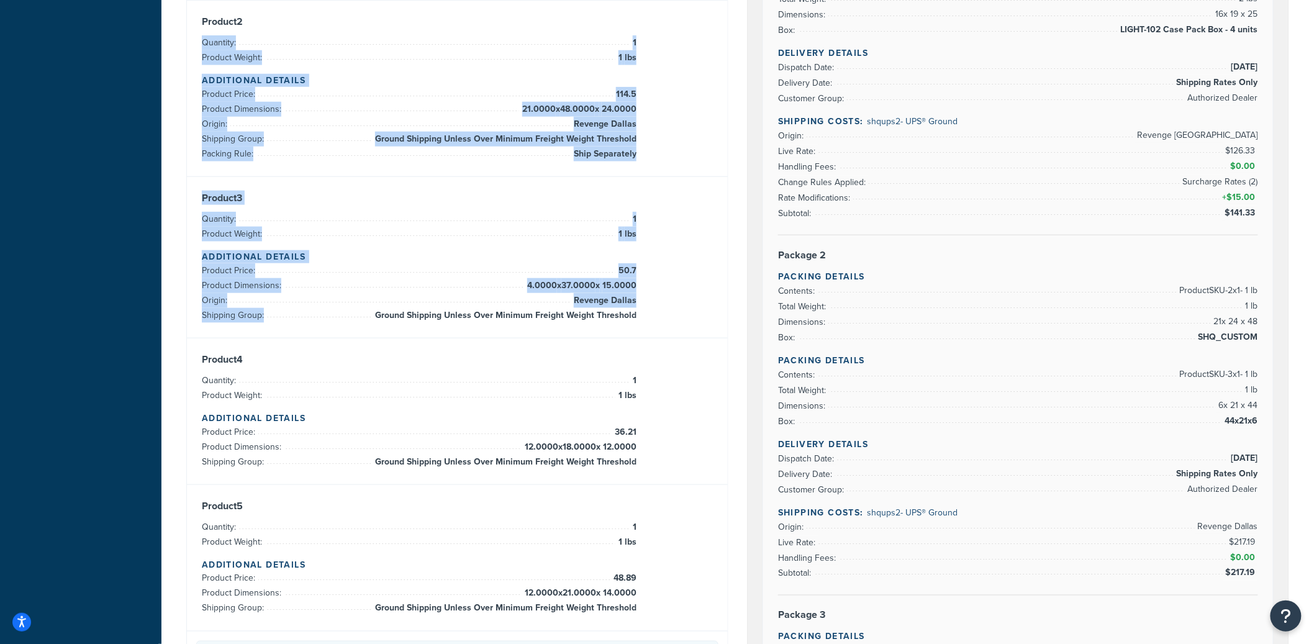
scroll to position [233, 0]
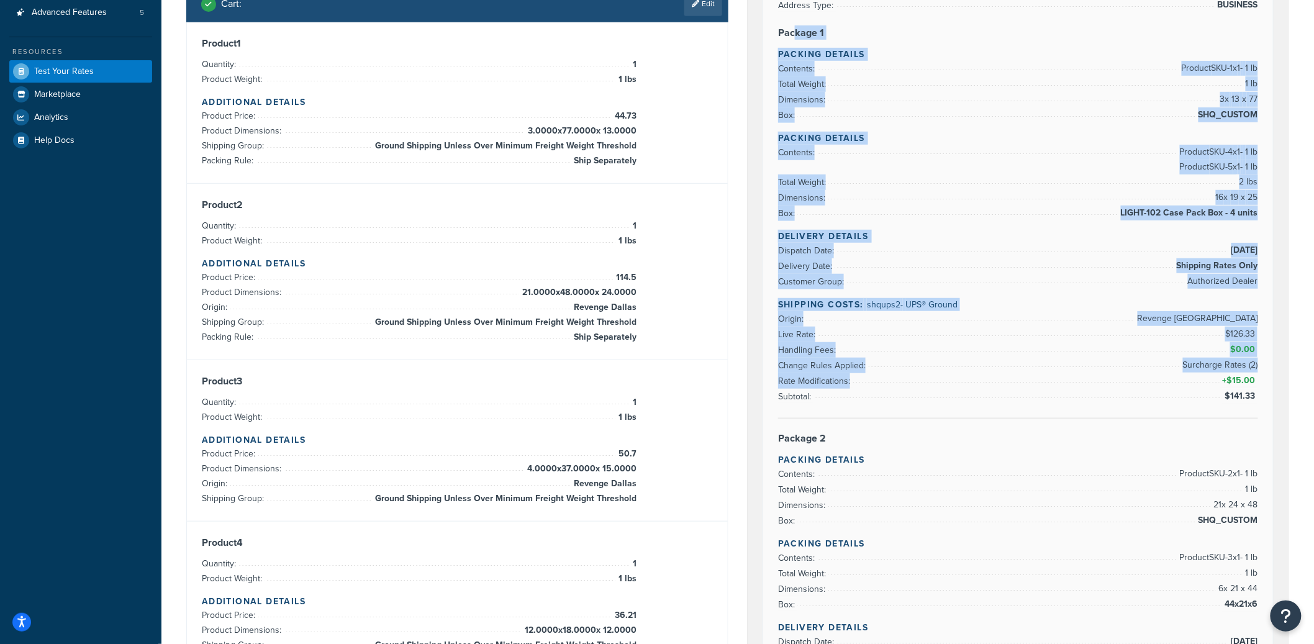
drag, startPoint x: 800, startPoint y: 63, endPoint x: 905, endPoint y: 389, distance: 342.4
click at [905, 389] on div "Rate Details Type of Rates: Negotiated Rate Address Type: BUSINESS Package 1 Pa…" at bounding box center [1018, 591] width 510 height 1290
click at [917, 198] on li "Dimensions: 16 x 19 x 25" at bounding box center [1018, 198] width 480 height 16
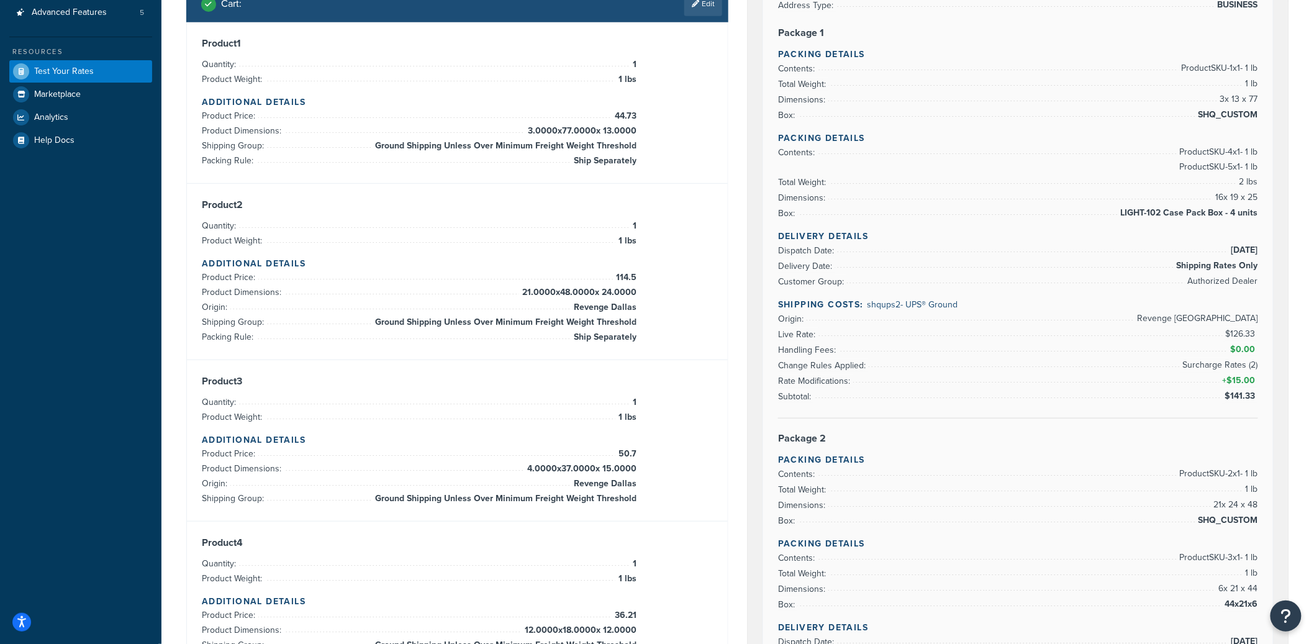
drag, startPoint x: 862, startPoint y: 61, endPoint x: 875, endPoint y: 240, distance: 179.9
click at [875, 240] on div "Rate Details Type of Rates: Negotiated Rate Address Type: BUSINESS Package 1 Pa…" at bounding box center [1018, 591] width 510 height 1290
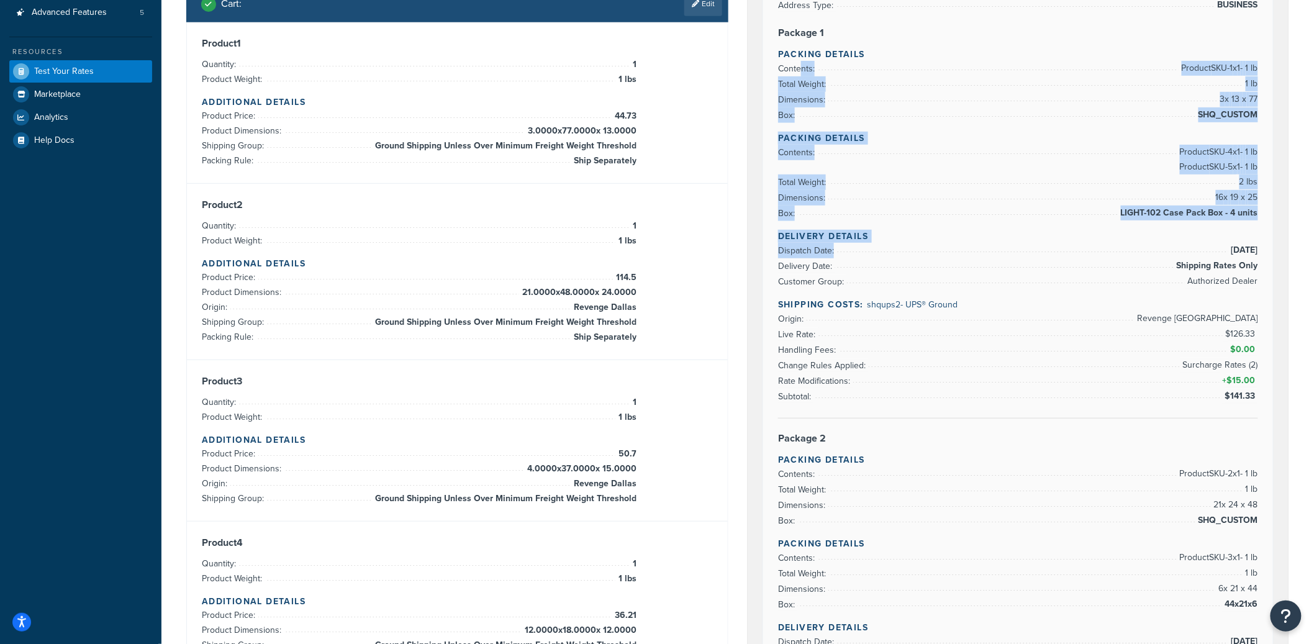
drag, startPoint x: 872, startPoint y: 240, endPoint x: 823, endPoint y: 127, distance: 123.4
click at [802, 76] on div "Rate Details Type of Rates: Negotiated Rate Address Type: BUSINESS Package 1 Pa…" at bounding box center [1018, 591] width 510 height 1290
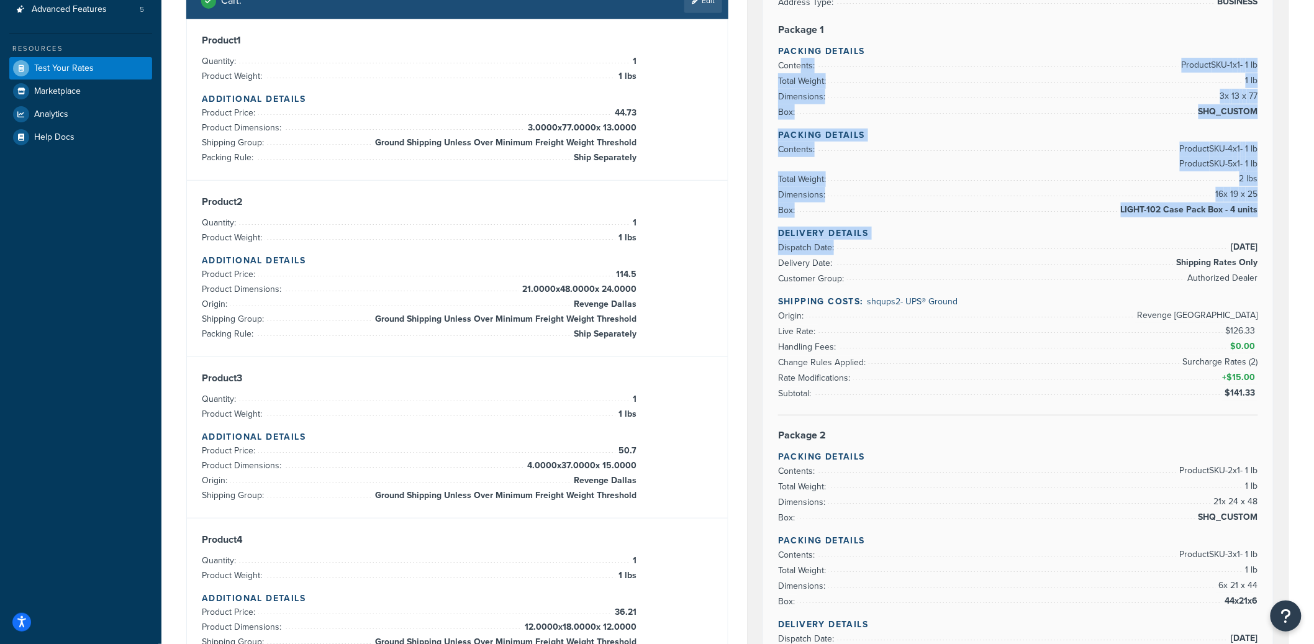
scroll to position [239, 0]
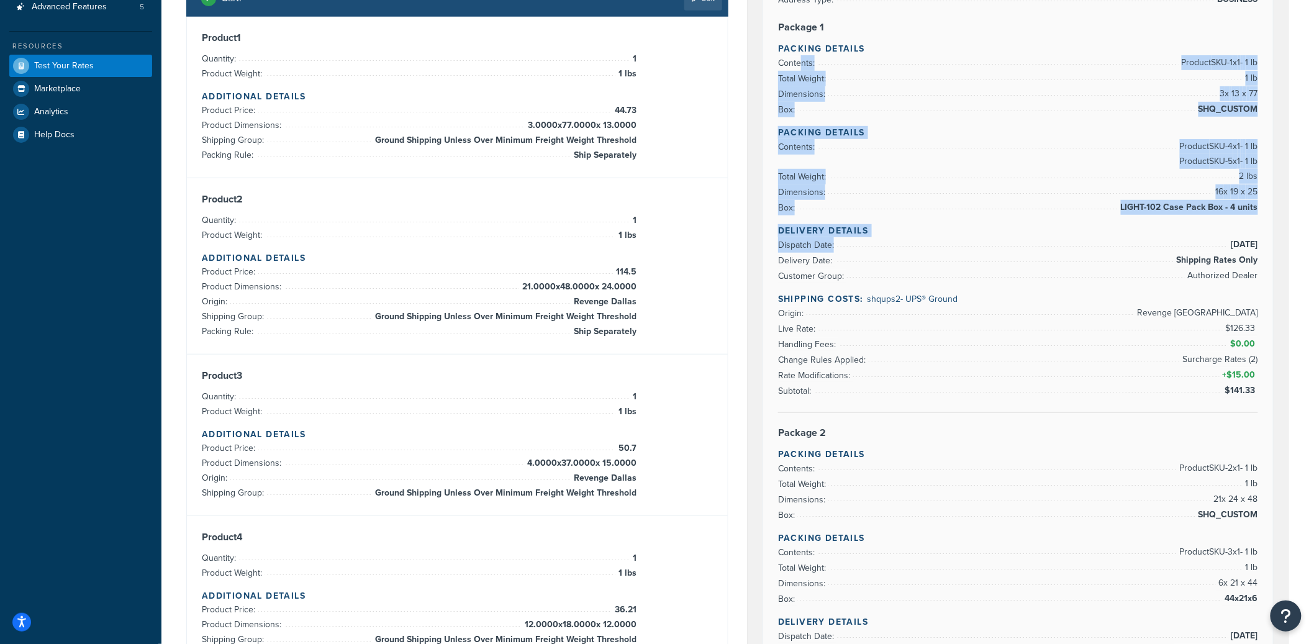
click at [864, 231] on h4 "Delivery Details" at bounding box center [1018, 230] width 480 height 13
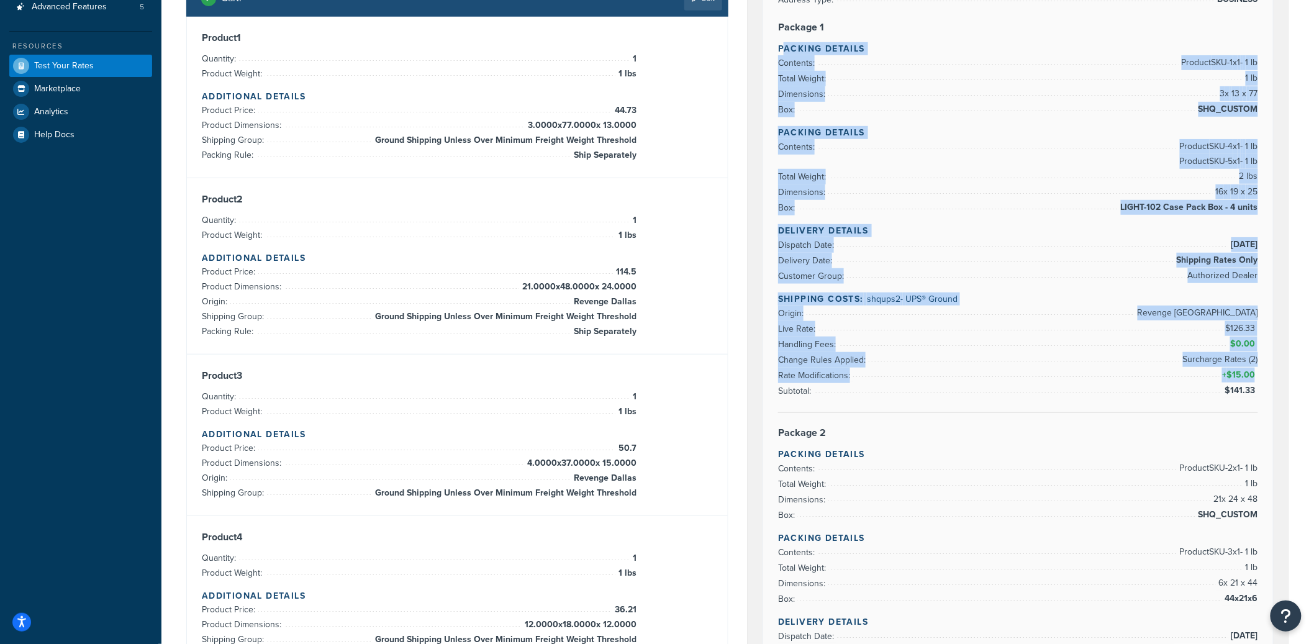
drag, startPoint x: 786, startPoint y: 50, endPoint x: 952, endPoint y: 395, distance: 382.4
click at [949, 395] on div "Rate Details Type of Rates: Negotiated Rate Address Type: BUSINESS Package 1 Pa…" at bounding box center [1018, 585] width 510 height 1290
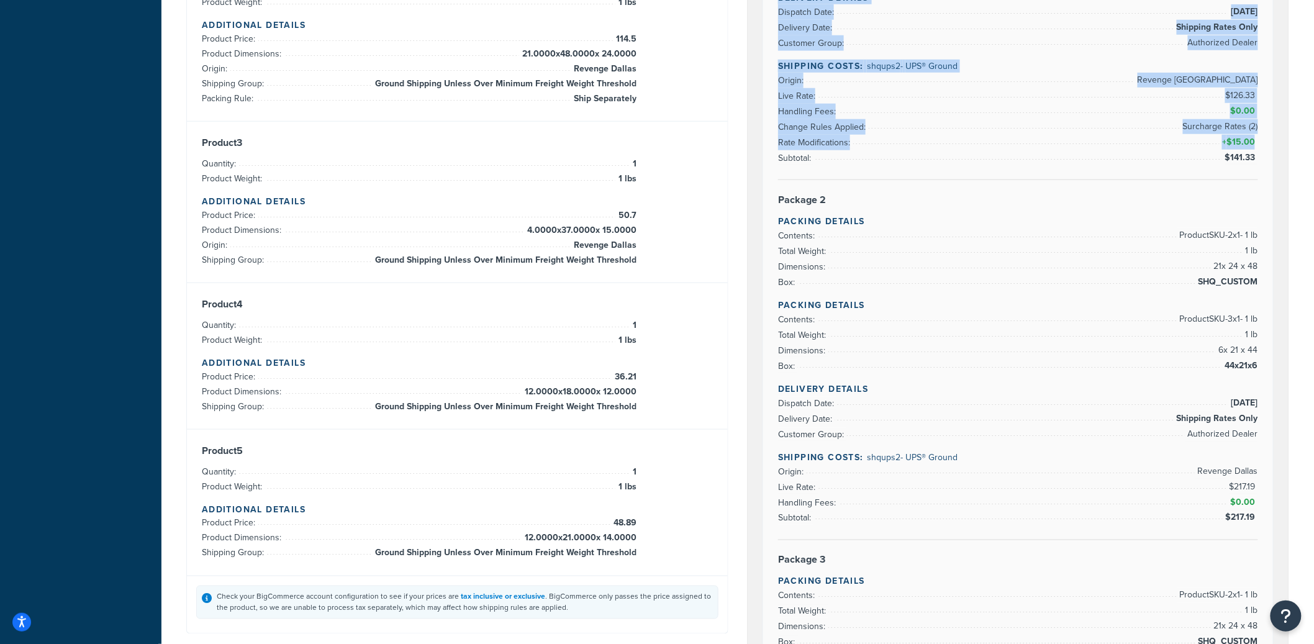
scroll to position [494, 0]
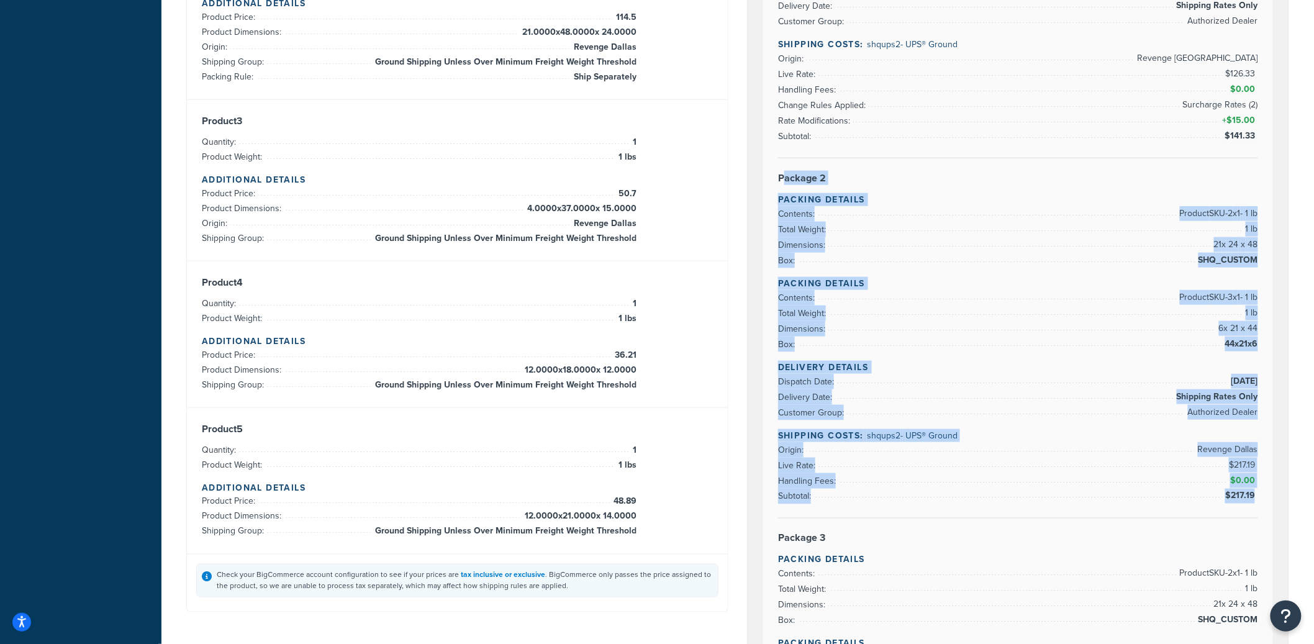
drag, startPoint x: 784, startPoint y: 181, endPoint x: 1258, endPoint y: 500, distance: 571.4
click at [1182, 500] on div "Rate Details Type of Rates: Negotiated Rate Address Type: BUSINESS Package 1 Pa…" at bounding box center [1018, 331] width 510 height 1290
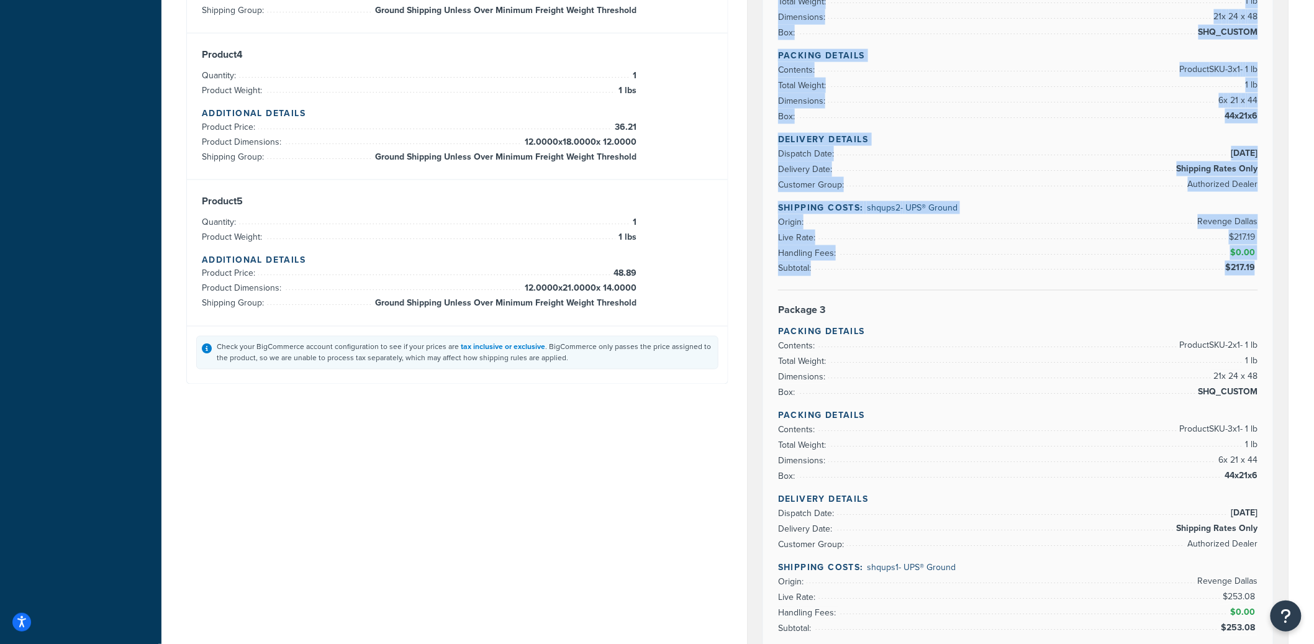
scroll to position [864, 0]
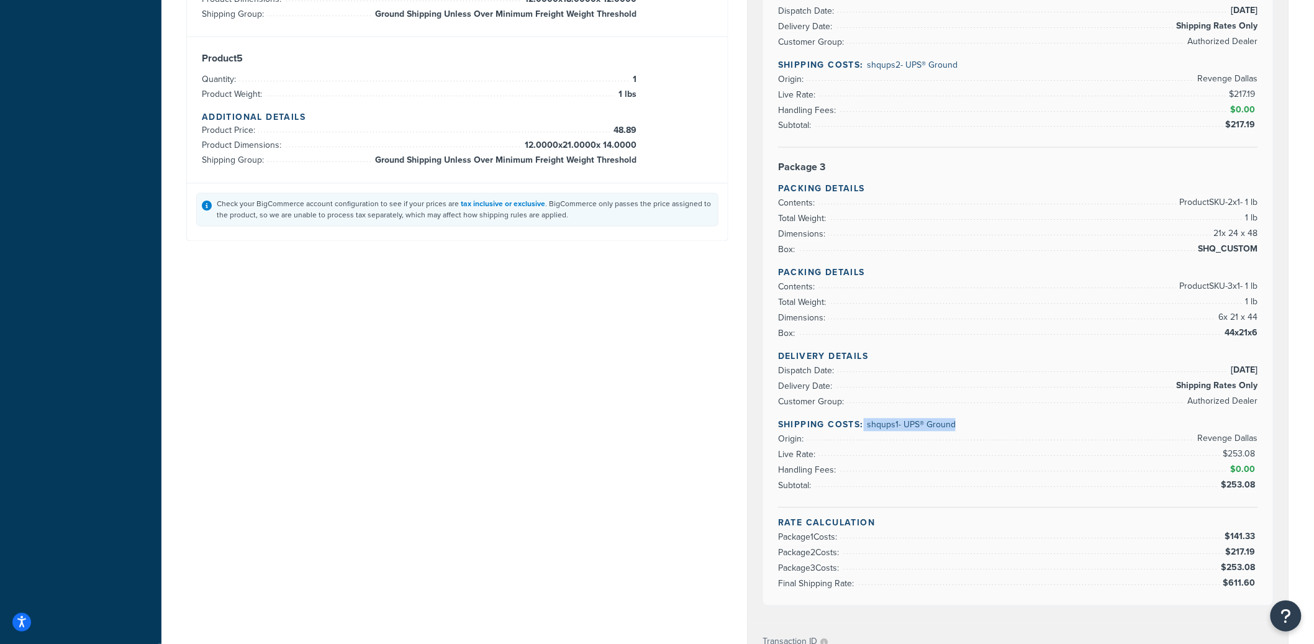
drag, startPoint x: 982, startPoint y: 436, endPoint x: 864, endPoint y: 428, distance: 118.9
click at [864, 428] on div "Delivery Details Dispatch Date: 9/18/2025 Delivery Date: Shipping Rates Only Cu…" at bounding box center [1018, 429] width 480 height 158
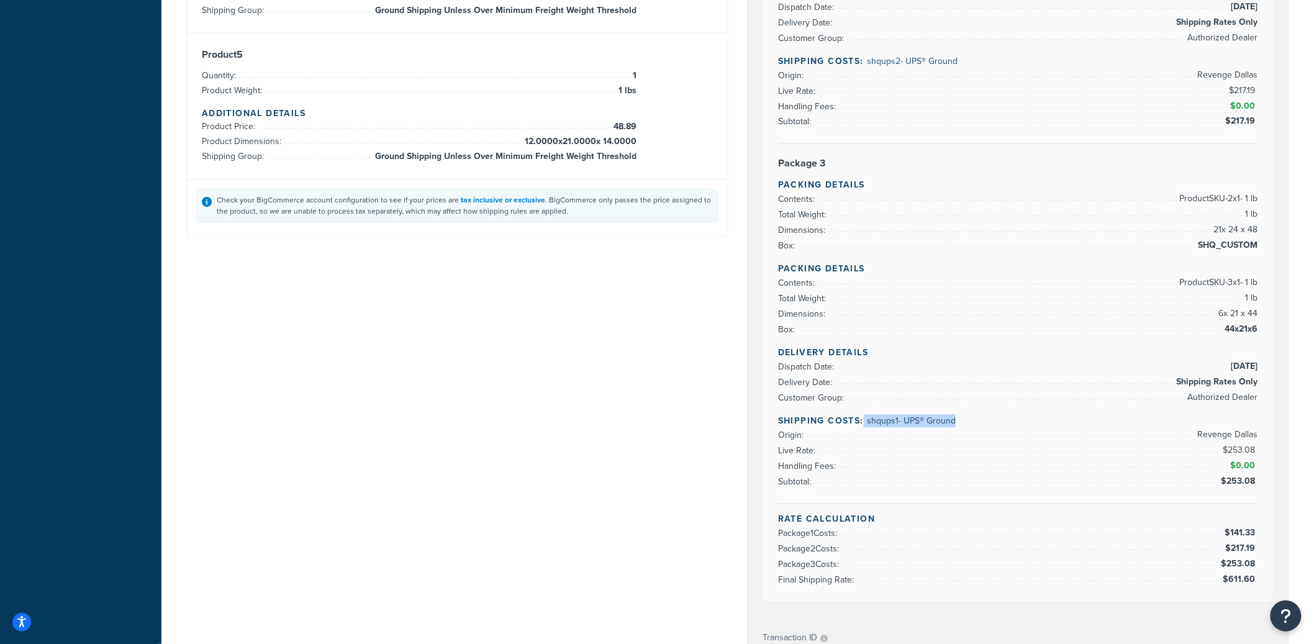
scroll to position [877, 0]
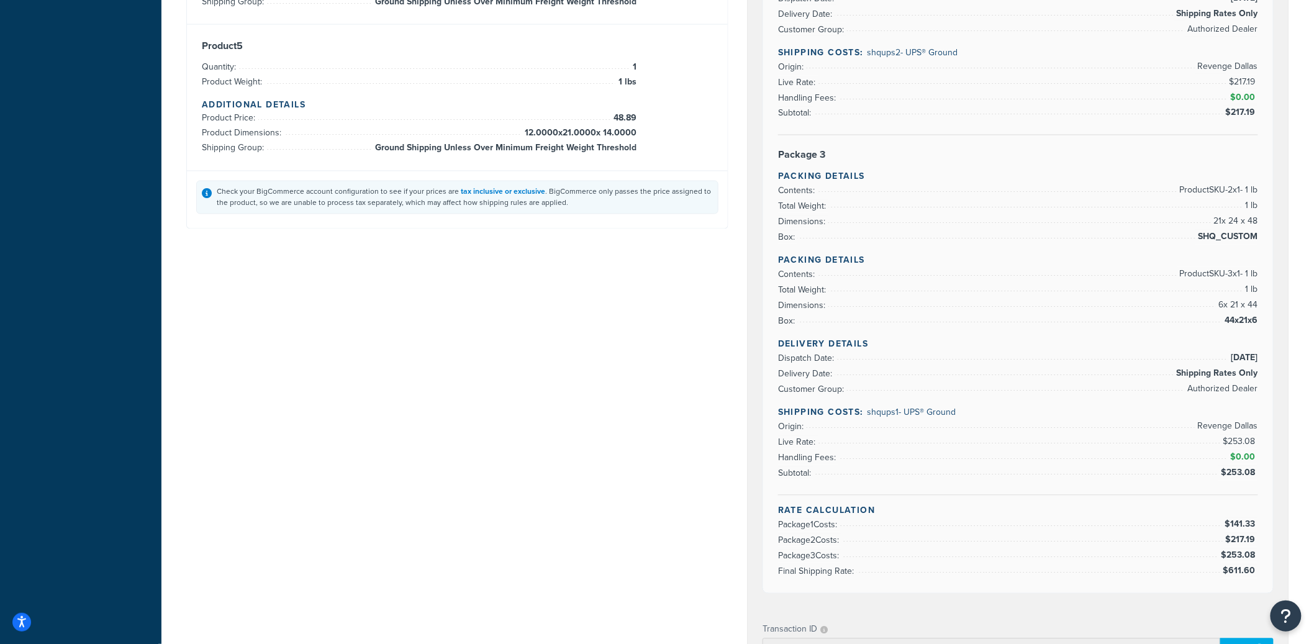
click at [1182, 427] on li "Origin: Revenge Dallas" at bounding box center [1018, 427] width 480 height 16
drag, startPoint x: 1194, startPoint y: 430, endPoint x: 1267, endPoint y: 433, distance: 72.7
drag, startPoint x: 1257, startPoint y: 432, endPoint x: 1200, endPoint y: 429, distance: 56.6
click at [1182, 429] on span "Revenge Dallas" at bounding box center [1226, 426] width 63 height 15
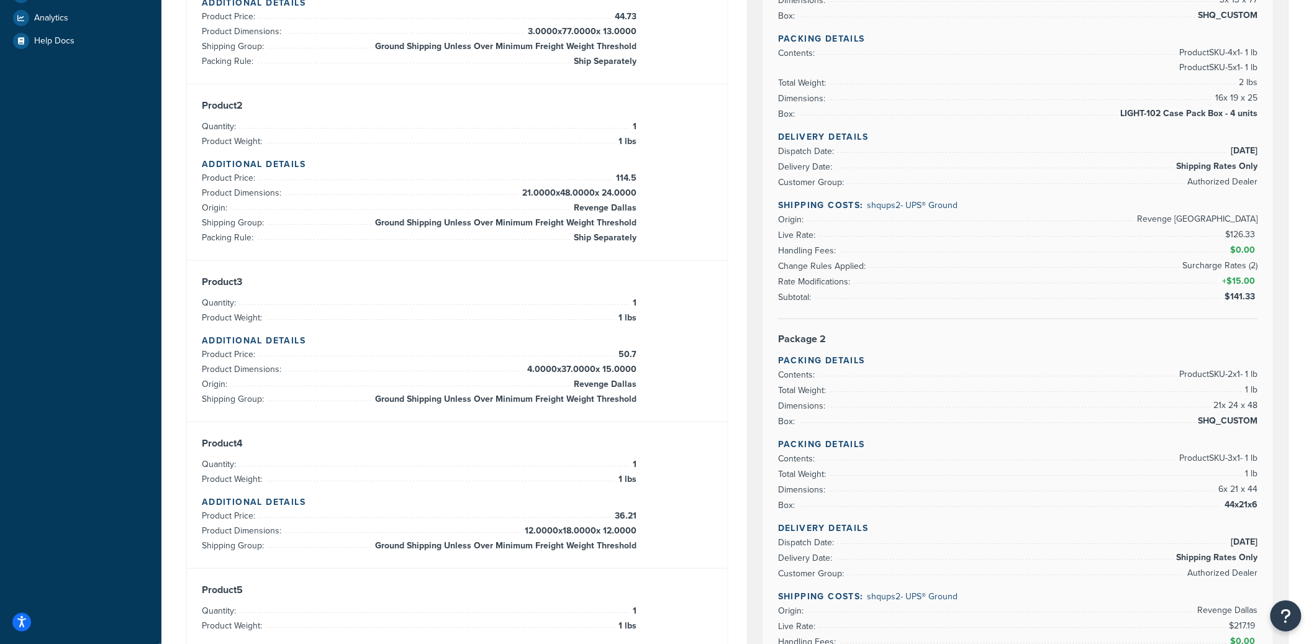
scroll to position [330, 0]
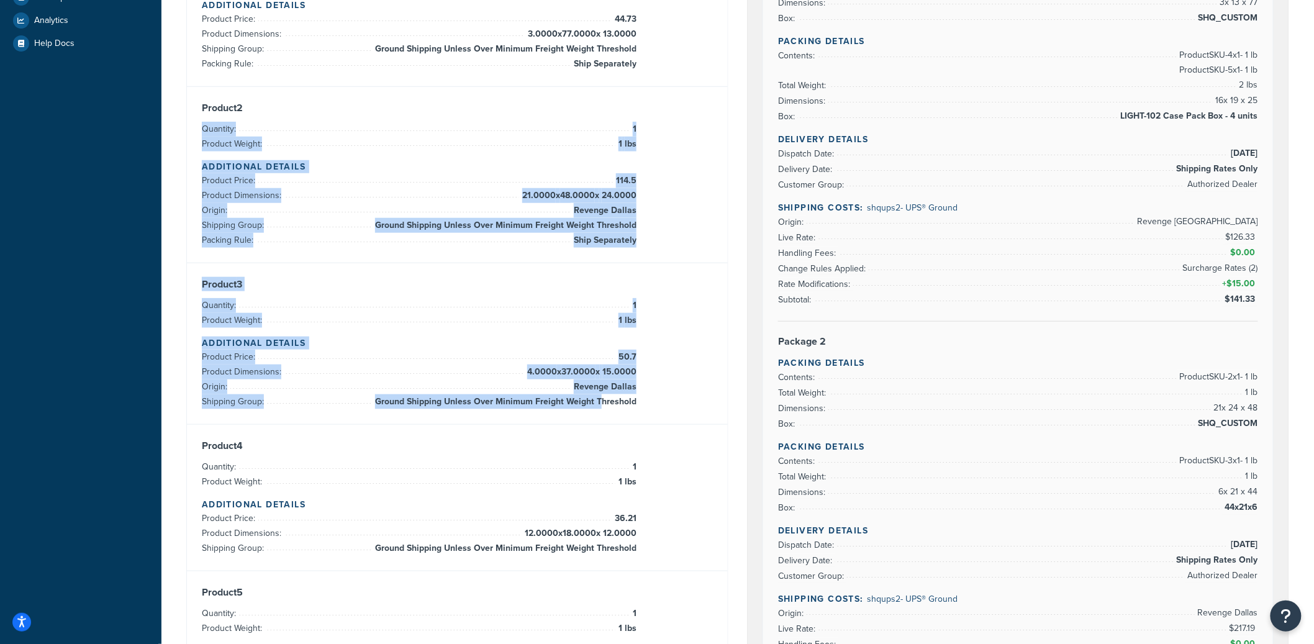
drag, startPoint x: 267, startPoint y: 132, endPoint x: 613, endPoint y: 402, distance: 438.8
click at [608, 402] on div "Product 1 Quantity: 1 Product Weight: 1 lbs Additional Details Product Price: 4…" at bounding box center [457, 321] width 541 height 792
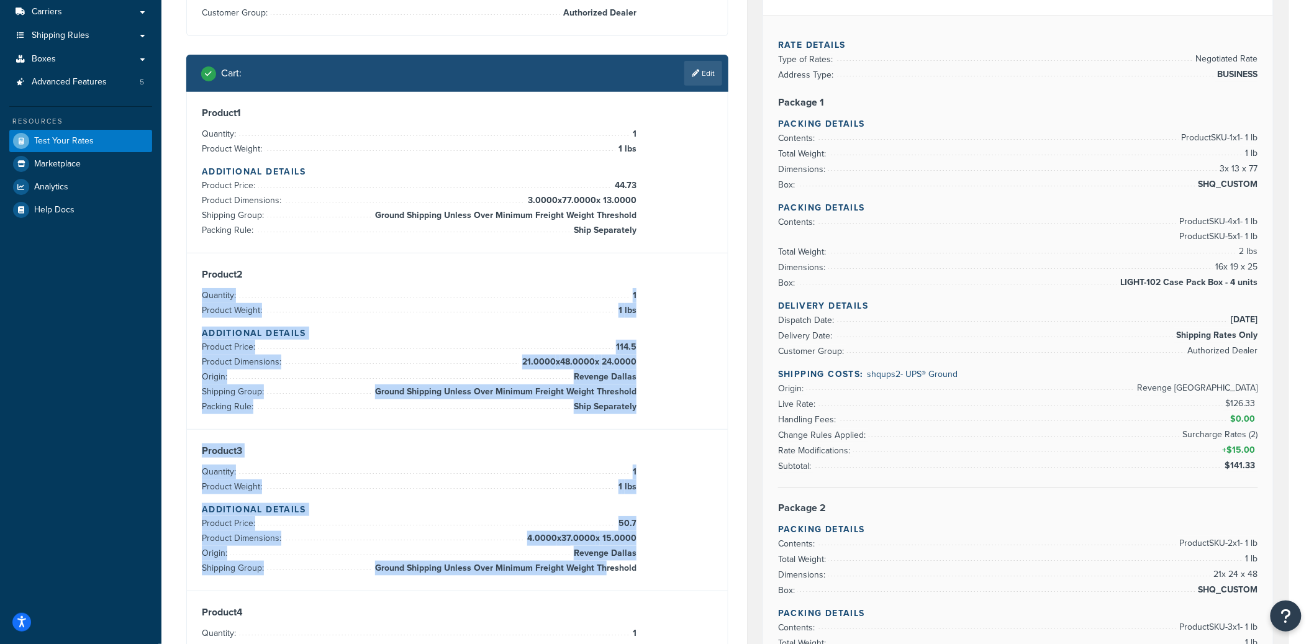
scroll to position [151, 0]
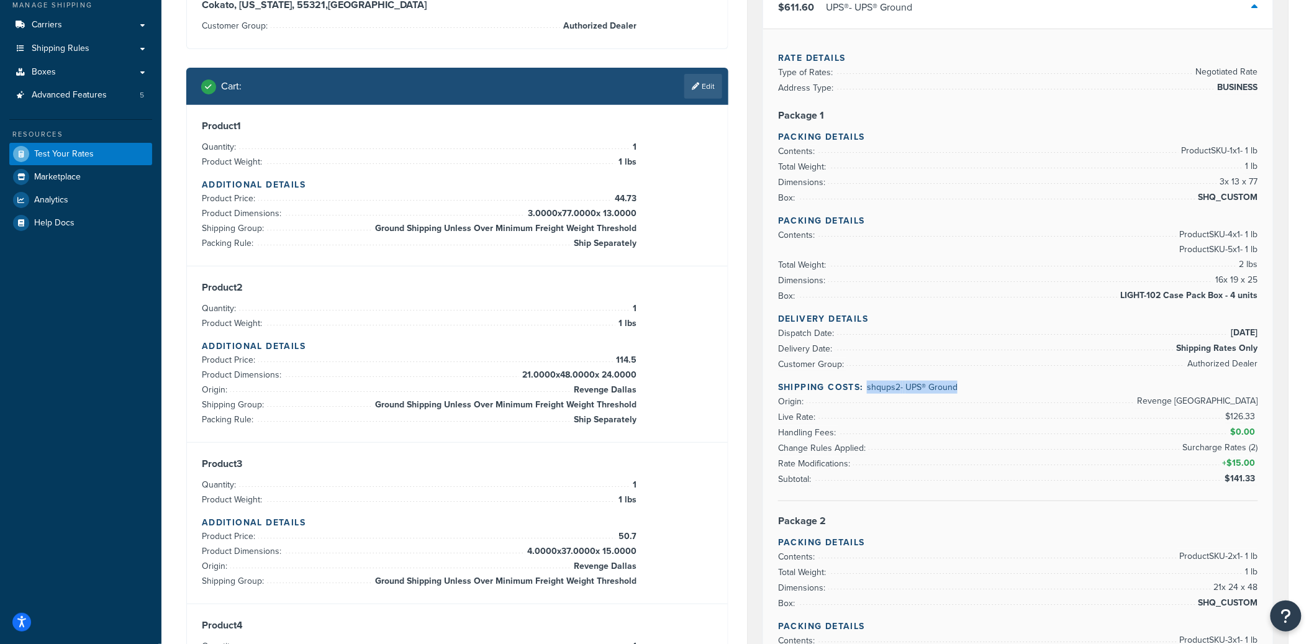
drag, startPoint x: 960, startPoint y: 391, endPoint x: 867, endPoint y: 387, distance: 92.6
click at [867, 387] on h4 "Shipping Costs: shqups2 - UPS® Ground" at bounding box center [1018, 387] width 480 height 13
click at [926, 393] on span "shqups2 - UPS® Ground" at bounding box center [912, 387] width 91 height 13
drag, startPoint x: 967, startPoint y: 392, endPoint x: 868, endPoint y: 387, distance: 98.8
click at [868, 387] on h4 "Shipping Costs: shqups2 - UPS® Ground" at bounding box center [1018, 387] width 480 height 13
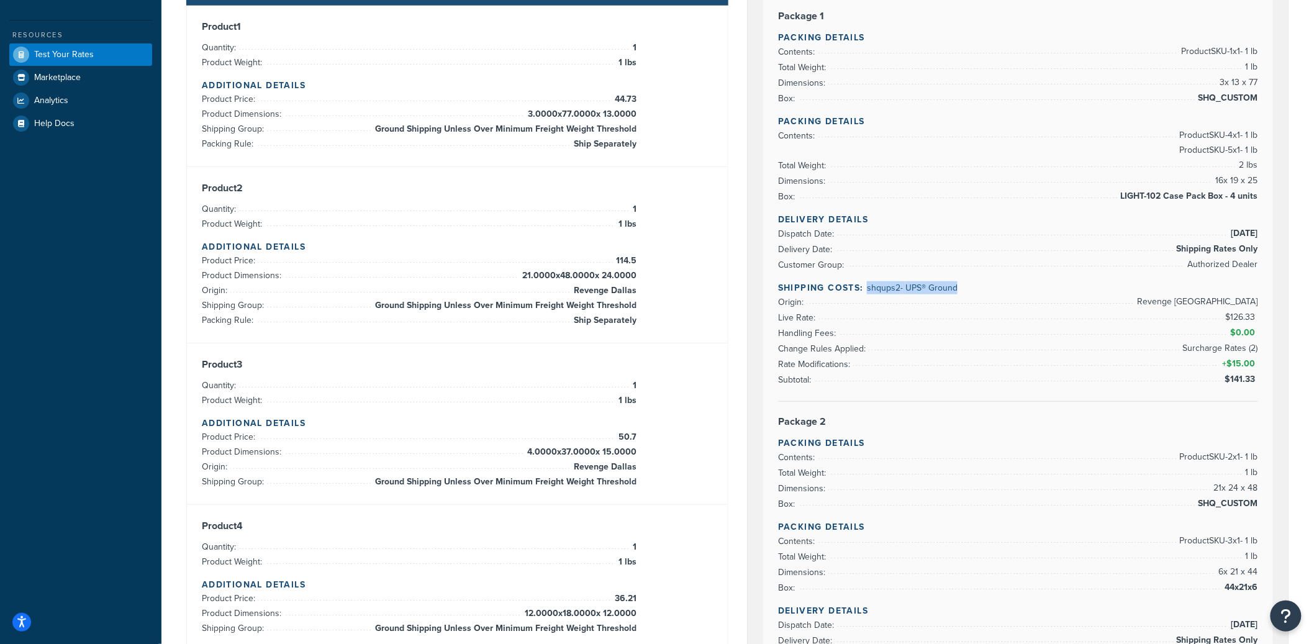
scroll to position [238, 0]
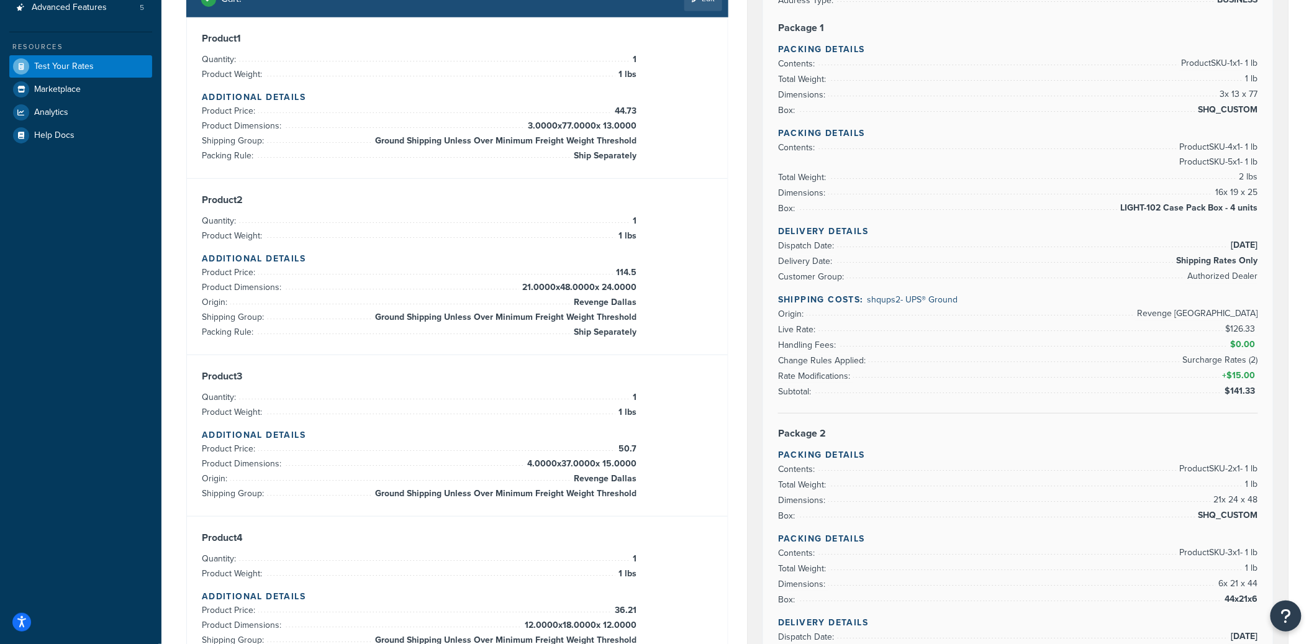
click at [968, 300] on h4 "Shipping Costs: shqups2 - UPS® Ground" at bounding box center [1018, 299] width 480 height 13
drag, startPoint x: 967, startPoint y: 300, endPoint x: 866, endPoint y: 302, distance: 101.8
click at [866, 302] on h4 "Shipping Costs: shqups2 - UPS® Ground" at bounding box center [1018, 299] width 480 height 13
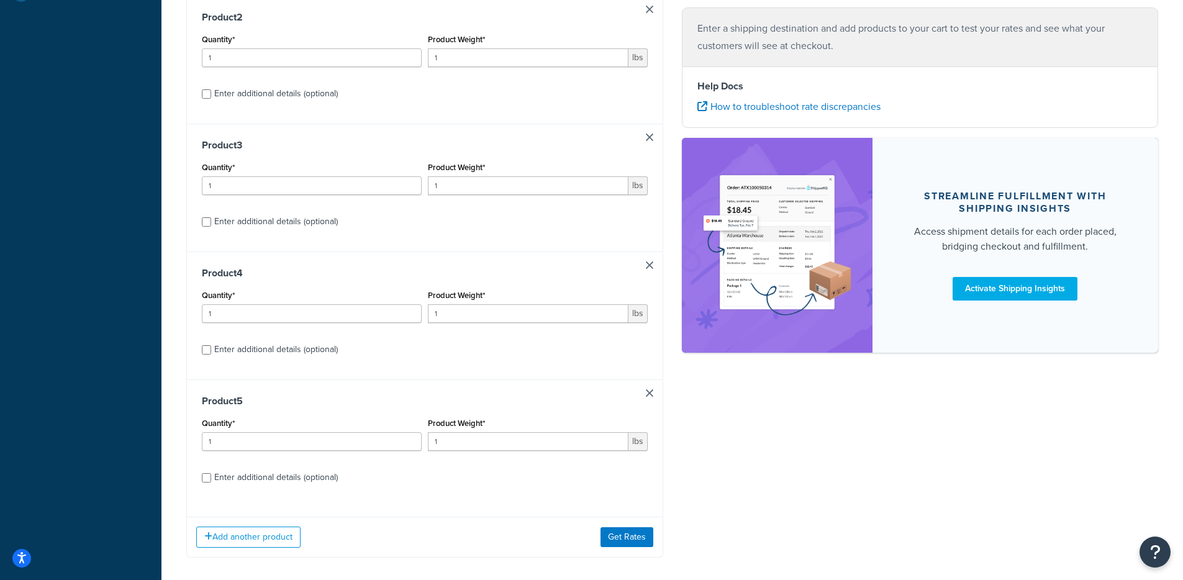
scroll to position [229, 0]
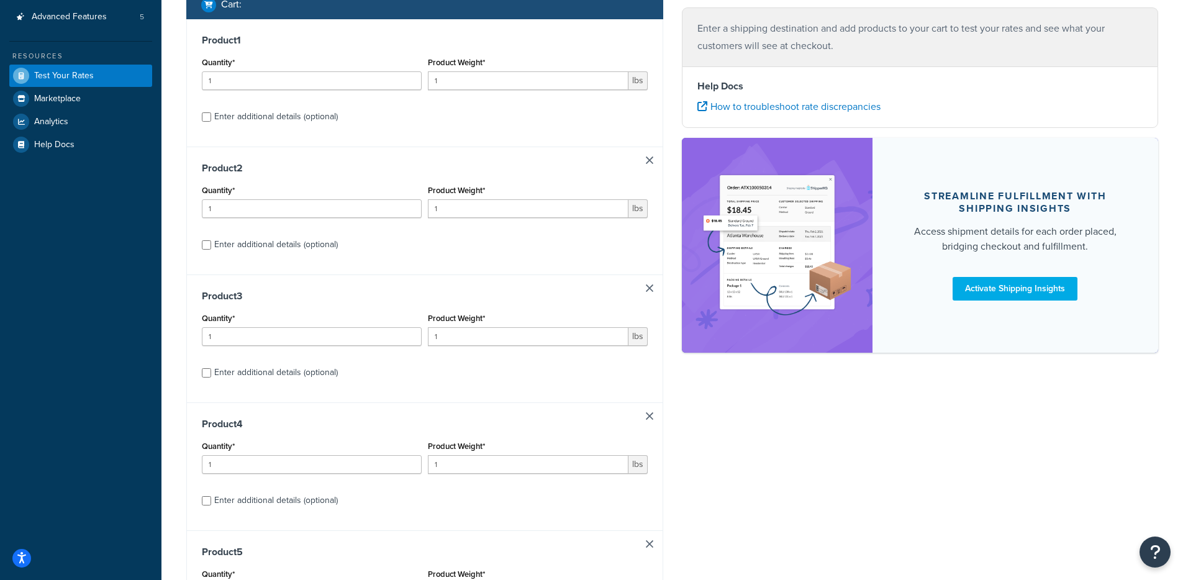
click at [269, 262] on div "Product 2 Quantity* 1 Product Weight* 1 lbs Enter additional details (optional)" at bounding box center [425, 211] width 476 height 128
click at [271, 242] on div "Enter additional details (optional)" at bounding box center [276, 244] width 124 height 17
click at [211, 242] on input "Enter additional details (optional)" at bounding box center [206, 244] width 9 height 9
checkbox input "true"
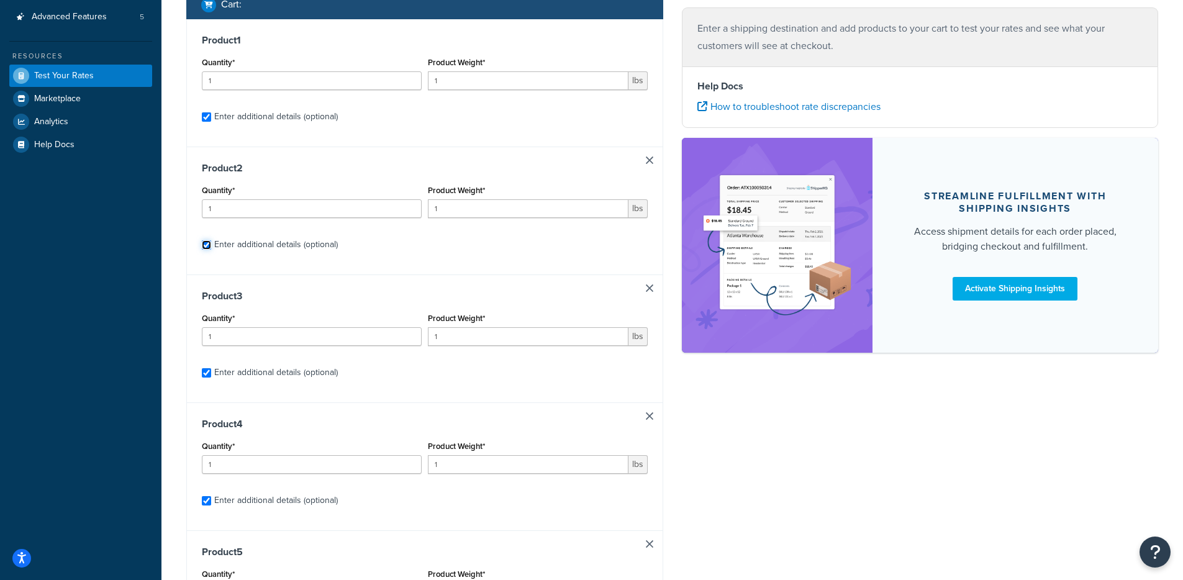
checkbox input "true"
select select "65595"
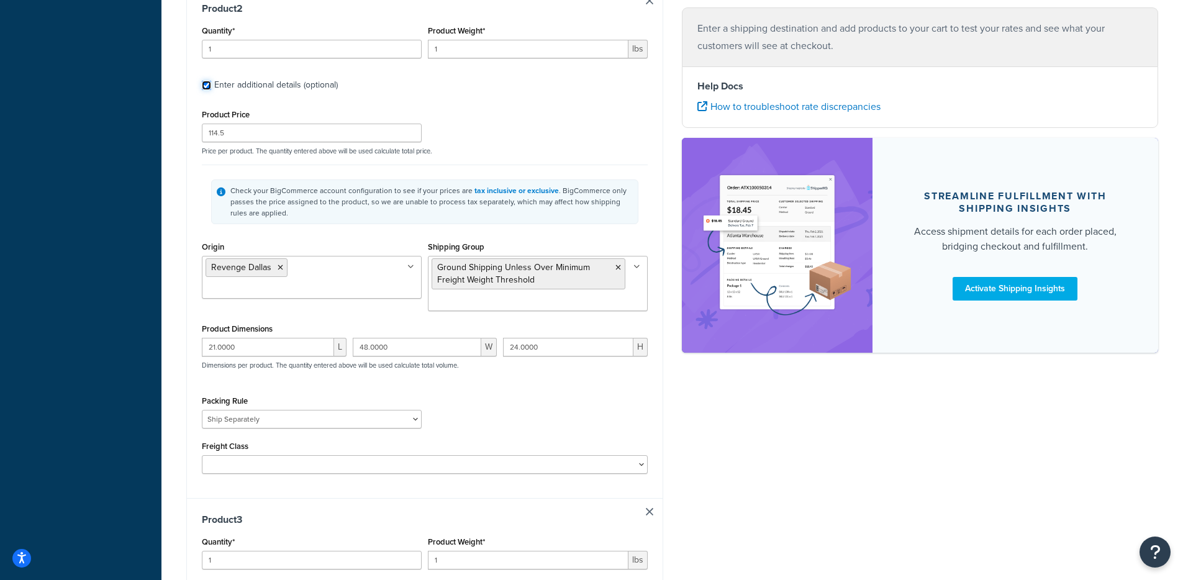
scroll to position [777, 0]
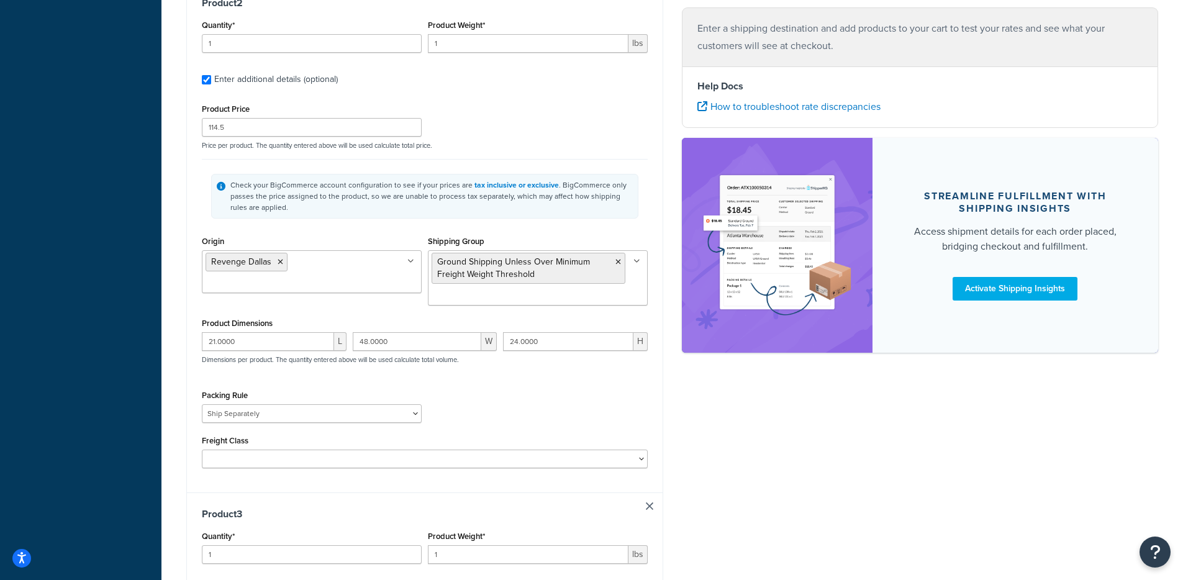
click at [280, 262] on icon at bounding box center [281, 261] width 6 height 7
click at [191, 249] on div "Product 2 Quantity* 1 Product Weight* 1 lbs Enter additional details (optional)…" at bounding box center [425, 236] width 476 height 511
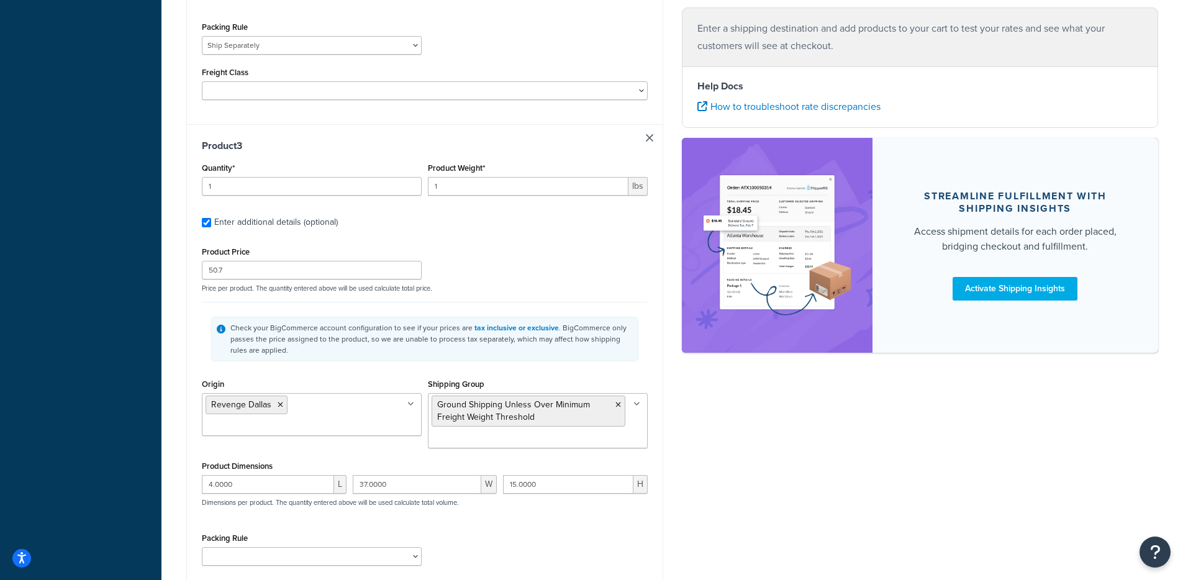
scroll to position [1194, 0]
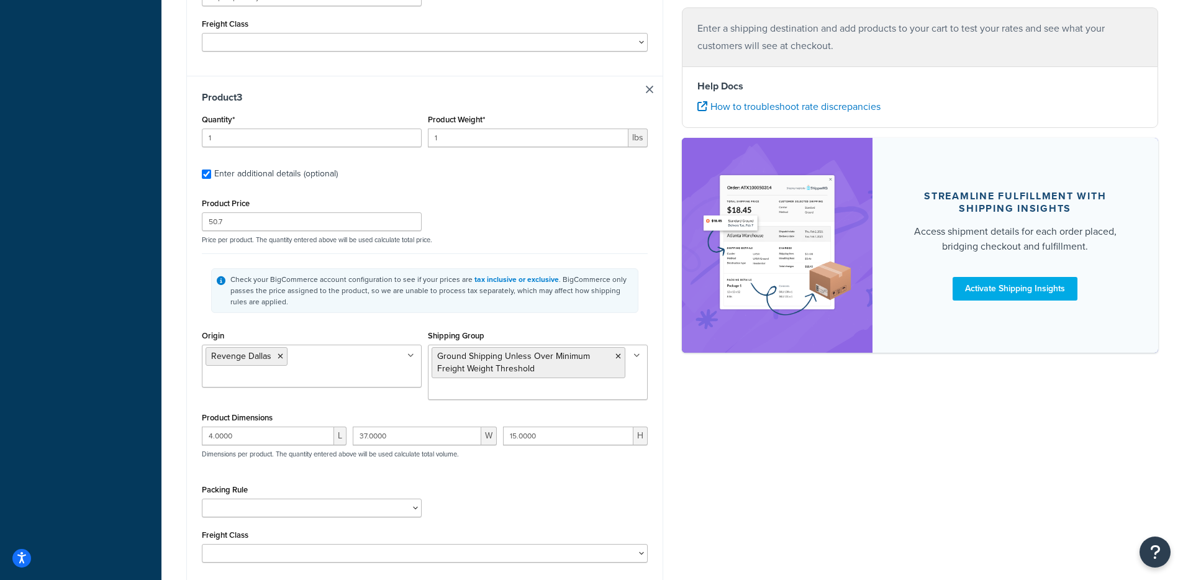
click at [280, 358] on icon at bounding box center [281, 356] width 6 height 7
click at [197, 318] on div "Product 3 Quantity* 1 Product Weight* 1 lbs Enter additional details (optional)…" at bounding box center [425, 331] width 476 height 511
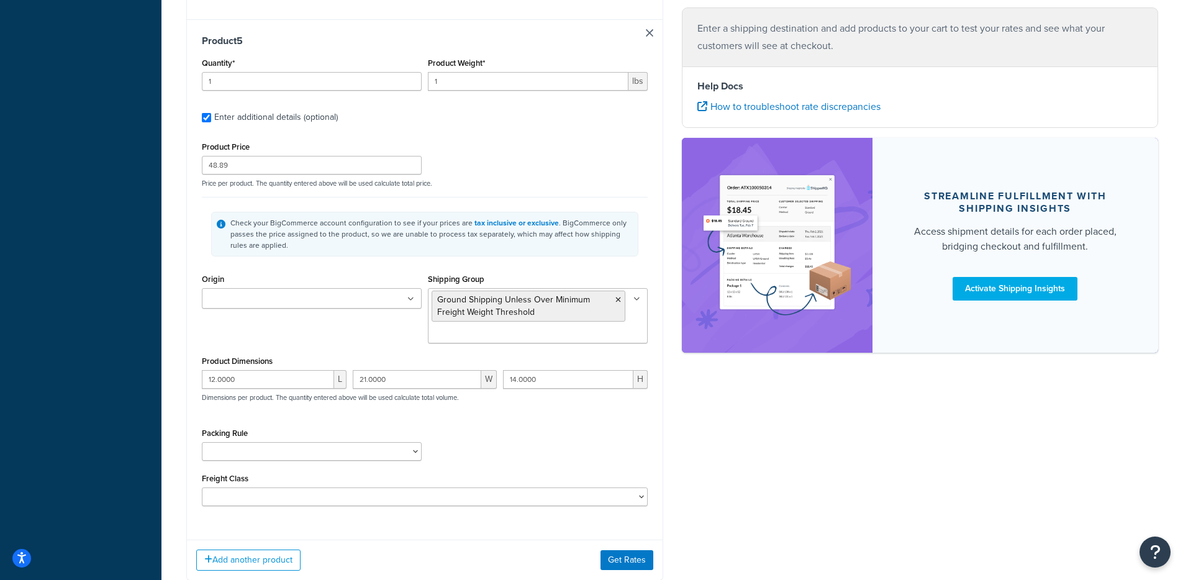
scroll to position [2362, 0]
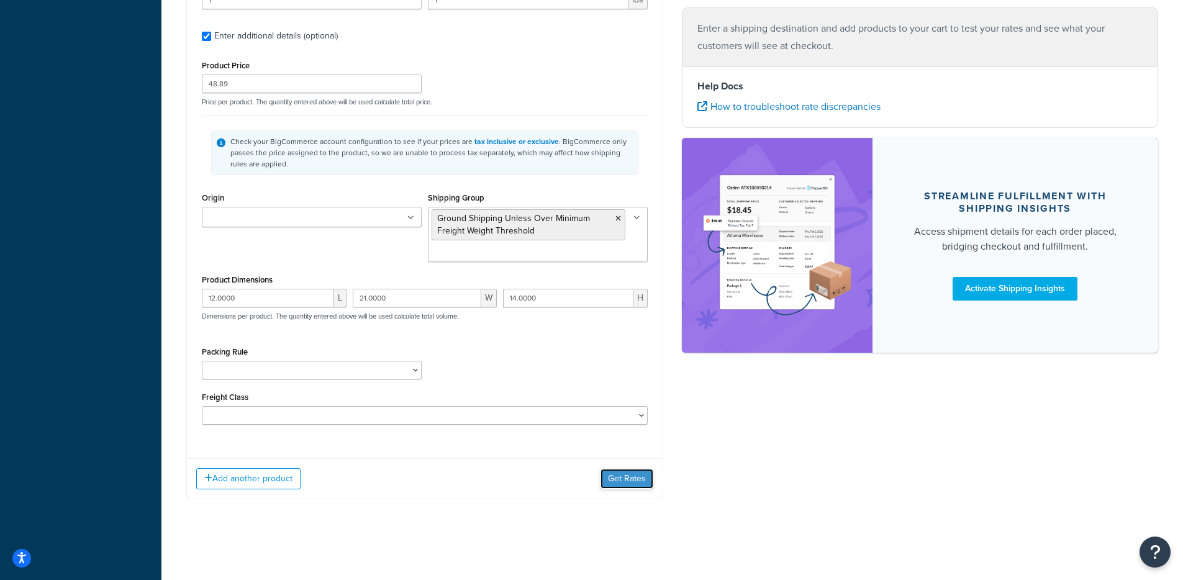
click at [615, 477] on button "Get Rates" at bounding box center [626, 479] width 53 height 20
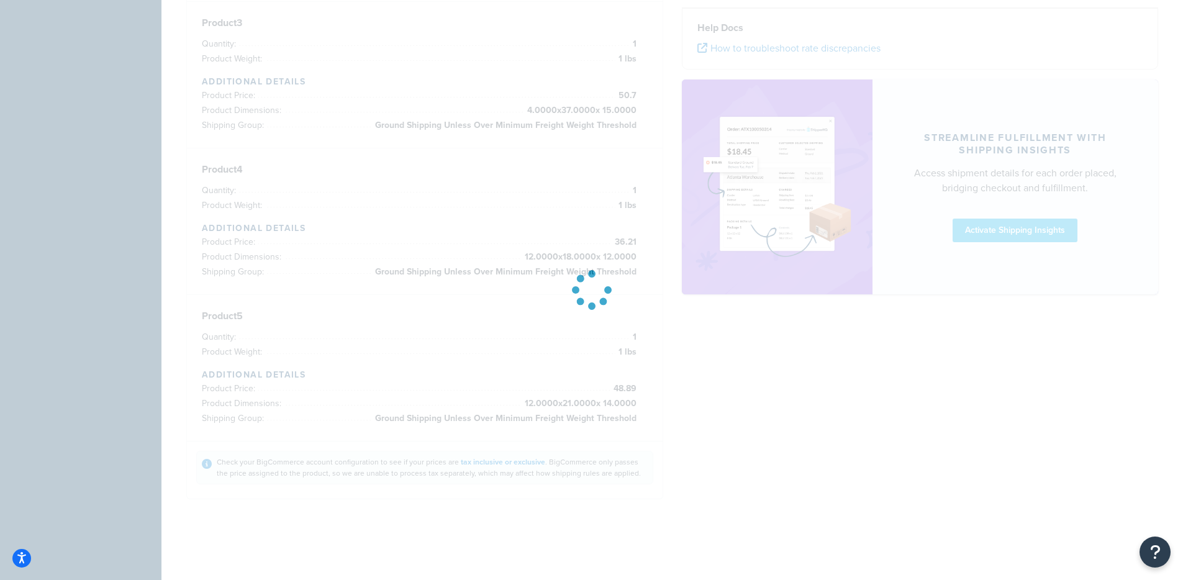
scroll to position [0, 0]
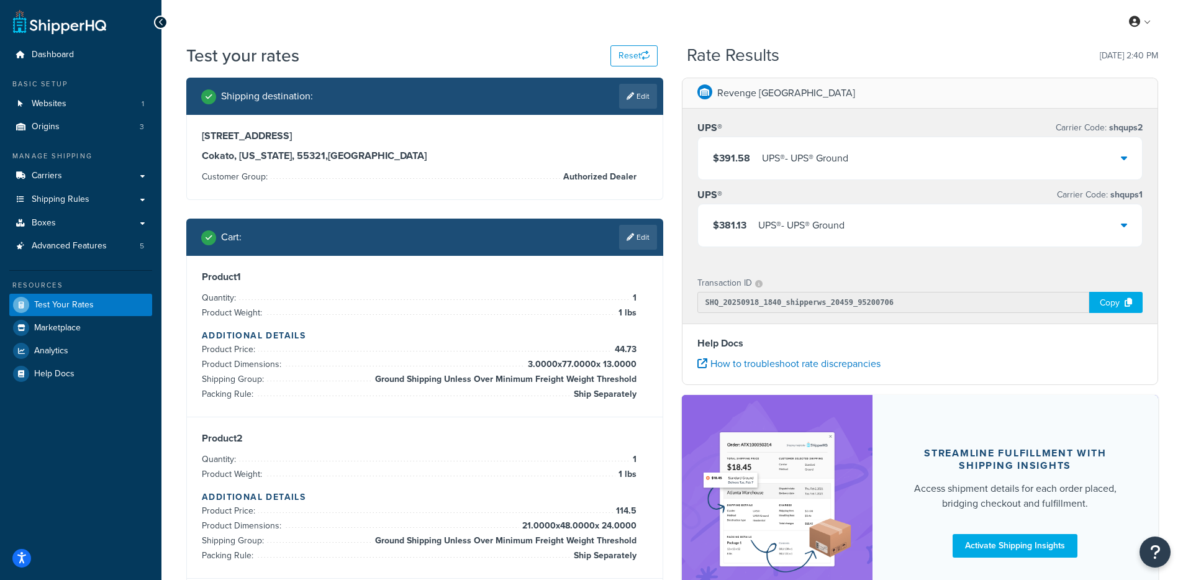
click at [774, 170] on div "$391.58 UPS® - UPS® Ground" at bounding box center [920, 158] width 445 height 42
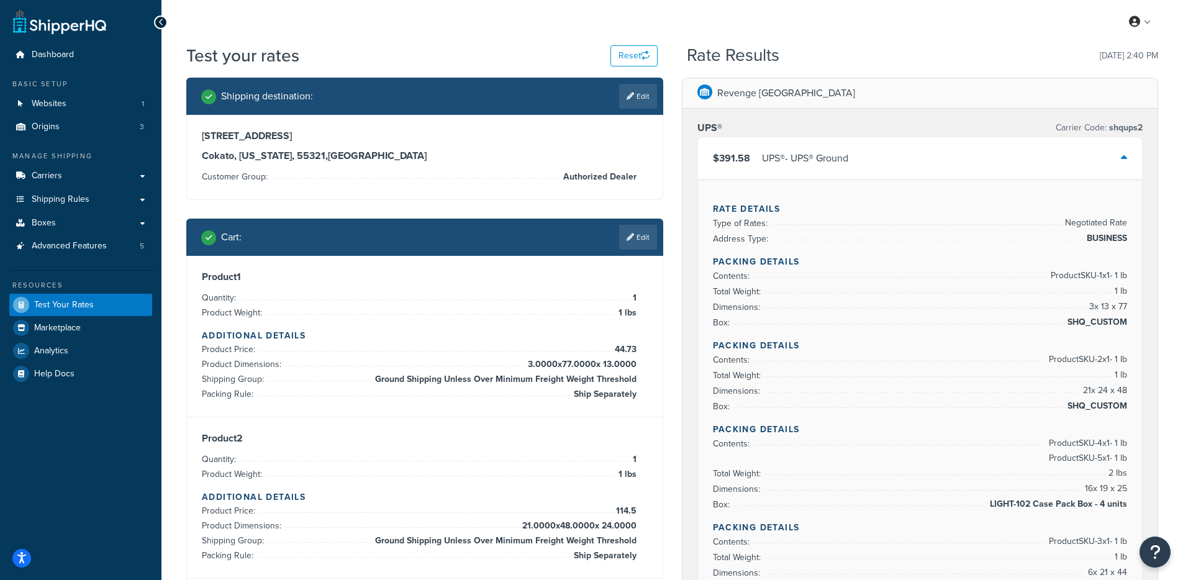
click at [831, 143] on div "$391.58 UPS® - UPS® Ground" at bounding box center [920, 158] width 445 height 42
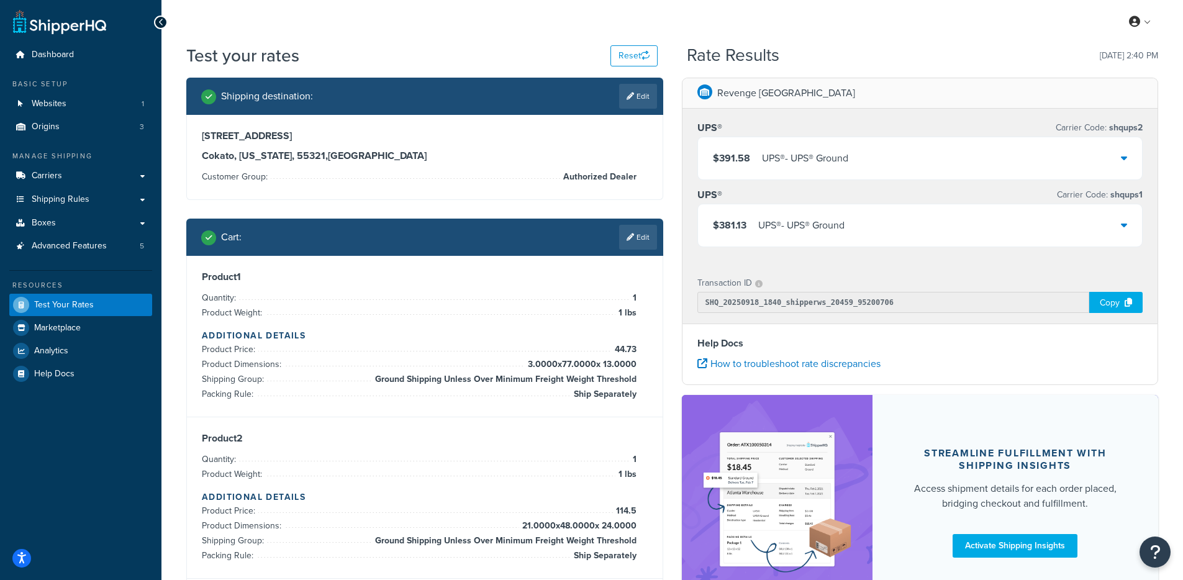
click at [836, 230] on div "UPS® - UPS® Ground" at bounding box center [801, 225] width 86 height 17
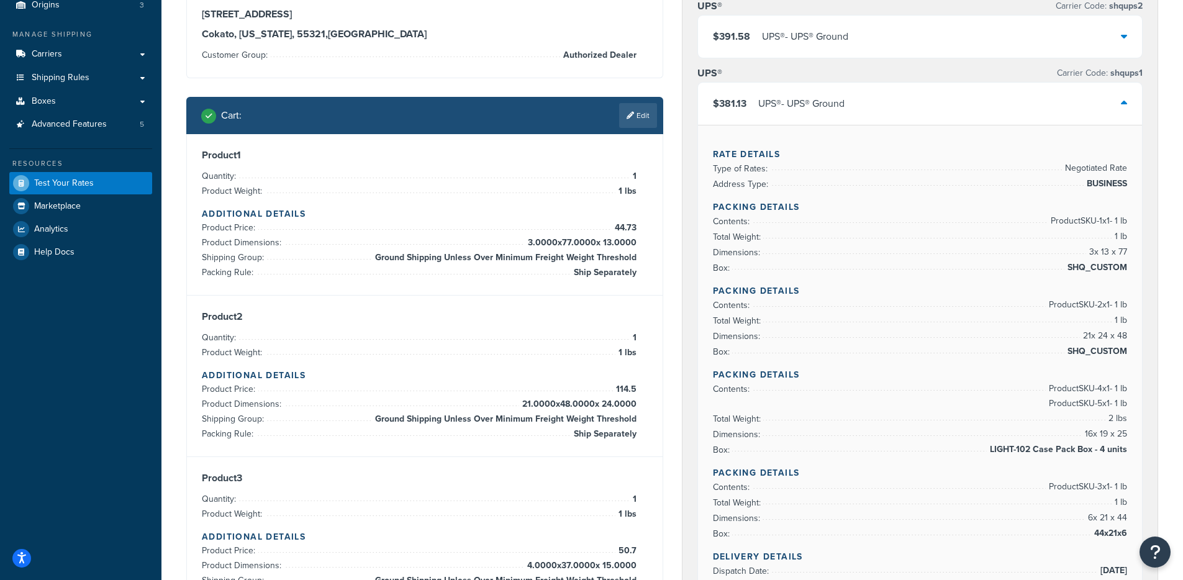
scroll to position [121, 0]
click at [855, 111] on div "$381.13 UPS® - UPS® Ground" at bounding box center [920, 104] width 445 height 42
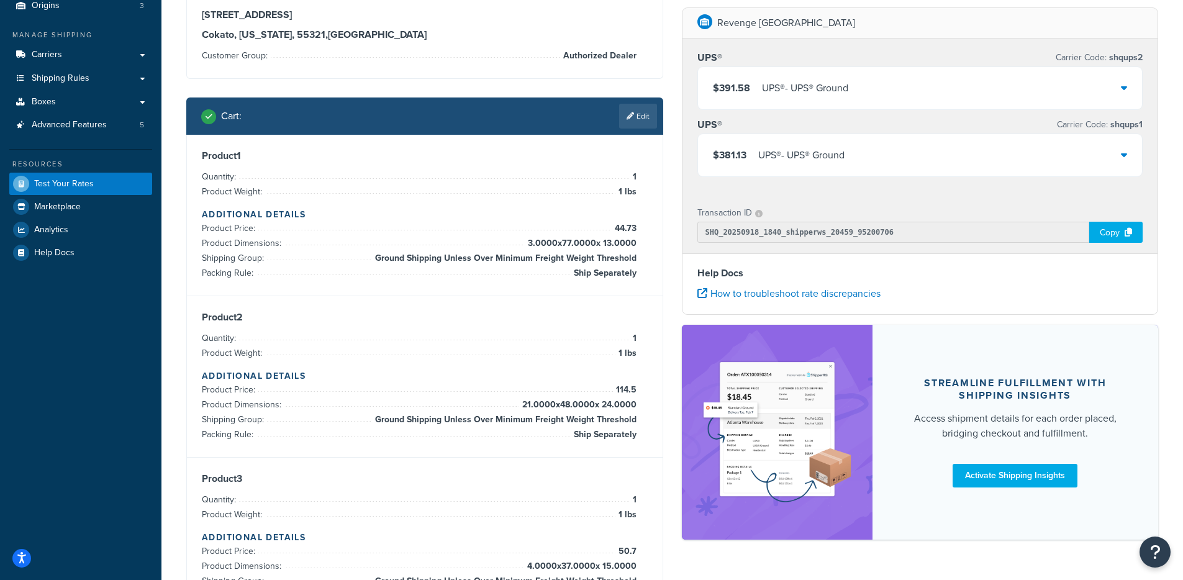
click at [833, 102] on div "$391.58 UPS® - UPS® Ground" at bounding box center [920, 88] width 445 height 42
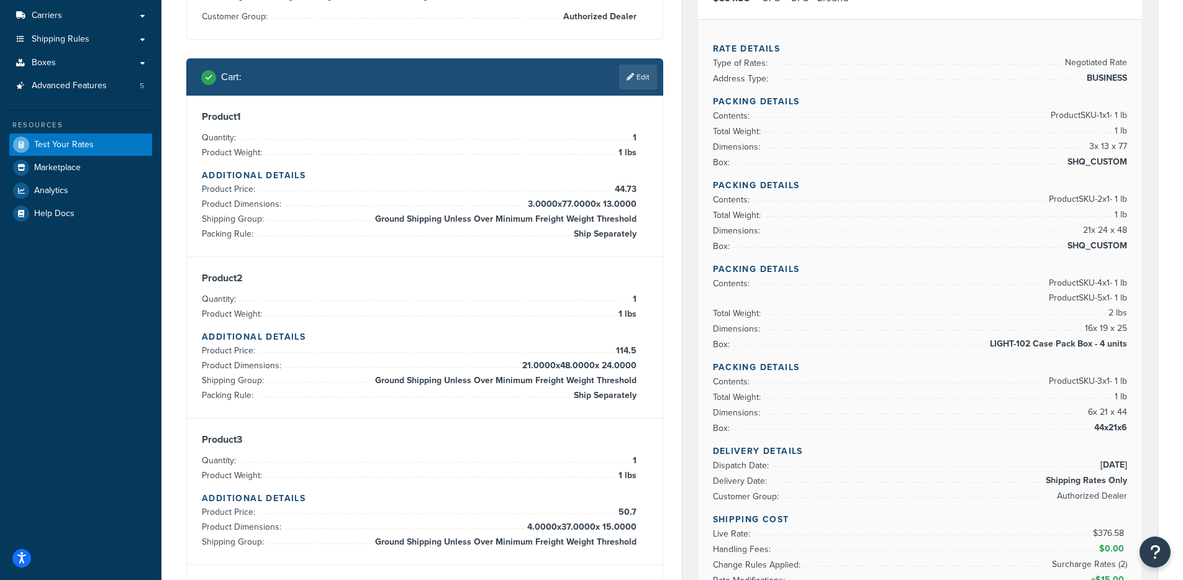
scroll to position [137, 0]
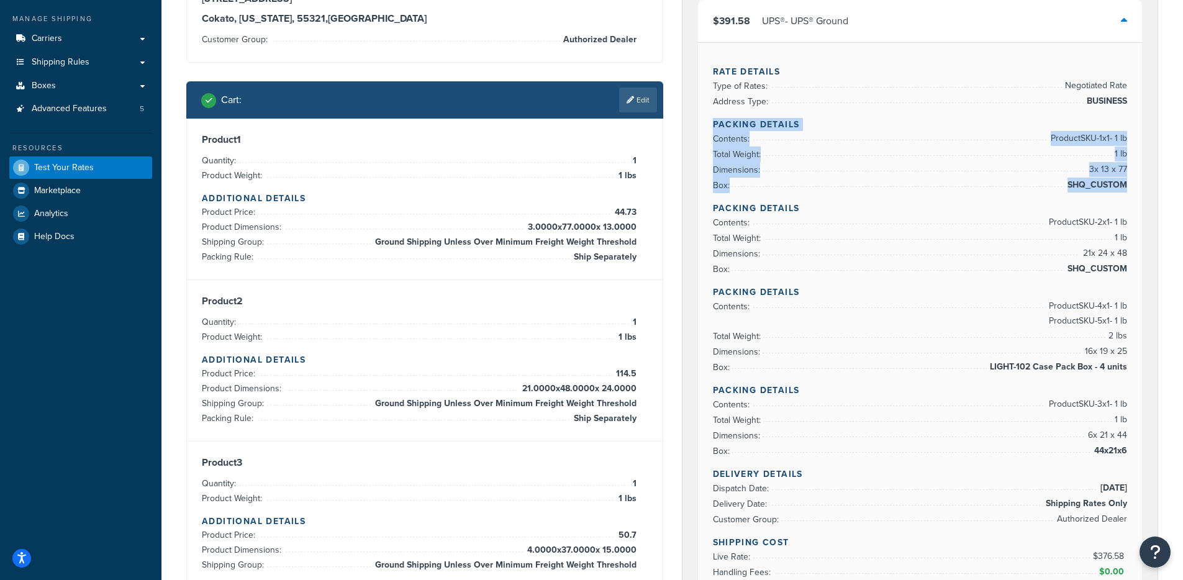
drag, startPoint x: 706, startPoint y: 124, endPoint x: 1092, endPoint y: 201, distance: 393.2
click at [1092, 201] on div "Rate Details Type of Rates: Negotiated Rate Address Type: BUSINESS Packing Deta…" at bounding box center [920, 366] width 445 height 649
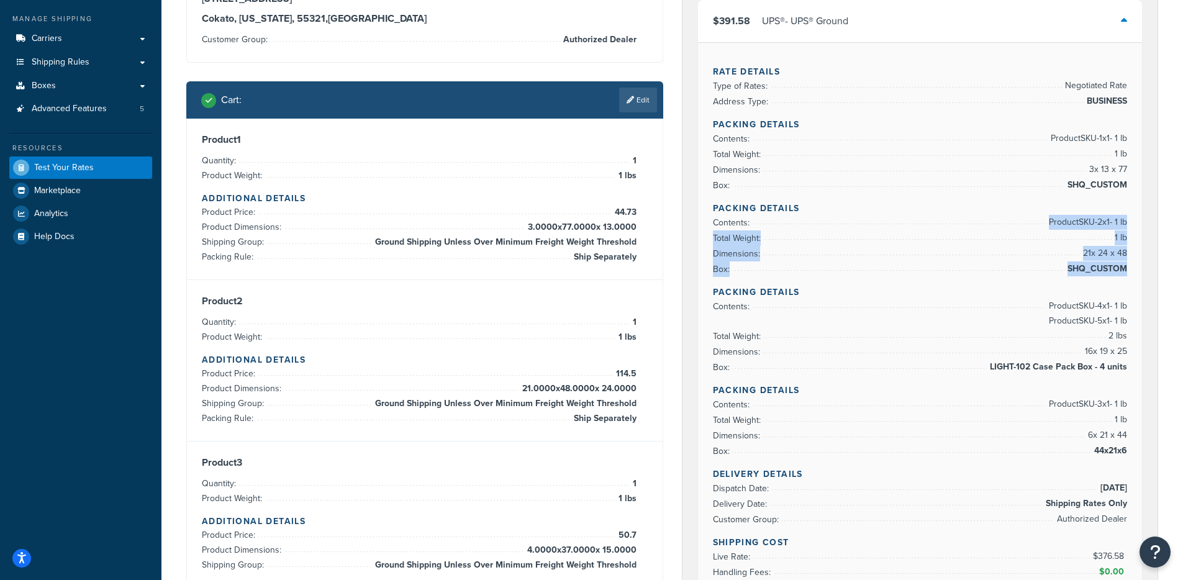
drag, startPoint x: 753, startPoint y: 217, endPoint x: 1123, endPoint y: 276, distance: 374.6
click at [1123, 276] on ul "Contents: Product SKU-2 x 1 - 1 lb Total Weight: 1 lb Dimensions: 21 x 24 x 48 …" at bounding box center [920, 246] width 415 height 62
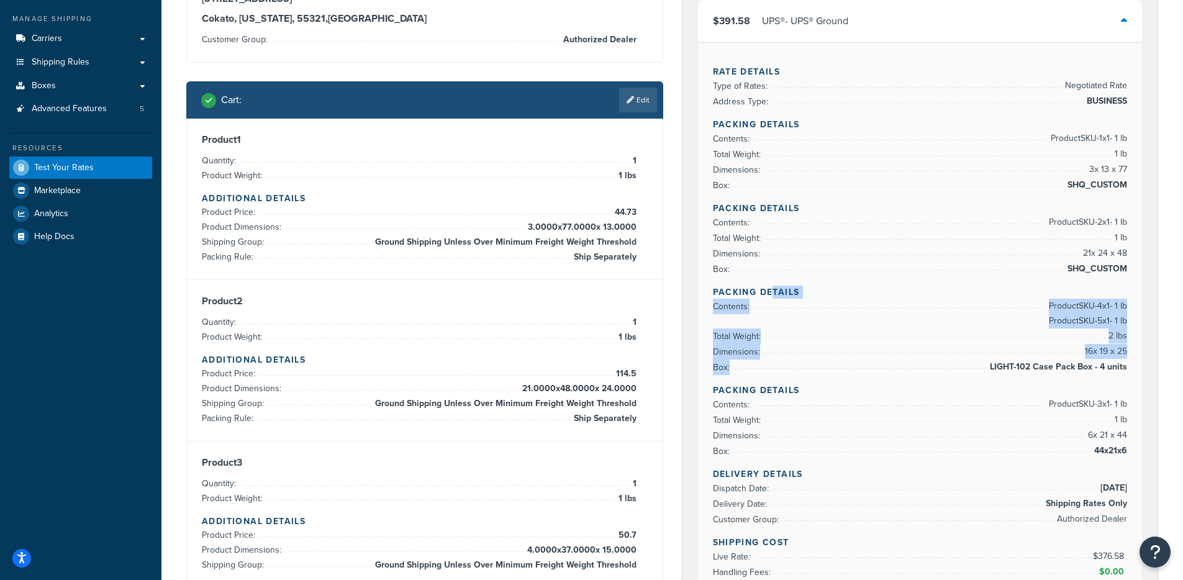
drag, startPoint x: 782, startPoint y: 291, endPoint x: 1147, endPoint y: 366, distance: 373.3
click at [1147, 366] on div "UPS® Carrier Code: shqups2 $391.58 UPS® - UPS® Ground Rate Details Type of Rate…" at bounding box center [920, 373] width 476 height 805
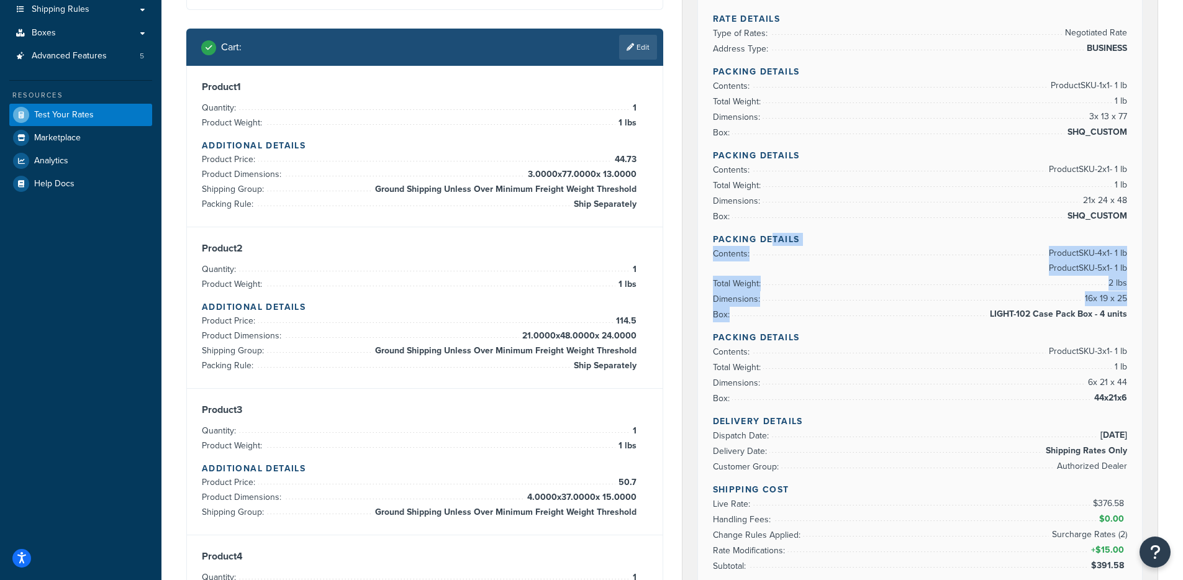
scroll to position [249, 0]
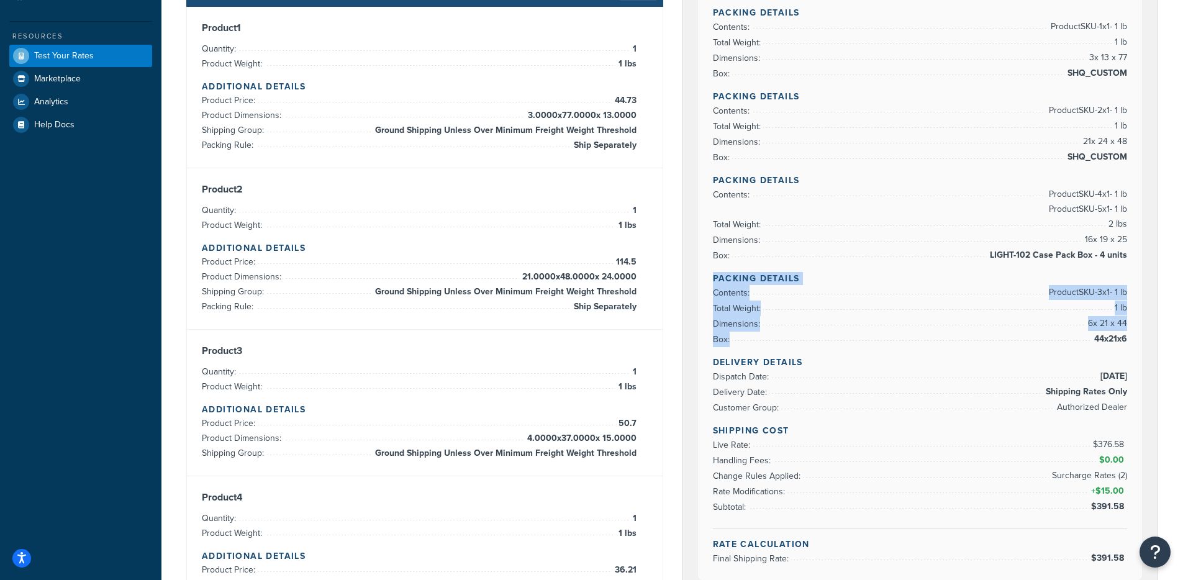
drag, startPoint x: 741, startPoint y: 270, endPoint x: 1096, endPoint y: 343, distance: 361.9
click at [1096, 343] on div "Rate Details Type of Rates: Negotiated Rate Address Type: BUSINESS Packing Deta…" at bounding box center [920, 254] width 445 height 649
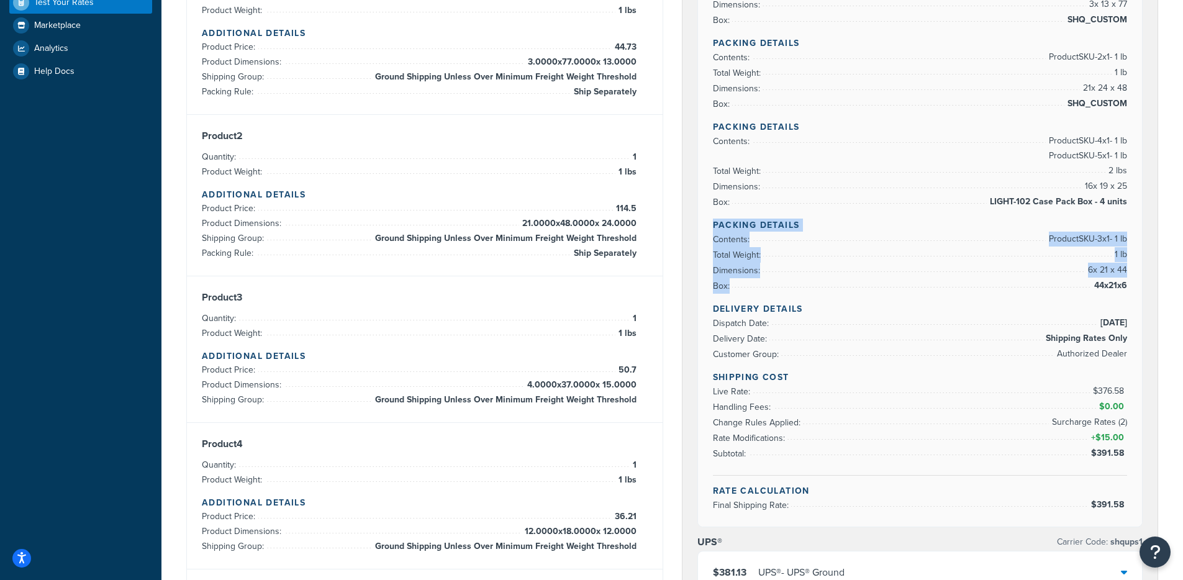
scroll to position [220, 0]
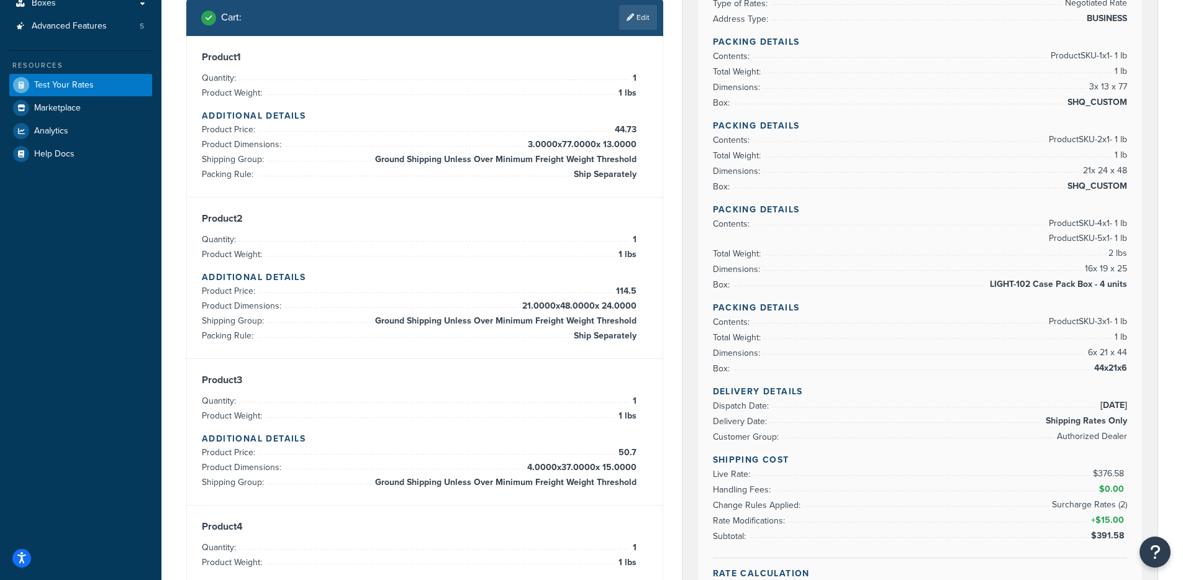
click at [610, 173] on span "Ship Separately" at bounding box center [604, 174] width 66 height 15
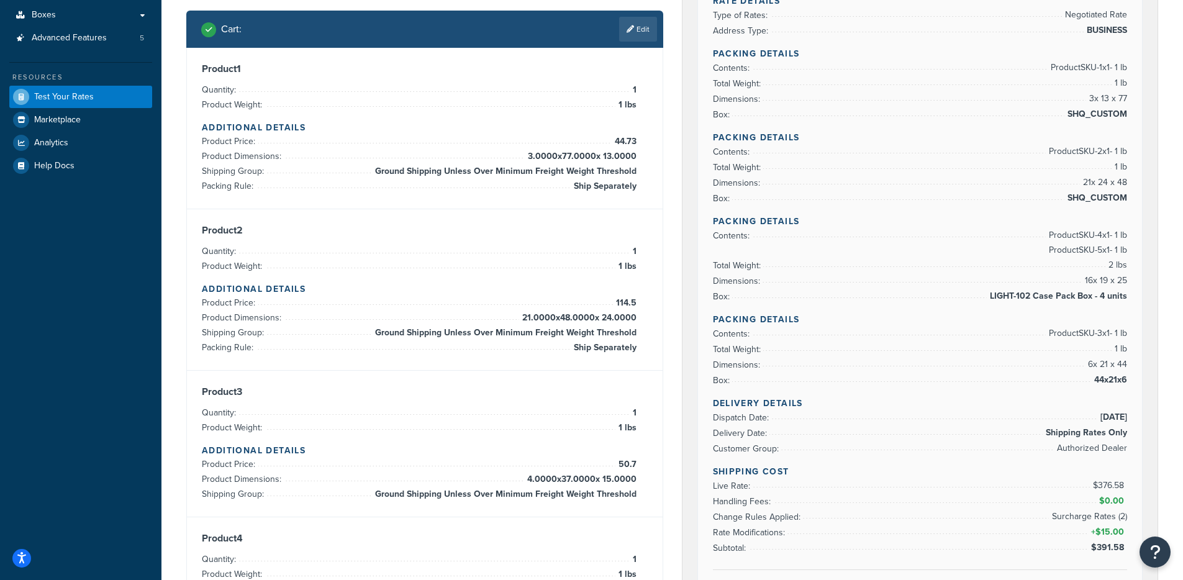
scroll to position [192, 0]
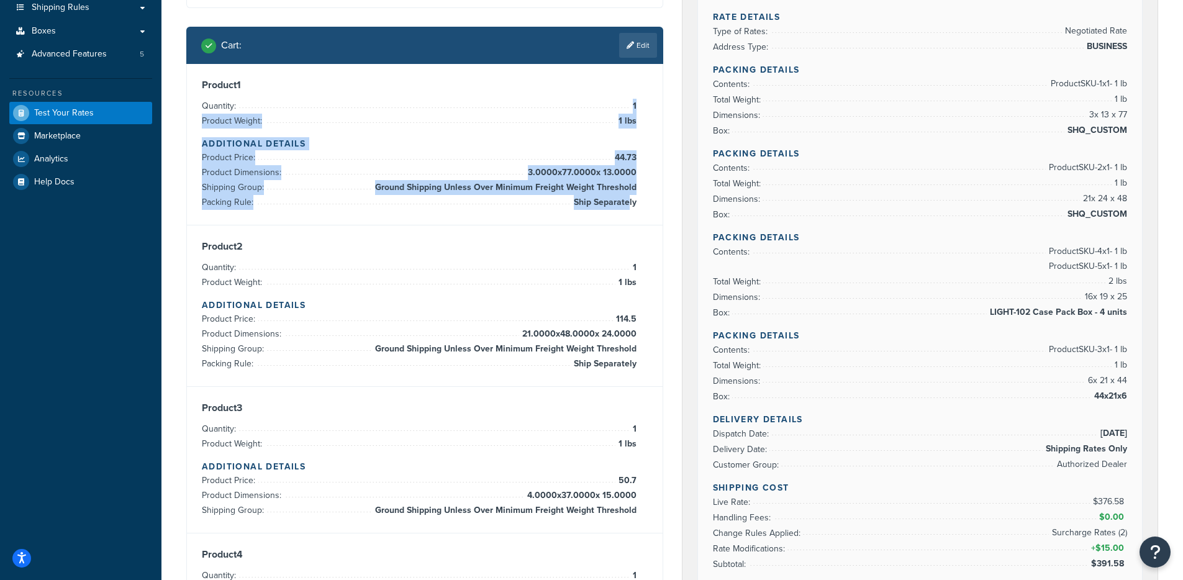
drag, startPoint x: 502, startPoint y: 111, endPoint x: 628, endPoint y: 204, distance: 155.9
click at [628, 204] on div "Product 1 Quantity: 1 Product Weight: 1 lbs Additional Details Product Price: 4…" at bounding box center [425, 144] width 446 height 131
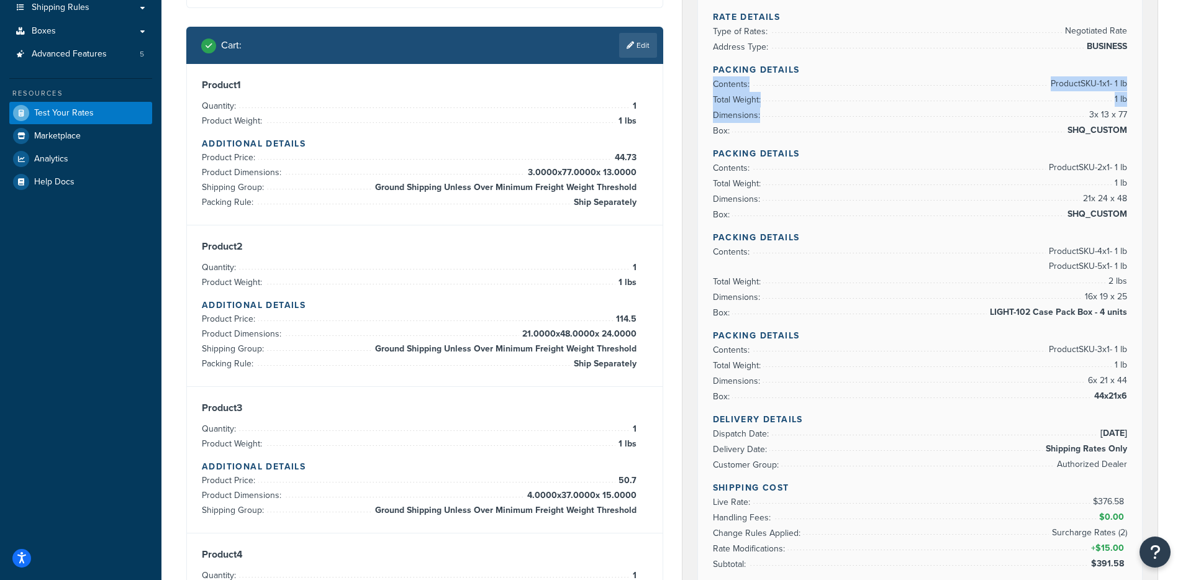
drag, startPoint x: 903, startPoint y: 71, endPoint x: 1021, endPoint y: 120, distance: 127.8
click at [1020, 120] on div "Rate Details Type of Rates: Negotiated Rate Address Type: BUSINESS Packing Deta…" at bounding box center [920, 312] width 445 height 649
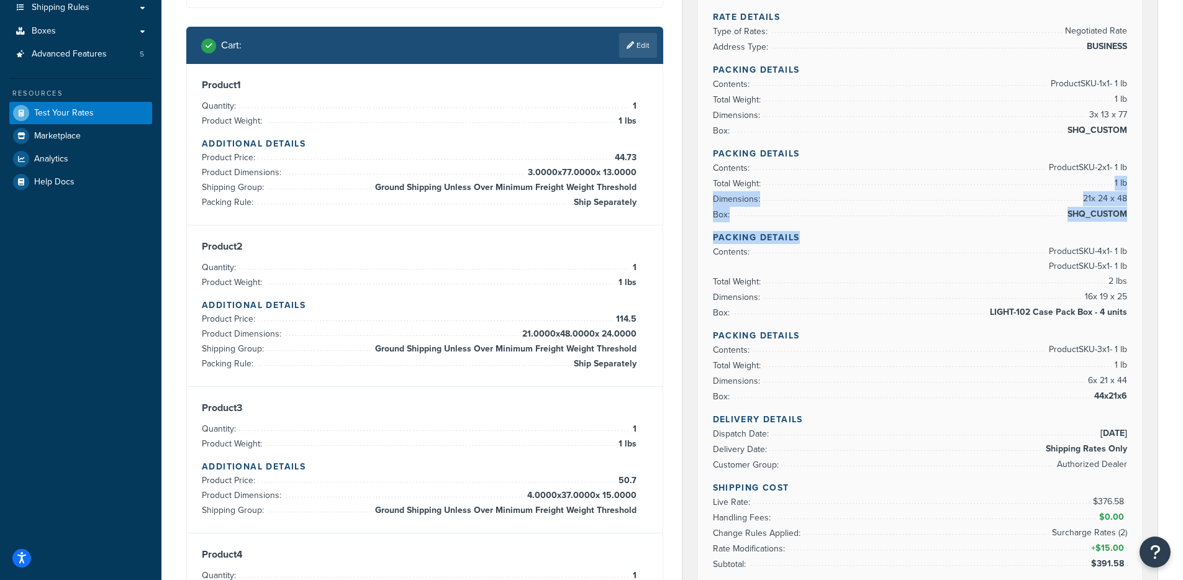
drag, startPoint x: 1080, startPoint y: 183, endPoint x: 1156, endPoint y: 234, distance: 91.8
click at [1156, 234] on div "UPS® Carrier Code: shqups2 $391.58 UPS® - UPS® Ground Rate Details Type of Rate…" at bounding box center [920, 319] width 476 height 805
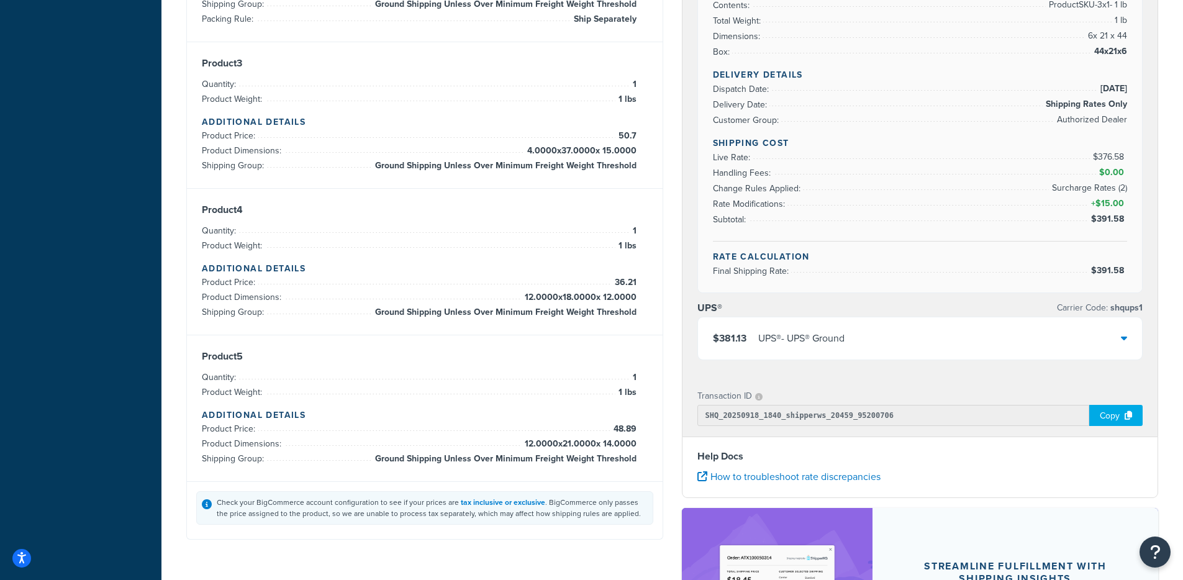
scroll to position [538, 0]
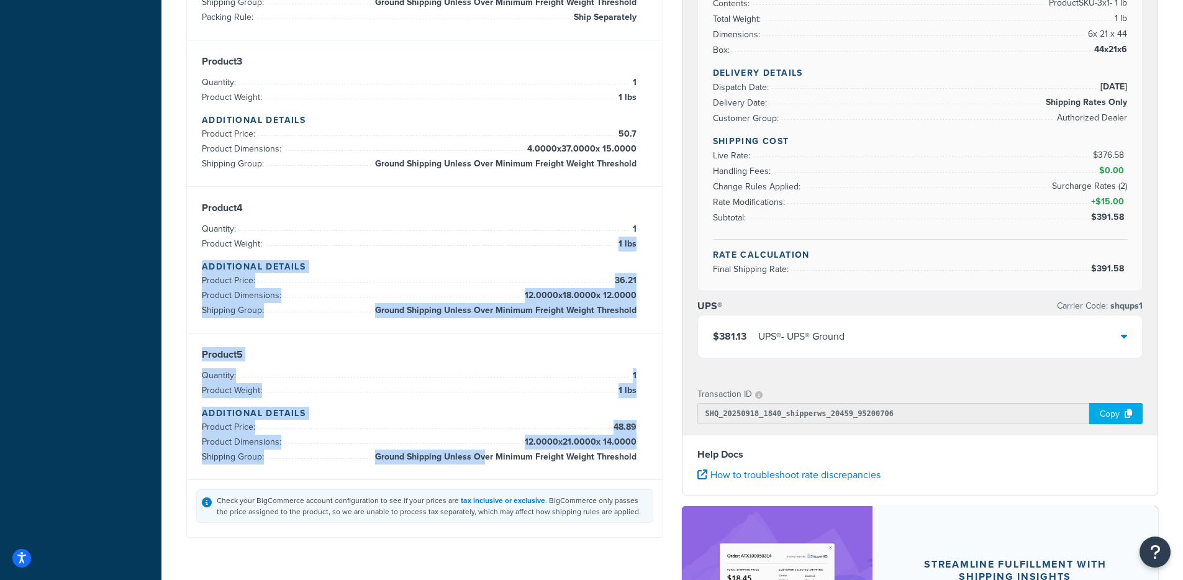
drag, startPoint x: 266, startPoint y: 250, endPoint x: 489, endPoint y: 454, distance: 301.9
click at [489, 454] on div "Product 1 Quantity: 1 Product Weight: 1 lbs Additional Details Product Price: 4…" at bounding box center [425, 98] width 476 height 762
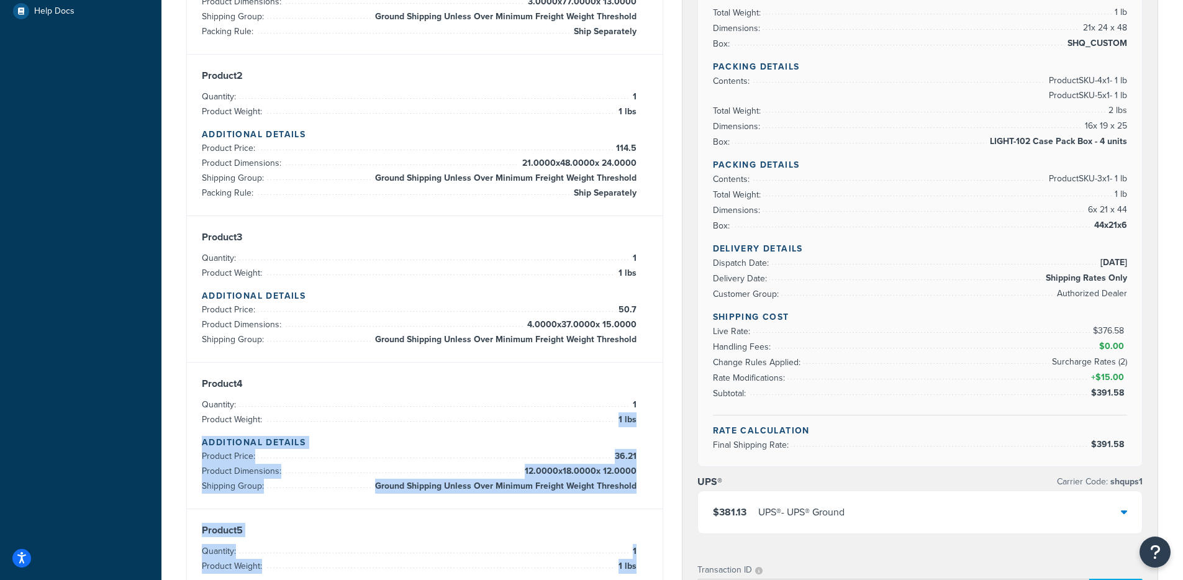
scroll to position [350, 0]
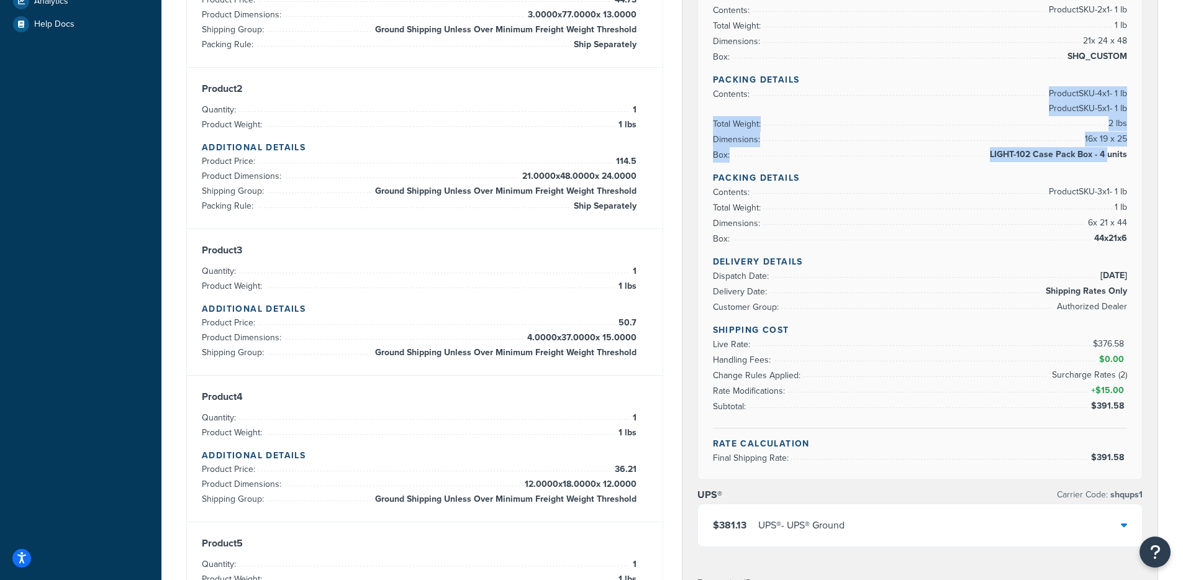
drag, startPoint x: 1042, startPoint y: 99, endPoint x: 1109, endPoint y: 155, distance: 87.3
click at [1109, 155] on ul "Contents: Product SKU-4 x 1 - 1 lb Product SKU-5 x 1 - 1 lb Total Weight: 2 lbs…" at bounding box center [920, 124] width 415 height 76
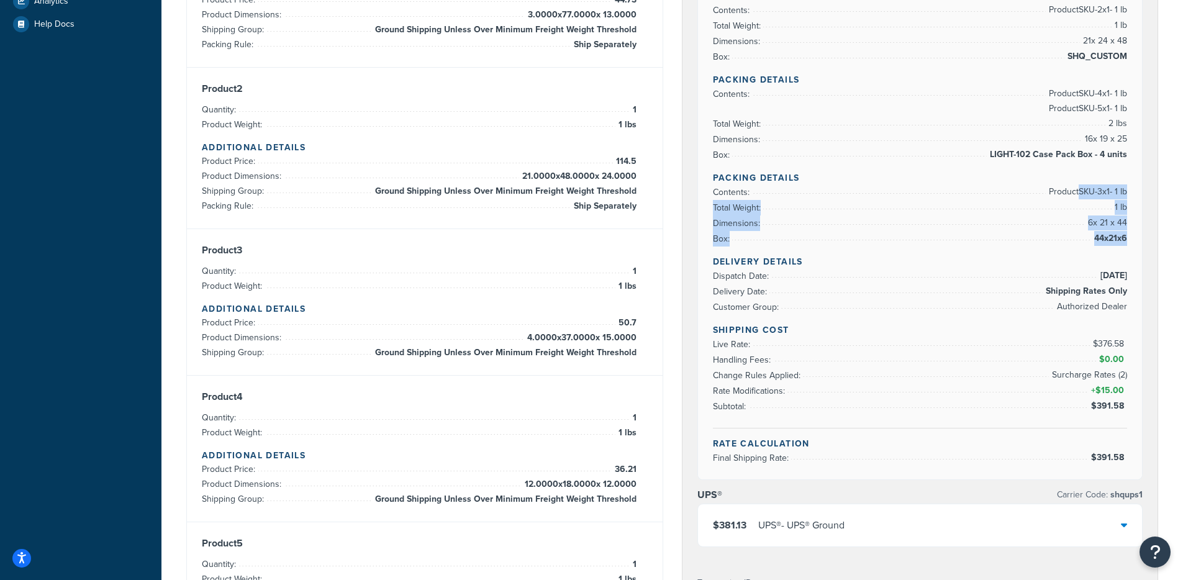
drag, startPoint x: 1087, startPoint y: 203, endPoint x: 1126, endPoint y: 242, distance: 55.3
click at [1126, 242] on ul "Contents: Product SKU-3 x 1 - 1 lb Total Weight: 1 lb Dimensions: 6 x 21 x 44 B…" at bounding box center [920, 215] width 415 height 62
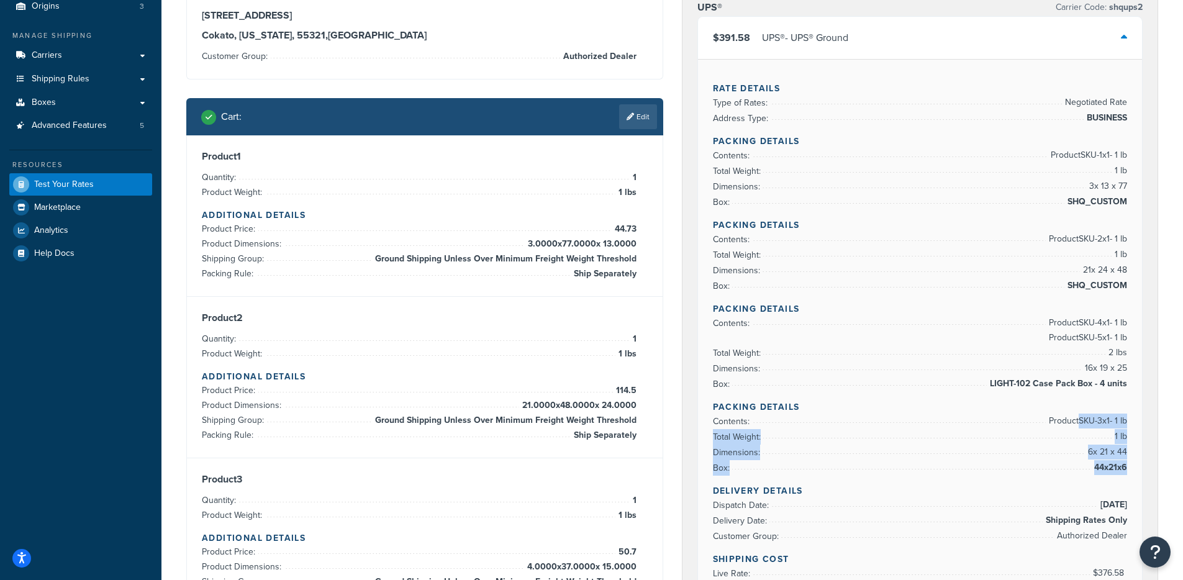
scroll to position [121, 0]
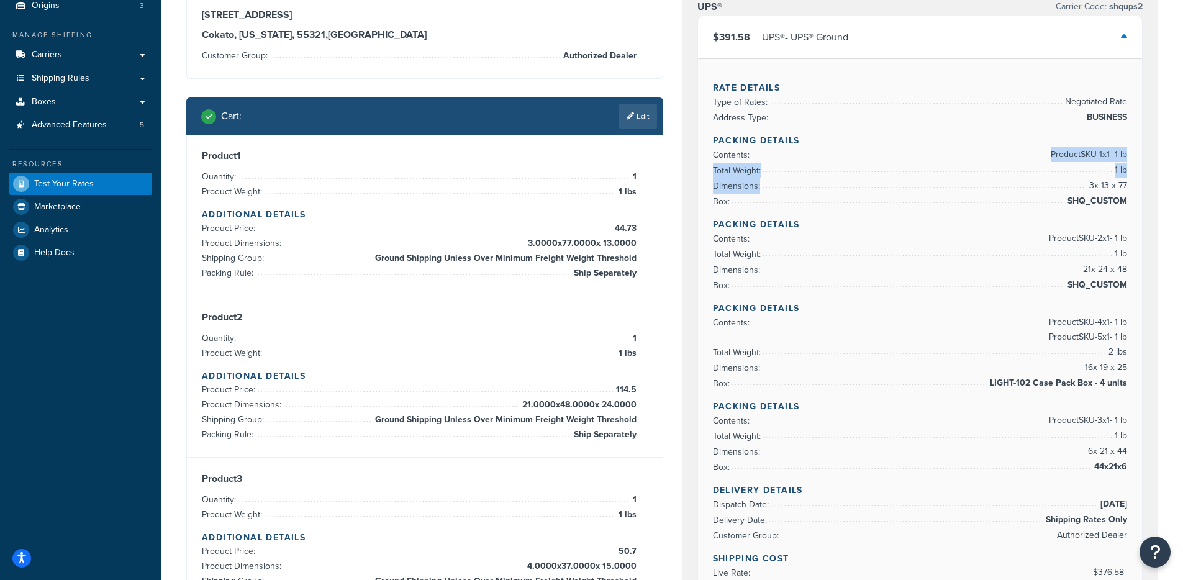
drag, startPoint x: 766, startPoint y: 148, endPoint x: 979, endPoint y: 191, distance: 217.4
click at [979, 191] on ul "Contents: Product SKU-1 x 1 - 1 lb Total Weight: 1 lb Dimensions: 3 x 13 x 77 B…" at bounding box center [920, 178] width 415 height 62
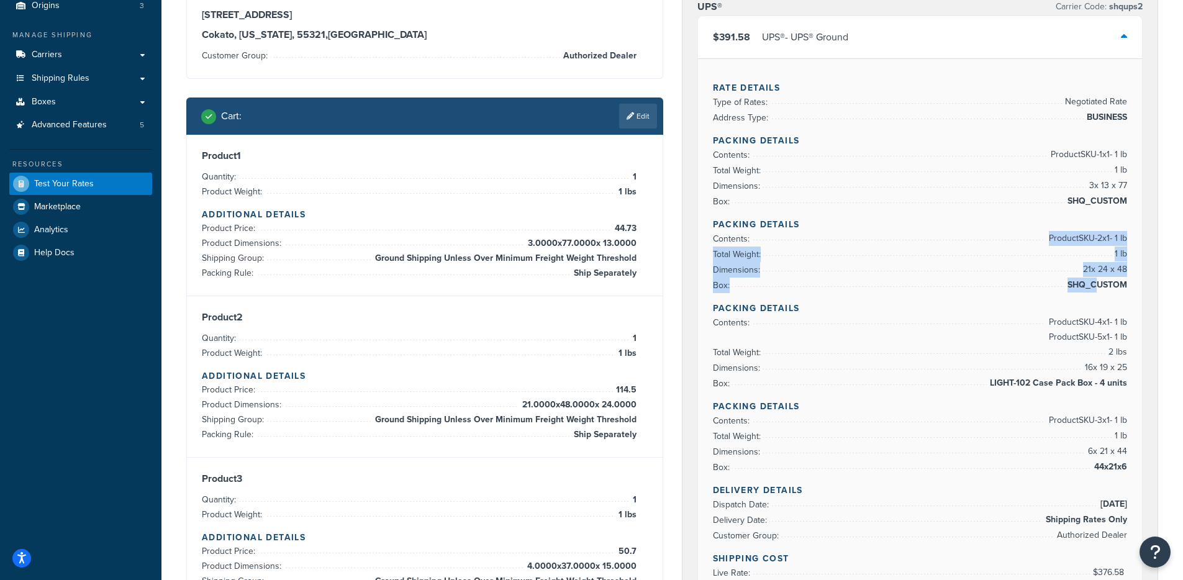
drag, startPoint x: 872, startPoint y: 243, endPoint x: 1099, endPoint y: 288, distance: 231.0
click at [1099, 288] on ul "Contents: Product SKU-2 x 1 - 1 lb Total Weight: 1 lb Dimensions: 21 x 24 x 48 …" at bounding box center [920, 262] width 415 height 62
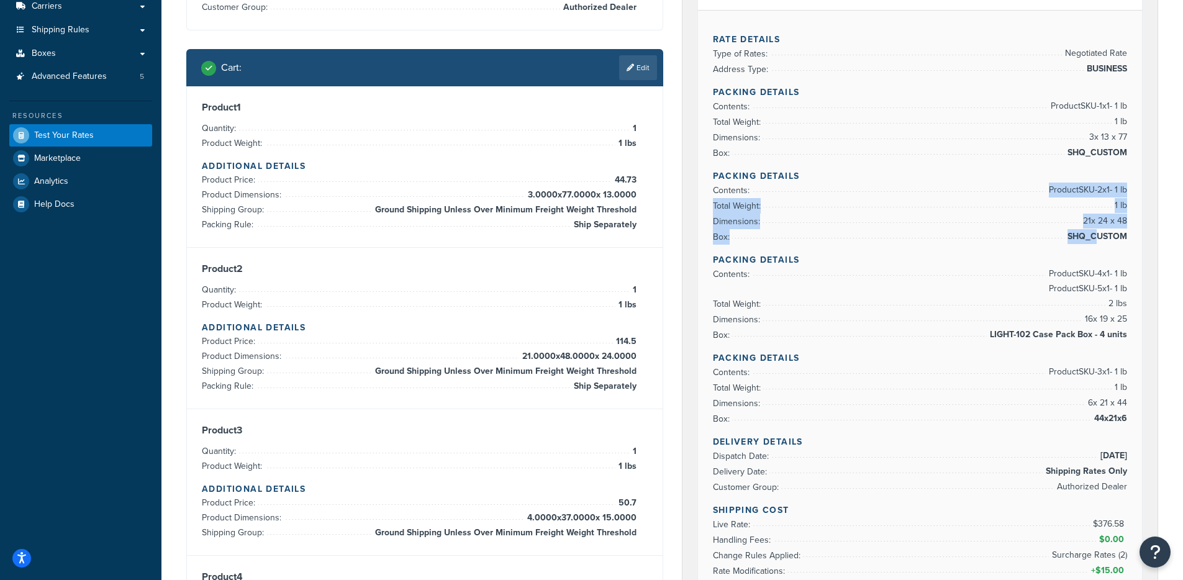
scroll to position [171, 0]
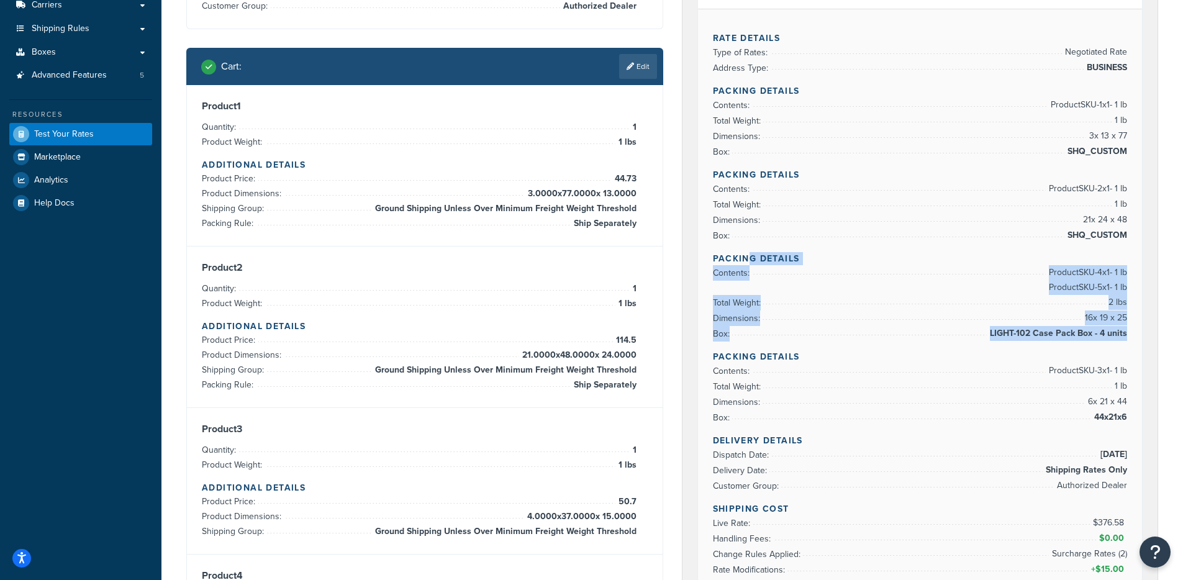
drag, startPoint x: 746, startPoint y: 260, endPoint x: 1118, endPoint y: 343, distance: 381.1
click at [1118, 343] on div "Rate Details Type of Rates: Negotiated Rate Address Type: BUSINESS Packing Deta…" at bounding box center [920, 333] width 445 height 649
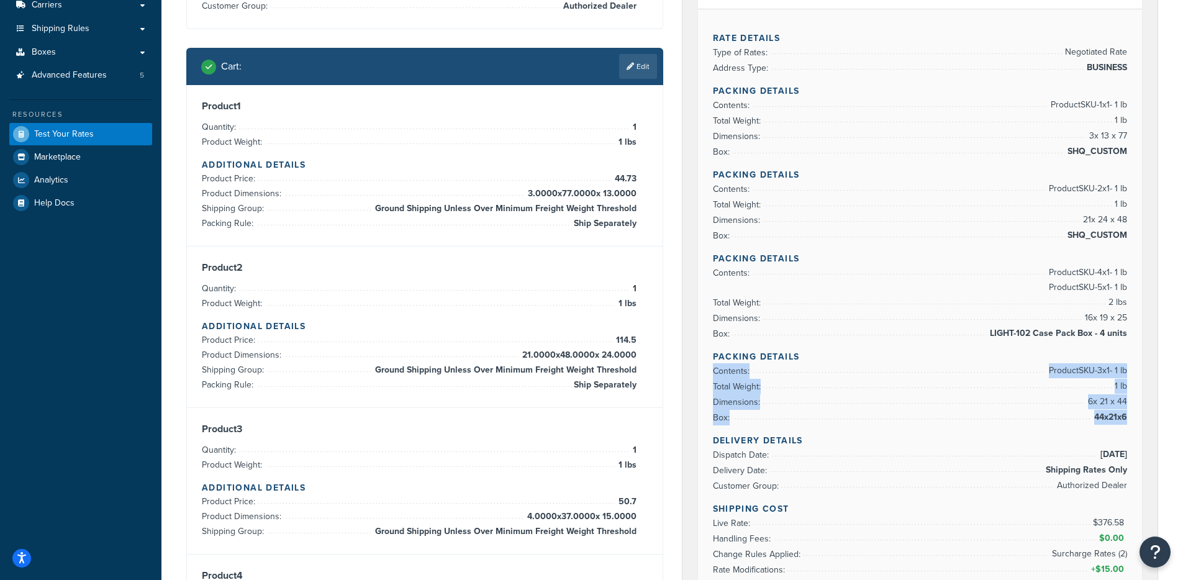
drag, startPoint x: 1012, startPoint y: 369, endPoint x: 1124, endPoint y: 430, distance: 127.6
click at [1124, 430] on div "Rate Details Type of Rates: Negotiated Rate Address Type: BUSINESS Packing Deta…" at bounding box center [920, 333] width 445 height 649
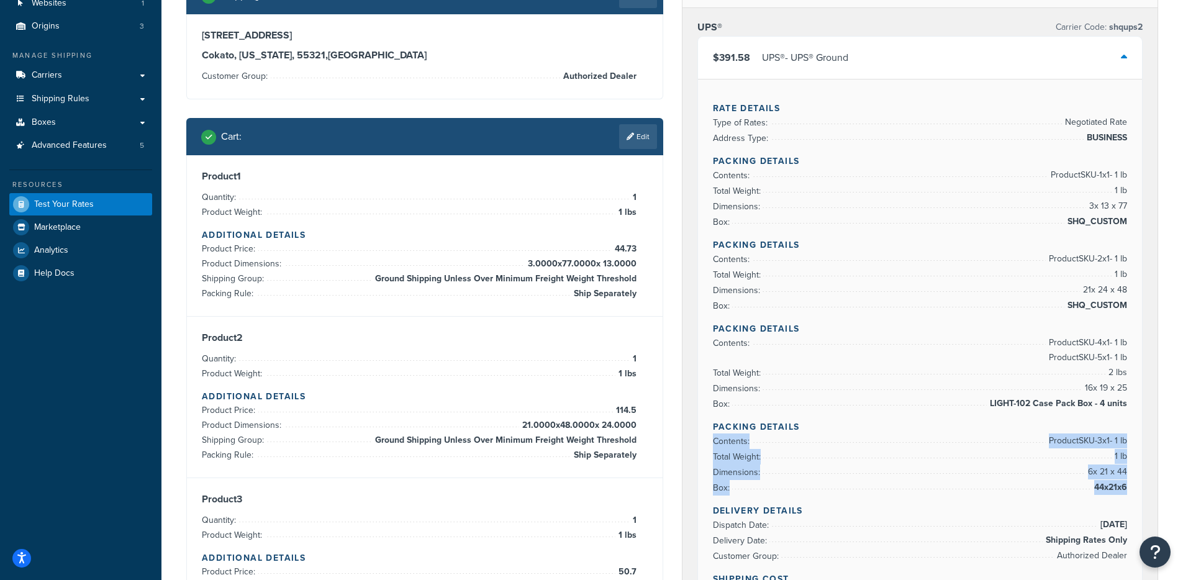
scroll to position [72, 0]
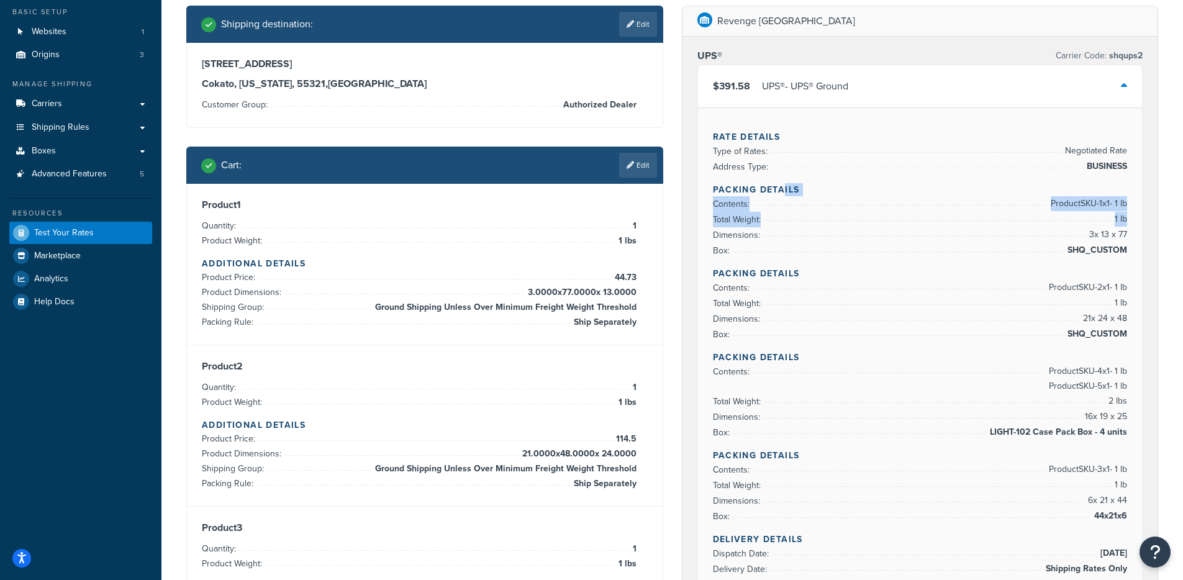
drag, startPoint x: 784, startPoint y: 192, endPoint x: 807, endPoint y: 238, distance: 50.8
click at [807, 237] on div "Rate Details Type of Rates: Negotiated Rate Address Type: BUSINESS Packing Deta…" at bounding box center [920, 431] width 445 height 649
drag, startPoint x: 828, startPoint y: 295, endPoint x: 839, endPoint y: 330, distance: 36.9
click at [839, 330] on ul "Contents: Product SKU-2 x 1 - 1 lb Total Weight: 1 lb Dimensions: 21 x 24 x 48 …" at bounding box center [920, 311] width 415 height 62
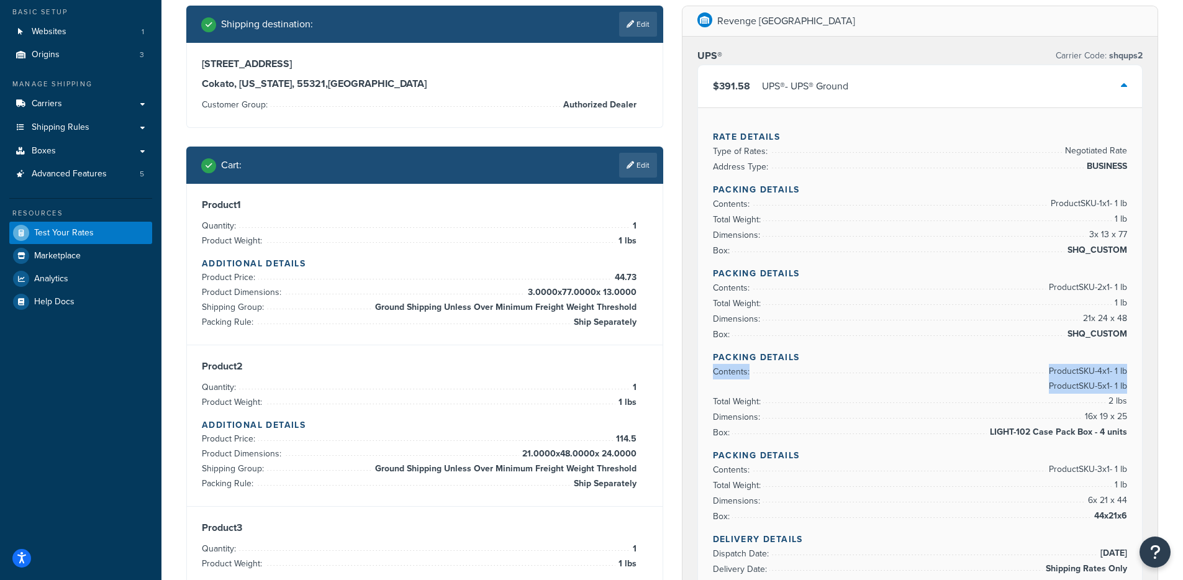
drag, startPoint x: 776, startPoint y: 387, endPoint x: 774, endPoint y: 400, distance: 13.2
click at [774, 400] on ul "Contents: Product SKU-4 x 1 - 1 lb Product SKU-5 x 1 - 1 lb Total Weight: 2 lbs…" at bounding box center [920, 402] width 415 height 76
drag, startPoint x: 768, startPoint y: 468, endPoint x: 821, endPoint y: 473, distance: 53.0
click at [791, 487] on ul "Contents: Product SKU-3 x 1 - 1 lb Total Weight: 1 lb Dimensions: 6 x 21 x 44 B…" at bounding box center [920, 493] width 415 height 62
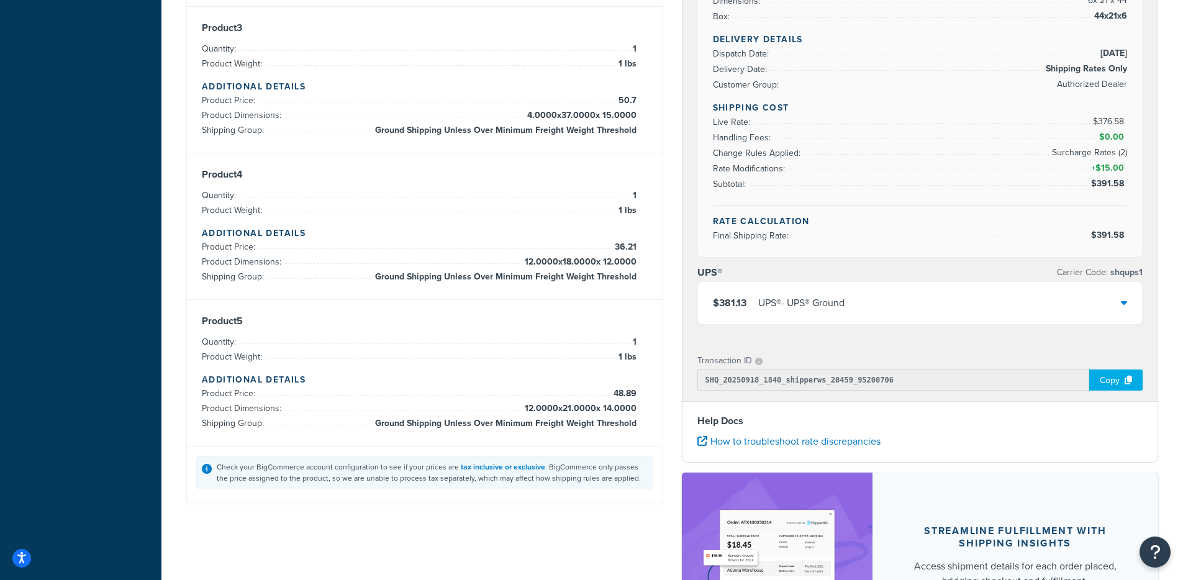
drag, startPoint x: 833, startPoint y: 304, endPoint x: 879, endPoint y: 301, distance: 46.0
click at [833, 304] on div "UPS® - UPS® Ground" at bounding box center [801, 302] width 86 height 17
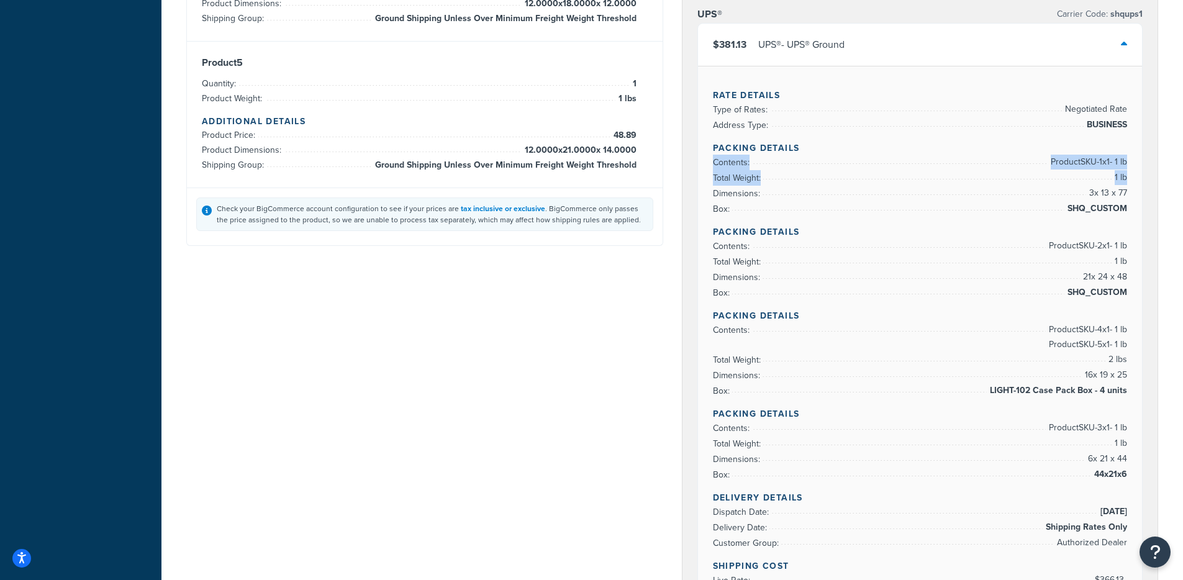
drag, startPoint x: 878, startPoint y: 181, endPoint x: 879, endPoint y: 191, distance: 10.6
click at [879, 191] on ul "Contents: Product SKU-1 x 1 - 1 lb Total Weight: 1 lb Dimensions: 3 x 13 x 77 B…" at bounding box center [920, 186] width 415 height 62
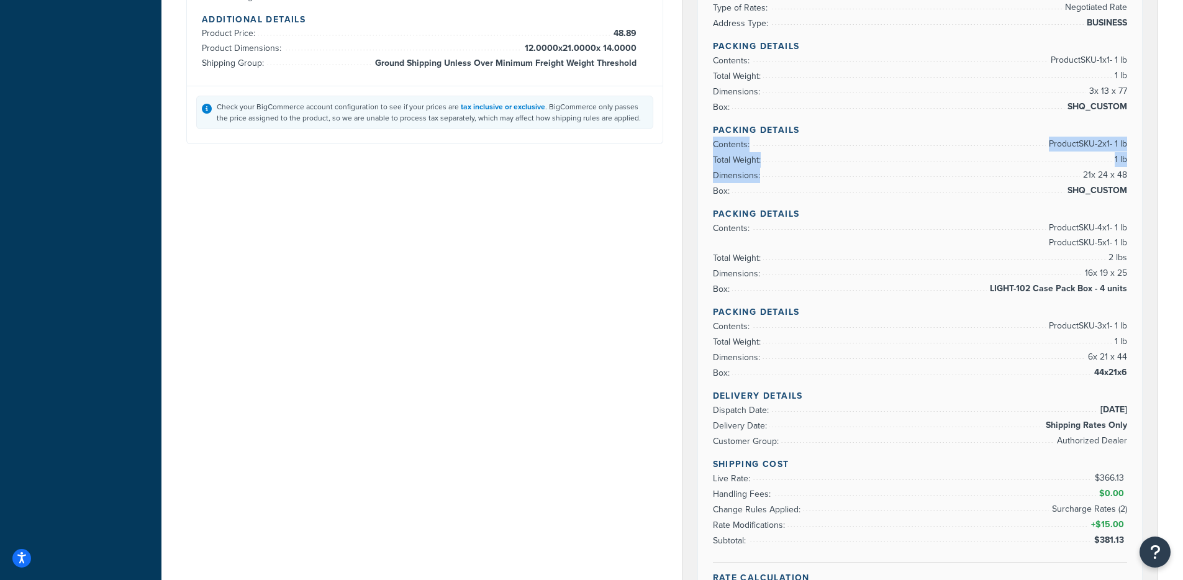
drag, startPoint x: 911, startPoint y: 148, endPoint x: 915, endPoint y: 178, distance: 29.5
click at [914, 174] on ul "Contents: Product SKU-2 x 1 - 1 lb Total Weight: 1 lb Dimensions: 21 x 24 x 48 …" at bounding box center [920, 168] width 415 height 62
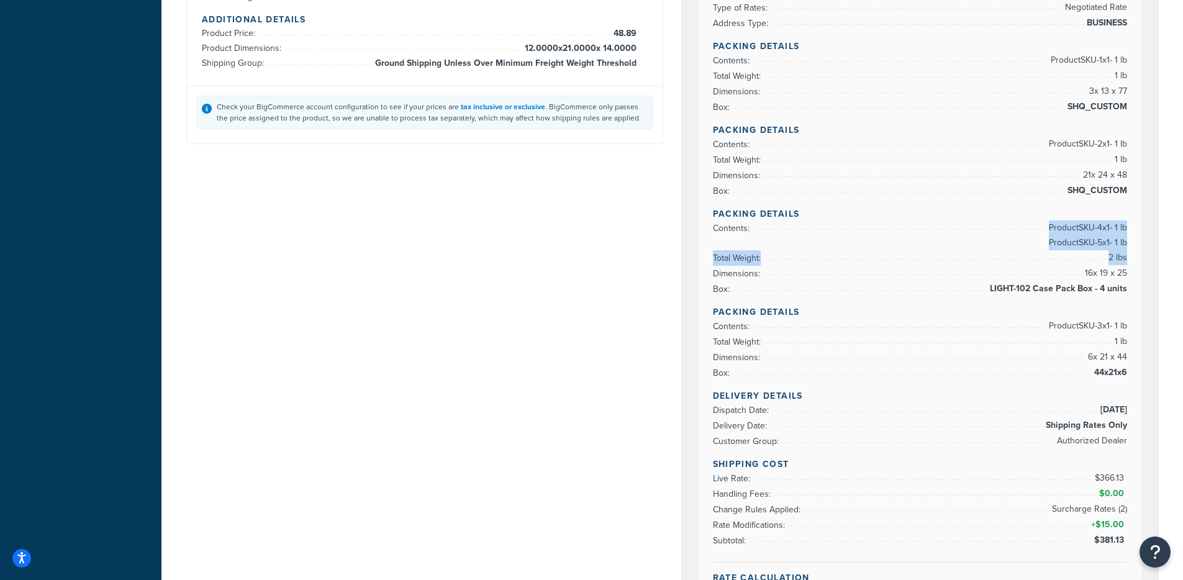
drag, startPoint x: 916, startPoint y: 235, endPoint x: 928, endPoint y: 294, distance: 60.6
click at [924, 286] on ul "Contents: Product SKU-4 x 1 - 1 lb Product SKU-5 x 1 - 1 lb Total Weight: 2 lbs…" at bounding box center [920, 258] width 415 height 76
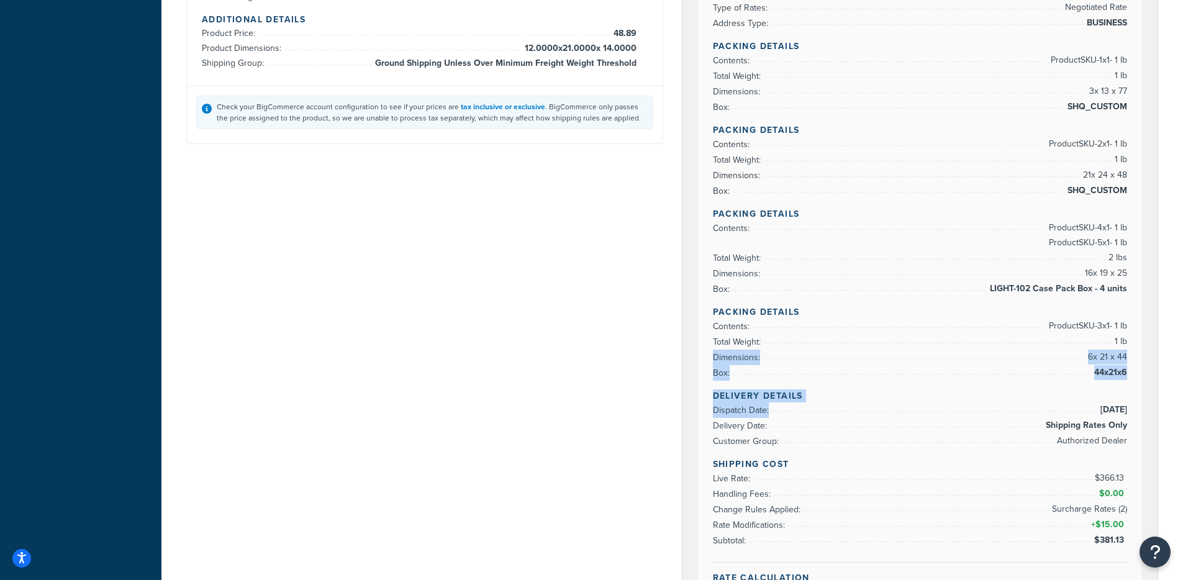
drag, startPoint x: 929, startPoint y: 358, endPoint x: 939, endPoint y: 393, distance: 36.8
click at [933, 405] on div "Rate Details Type of Rates: Negotiated Rate Address Type: BUSINESS Packing Deta…" at bounding box center [920, 288] width 445 height 649
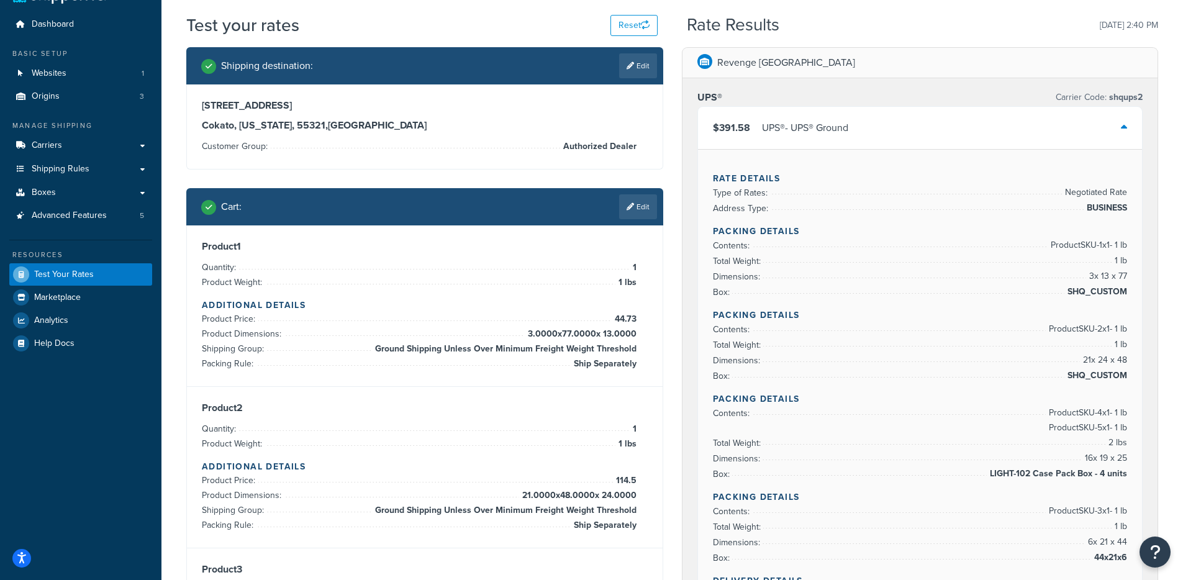
scroll to position [0, 0]
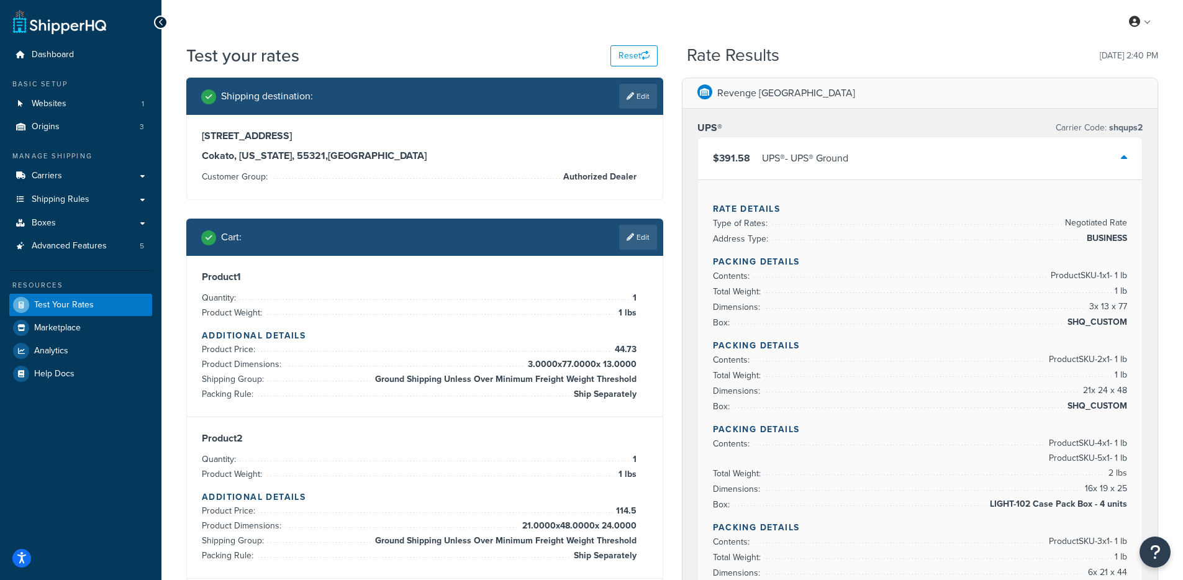
drag, startPoint x: 833, startPoint y: 124, endPoint x: 856, endPoint y: 174, distance: 55.9
click at [833, 124] on div "UPS® Carrier Code: shqups2" at bounding box center [920, 127] width 446 height 17
drag, startPoint x: 857, startPoint y: 174, endPoint x: 859, endPoint y: 165, distance: 9.5
click at [857, 174] on div "$391.58 UPS® - UPS® Ground" at bounding box center [920, 158] width 445 height 42
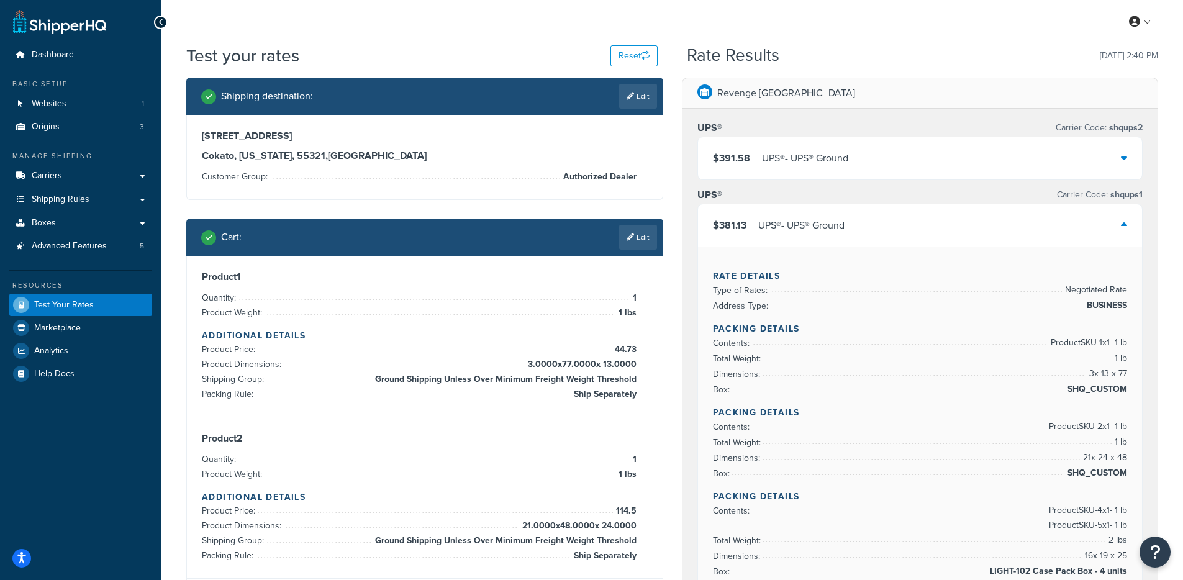
click at [820, 233] on div "UPS® - UPS® Ground" at bounding box center [801, 225] width 86 height 17
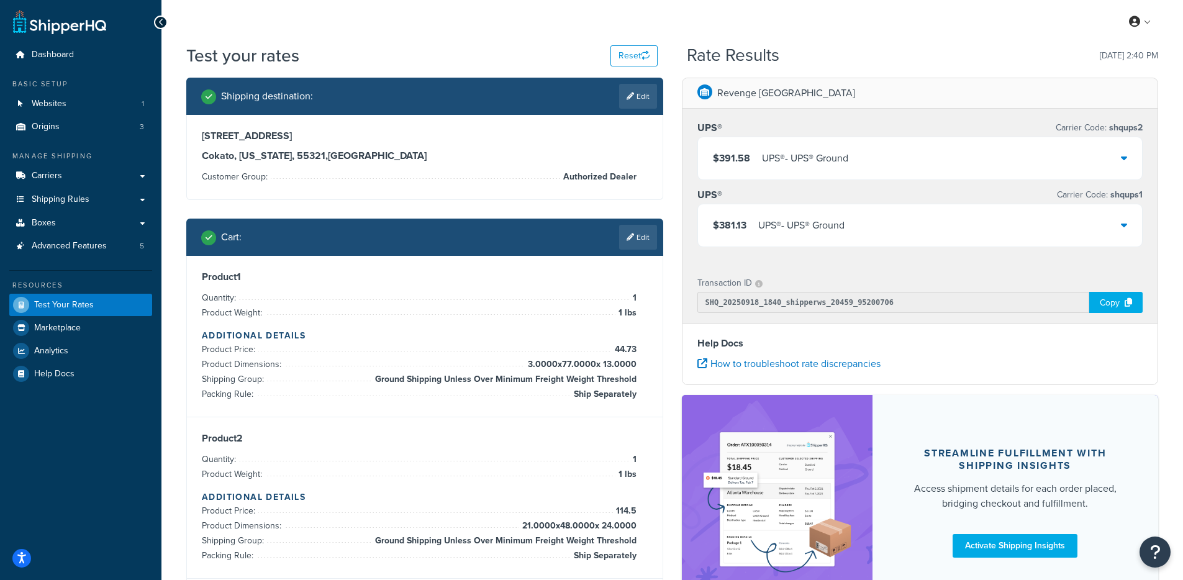
click at [819, 227] on div "UPS® - UPS® Ground" at bounding box center [801, 225] width 86 height 17
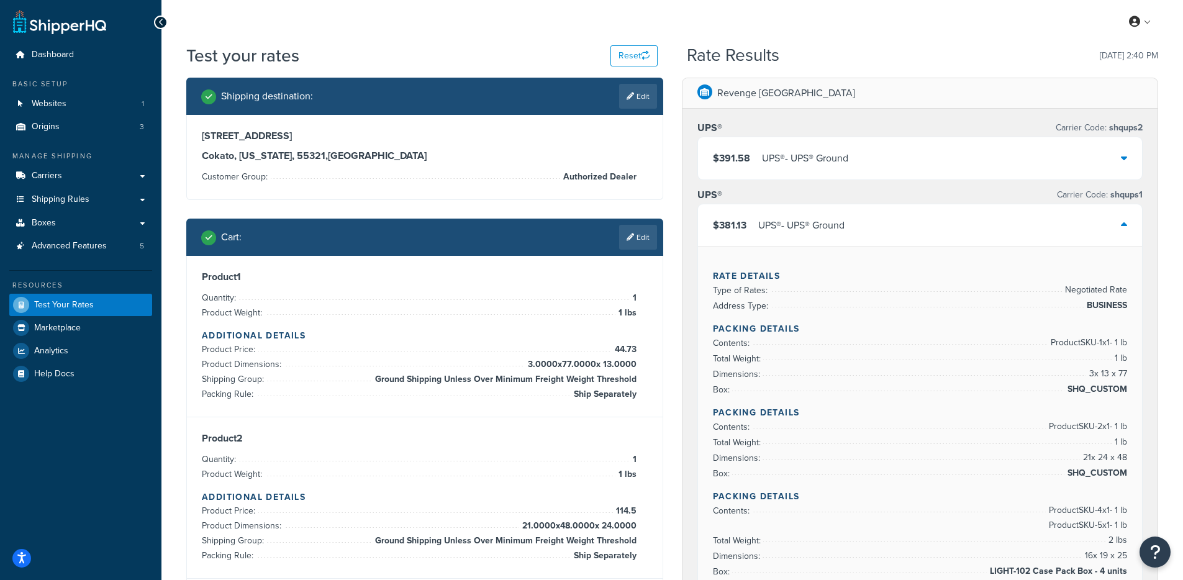
click at [823, 225] on div "UPS® - UPS® Ground" at bounding box center [801, 225] width 86 height 17
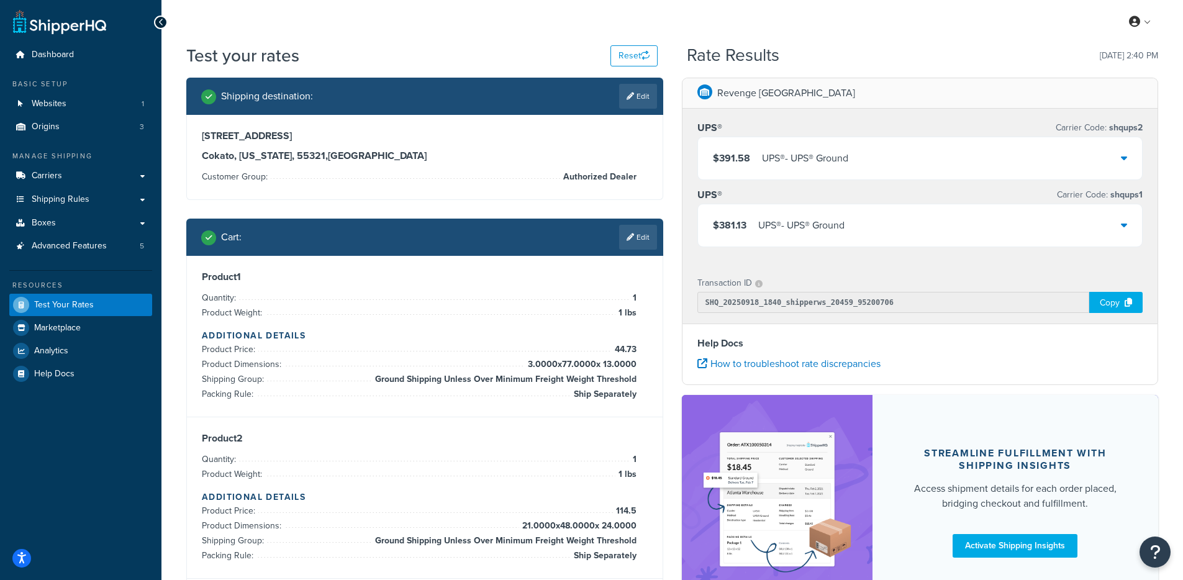
click at [831, 165] on div "UPS® - UPS® Ground" at bounding box center [805, 158] width 86 height 17
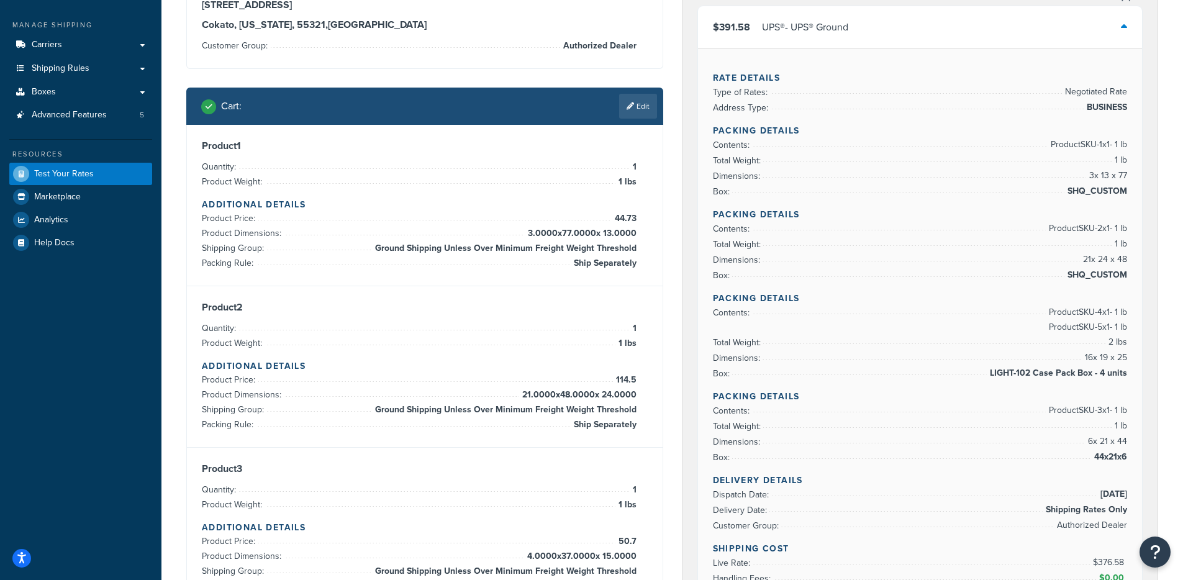
scroll to position [111, 0]
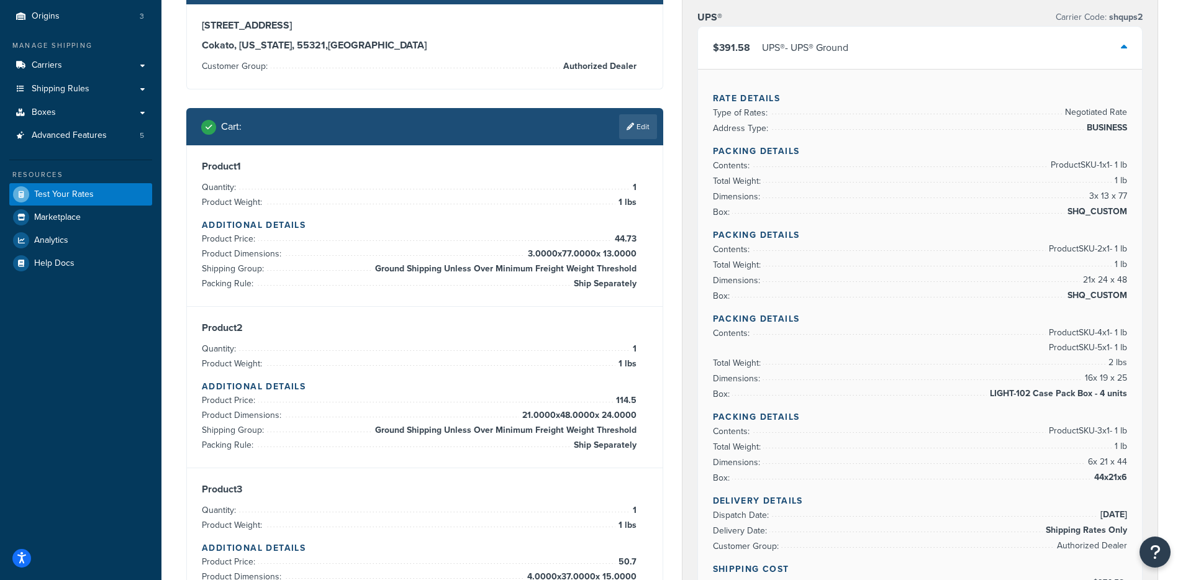
click at [872, 47] on div "$391.58 UPS® - UPS® Ground" at bounding box center [920, 48] width 445 height 42
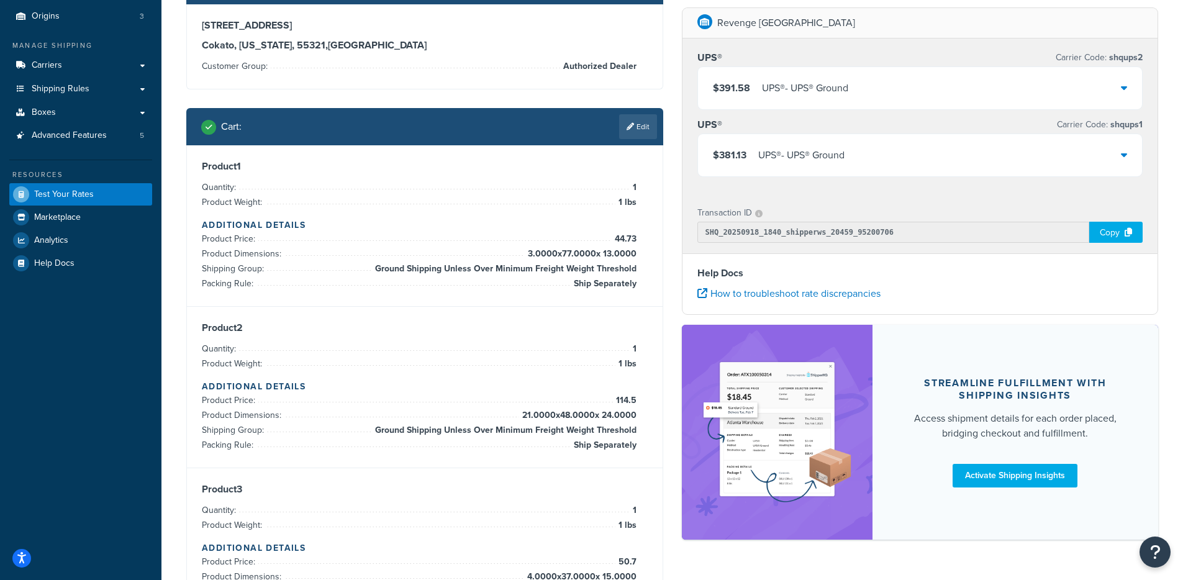
click at [815, 161] on div "UPS® - UPS® Ground" at bounding box center [801, 155] width 86 height 17
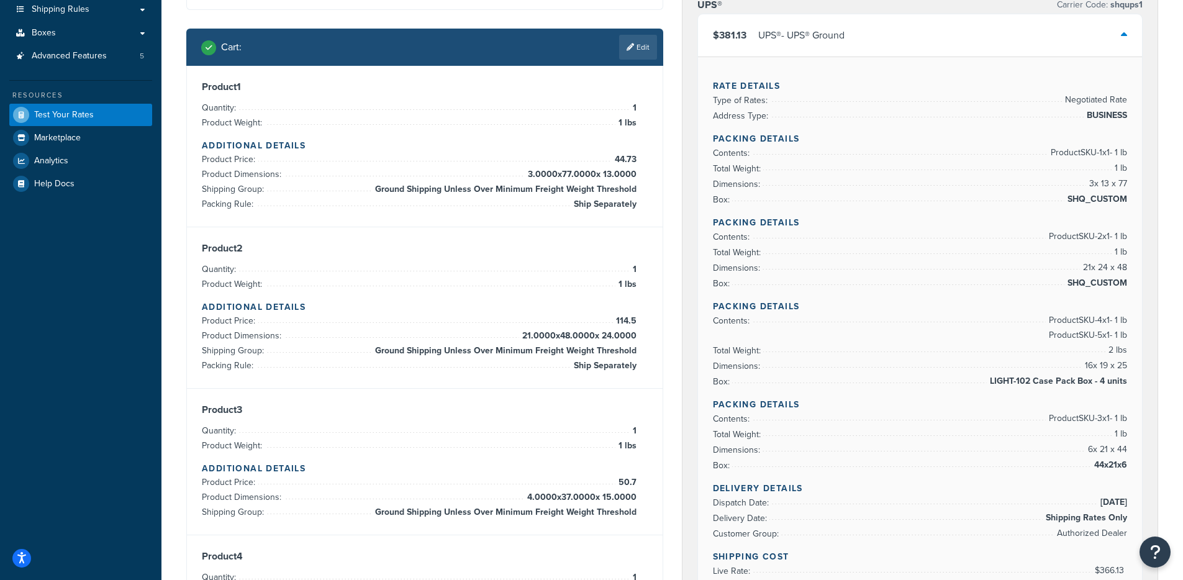
scroll to position [125, 0]
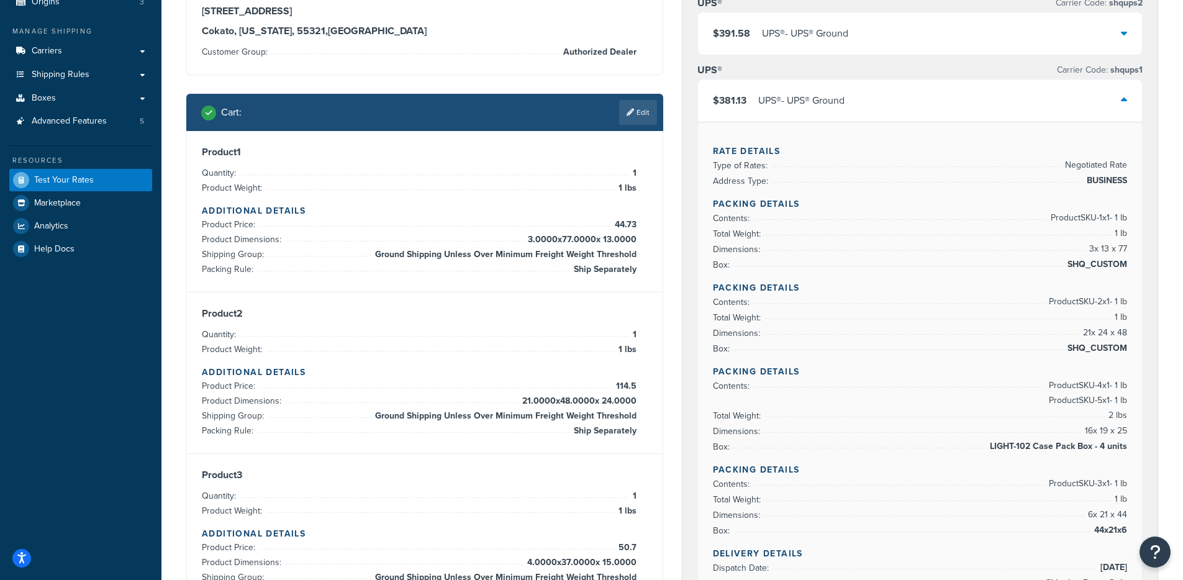
click at [861, 46] on div "$391.58 UPS® - UPS® Ground" at bounding box center [920, 33] width 445 height 42
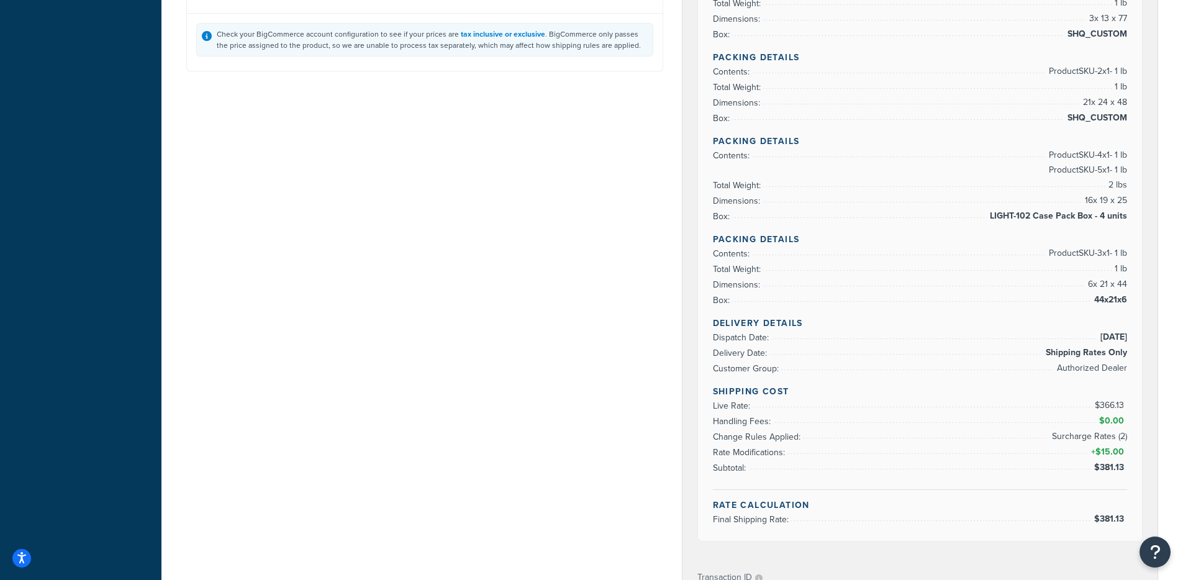
scroll to position [1055, 0]
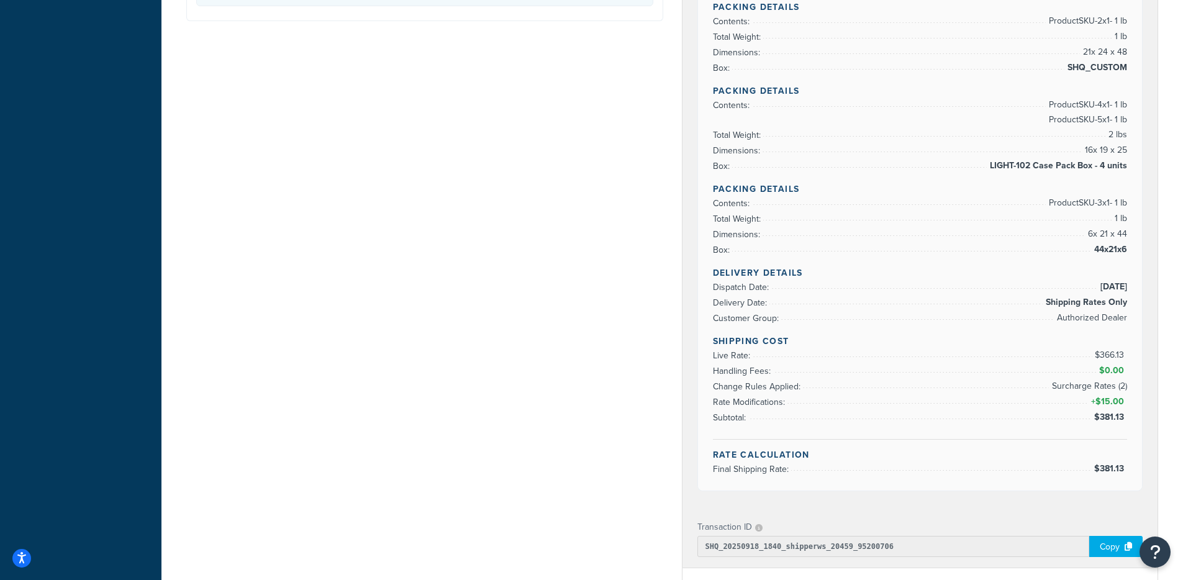
drag, startPoint x: 1108, startPoint y: 366, endPoint x: 1111, endPoint y: 391, distance: 25.0
click at [1111, 389] on ul "Live Rate: $366.13 Handling Fees: $0.00 Change Rules Applied: Surcharge Rates (…" at bounding box center [920, 387] width 415 height 78
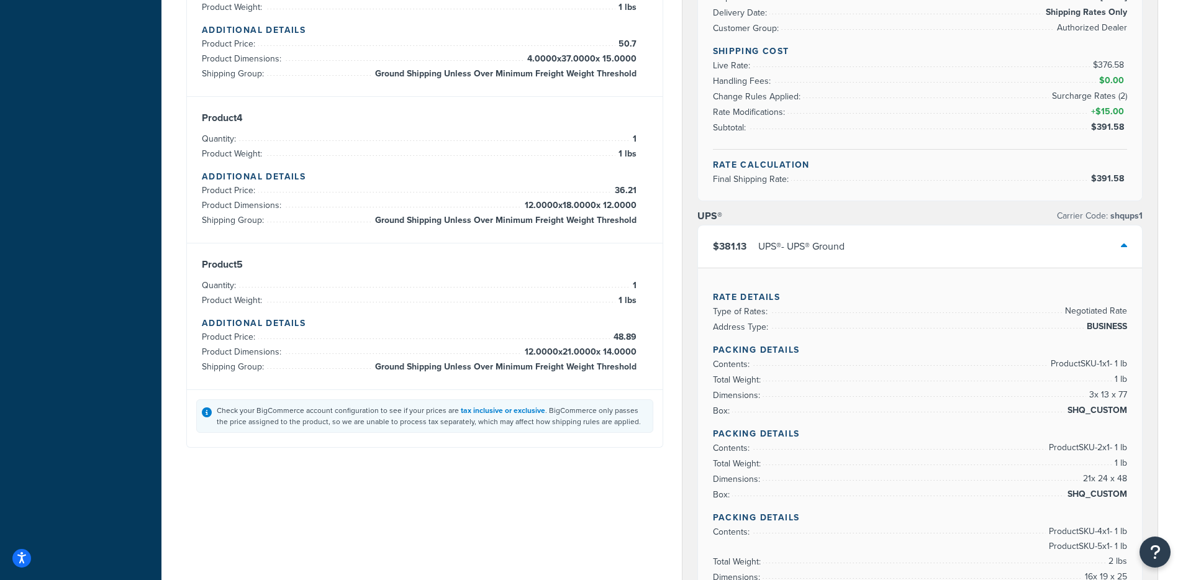
scroll to position [624, 0]
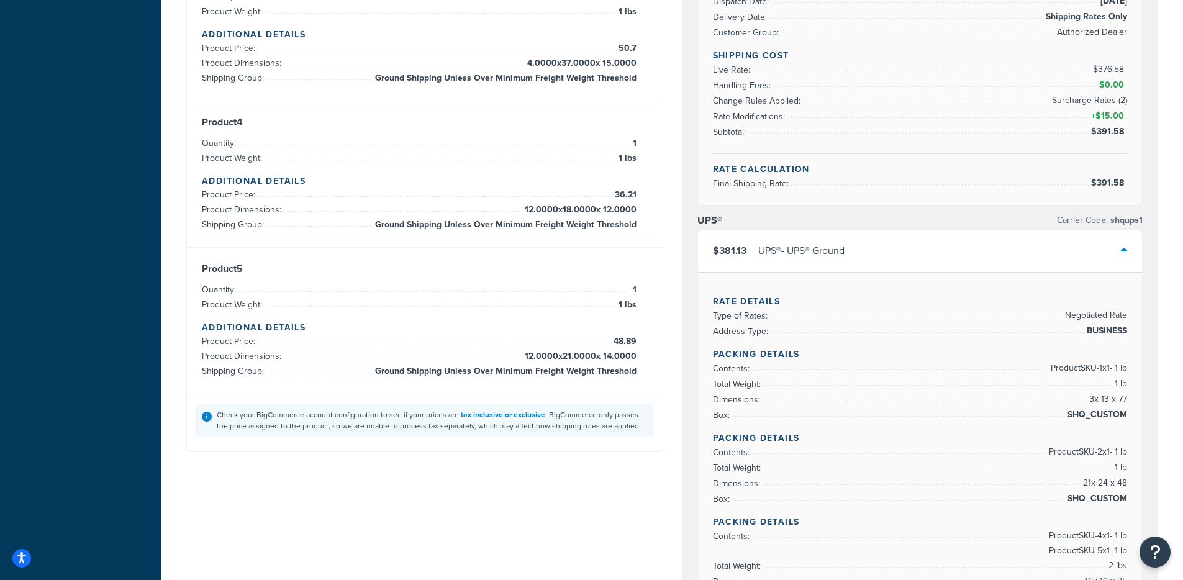
drag, startPoint x: 1136, startPoint y: 79, endPoint x: 1101, endPoint y: 185, distance: 111.1
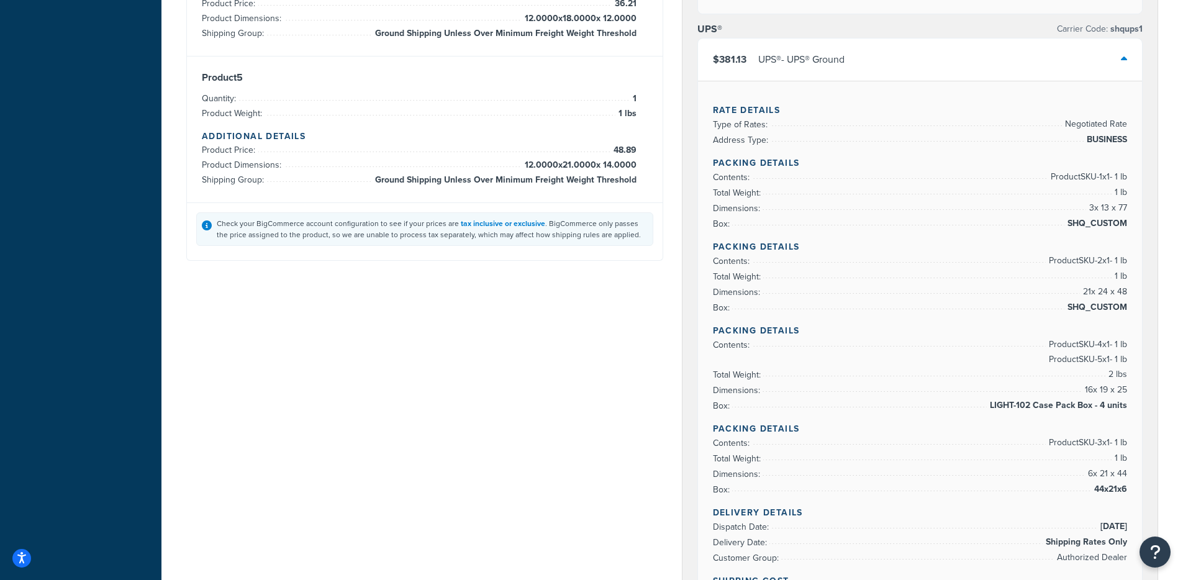
scroll to position [501, 0]
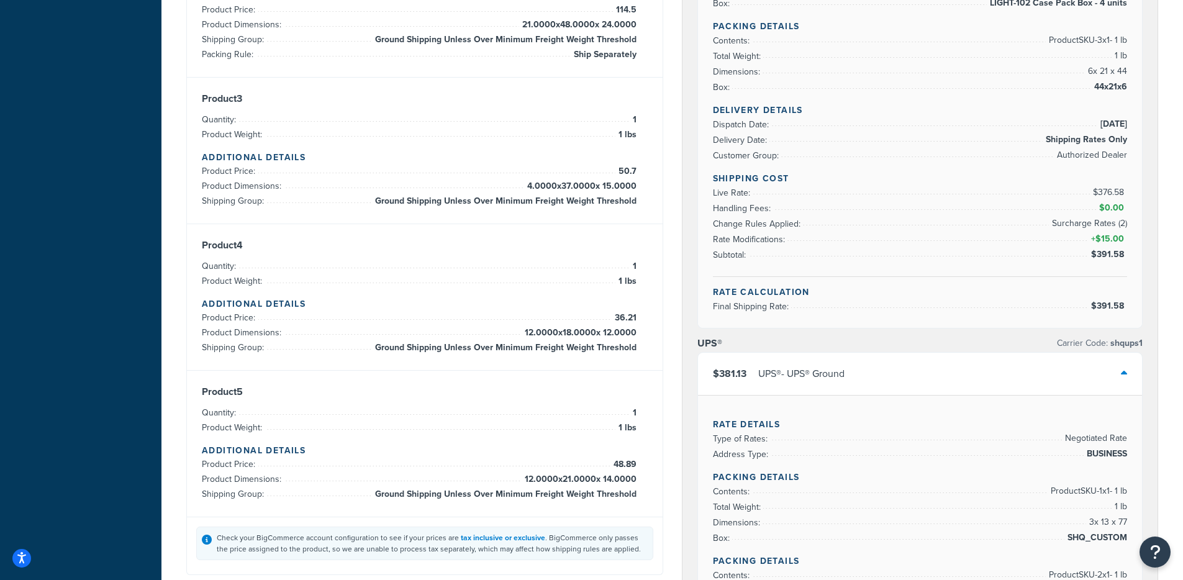
click at [785, 373] on div "UPS® - UPS® Ground" at bounding box center [801, 373] width 86 height 17
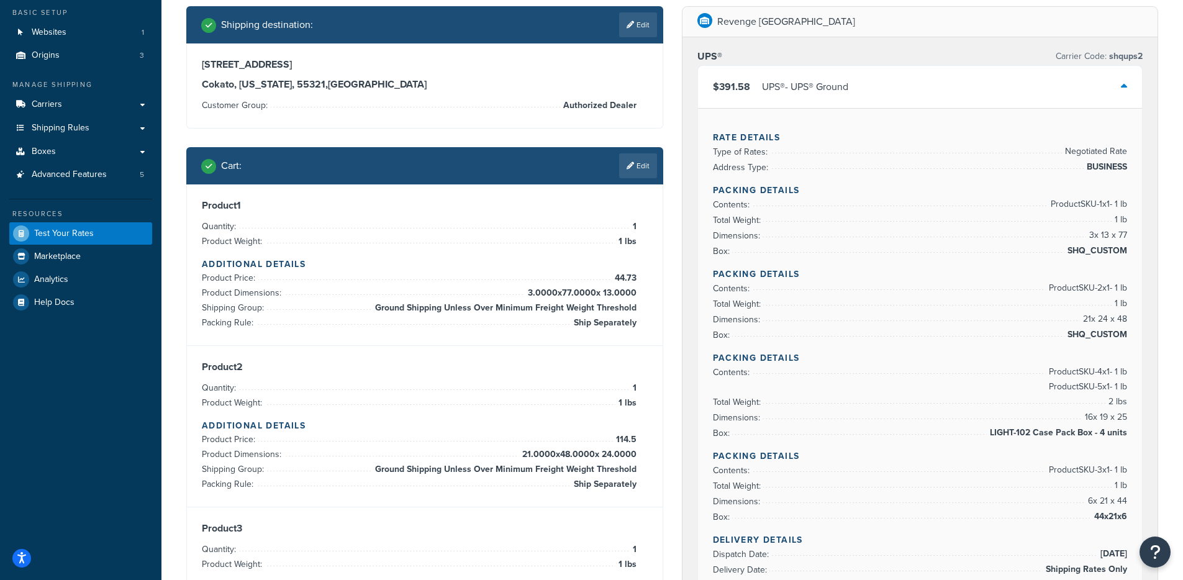
scroll to position [0, 0]
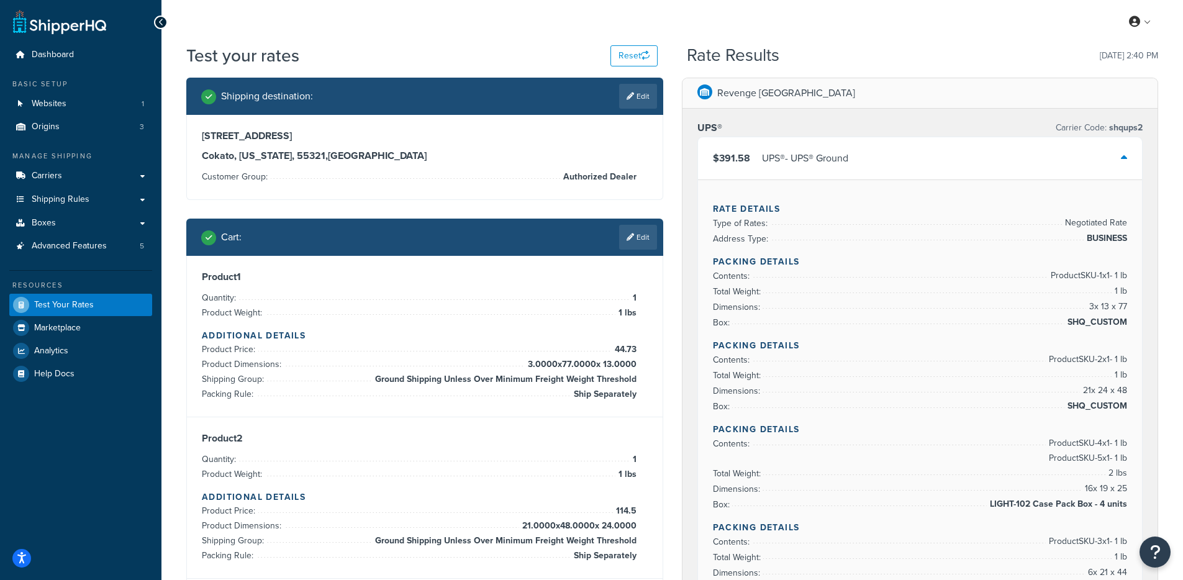
drag, startPoint x: 838, startPoint y: 140, endPoint x: 835, endPoint y: 147, distance: 7.9
click at [838, 140] on div "$391.58 UPS® - UPS® Ground" at bounding box center [920, 158] width 445 height 42
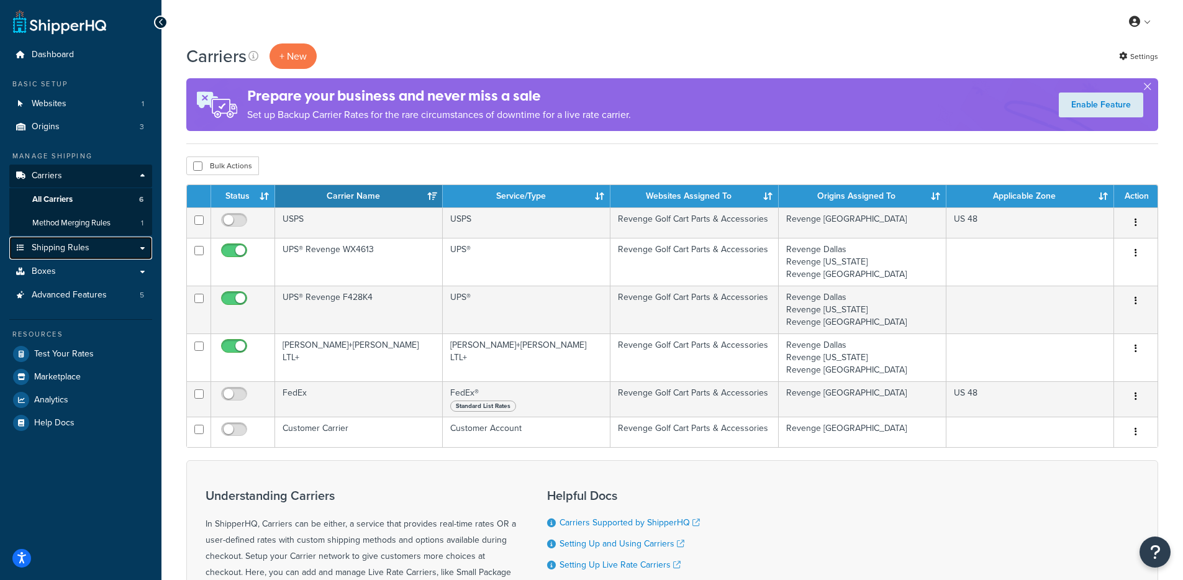
click at [122, 253] on link "Shipping Rules" at bounding box center [80, 248] width 143 height 23
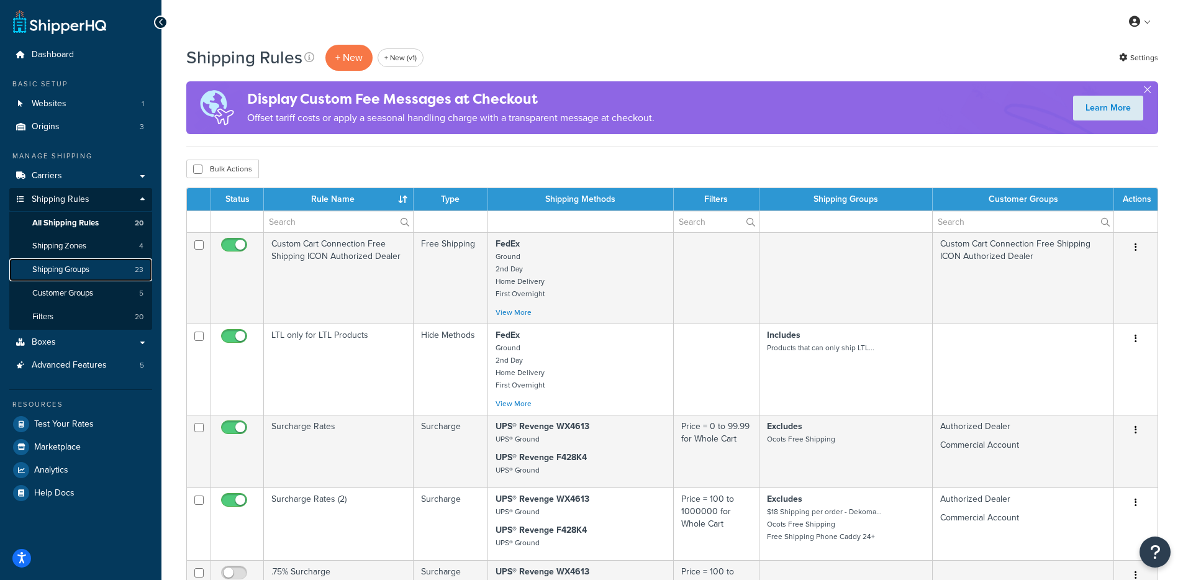
click at [91, 275] on link "Shipping Groups 23" at bounding box center [80, 269] width 143 height 23
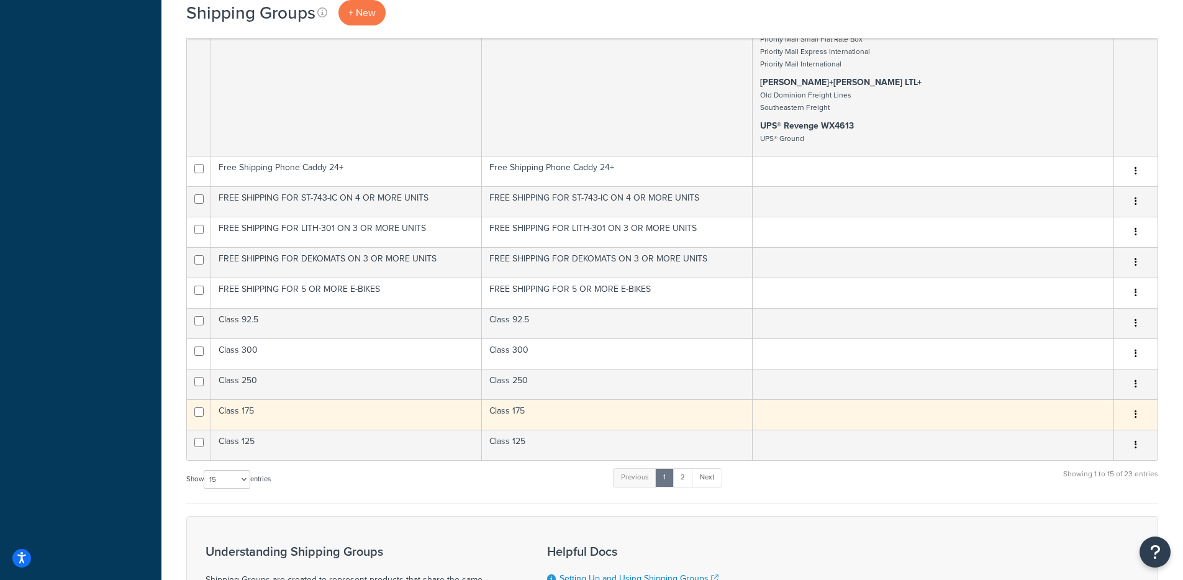
scroll to position [867, 0]
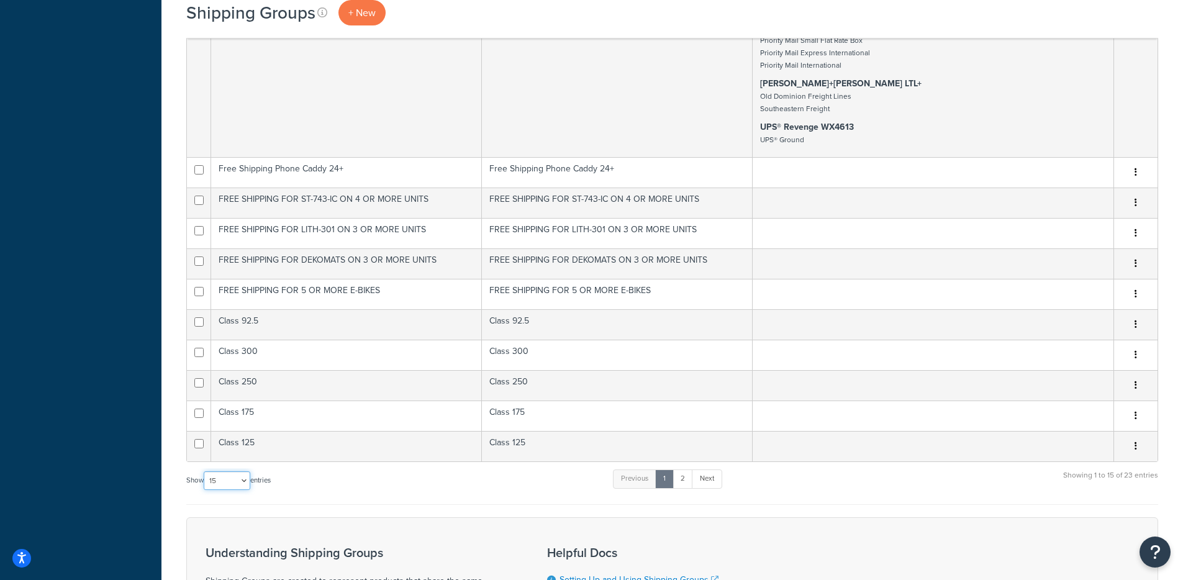
click at [215, 482] on select "10 15 25 50 100" at bounding box center [227, 480] width 47 height 19
select select "100"
click at [205, 490] on select "10 15 25 50 100" at bounding box center [227, 480] width 47 height 19
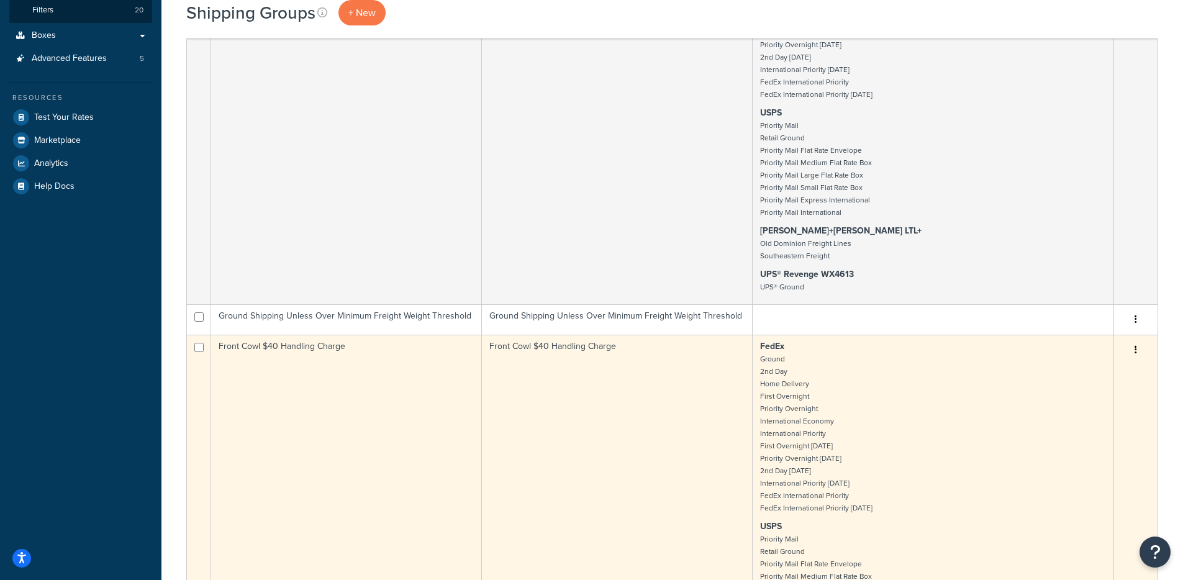
scroll to position [305, 0]
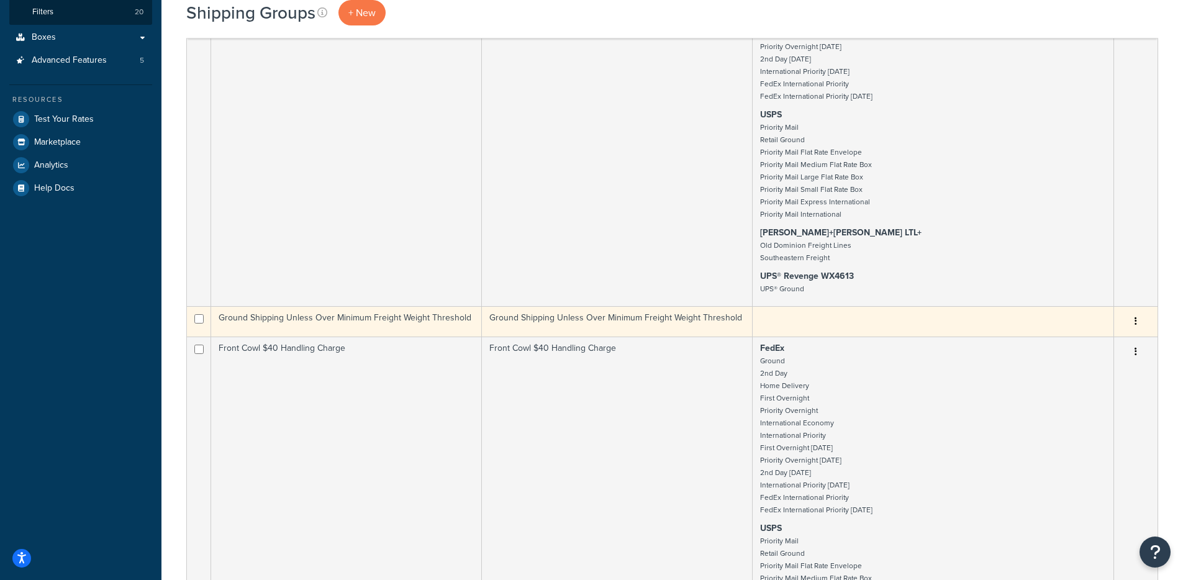
click at [455, 319] on td "Ground Shipping Unless Over Minimum Freight Weight Threshold" at bounding box center [346, 321] width 271 height 30
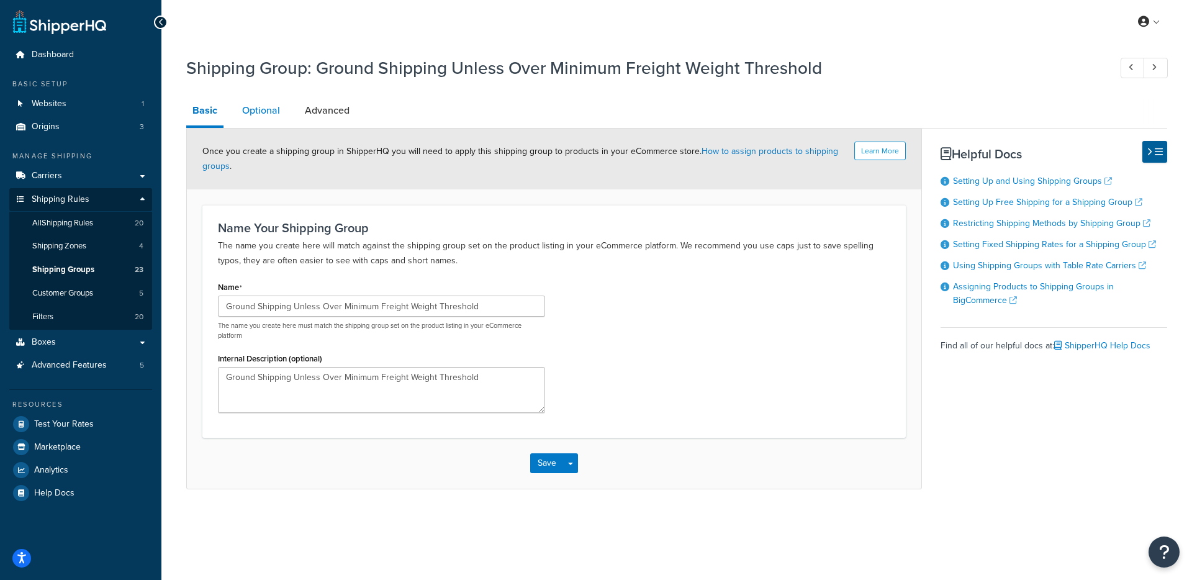
click at [267, 119] on link "Optional" at bounding box center [261, 111] width 50 height 30
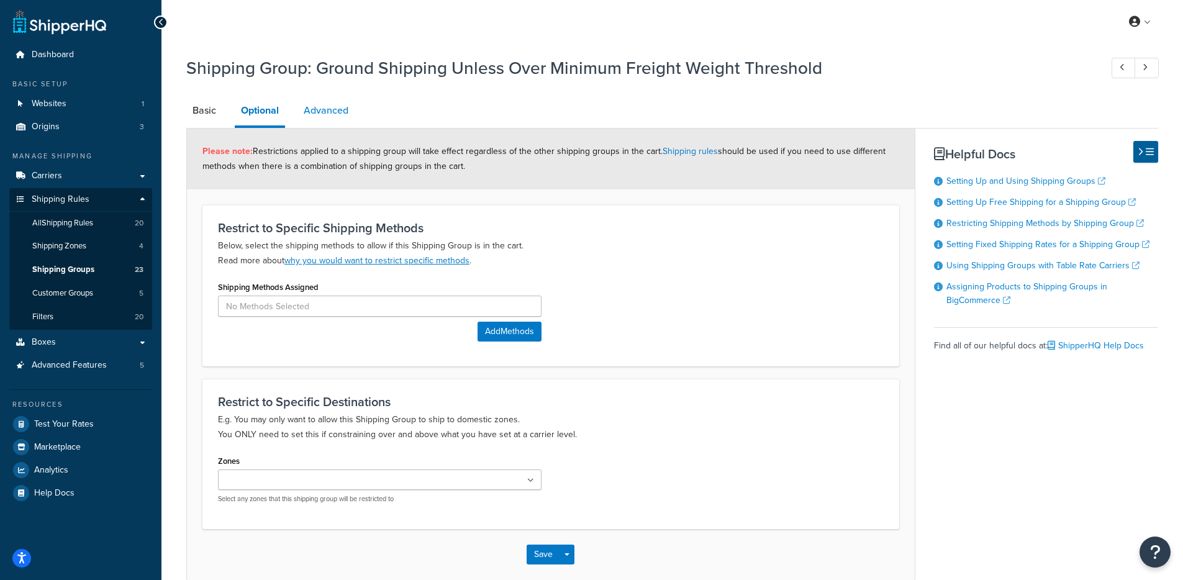
scroll to position [2, 0]
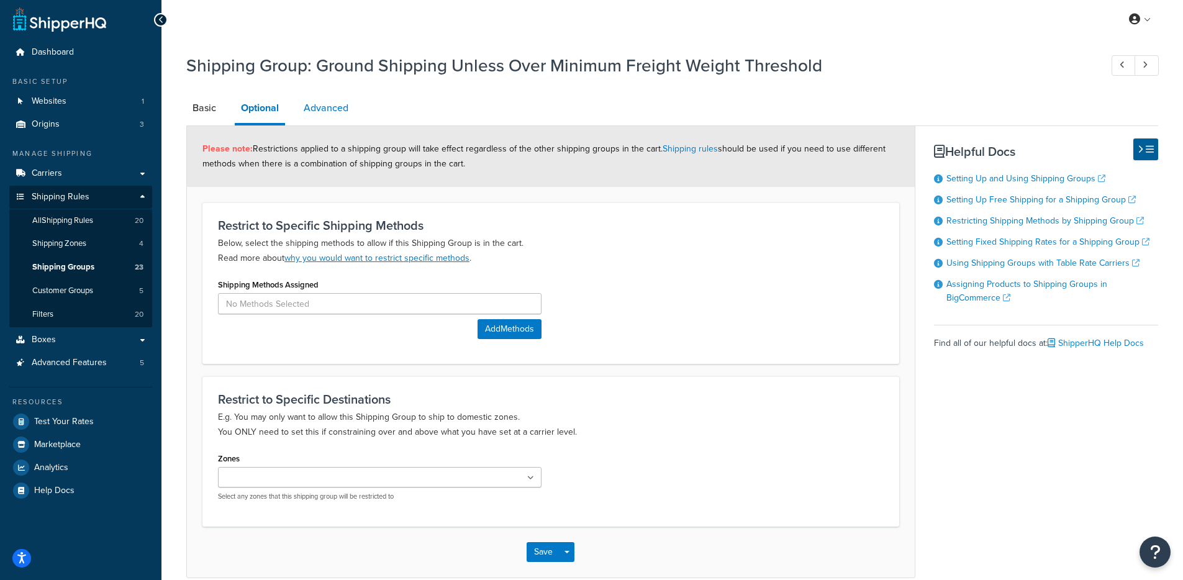
click at [323, 116] on link "Advanced" at bounding box center [325, 108] width 57 height 30
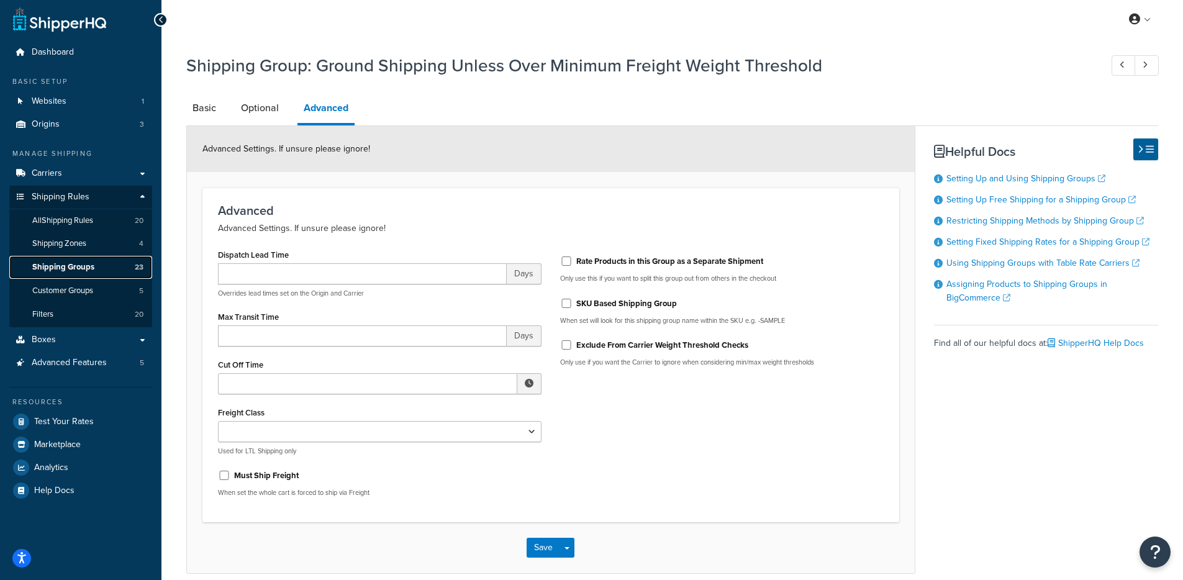
click at [109, 273] on link "Shipping Groups 23" at bounding box center [80, 267] width 143 height 23
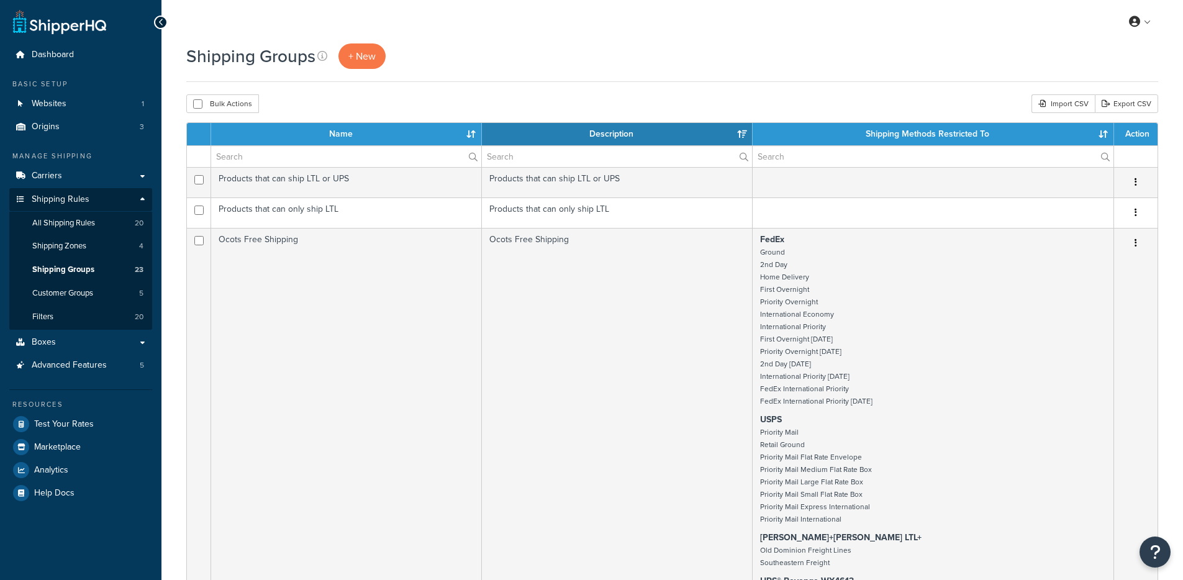
select select "15"
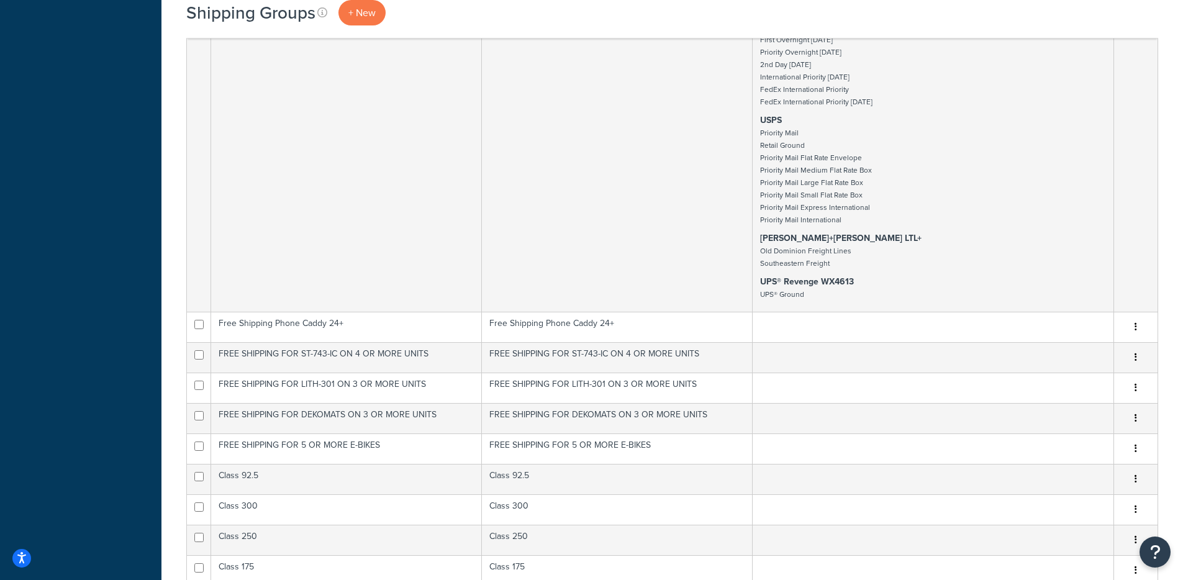
scroll to position [142, 0]
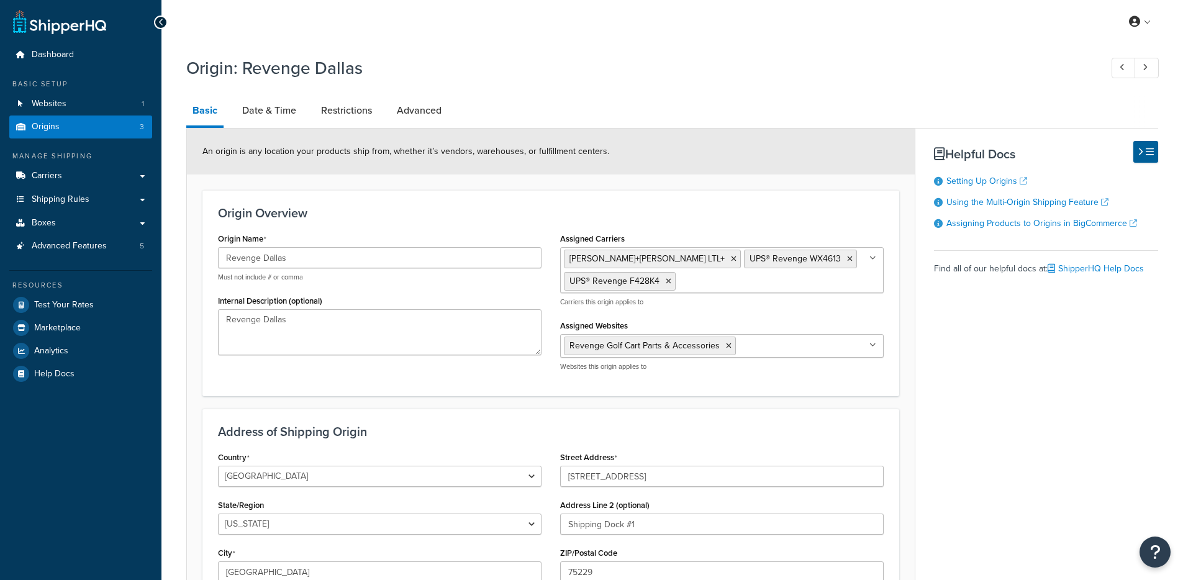
select select "43"
click at [263, 107] on link "Date & Time" at bounding box center [269, 111] width 66 height 30
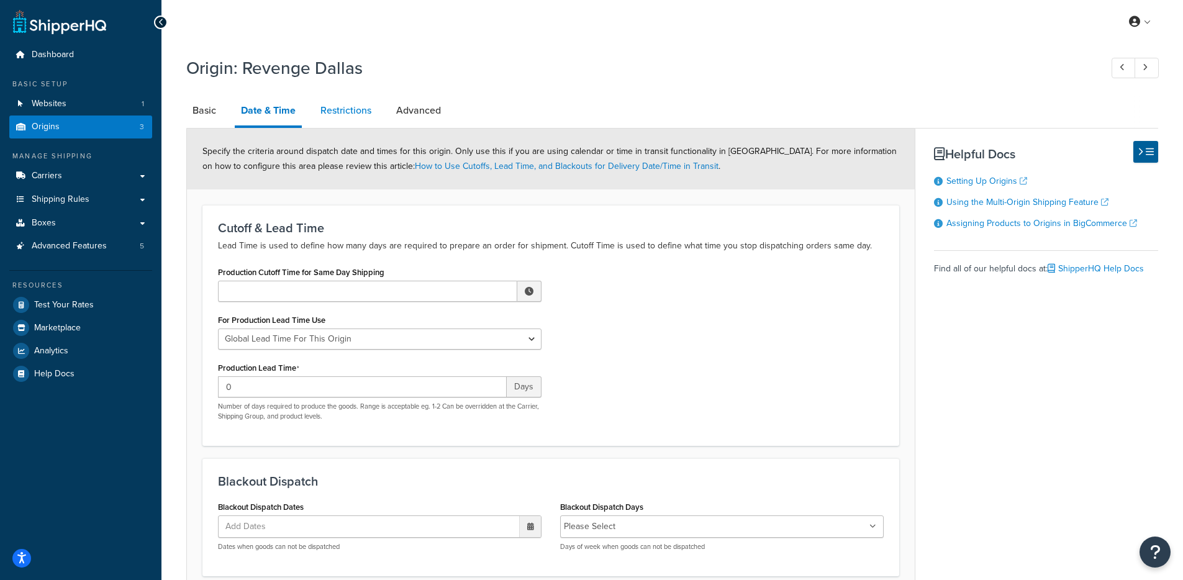
click at [335, 112] on link "Restrictions" at bounding box center [345, 111] width 63 height 30
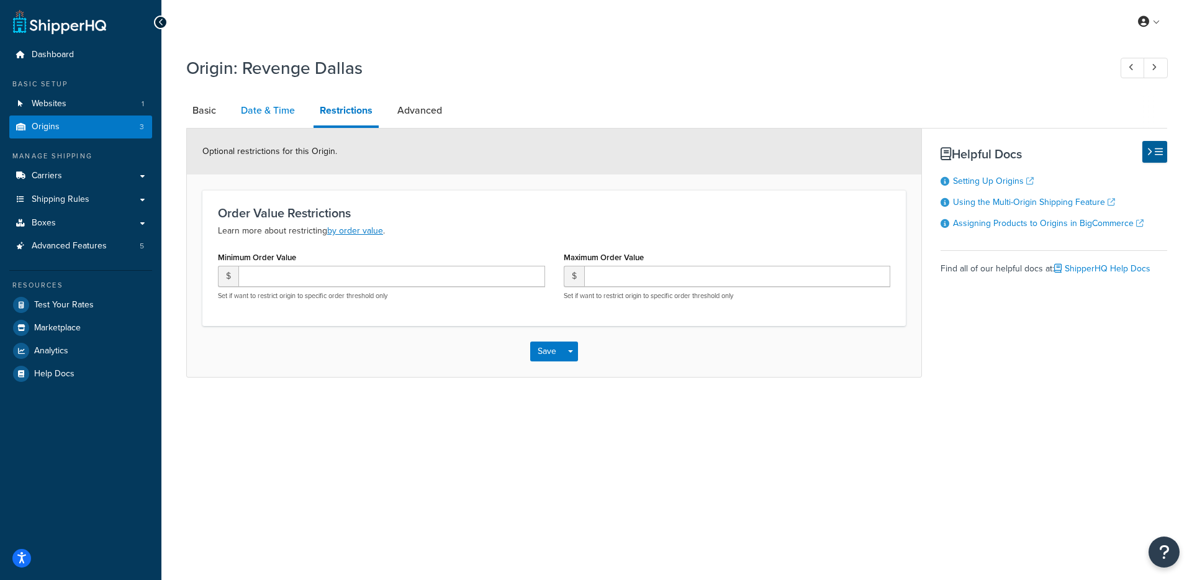
click at [254, 124] on link "Date & Time" at bounding box center [268, 111] width 66 height 30
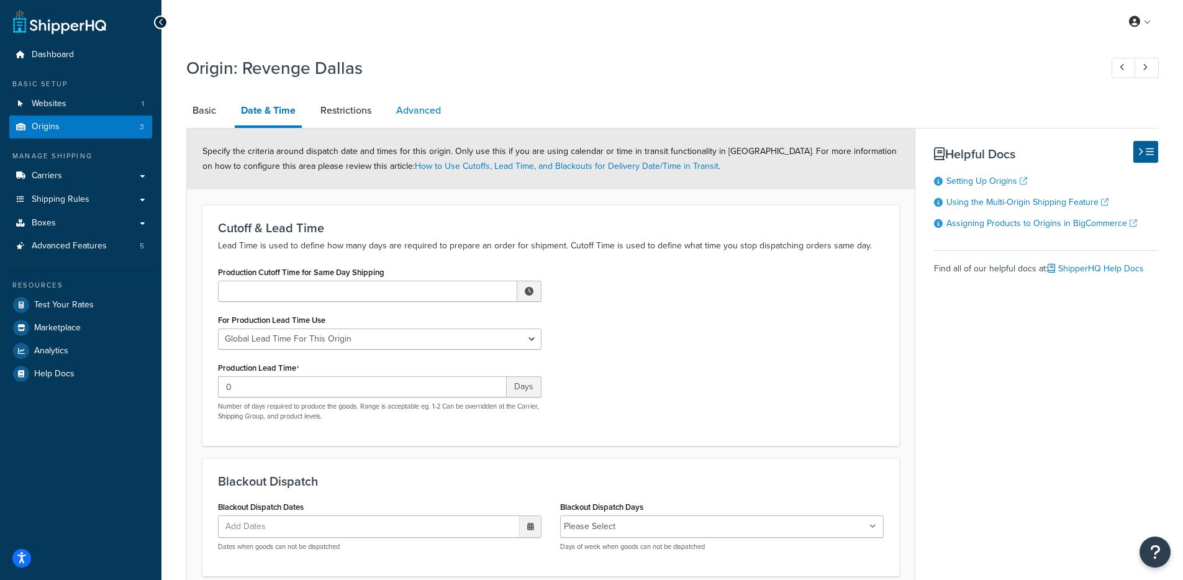
click at [436, 119] on link "Advanced" at bounding box center [418, 111] width 57 height 30
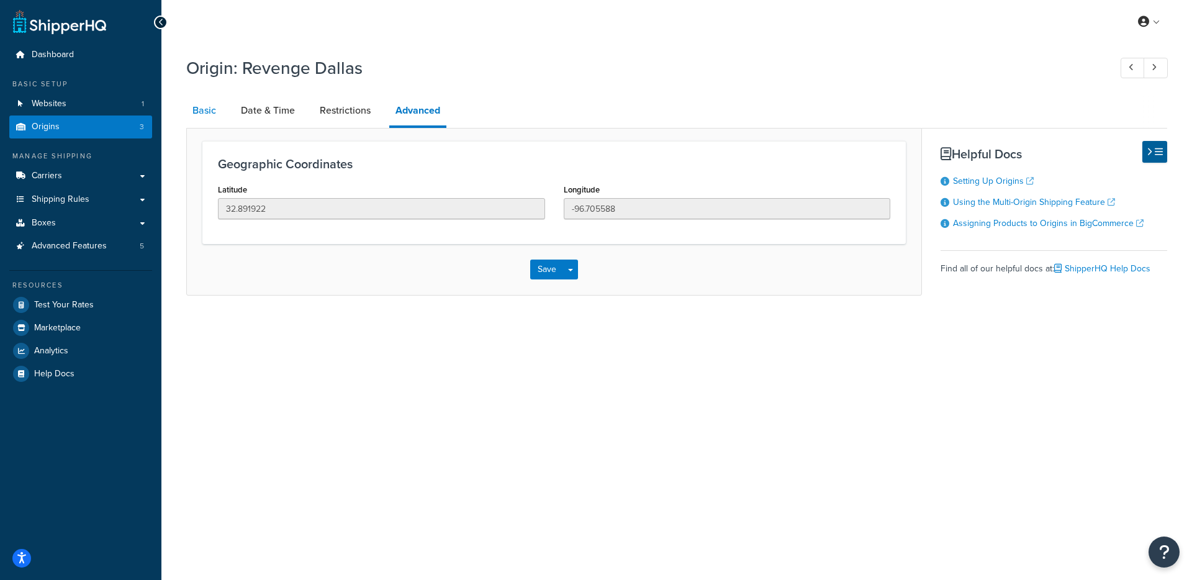
click at [191, 112] on link "Basic" at bounding box center [204, 111] width 36 height 30
select select "43"
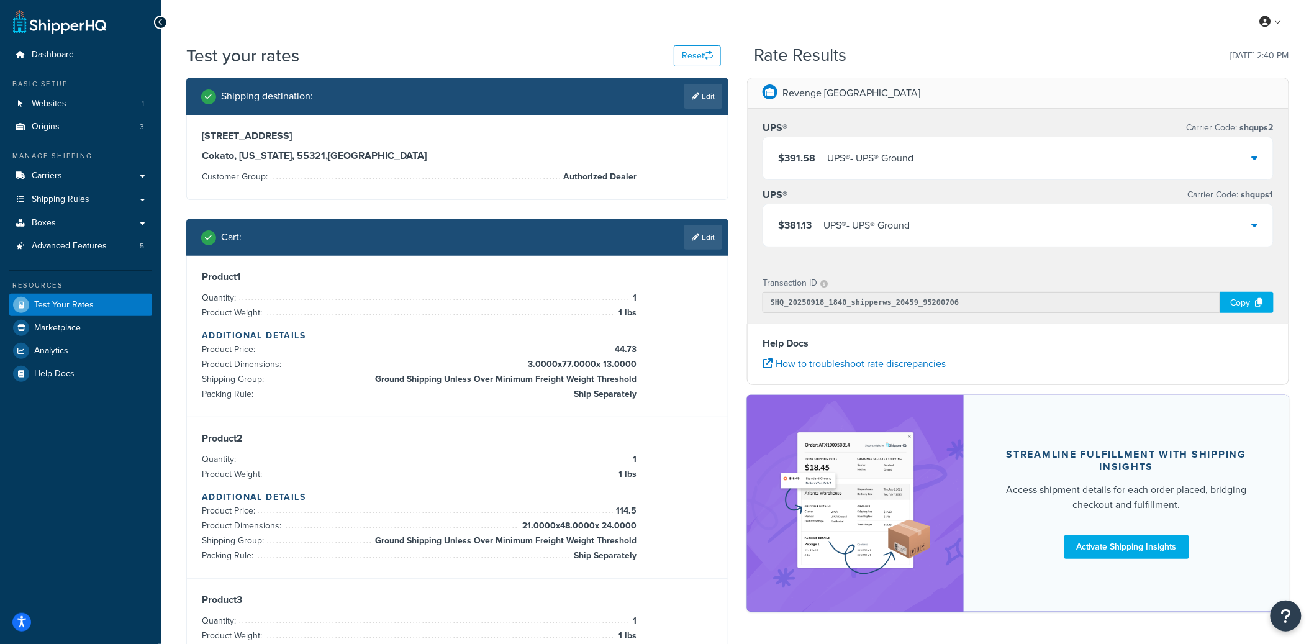
click at [924, 169] on div "$391.58 UPS® - UPS® Ground" at bounding box center [1018, 158] width 510 height 42
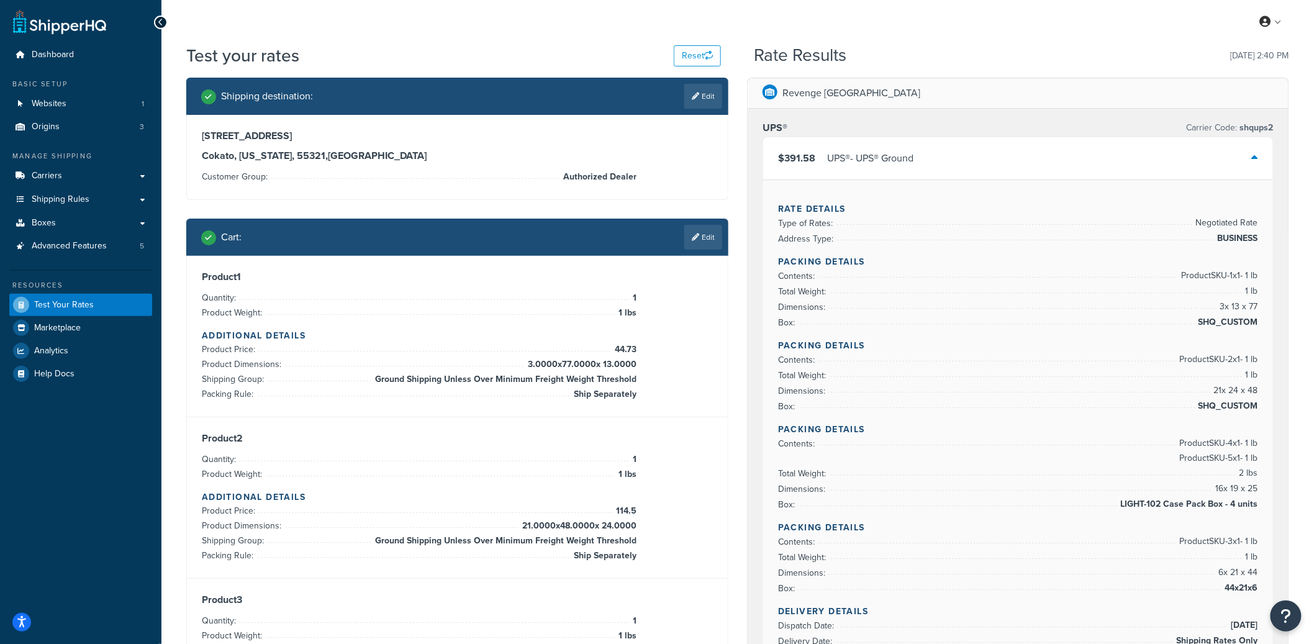
click at [886, 163] on div "UPS® - UPS® Ground" at bounding box center [870, 158] width 86 height 17
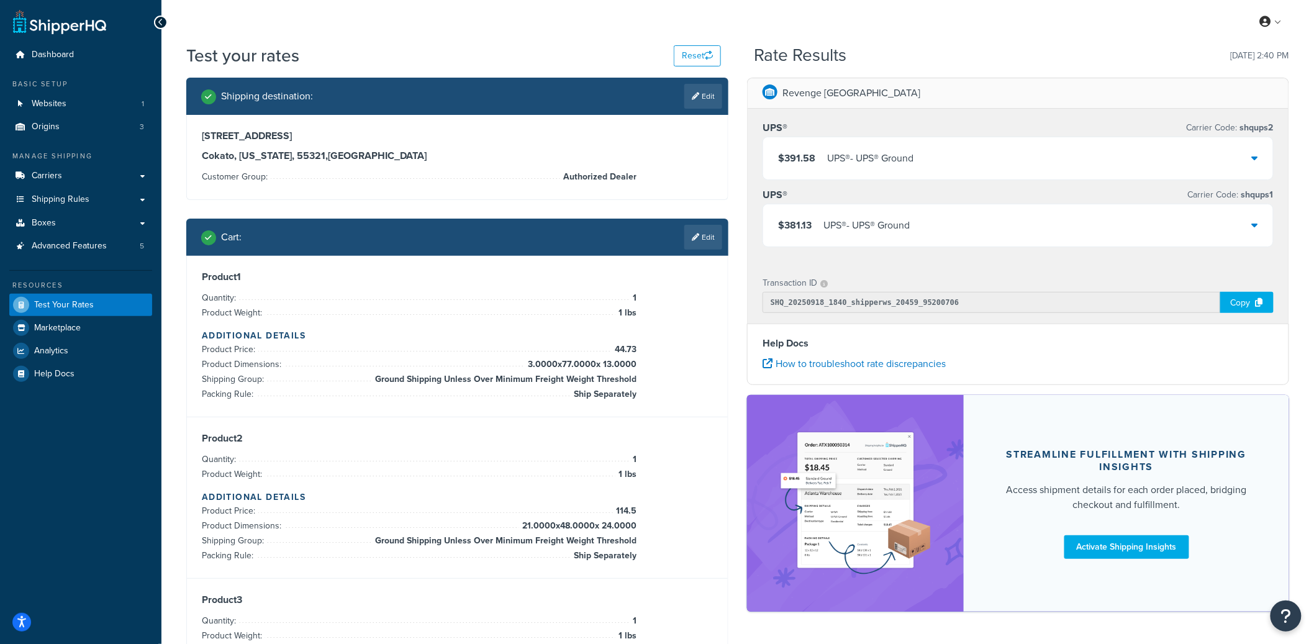
click at [819, 156] on div "$391.58 UPS® - UPS® Ground" at bounding box center [845, 158] width 135 height 17
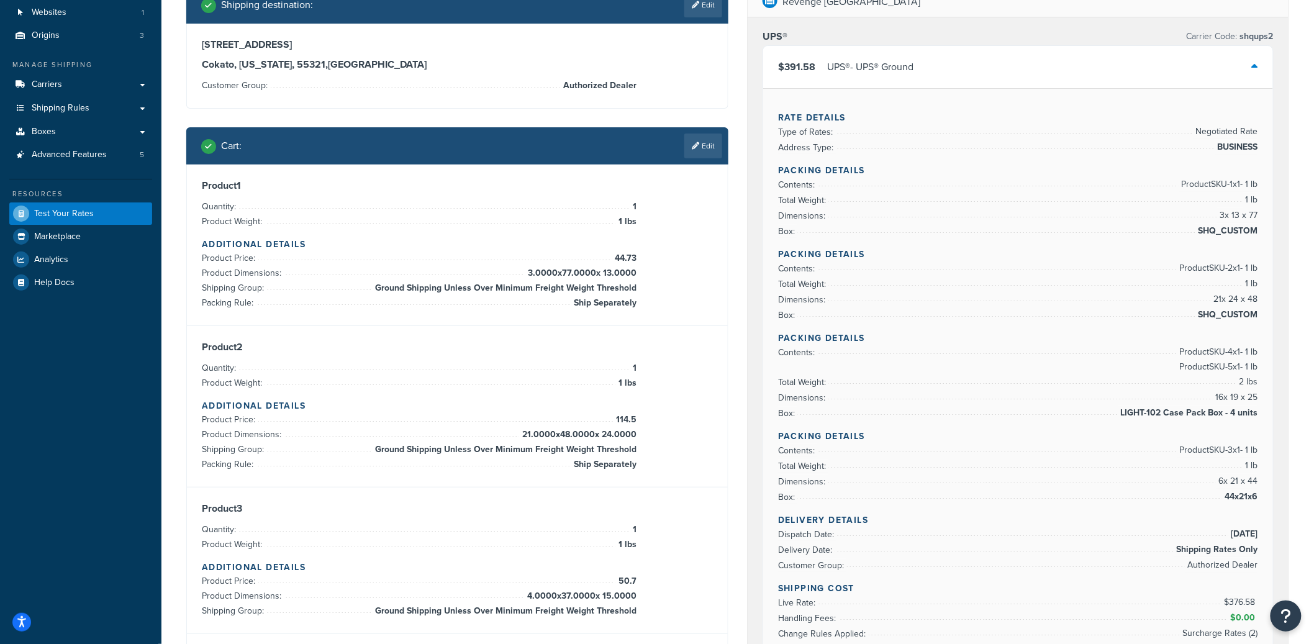
scroll to position [95, 0]
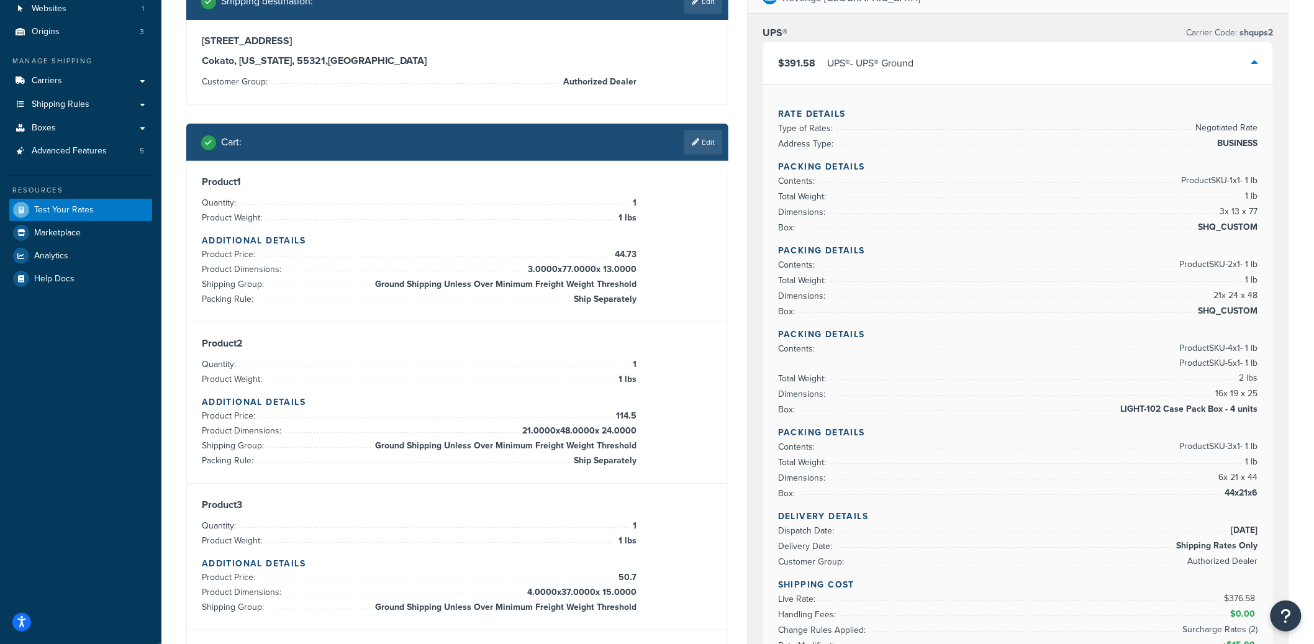
click at [920, 74] on div "$391.58 UPS® - UPS® Ground" at bounding box center [1018, 63] width 510 height 42
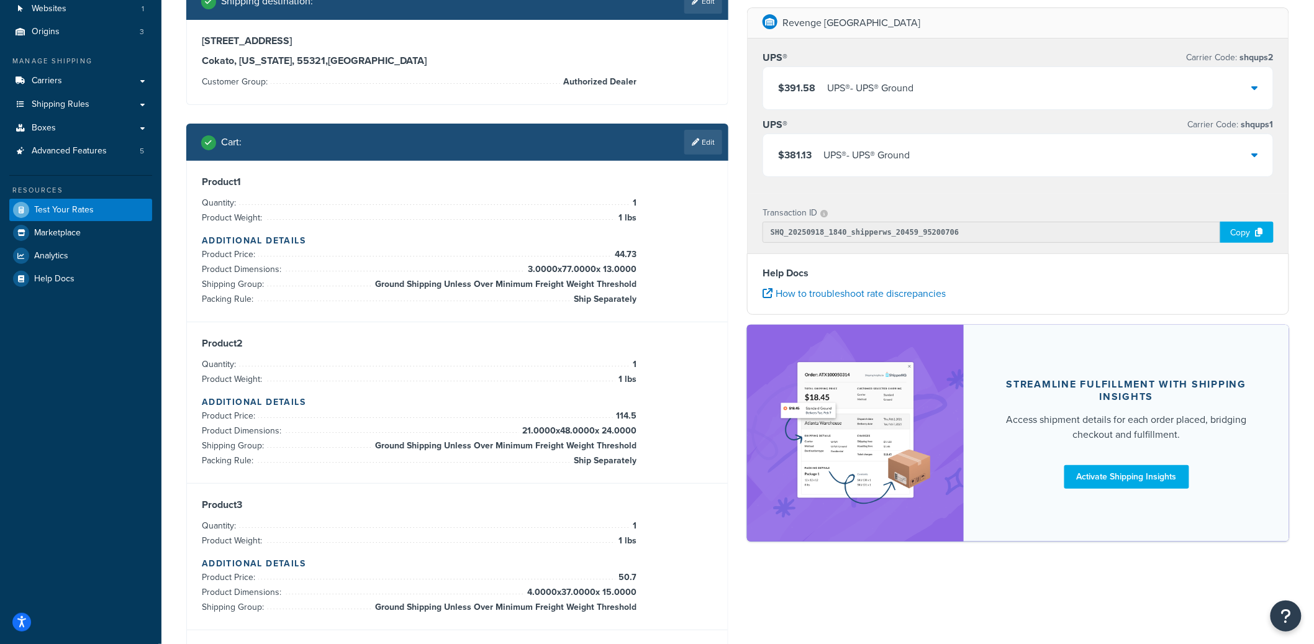
click at [936, 83] on div "$391.58 UPS® - UPS® Ground" at bounding box center [1018, 88] width 510 height 42
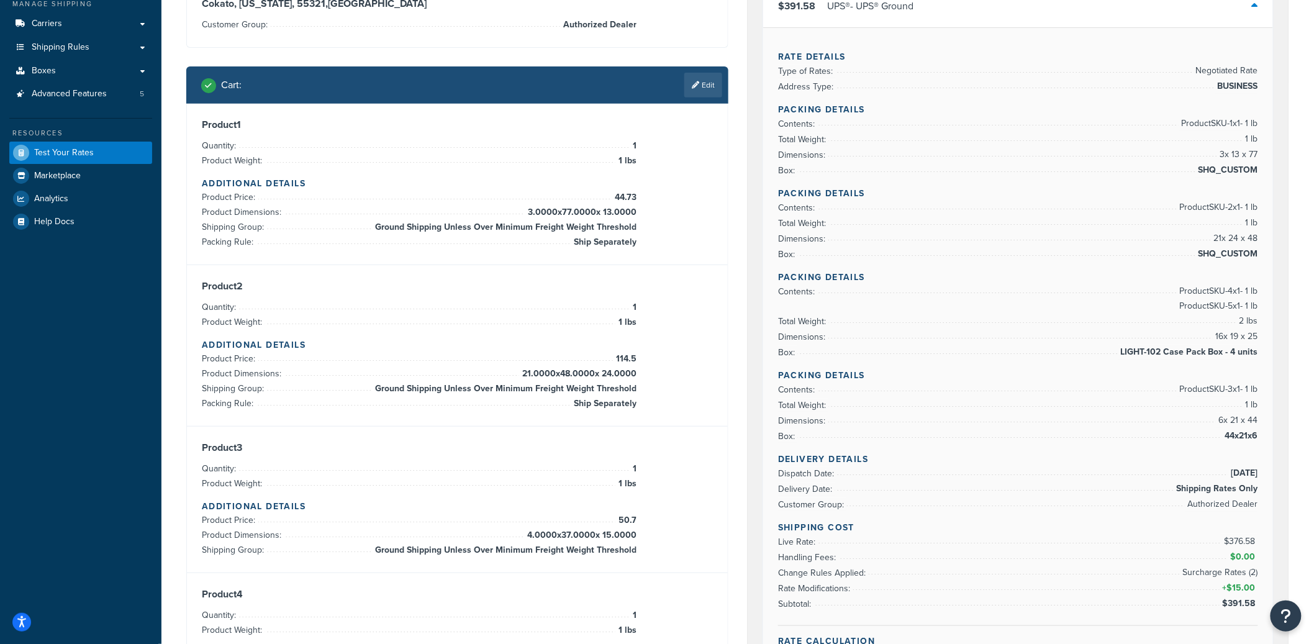
scroll to position [171, 0]
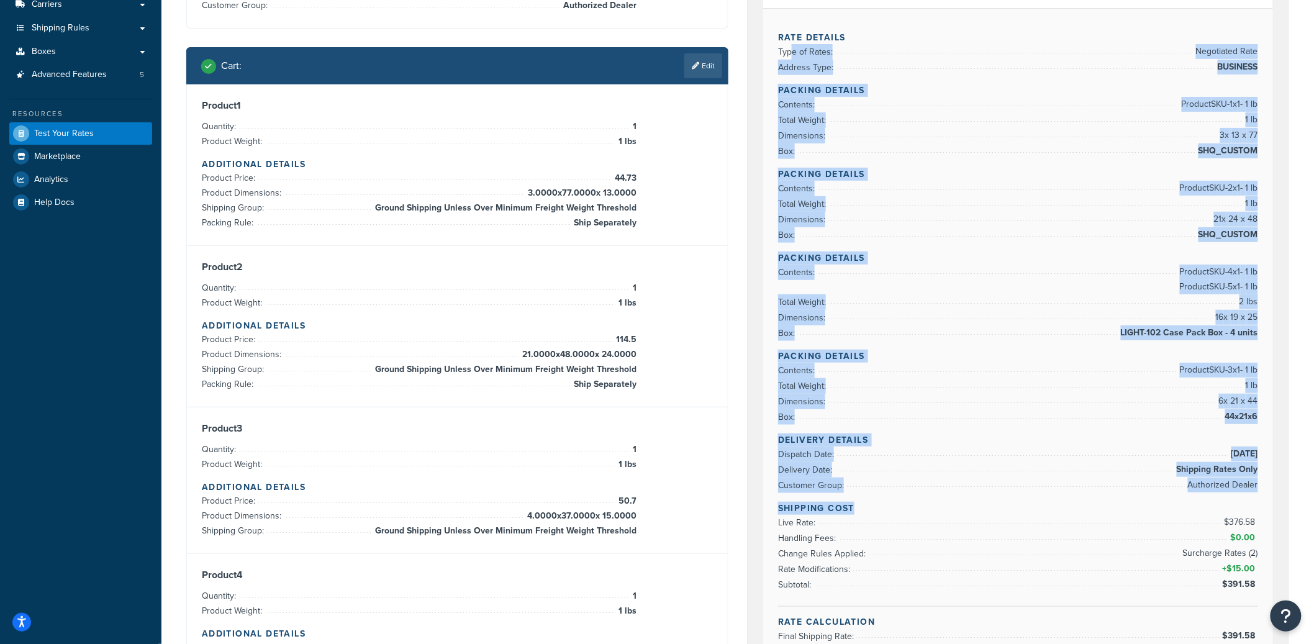
drag, startPoint x: 793, startPoint y: 58, endPoint x: 949, endPoint y: 451, distance: 423.4
click at [966, 511] on div "Rate Details Type of Rates: Negotiated Rate Address Type: BUSINESS Packing Deta…" at bounding box center [1018, 332] width 510 height 649
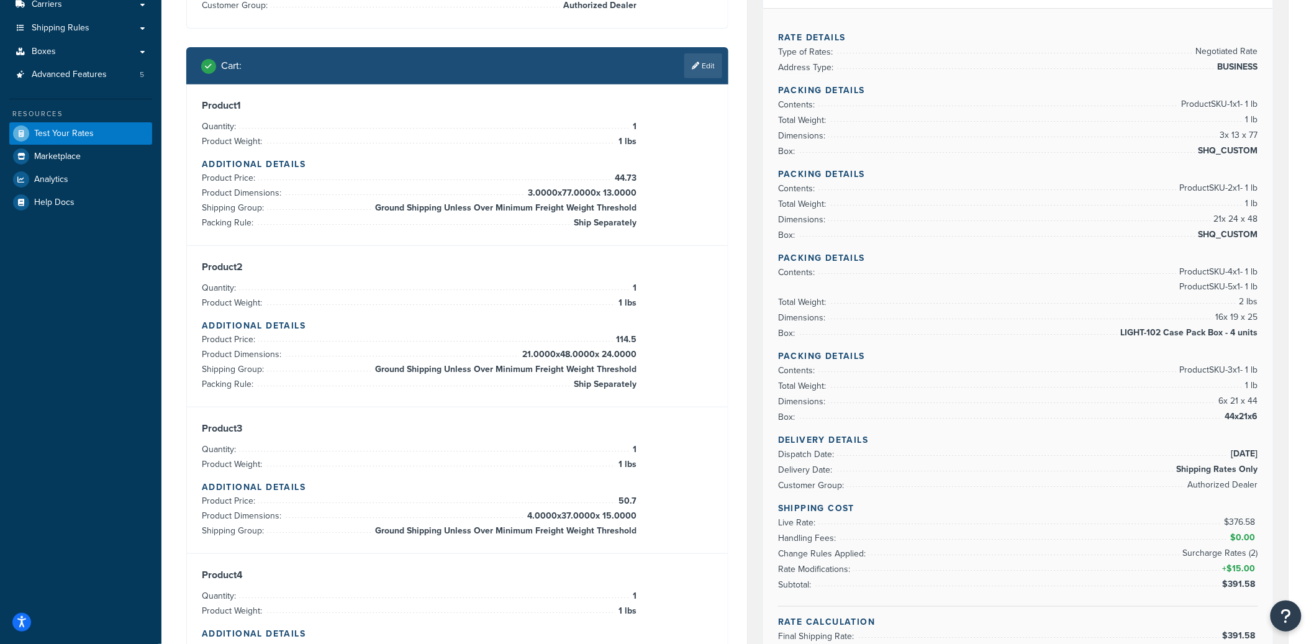
drag, startPoint x: 857, startPoint y: 101, endPoint x: 826, endPoint y: 109, distance: 32.1
click at [857, 101] on li "Contents: Product SKU-1 x 1 - 1 lb" at bounding box center [1018, 105] width 480 height 16
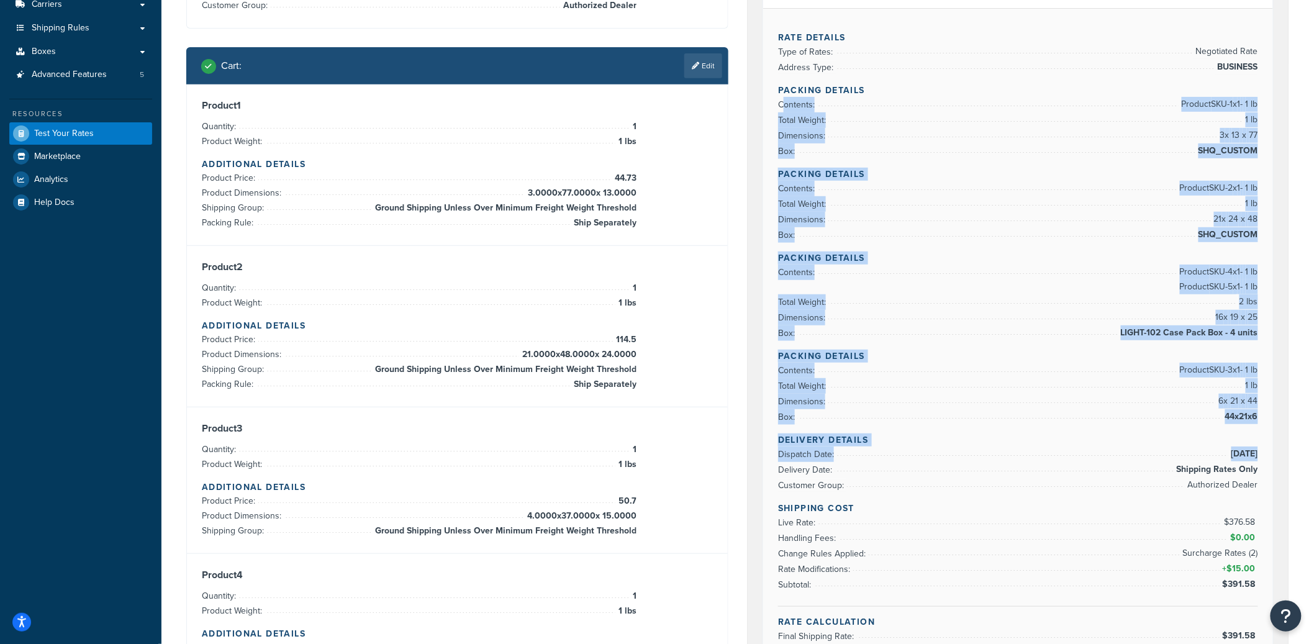
drag, startPoint x: 784, startPoint y: 104, endPoint x: 989, endPoint y: 468, distance: 418.1
click at [989, 468] on div "Rate Details Type of Rates: Negotiated Rate Address Type: BUSINESS Packing Deta…" at bounding box center [1018, 332] width 510 height 649
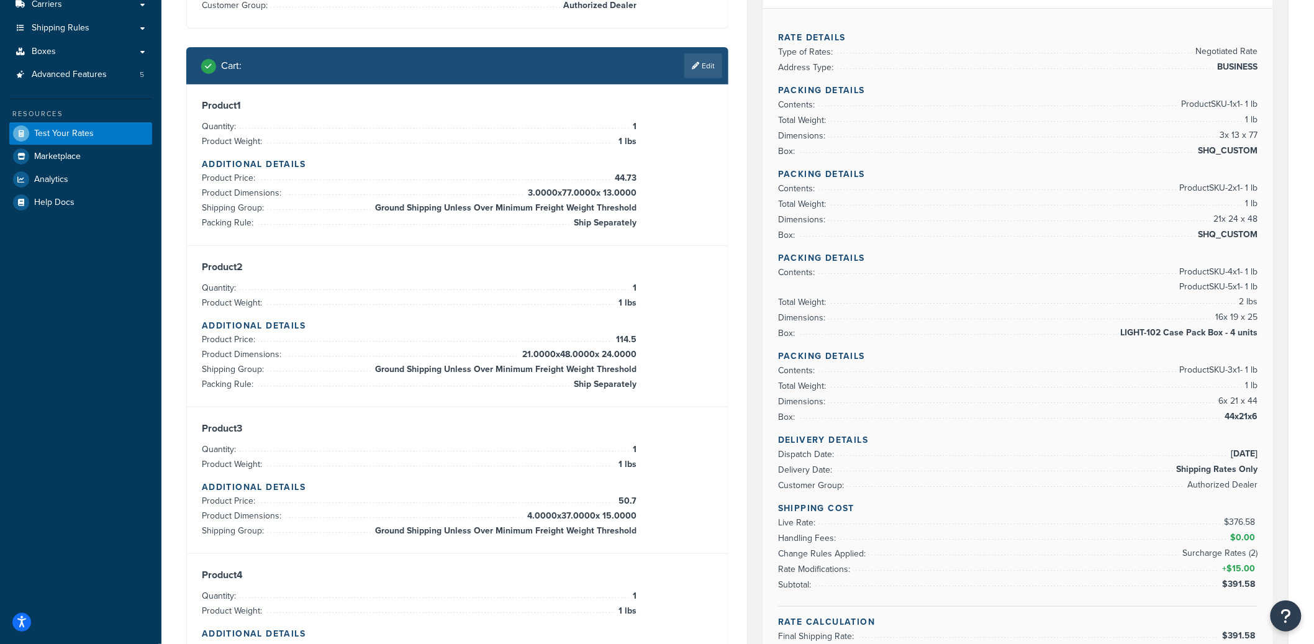
click at [1228, 448] on span "9/18/2025" at bounding box center [1243, 453] width 30 height 15
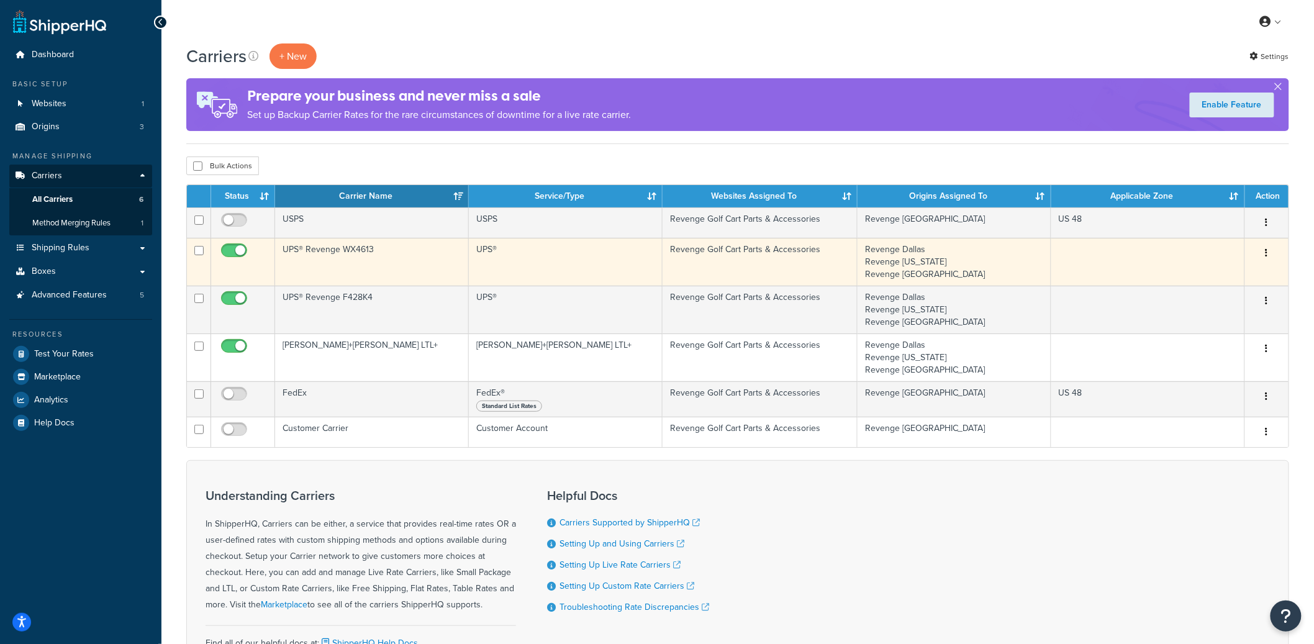
click at [435, 269] on td "UPS® Revenge WX4613" at bounding box center [372, 262] width 194 height 48
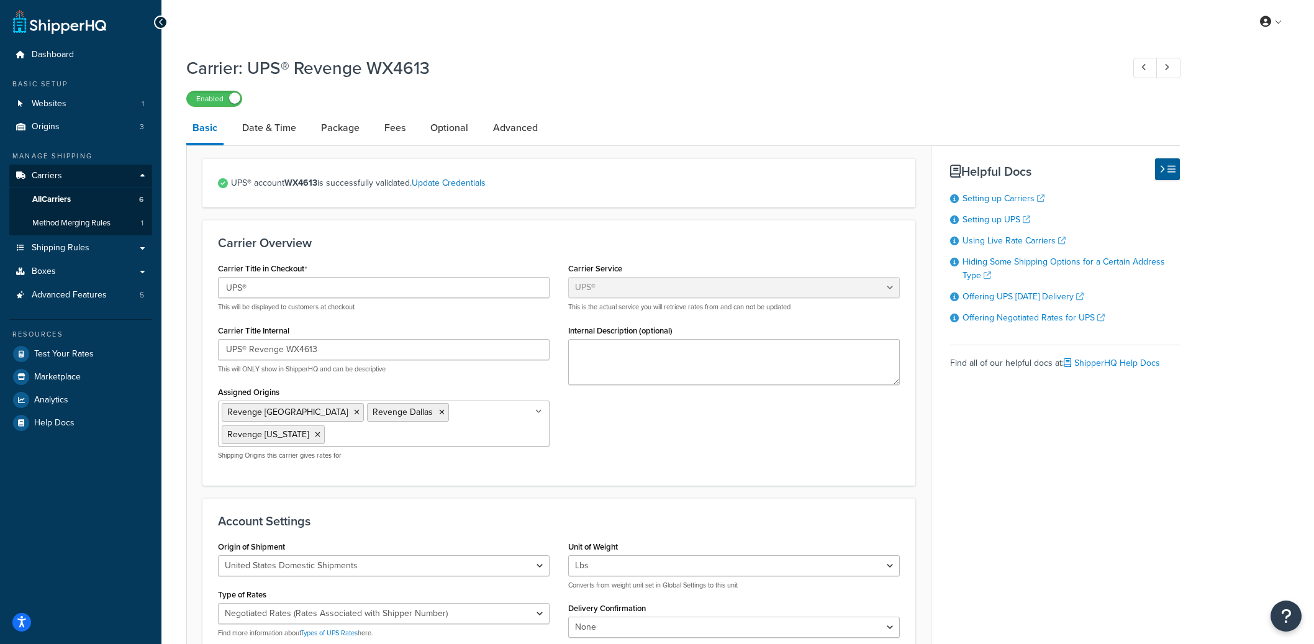
select select "ups"
click at [508, 129] on link "Advanced" at bounding box center [515, 128] width 57 height 30
select select "false"
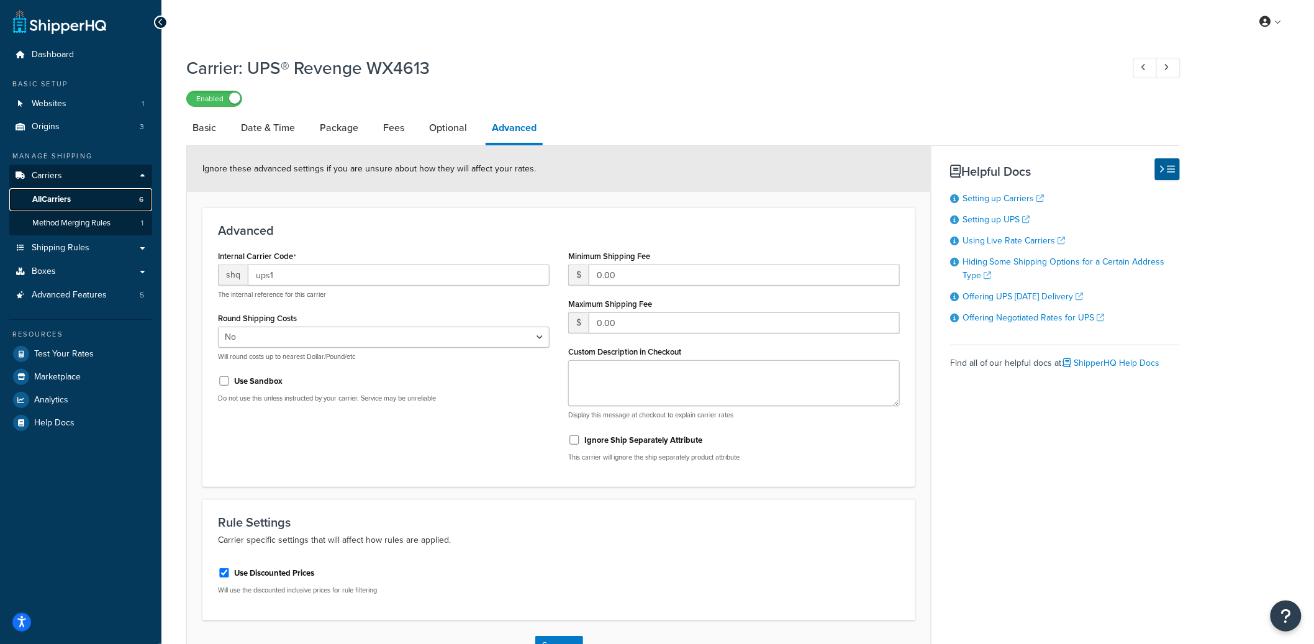
click at [51, 202] on span "All Carriers" at bounding box center [51, 199] width 38 height 11
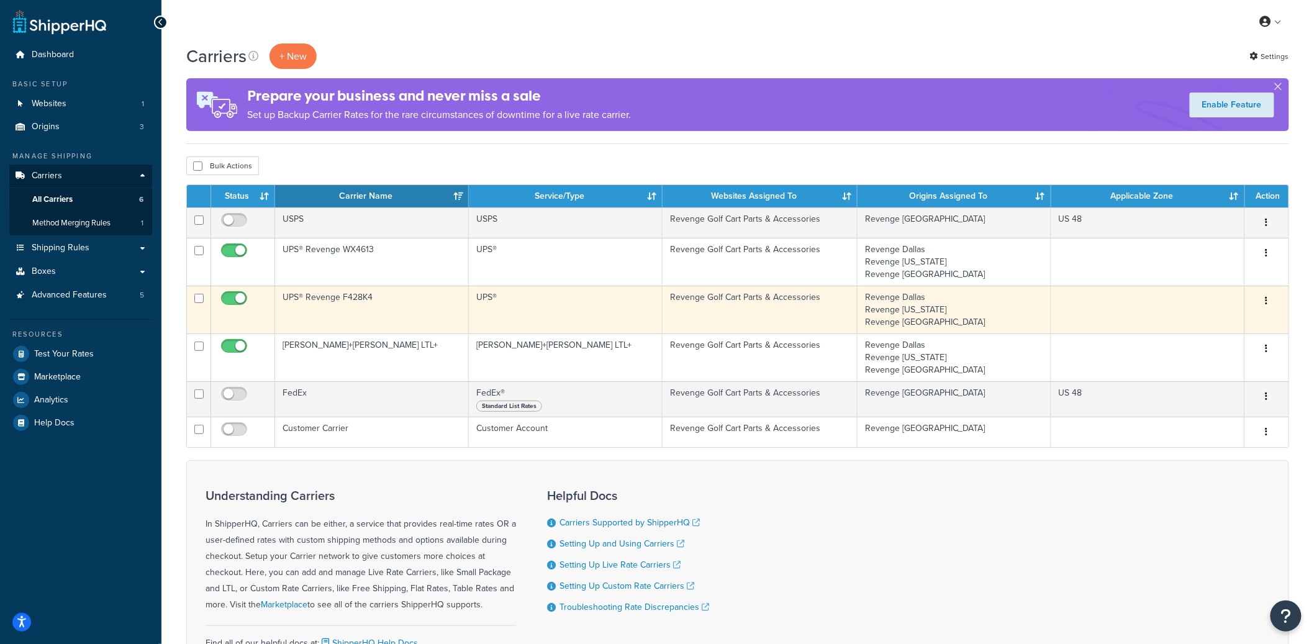
click at [488, 315] on td "UPS®" at bounding box center [566, 310] width 194 height 48
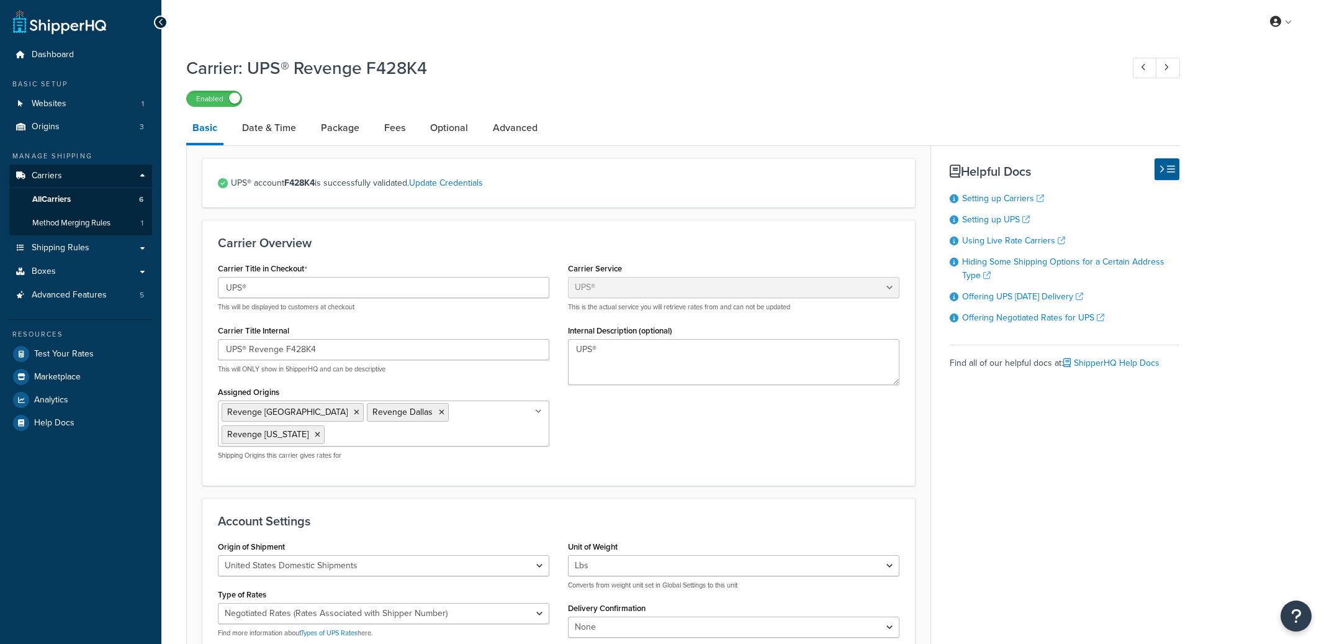
select select "ups"
